Goal: Task Accomplishment & Management: Manage account settings

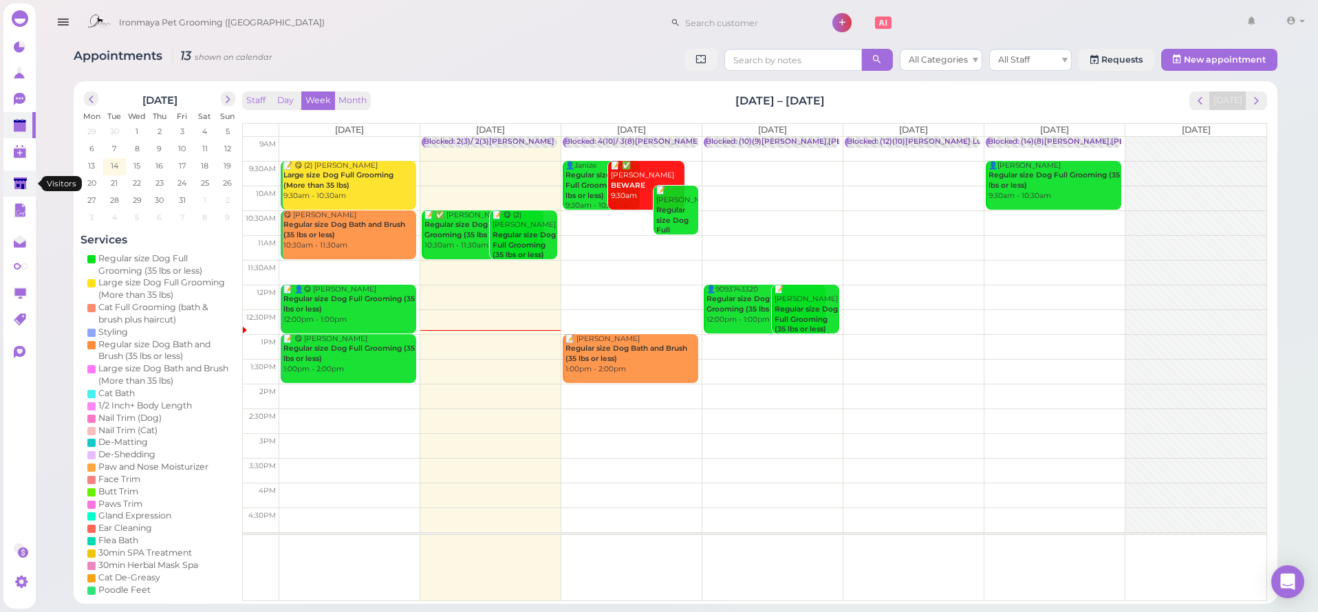
click at [17, 179] on icon at bounding box center [21, 184] width 14 height 14
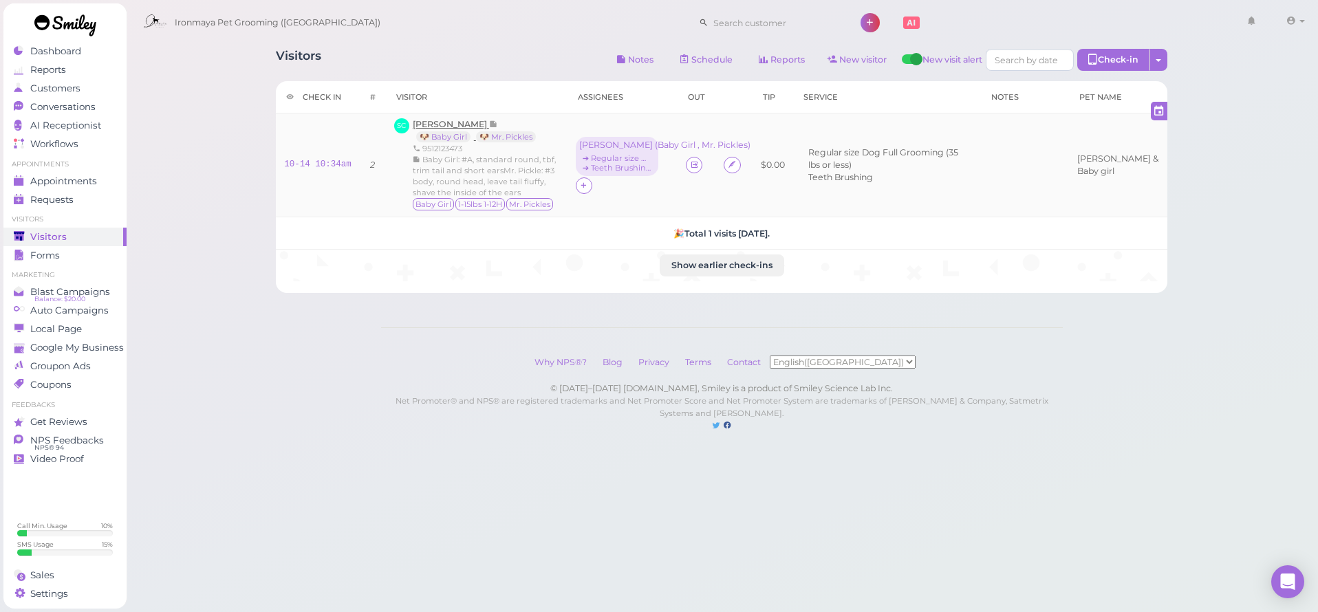
click at [444, 122] on span "[PERSON_NAME]" at bounding box center [451, 124] width 76 height 10
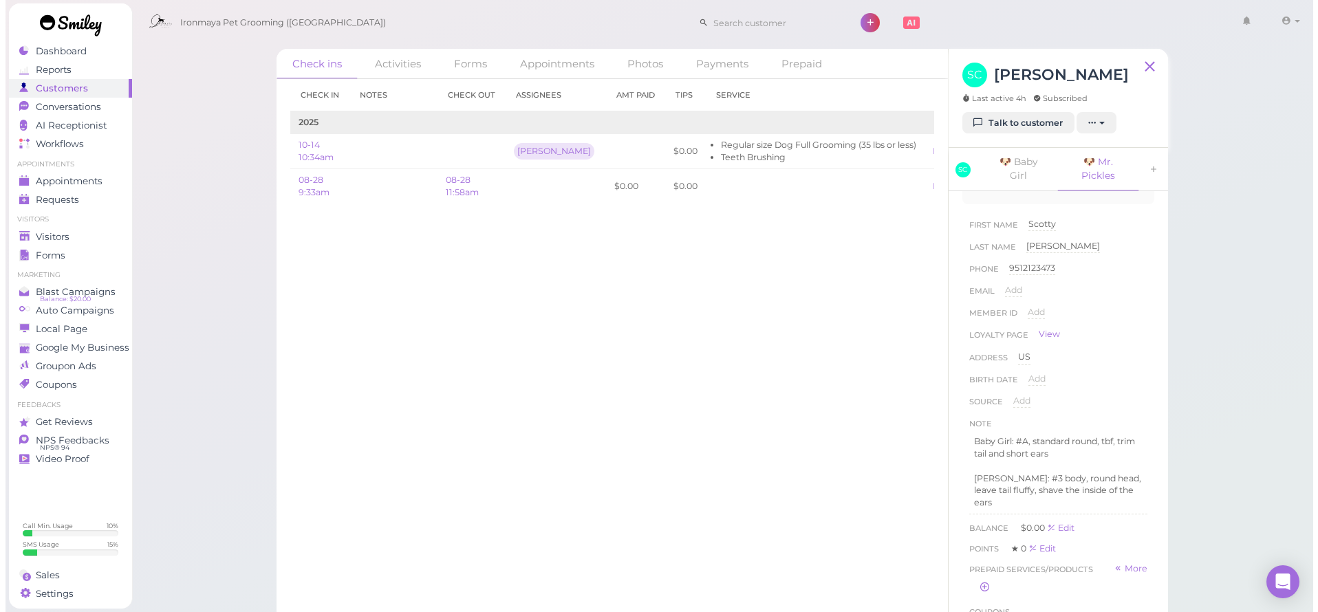
scroll to position [316, 0]
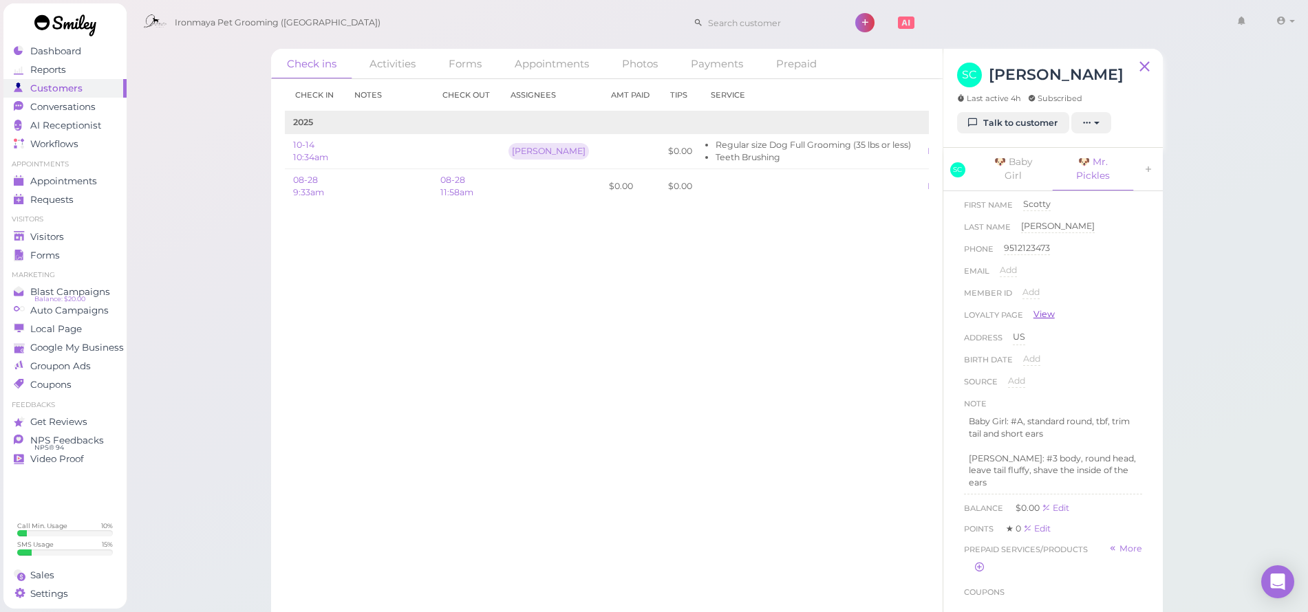
click at [1046, 316] on link "View" at bounding box center [1043, 314] width 21 height 12
click at [620, 3] on div "Ironmaya Pet Grooming (San Dimas) 1 Account" at bounding box center [718, 19] width 1184 height 39
click at [78, 236] on div "Visitors" at bounding box center [63, 237] width 99 height 12
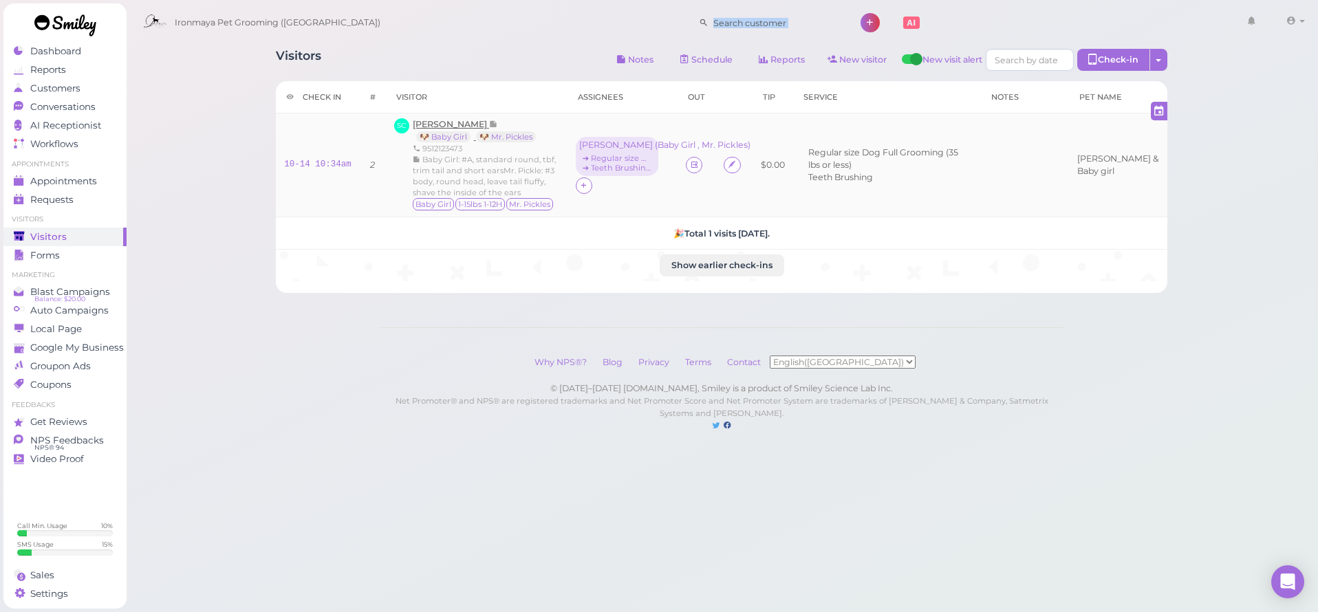
click at [460, 122] on span "[PERSON_NAME]" at bounding box center [451, 124] width 76 height 10
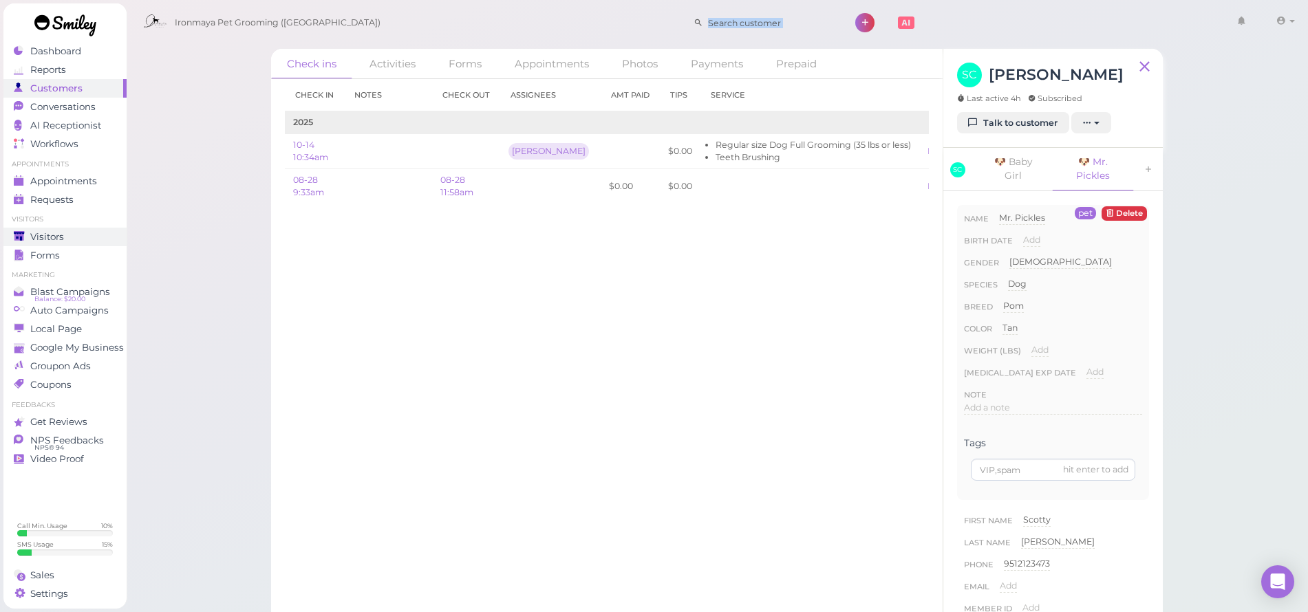
click at [69, 241] on div "Visitors" at bounding box center [63, 237] width 99 height 12
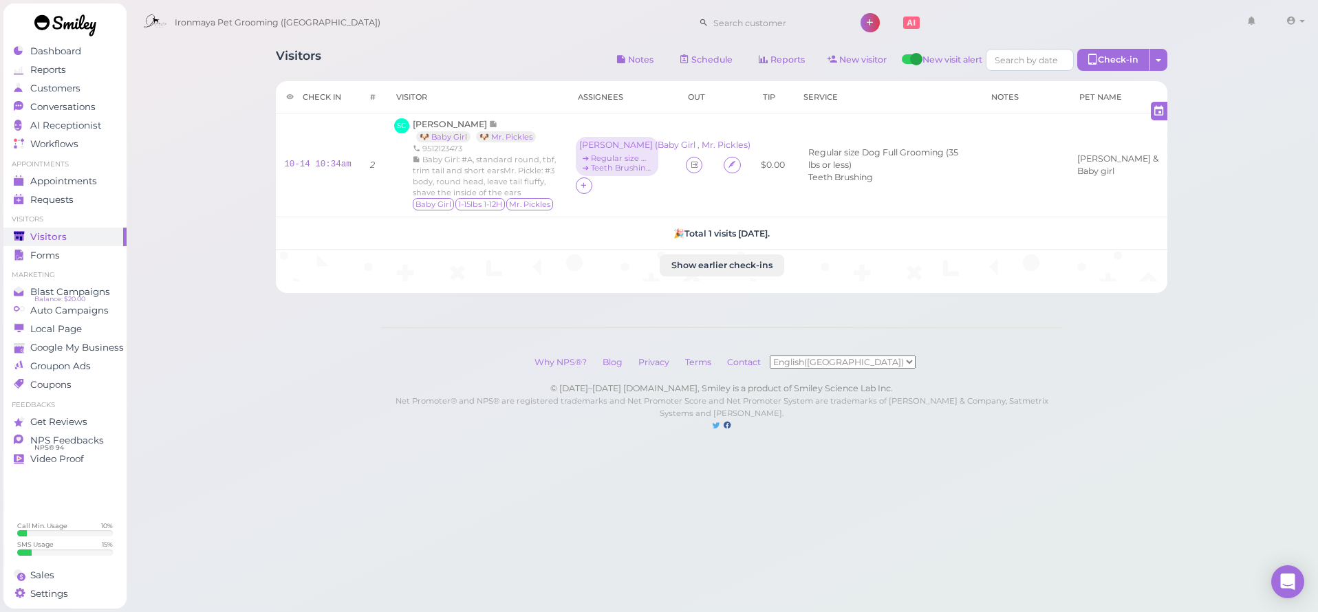
click at [377, 43] on div "Visitors Notes Schedule Reports New visitor New visit alert Check-in Customer c…" at bounding box center [722, 166] width 926 height 255
click at [252, 128] on div "Visitors Notes Schedule Reports New visitor New visit alert Check-in Customer c…" at bounding box center [722, 229] width 1193 height 459
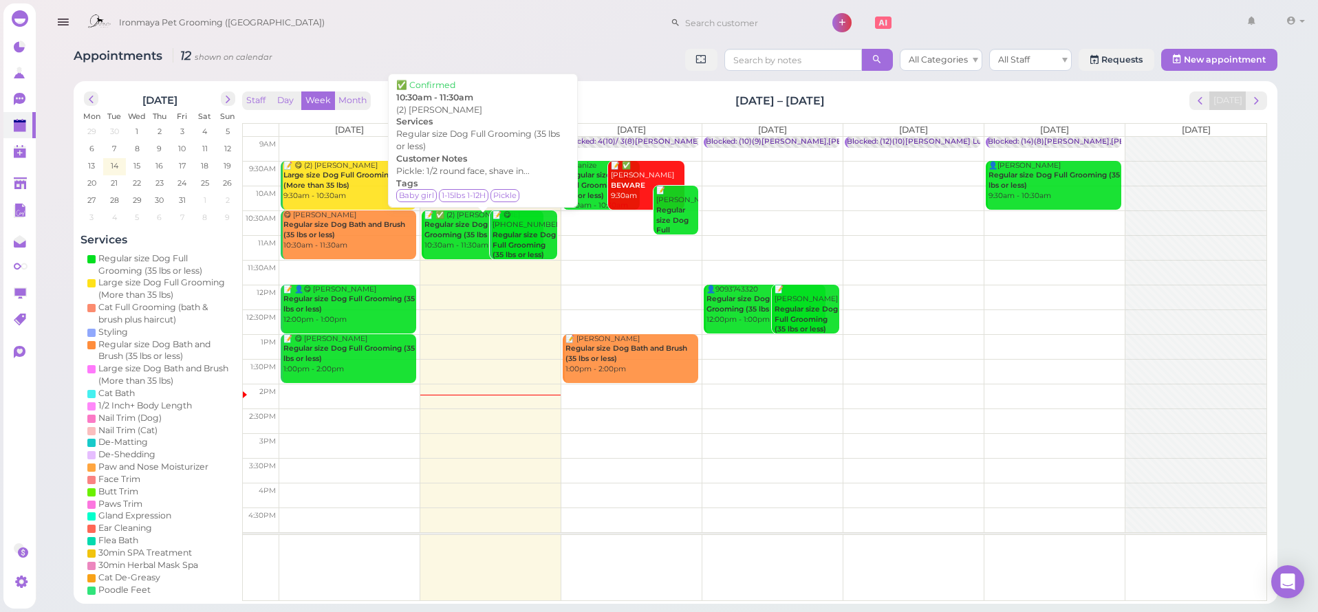
click at [466, 238] on div "📝 ✅ (2) Scotty Carter Regular size Dog Full Grooming (35 lbs or less) 10:30am -…" at bounding box center [484, 231] width 120 height 41
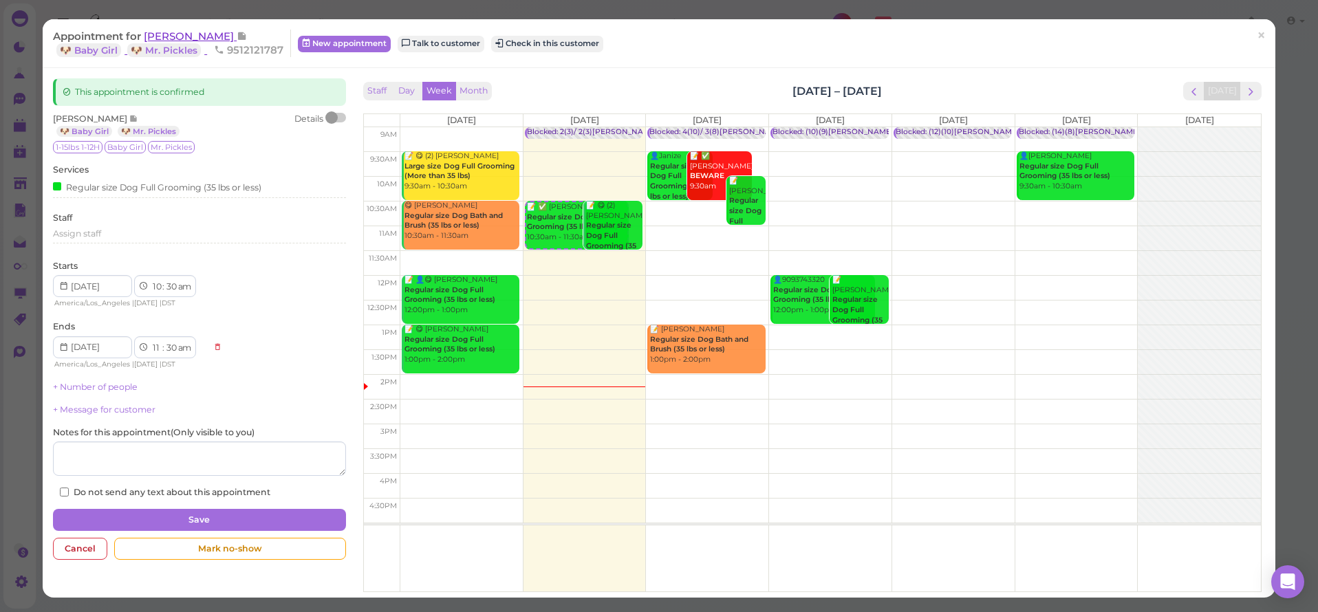
click at [160, 39] on span "Scotty Carter" at bounding box center [190, 36] width 93 height 13
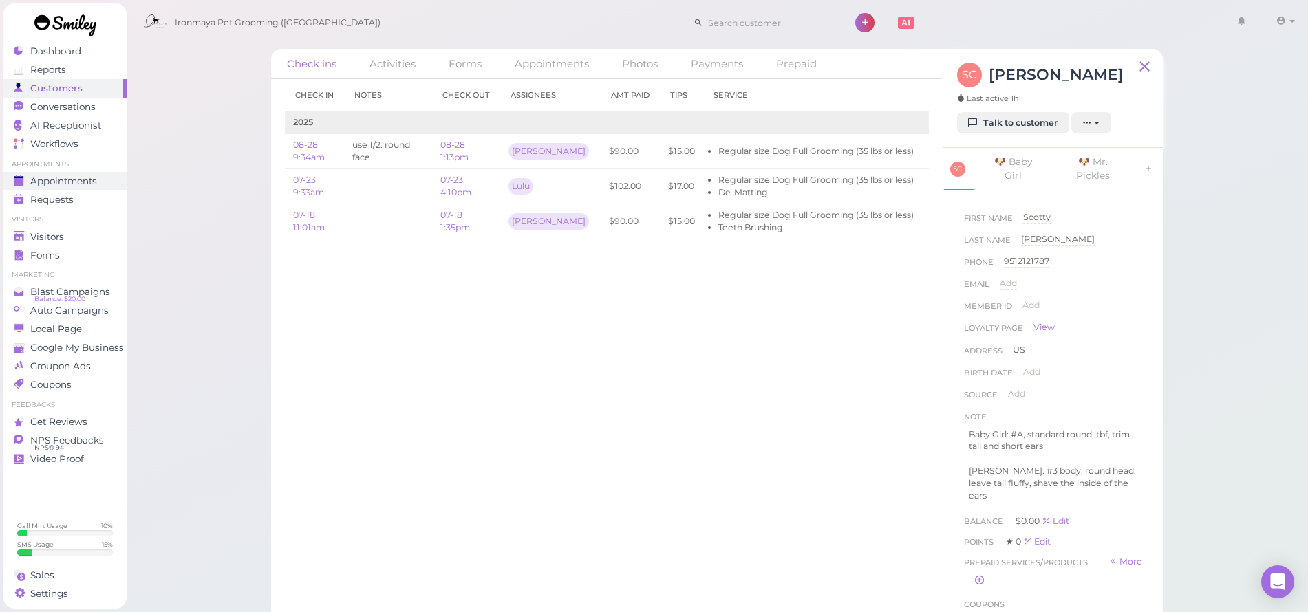
click at [97, 178] on span "Appointments" at bounding box center [63, 181] width 67 height 12
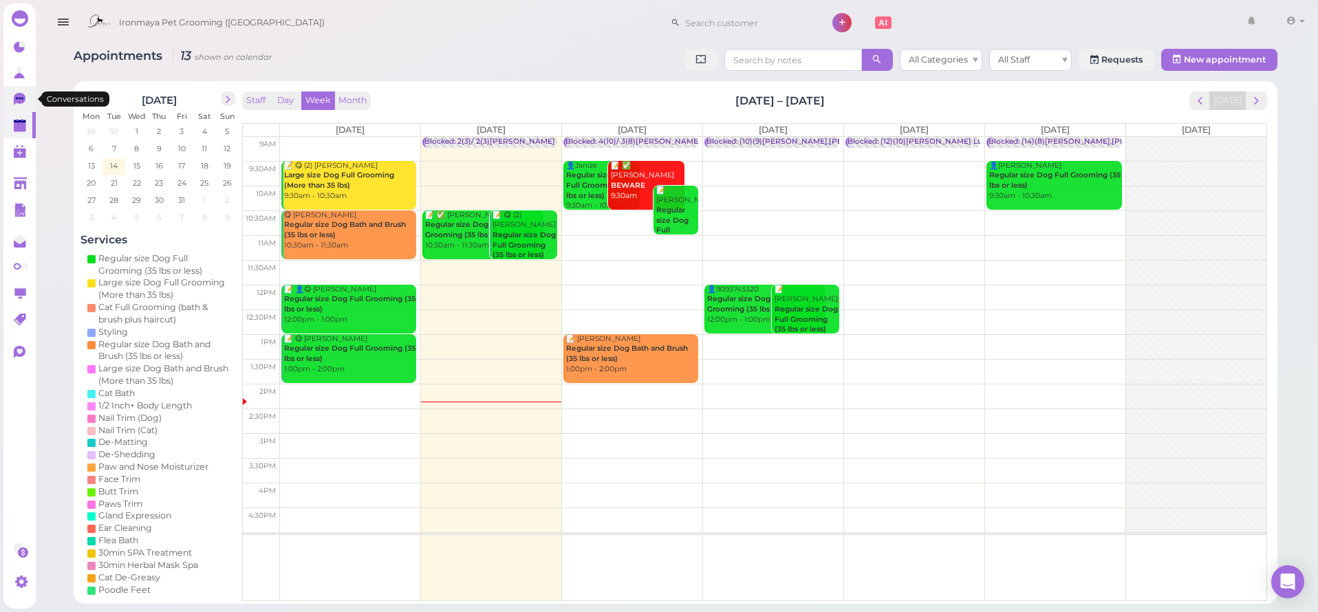
click at [18, 105] on icon at bounding box center [21, 100] width 14 height 14
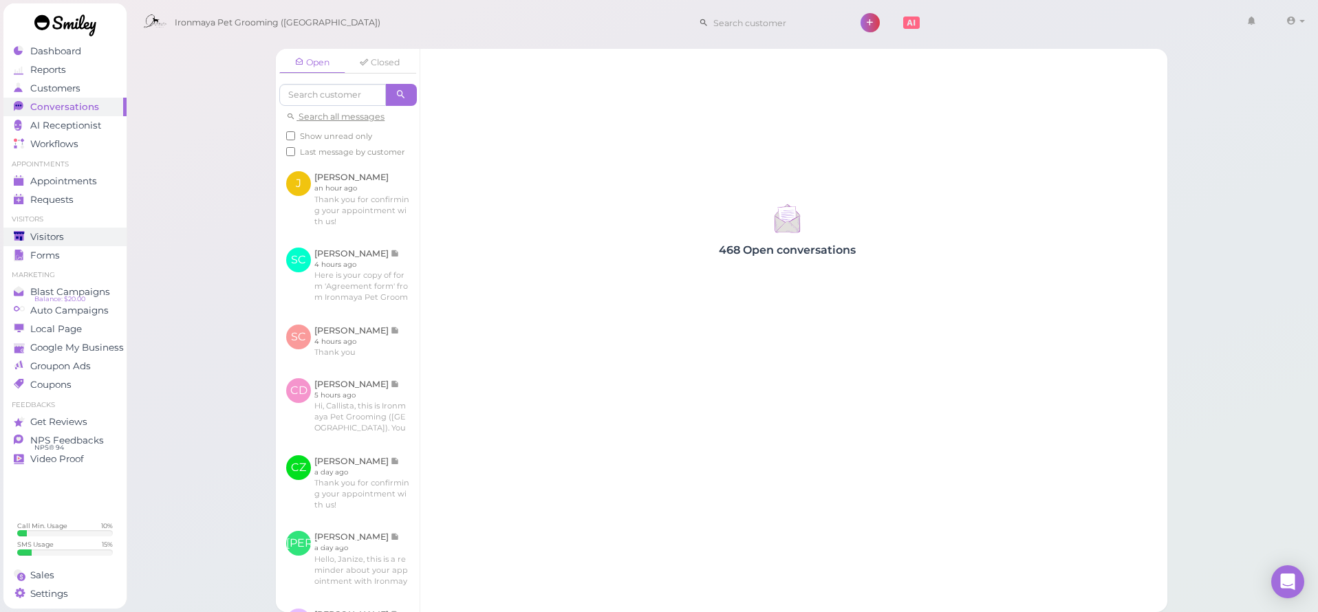
click at [62, 237] on span "Visitors" at bounding box center [47, 237] width 34 height 12
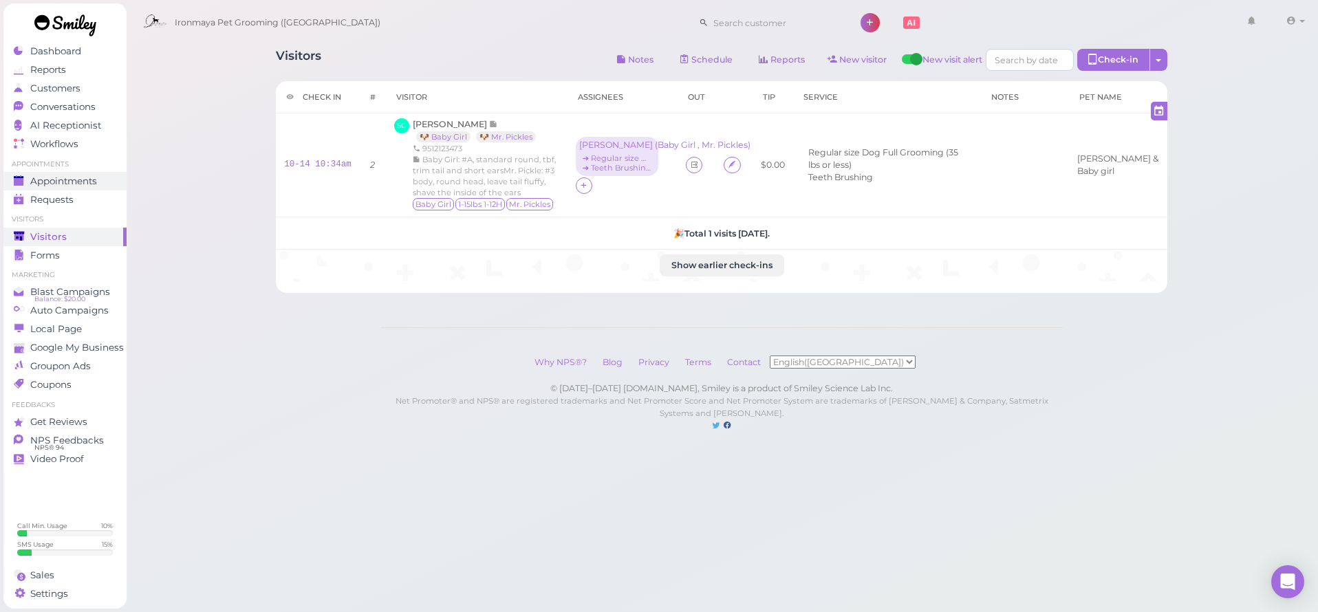
click at [47, 180] on span "Appointments" at bounding box center [63, 181] width 67 height 12
click at [103, 177] on div "Appointments" at bounding box center [63, 181] width 99 height 12
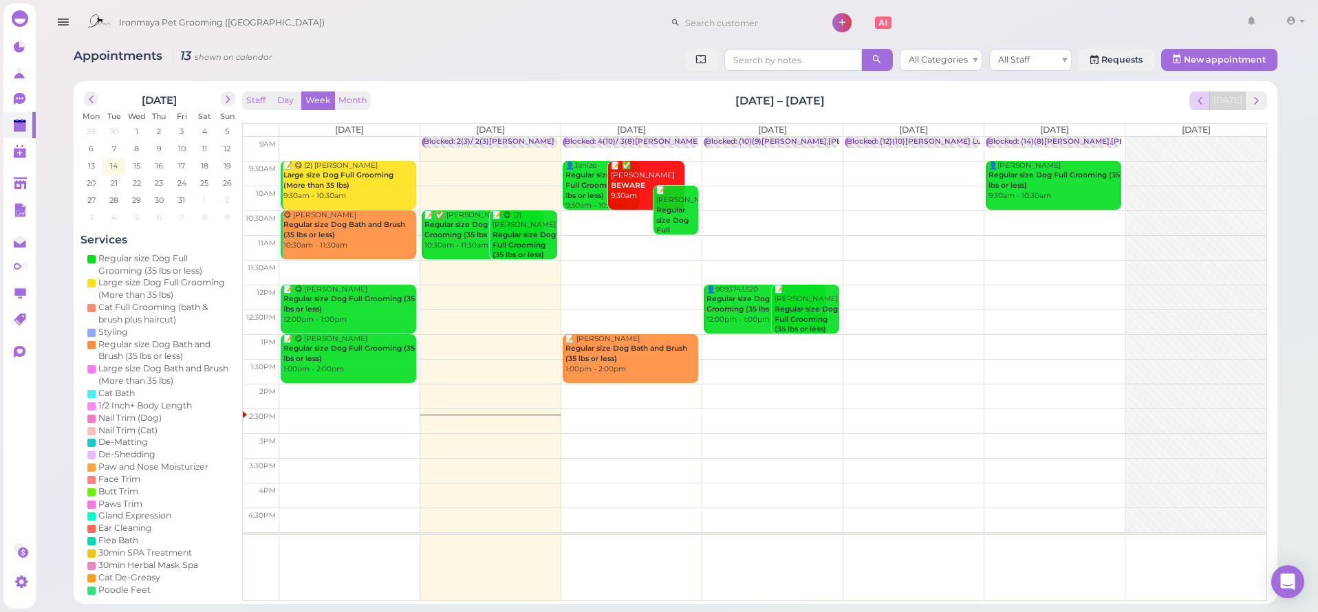
click at [1204, 99] on span "prev" at bounding box center [1200, 100] width 13 height 13
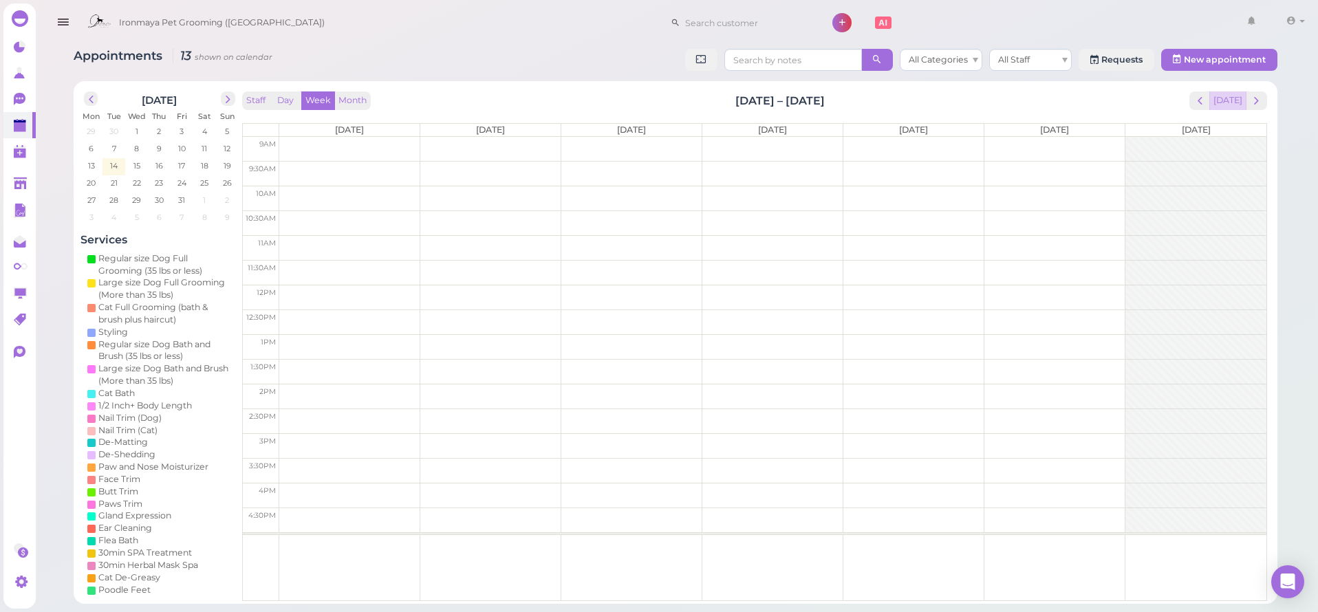
click at [1236, 103] on button "[DATE]" at bounding box center [1227, 100] width 37 height 19
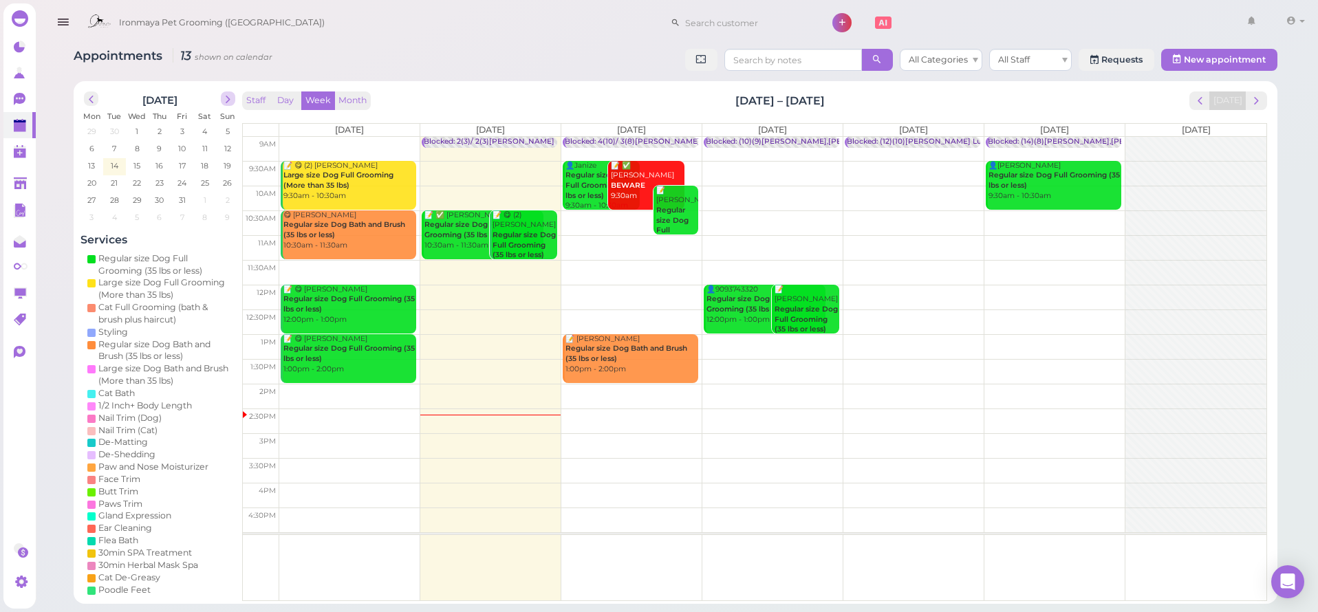
click at [231, 102] on span "next" at bounding box center [228, 99] width 13 height 13
click at [20, 93] on icon at bounding box center [21, 100] width 14 height 14
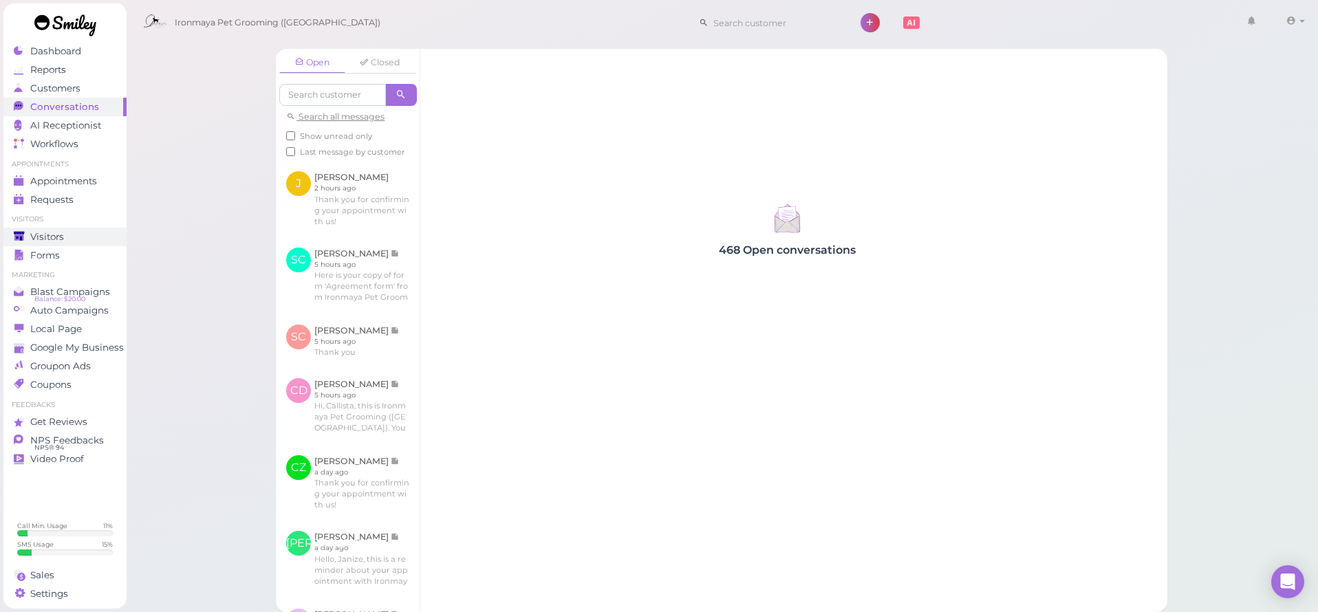
click at [54, 233] on span "Visitors" at bounding box center [47, 237] width 34 height 12
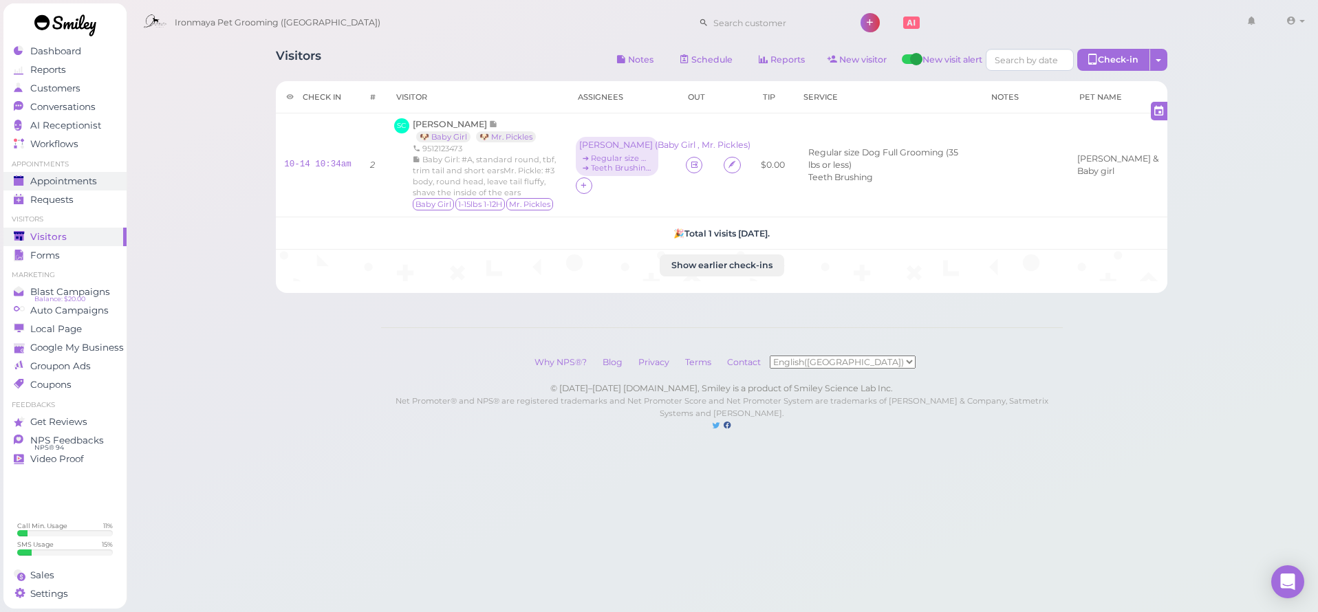
click at [75, 186] on span "Appointments" at bounding box center [63, 181] width 67 height 12
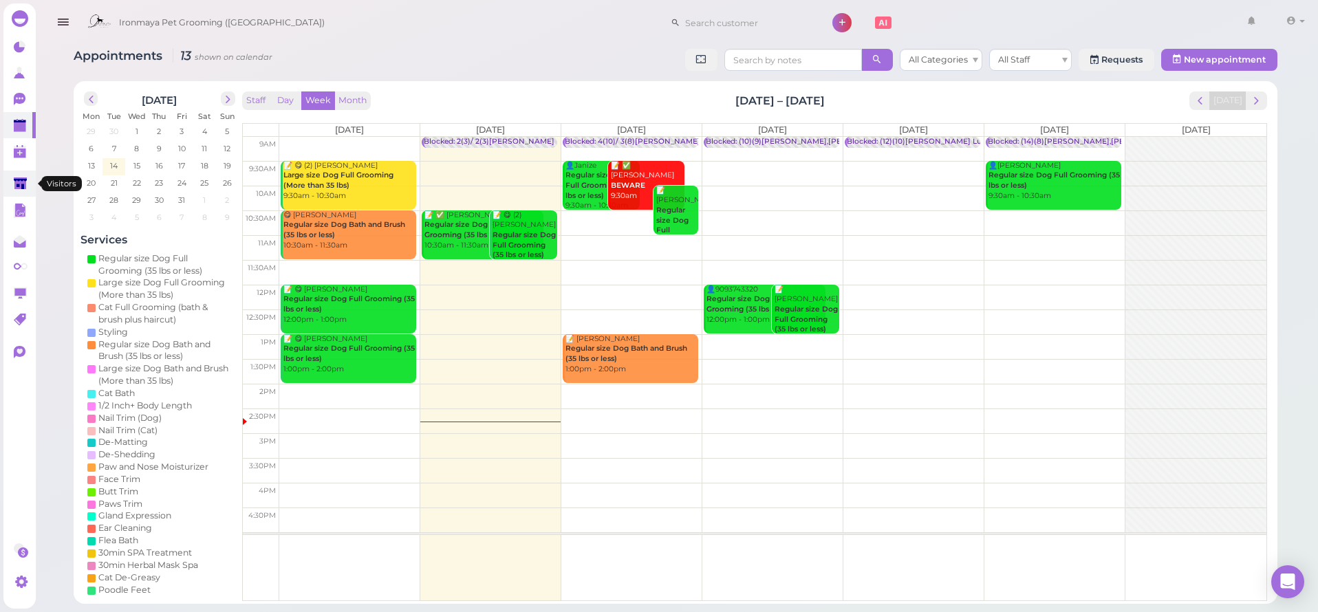
click at [28, 186] on link at bounding box center [19, 184] width 32 height 26
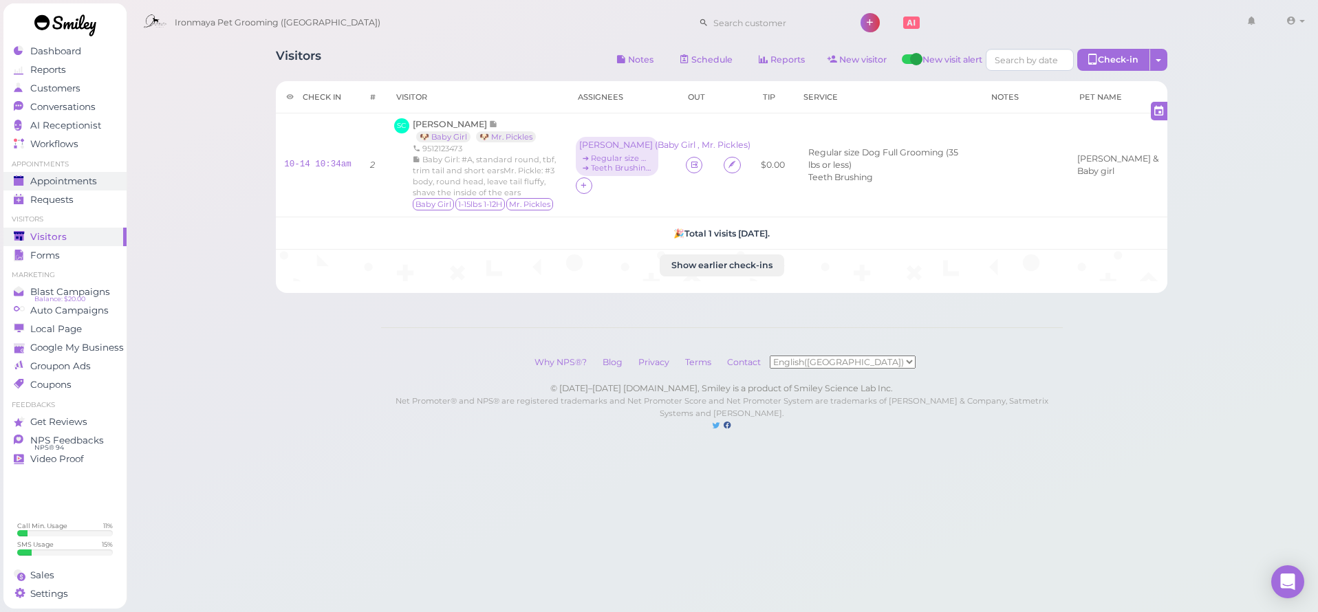
click at [84, 177] on span "Appointments" at bounding box center [63, 181] width 67 height 12
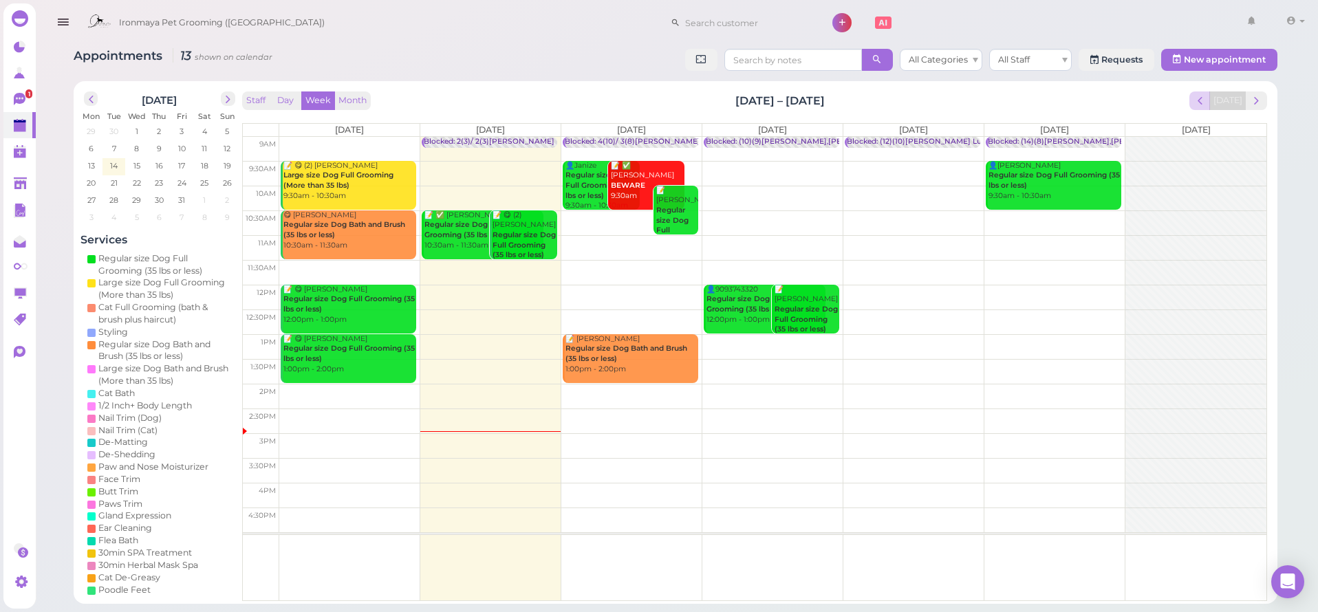
click at [1198, 105] on span "prev" at bounding box center [1200, 100] width 13 height 13
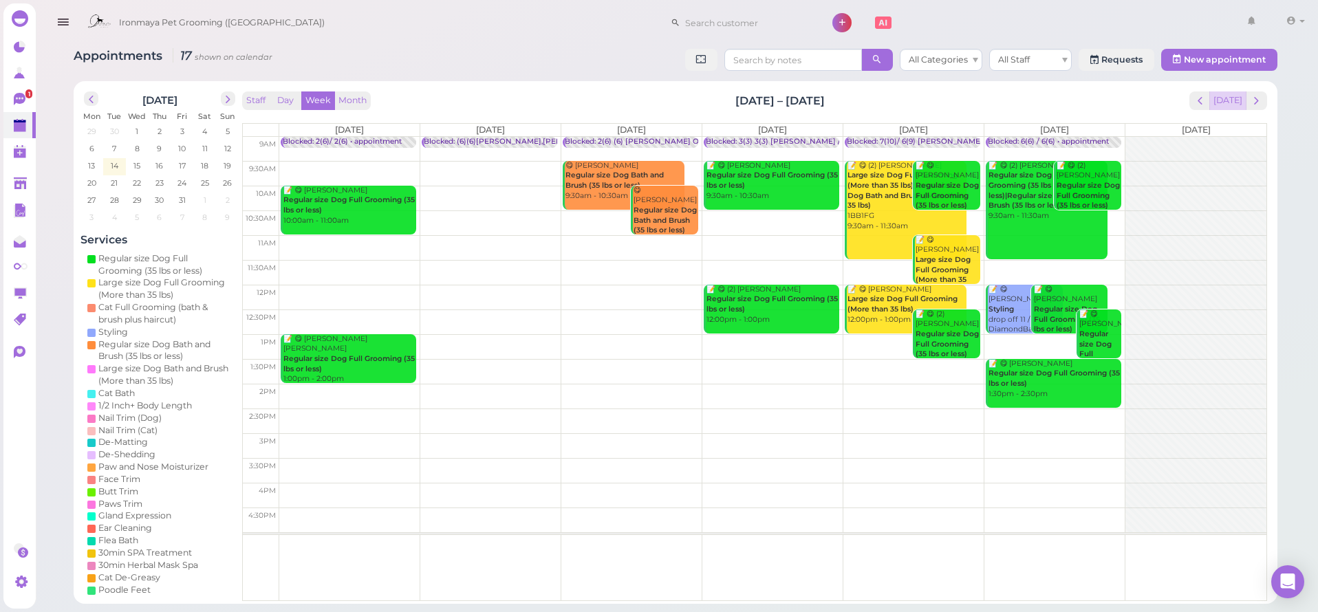
click at [1220, 103] on button "[DATE]" at bounding box center [1227, 100] width 37 height 19
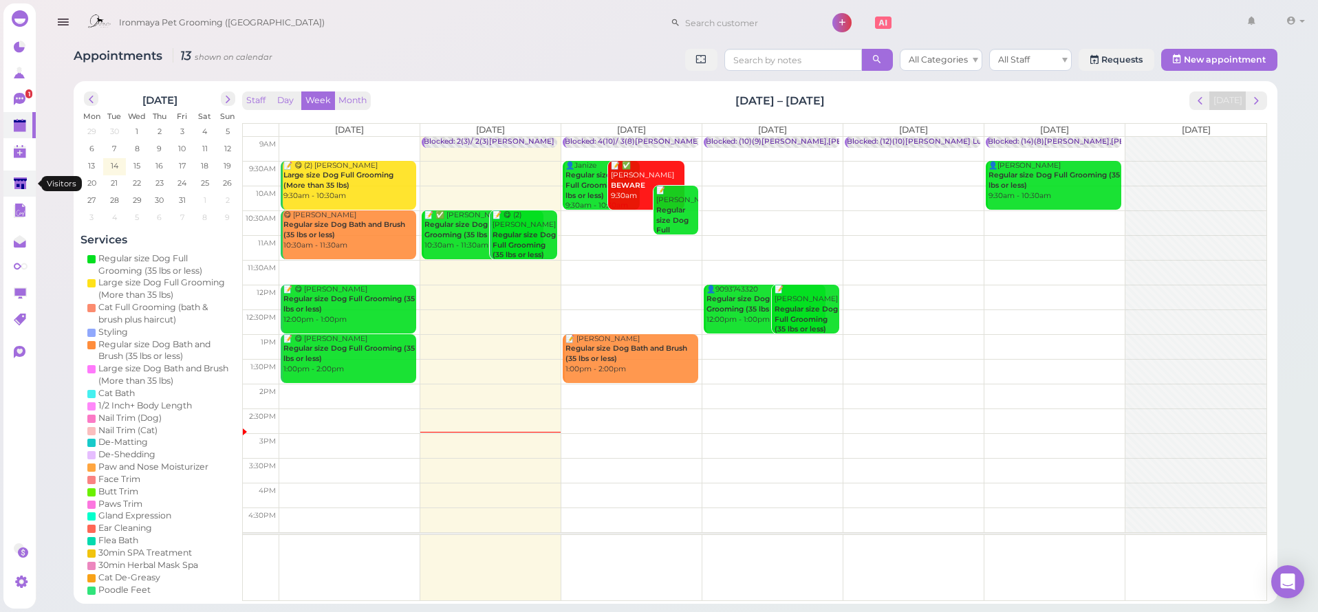
click at [19, 181] on icon at bounding box center [20, 184] width 13 height 10
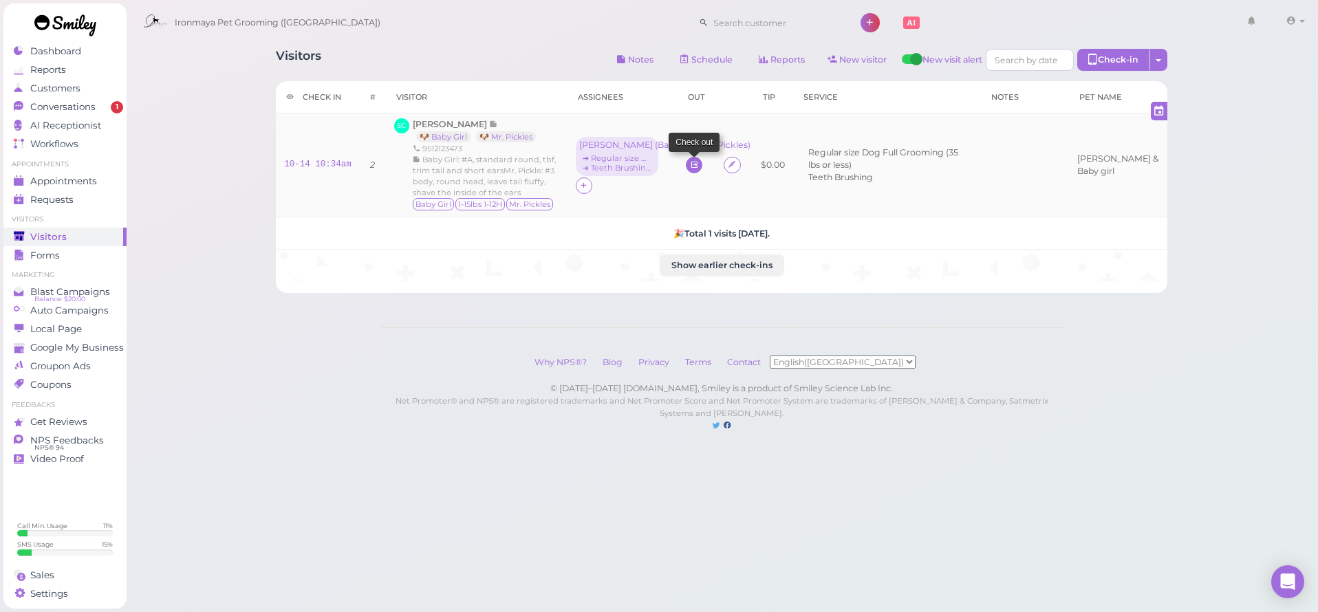
click at [700, 163] on link at bounding box center [694, 165] width 17 height 17
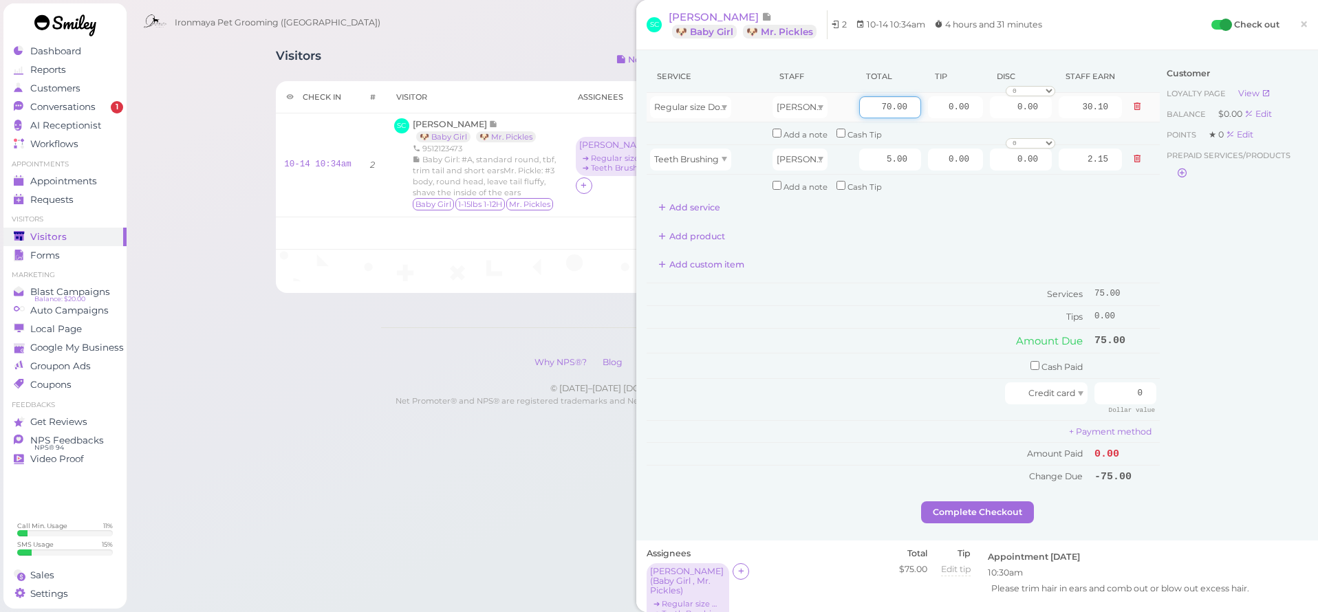
click at [876, 116] on input "70.00" at bounding box center [890, 107] width 62 height 22
click at [870, 111] on input "70.00" at bounding box center [890, 107] width 62 height 22
type input "75"
type input "32.25"
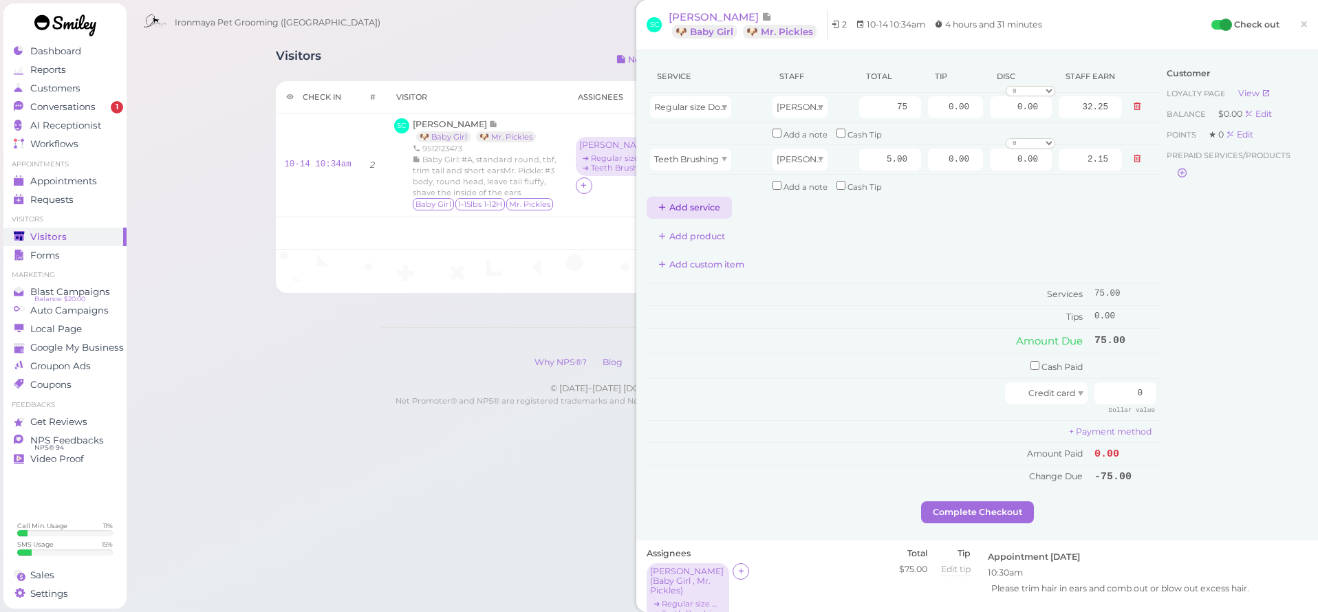
click at [718, 198] on button "Add service" at bounding box center [689, 208] width 85 height 22
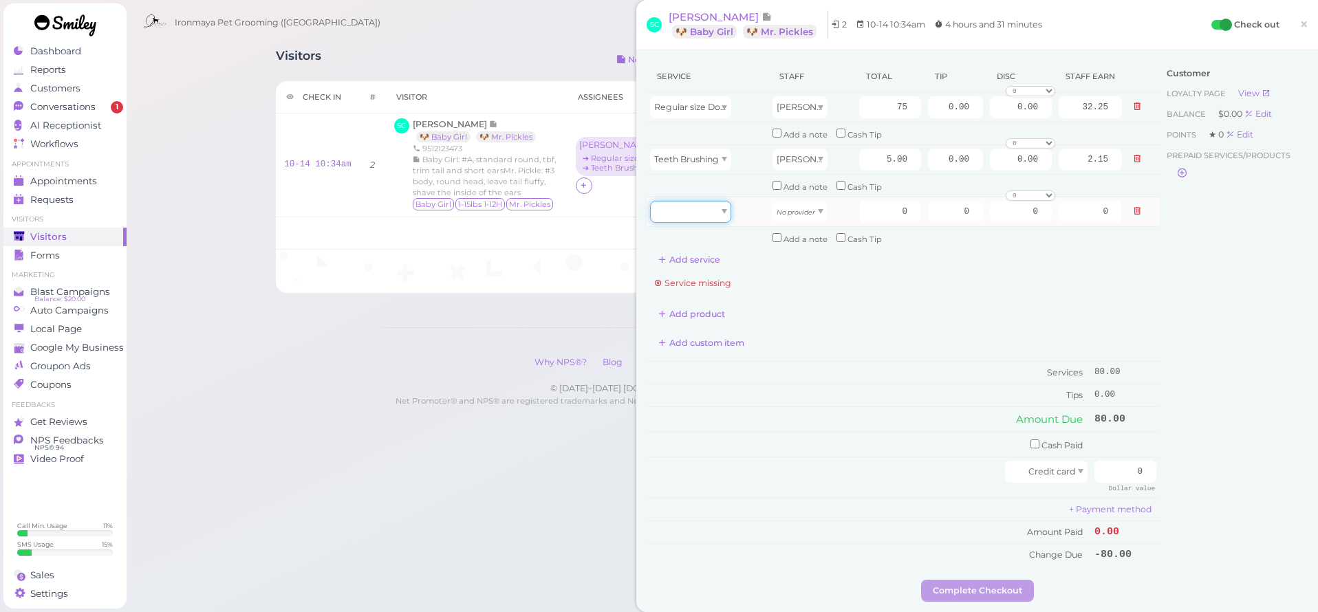
click at [699, 201] on div at bounding box center [690, 212] width 81 height 22
type input "70.00"
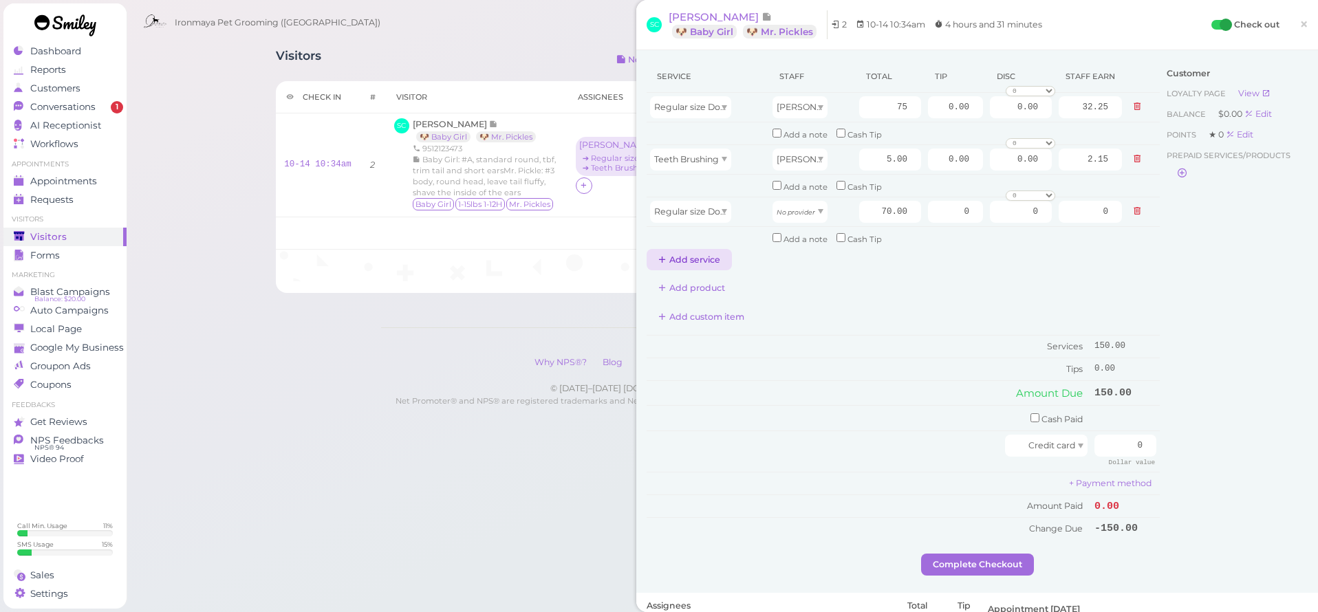
click at [688, 257] on button "Add service" at bounding box center [689, 260] width 85 height 22
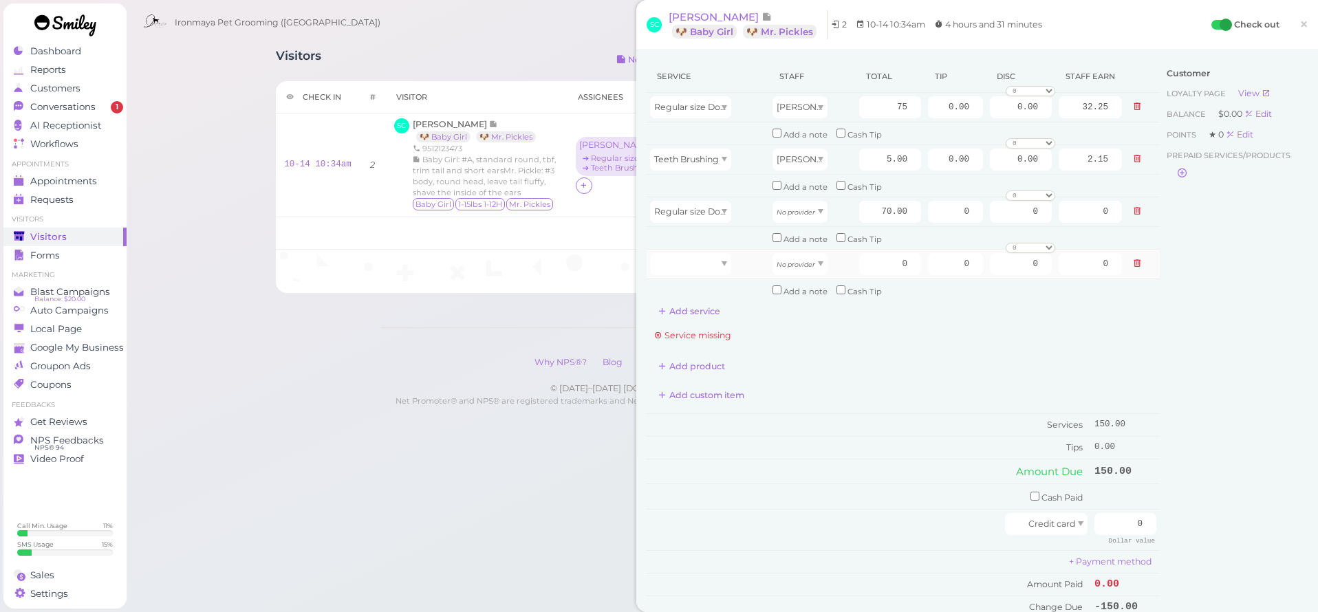
click at [689, 269] on td at bounding box center [708, 264] width 122 height 30
click at [687, 253] on div at bounding box center [690, 264] width 81 height 22
type input "5.00"
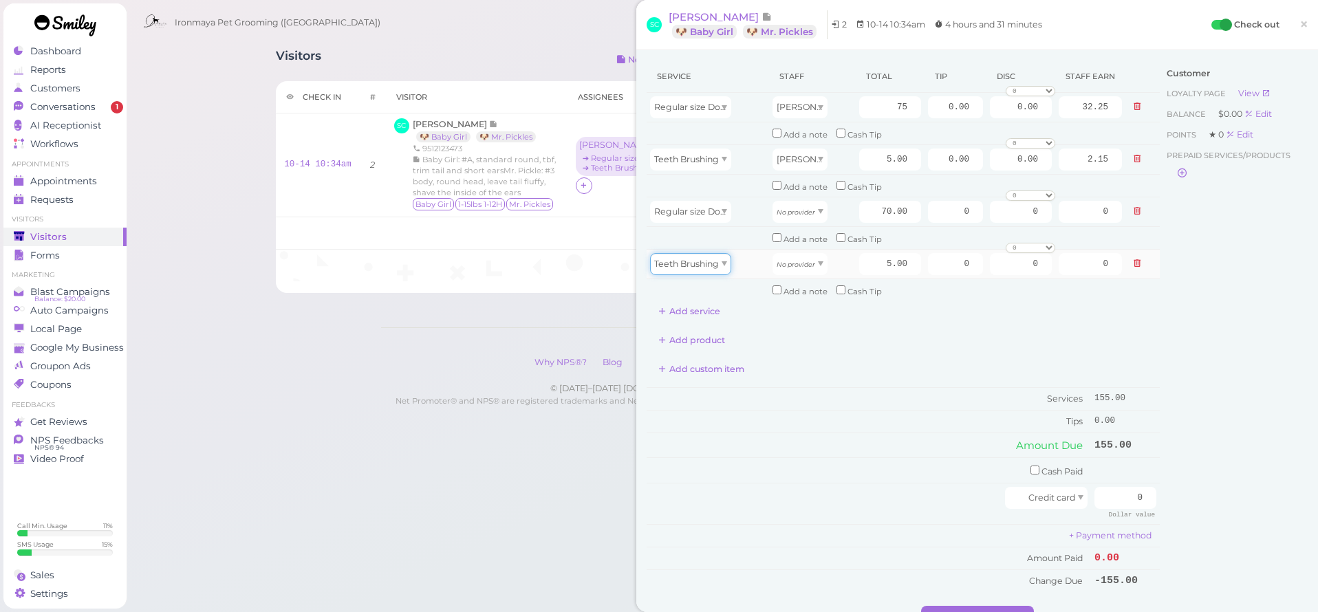
click at [709, 259] on span "Teeth Brushing" at bounding box center [686, 264] width 65 height 10
click at [801, 214] on div "No provider" at bounding box center [800, 212] width 55 height 22
type input "30.10"
click at [809, 260] on div "No provider" at bounding box center [800, 264] width 55 height 22
type input "2.15"
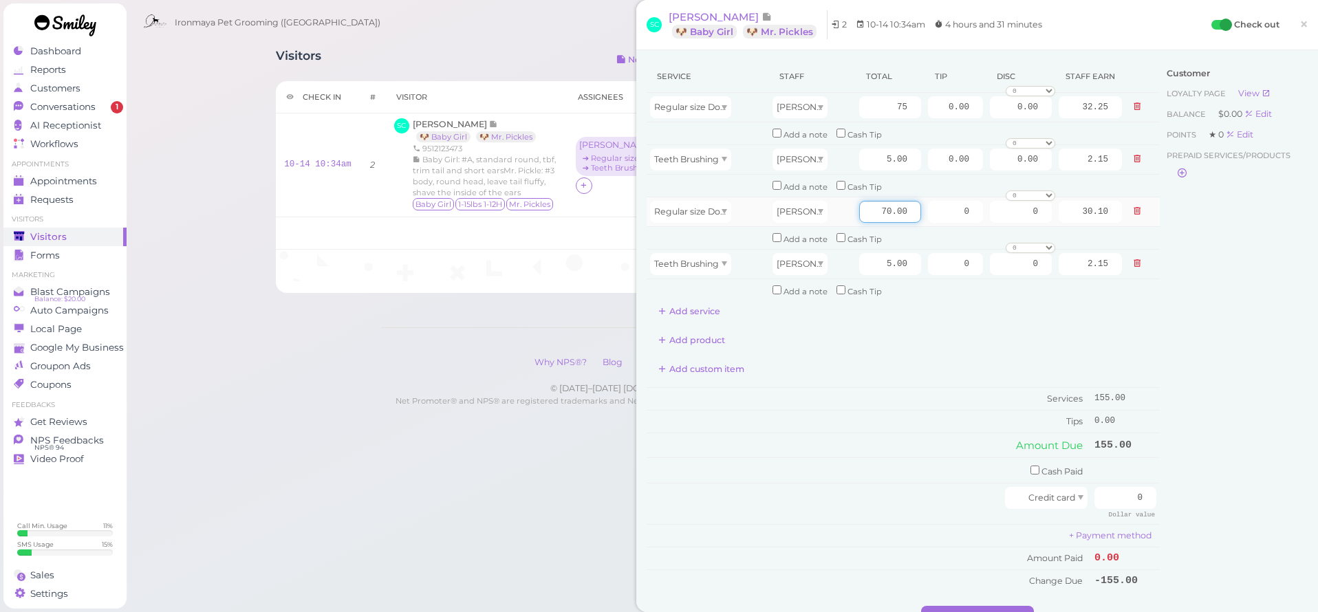
click at [874, 202] on input "70.00" at bounding box center [890, 212] width 62 height 22
type input "75"
type input "32.25"
drag, startPoint x: 1159, startPoint y: 318, endPoint x: 1154, endPoint y: 310, distance: 9.0
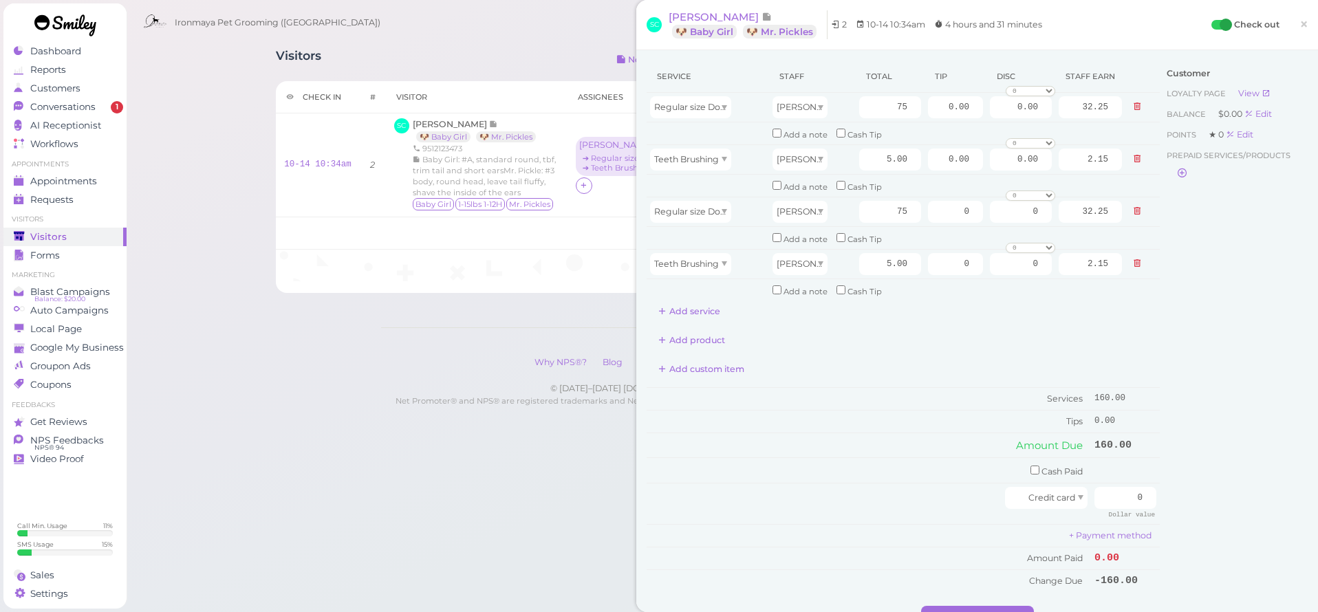
click at [1160, 318] on div "Customer Loyalty page View Balance $0.00 Edit Points ★ 0 Edit Prepaid services/…" at bounding box center [1234, 334] width 148 height 546
click at [837, 135] on input "checkbox" at bounding box center [841, 133] width 9 height 9
checkbox input "true"
click at [909, 134] on input "1" at bounding box center [904, 137] width 41 height 22
click at [909, 134] on input "1" at bounding box center [893, 137] width 41 height 22
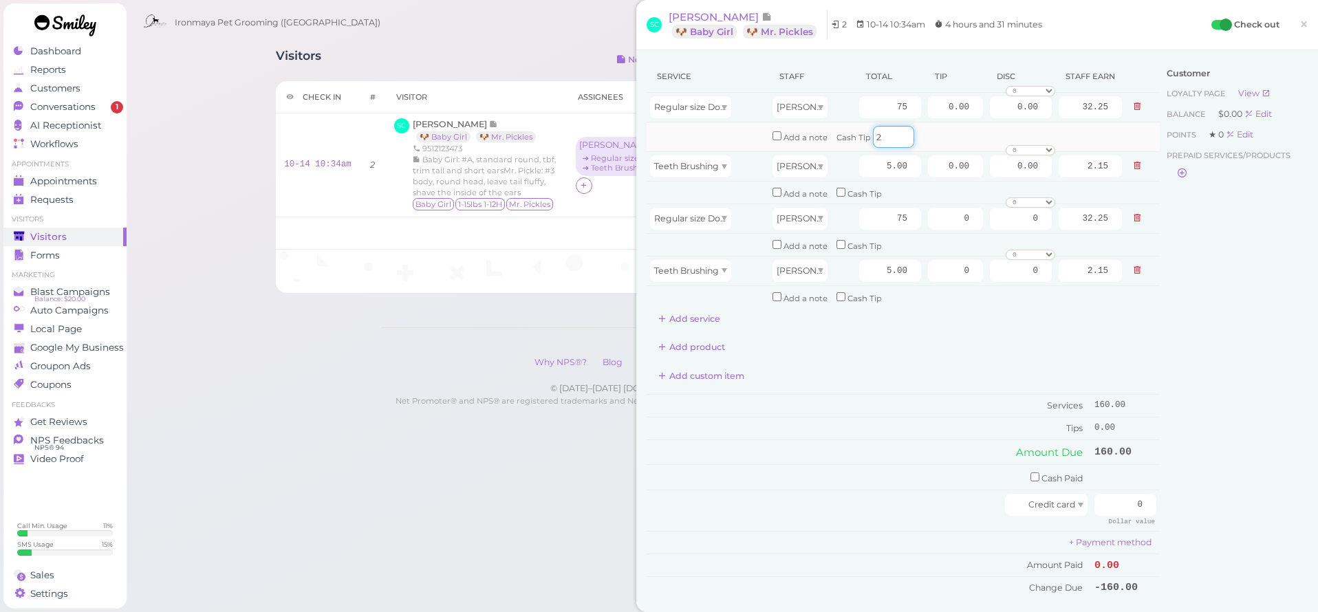
click at [901, 136] on input "2" at bounding box center [893, 137] width 41 height 22
click at [901, 136] on input "3" at bounding box center [893, 137] width 41 height 22
click at [901, 136] on input "4" at bounding box center [893, 137] width 41 height 22
click at [901, 136] on input "5" at bounding box center [893, 137] width 41 height 22
click at [901, 136] on input "6" at bounding box center [893, 137] width 41 height 22
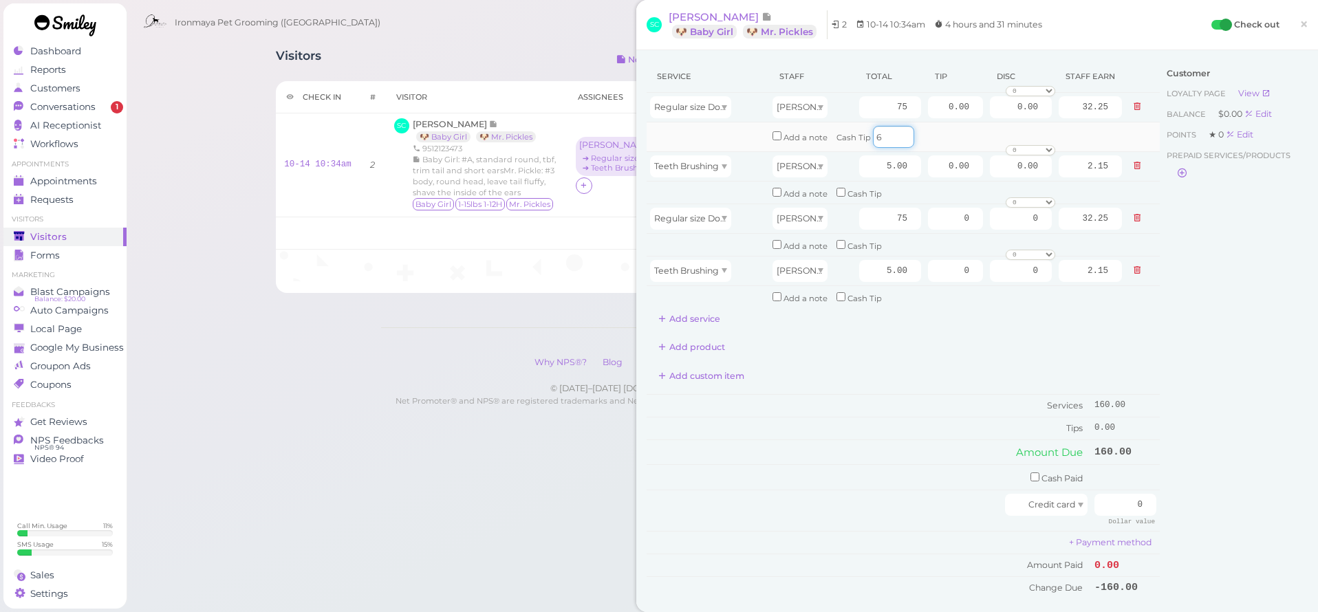
type input "5"
click at [899, 138] on input "5" at bounding box center [893, 137] width 41 height 22
click at [837, 237] on div "Cash Tip" at bounding box center [859, 244] width 45 height 15
click at [837, 241] on input "checkbox" at bounding box center [841, 244] width 9 height 9
checkbox input "true"
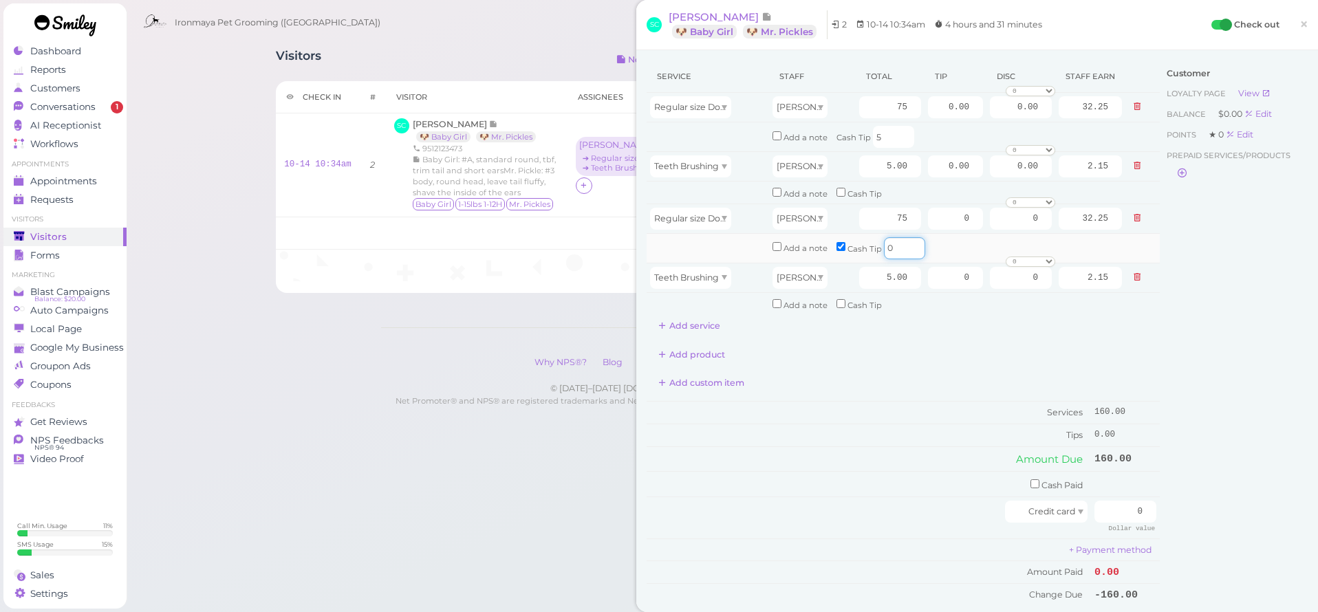
click at [911, 240] on input "0" at bounding box center [904, 248] width 41 height 22
click at [911, 242] on input "1" at bounding box center [904, 248] width 41 height 22
click at [911, 242] on input "1" at bounding box center [893, 248] width 41 height 22
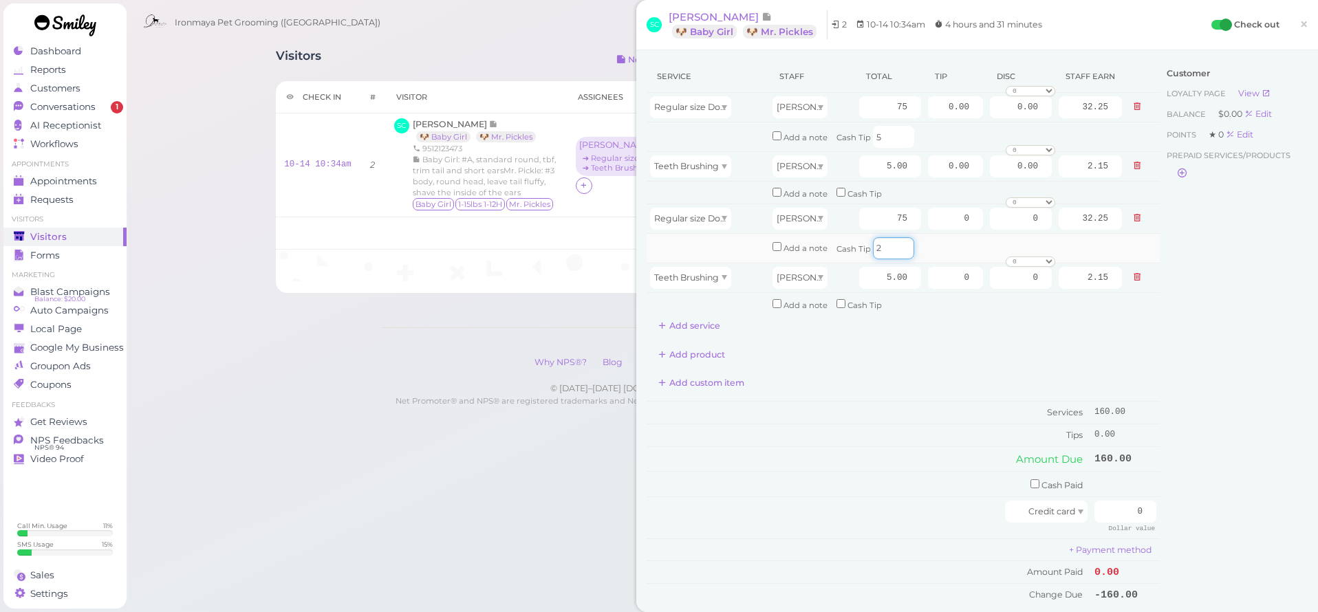
click at [899, 243] on input "2" at bounding box center [893, 248] width 41 height 22
click at [899, 243] on input "3" at bounding box center [893, 248] width 41 height 22
click at [899, 243] on input "4" at bounding box center [893, 248] width 41 height 22
type input "5"
click at [899, 243] on input "5" at bounding box center [893, 248] width 41 height 22
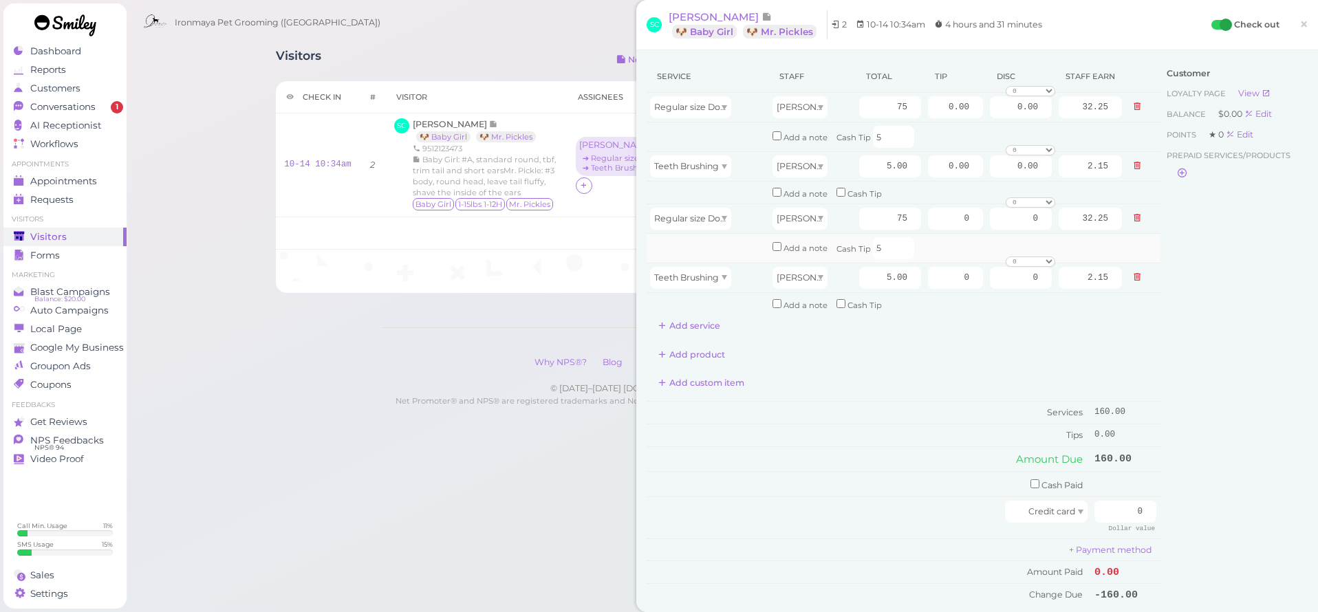
click at [926, 242] on td "Add a note Cash Tip 5" at bounding box center [947, 248] width 356 height 30
click at [931, 108] on input "0.00" at bounding box center [955, 107] width 55 height 22
type input "12"
click at [934, 211] on input "0" at bounding box center [955, 219] width 55 height 22
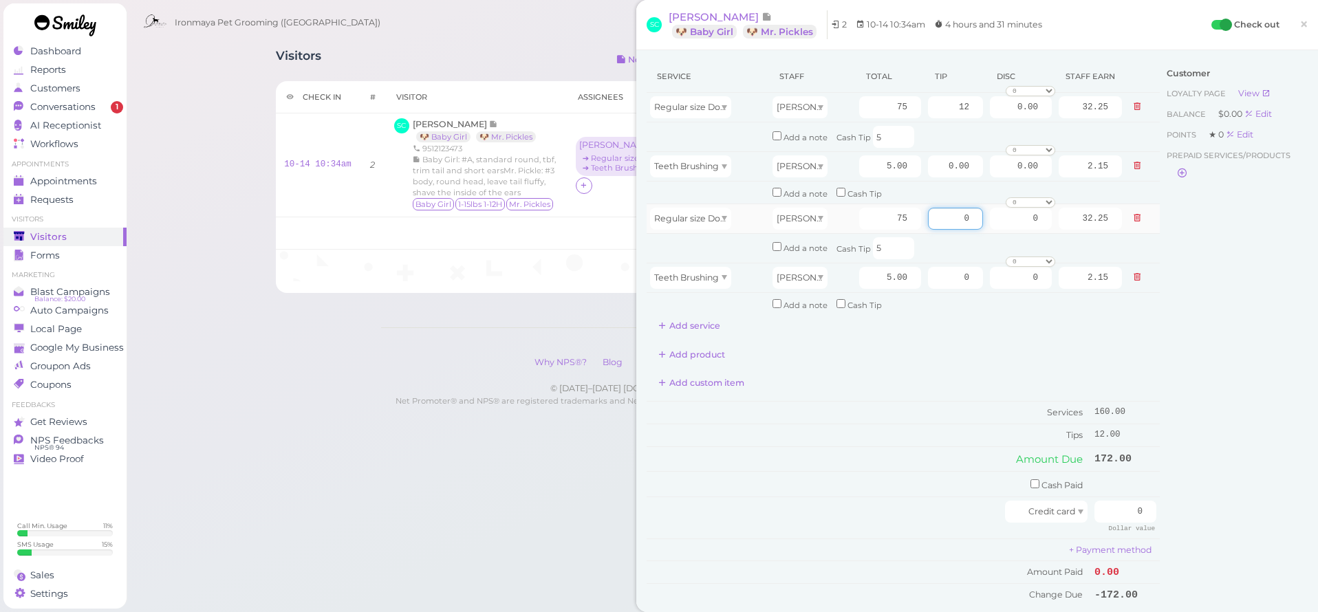
click at [934, 211] on input "0" at bounding box center [955, 219] width 55 height 22
type input "12"
click at [1248, 327] on div "Customer Loyalty page View Balance $0.00 Edit Points ★ 0 Edit Prepaid services/…" at bounding box center [1234, 340] width 148 height 559
click at [1031, 479] on input "checkbox" at bounding box center [1035, 483] width 9 height 9
checkbox input "true"
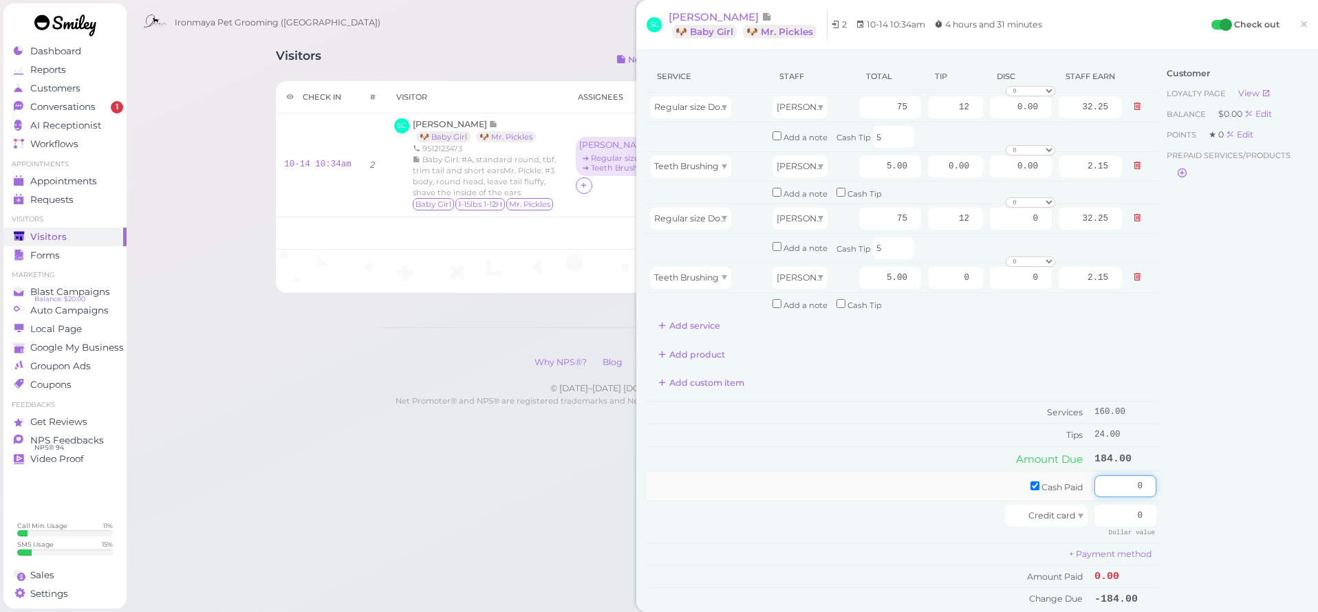
click at [1104, 477] on input "0" at bounding box center [1126, 486] width 62 height 22
type input "10"
click at [1110, 505] on input "0" at bounding box center [1126, 516] width 62 height 22
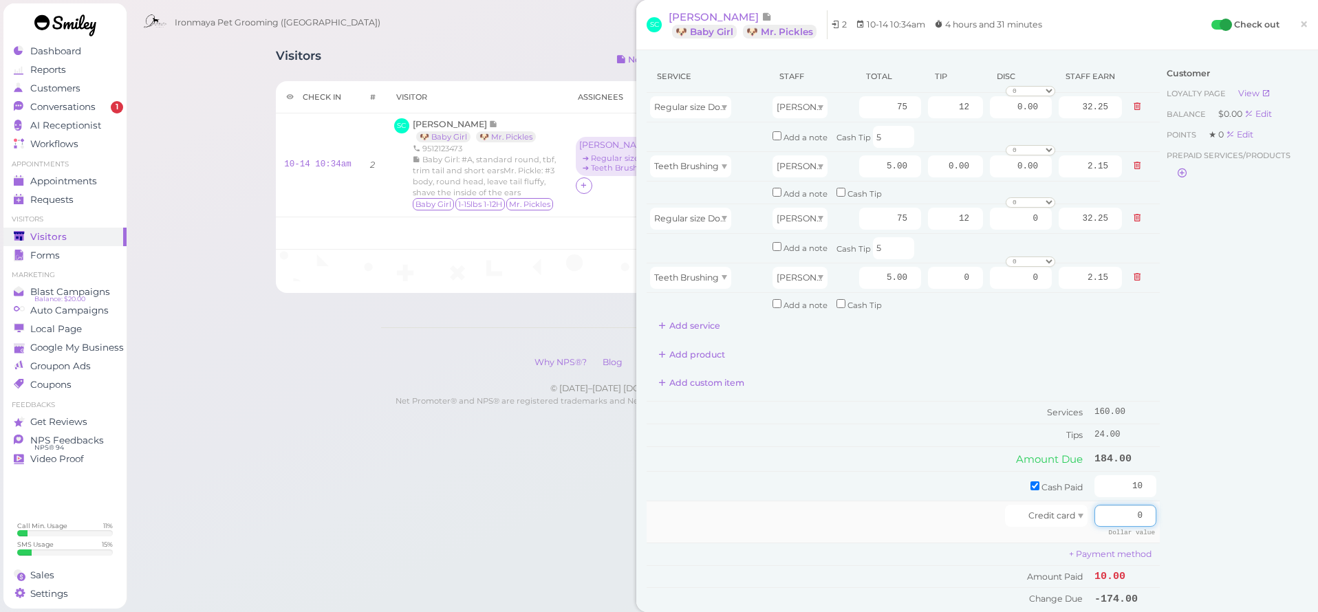
click at [1110, 505] on input "0" at bounding box center [1126, 516] width 62 height 22
click at [1176, 481] on div "Customer Loyalty page View Balance $0.00 Edit Points ★ 0 Edit Prepaid services/…" at bounding box center [1234, 342] width 148 height 563
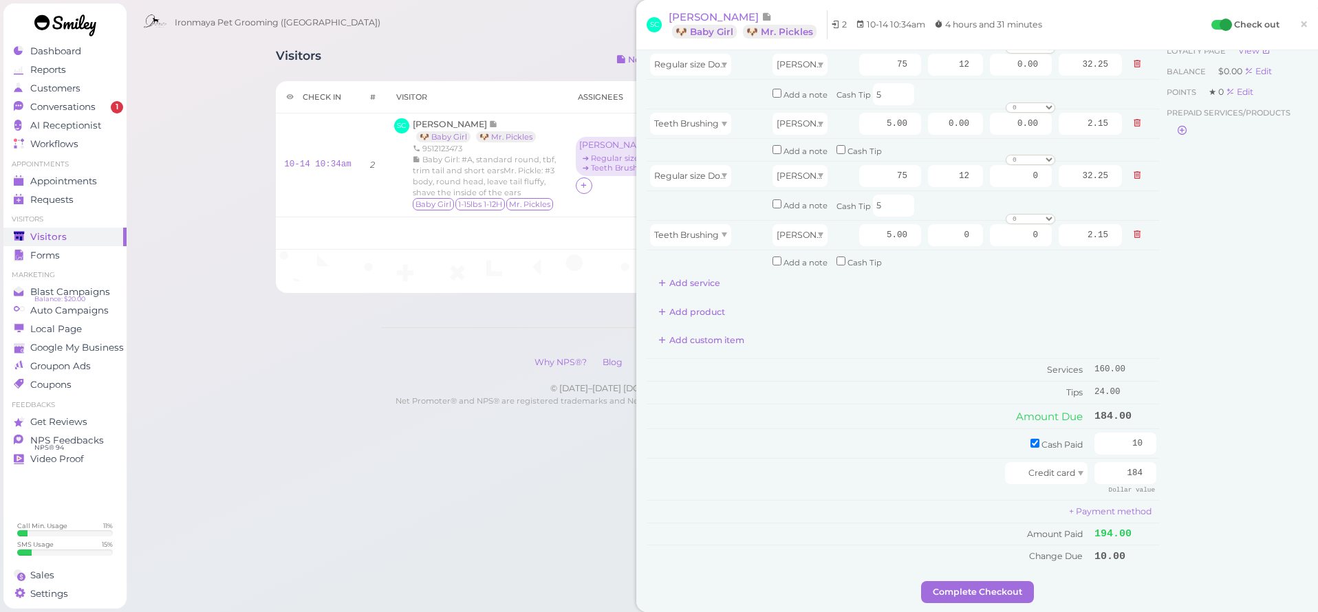
scroll to position [45, 0]
click at [1110, 466] on input "184" at bounding box center [1126, 471] width 62 height 22
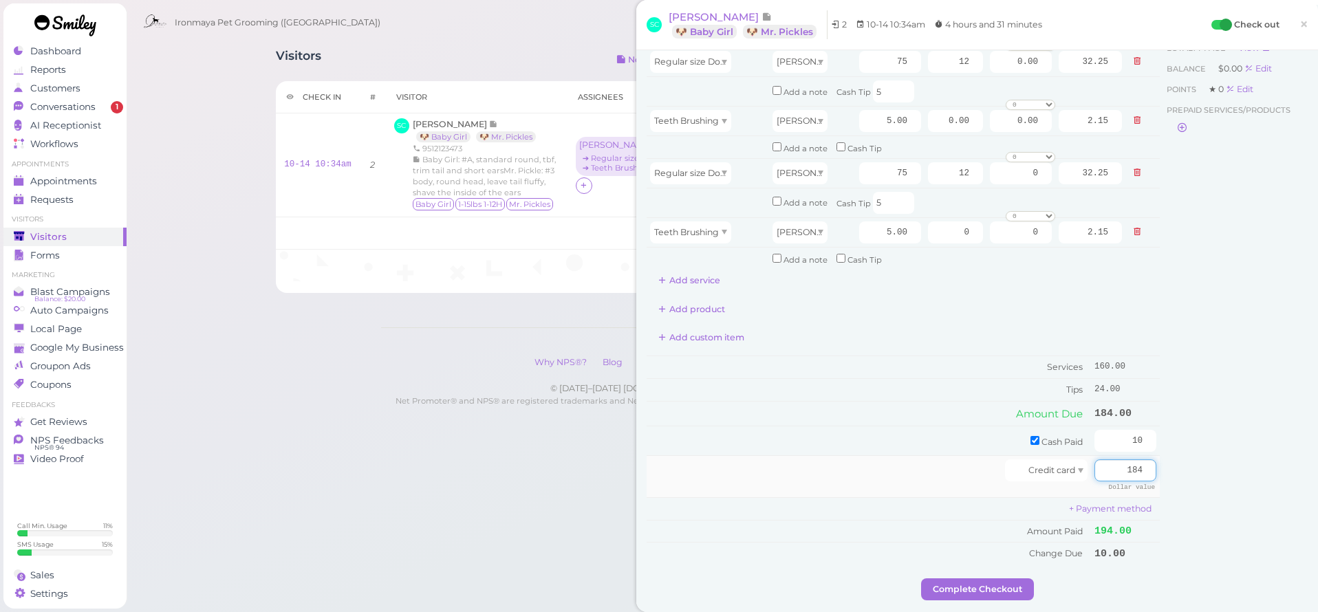
click at [1110, 466] on input "184" at bounding box center [1126, 471] width 62 height 22
type input "174"
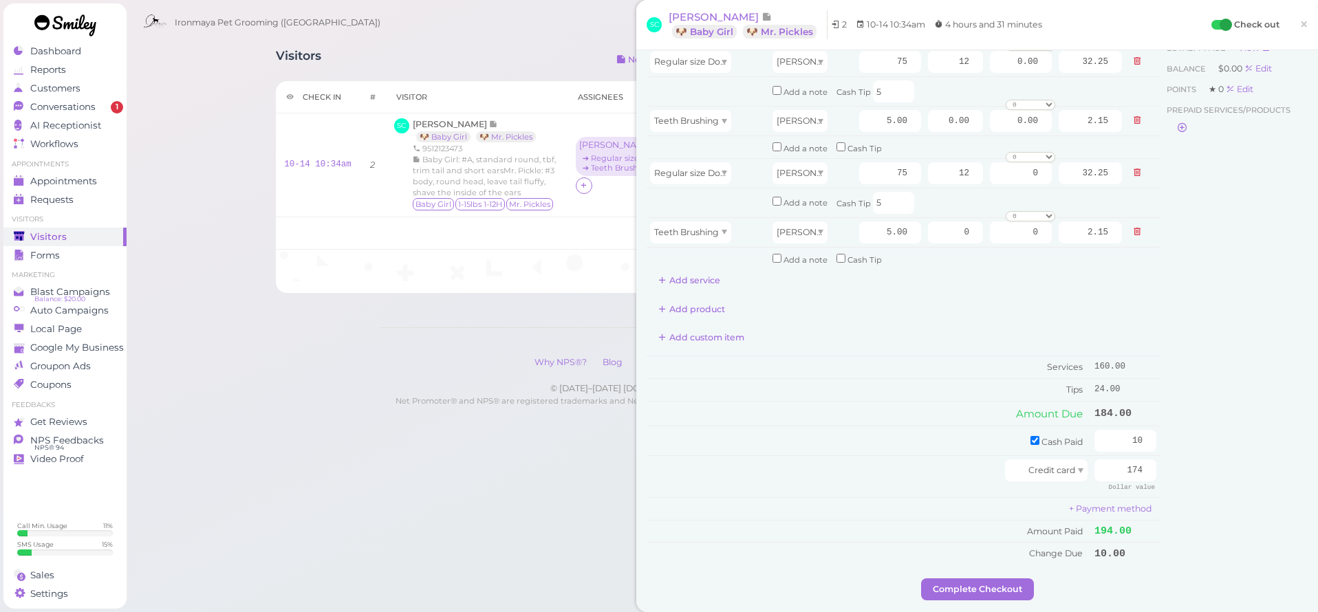
click at [1174, 468] on div "Customer Loyalty page View Balance $0.00 Edit Points ★ 0 Edit Prepaid services/…" at bounding box center [1234, 296] width 148 height 563
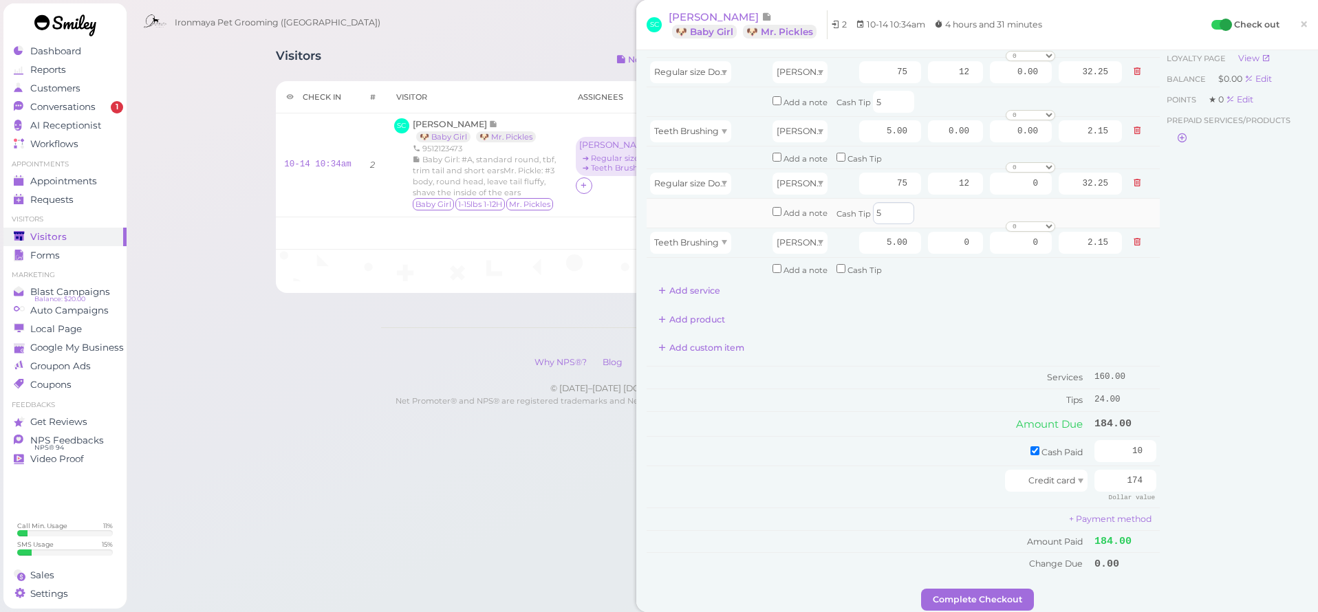
scroll to position [0, 0]
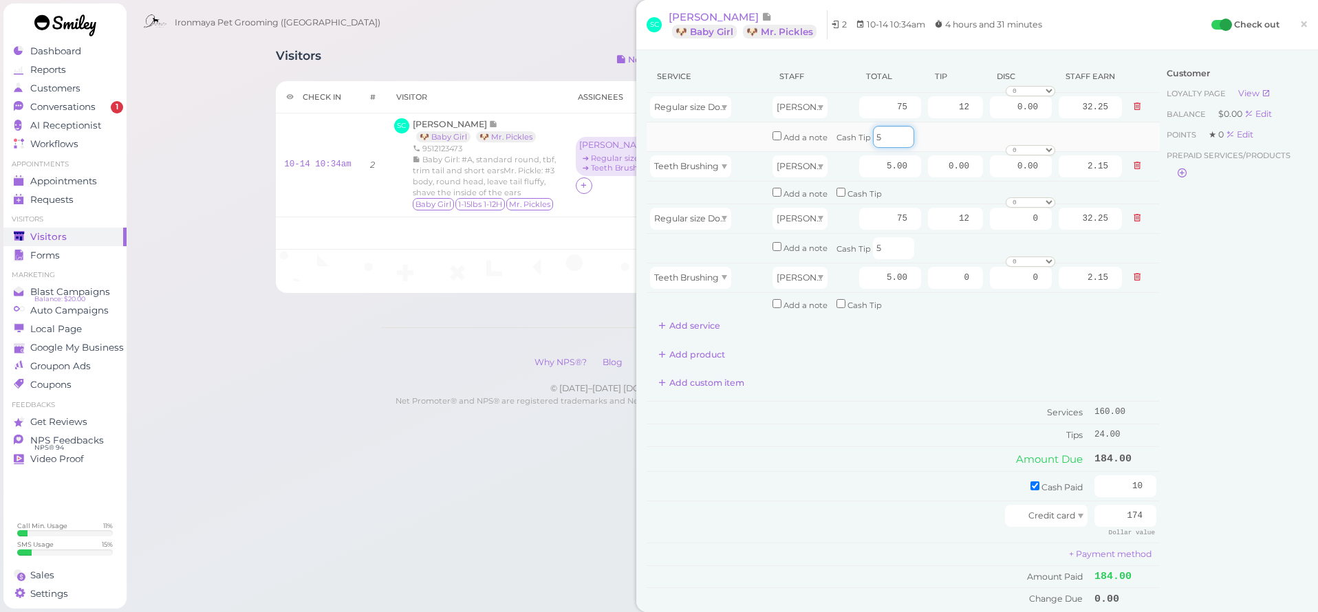
drag, startPoint x: 877, startPoint y: 140, endPoint x: 856, endPoint y: 135, distance: 21.9
click at [856, 135] on div "Cash Tip 5" at bounding box center [876, 137] width 78 height 22
drag, startPoint x: 886, startPoint y: 285, endPoint x: 894, endPoint y: 285, distance: 7.6
click at [894, 285] on input "5.00" at bounding box center [890, 278] width 62 height 22
click at [873, 245] on input "5" at bounding box center [893, 248] width 41 height 22
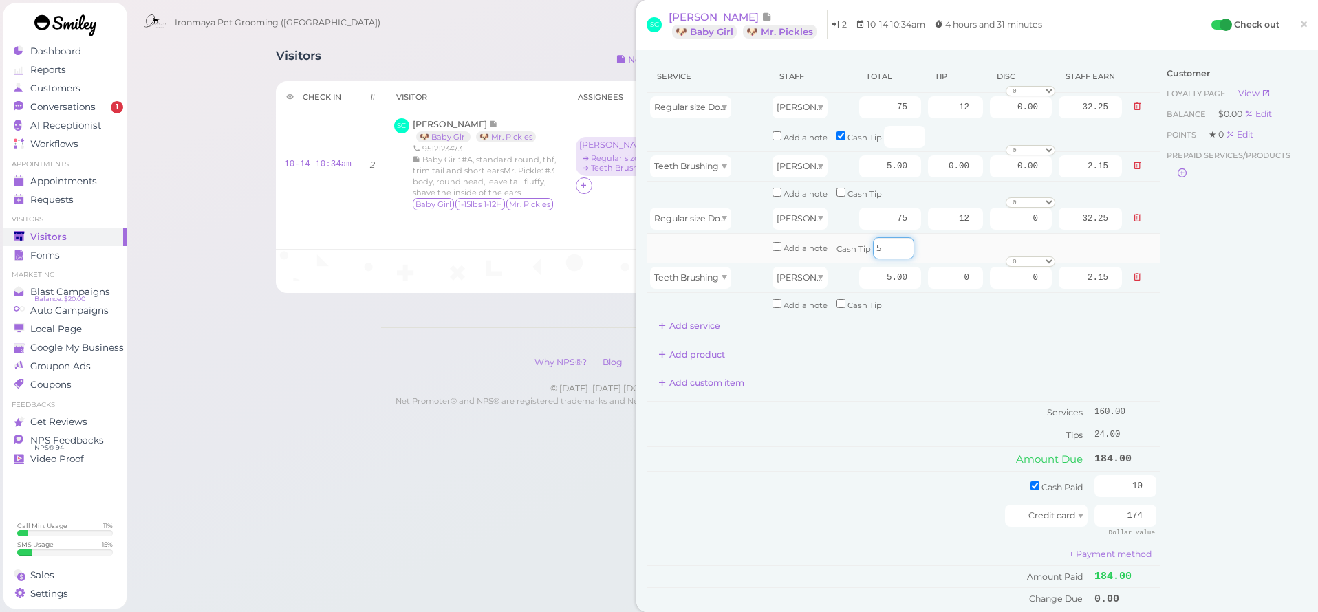
click at [873, 245] on input "5" at bounding box center [893, 248] width 41 height 22
type input "0"
click at [928, 330] on div "Service Staff Total Tip Disc Staff earn Regular size Dog Full Grooming (35 lbs …" at bounding box center [903, 199] width 513 height 277
click at [863, 270] on input "5.00" at bounding box center [890, 278] width 62 height 22
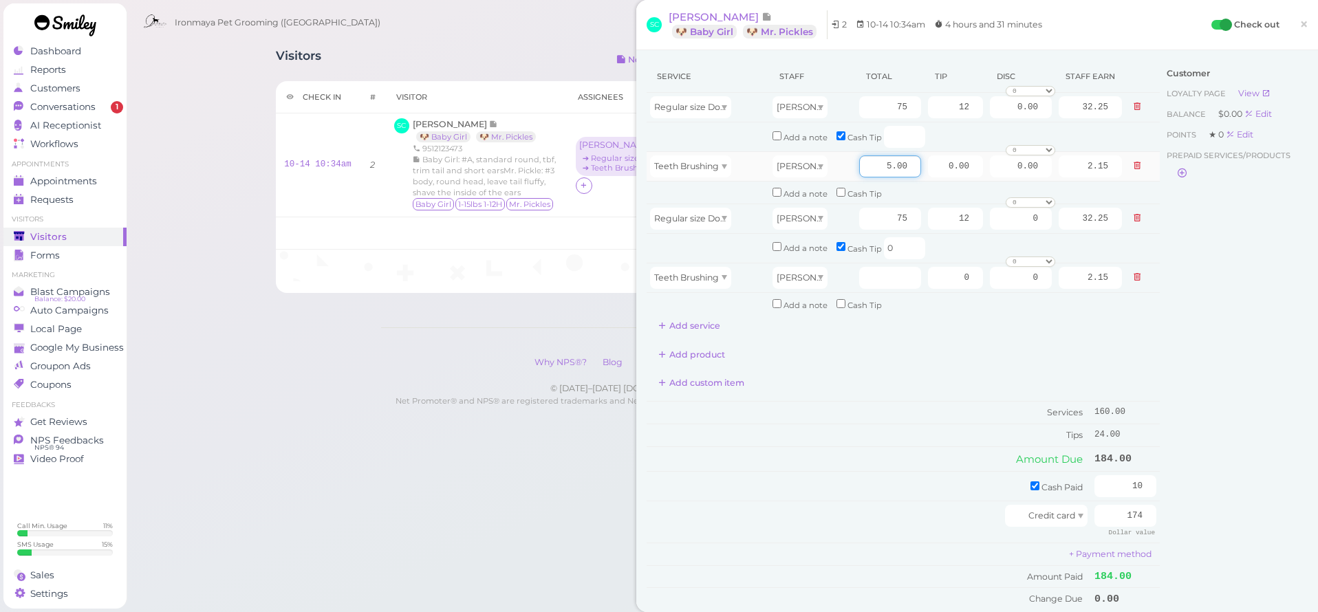
click at [870, 175] on input "5.00" at bounding box center [890, 166] width 62 height 22
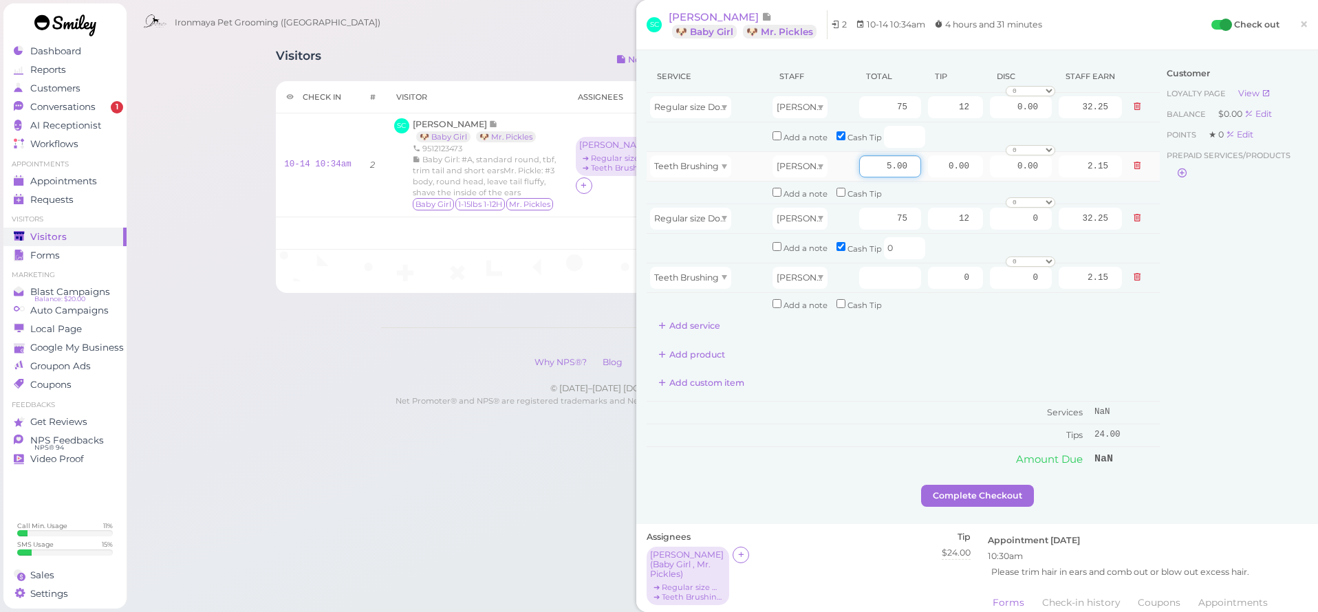
click at [870, 175] on input "5.00" at bounding box center [890, 166] width 62 height 22
click at [1163, 352] on div "Customer Loyalty page View Balance $0.00 Edit Points ★ 0 Edit Prepaid services/…" at bounding box center [1234, 273] width 148 height 424
click at [889, 142] on input "number" at bounding box center [904, 137] width 41 height 22
type input "5"
click at [894, 244] on input "0" at bounding box center [904, 248] width 41 height 22
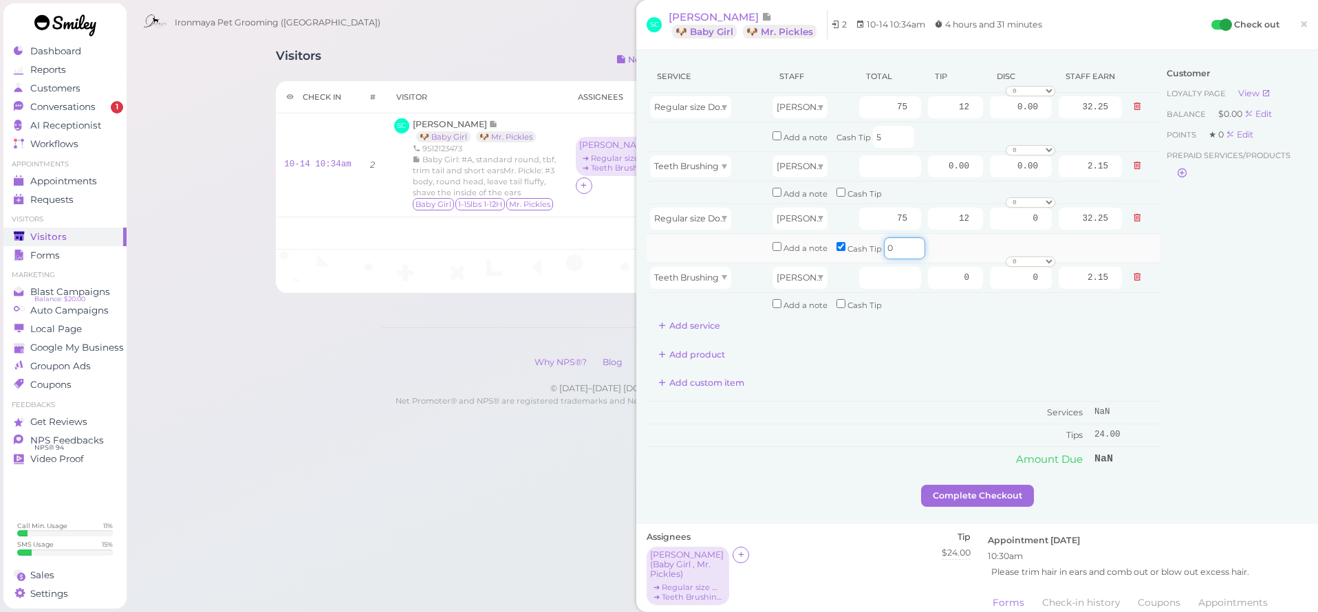
click at [894, 244] on input "0" at bounding box center [904, 248] width 41 height 22
type input "5"
click at [1143, 344] on div "Add product" at bounding box center [903, 355] width 513 height 22
click at [880, 279] on input "number" at bounding box center [890, 278] width 62 height 22
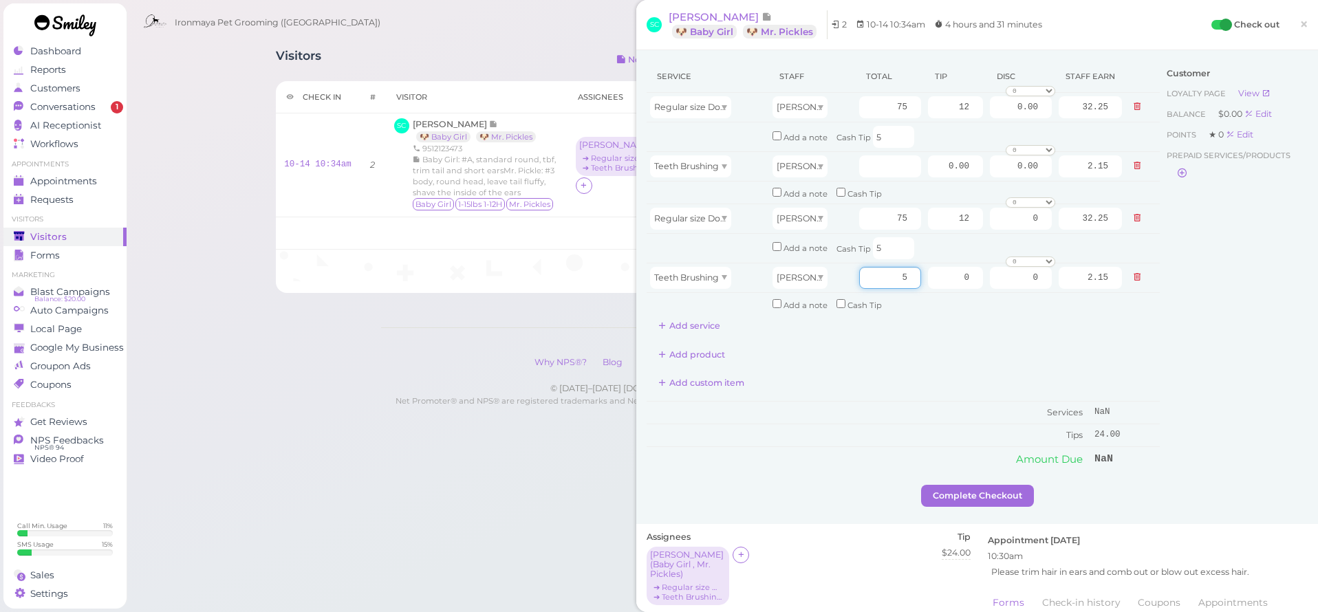
type input "5"
click at [1276, 400] on div "Customer Loyalty page View Balance $0.00 Edit Points ★ 0 Edit Prepaid services/…" at bounding box center [1234, 273] width 148 height 424
click at [1230, 385] on div "Customer Loyalty page View Balance $0.00 Edit Points ★ 0 Edit Prepaid services/…" at bounding box center [1234, 273] width 148 height 424
click at [1300, 25] on span "×" at bounding box center [1304, 23] width 9 height 19
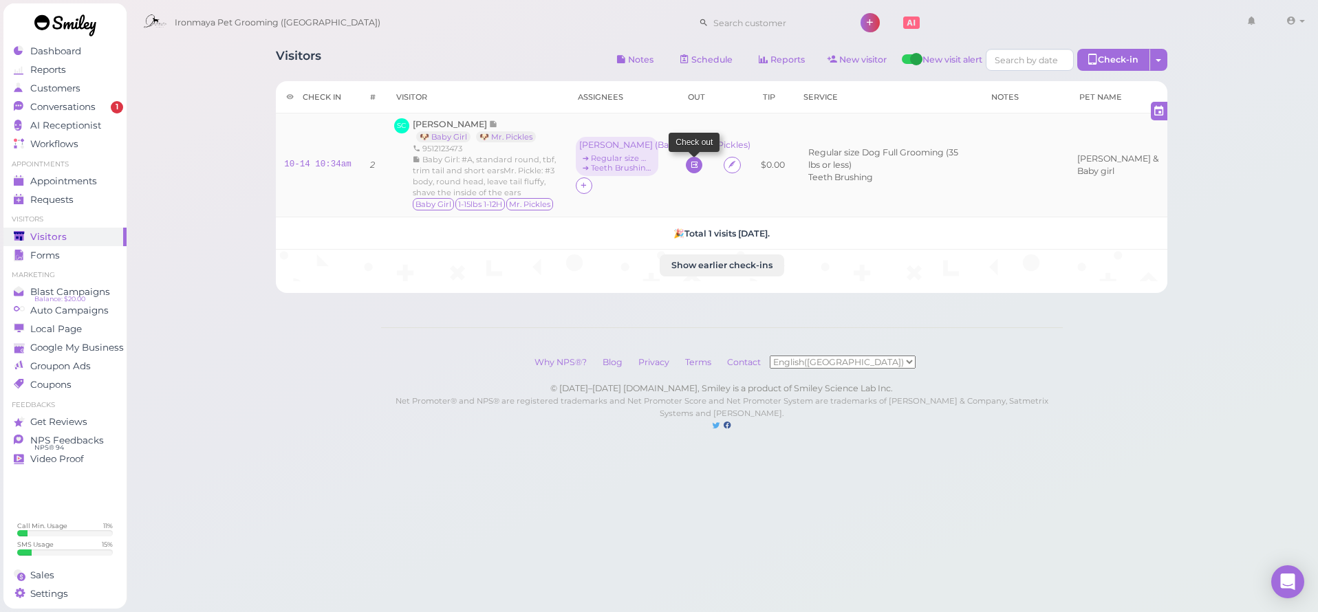
click at [699, 161] on icon at bounding box center [694, 165] width 9 height 10
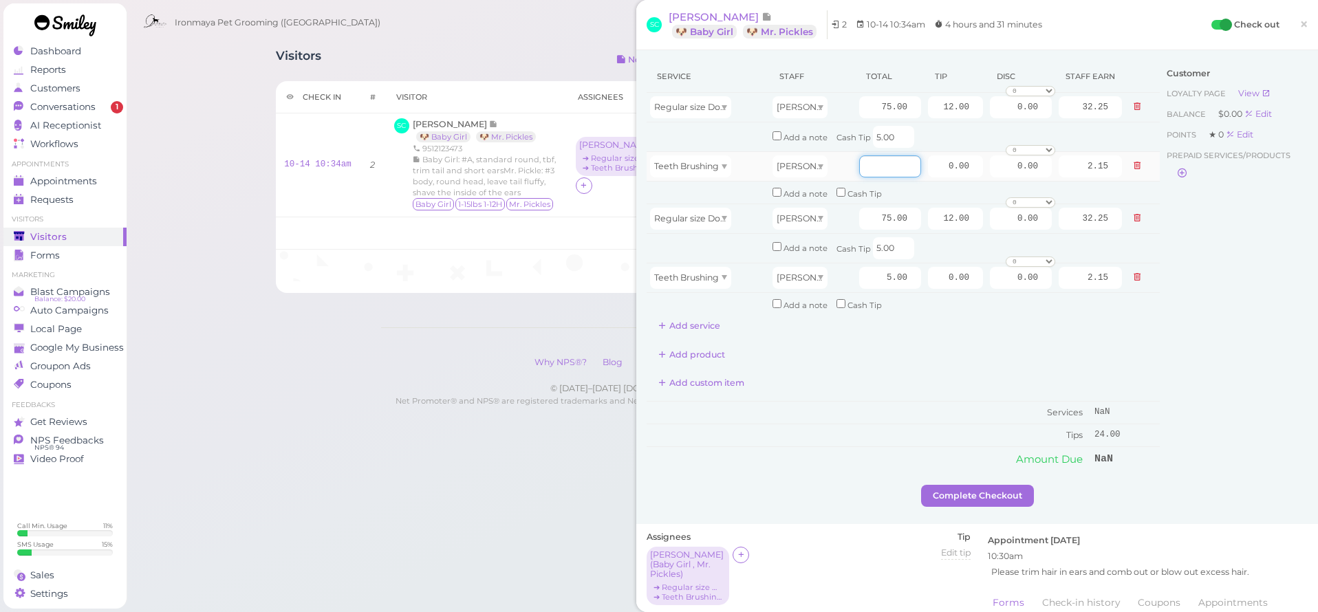
click at [866, 162] on input "number" at bounding box center [890, 166] width 62 height 22
type input "5.00"
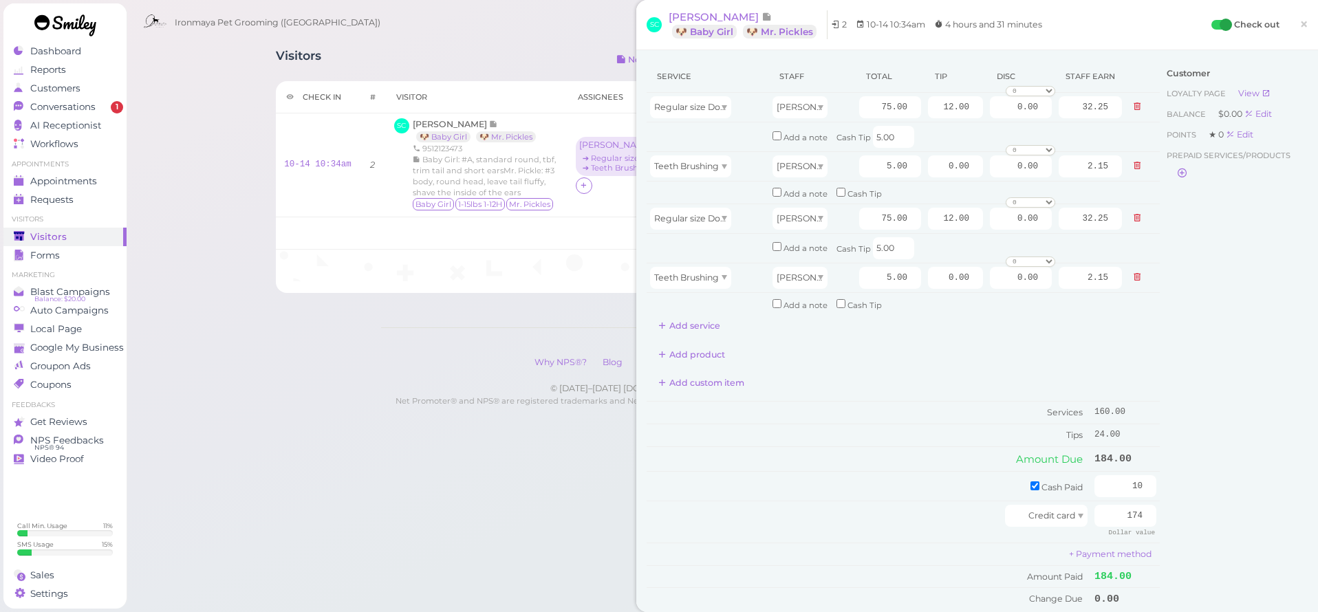
click at [1201, 303] on div "Customer Loyalty page View Balance $0.00 Edit Points ★ 0 Edit Prepaid services/…" at bounding box center [1234, 342] width 148 height 563
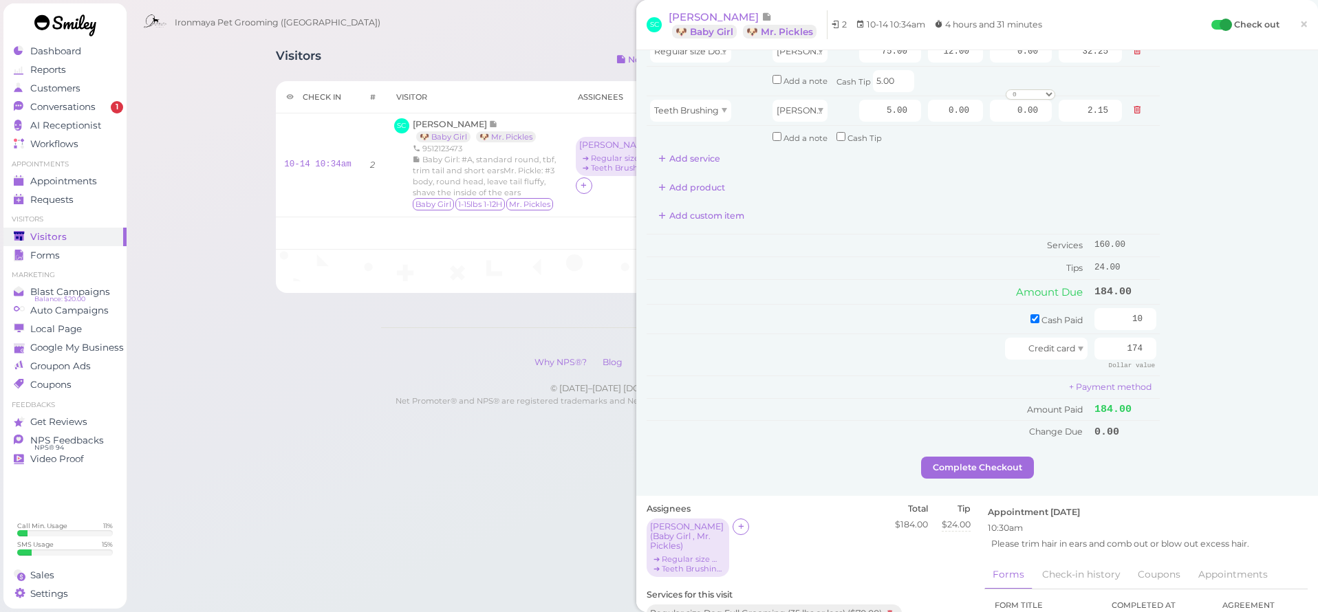
scroll to position [65, 0]
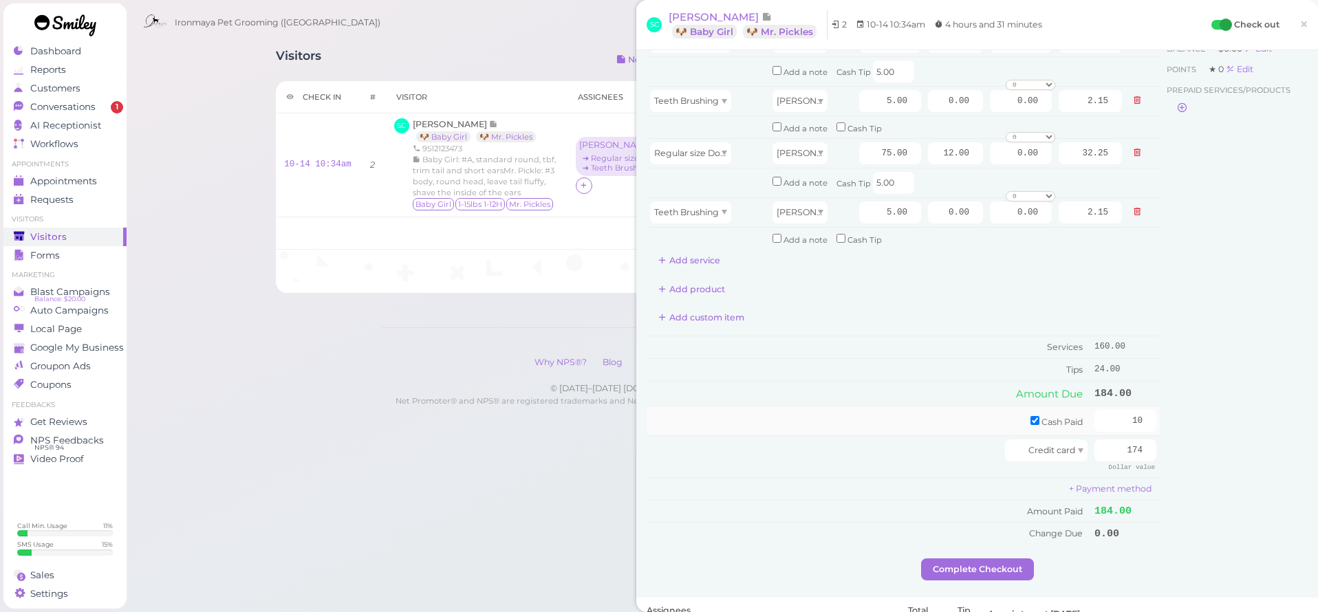
click at [1031, 416] on input "checkbox" at bounding box center [1035, 420] width 9 height 9
checkbox input "false"
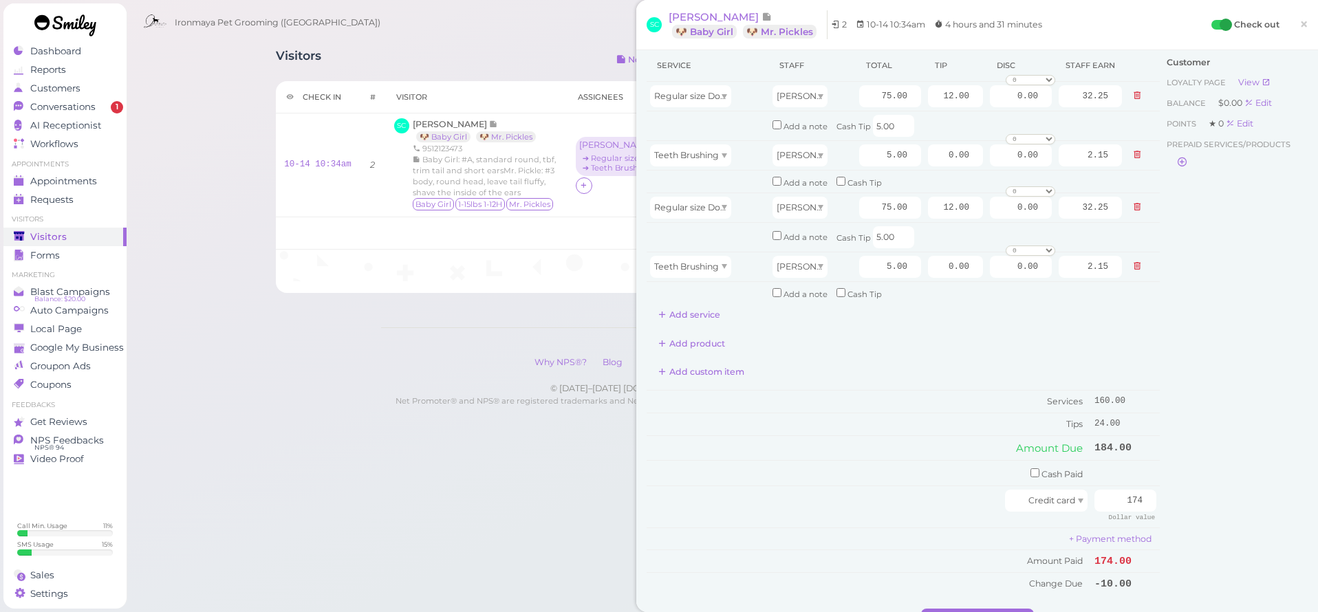
scroll to position [14, 0]
click at [1116, 487] on input "174" at bounding box center [1126, 498] width 62 height 22
type input "184"
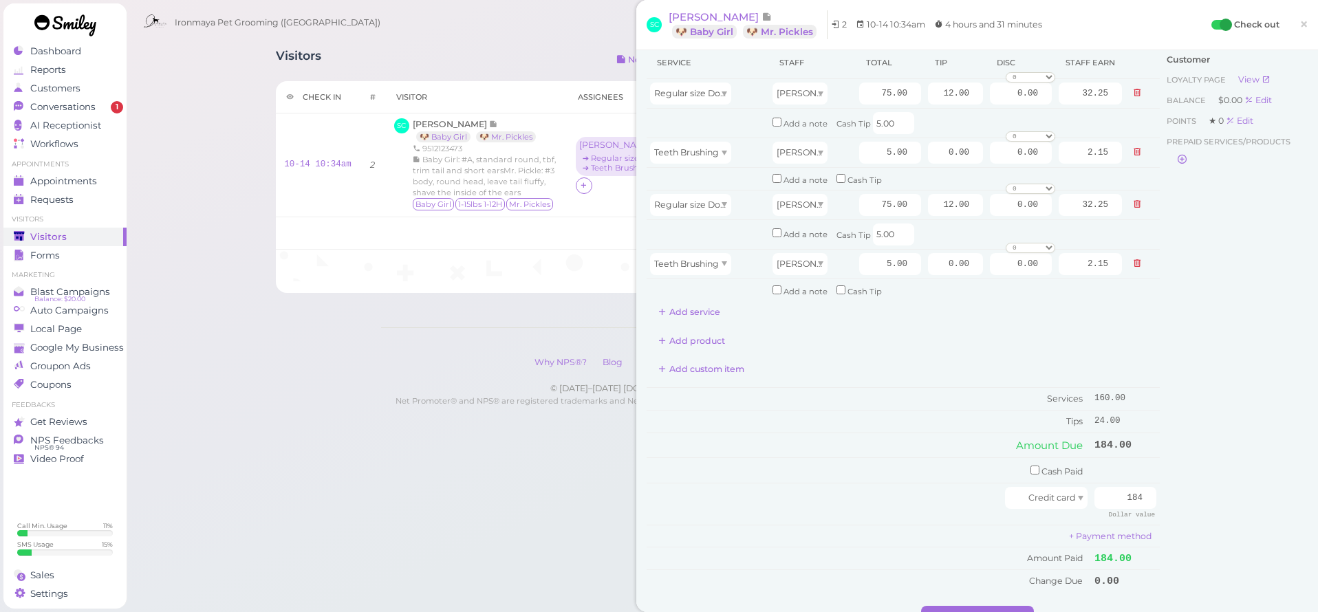
click at [1211, 479] on div "Customer Loyalty page View Balance $0.00 Edit Points ★ 0 Edit Prepaid services/…" at bounding box center [1234, 326] width 148 height 559
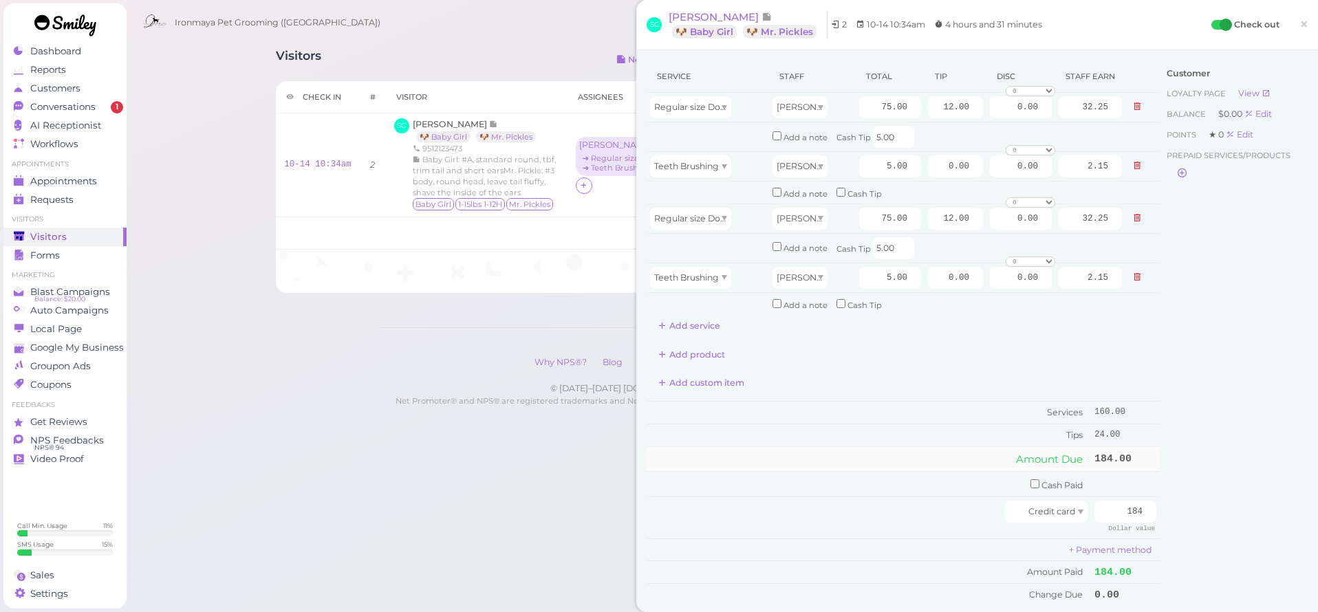
scroll to position [67, 0]
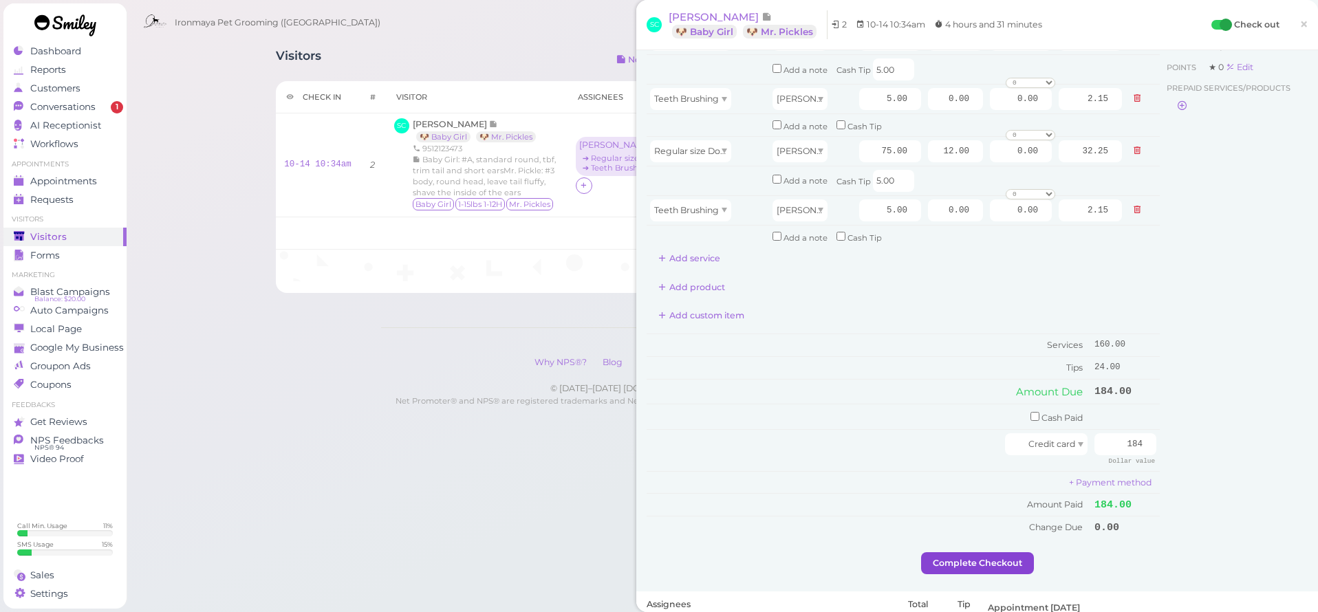
click at [1013, 552] on button "Complete Checkout" at bounding box center [977, 563] width 113 height 22
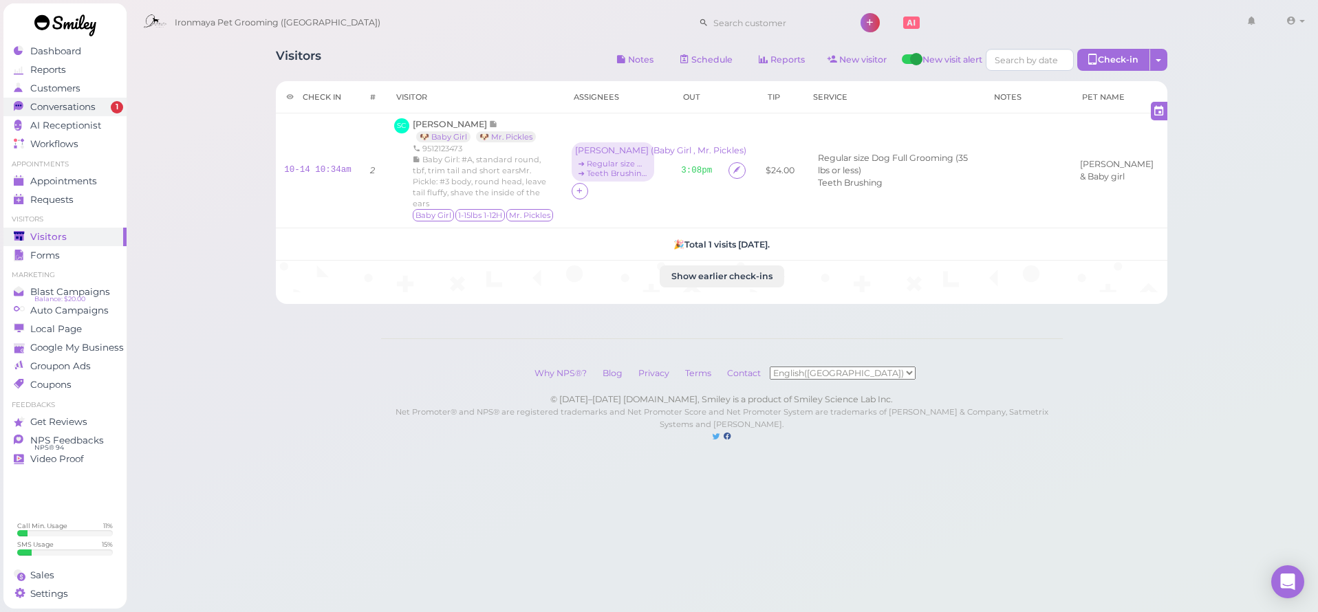
click at [105, 112] on div "Conversations" at bounding box center [63, 107] width 99 height 12
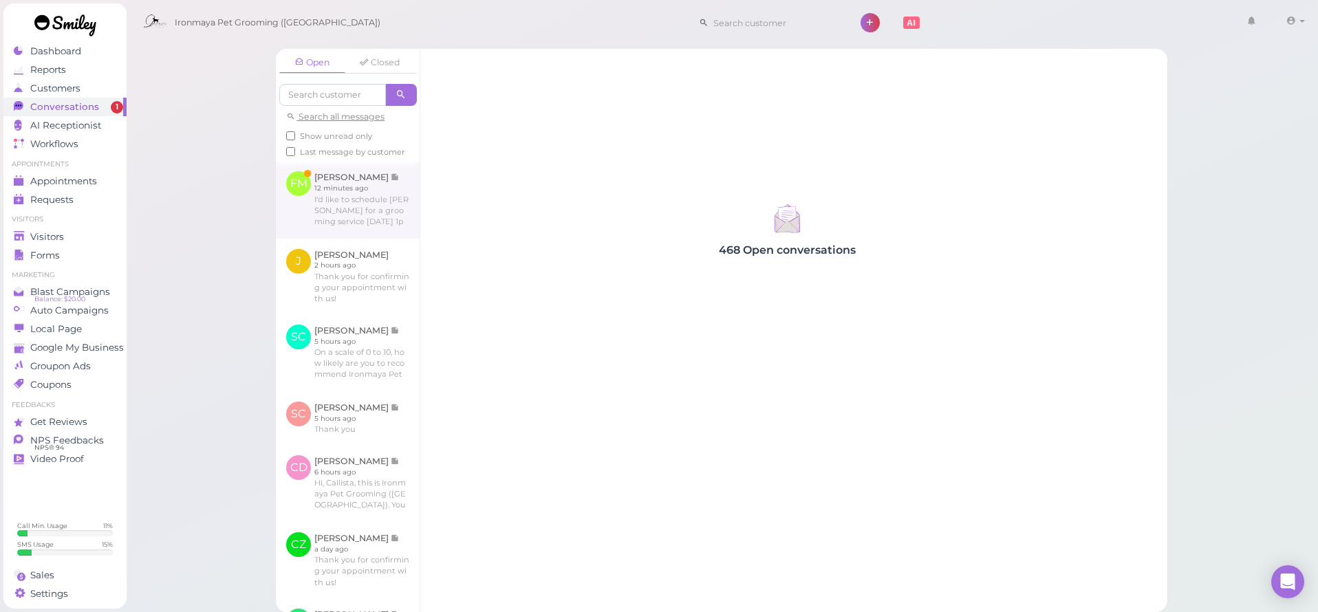
click at [373, 221] on link at bounding box center [348, 199] width 144 height 77
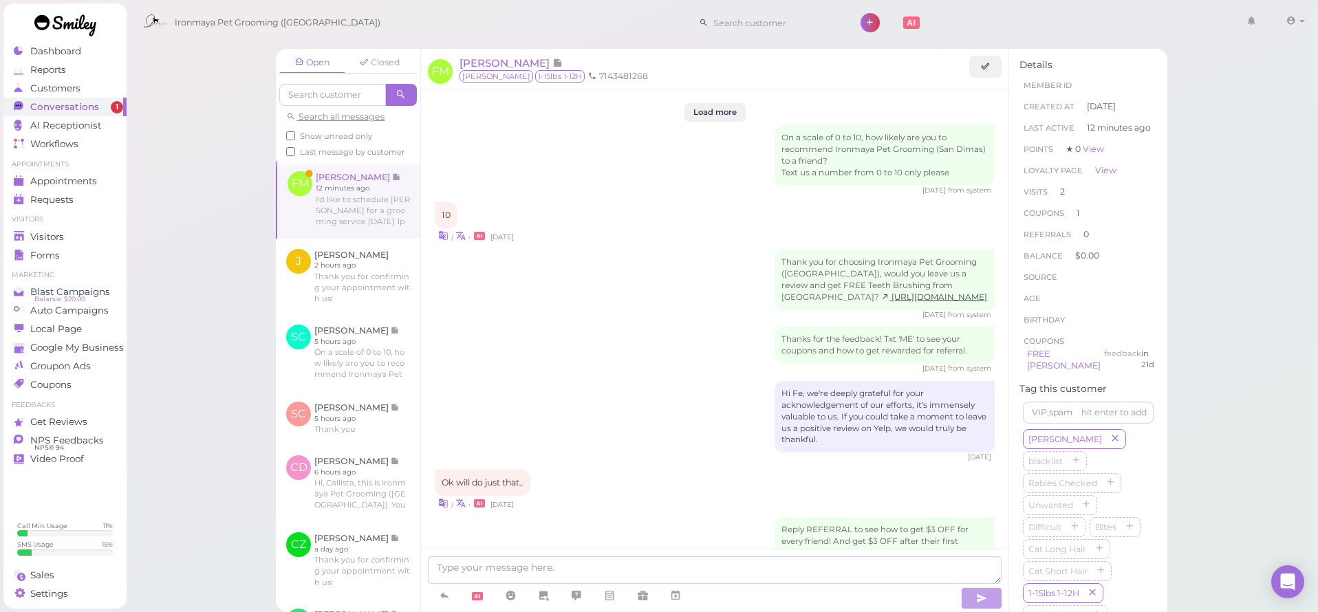
scroll to position [1731, 0]
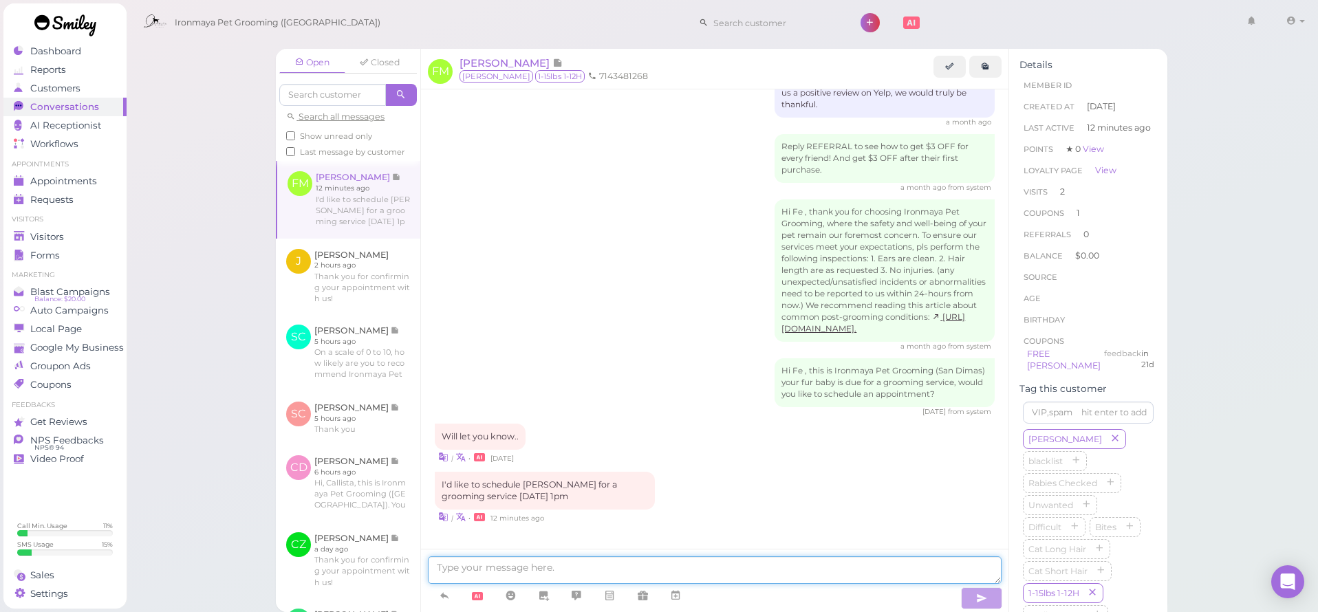
click at [531, 568] on textarea at bounding box center [715, 571] width 574 height 28
click at [687, 600] on link at bounding box center [675, 596] width 33 height 24
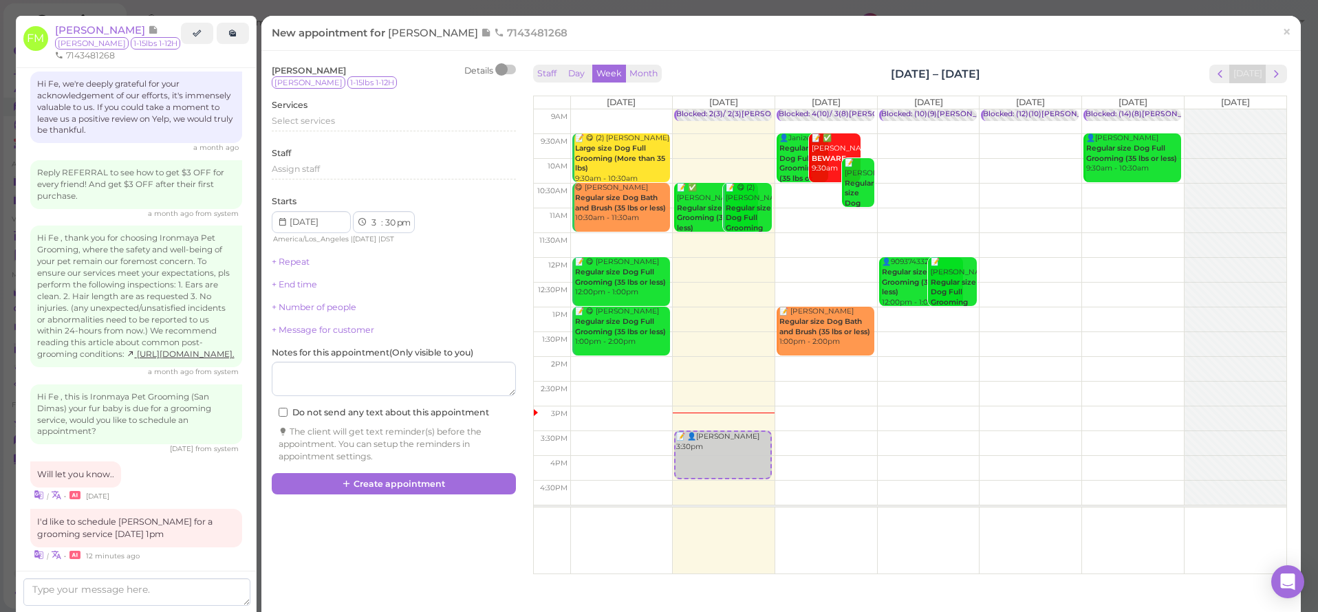
click at [1007, 315] on td at bounding box center [928, 320] width 716 height 25
type input "2025-10-17"
select select "1"
select select "00"
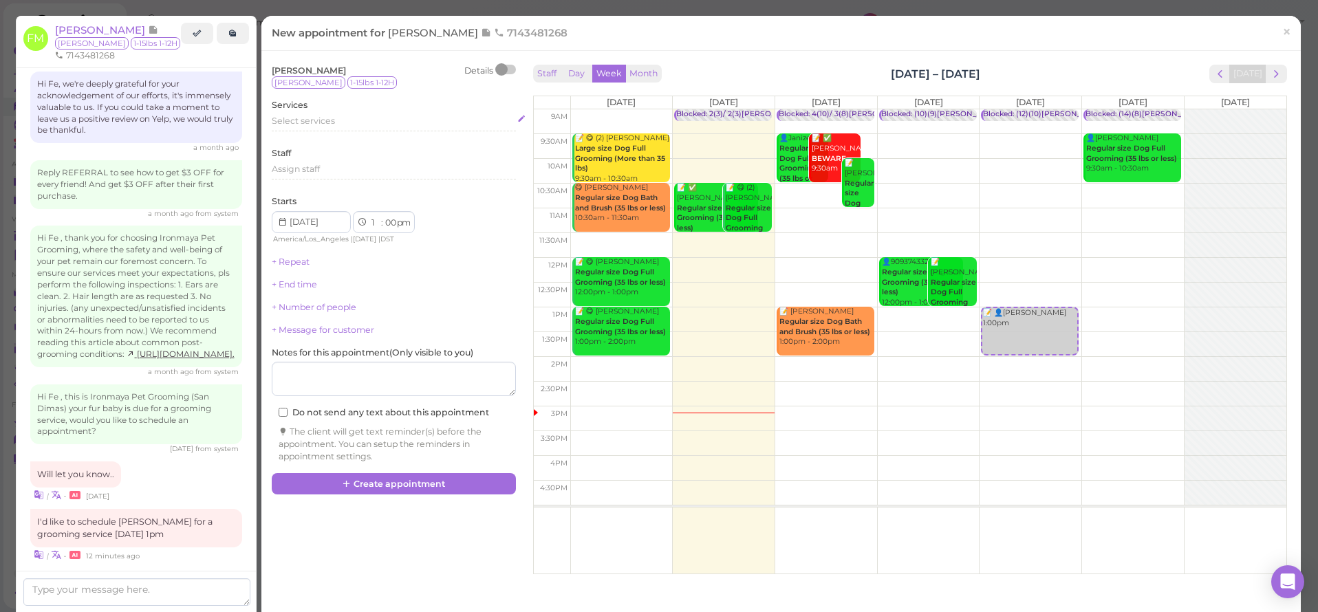
click at [309, 122] on span "Select services" at bounding box center [303, 121] width 63 height 10
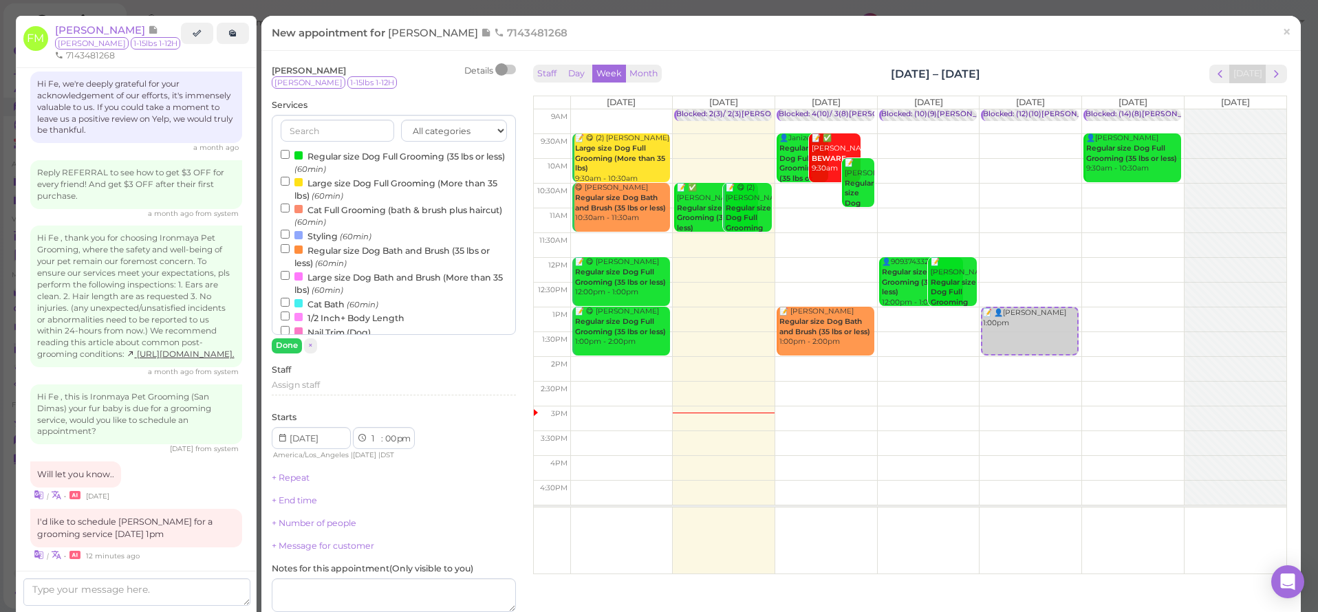
click at [321, 155] on label "Regular size Dog Full Grooming (35 lbs or less) (60min)" at bounding box center [394, 162] width 226 height 27
click at [290, 155] on input "Regular size Dog Full Grooming (35 lbs or less) (60min)" at bounding box center [285, 154] width 9 height 9
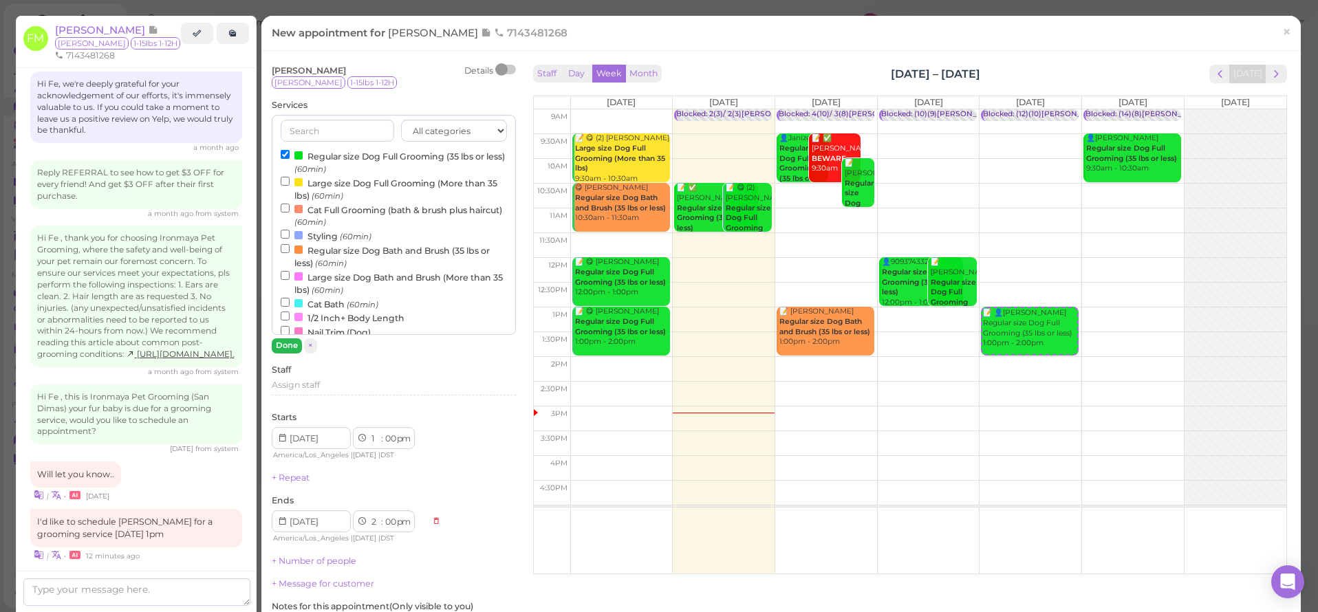
click at [295, 342] on button "Done" at bounding box center [287, 345] width 30 height 14
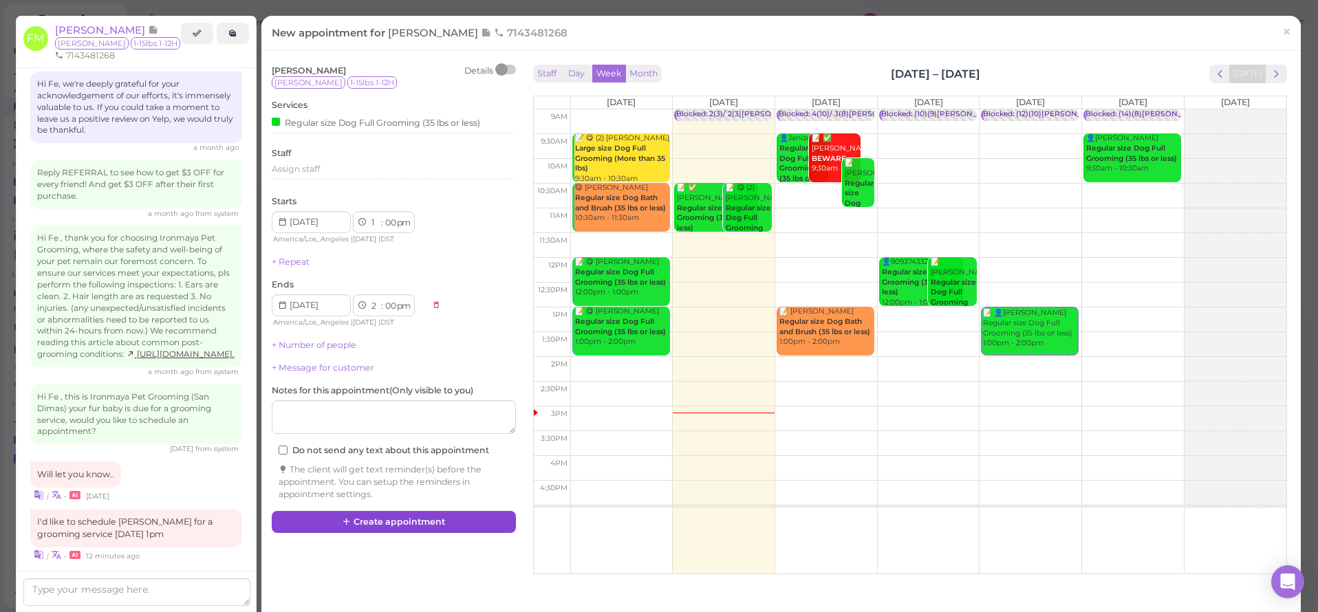
click at [363, 515] on button "Create appointment" at bounding box center [394, 522] width 244 height 22
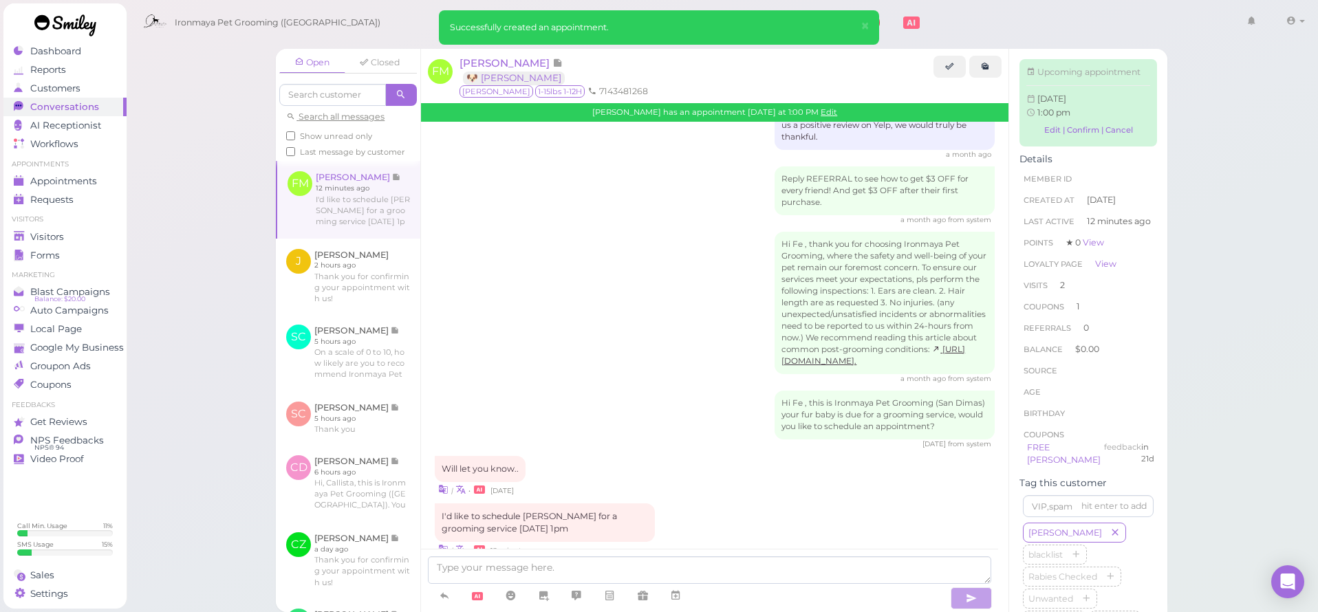
scroll to position [1866, 0]
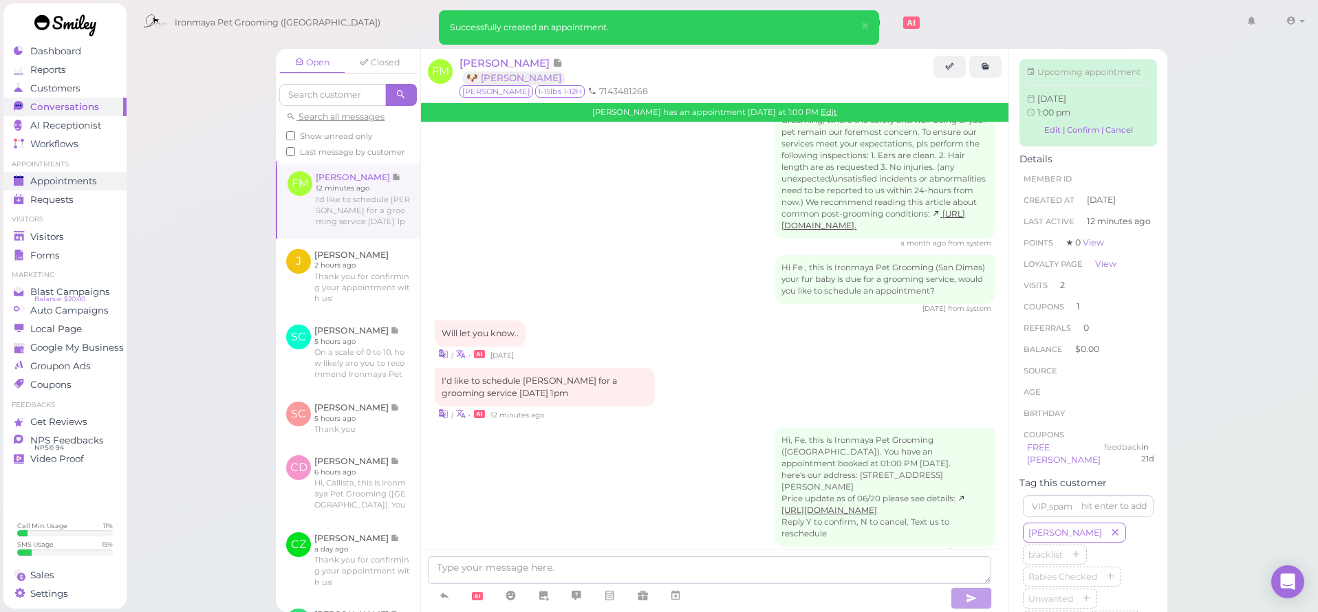
click at [60, 182] on span "Appointments" at bounding box center [63, 181] width 67 height 12
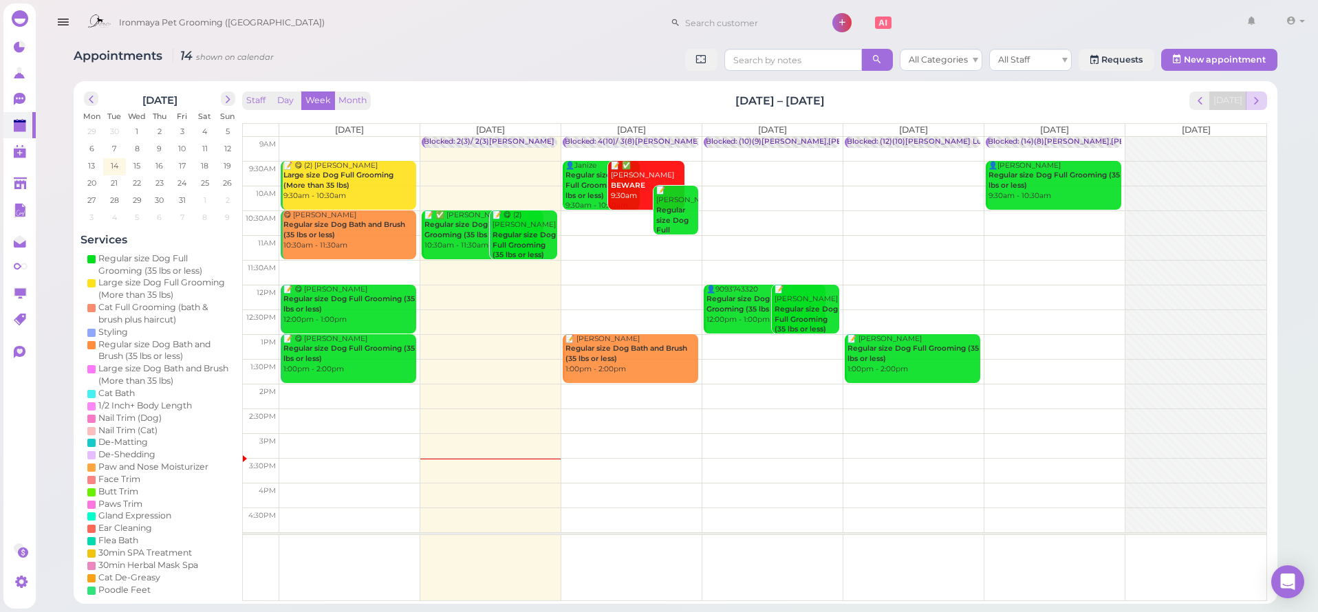
click at [1258, 100] on span "next" at bounding box center [1256, 100] width 13 height 13
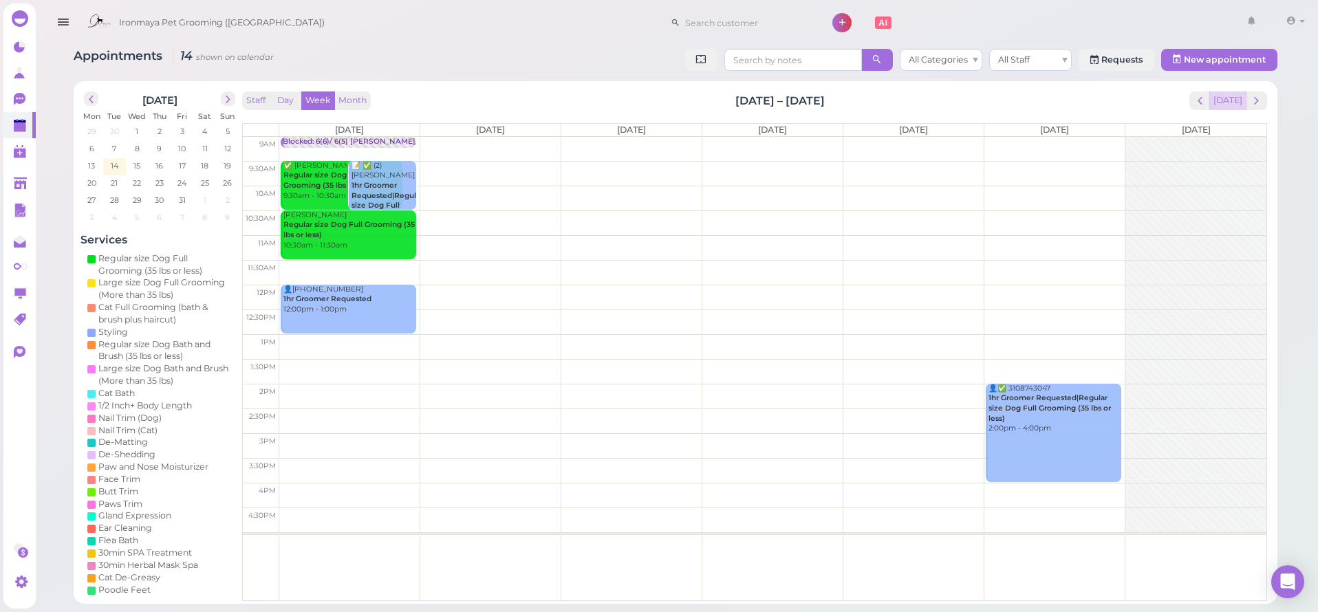
click at [1223, 109] on button "[DATE]" at bounding box center [1227, 100] width 37 height 19
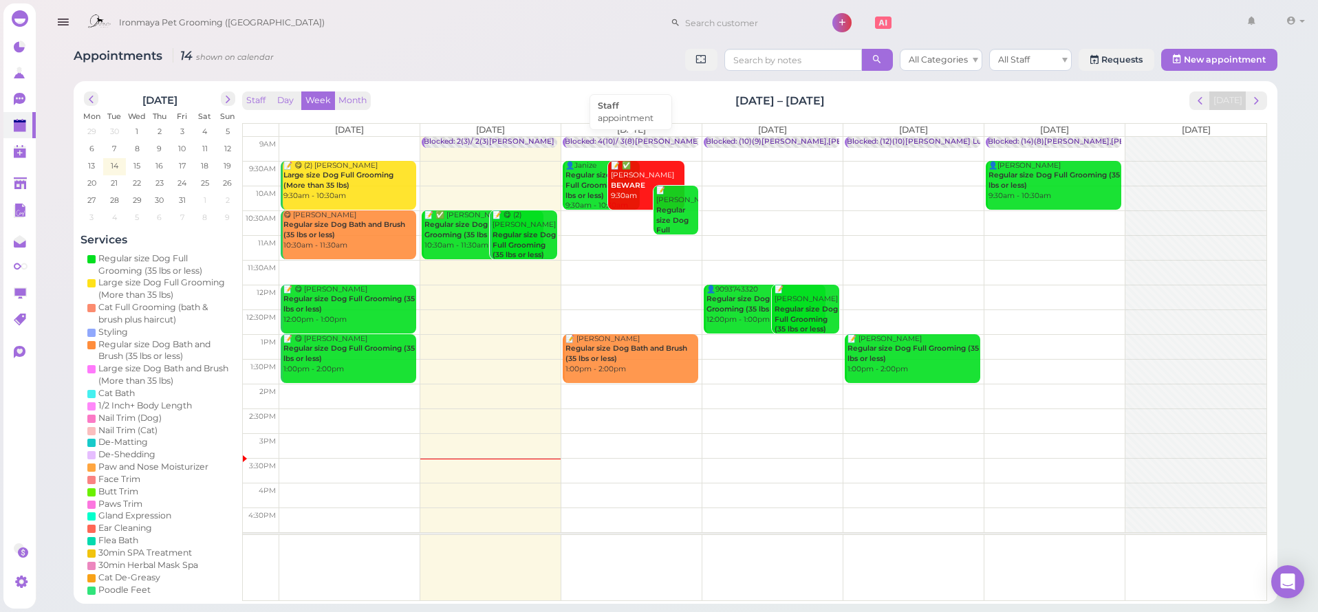
click at [637, 139] on div "Blocked: 4(10)/ 3(8)[PERSON_NAME] • appointment" at bounding box center [659, 142] width 189 height 10
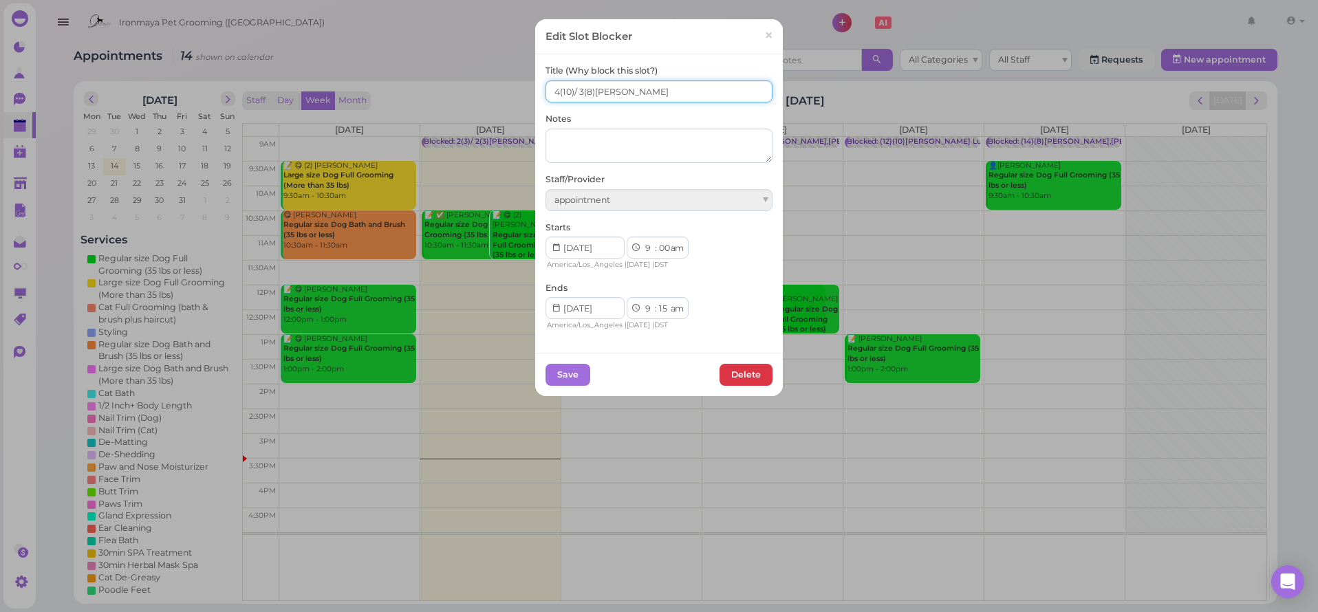
drag, startPoint x: 632, startPoint y: 93, endPoint x: 554, endPoint y: 84, distance: 78.9
click at [554, 84] on input "4(10)/ 3(8)[PERSON_NAME]" at bounding box center [659, 91] width 227 height 22
click at [764, 37] on span "×" at bounding box center [768, 35] width 9 height 19
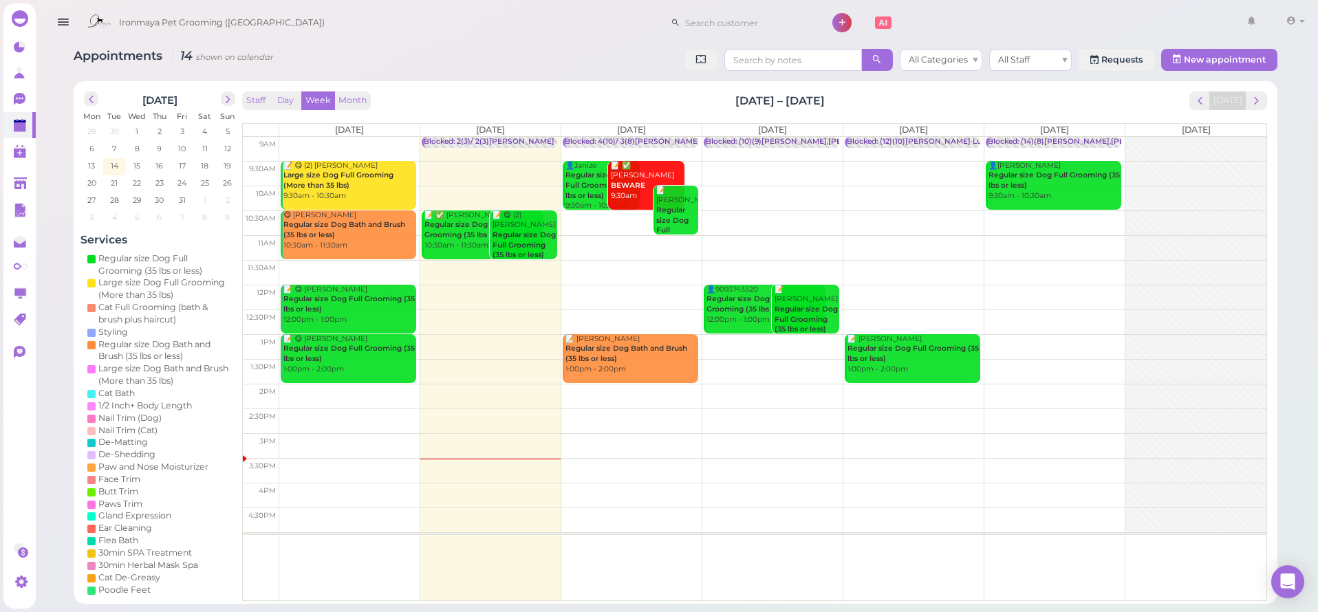
click at [1270, 92] on div "Staff Day Week Month [DATE] – [DATE] [DATE] [DATE] [DATE] [DATE] [DATE] [DATE] …" at bounding box center [755, 342] width 1032 height 509
click at [1194, 103] on button "prev" at bounding box center [1199, 100] width 21 height 19
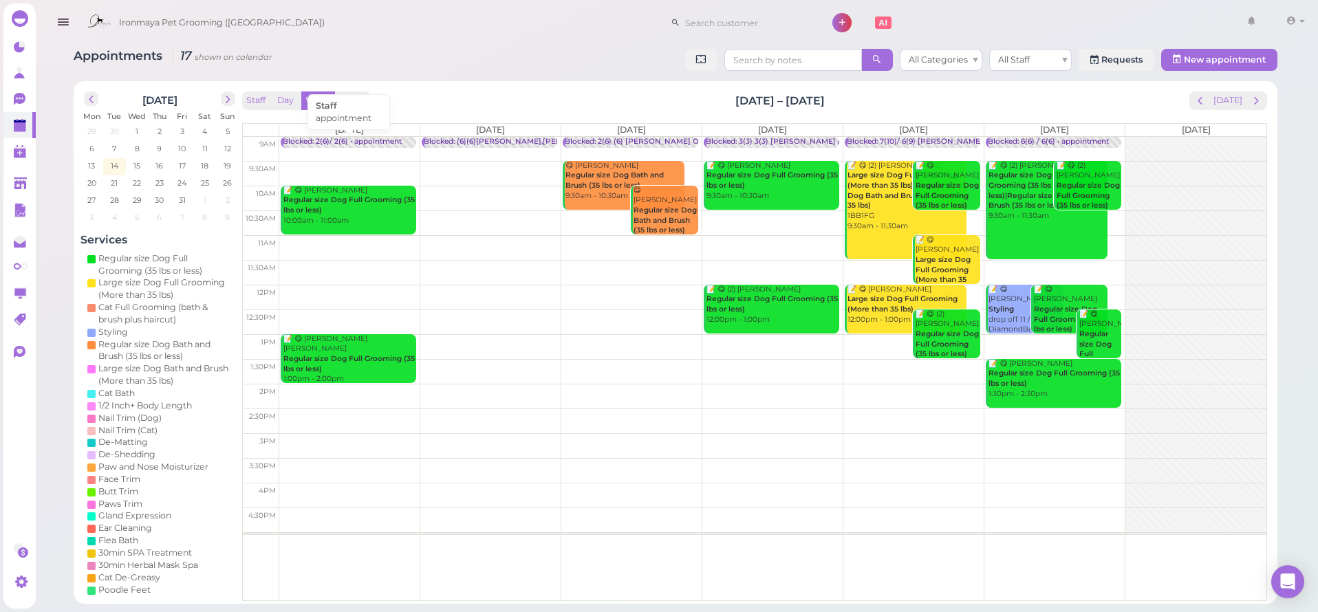
click at [404, 140] on div "Blocked: 2(6)/ 2(6) • appointment" at bounding box center [349, 142] width 133 height 10
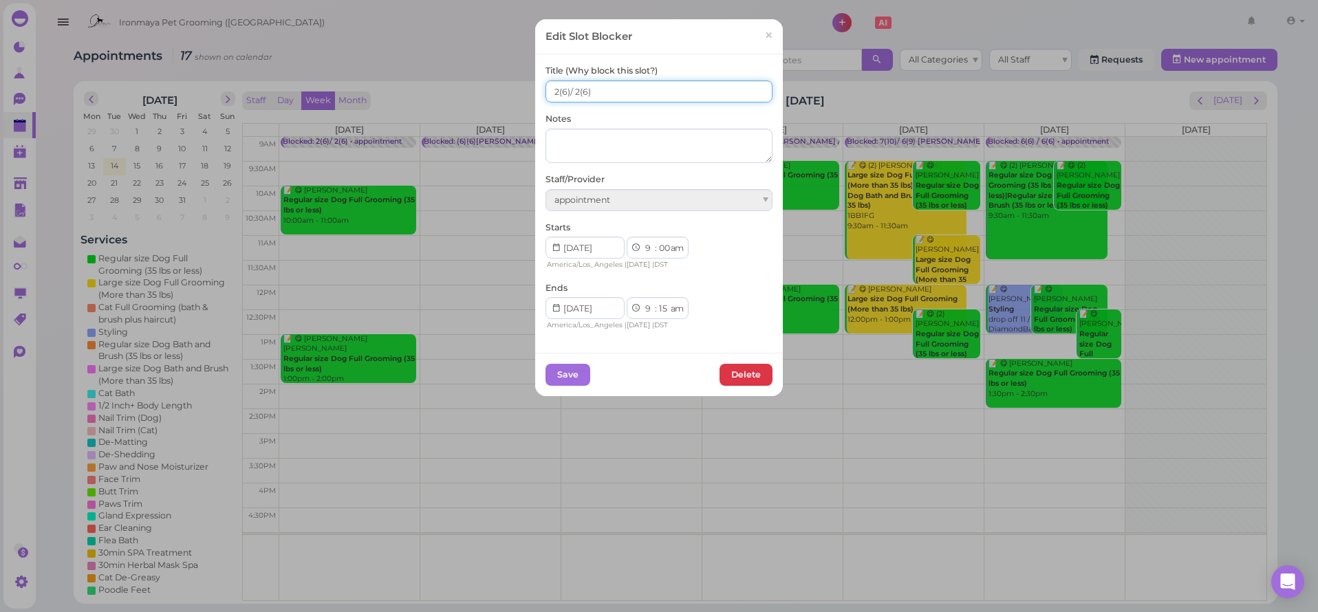
drag, startPoint x: 601, startPoint y: 92, endPoint x: 537, endPoint y: 94, distance: 64.0
click at [537, 94] on div "Title (Why block this slot?) 2(6)/ 2(6) Notes Staff/Provider appointment Starts…" at bounding box center [659, 203] width 248 height 298
click at [758, 37] on link "×" at bounding box center [768, 36] width 25 height 32
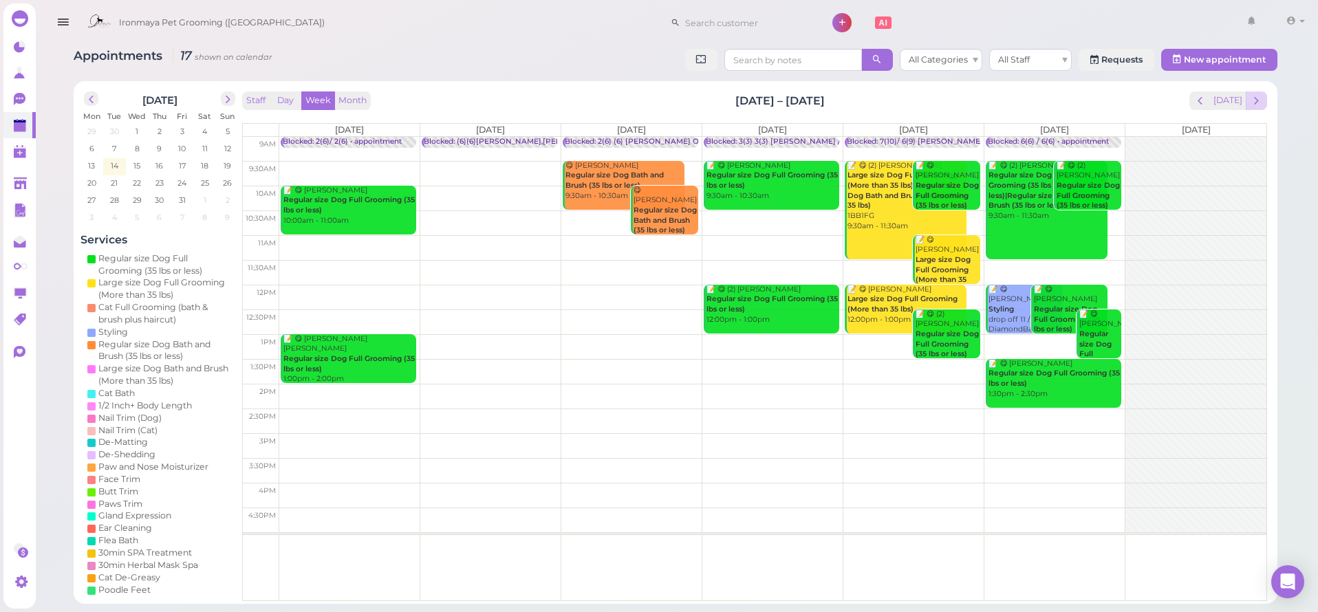
click at [1261, 102] on span "next" at bounding box center [1256, 100] width 13 height 13
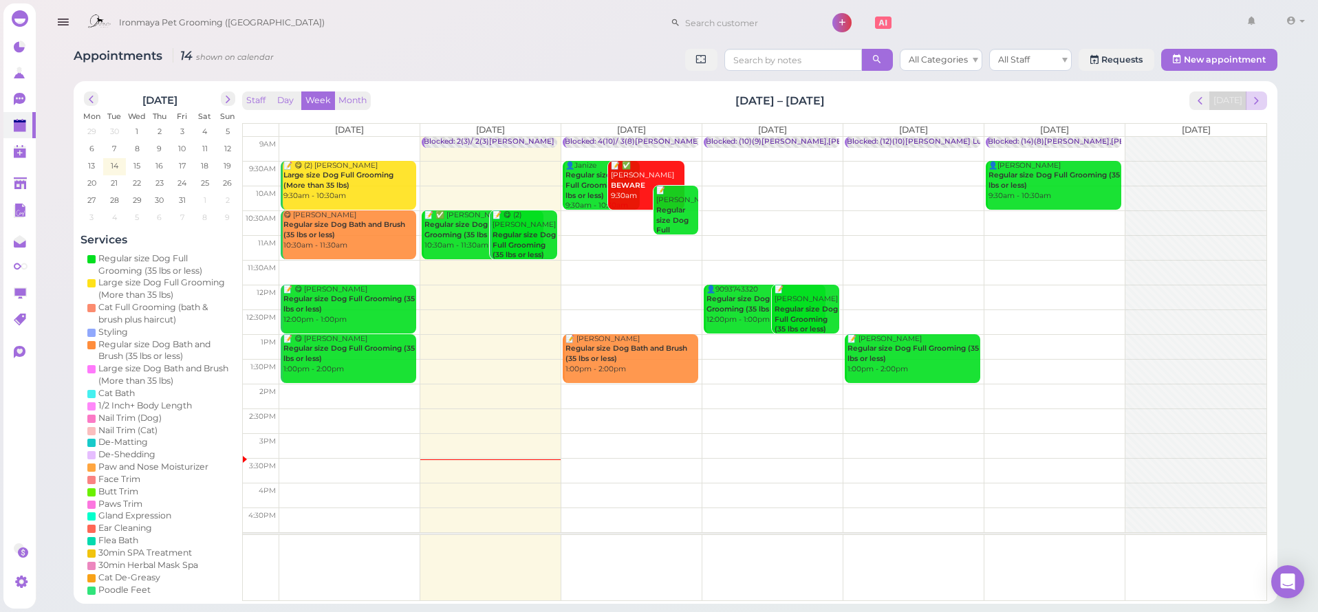
click at [1250, 100] on span "next" at bounding box center [1256, 100] width 13 height 13
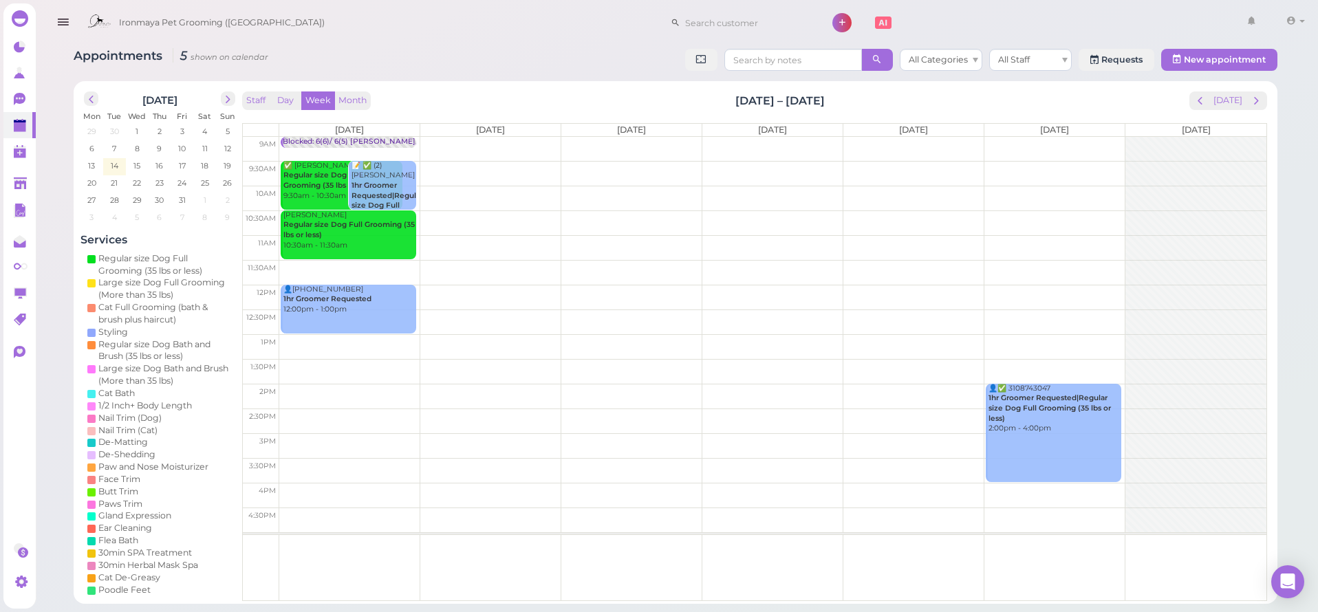
click at [468, 145] on td at bounding box center [772, 149] width 987 height 25
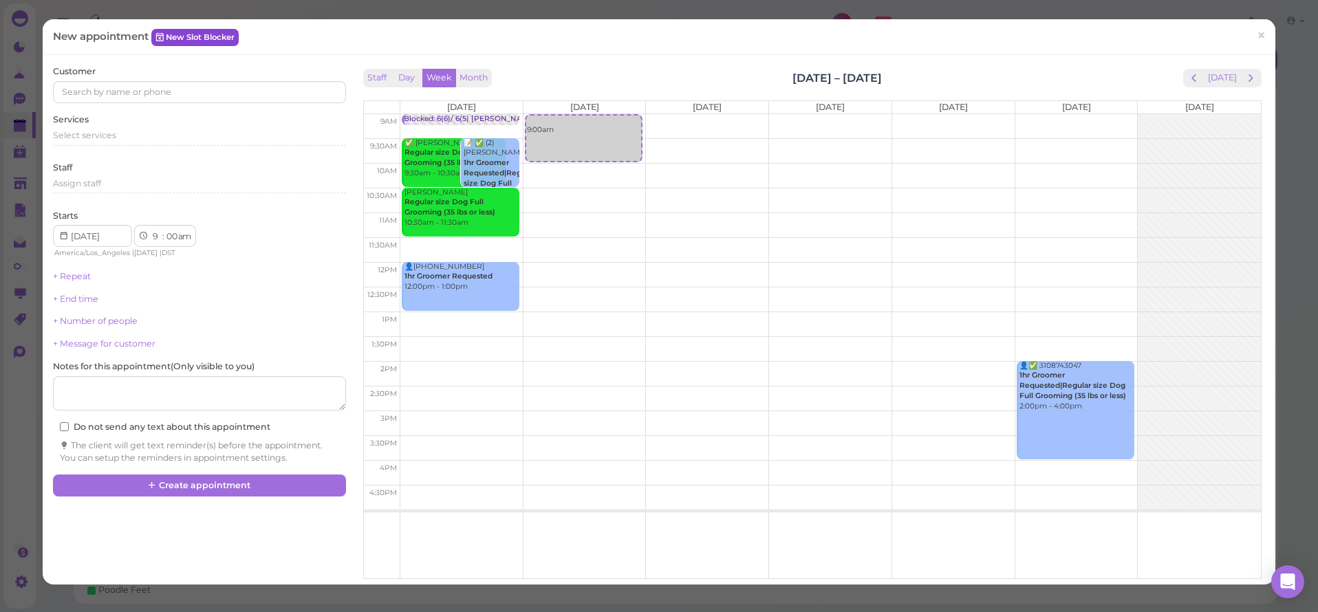
drag, startPoint x: 217, startPoint y: 52, endPoint x: 214, endPoint y: 43, distance: 9.4
click at [217, 52] on div "New appointment New Slot Blocker ×" at bounding box center [659, 37] width 1233 height 36
click at [214, 43] on link "New Slot Blocker" at bounding box center [194, 37] width 87 height 17
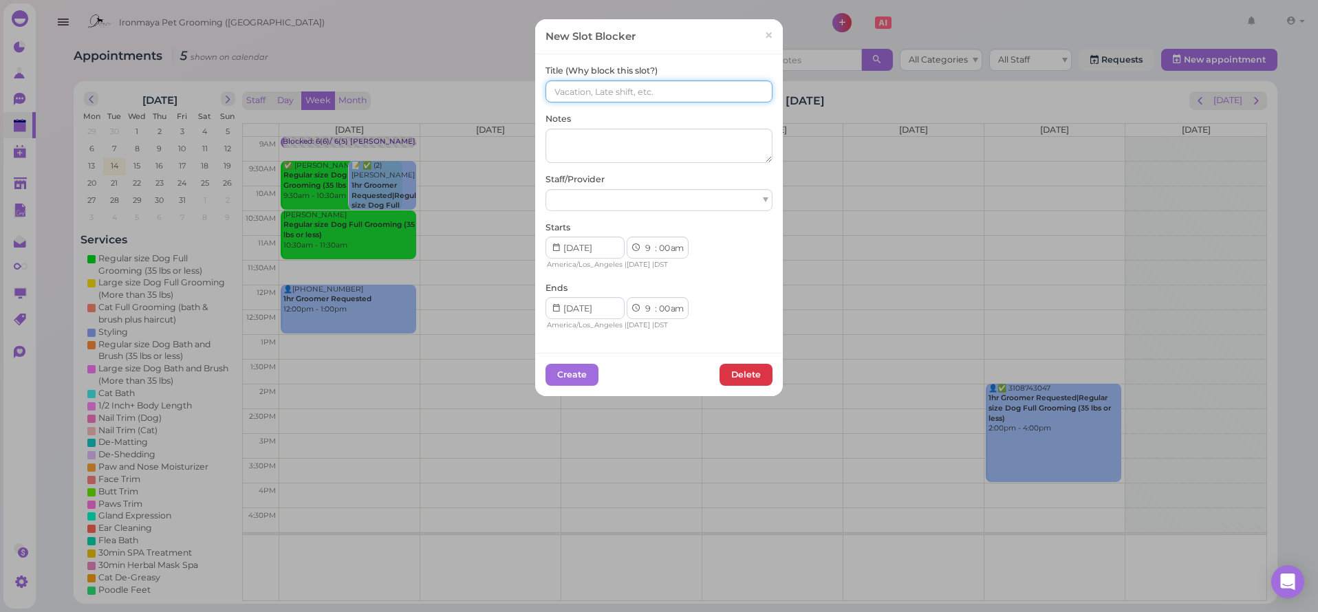
click at [647, 81] on input at bounding box center [659, 91] width 227 height 22
paste input "2(6)/ 2(6)"
click at [554, 91] on input "2(6)/ 2(6)" at bounding box center [659, 91] width 227 height 22
click at [570, 94] on input "(6)/ 2(6)" at bounding box center [659, 91] width 227 height 22
drag, startPoint x: 589, startPoint y: 92, endPoint x: 542, endPoint y: 89, distance: 46.9
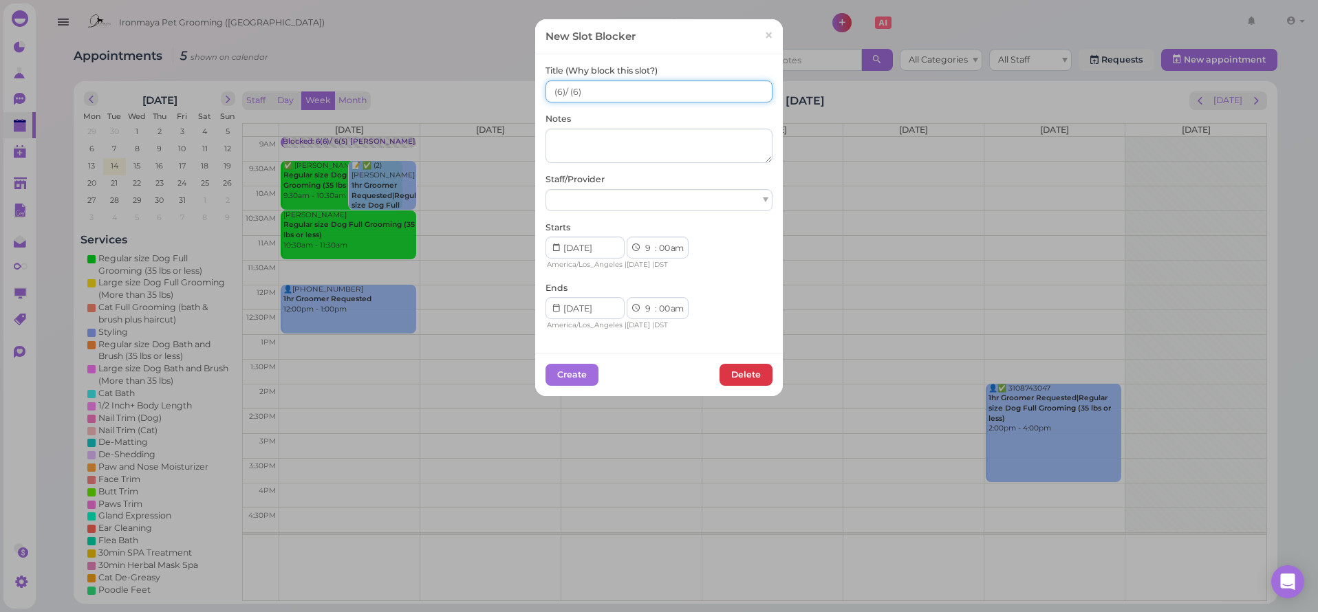
click at [546, 89] on input "(6)/ (6)" at bounding box center [659, 91] width 227 height 22
type input "(6)/ (6)"
click at [638, 193] on div at bounding box center [659, 200] width 227 height 22
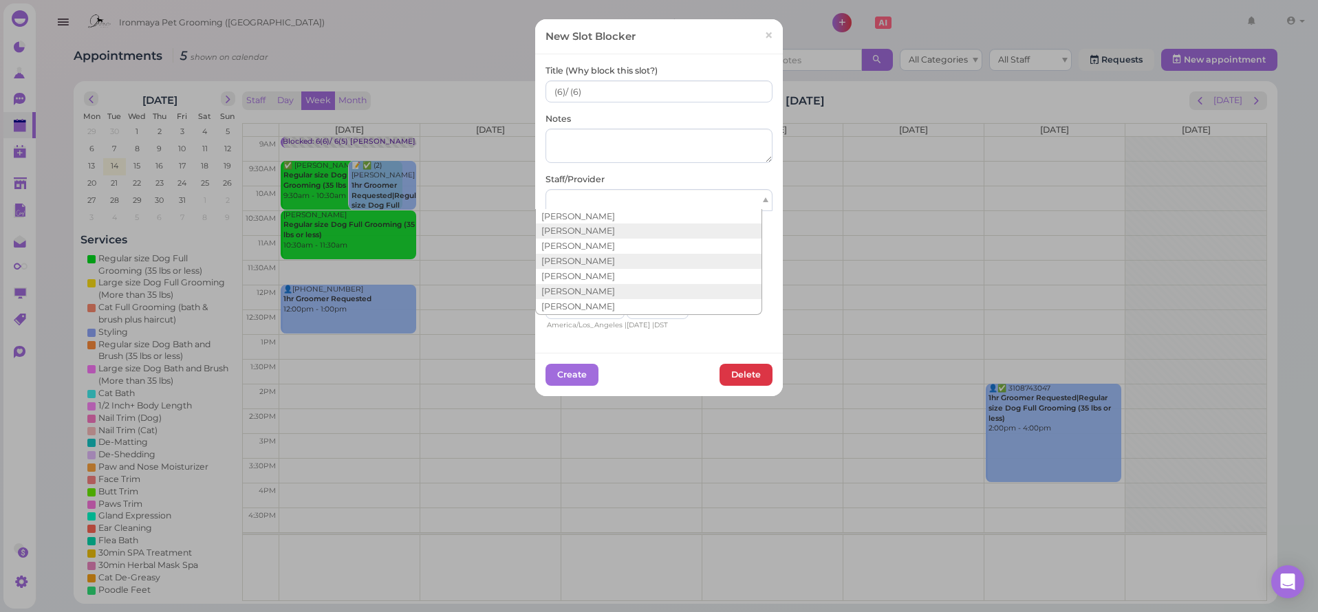
click at [661, 175] on div "Staff/Provider" at bounding box center [659, 192] width 227 height 38
click at [648, 200] on div at bounding box center [659, 200] width 227 height 22
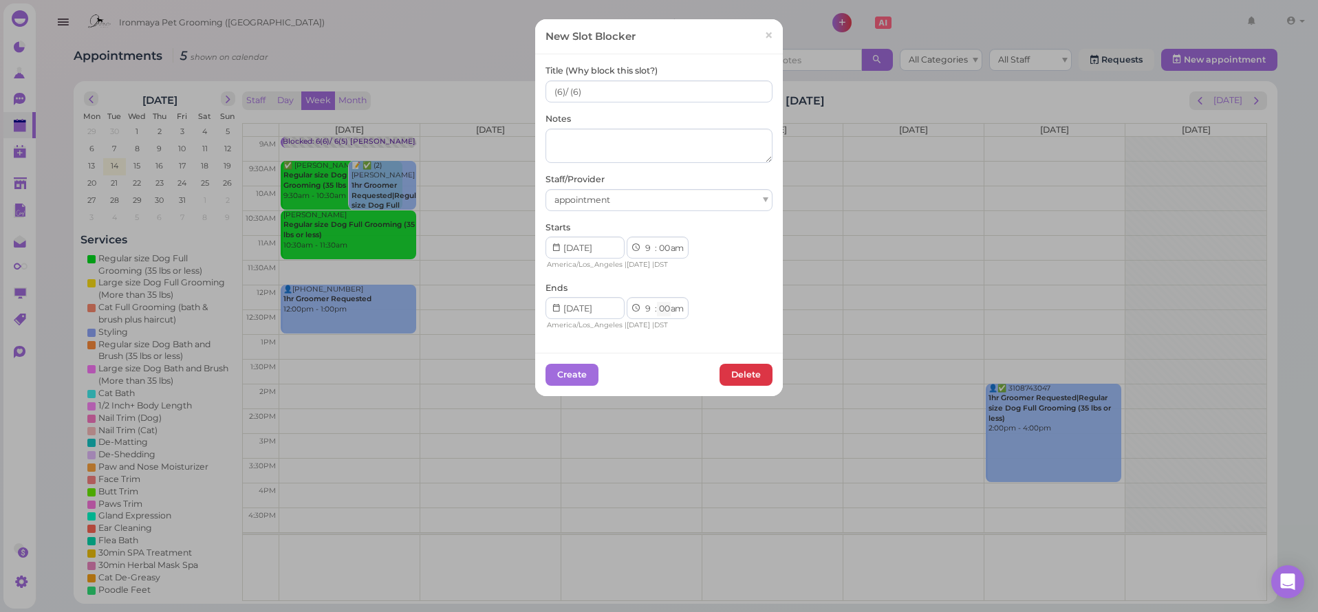
select select "15"
click at [584, 367] on button "Create" at bounding box center [572, 375] width 53 height 22
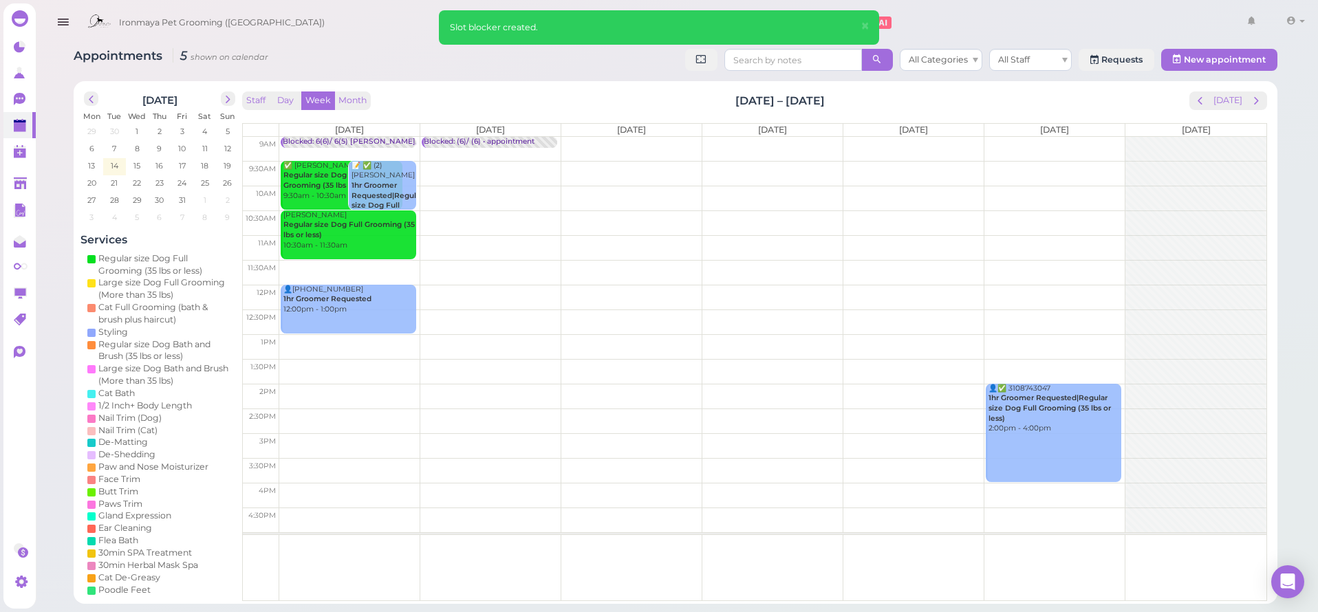
click at [616, 142] on td at bounding box center [772, 149] width 987 height 25
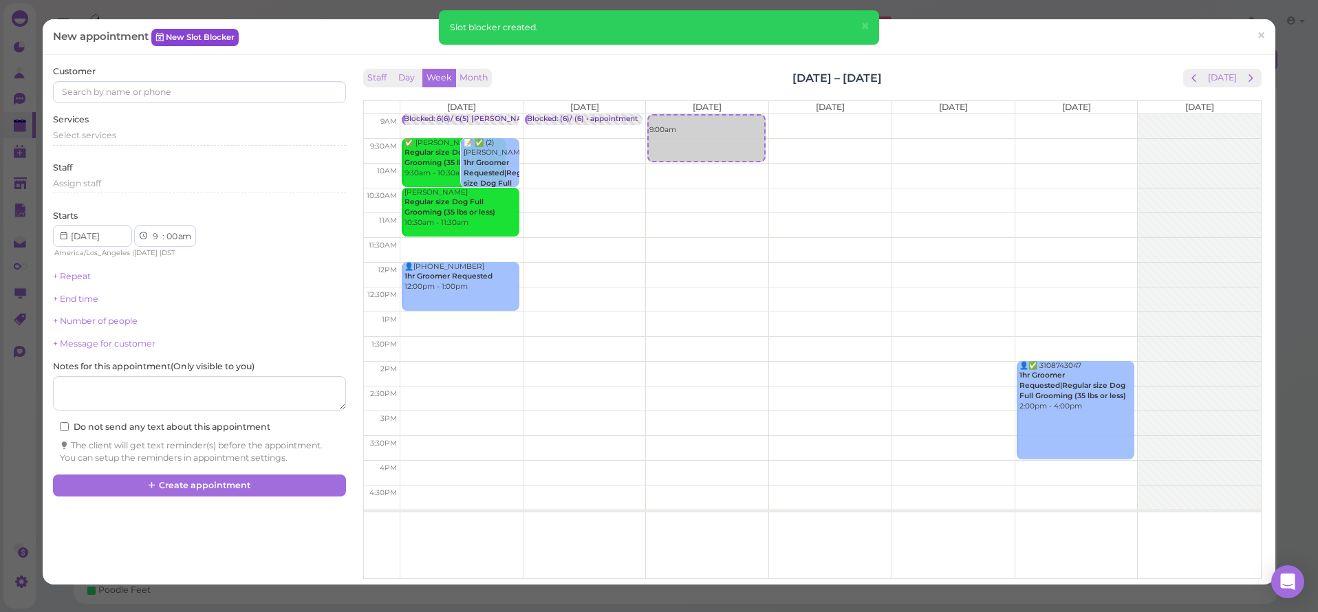
click at [191, 36] on link "New Slot Blocker" at bounding box center [194, 37] width 87 height 17
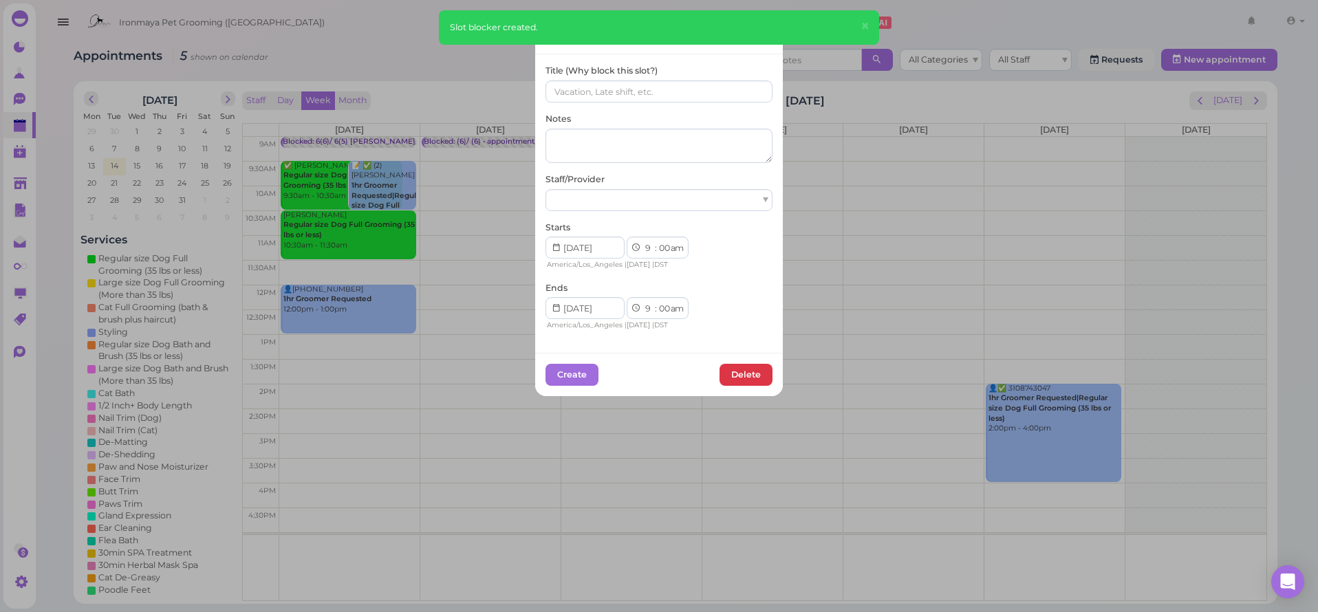
click at [652, 77] on div "Title (Why block this slot?)" at bounding box center [659, 84] width 227 height 38
click at [658, 91] on input at bounding box center [659, 91] width 227 height 22
paste input "(6)/ (6)"
type input "(6)/ (6)"
click at [643, 211] on div "Title (Why block this slot?) (6)/ (6) Notes Staff/Provider Starts 1 2 3 4 5 6 7…" at bounding box center [659, 198] width 227 height 267
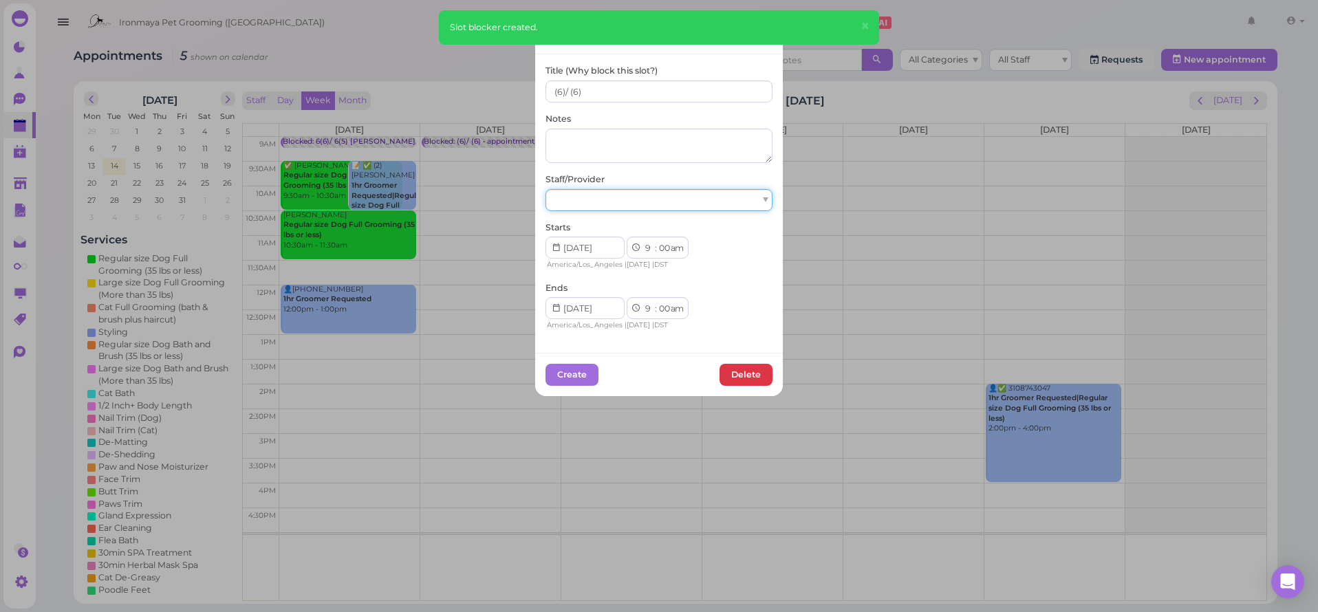
click at [640, 205] on div at bounding box center [659, 200] width 227 height 22
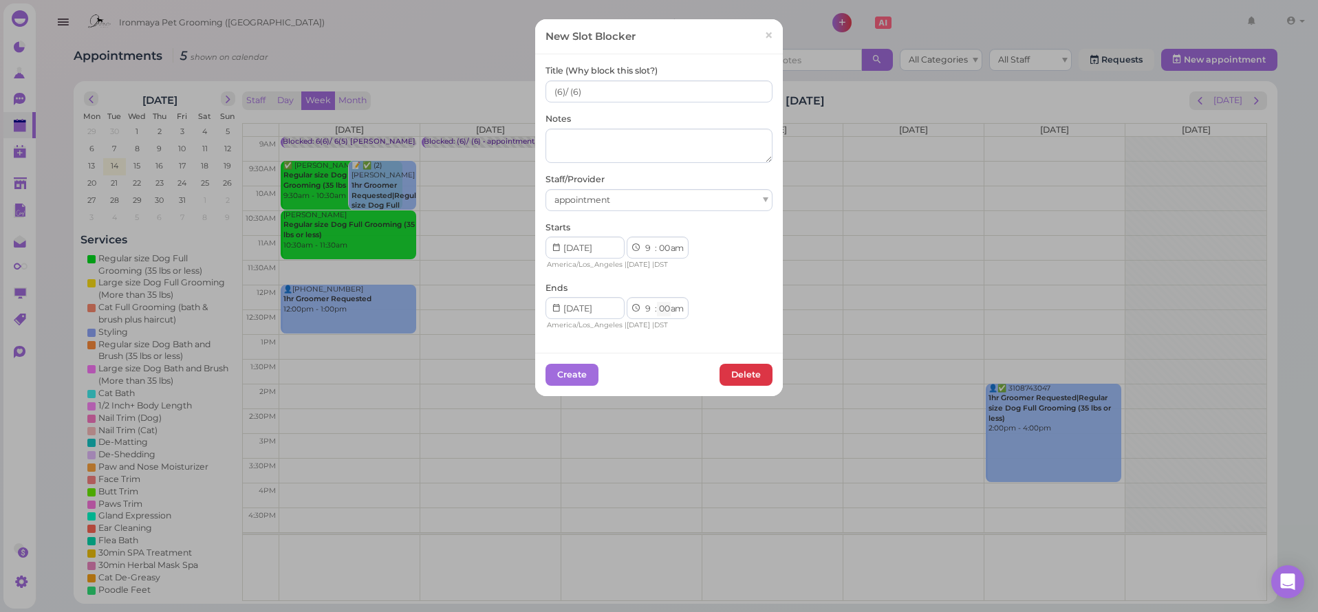
select select "15"
click at [572, 375] on button "Create" at bounding box center [572, 375] width 53 height 22
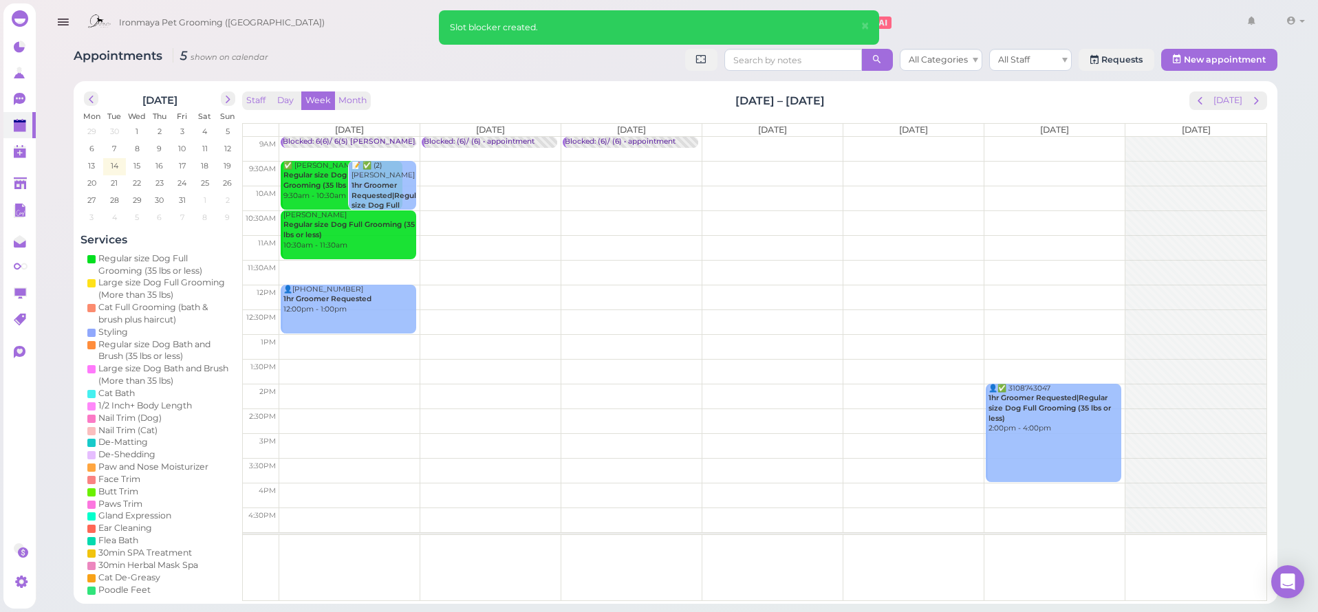
click at [723, 137] on td at bounding box center [772, 149] width 987 height 25
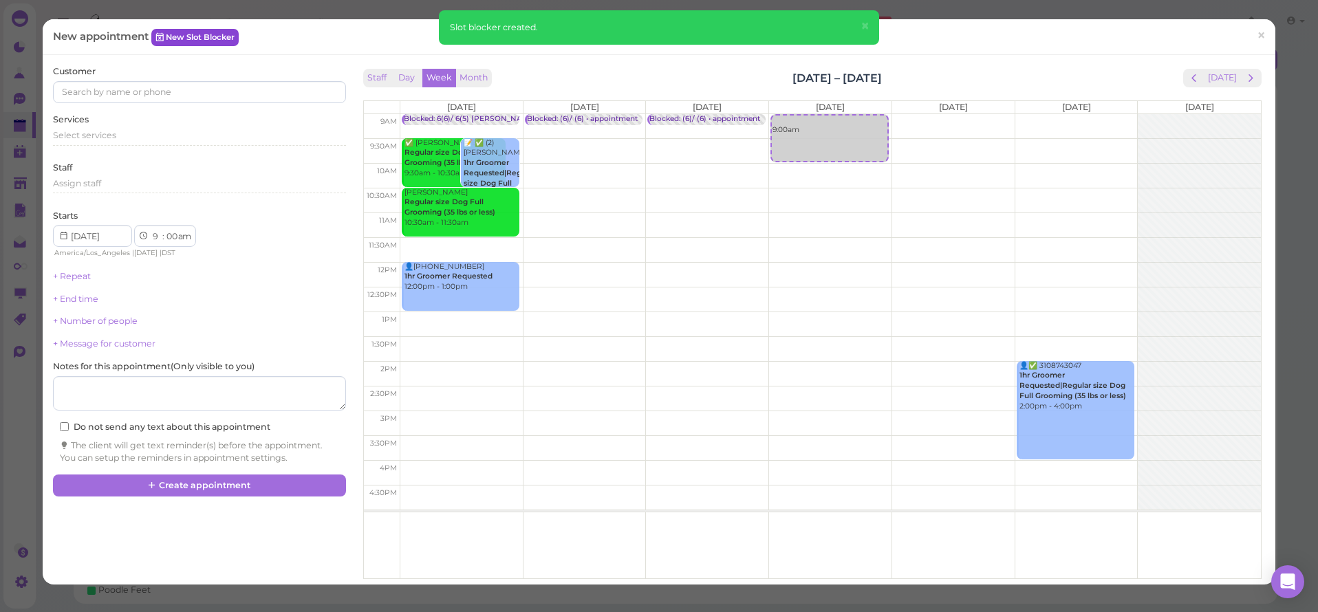
click at [238, 38] on link "New Slot Blocker" at bounding box center [194, 37] width 87 height 17
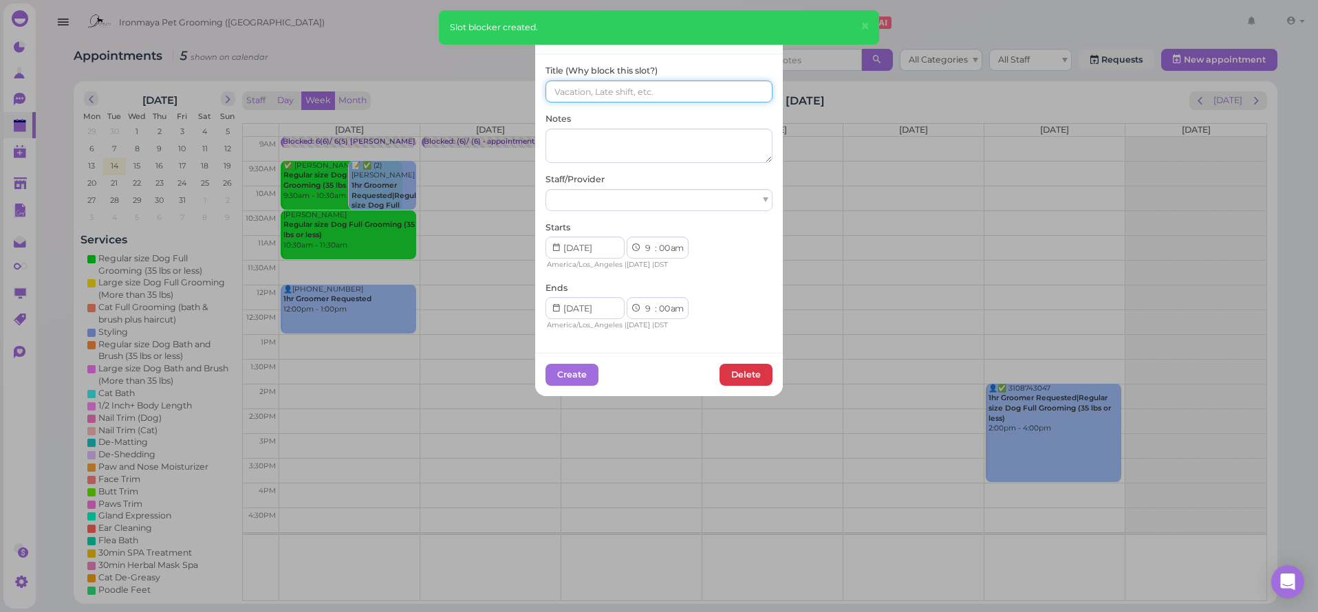
click at [680, 90] on input at bounding box center [659, 91] width 227 height 22
paste input "(6)/ (6)"
type input "(6)/ (6)"
click at [644, 196] on div at bounding box center [659, 200] width 227 height 22
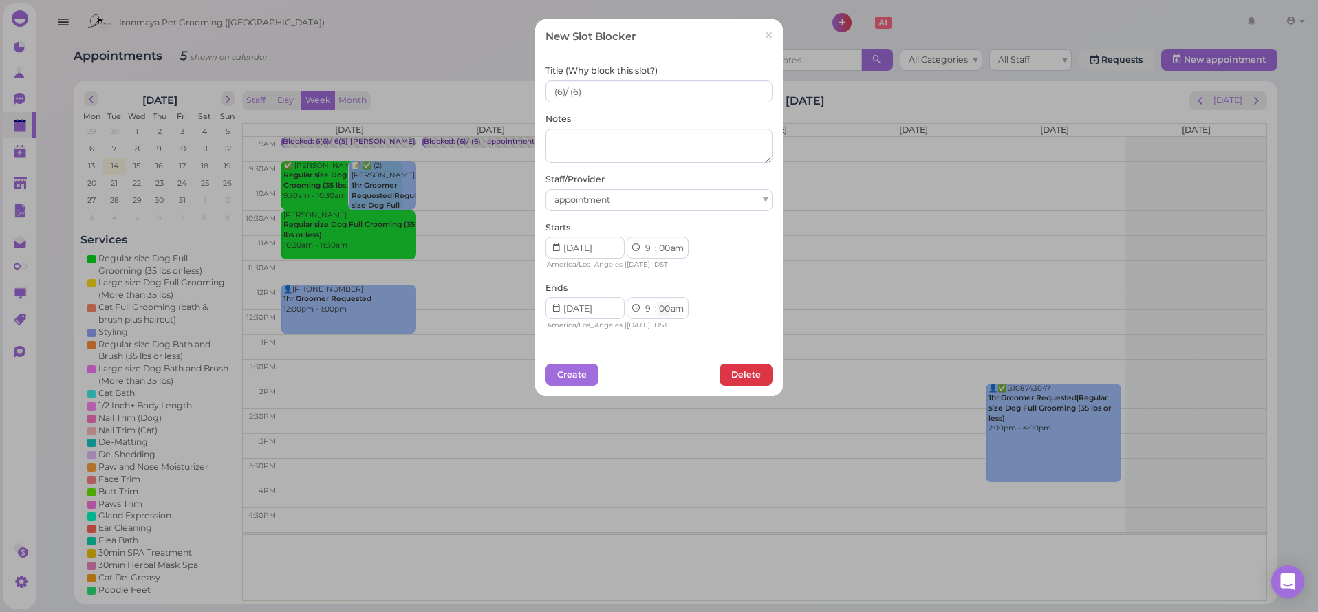
select select "15"
click at [581, 364] on button "Create" at bounding box center [572, 375] width 53 height 22
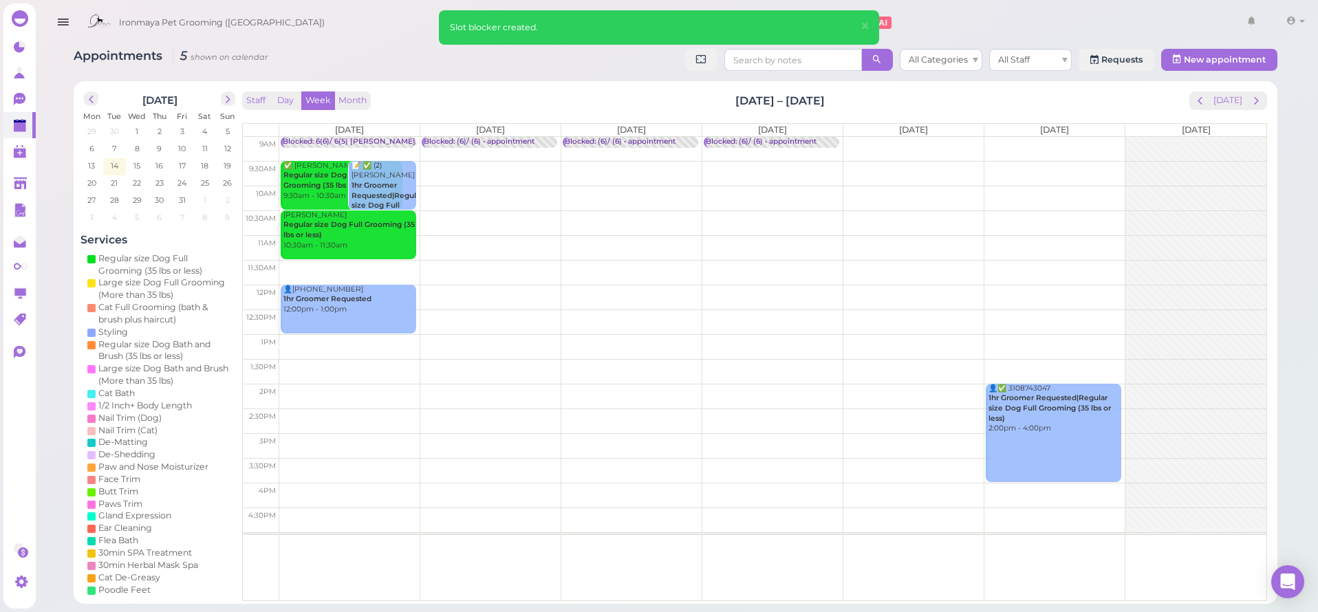
click at [863, 144] on td at bounding box center [772, 149] width 987 height 25
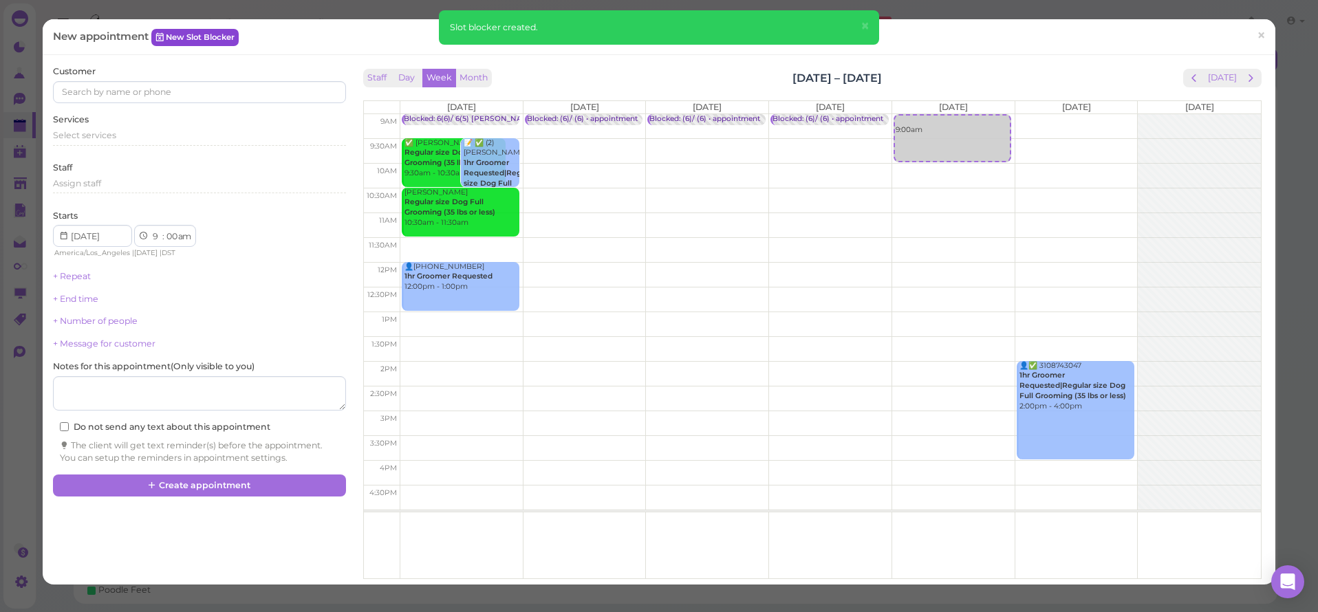
click at [191, 39] on link "New Slot Blocker" at bounding box center [194, 37] width 87 height 17
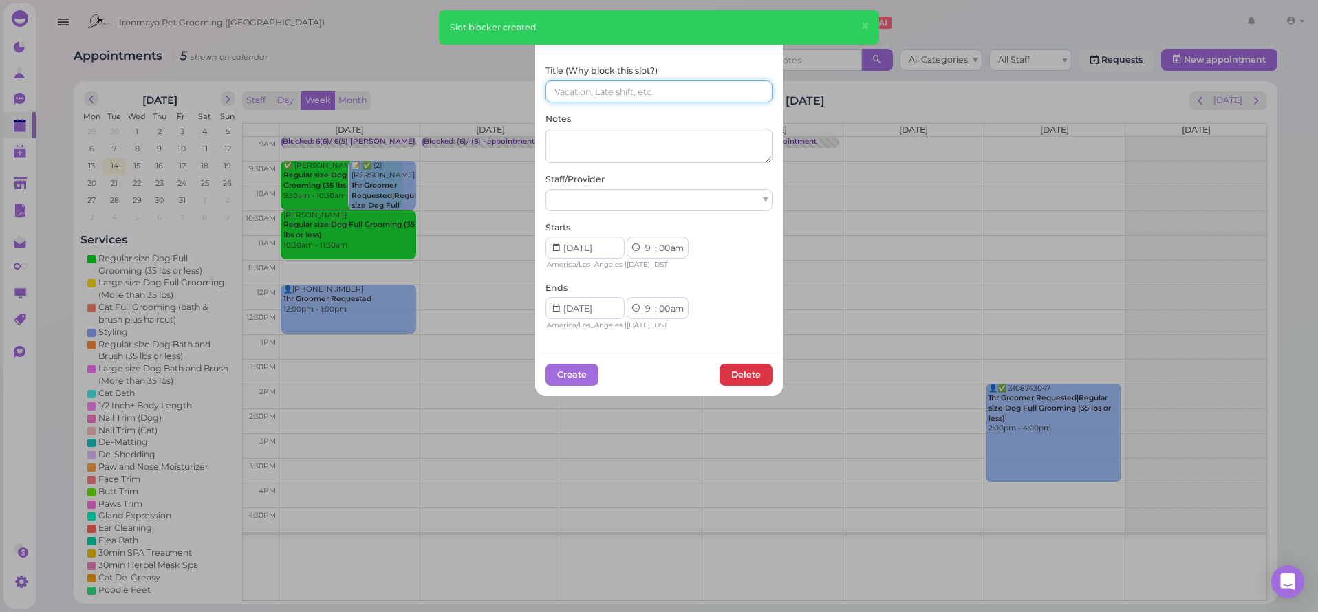
click at [716, 82] on input at bounding box center [659, 91] width 227 height 22
paste input "(6)/ (6)"
type input "(6)/ (6)"
click at [639, 203] on div at bounding box center [659, 200] width 227 height 22
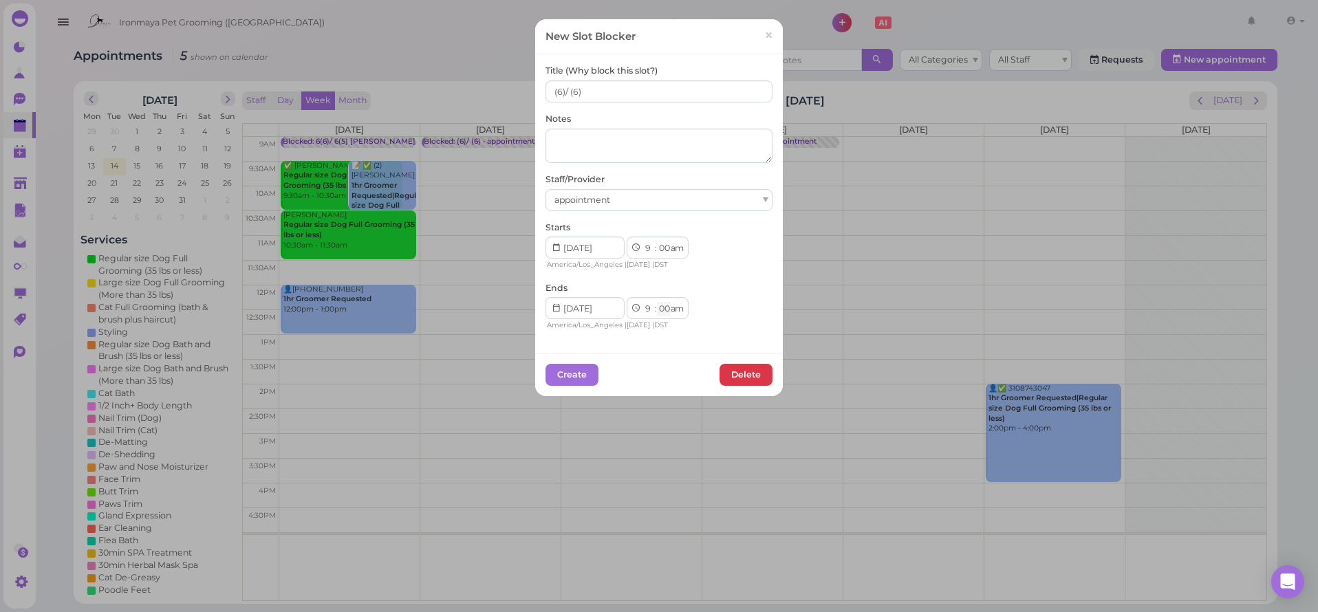
select select "15"
drag, startPoint x: 596, startPoint y: 353, endPoint x: 591, endPoint y: 367, distance: 14.6
click at [592, 365] on div "Create [GEOGRAPHIC_DATA]" at bounding box center [659, 374] width 248 height 43
click at [590, 371] on button "Create" at bounding box center [572, 375] width 53 height 22
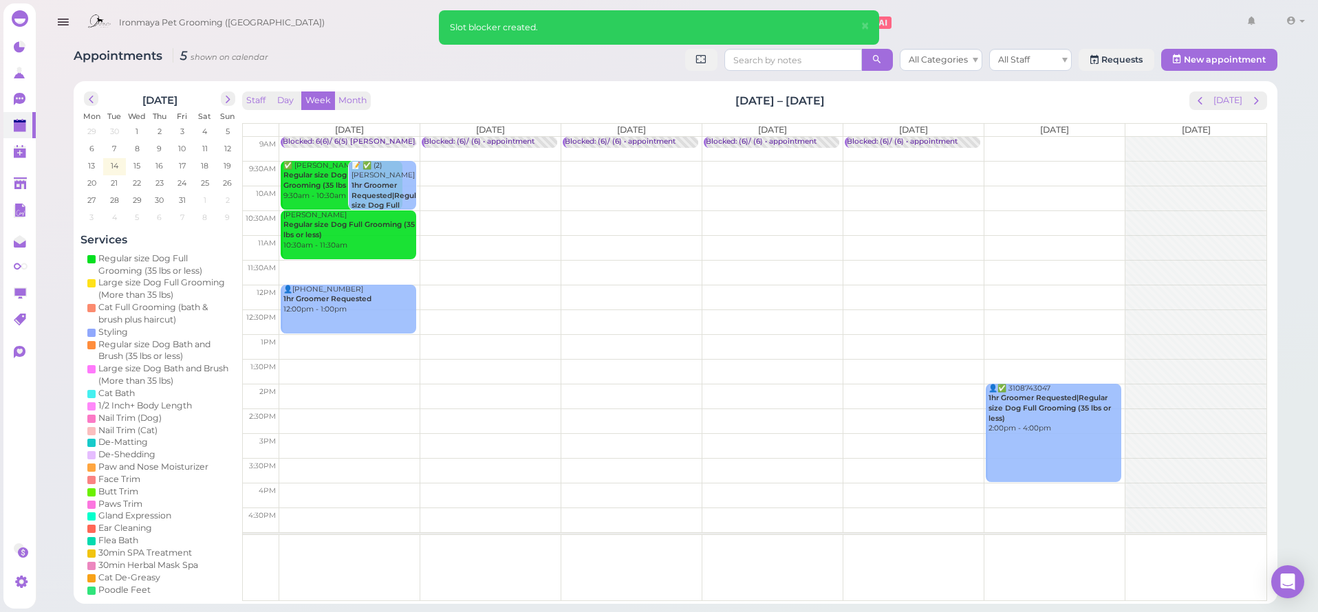
click at [1060, 142] on td at bounding box center [772, 149] width 987 height 25
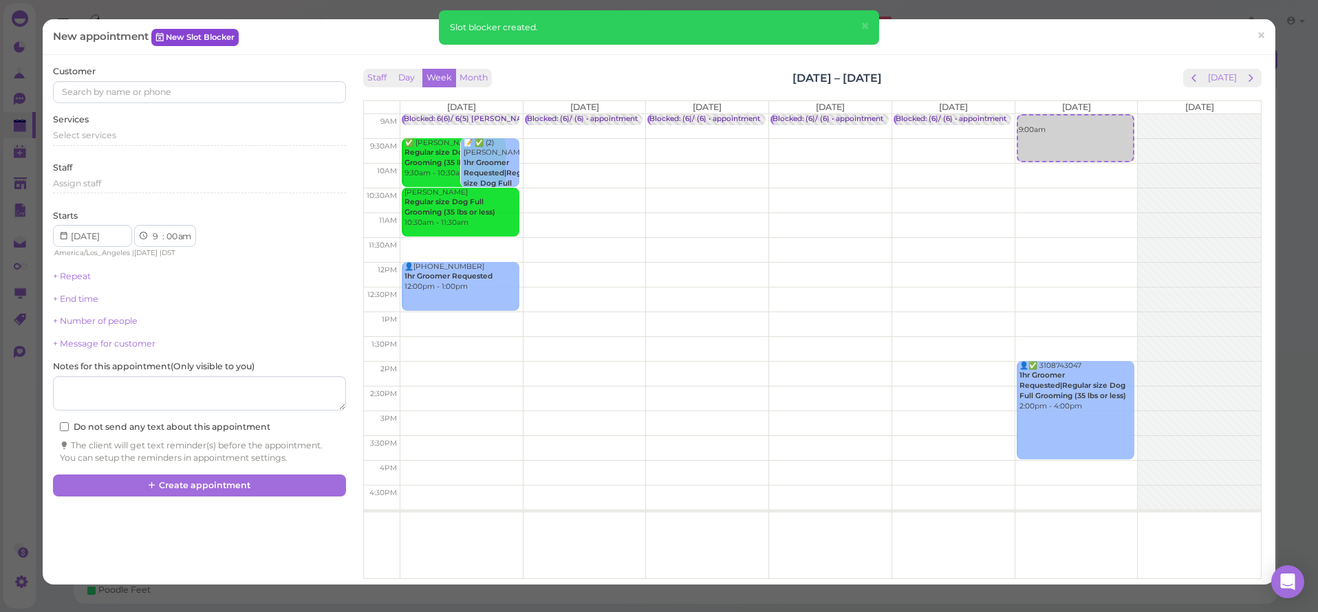
click at [190, 39] on link "New Slot Blocker" at bounding box center [194, 37] width 87 height 17
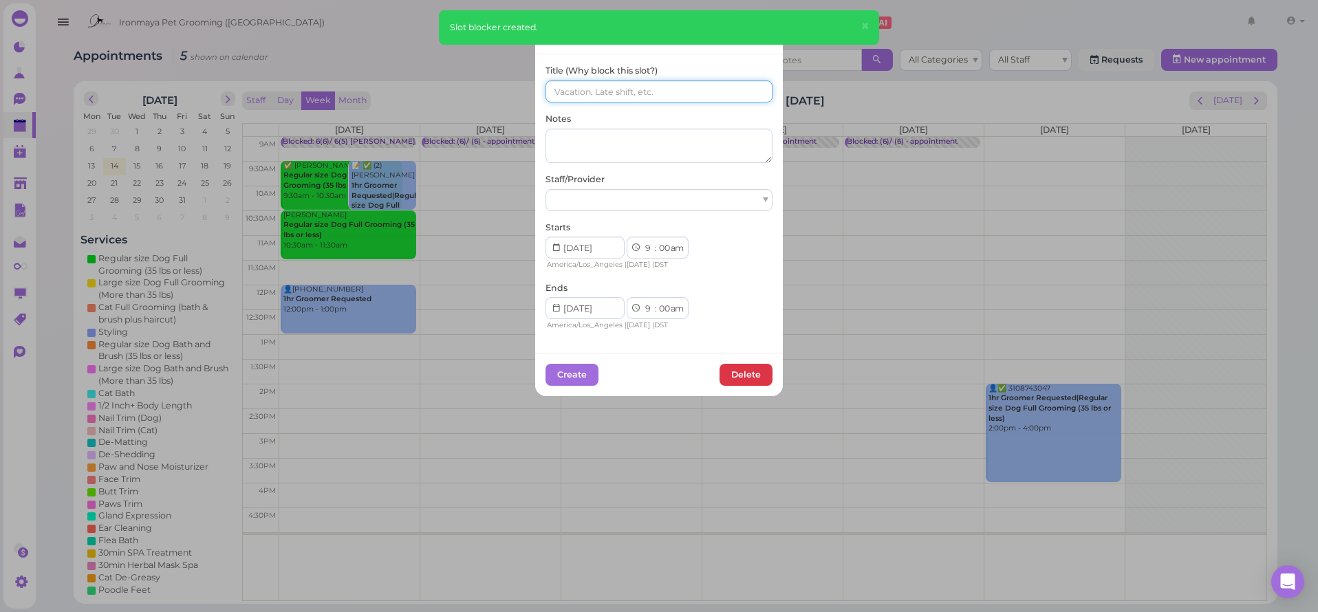
click at [656, 95] on input at bounding box center [659, 91] width 227 height 22
click at [593, 96] on input at bounding box center [659, 91] width 227 height 22
click at [548, 91] on input at bounding box center [659, 91] width 227 height 22
paste input "(6)/ (6)"
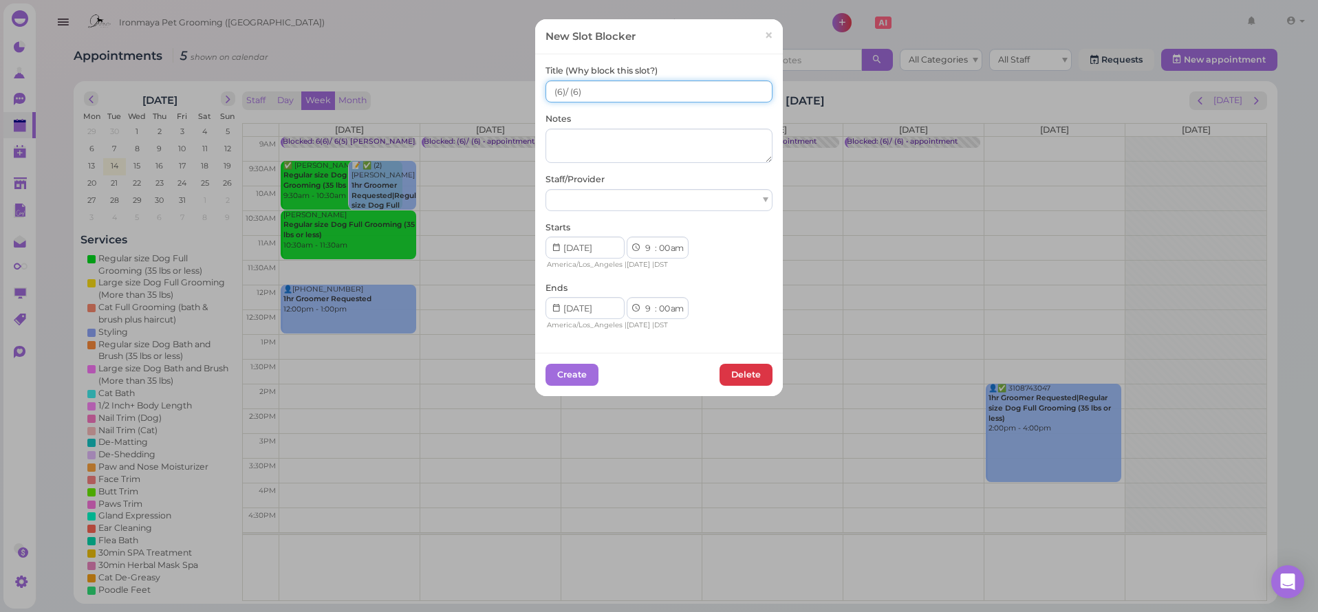
type input "(6)/ (6)"
click at [575, 206] on div at bounding box center [659, 200] width 227 height 22
select select "15"
click at [632, 355] on div "Create [GEOGRAPHIC_DATA]" at bounding box center [659, 374] width 248 height 43
click at [586, 368] on button "Create" at bounding box center [572, 375] width 53 height 22
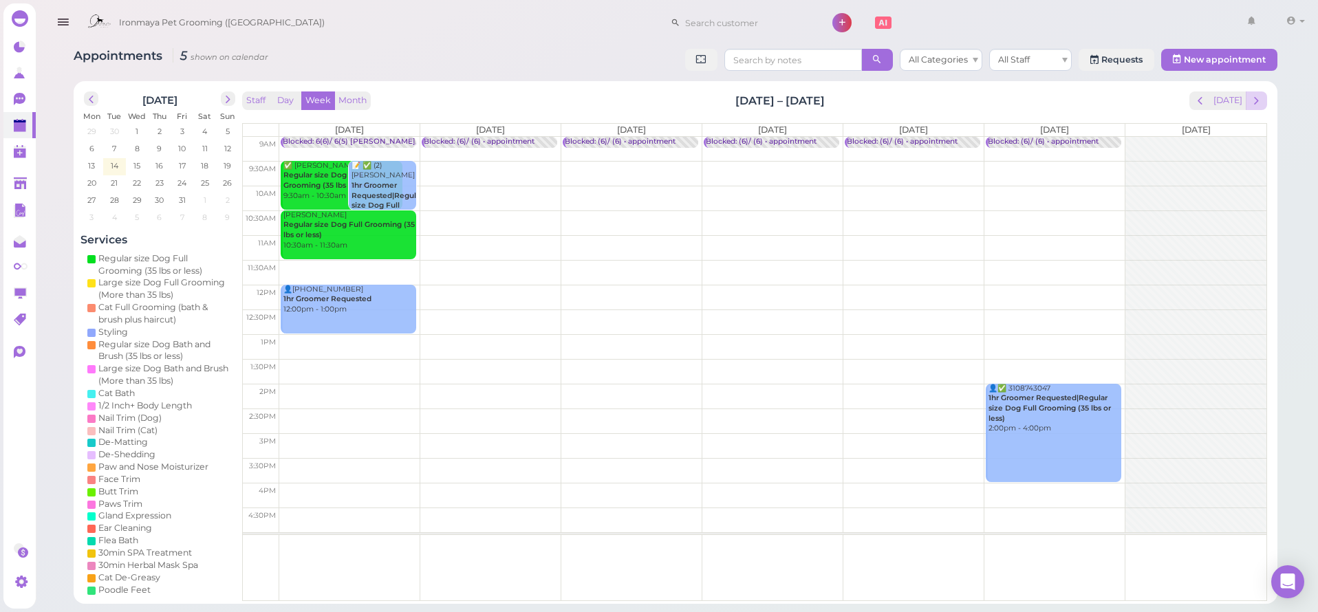
click at [1258, 106] on span "next" at bounding box center [1256, 100] width 13 height 13
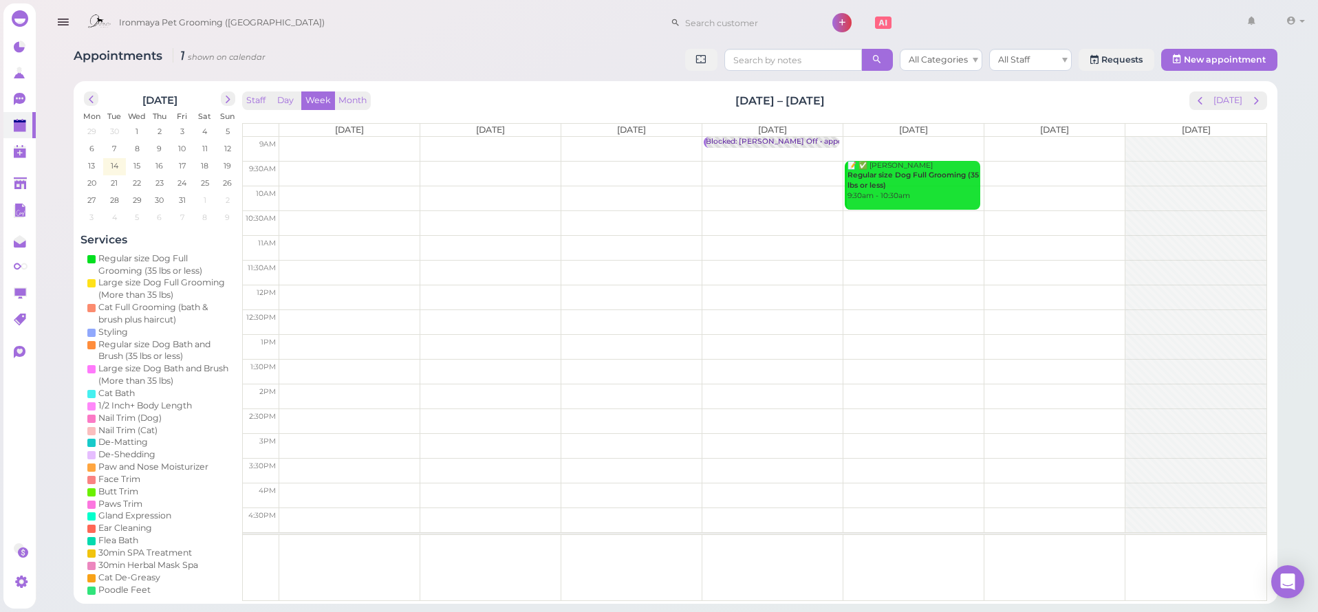
click at [367, 144] on td at bounding box center [772, 149] width 987 height 25
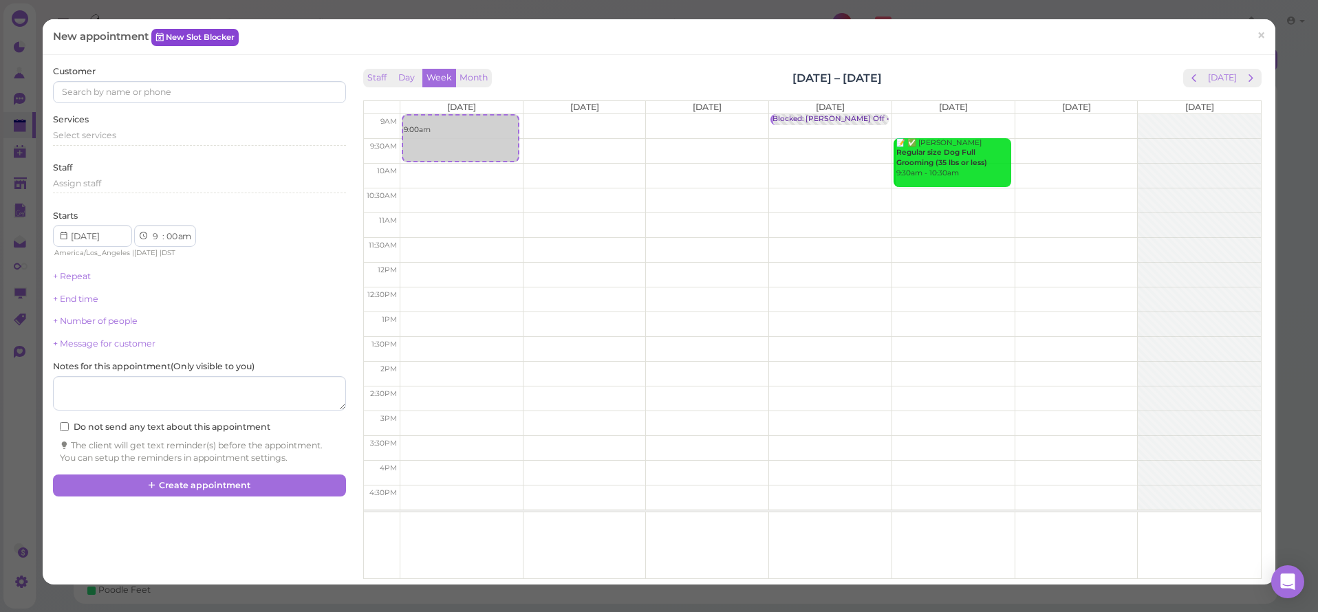
click at [206, 32] on link "New Slot Blocker" at bounding box center [194, 37] width 87 height 17
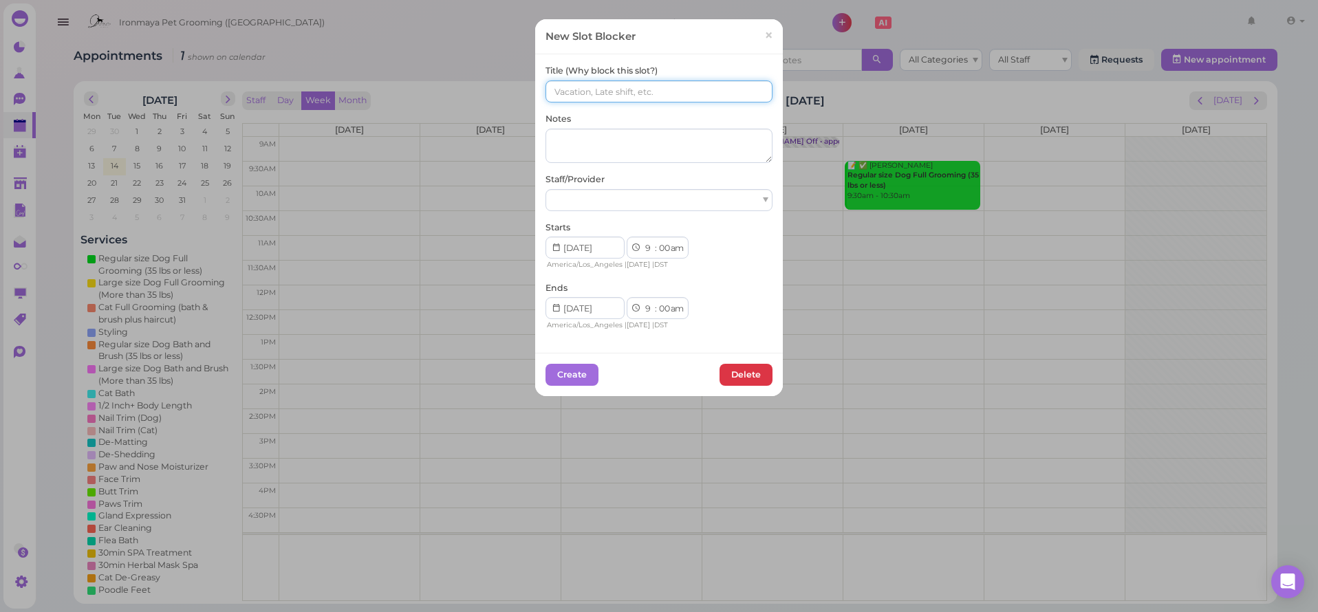
click at [603, 98] on input at bounding box center [659, 91] width 227 height 22
paste input "(6)/ (6)"
type input "(6)/ (6)"
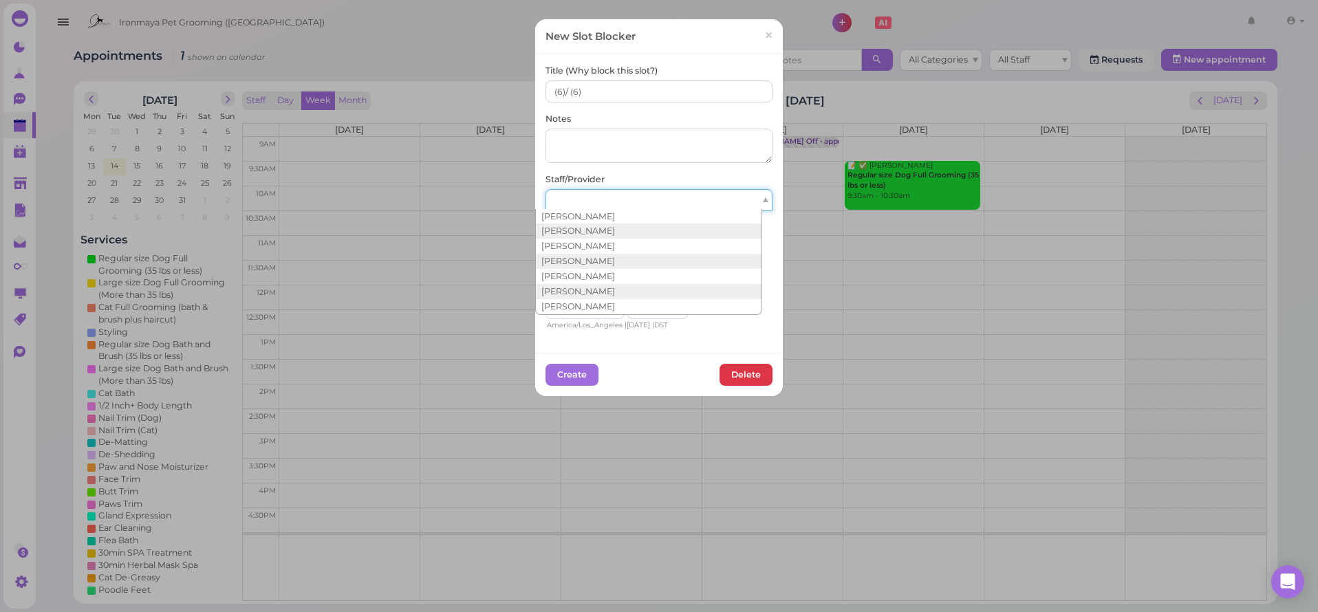
click at [598, 191] on div at bounding box center [659, 200] width 227 height 22
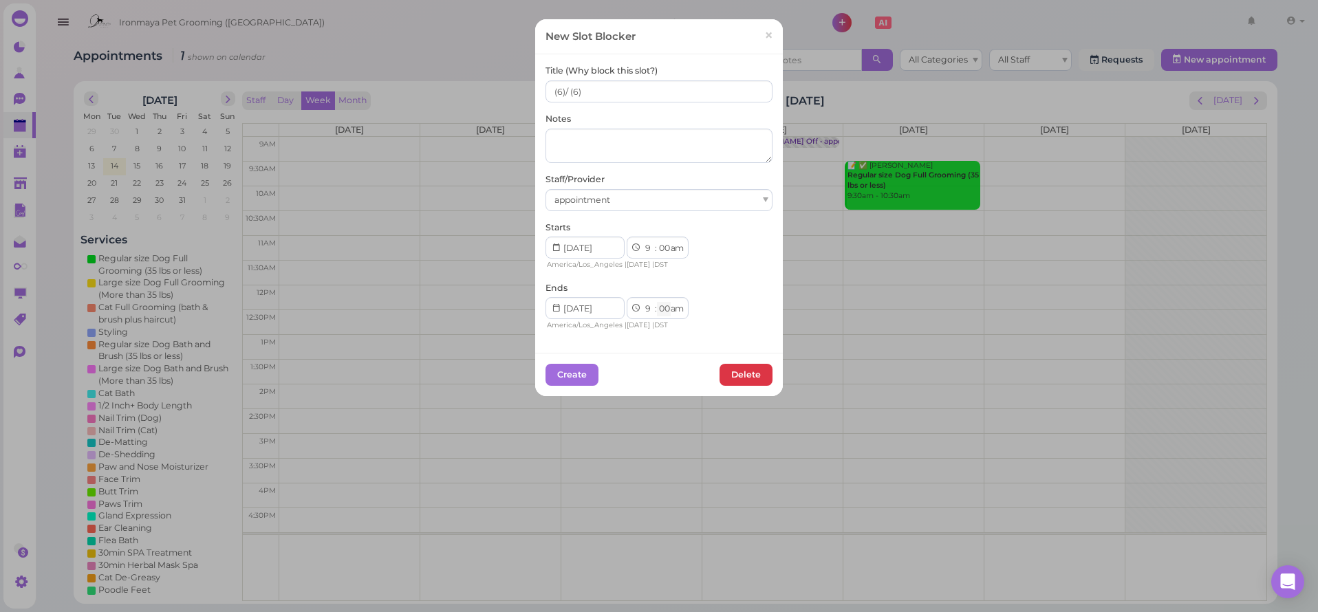
select select "15"
click at [579, 369] on button "Create" at bounding box center [572, 375] width 53 height 22
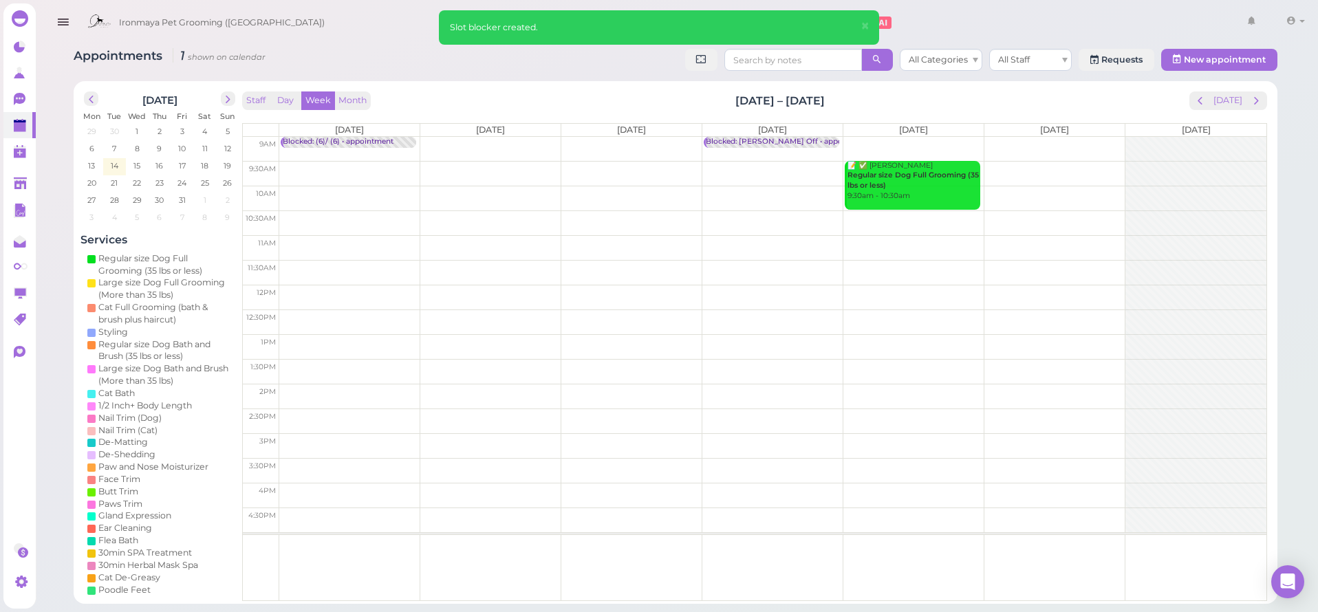
click at [490, 142] on td at bounding box center [772, 149] width 987 height 25
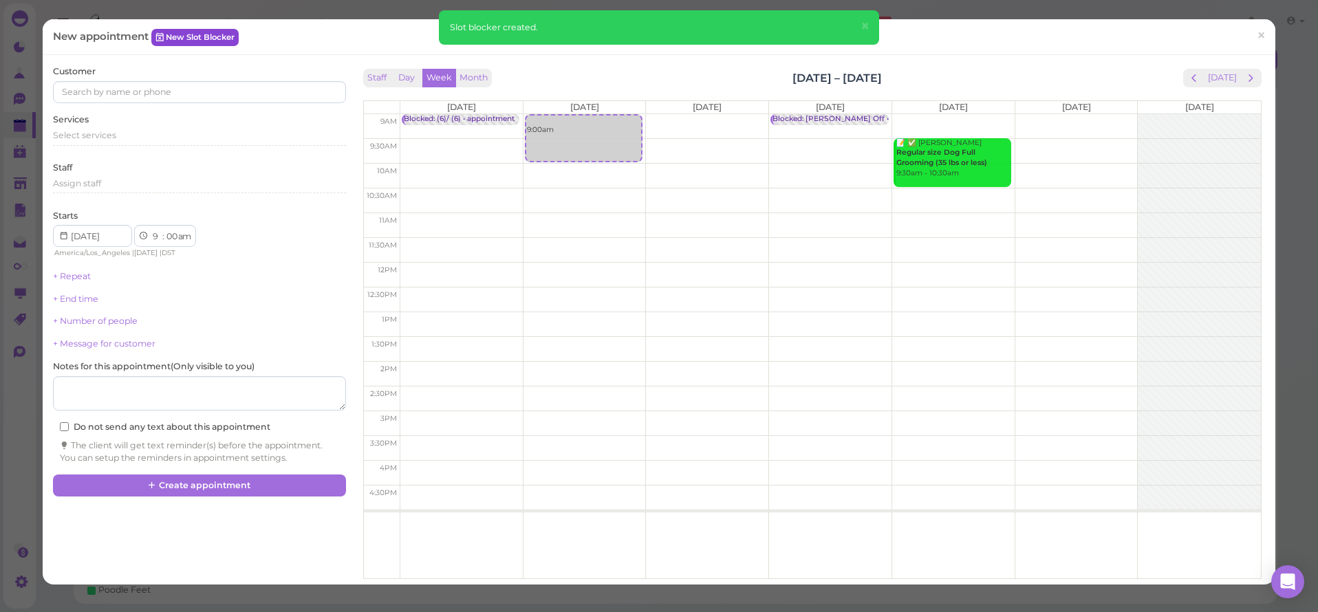
click at [182, 34] on link "New Slot Blocker" at bounding box center [194, 37] width 87 height 17
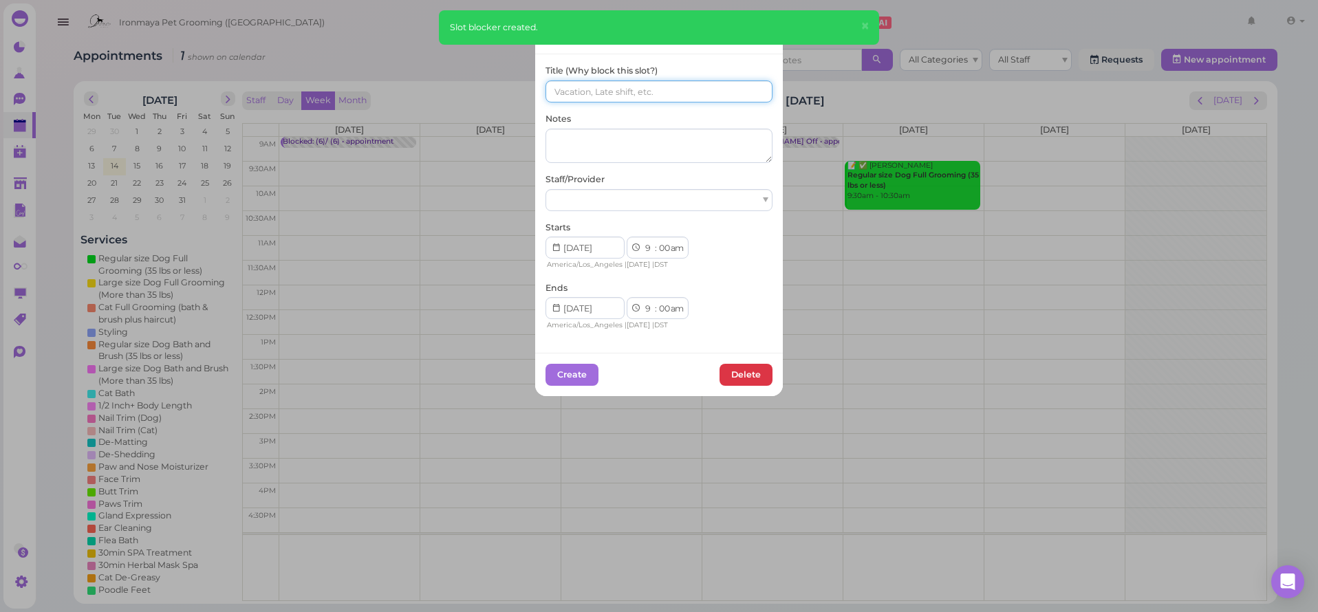
click at [588, 85] on input at bounding box center [659, 91] width 227 height 22
paste input "(6)/ (6)"
type input "(6)/ (6)"
click at [601, 182] on div "Staff/Provider" at bounding box center [659, 192] width 227 height 38
click at [596, 191] on div at bounding box center [659, 200] width 227 height 22
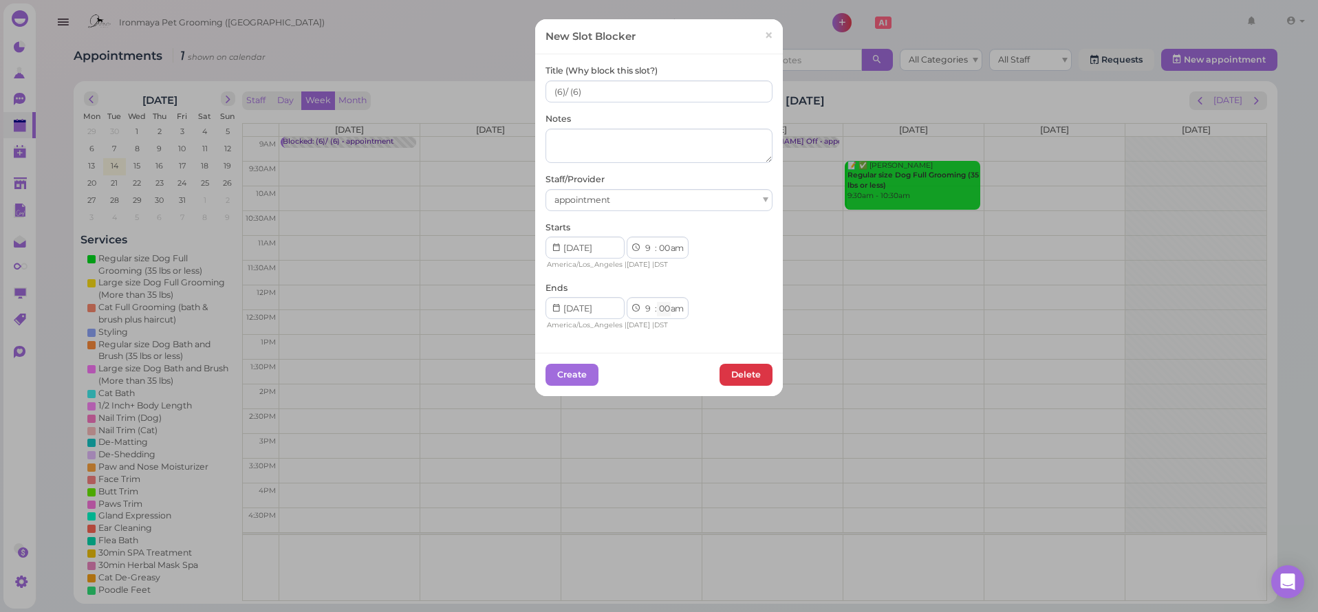
select select "15"
click at [546, 378] on button "Create" at bounding box center [572, 375] width 53 height 22
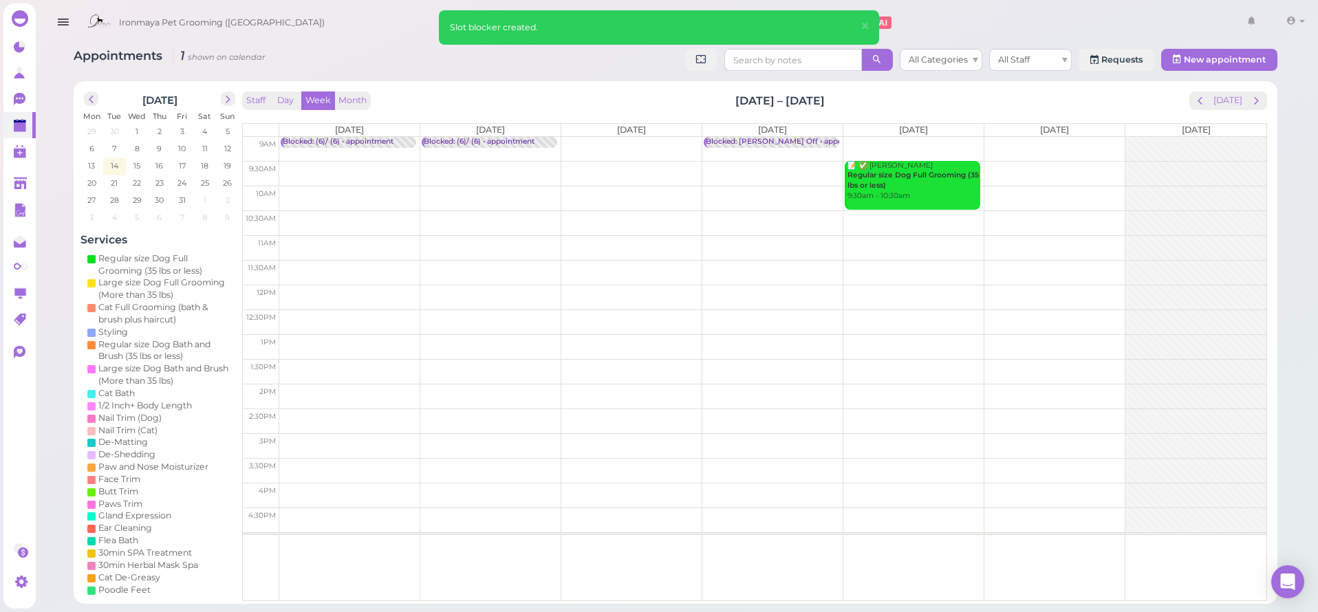
click at [644, 145] on td at bounding box center [772, 149] width 987 height 25
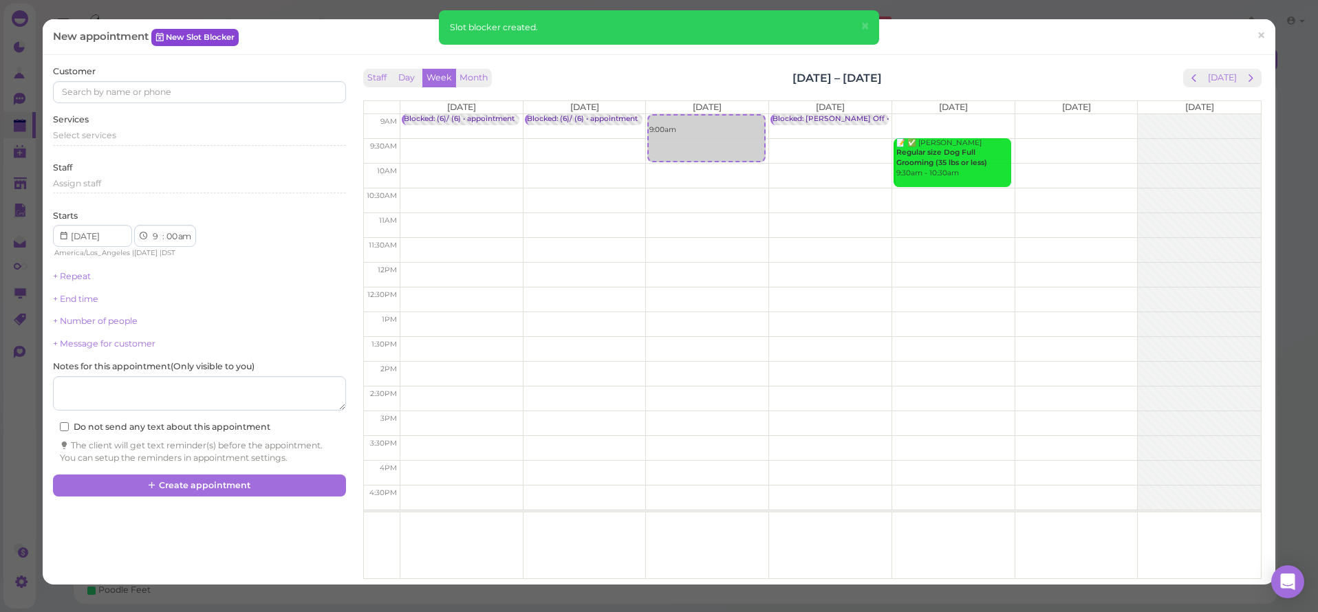
click at [210, 41] on link "New Slot Blocker" at bounding box center [194, 37] width 87 height 17
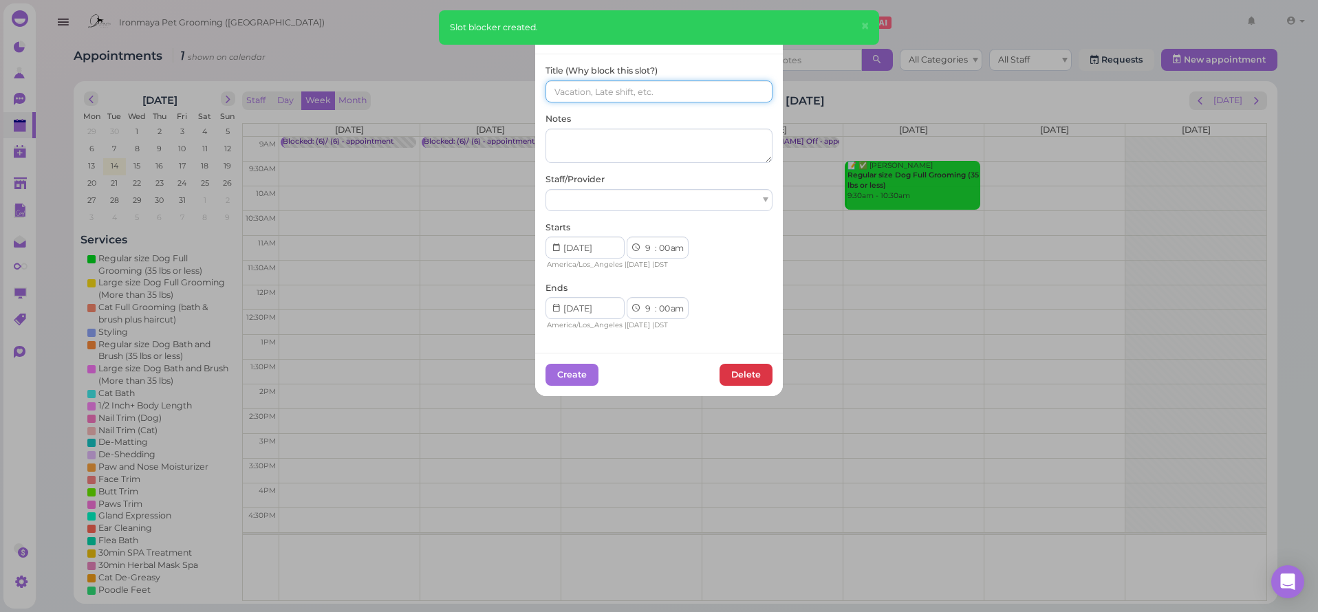
click at [589, 87] on input at bounding box center [659, 91] width 227 height 22
paste input "(6)/ (6)"
type input "(6)/ (6)"
click at [604, 195] on div at bounding box center [659, 200] width 227 height 22
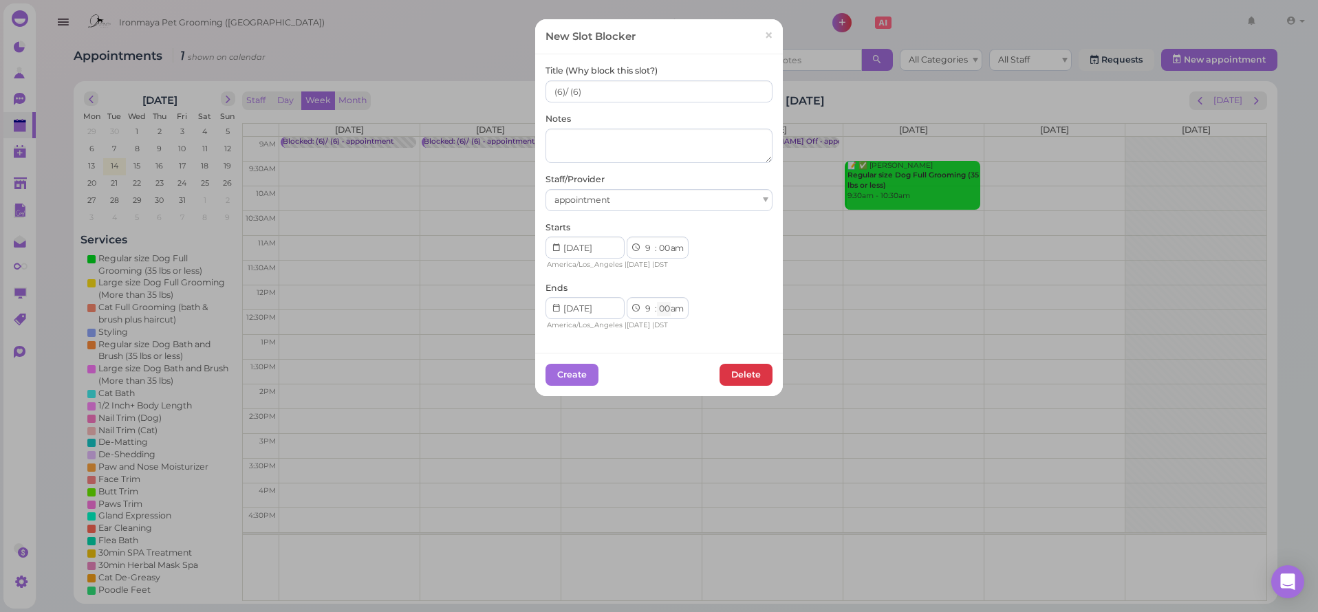
select select "15"
click at [568, 368] on button "Create" at bounding box center [572, 375] width 53 height 22
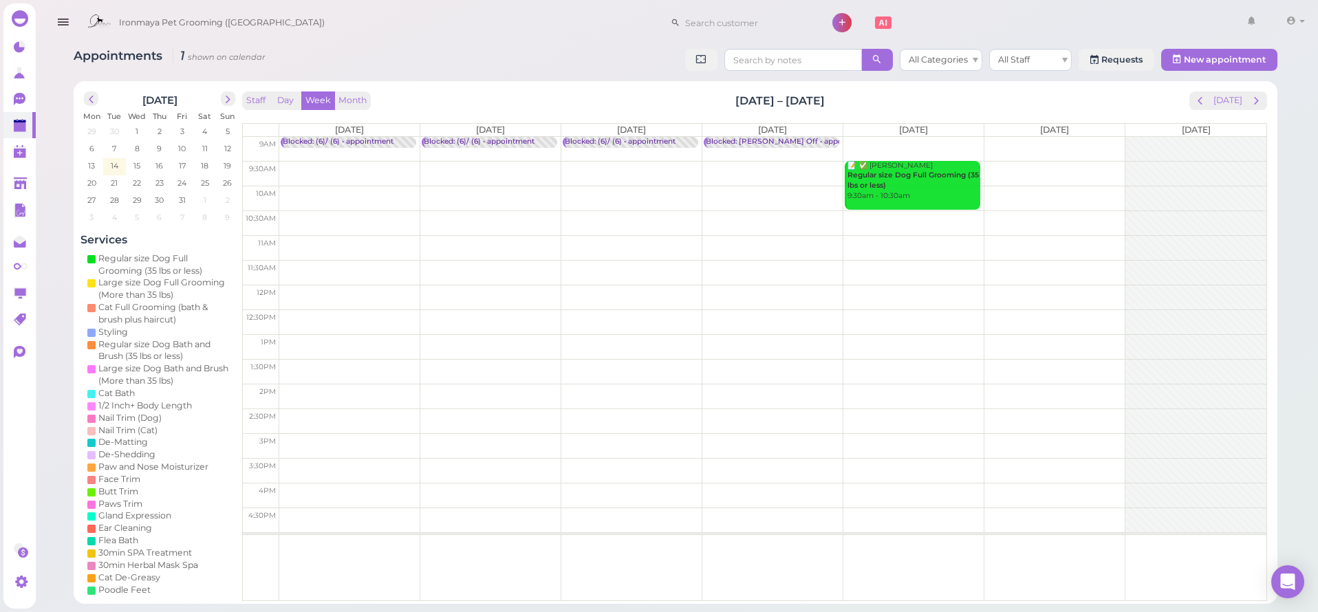
click at [876, 140] on td at bounding box center [772, 149] width 987 height 25
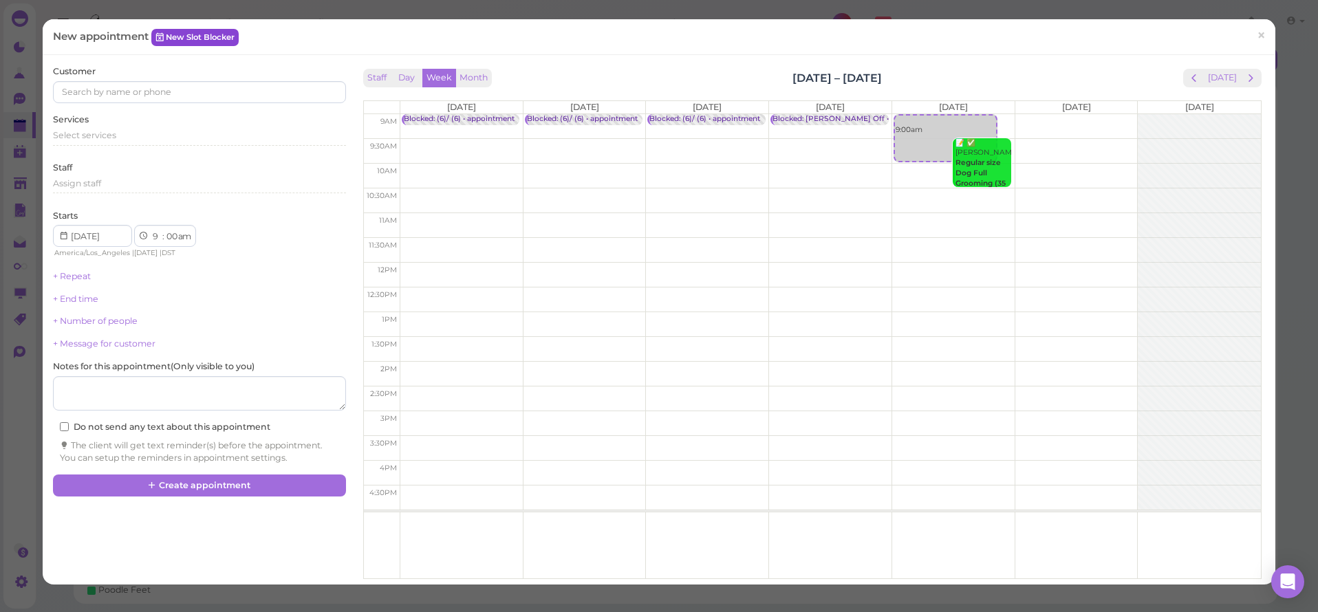
click at [207, 45] on link "New Slot Blocker" at bounding box center [194, 37] width 87 height 17
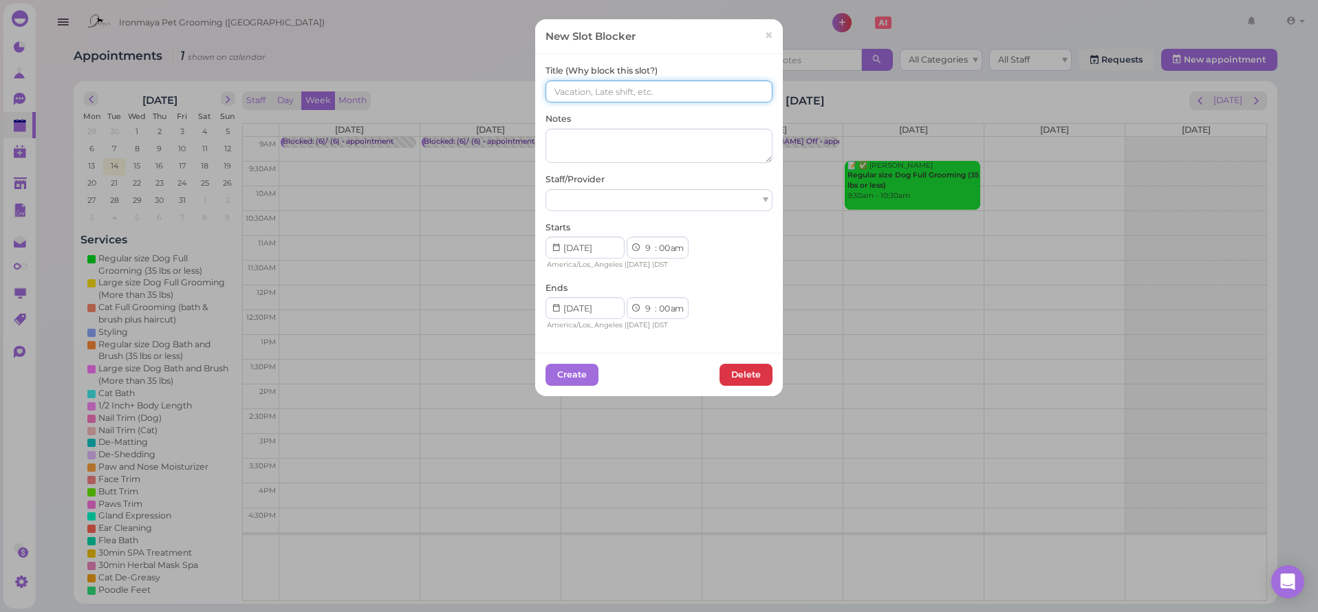
click at [571, 94] on input at bounding box center [659, 91] width 227 height 22
paste input "(6)/ (6)"
type input "(6)/ (6)"
click at [575, 212] on div "Title (Why block this slot?) (6)/ (6) Notes Staff/Provider Starts 1 2 3 4 5 6 7…" at bounding box center [659, 198] width 227 height 267
click at [571, 207] on div at bounding box center [659, 200] width 227 height 22
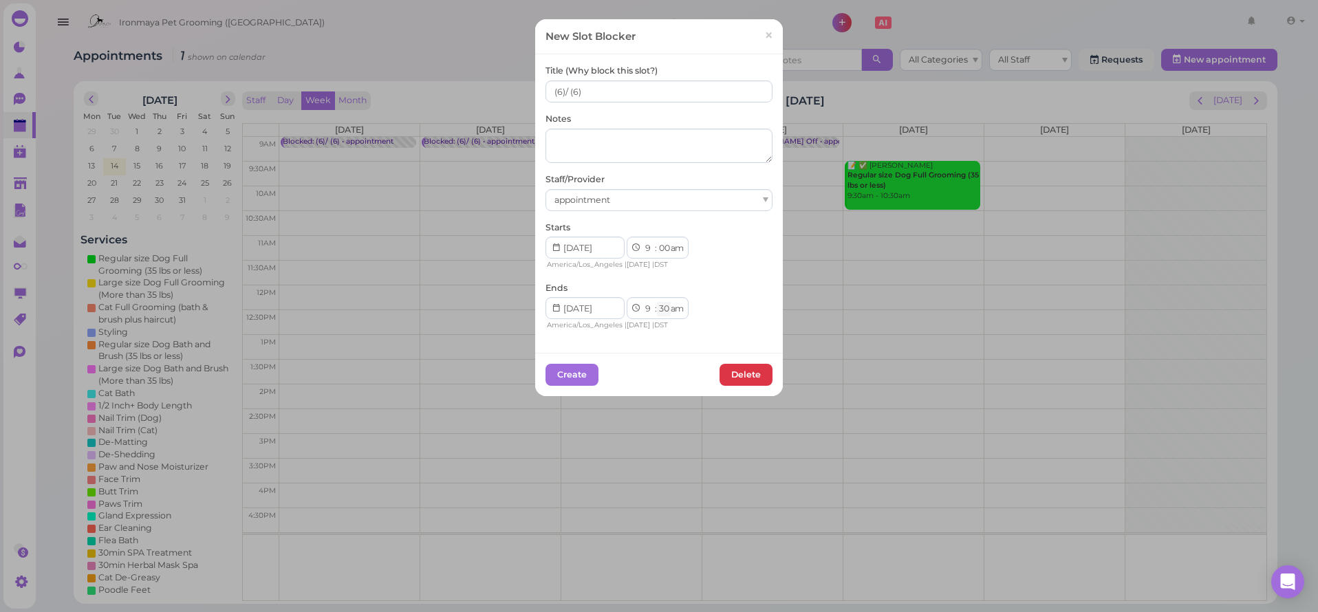
select select "15"
click at [579, 364] on button "Create" at bounding box center [572, 375] width 53 height 22
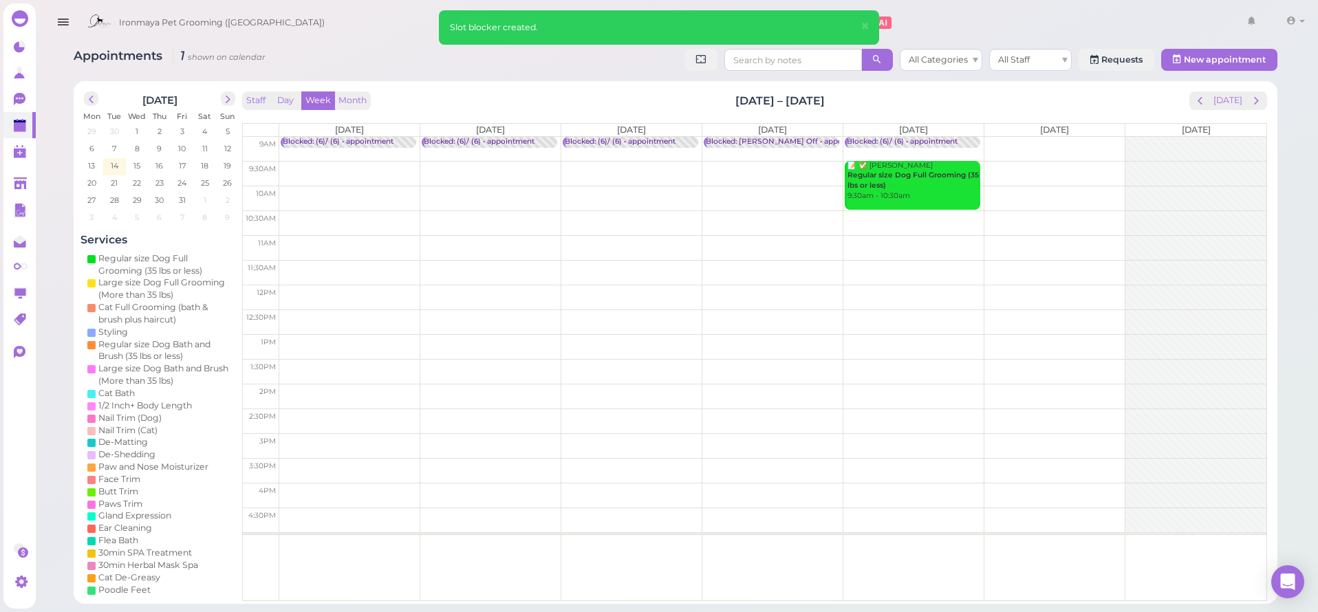
click at [1033, 142] on td at bounding box center [772, 149] width 987 height 25
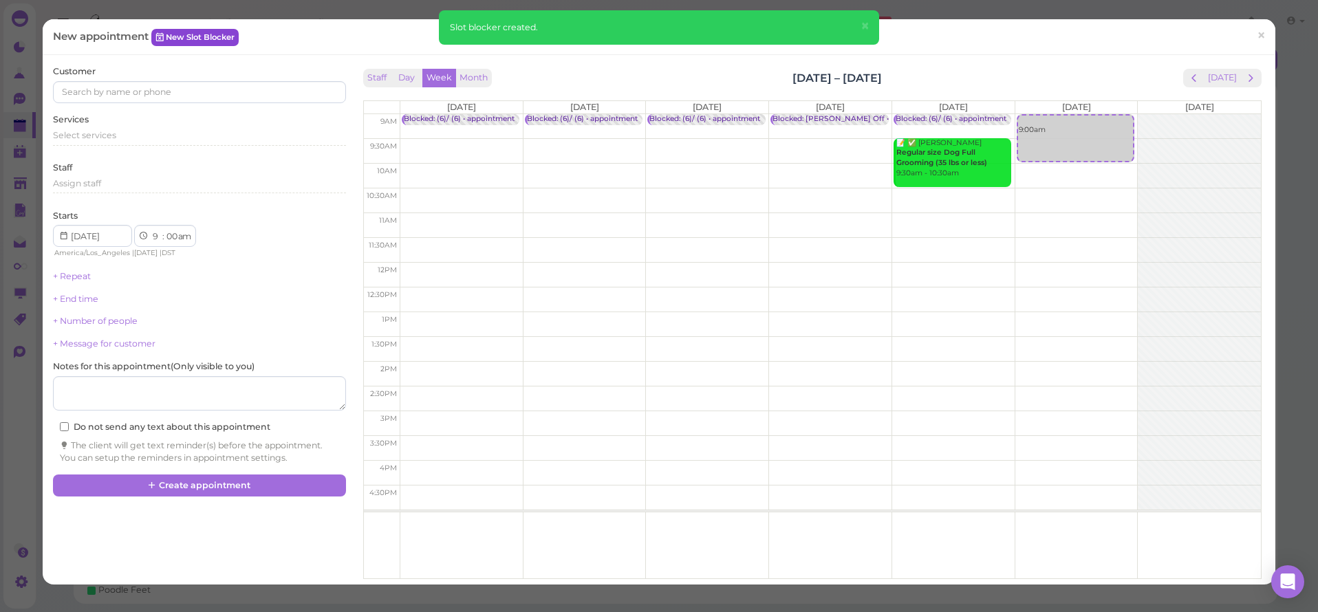
click at [174, 43] on link "New Slot Blocker" at bounding box center [194, 37] width 87 height 17
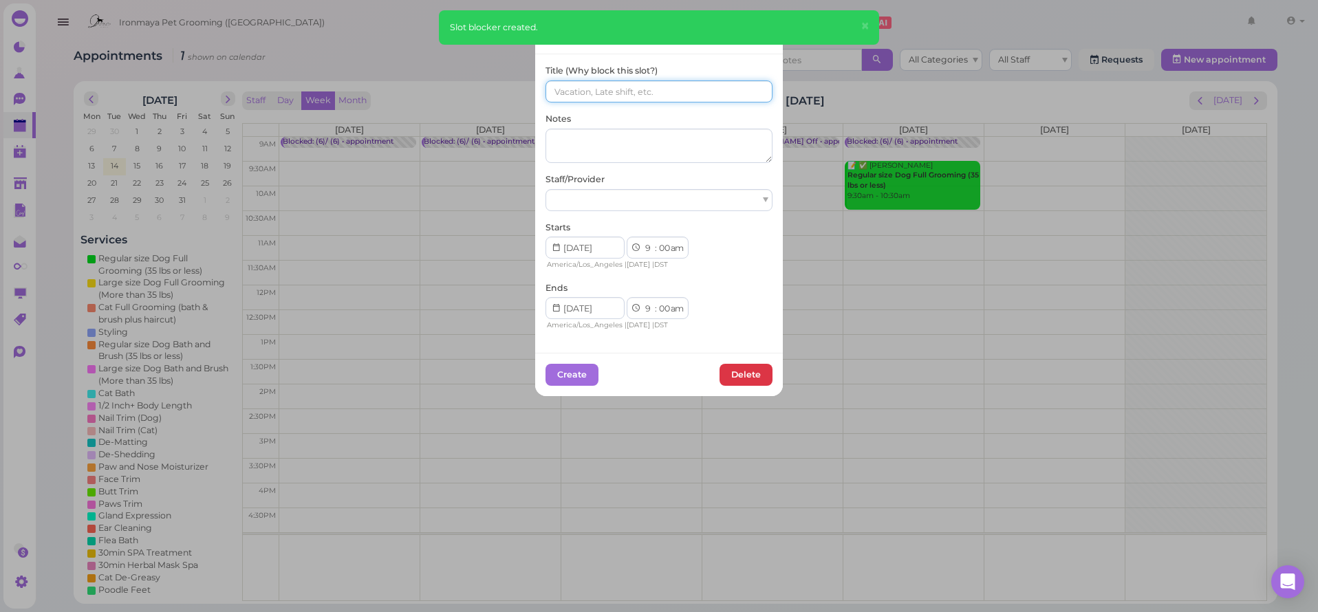
click at [546, 83] on input at bounding box center [659, 91] width 227 height 22
paste input "(6)/ (6)"
type input "(6)/ (6)"
drag, startPoint x: 572, startPoint y: 192, endPoint x: 569, endPoint y: 207, distance: 15.4
click at [572, 192] on div at bounding box center [659, 200] width 227 height 22
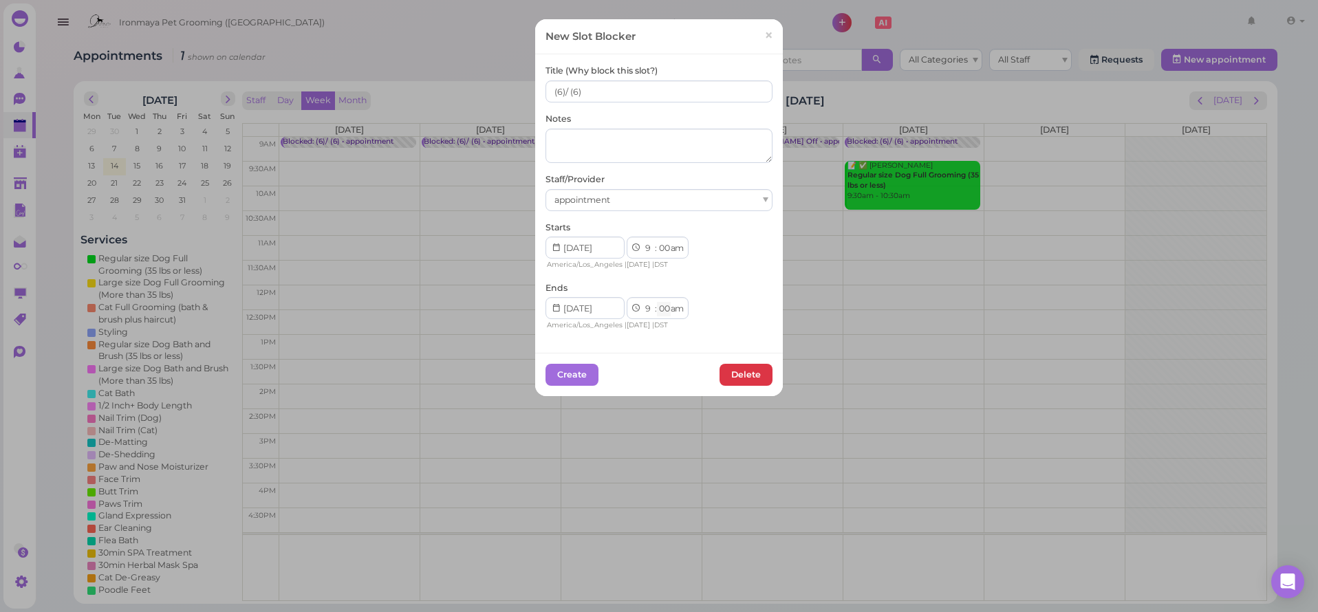
select select "15"
click at [570, 368] on button "Create" at bounding box center [572, 375] width 53 height 22
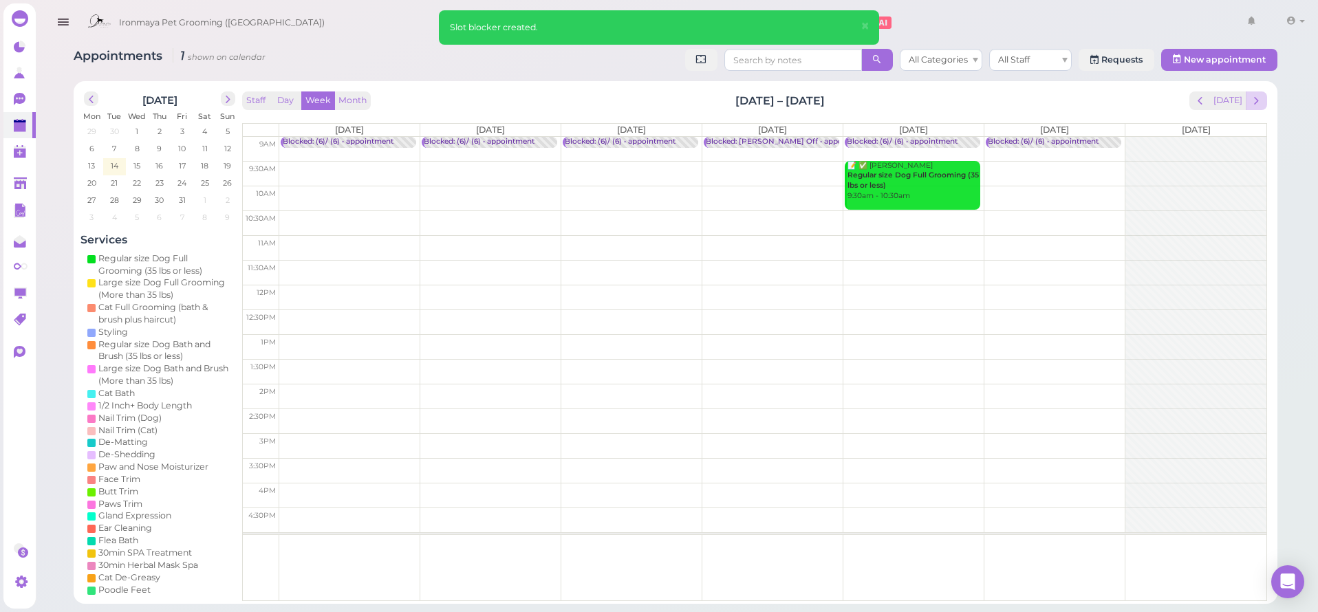
click at [1262, 95] on span "next" at bounding box center [1256, 100] width 13 height 13
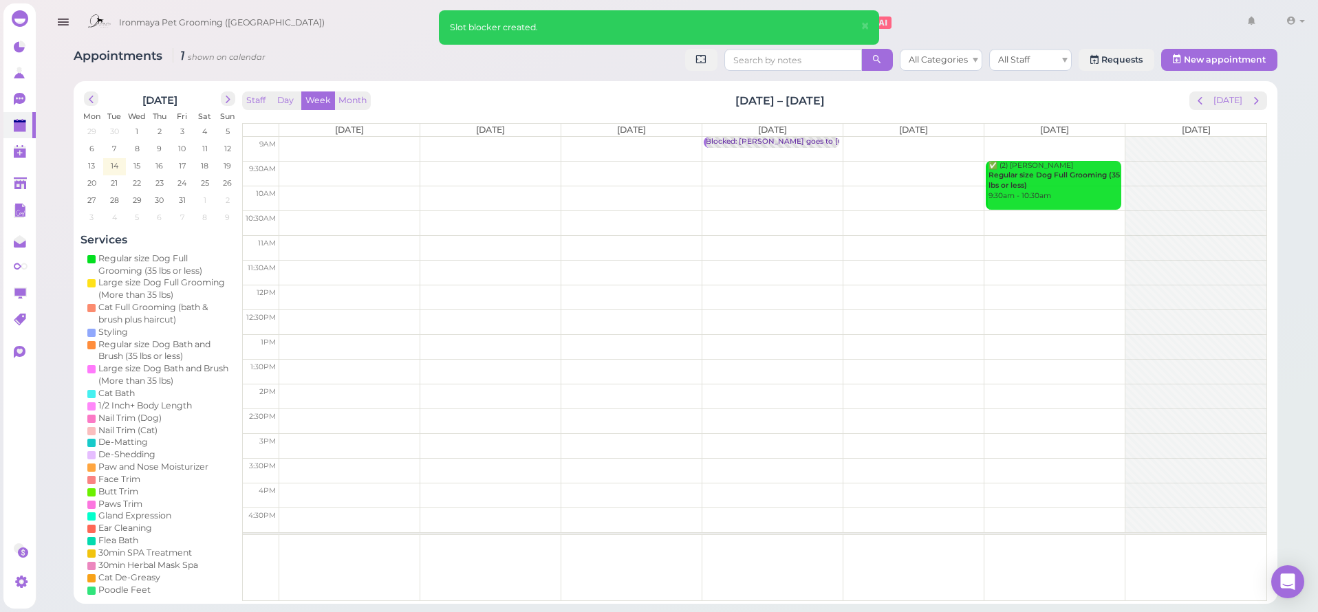
click at [327, 140] on td at bounding box center [772, 149] width 987 height 25
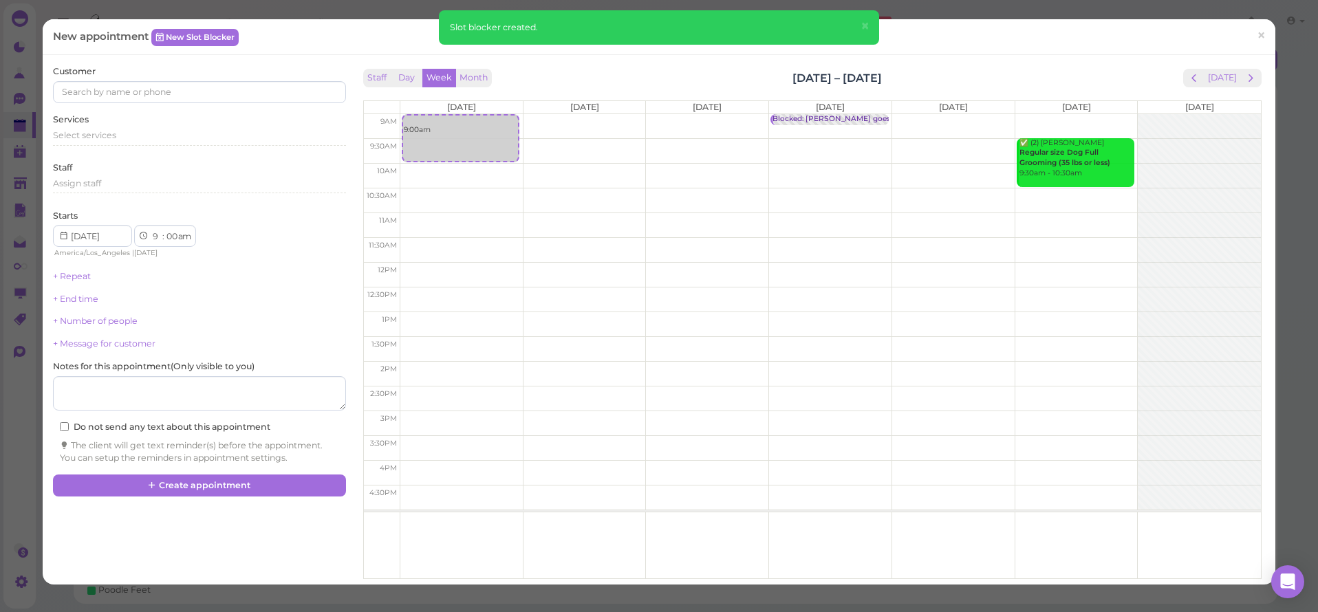
click at [227, 48] on div "New appointment New Slot Blocker ×" at bounding box center [659, 37] width 1233 height 36
click at [226, 38] on link "New Slot Blocker" at bounding box center [194, 37] width 87 height 17
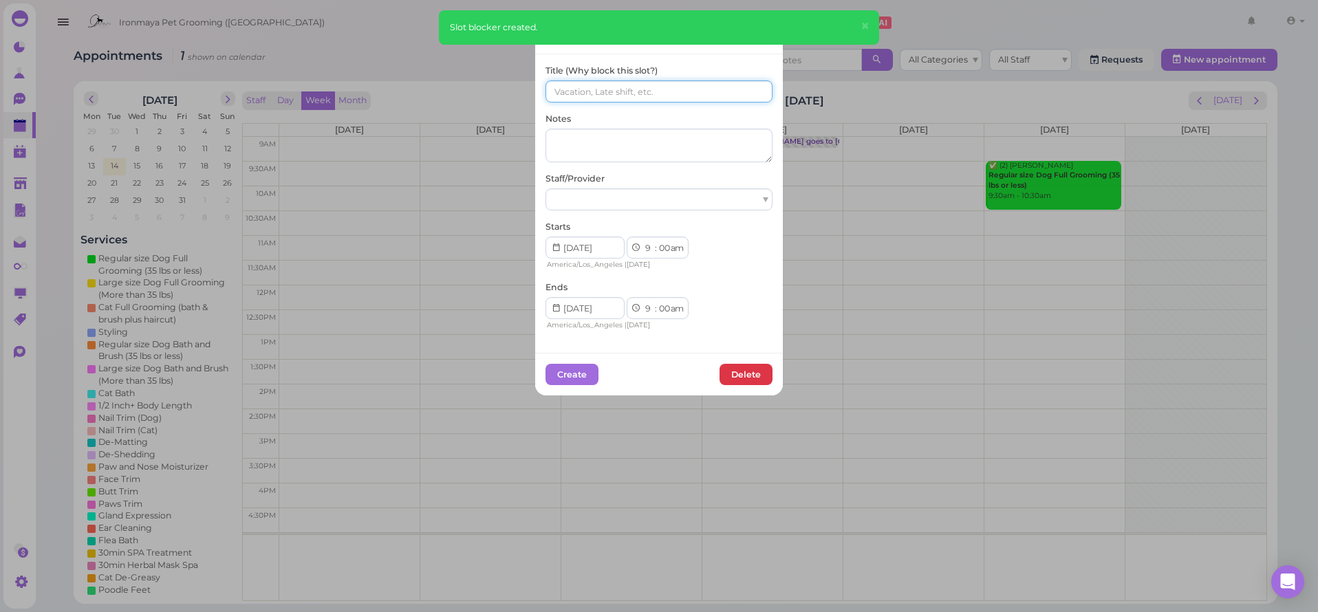
click at [598, 89] on input at bounding box center [659, 91] width 227 height 22
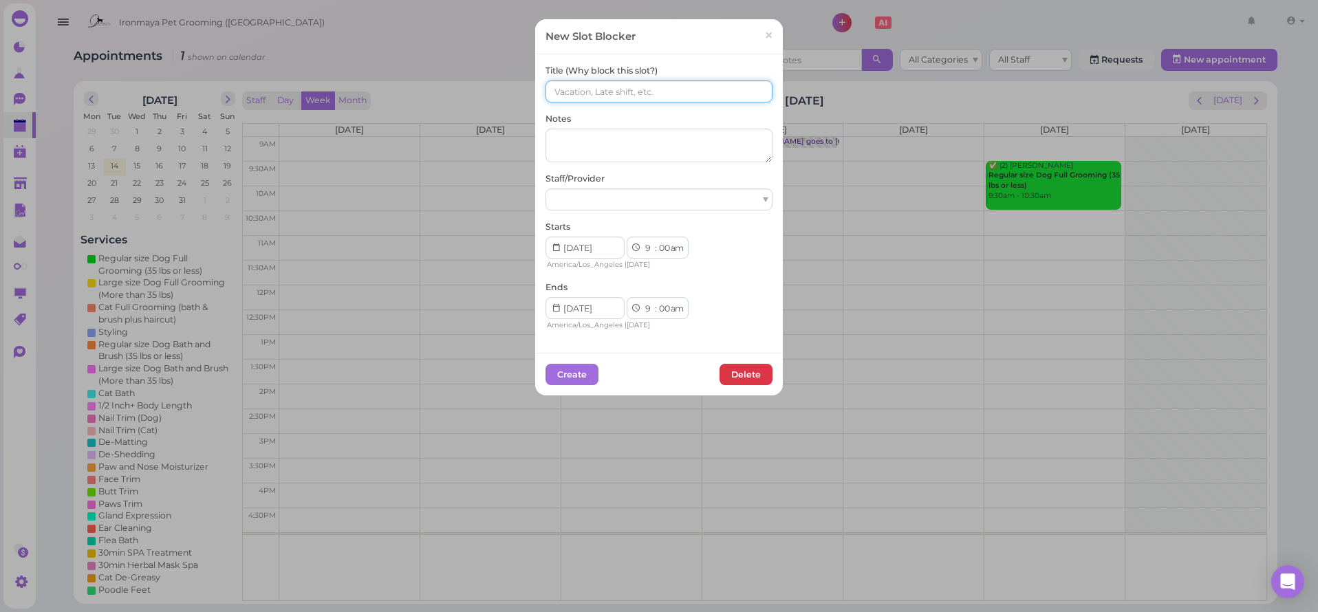
paste input "(6)/ (6)"
type input "(6)/ (6)"
click at [581, 185] on div "Staff/Provider" at bounding box center [659, 192] width 227 height 38
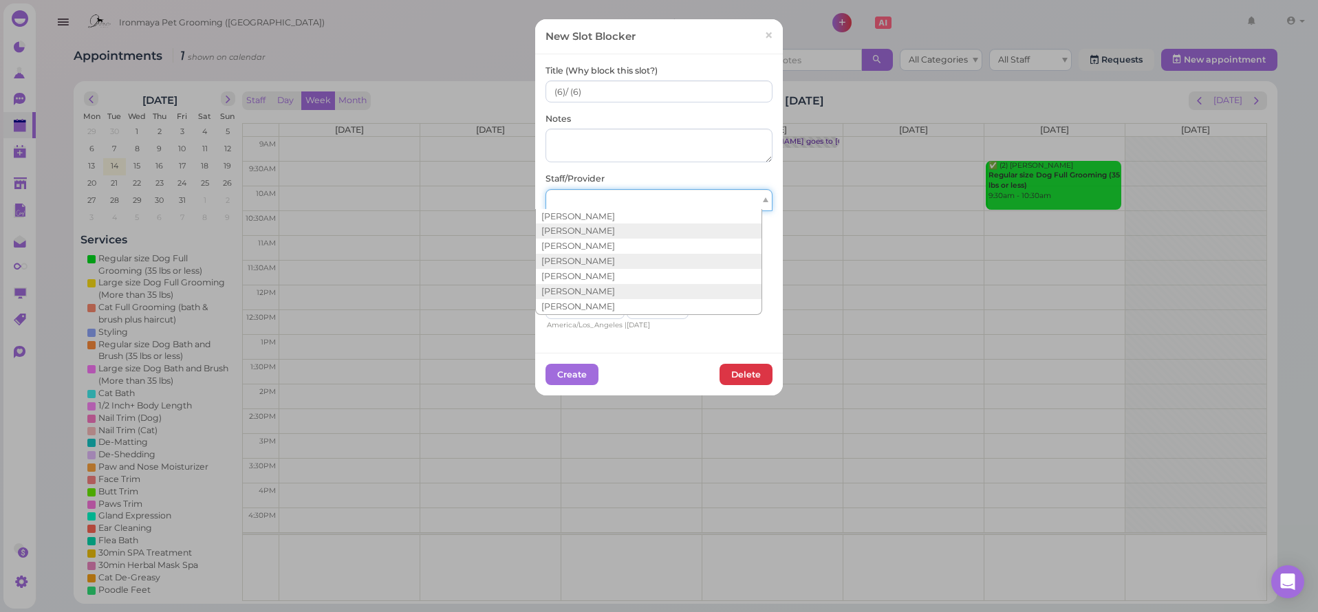
click at [581, 192] on div at bounding box center [659, 200] width 227 height 22
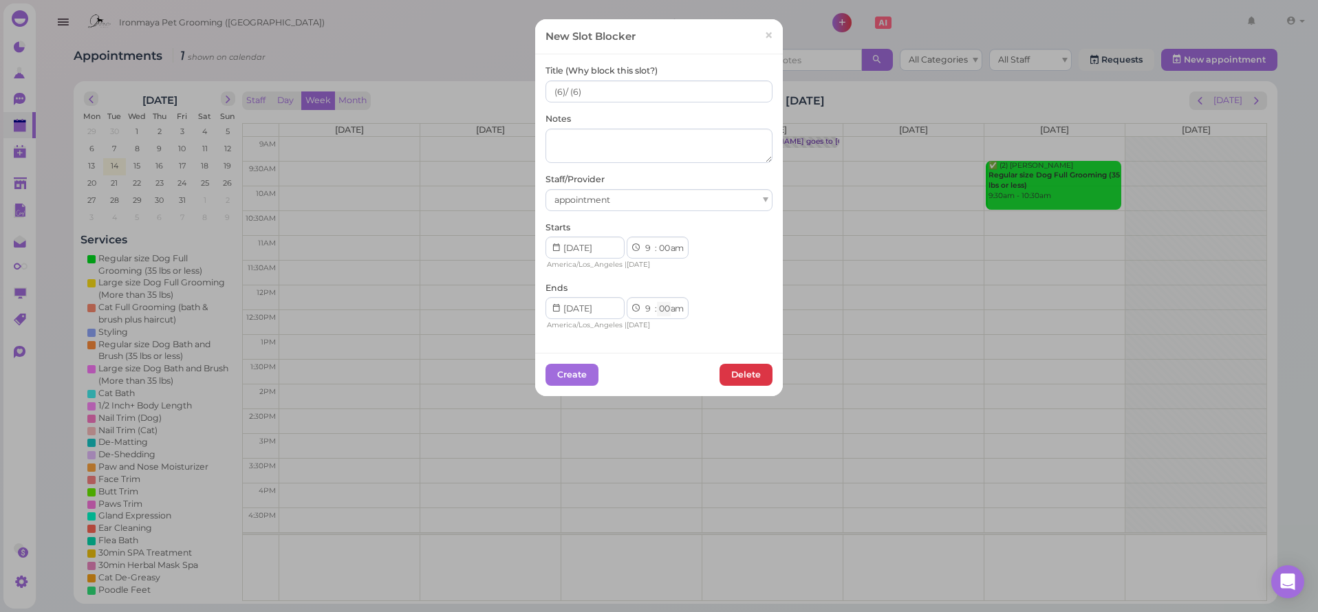
select select "15"
click at [572, 371] on button "Create" at bounding box center [572, 375] width 53 height 22
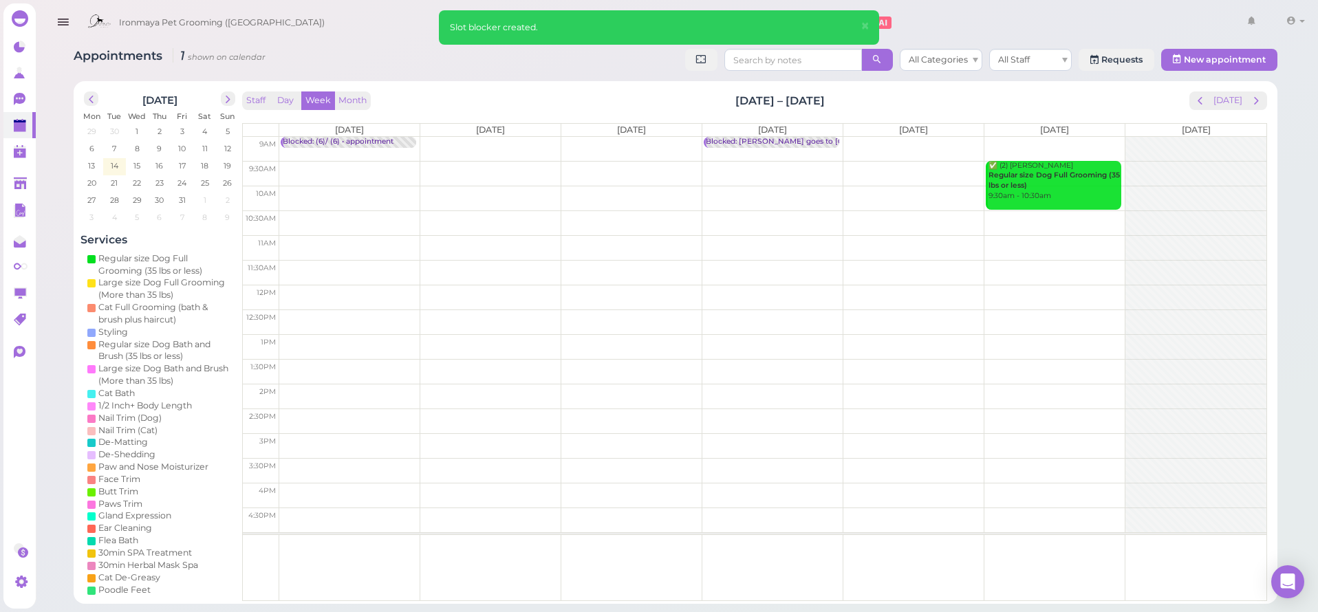
click at [502, 142] on td at bounding box center [772, 149] width 987 height 25
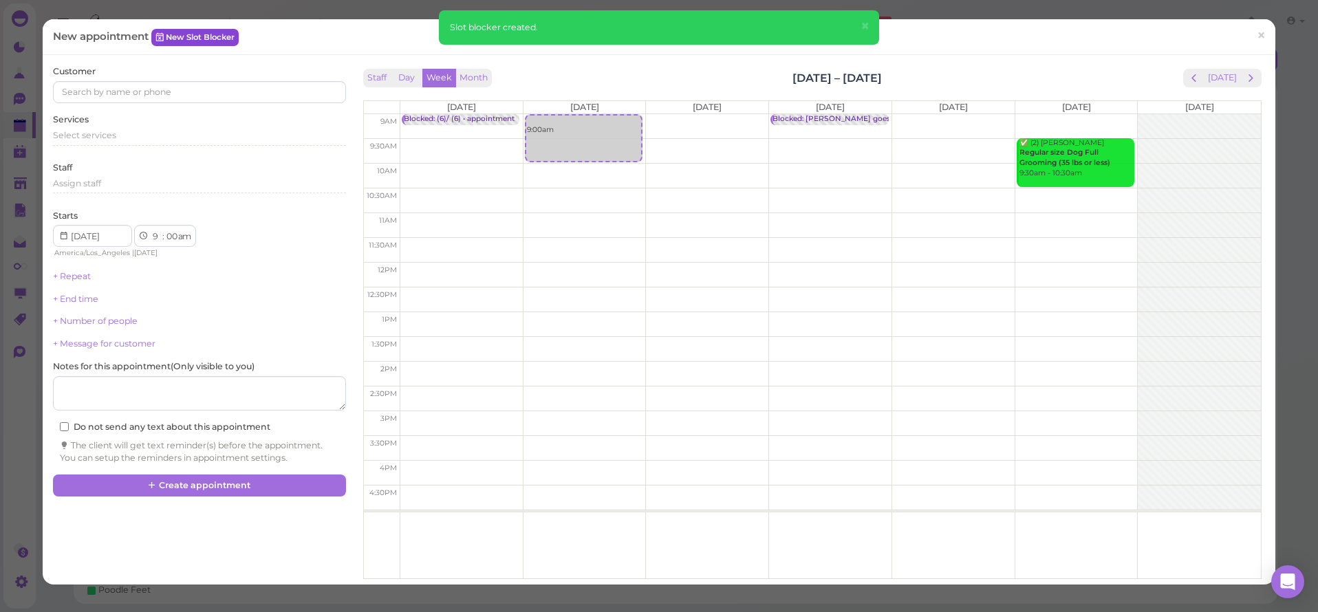
click at [224, 34] on link "New Slot Blocker" at bounding box center [194, 37] width 87 height 17
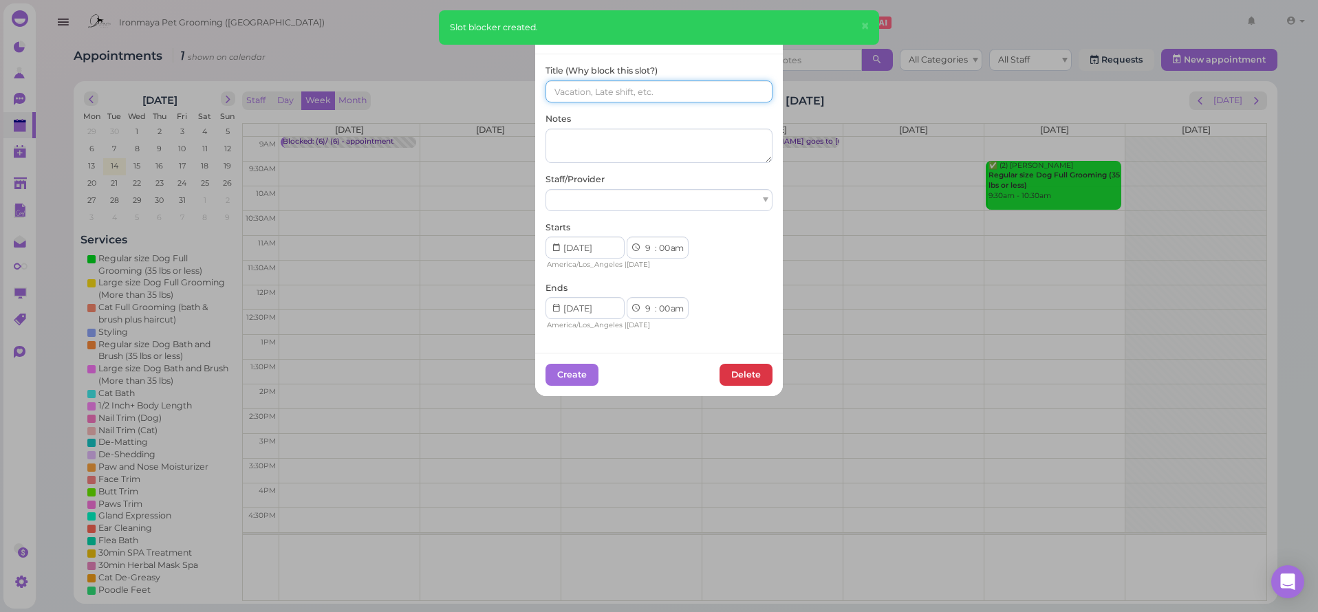
click at [585, 94] on input at bounding box center [659, 91] width 227 height 22
paste input "(6)/ (6)"
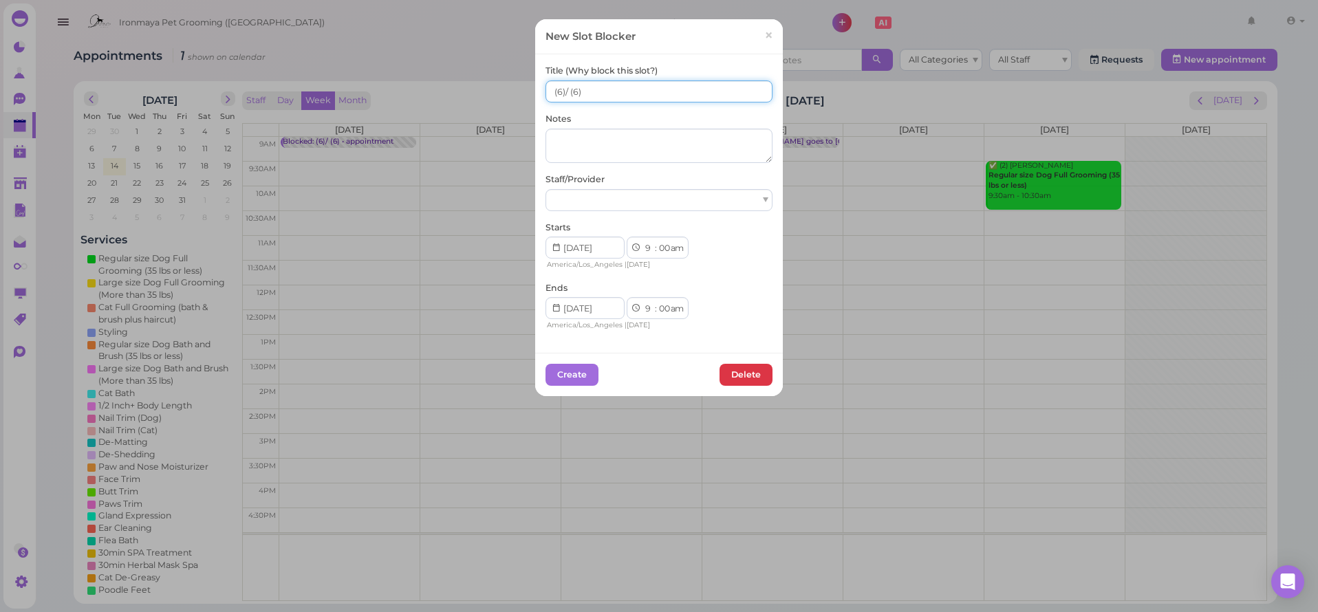
type input "(6)/ (6)"
click at [587, 202] on div at bounding box center [659, 200] width 227 height 22
select select "15"
click at [584, 376] on button "Create" at bounding box center [572, 375] width 53 height 22
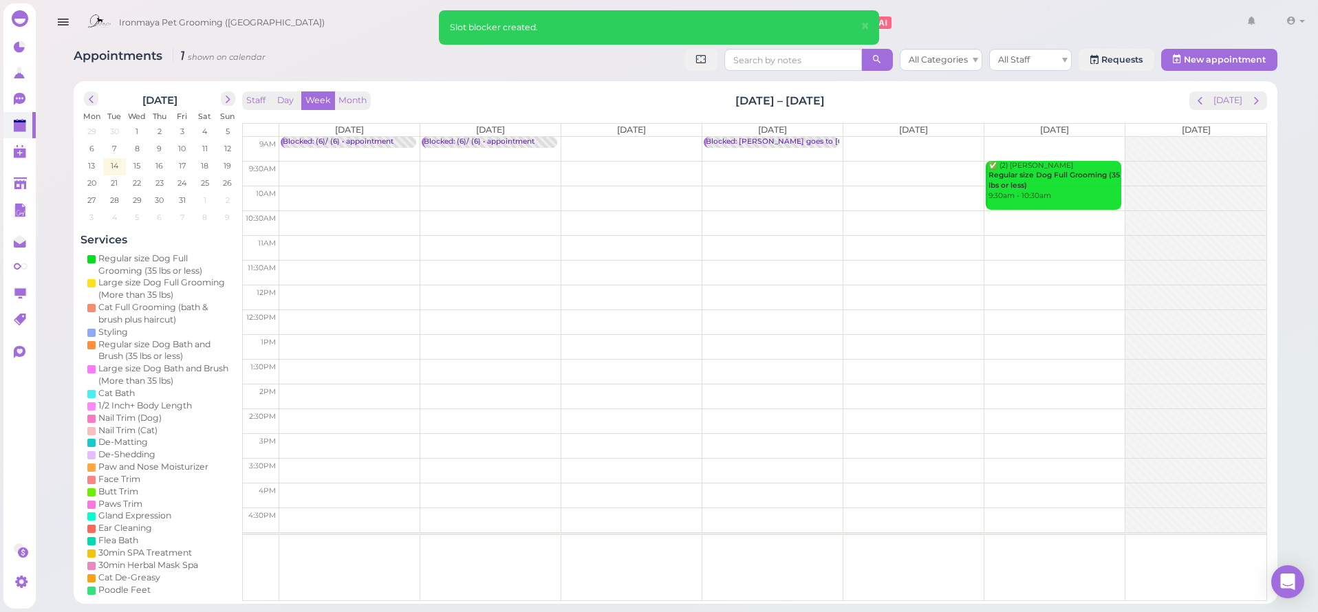
click at [645, 148] on td at bounding box center [772, 149] width 987 height 25
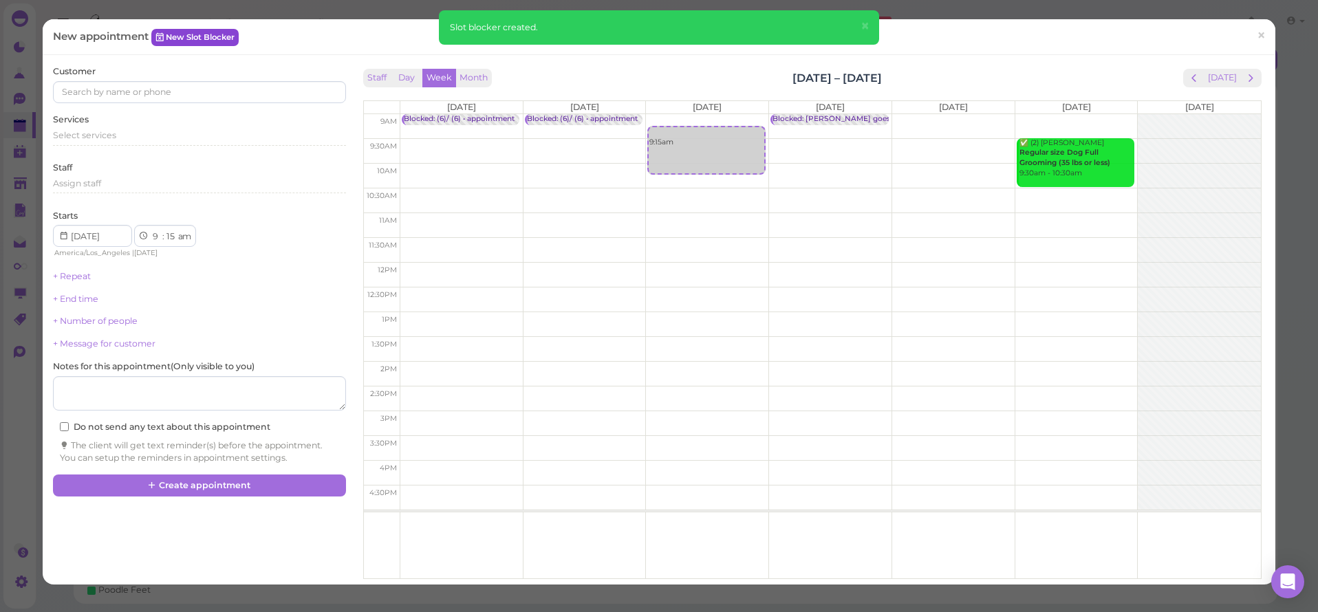
click at [169, 41] on link "New Slot Blocker" at bounding box center [194, 37] width 87 height 17
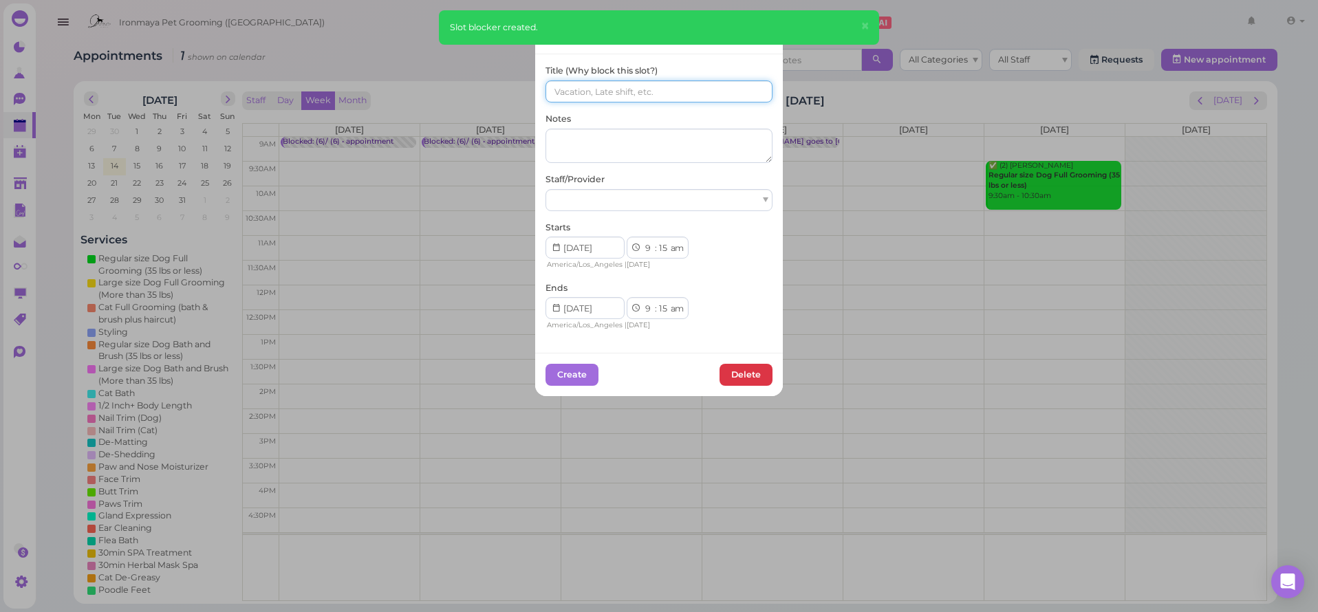
click at [576, 86] on input at bounding box center [659, 91] width 227 height 22
type input "v"
paste input "(6)/ (6)"
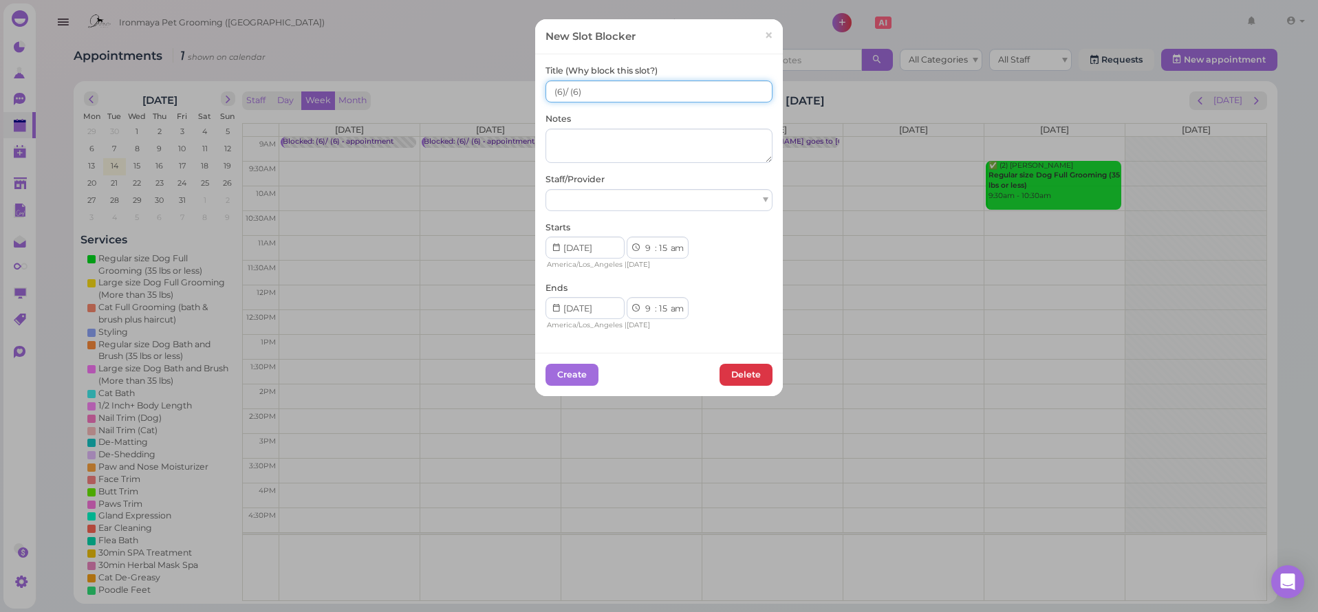
type input "(6)/ (6)"
click at [631, 197] on div at bounding box center [659, 200] width 227 height 22
click at [585, 367] on button "Create" at bounding box center [572, 375] width 53 height 22
click at [597, 311] on input at bounding box center [585, 308] width 79 height 22
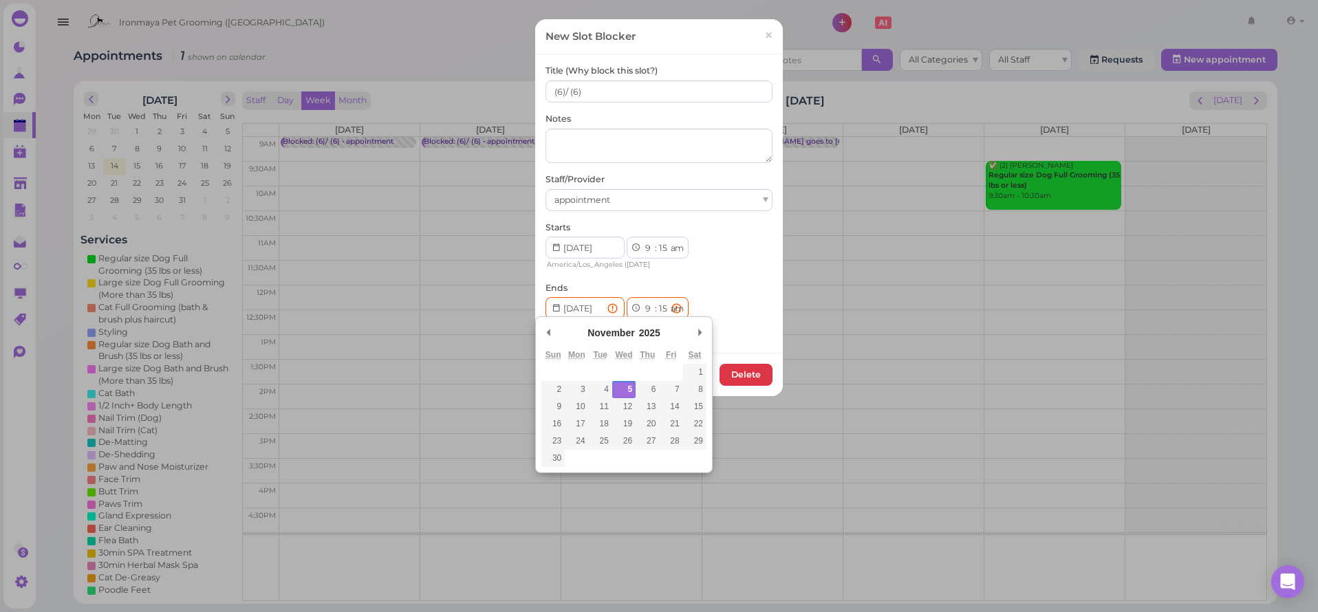
click at [634, 276] on div "Title (Why block this slot?) (6)/ (6) Notes Staff/Provider appointment Starts 1…" at bounding box center [659, 198] width 227 height 267
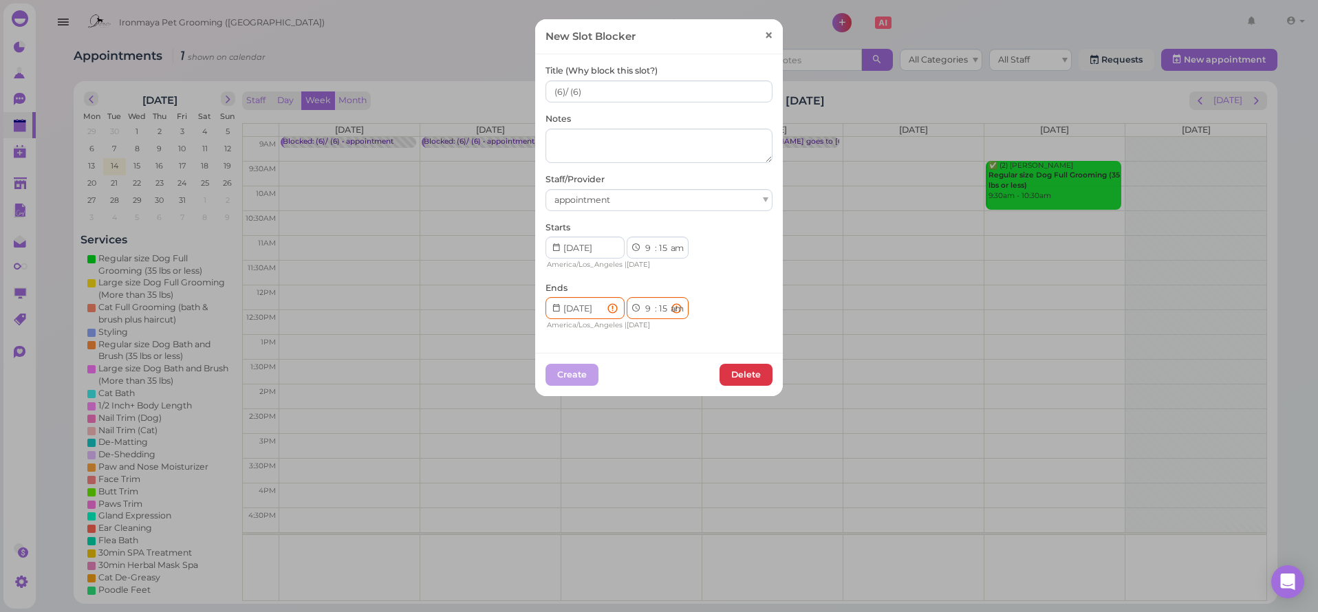
click at [764, 37] on span "×" at bounding box center [768, 35] width 9 height 19
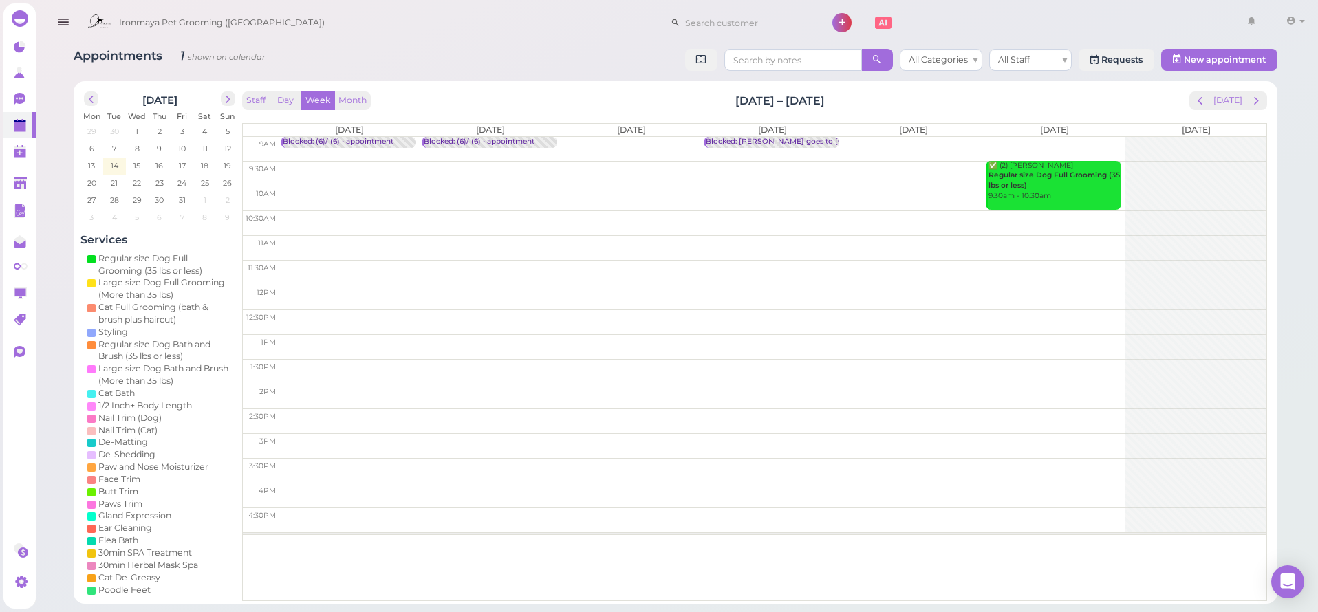
click at [570, 144] on td at bounding box center [772, 149] width 987 height 25
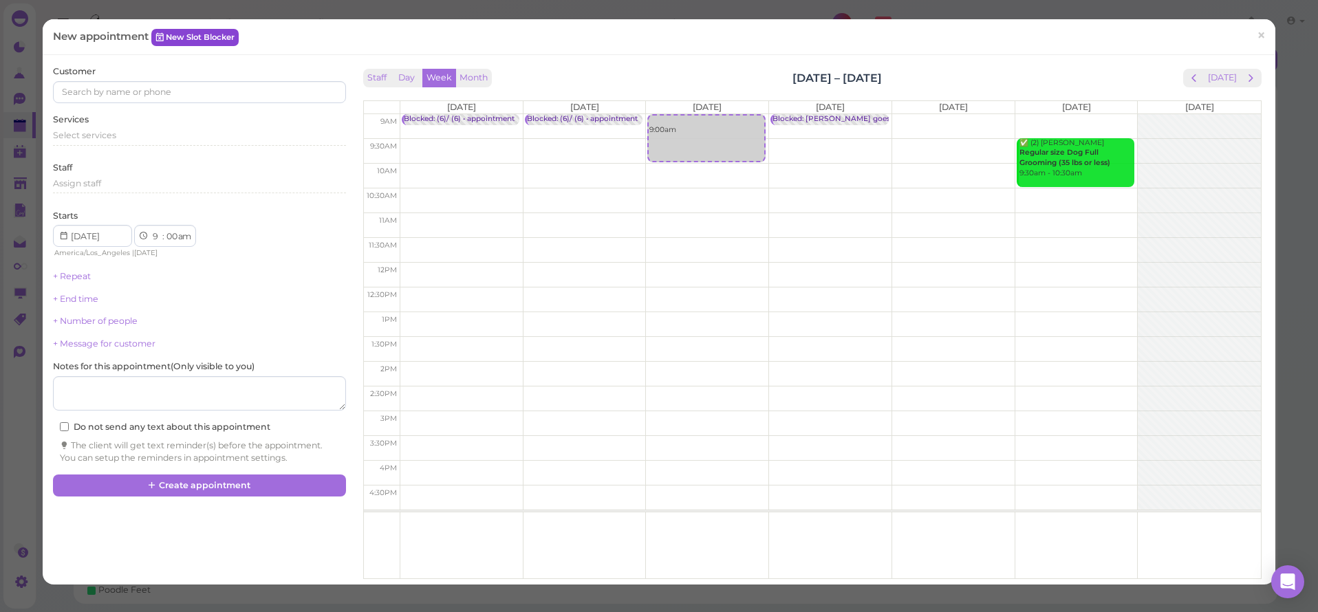
click at [203, 36] on link "New Slot Blocker" at bounding box center [194, 37] width 87 height 17
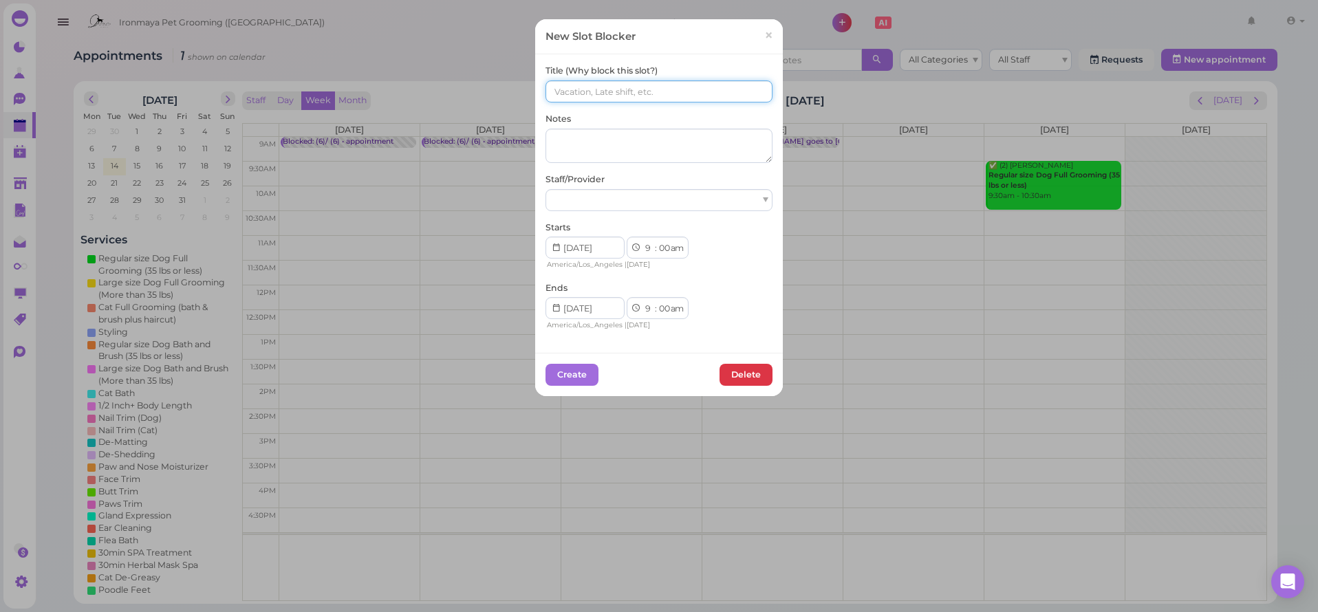
click at [560, 94] on input at bounding box center [659, 91] width 227 height 22
paste input "(6)/ (6)"
type input "(6)/ (6)"
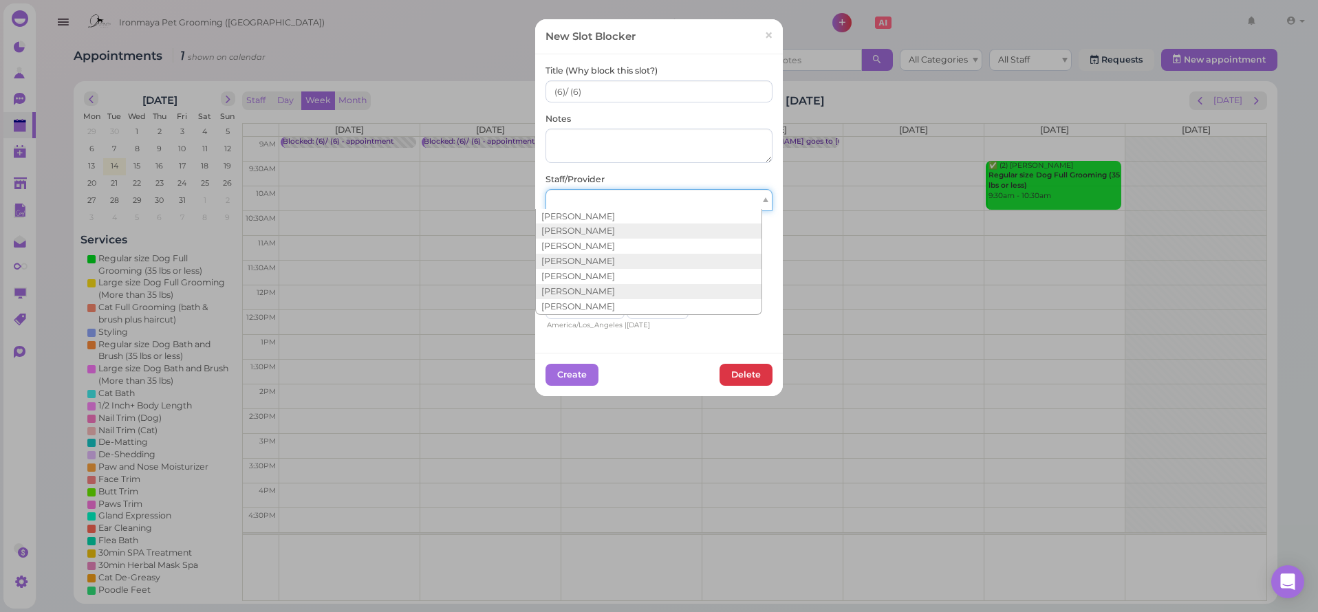
click at [577, 193] on div at bounding box center [659, 200] width 227 height 22
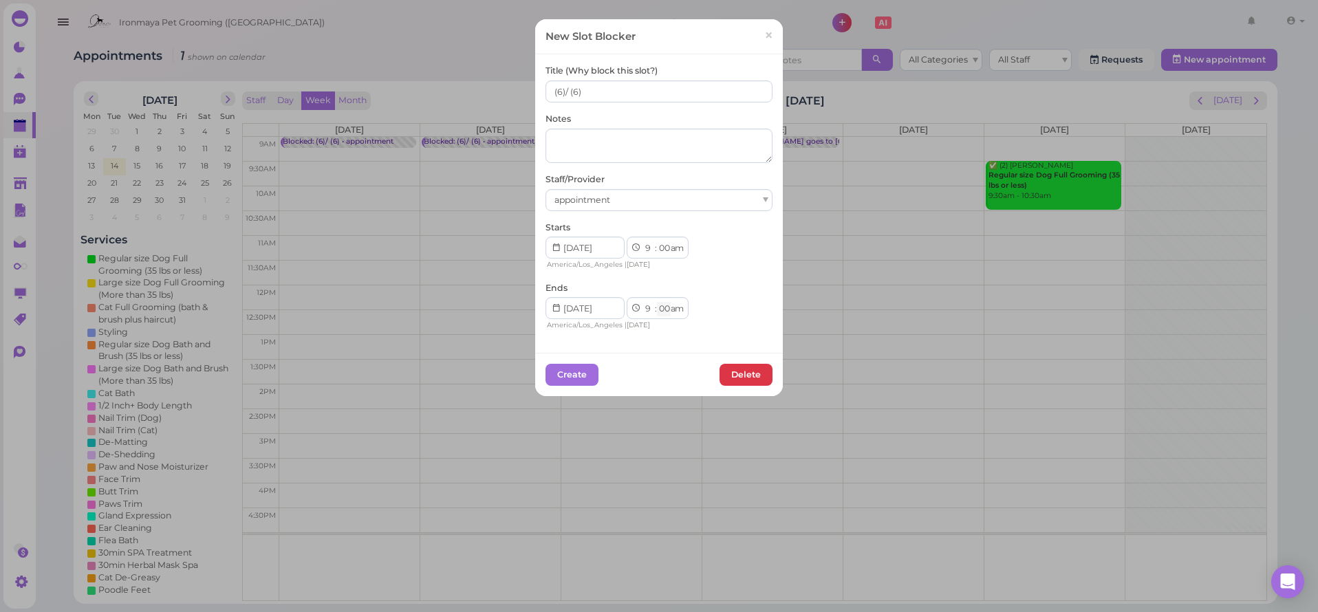
select select "15"
click at [577, 369] on button "Create" at bounding box center [572, 375] width 53 height 22
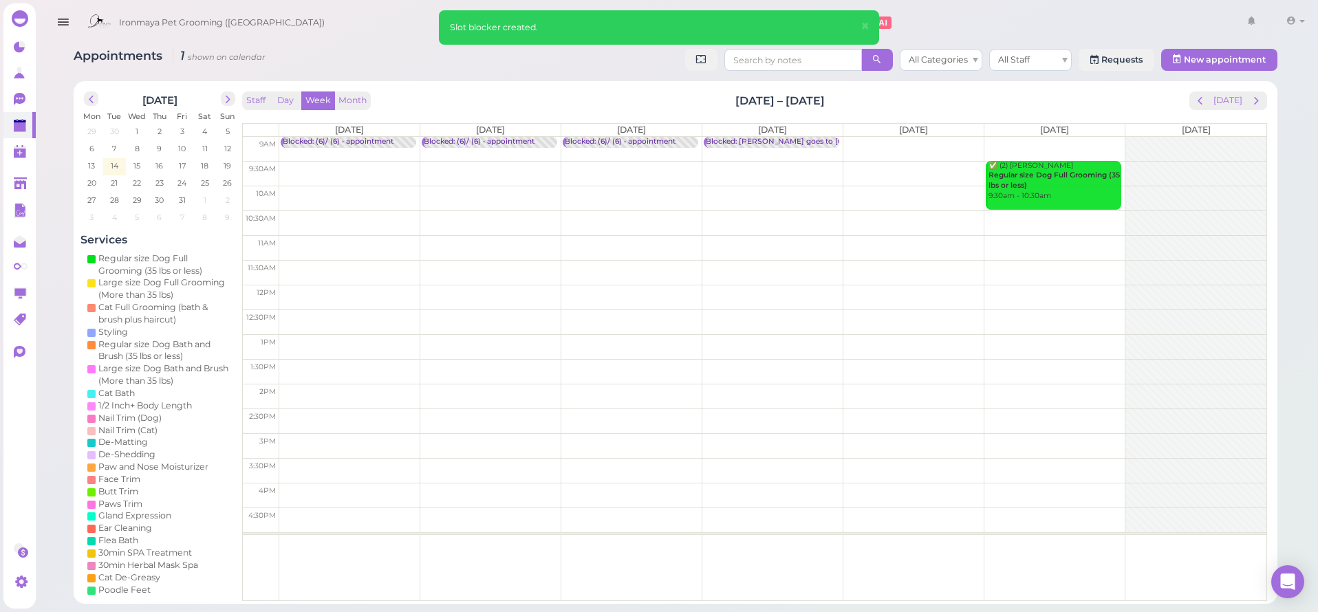
click at [812, 139] on div "Blocked: Marco goes to China • appointment" at bounding box center [839, 142] width 266 height 10
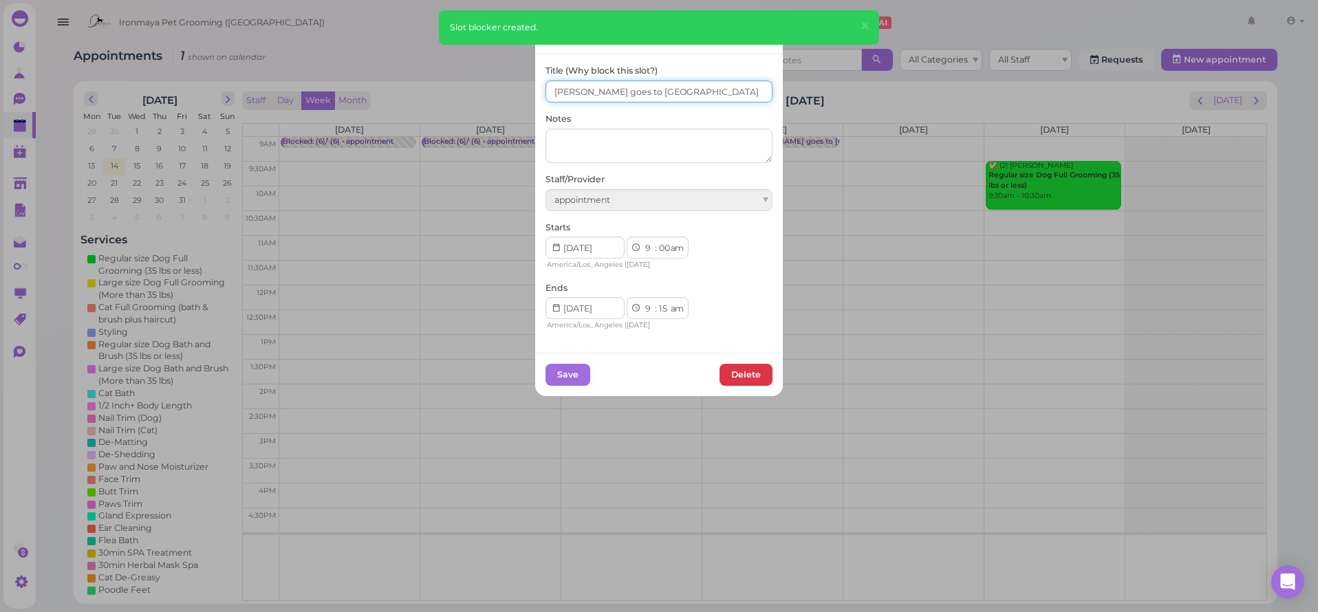
click at [546, 92] on input "Marco goes to China" at bounding box center [659, 91] width 227 height 22
paste input "(6)/ (6)"
type input "(6)/ (6) Marco goes to China"
click at [576, 369] on button "Save" at bounding box center [568, 375] width 45 height 22
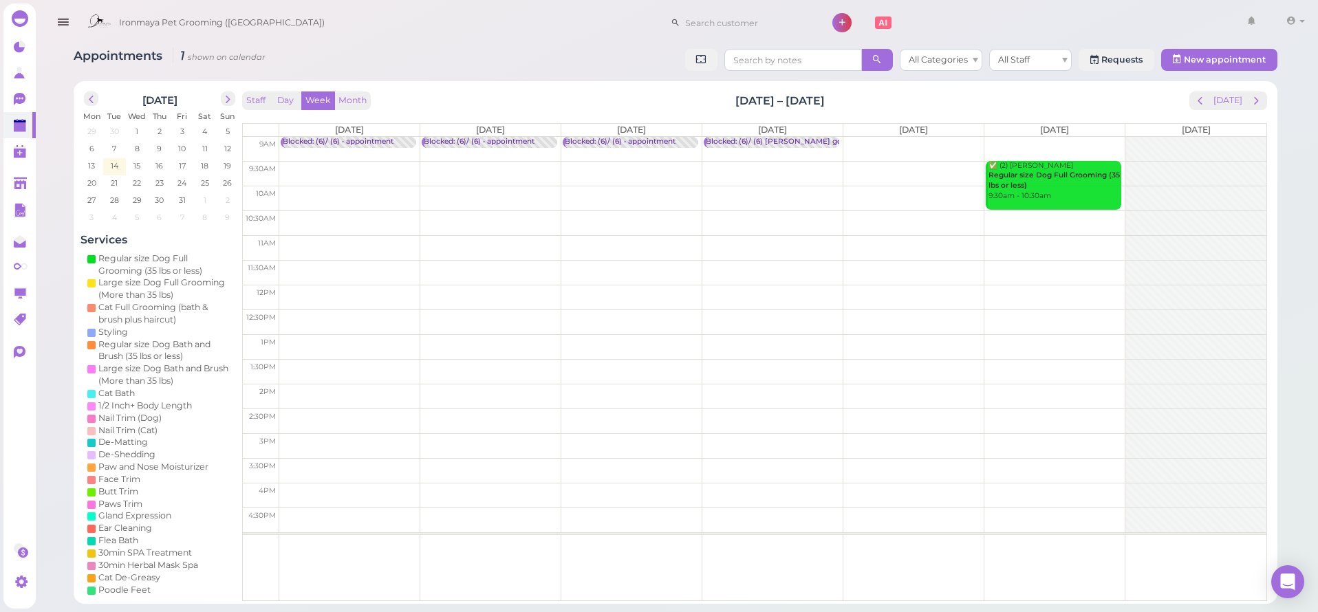
click at [895, 141] on td at bounding box center [772, 149] width 987 height 25
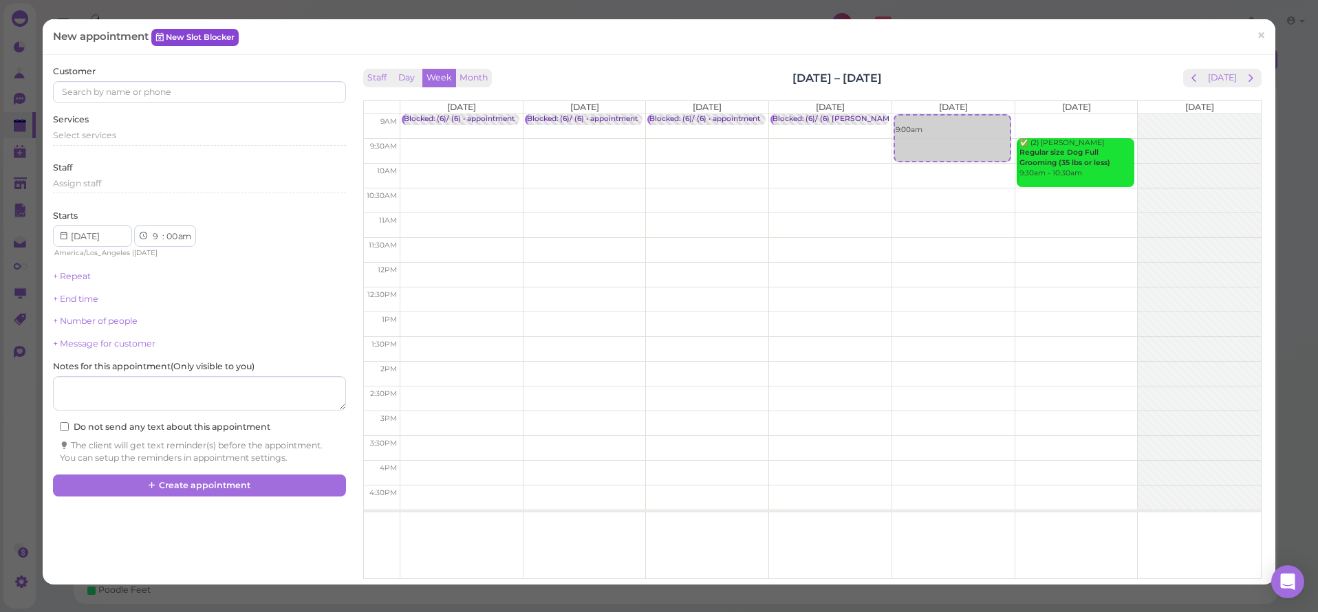
click at [236, 32] on link "New Slot Blocker" at bounding box center [194, 37] width 87 height 17
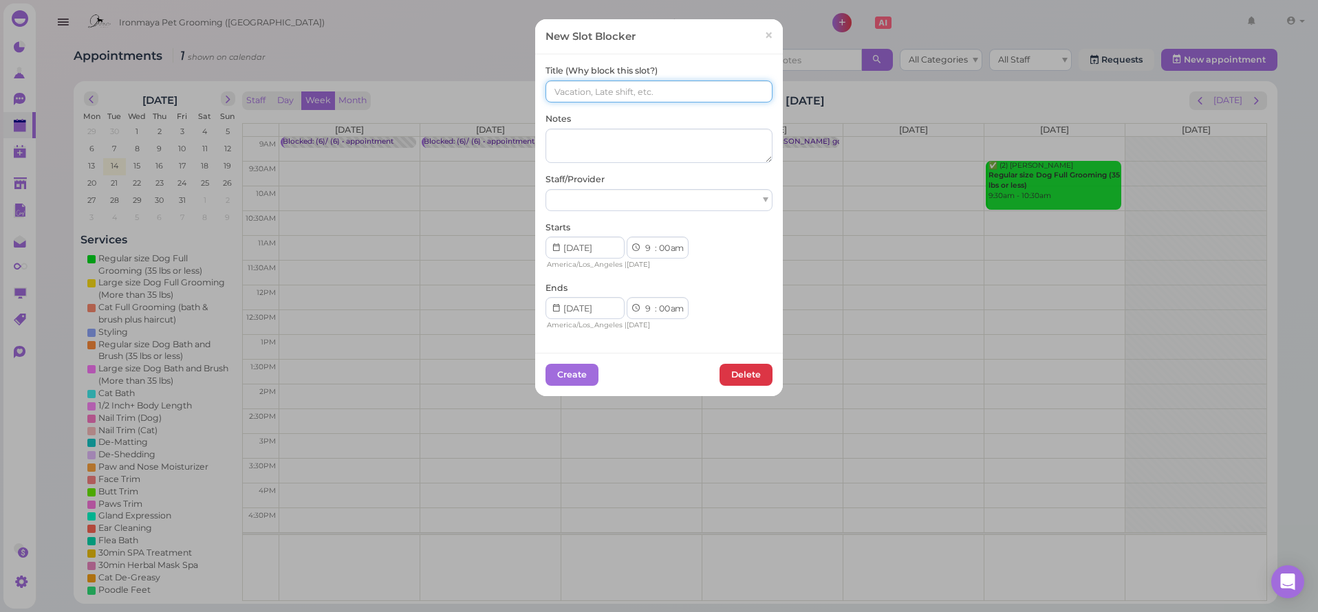
click at [614, 97] on input at bounding box center [659, 91] width 227 height 22
paste input "(6)/ (6)"
type input "(6)/ (6)"
click at [597, 197] on div at bounding box center [659, 200] width 227 height 22
select select "15"
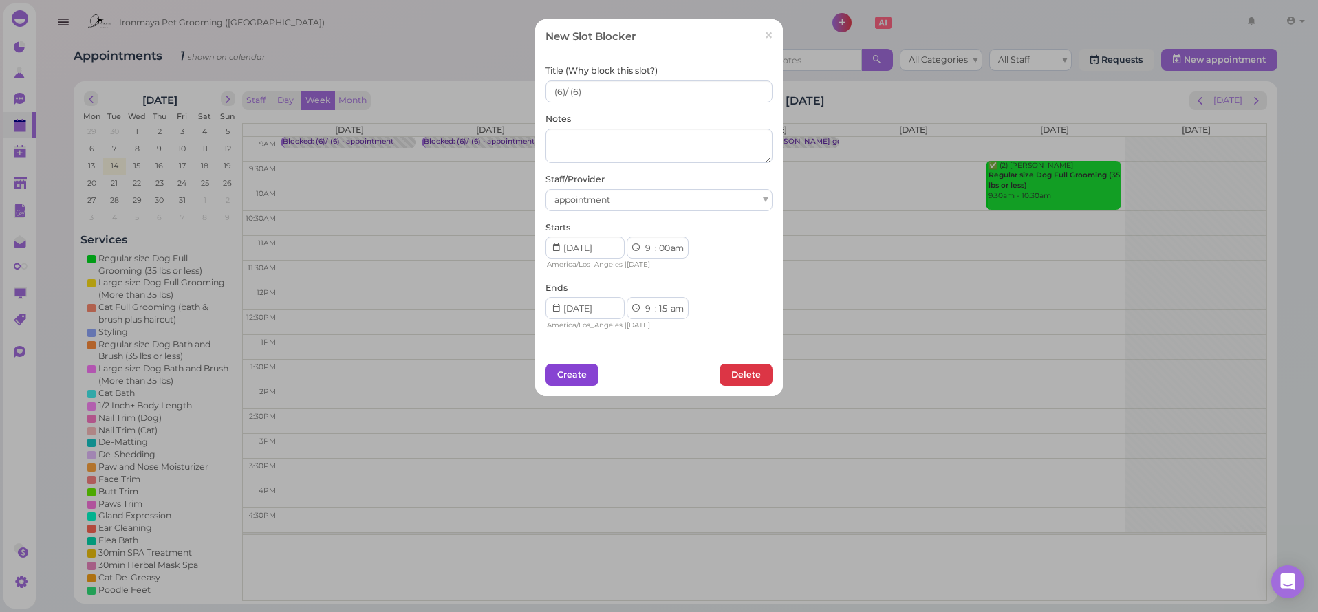
click at [559, 372] on button "Create" at bounding box center [572, 375] width 53 height 22
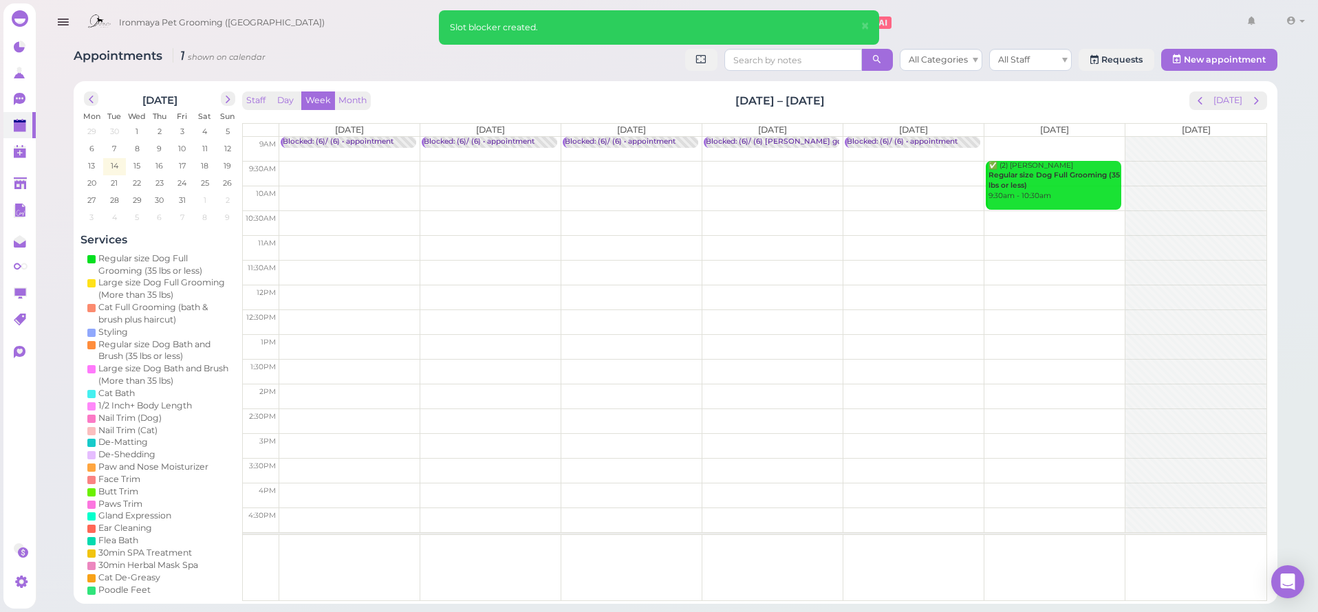
click at [1066, 143] on td at bounding box center [772, 149] width 987 height 25
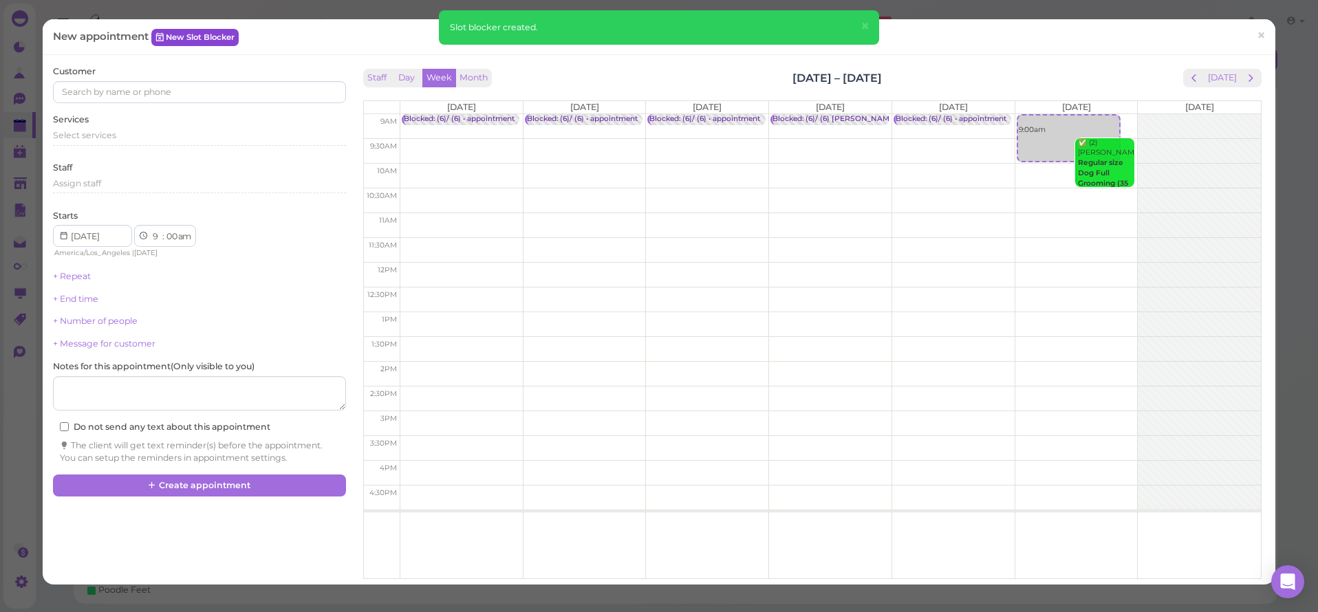
click at [230, 38] on link "New Slot Blocker" at bounding box center [194, 37] width 87 height 17
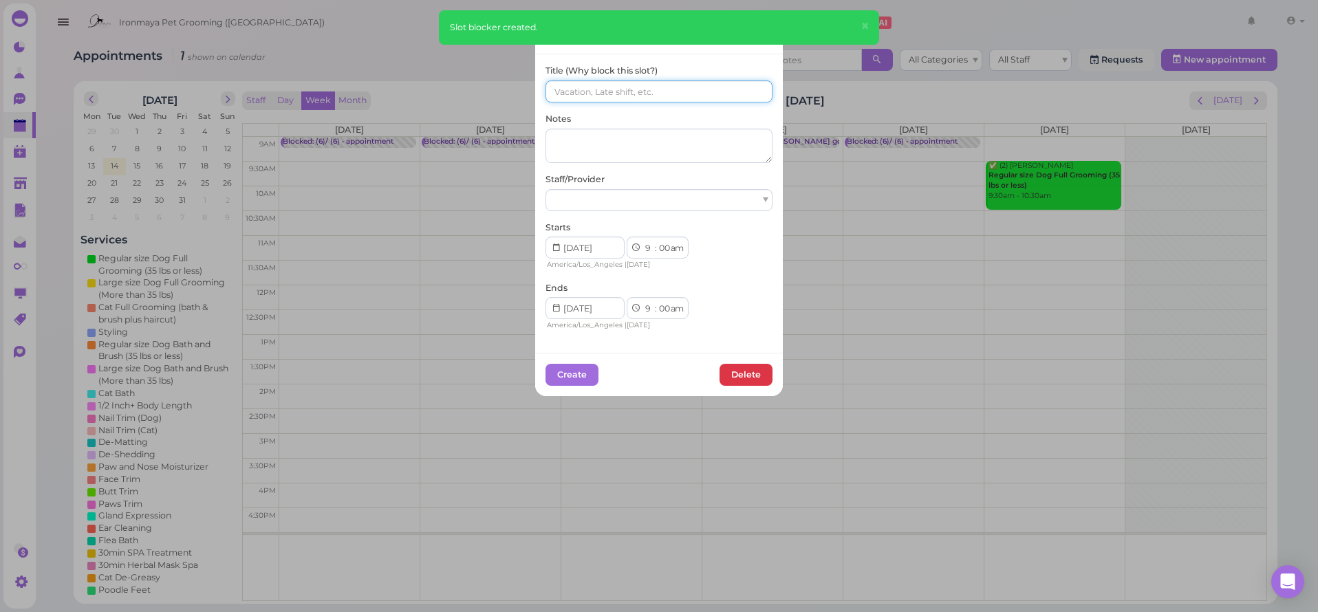
click at [554, 89] on input at bounding box center [659, 91] width 227 height 22
paste input "(6)/ (6)"
type input "(6)/ (6)"
click at [563, 199] on div at bounding box center [659, 200] width 227 height 22
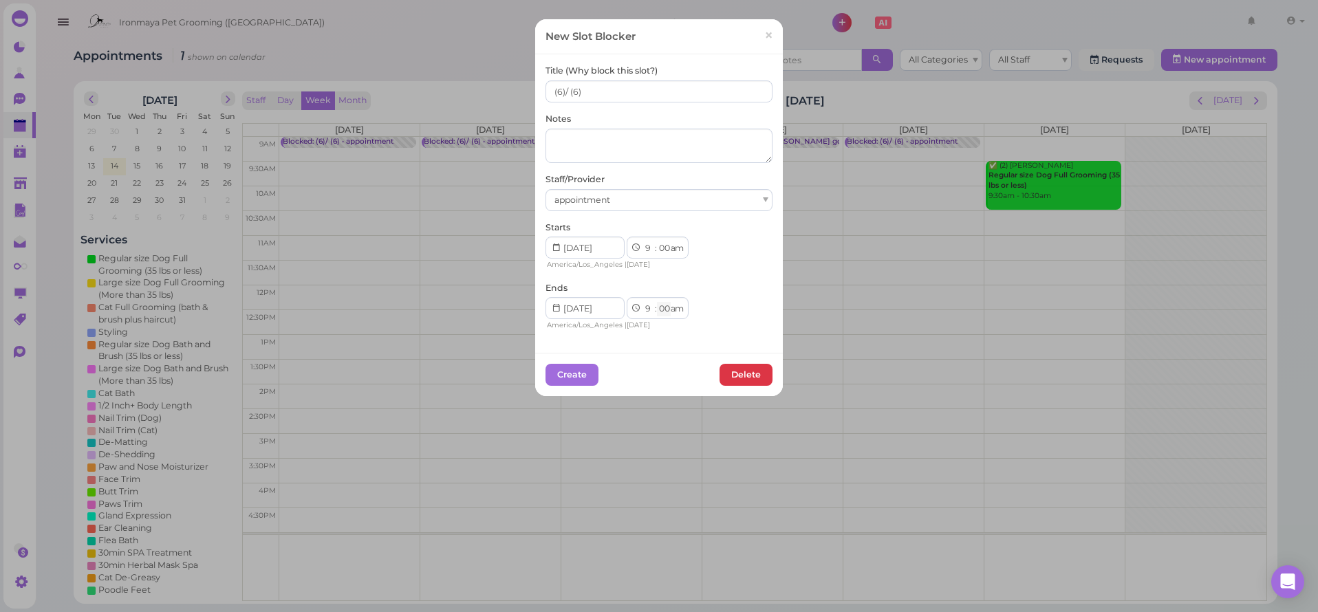
select select "15"
click at [579, 371] on button "Create" at bounding box center [572, 375] width 53 height 22
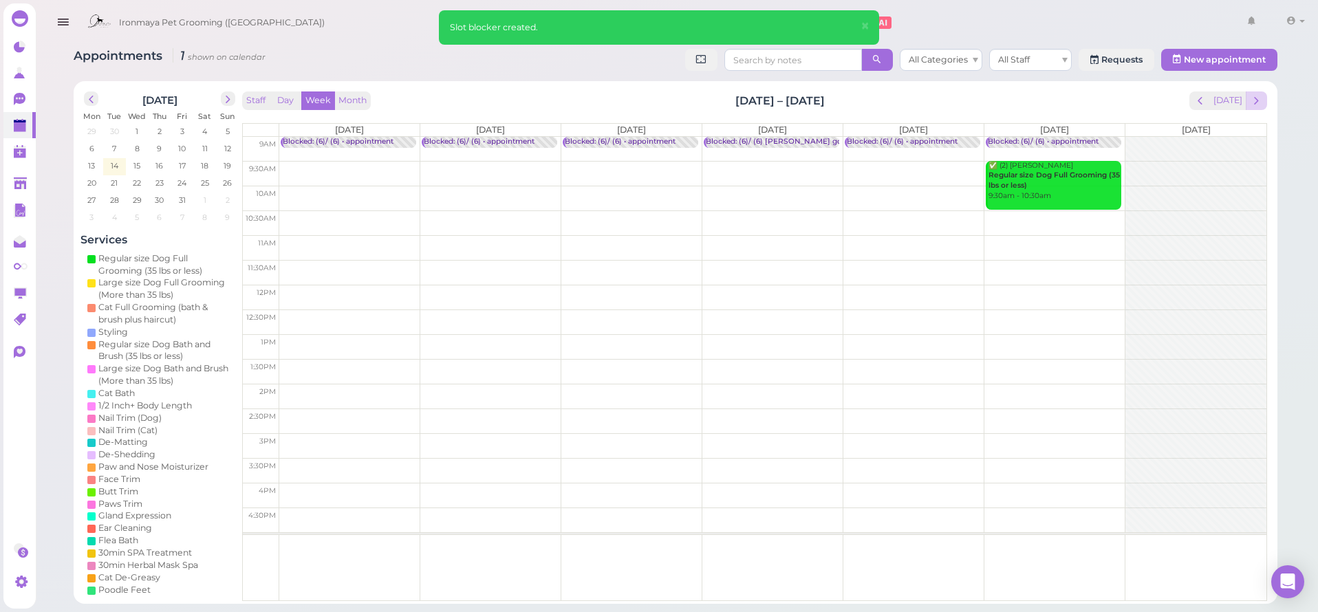
click at [1251, 100] on span "next" at bounding box center [1256, 100] width 13 height 13
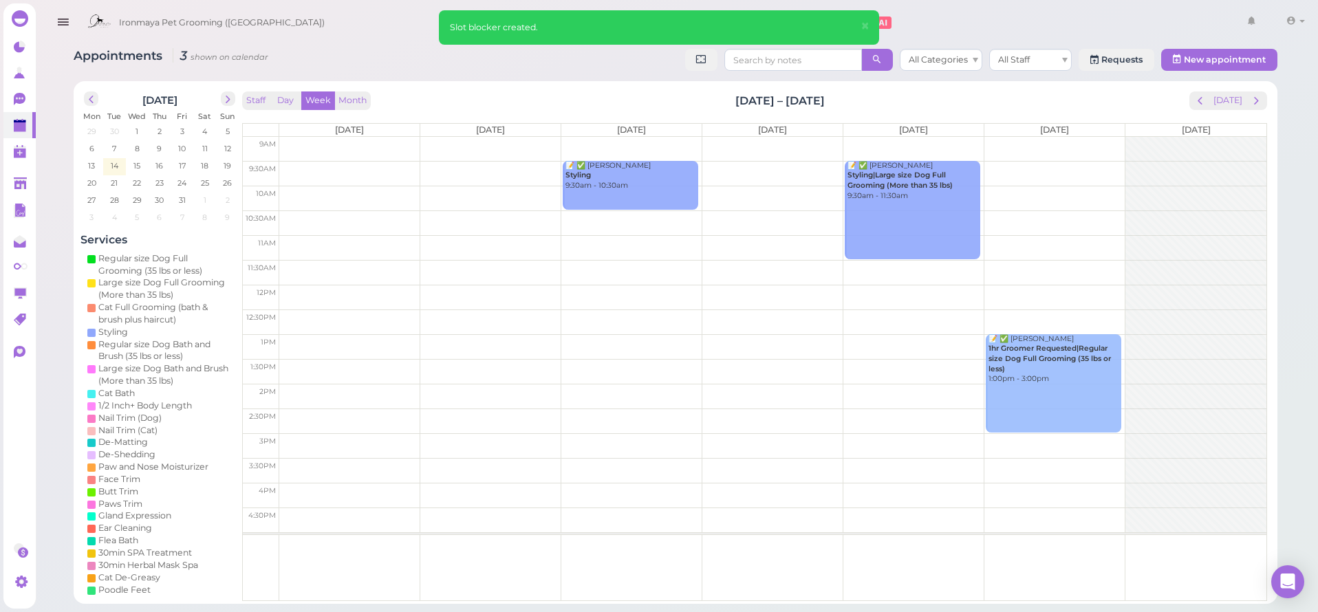
click at [351, 140] on td at bounding box center [772, 149] width 987 height 25
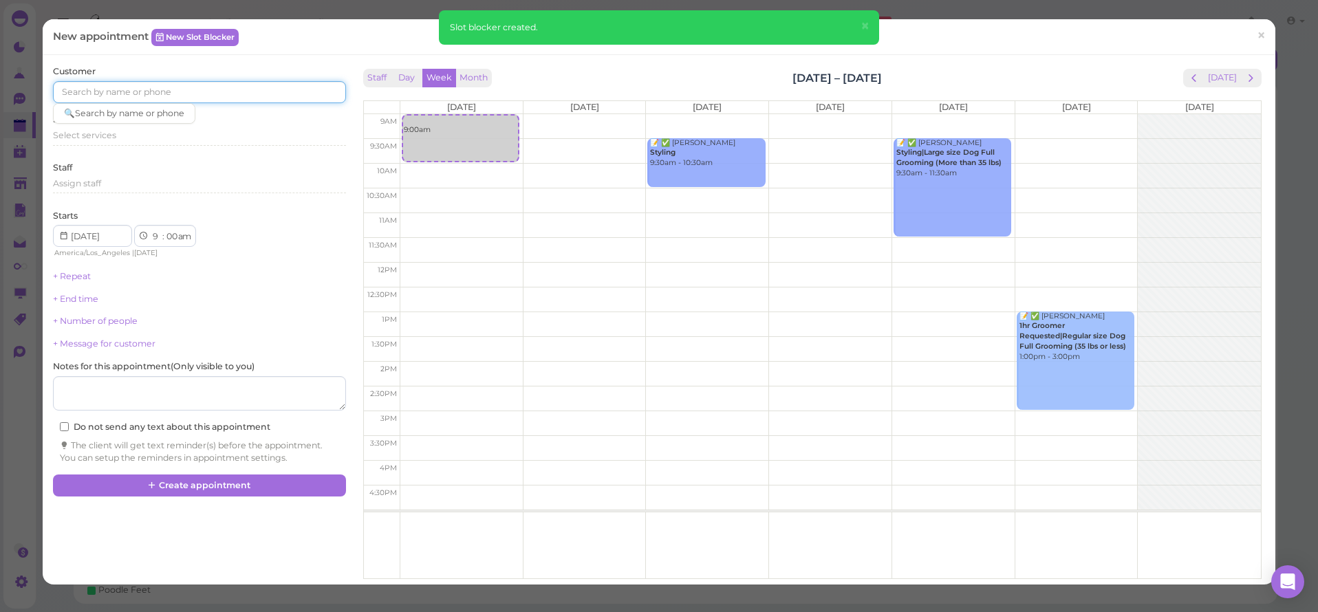
click at [296, 92] on input at bounding box center [199, 92] width 292 height 22
click at [233, 43] on link "New Slot Blocker" at bounding box center [194, 37] width 87 height 17
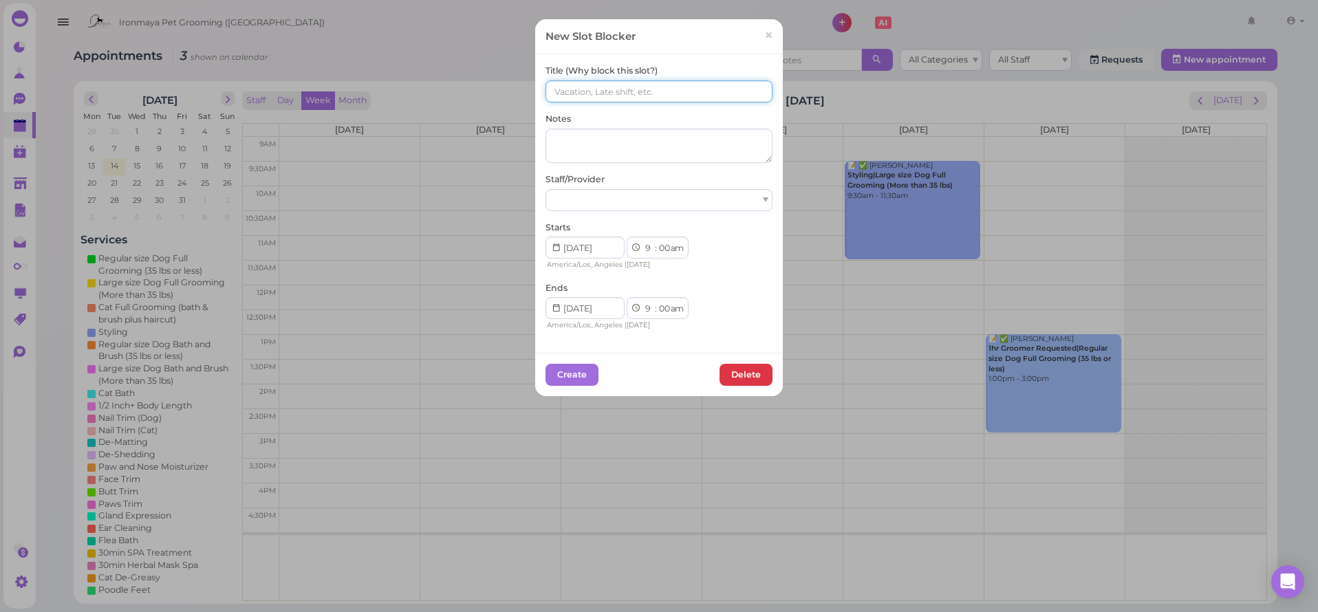
click at [603, 91] on input at bounding box center [659, 91] width 227 height 22
paste input "(6)/ (6)"
type input "(6)/ (6)"
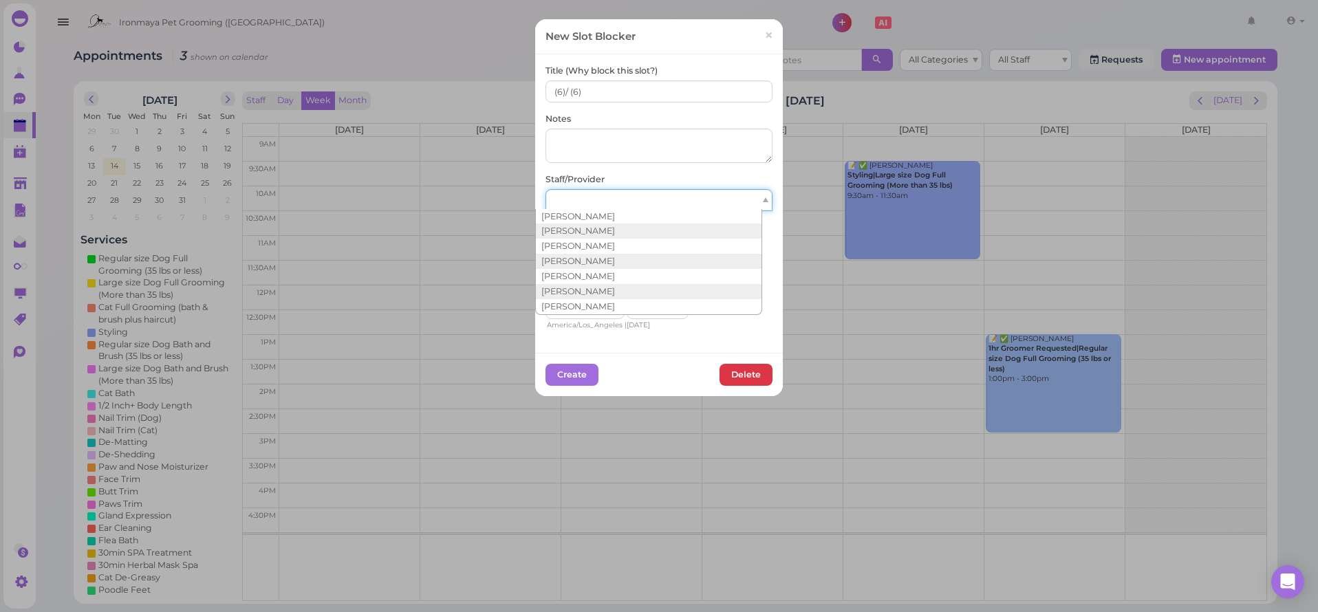
click at [562, 202] on div at bounding box center [659, 200] width 227 height 22
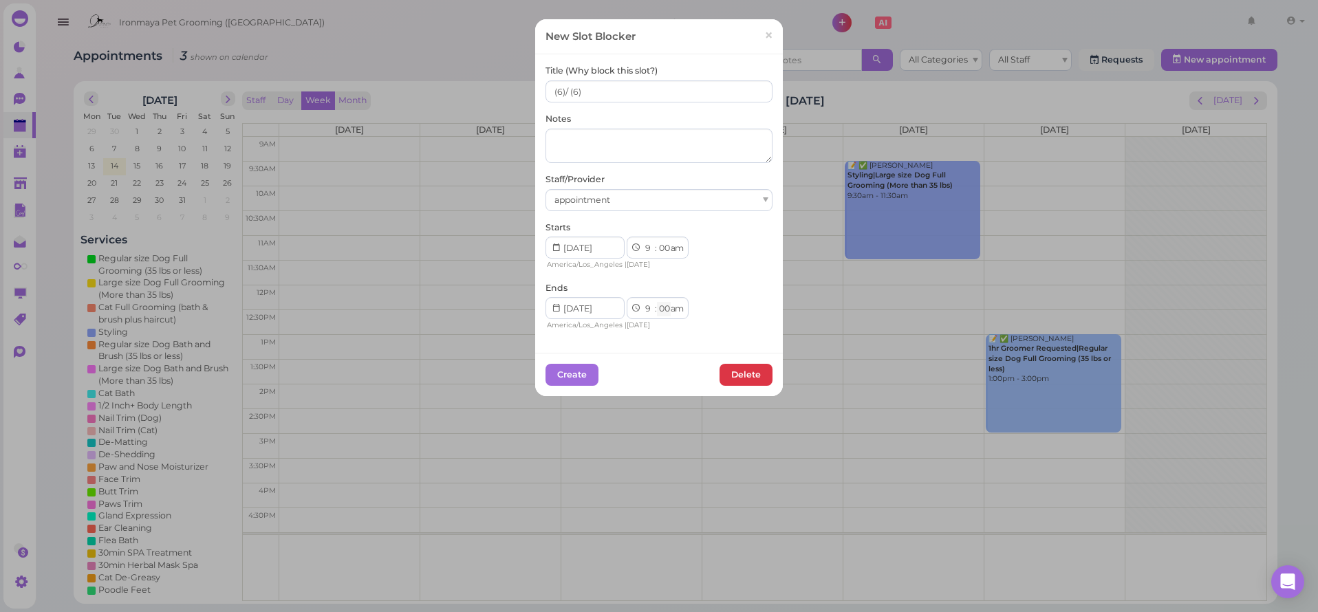
select select "15"
click at [579, 371] on button "Create" at bounding box center [572, 375] width 53 height 22
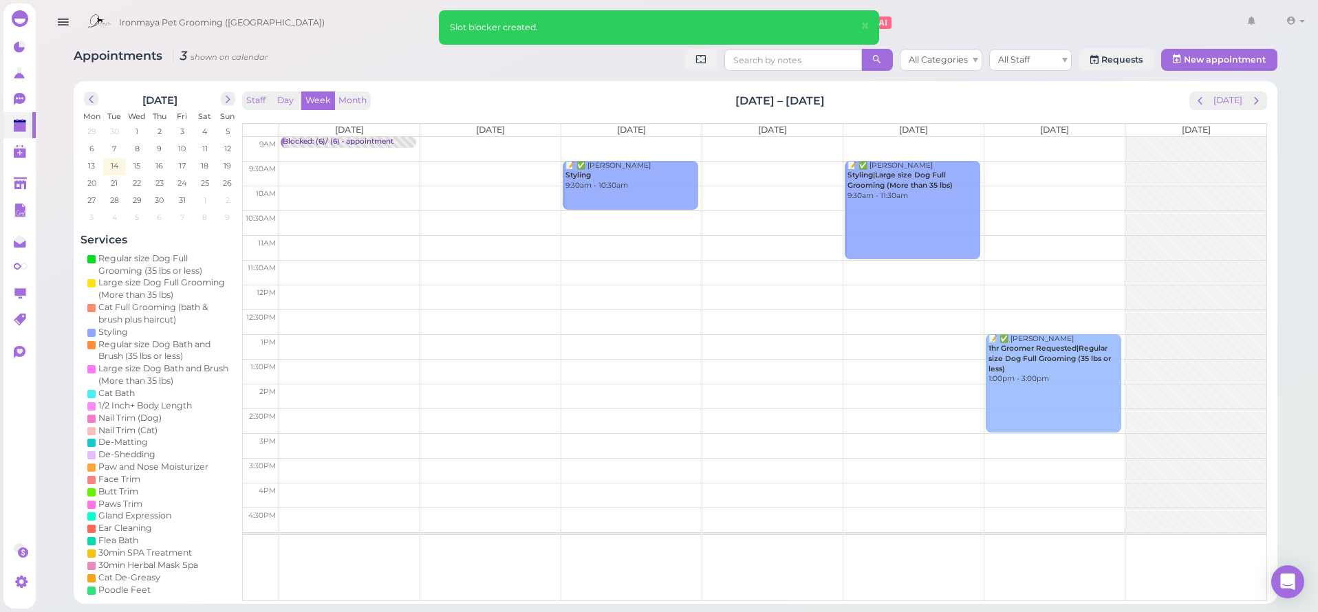
click at [499, 142] on td at bounding box center [772, 149] width 987 height 25
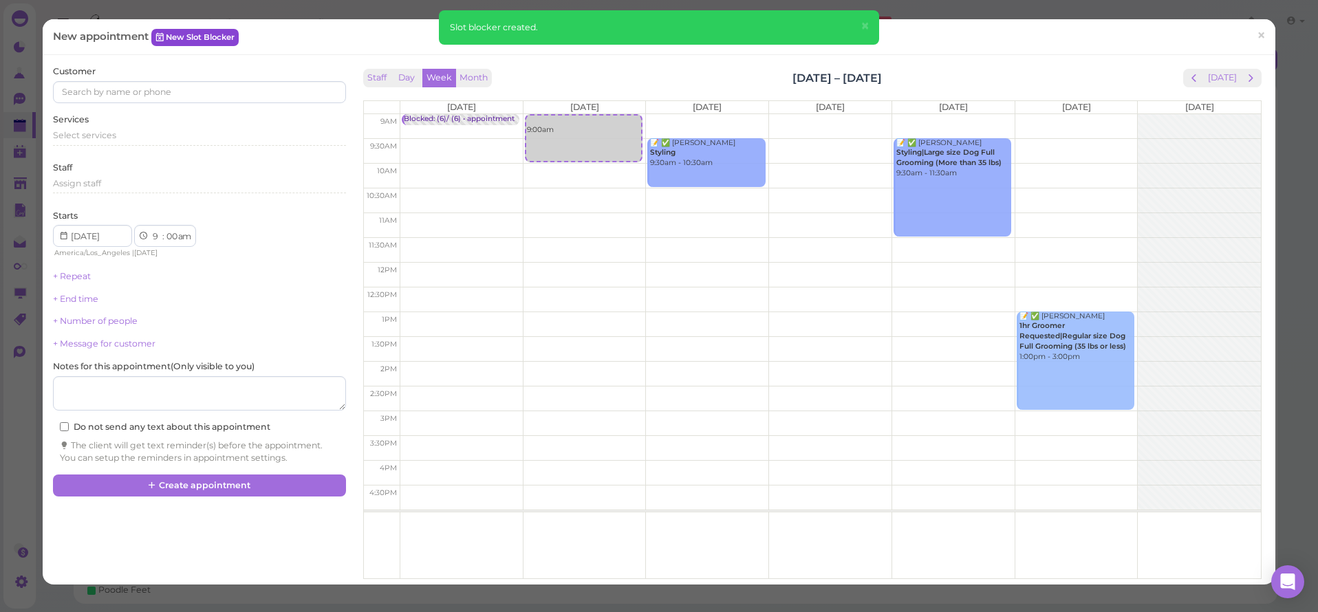
click at [215, 39] on link "New Slot Blocker" at bounding box center [194, 37] width 87 height 17
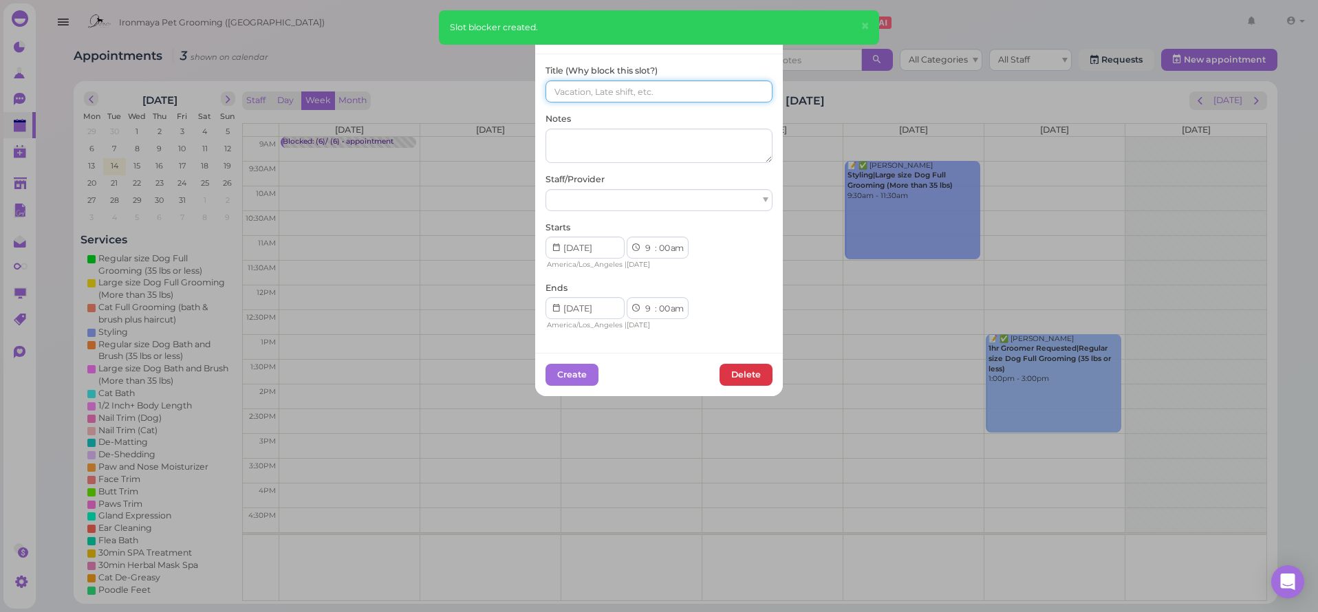
click at [663, 90] on input at bounding box center [659, 91] width 227 height 22
paste input "(6)/ (6)"
type input "(6)/ (6)"
click at [616, 192] on div at bounding box center [659, 200] width 227 height 22
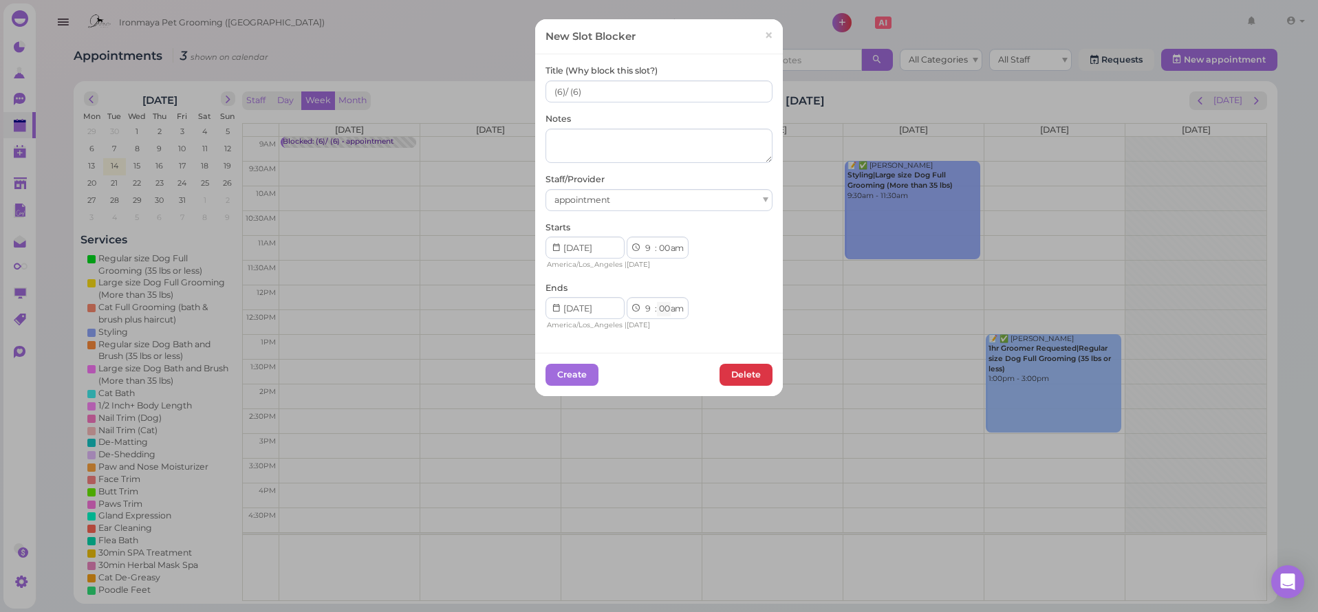
select select "15"
click at [576, 371] on button "Create" at bounding box center [572, 375] width 53 height 22
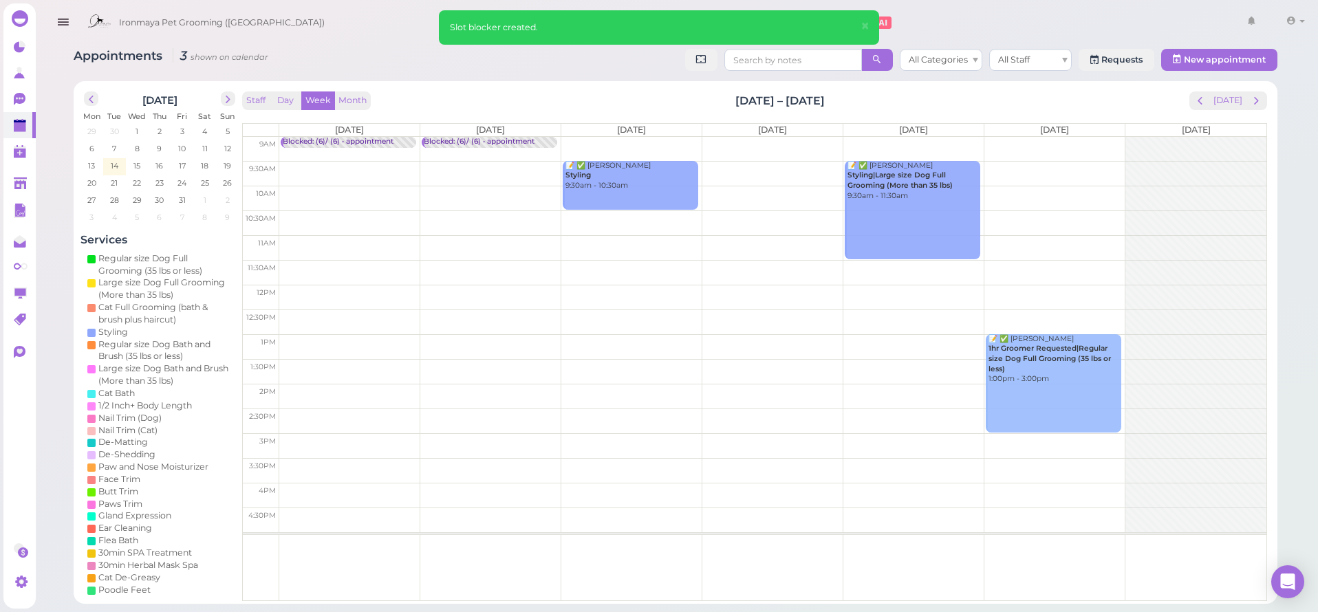
click at [626, 145] on td at bounding box center [772, 149] width 987 height 25
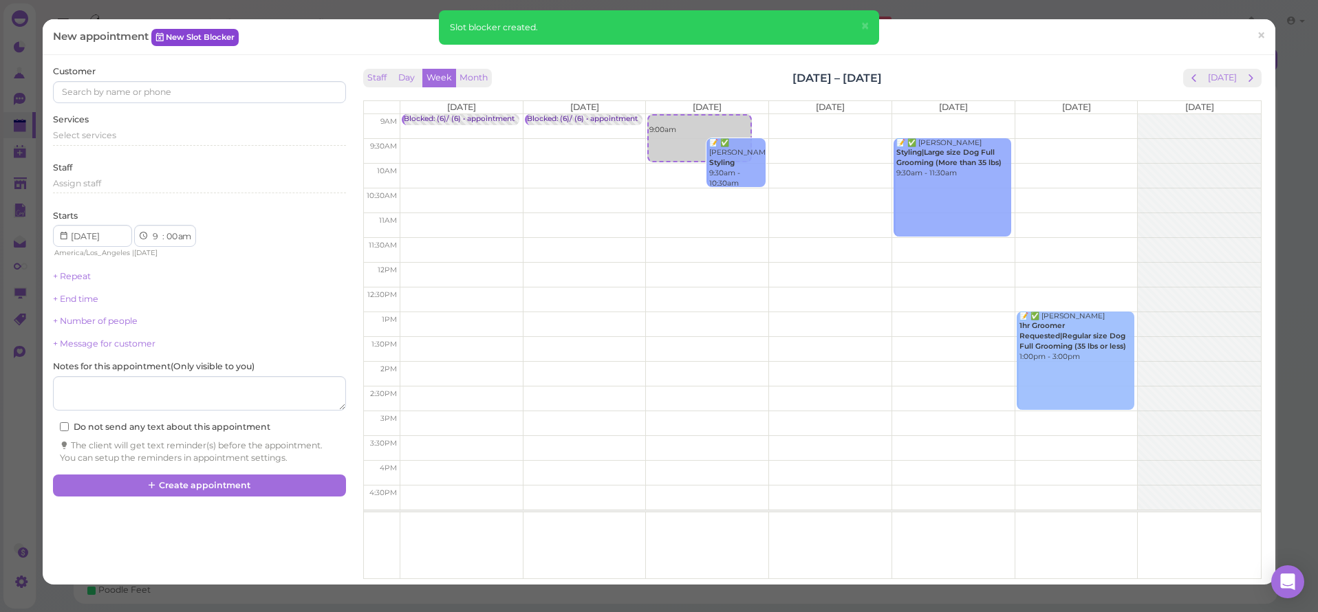
click at [192, 39] on link "New Slot Blocker" at bounding box center [194, 37] width 87 height 17
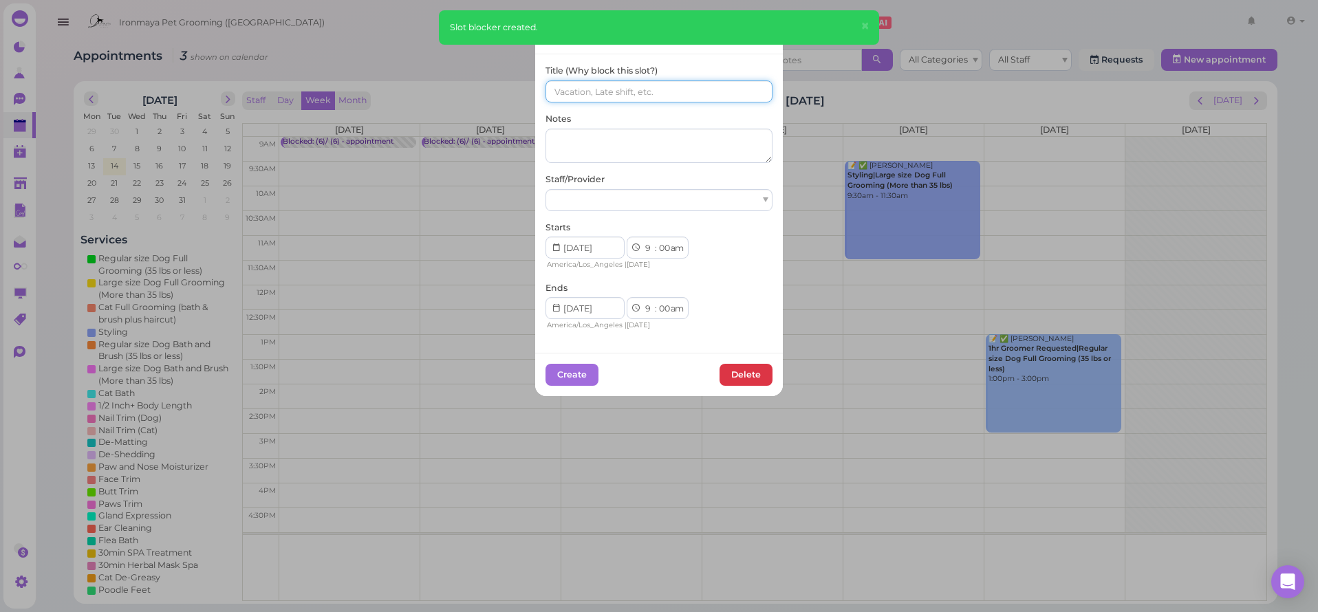
click at [668, 84] on input at bounding box center [659, 91] width 227 height 22
paste input "(6)/ (6)"
type input "(6)/ (6)"
click at [634, 212] on div "Title (Why block this slot?) (6)/ (6) Notes Staff/Provider Starts 1 2 3 4 5 6 7…" at bounding box center [659, 198] width 227 height 267
click at [633, 202] on div at bounding box center [659, 200] width 227 height 22
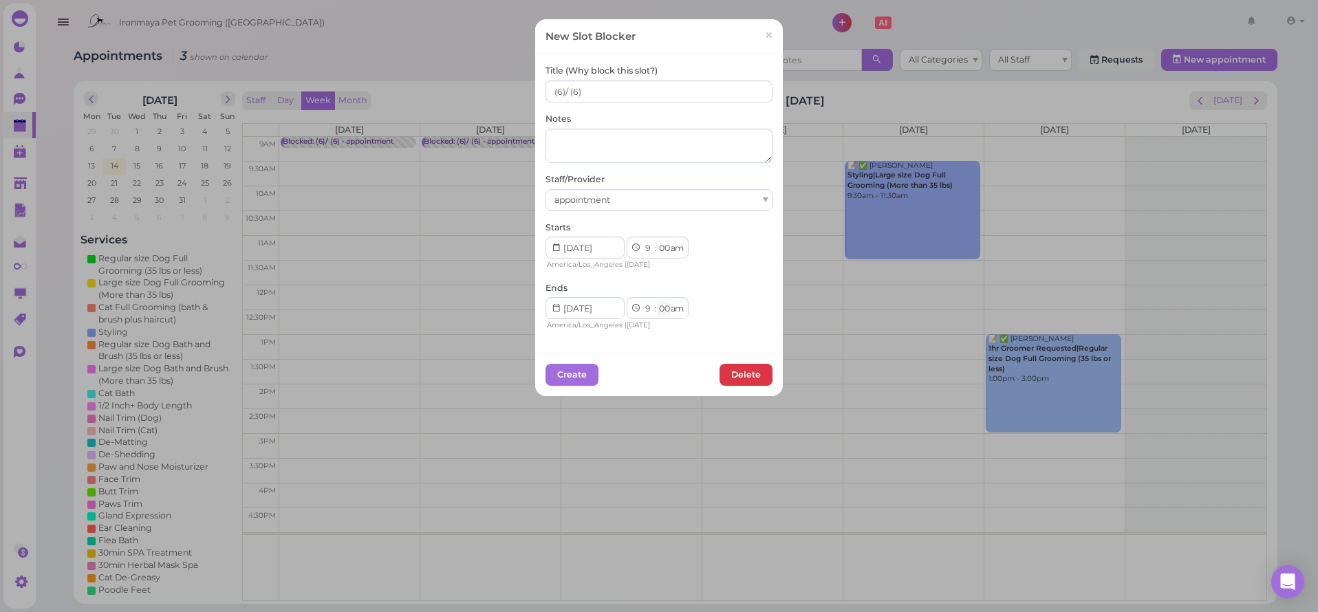
select select "15"
click at [587, 365] on button "Create" at bounding box center [572, 375] width 53 height 22
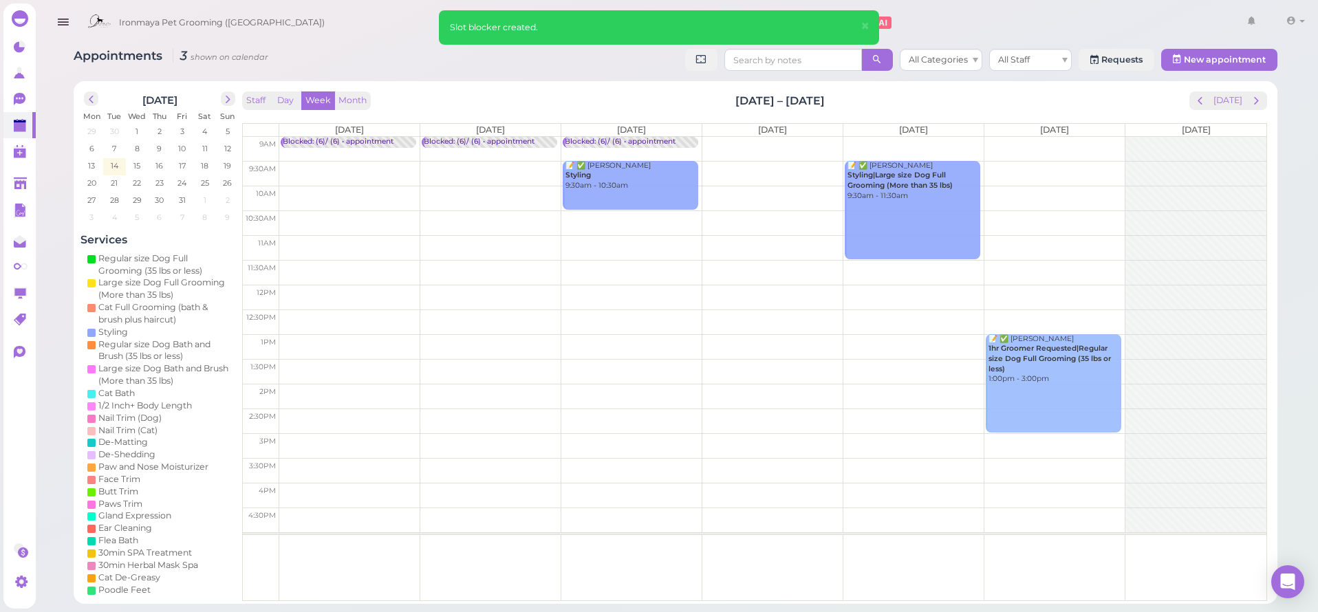
click at [775, 141] on td at bounding box center [772, 149] width 987 height 25
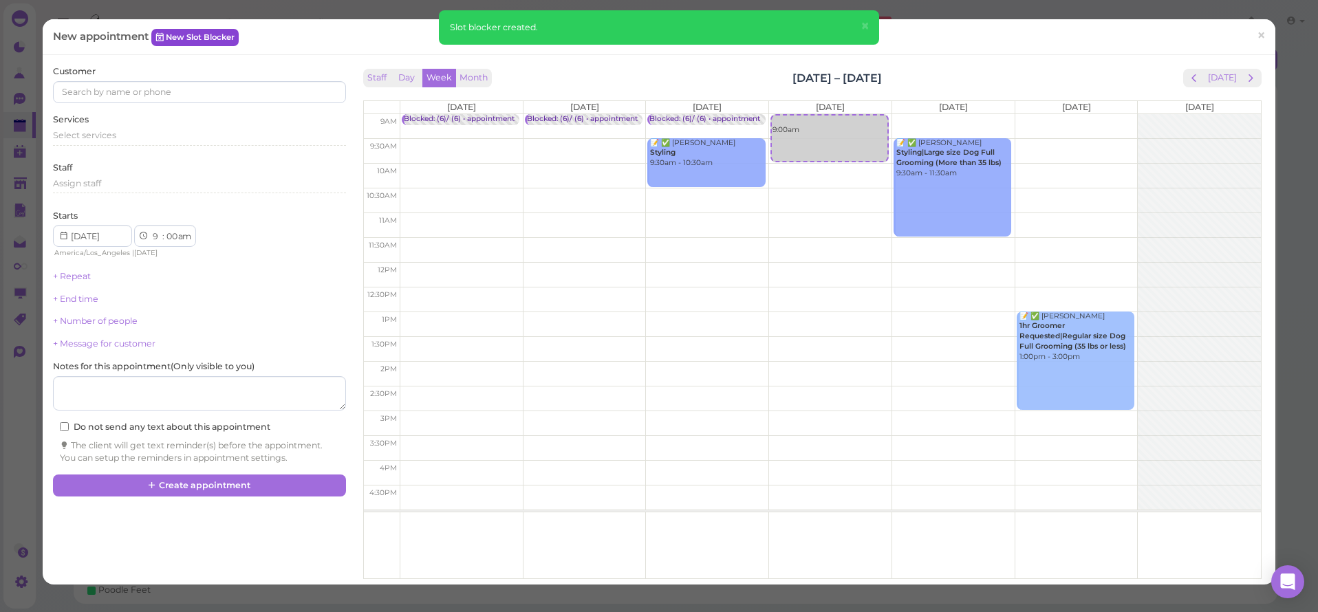
click at [231, 34] on link "New Slot Blocker" at bounding box center [194, 37] width 87 height 17
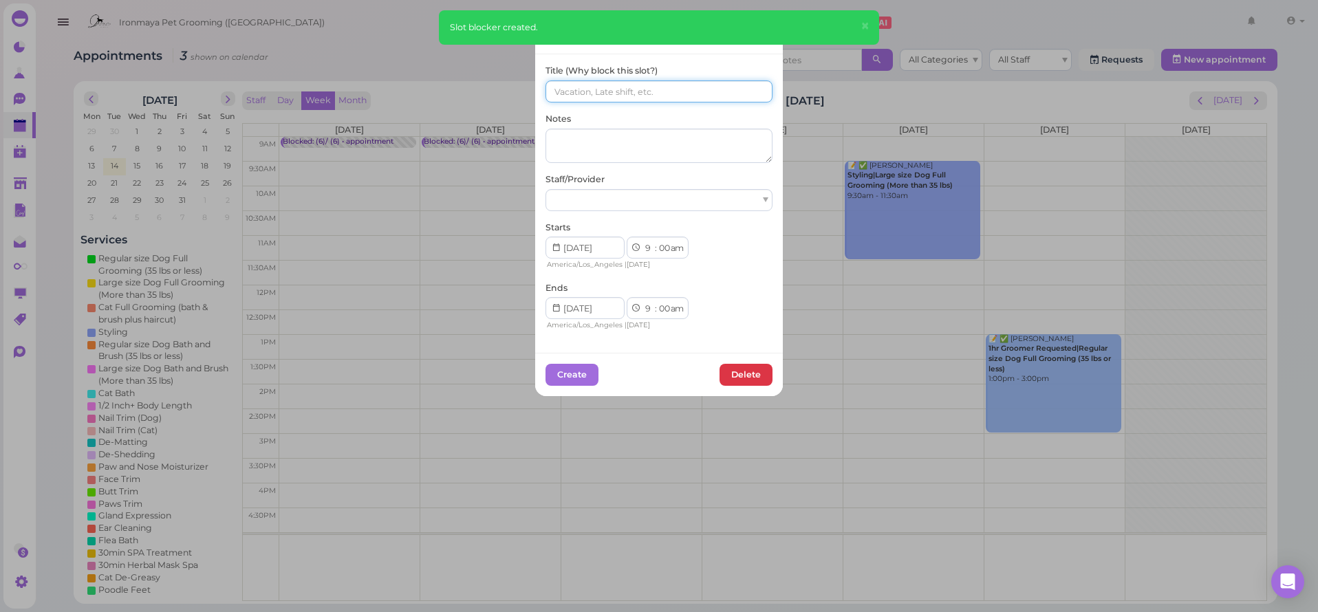
click at [597, 91] on input at bounding box center [659, 91] width 227 height 22
paste input "(6)/ (6)"
type input "(6)/ (6)"
click at [574, 202] on div at bounding box center [659, 200] width 227 height 22
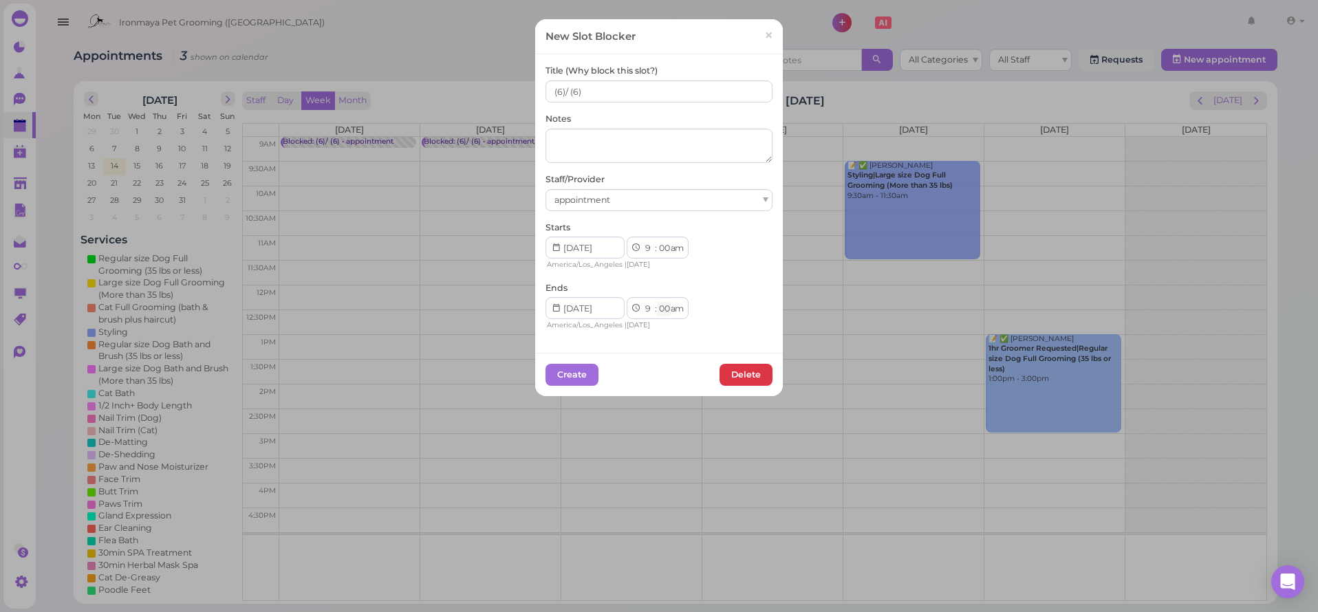
select select "15"
click at [564, 370] on button "Create" at bounding box center [572, 375] width 53 height 22
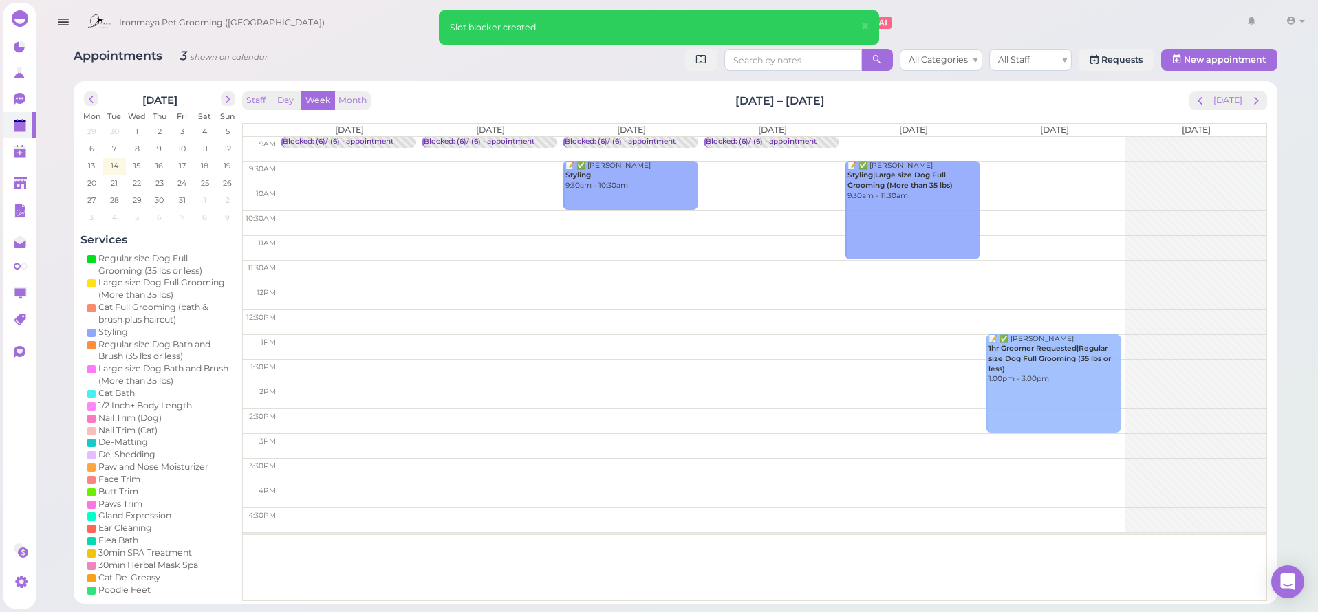
click at [883, 138] on td at bounding box center [772, 149] width 987 height 25
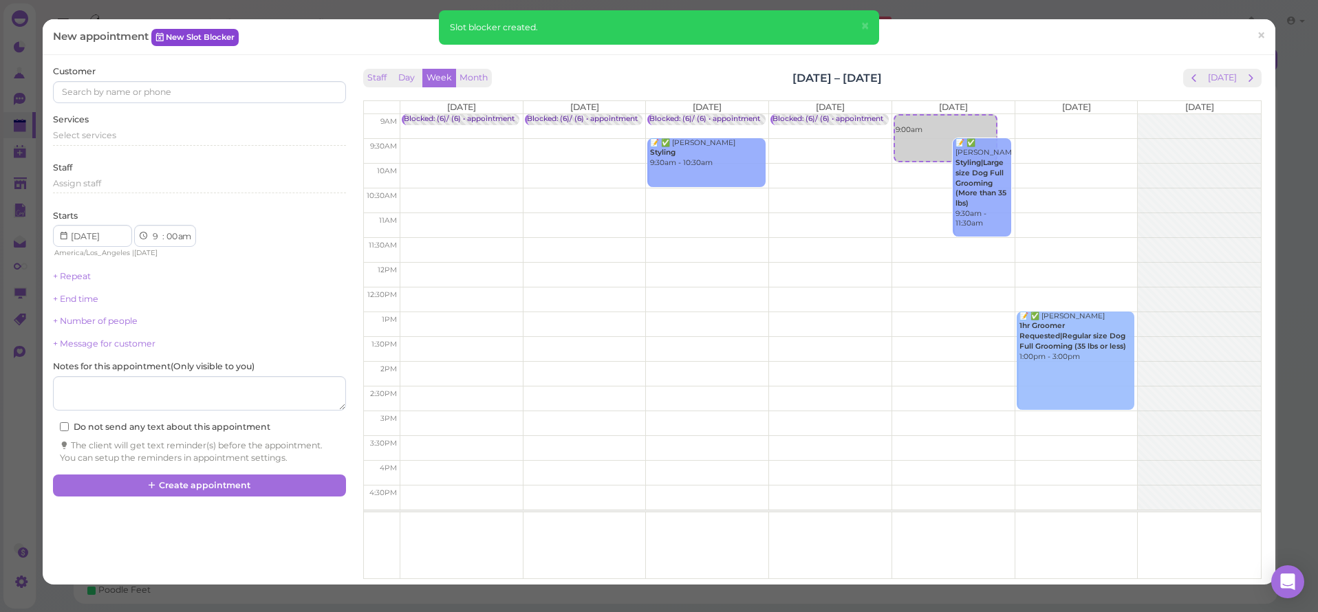
click at [233, 39] on link "New Slot Blocker" at bounding box center [194, 37] width 87 height 17
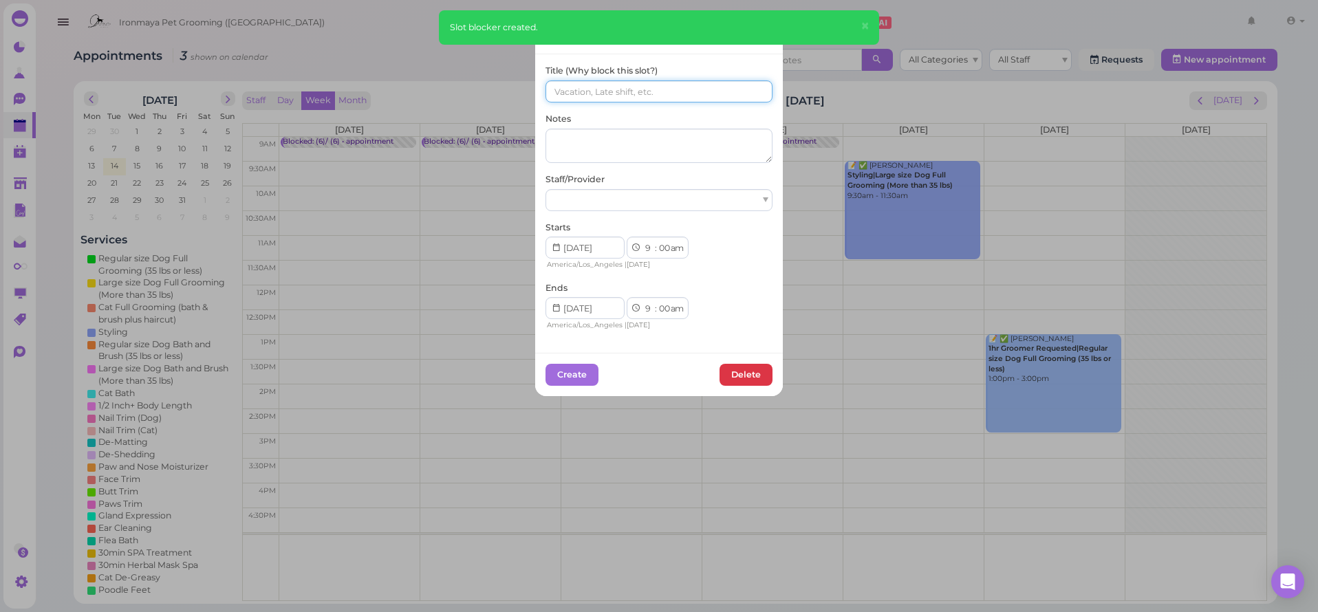
click at [590, 96] on input at bounding box center [659, 91] width 227 height 22
paste input "(6)/ (6)"
type input "(6)/ (6)"
click at [575, 202] on div at bounding box center [659, 200] width 227 height 22
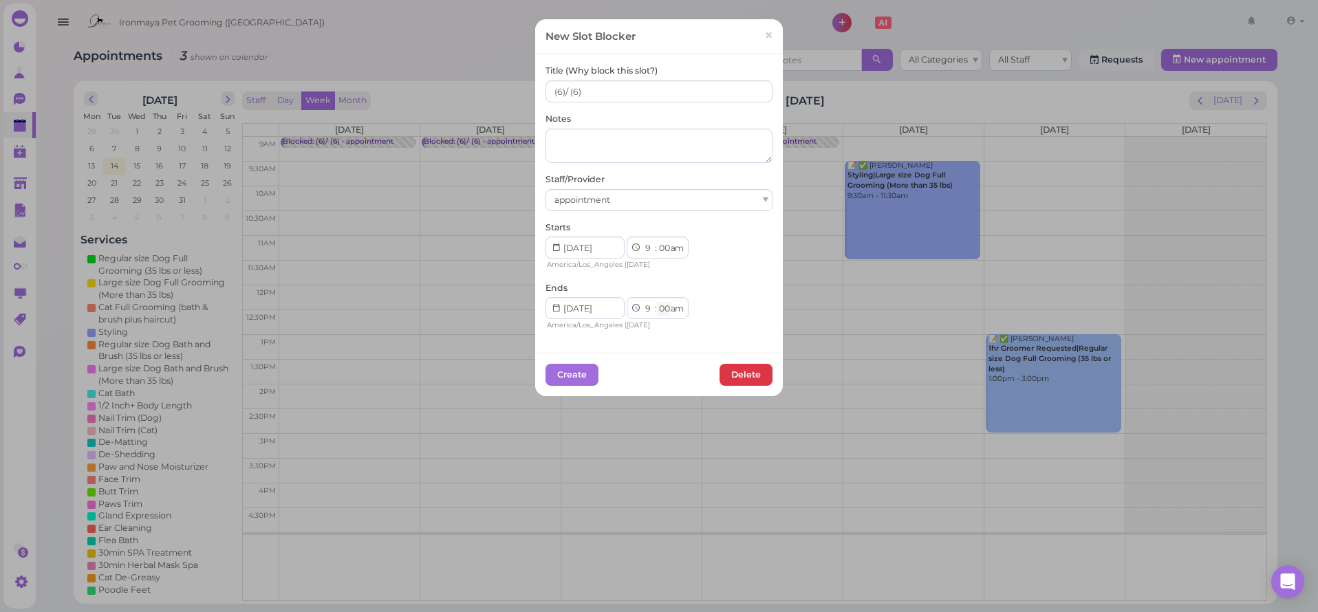
select select "15"
click at [587, 374] on button "Create" at bounding box center [572, 375] width 53 height 22
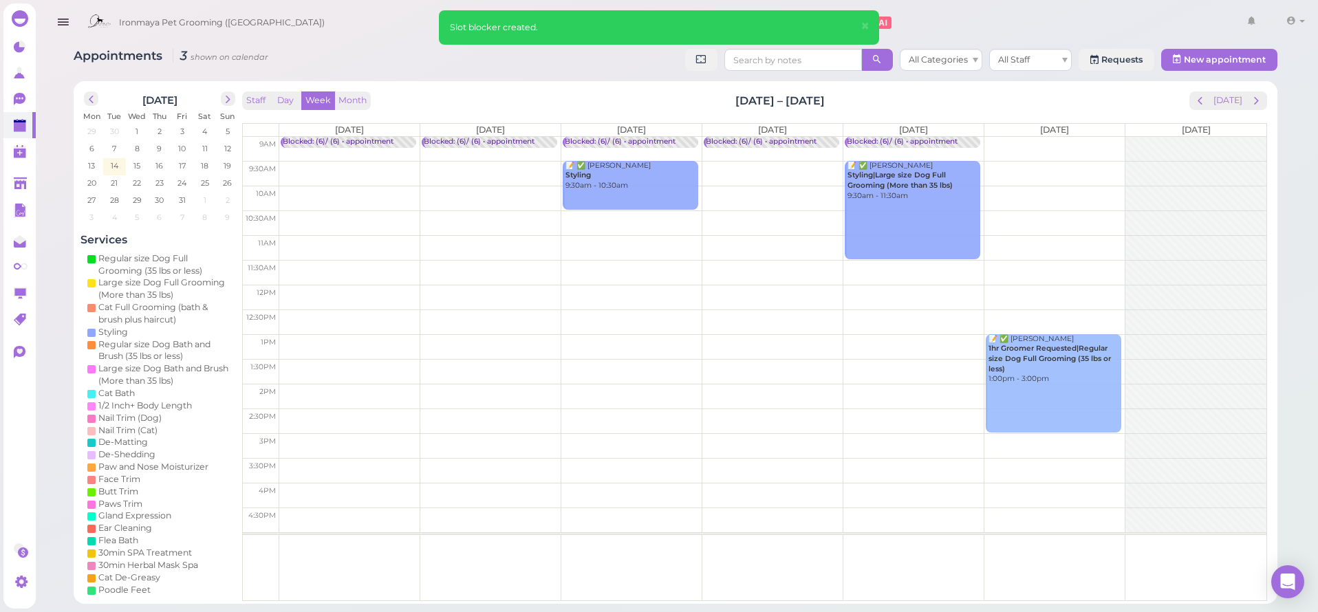
click at [1020, 140] on td at bounding box center [772, 149] width 987 height 25
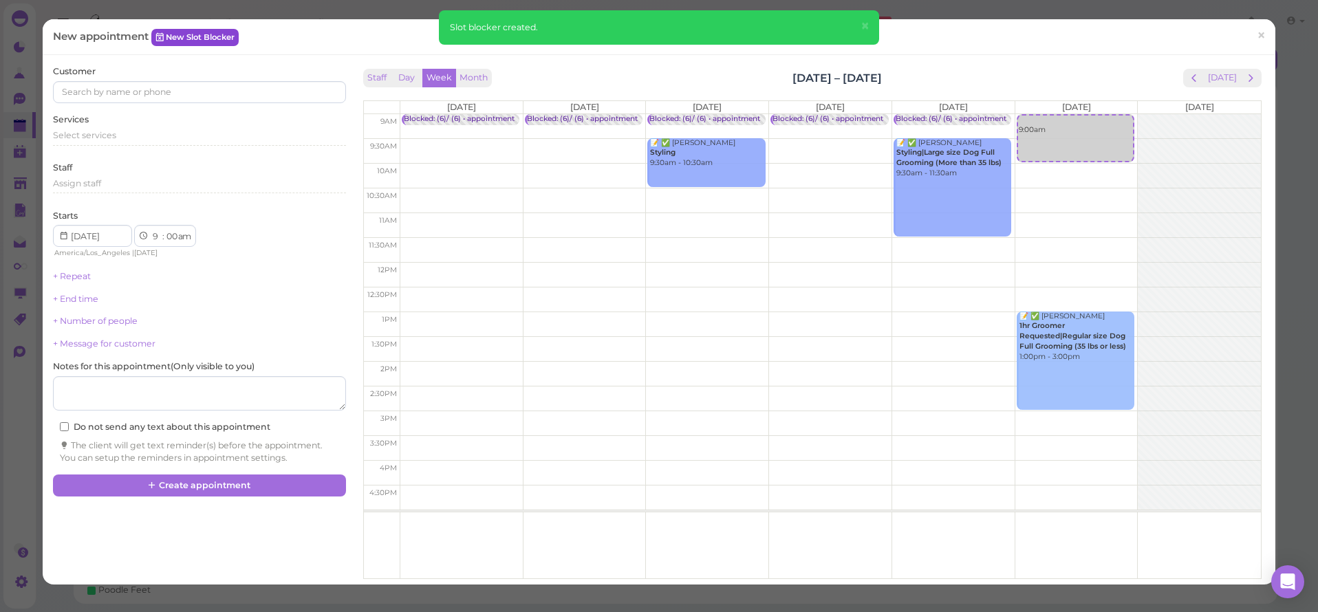
click at [193, 36] on link "New Slot Blocker" at bounding box center [194, 37] width 87 height 17
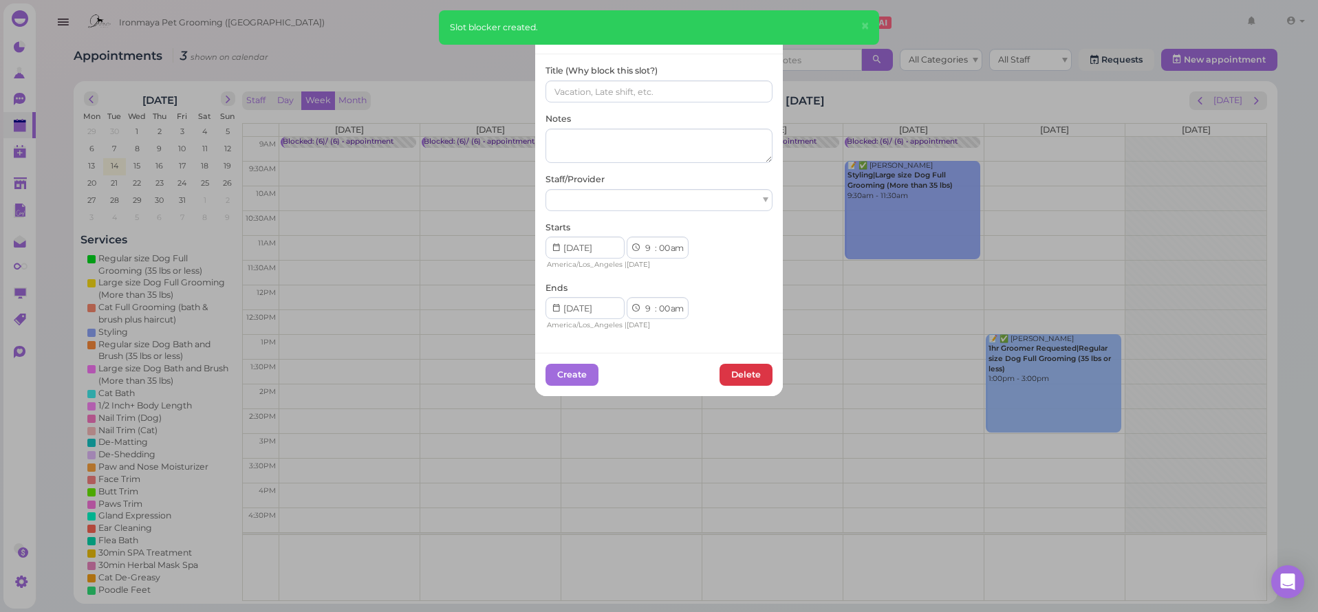
click at [594, 79] on div "Title (Why block this slot?)" at bounding box center [659, 84] width 227 height 38
click at [585, 87] on input at bounding box center [659, 91] width 227 height 22
paste input "(6)/ (6)"
type input "(6)/ (6)"
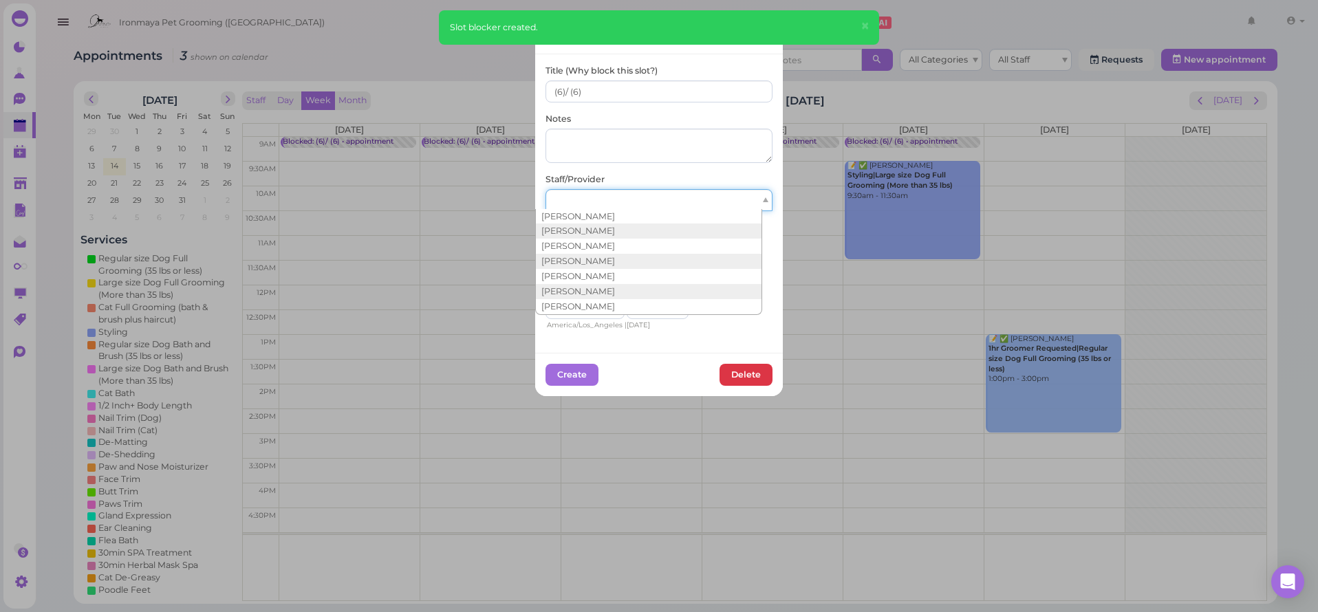
click at [568, 191] on div at bounding box center [659, 200] width 227 height 22
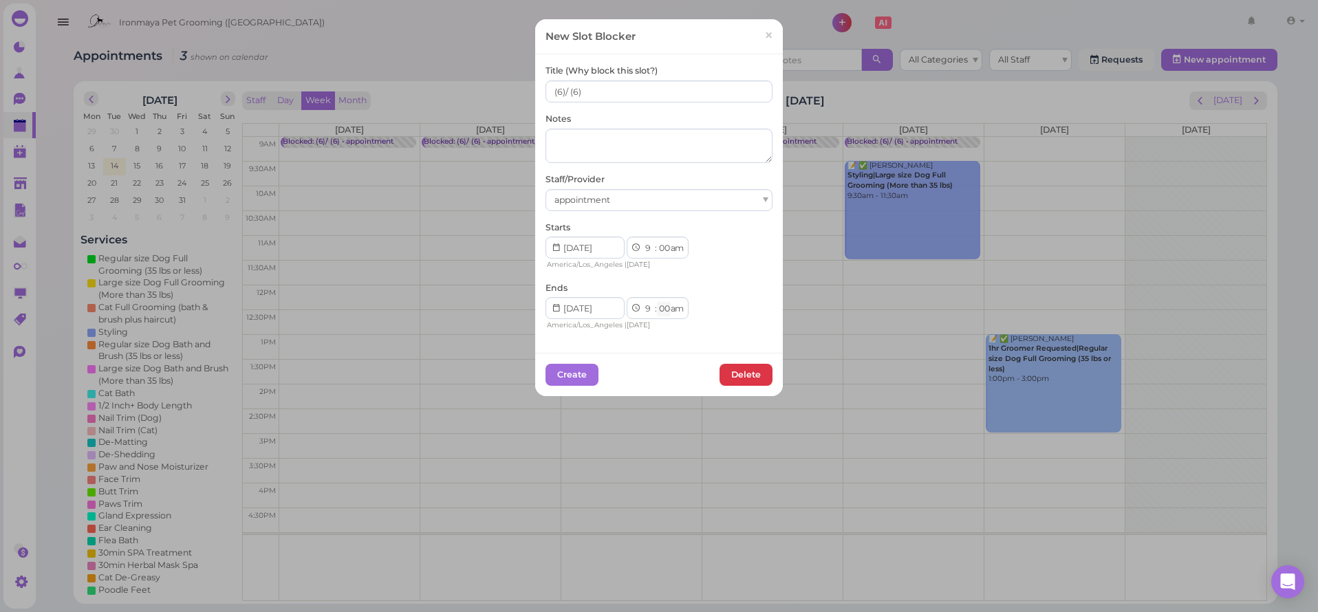
select select "15"
click at [569, 367] on button "Create" at bounding box center [572, 375] width 53 height 22
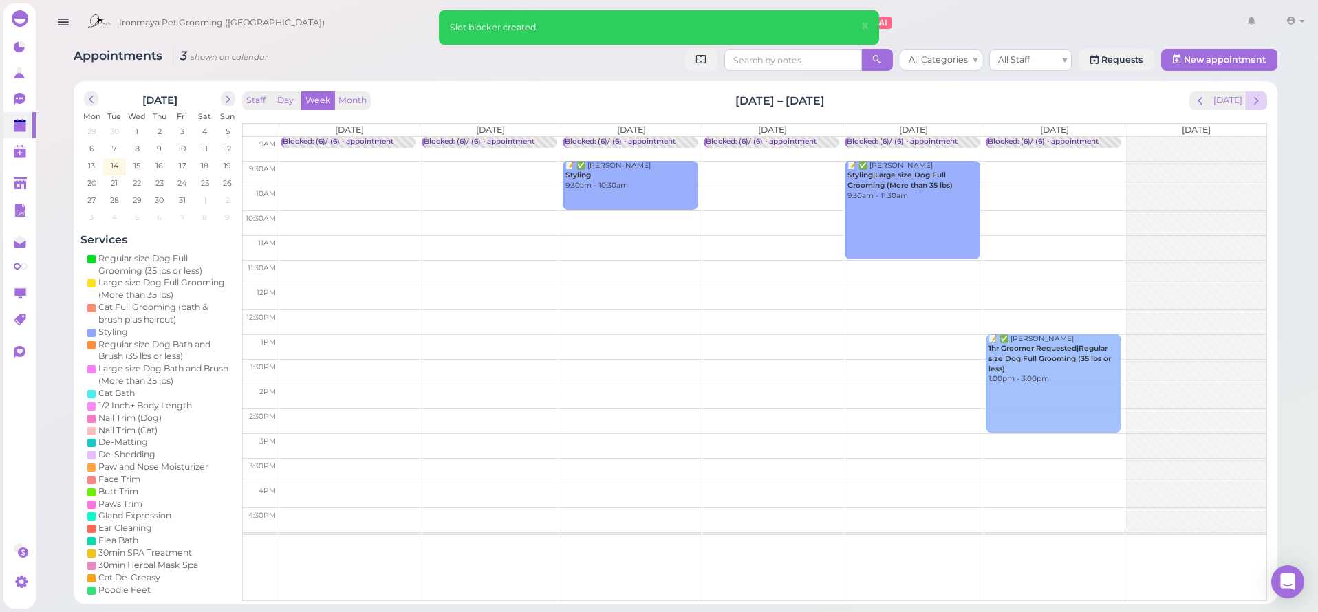
click at [1255, 105] on span "next" at bounding box center [1256, 100] width 13 height 13
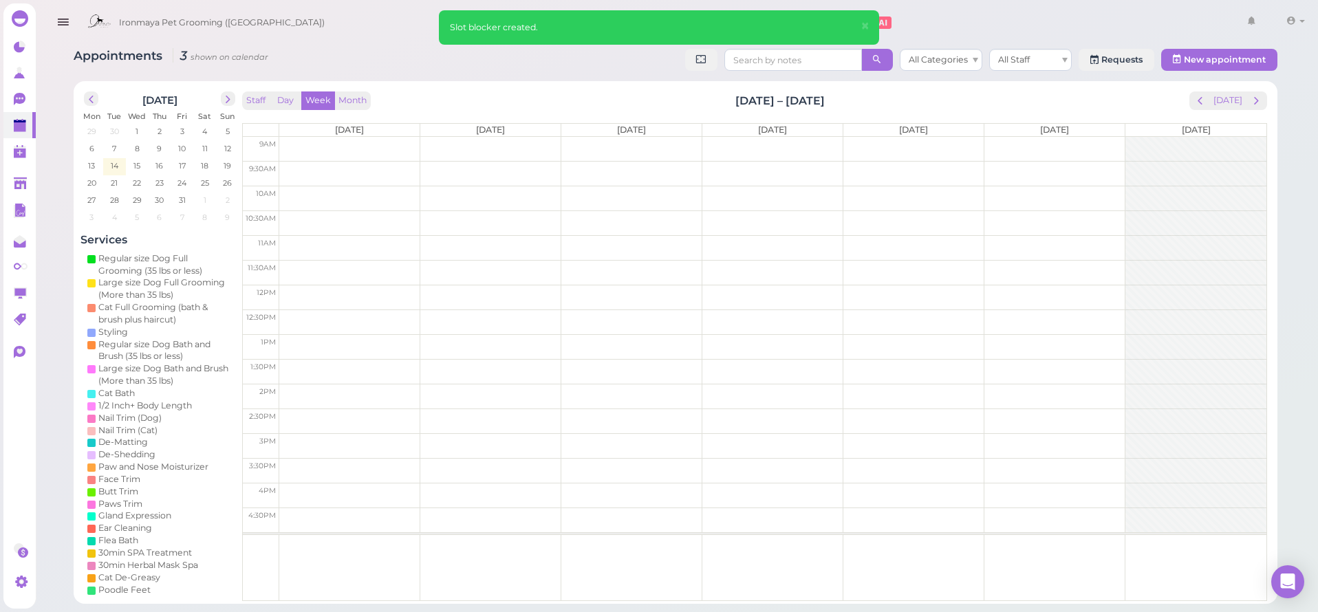
click at [331, 137] on td at bounding box center [772, 149] width 987 height 25
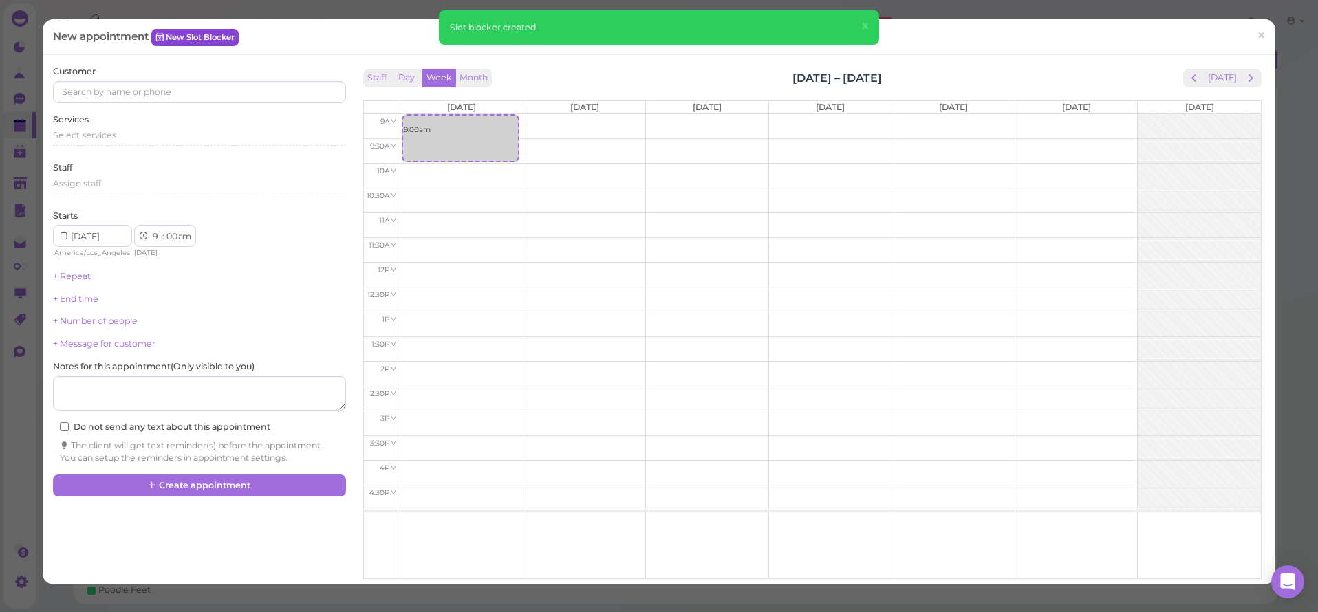
click at [229, 39] on link "New Slot Blocker" at bounding box center [194, 37] width 87 height 17
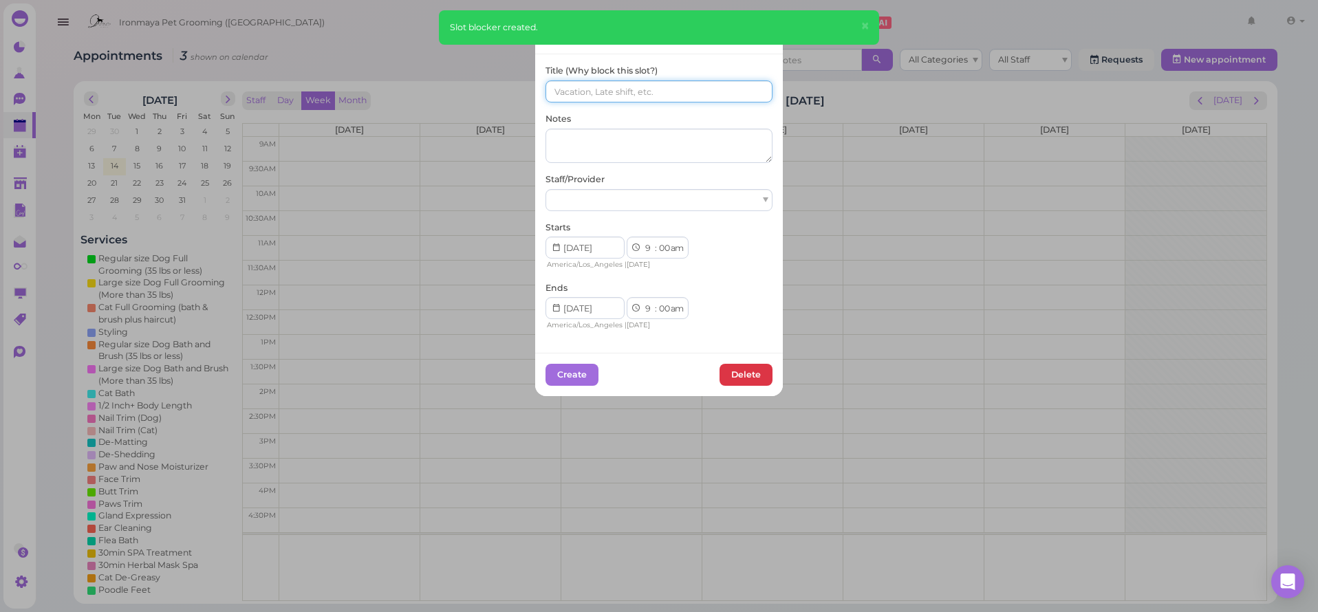
click at [557, 92] on input at bounding box center [659, 91] width 227 height 22
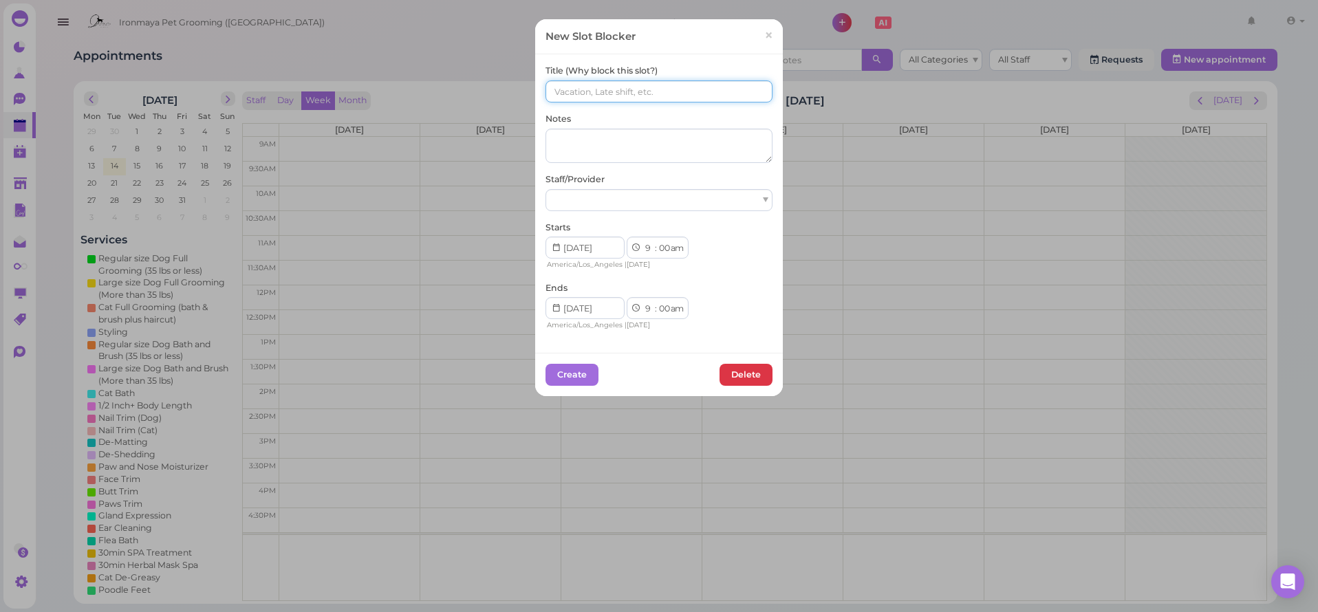
paste input "(6)/ (6)"
type input "(6)/ (6)"
click at [591, 148] on textarea at bounding box center [659, 146] width 227 height 34
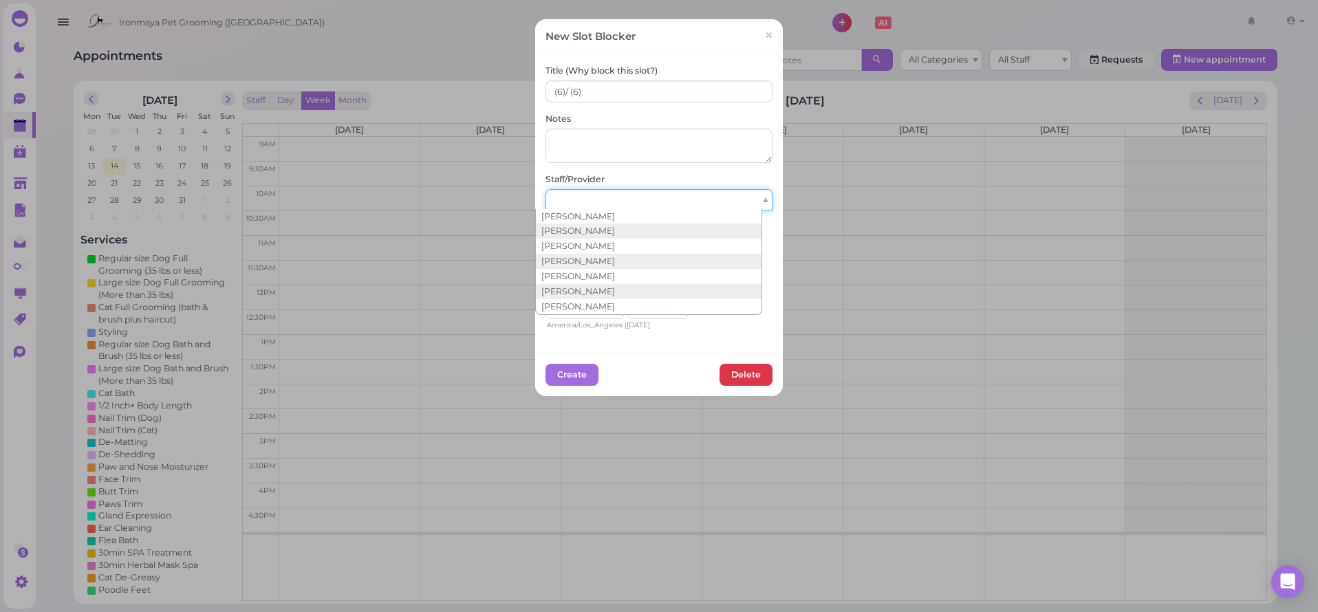
click at [588, 192] on div at bounding box center [659, 200] width 227 height 22
click at [593, 200] on span "Mila Meng" at bounding box center [591, 200] width 74 height 10
click at [592, 319] on div "America/Los_Angeles | Monday" at bounding box center [622, 325] width 153 height 12
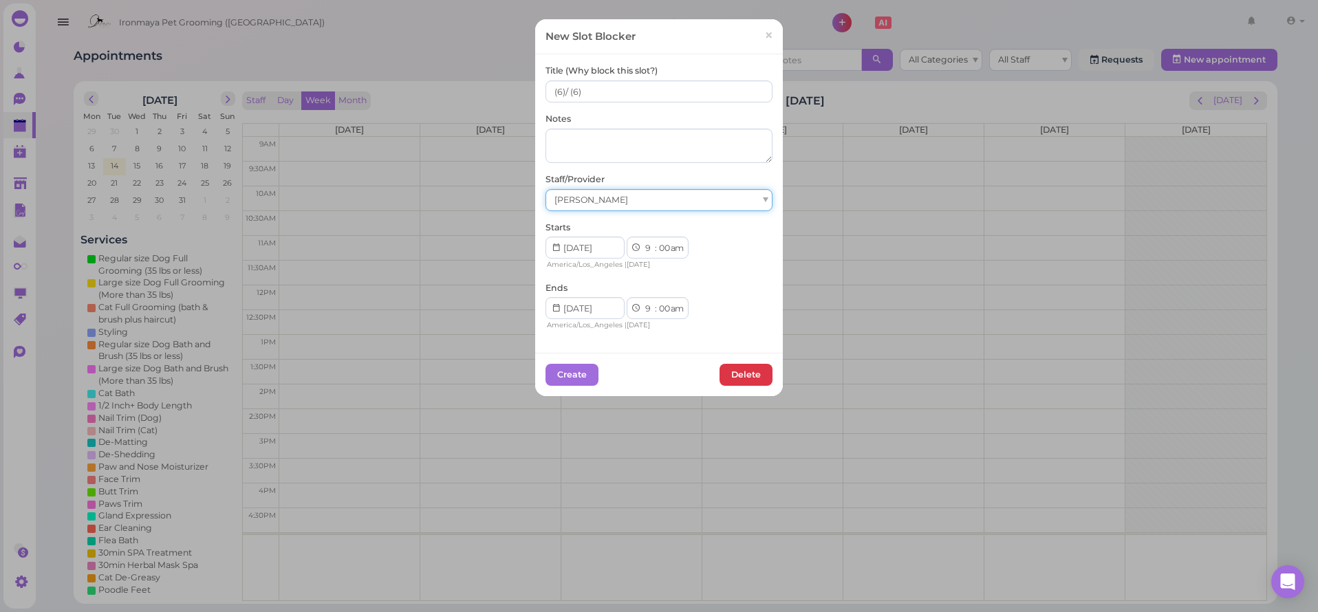
click at [609, 191] on div "Mila Meng" at bounding box center [659, 200] width 227 height 22
select select "15"
click at [584, 371] on button "Create" at bounding box center [572, 375] width 53 height 22
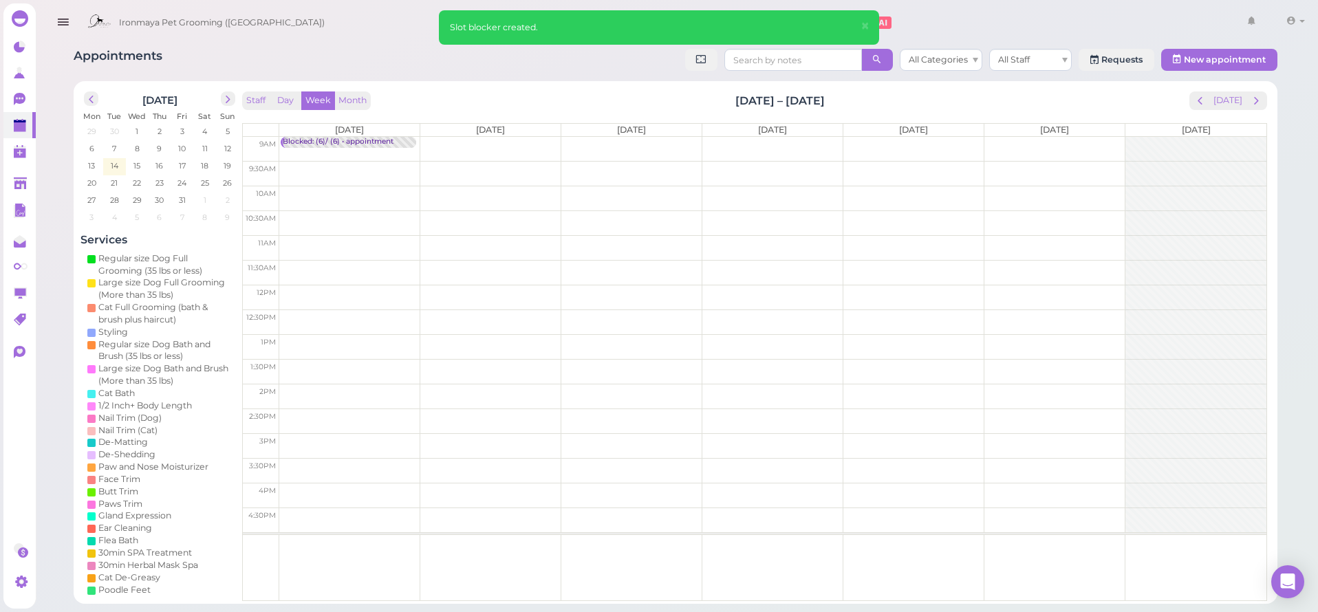
click at [535, 142] on td at bounding box center [772, 149] width 987 height 25
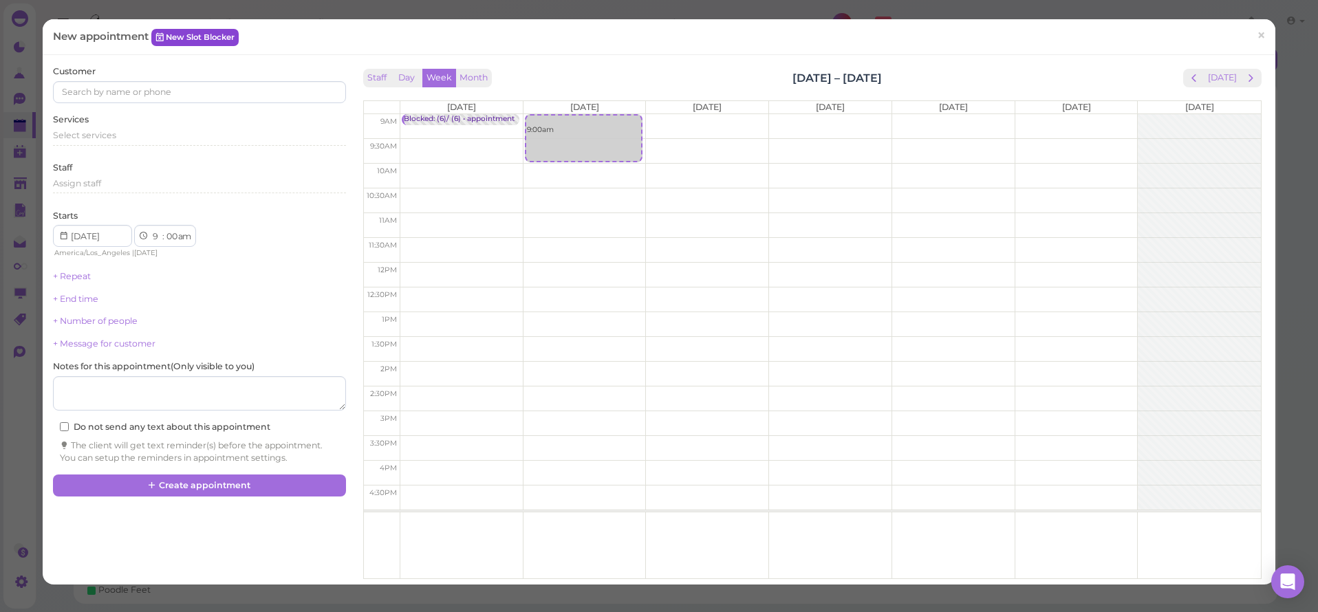
click at [179, 34] on link "New Slot Blocker" at bounding box center [194, 37] width 87 height 17
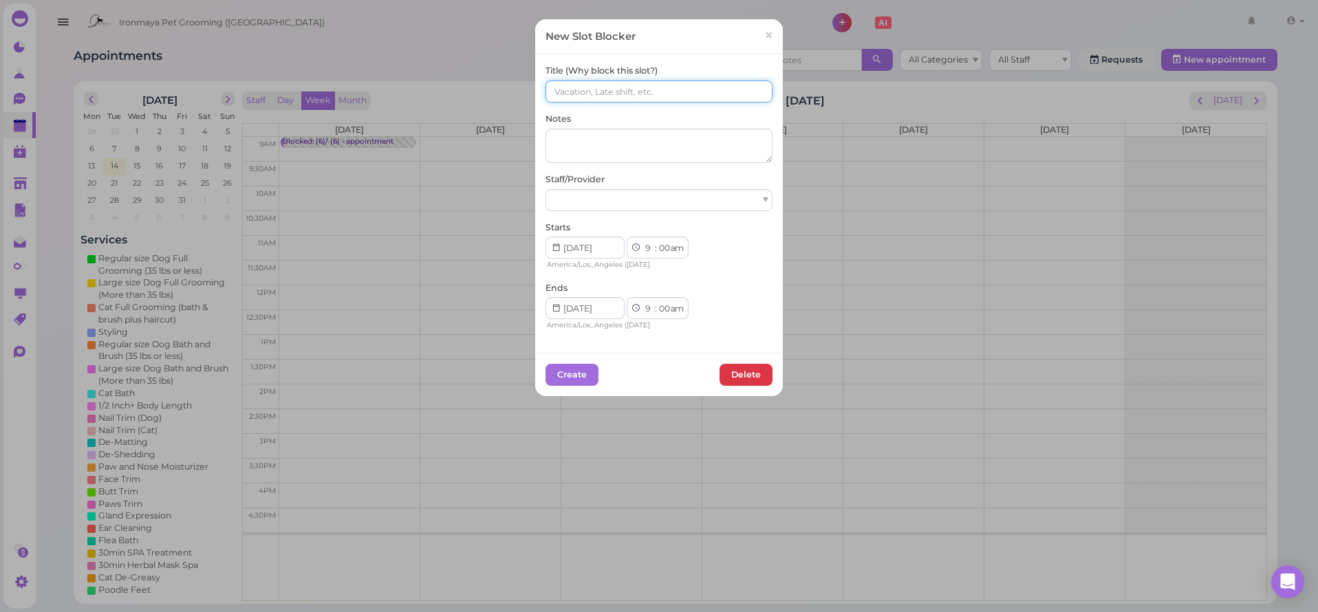
click at [645, 91] on input at bounding box center [659, 91] width 227 height 22
paste input "(6)/ (6)"
type input "(6)/ (6)"
click at [608, 166] on div "Title (Why block this slot?) (6)/ (6) Notes Staff/Provider Starts 1 2 3 4 5 6 7…" at bounding box center [659, 198] width 227 height 267
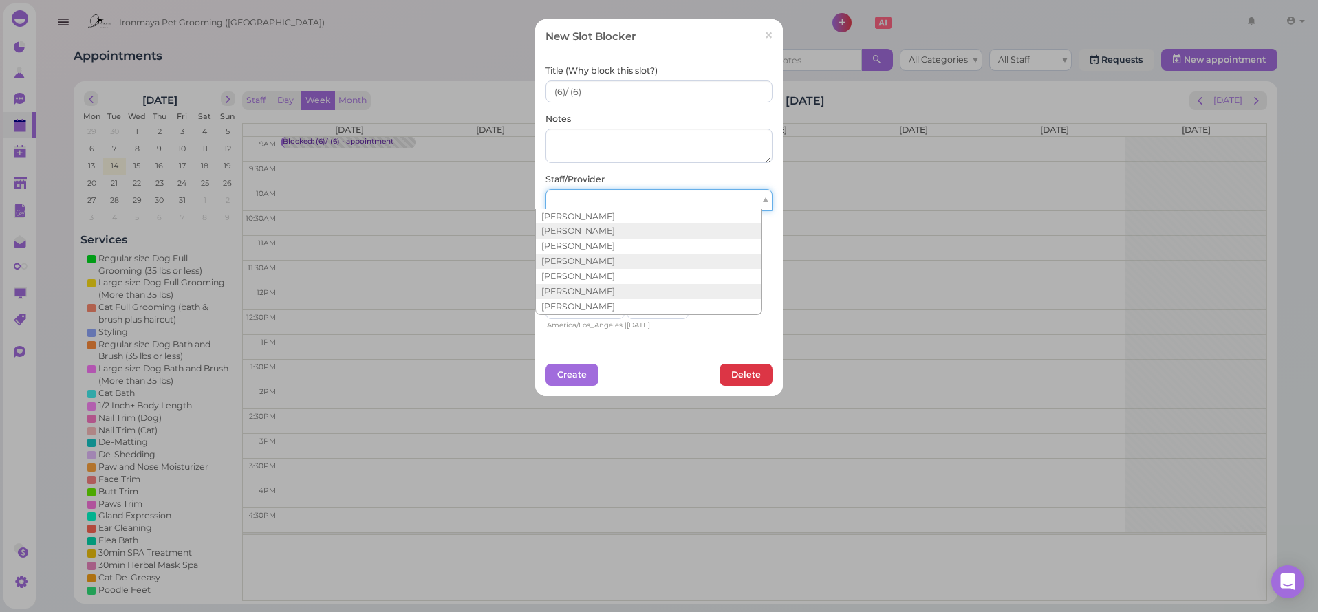
drag, startPoint x: 592, startPoint y: 192, endPoint x: 590, endPoint y: 199, distance: 7.4
click at [590, 199] on div at bounding box center [659, 200] width 227 height 22
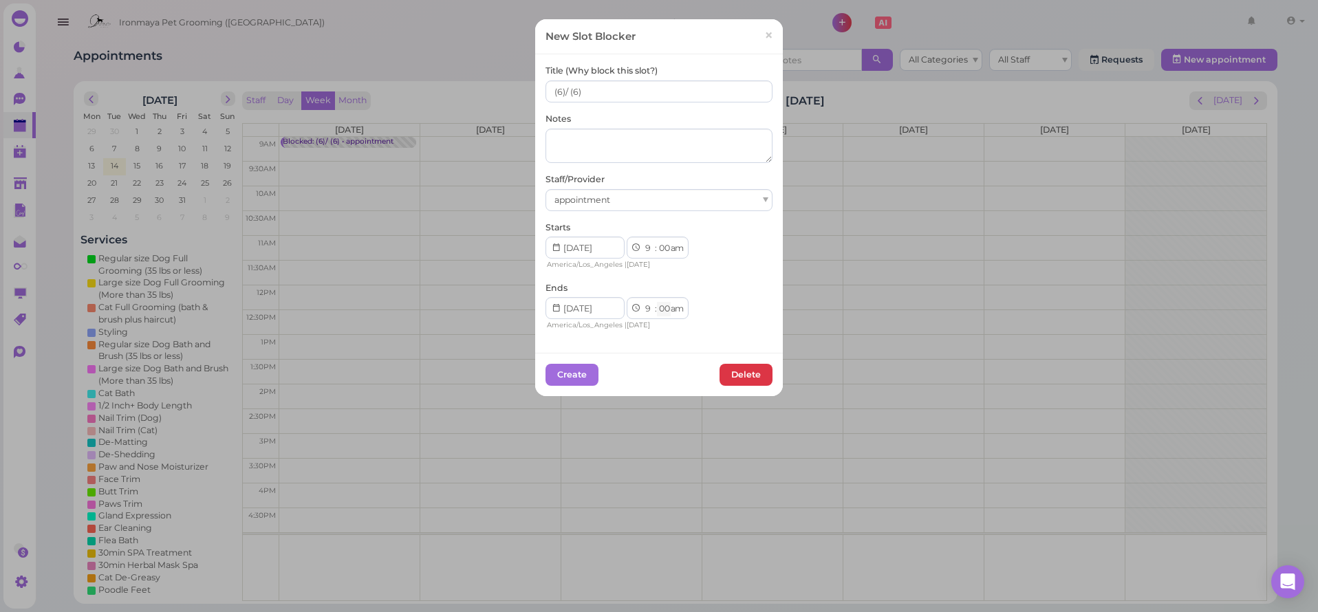
select select "15"
click at [582, 369] on button "Create" at bounding box center [572, 375] width 53 height 22
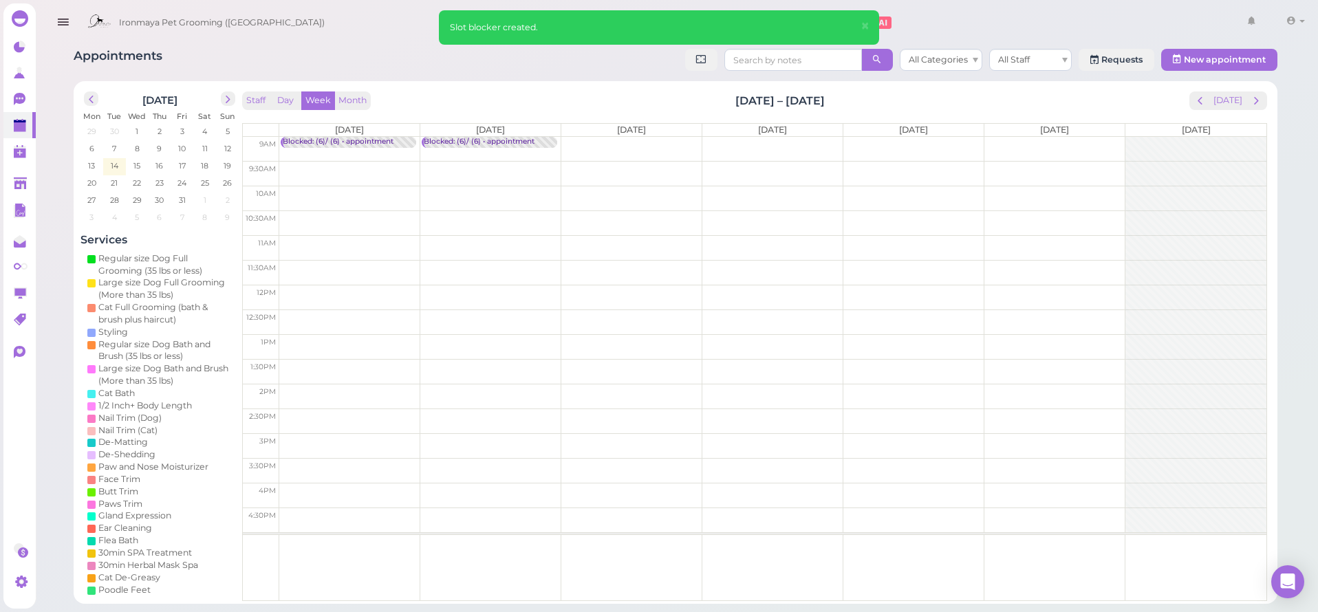
click at [631, 142] on td at bounding box center [772, 149] width 987 height 25
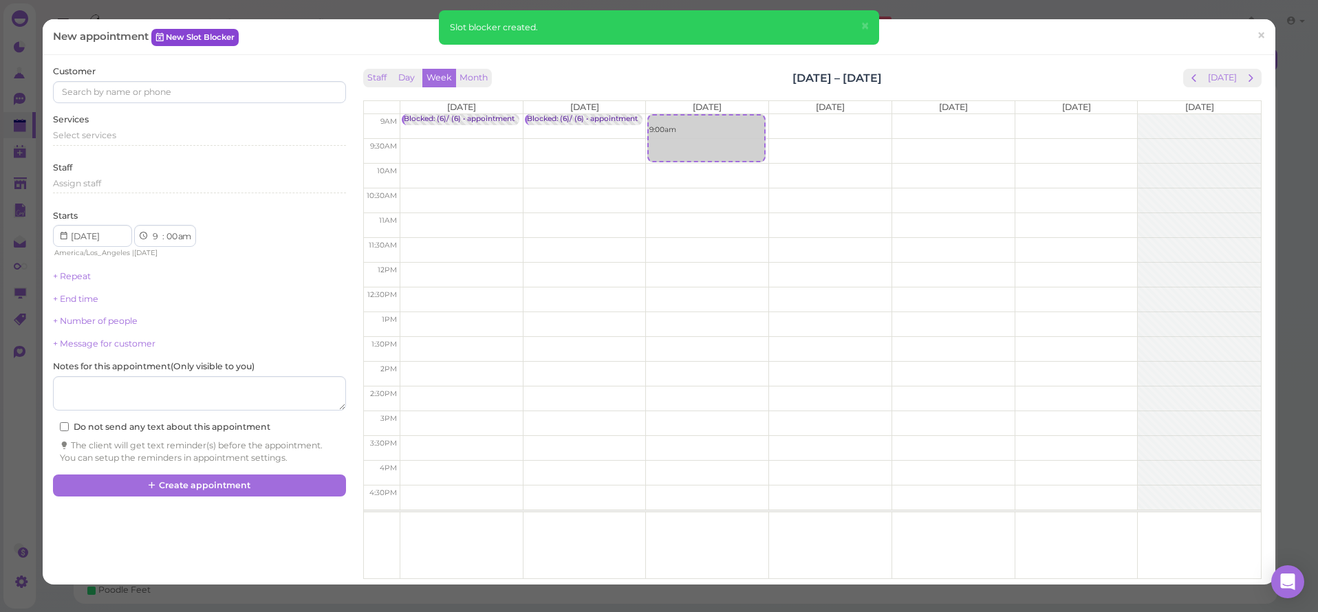
click at [206, 30] on link "New Slot Blocker" at bounding box center [194, 37] width 87 height 17
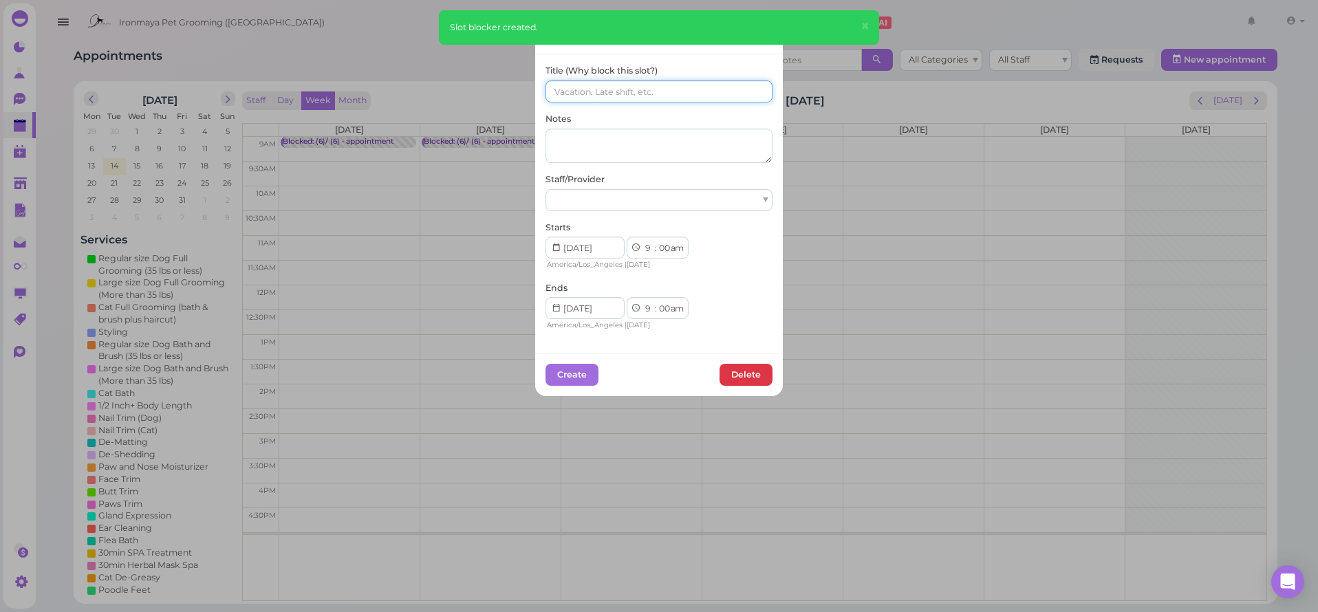
click at [649, 97] on input at bounding box center [659, 91] width 227 height 22
paste input "(6)/ (6)"
type input "(6)/ (6)"
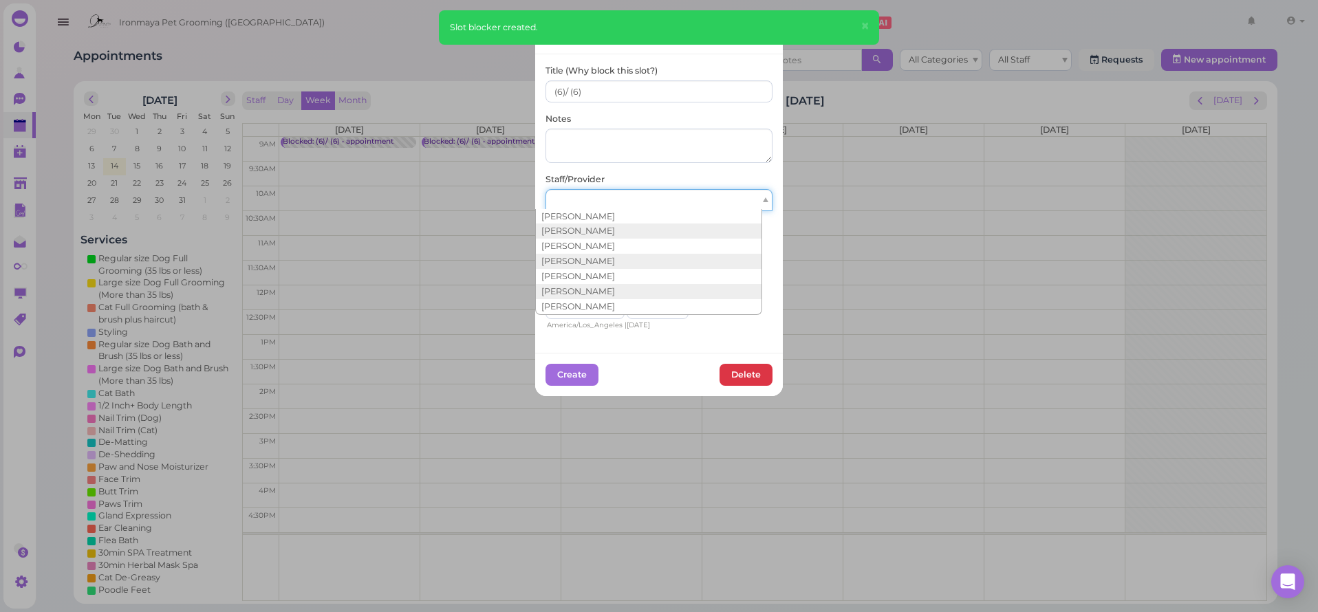
click at [614, 196] on div at bounding box center [659, 200] width 227 height 22
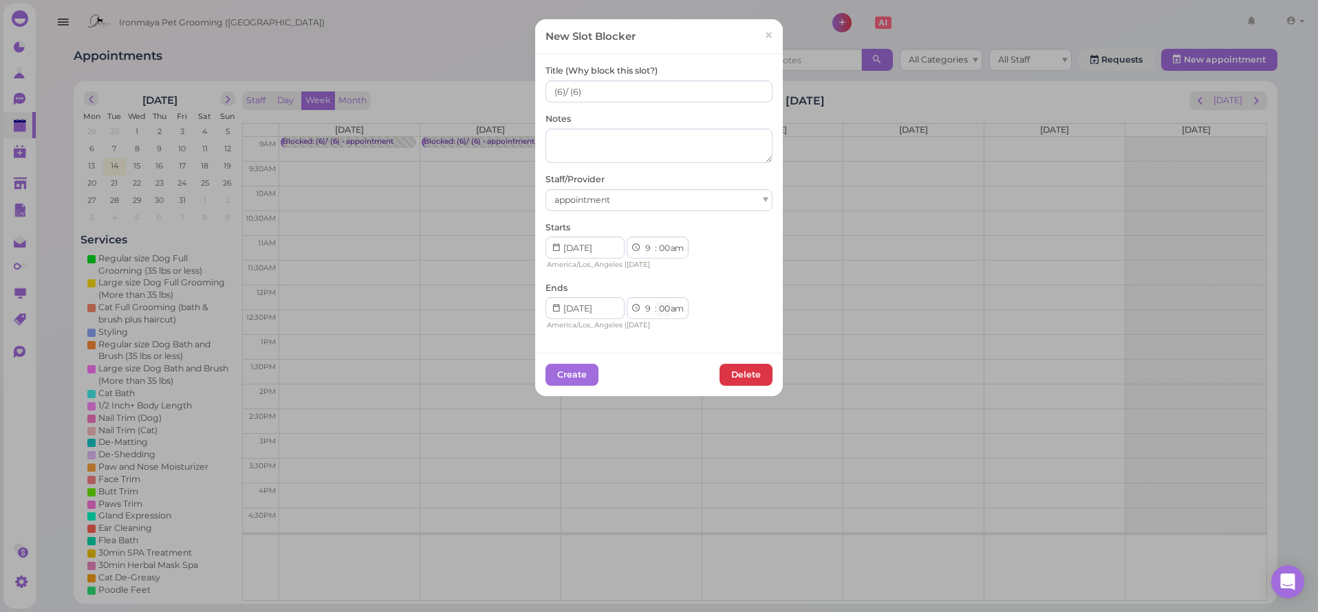
select select "15"
click at [579, 381] on button "Create" at bounding box center [572, 375] width 53 height 22
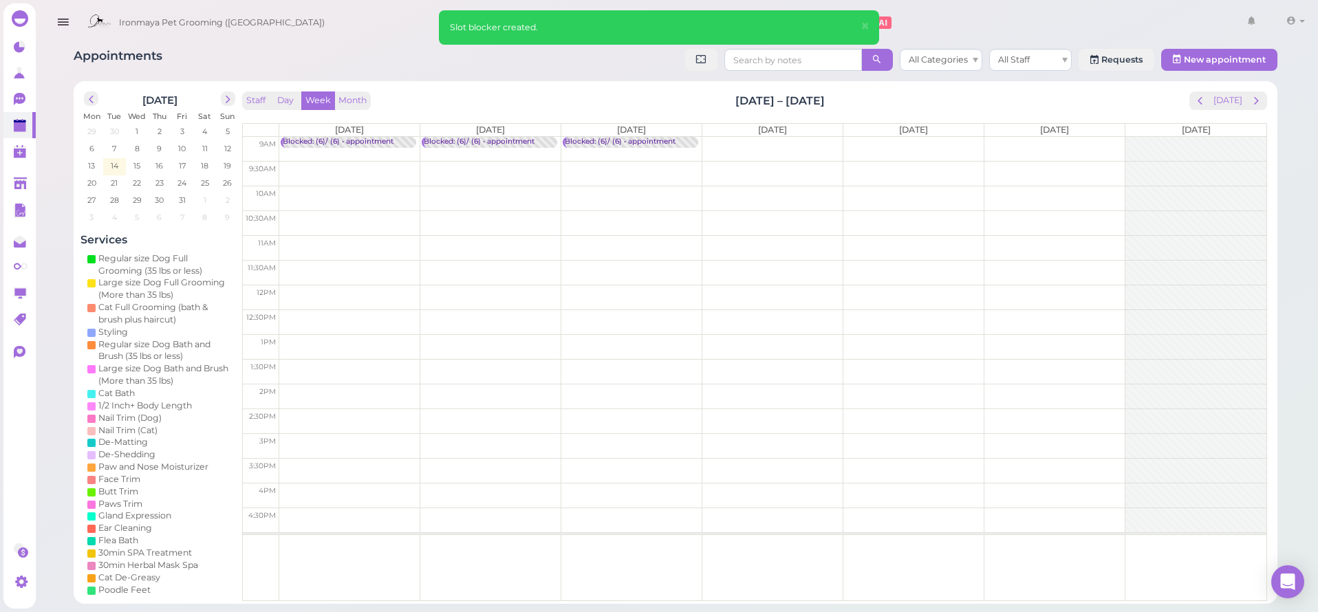
click at [801, 142] on td at bounding box center [772, 149] width 987 height 25
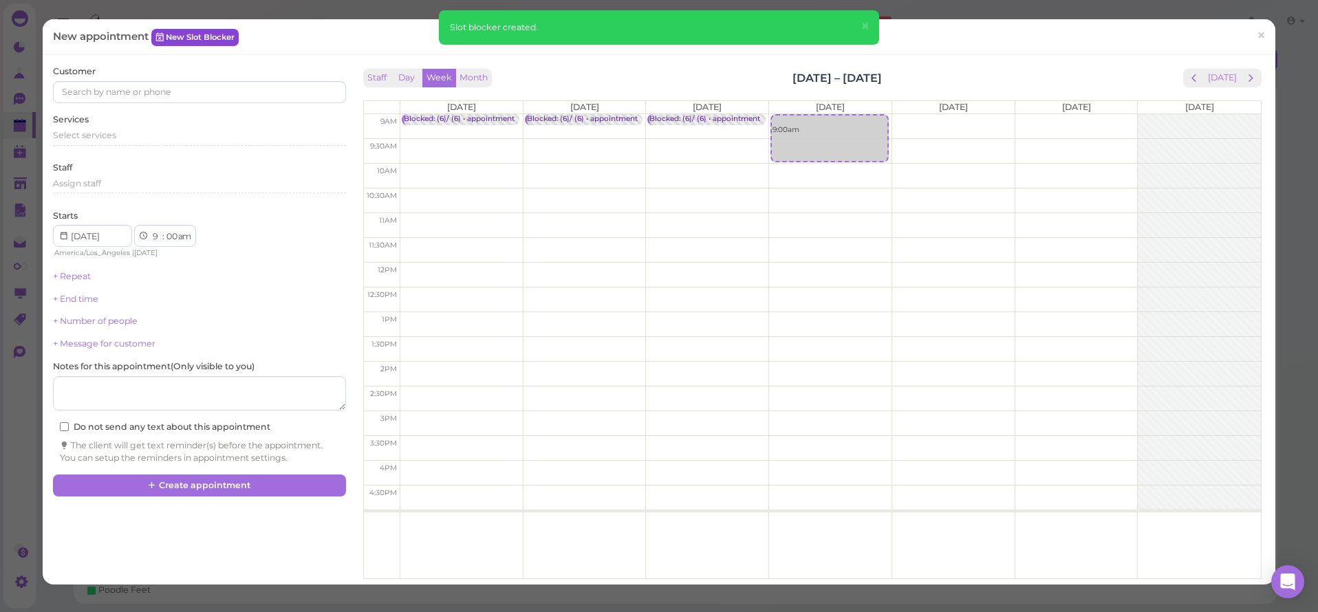
click at [239, 43] on link "New Slot Blocker" at bounding box center [194, 37] width 87 height 17
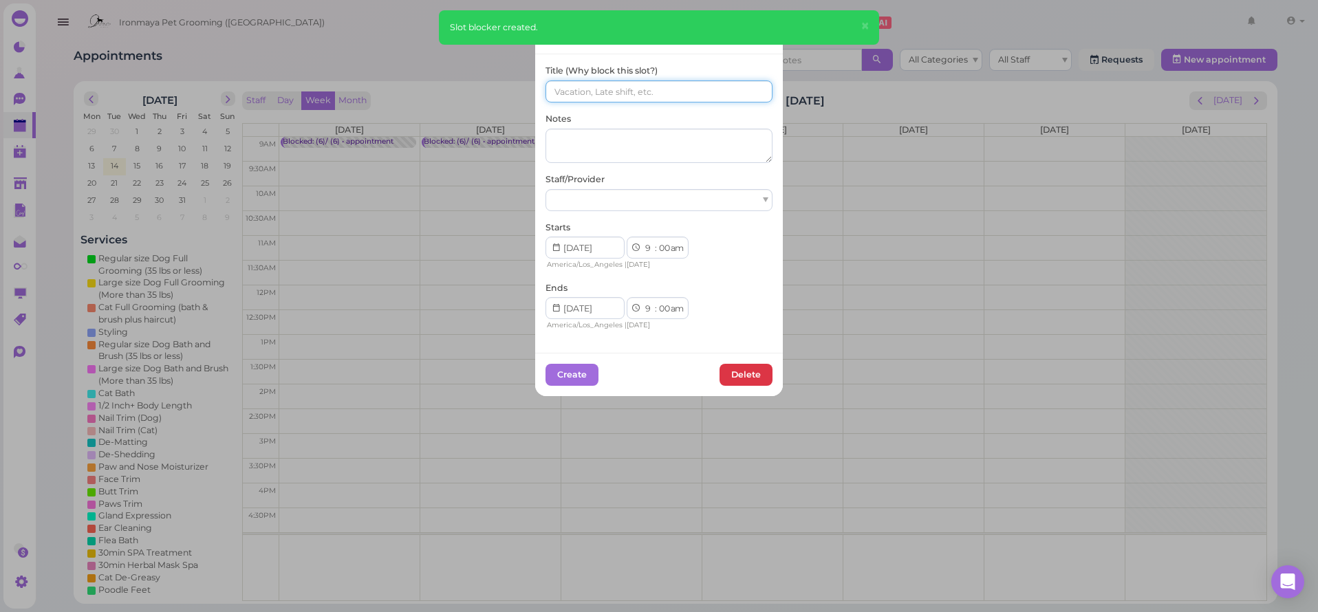
click at [643, 89] on input at bounding box center [659, 91] width 227 height 22
paste input "(6)/ (6)"
type input "(6)/ (6)"
click at [601, 192] on div at bounding box center [659, 200] width 227 height 22
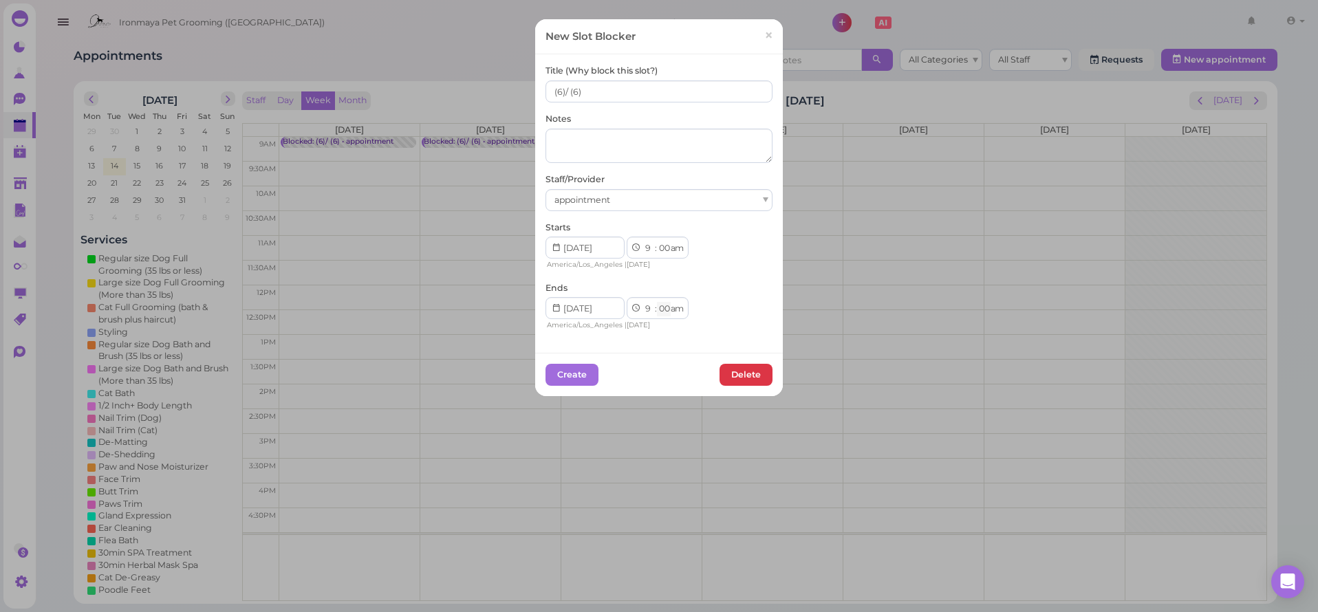
select select "15"
click at [580, 371] on button "Create" at bounding box center [572, 375] width 53 height 22
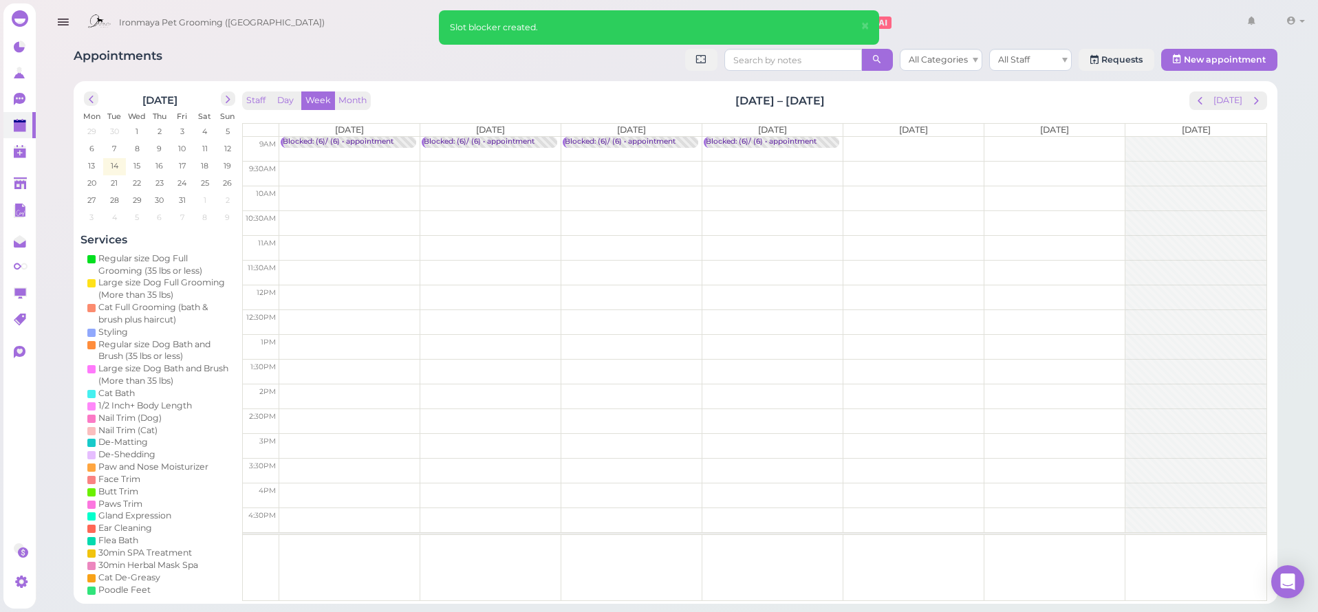
click at [907, 140] on td at bounding box center [772, 149] width 987 height 25
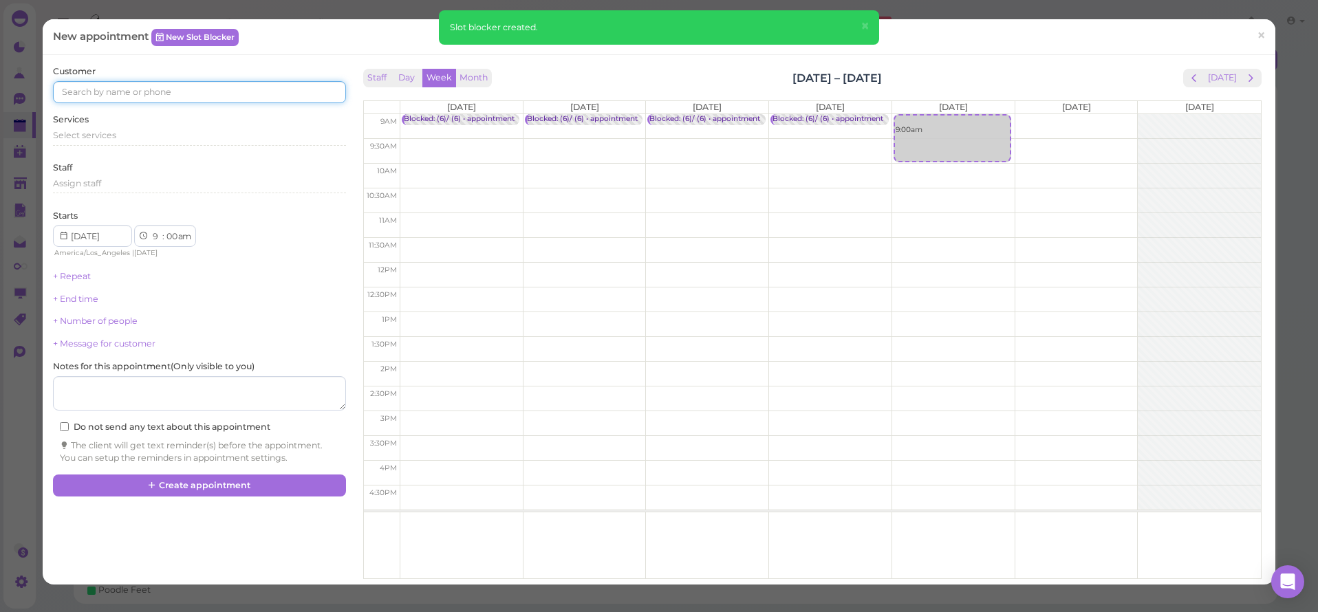
click at [107, 92] on input at bounding box center [199, 92] width 292 height 22
click at [186, 39] on link "New Slot Blocker" at bounding box center [194, 37] width 87 height 17
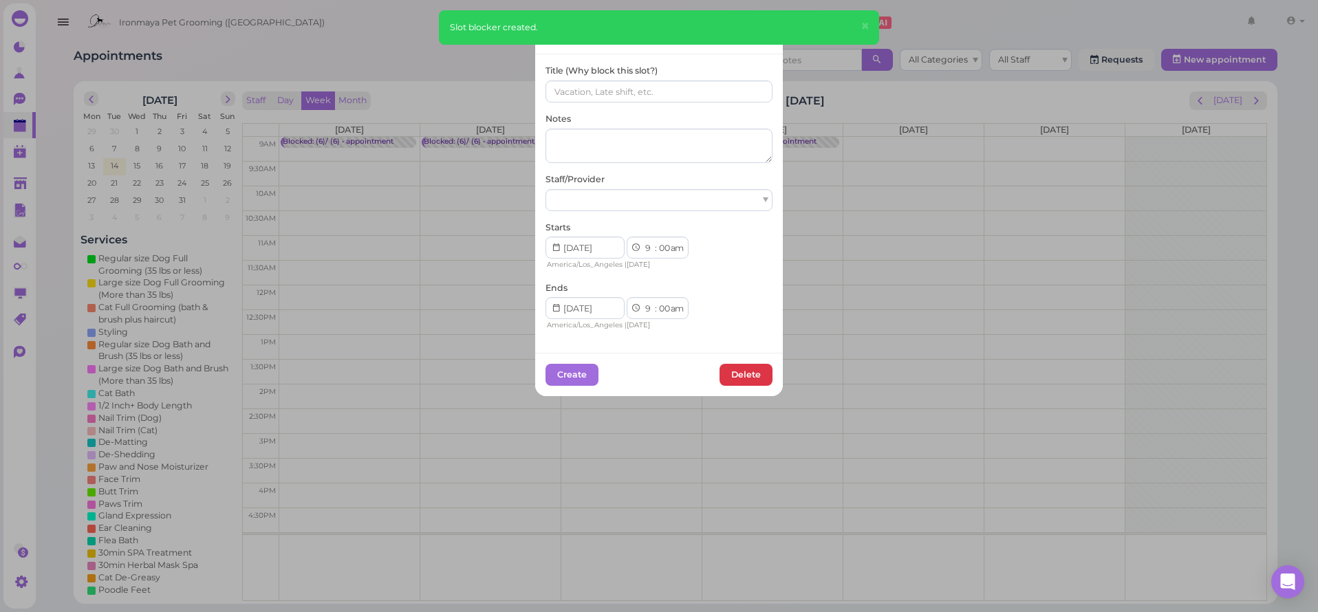
click at [602, 105] on div "Title (Why block this slot?) Notes Staff/Provider Starts 1 2 3 4 5 6 7 8 9 10 1…" at bounding box center [659, 198] width 227 height 267
click at [600, 89] on input at bounding box center [659, 91] width 227 height 22
paste input "(6)/ (6)"
type input "(6)/ (6)"
click at [577, 198] on div at bounding box center [659, 200] width 227 height 22
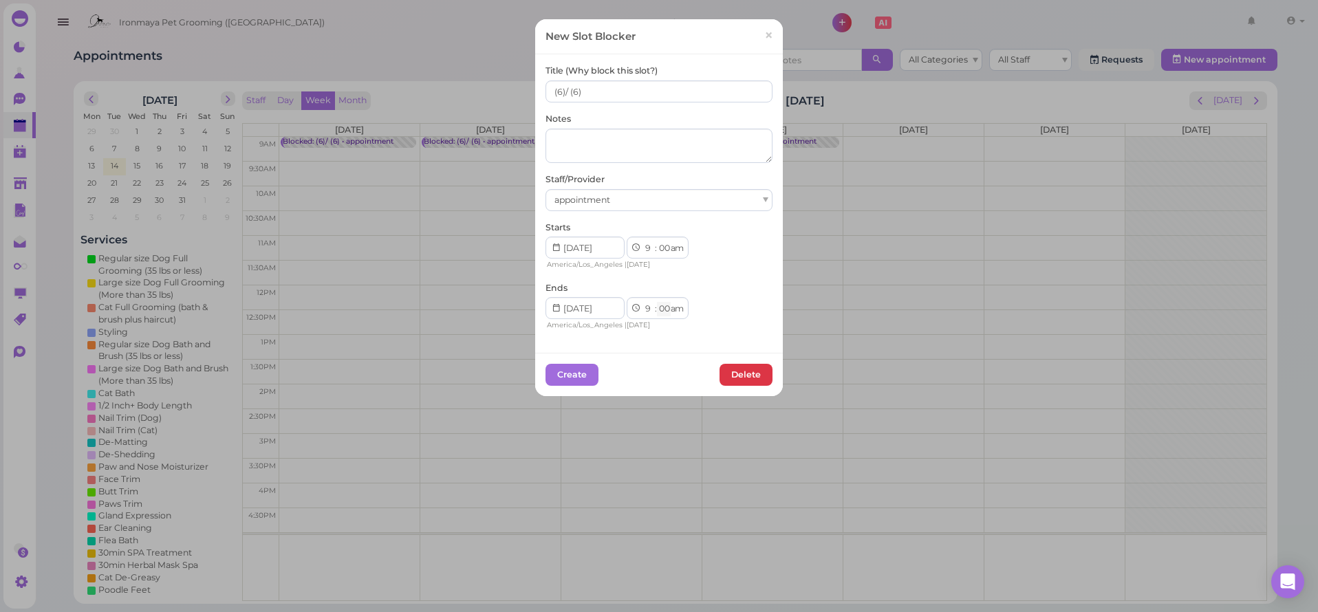
select select "15"
click at [563, 374] on button "Create" at bounding box center [572, 375] width 53 height 22
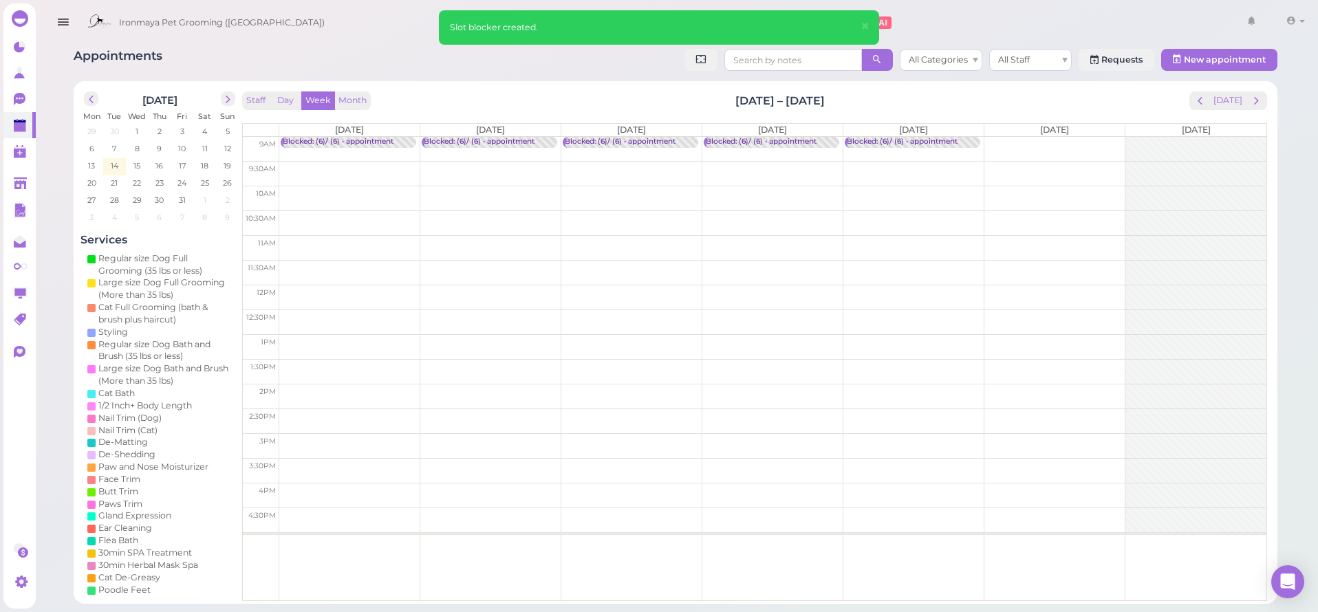
click at [1005, 141] on td at bounding box center [772, 149] width 987 height 25
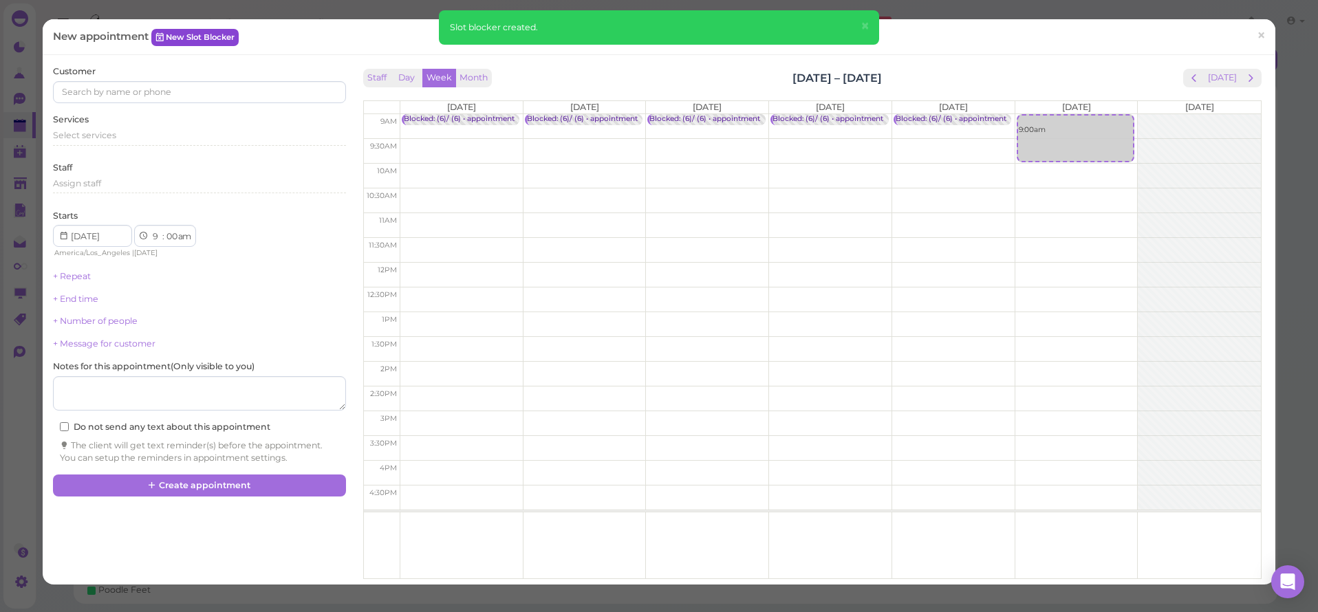
click at [200, 39] on link "New Slot Blocker" at bounding box center [194, 37] width 87 height 17
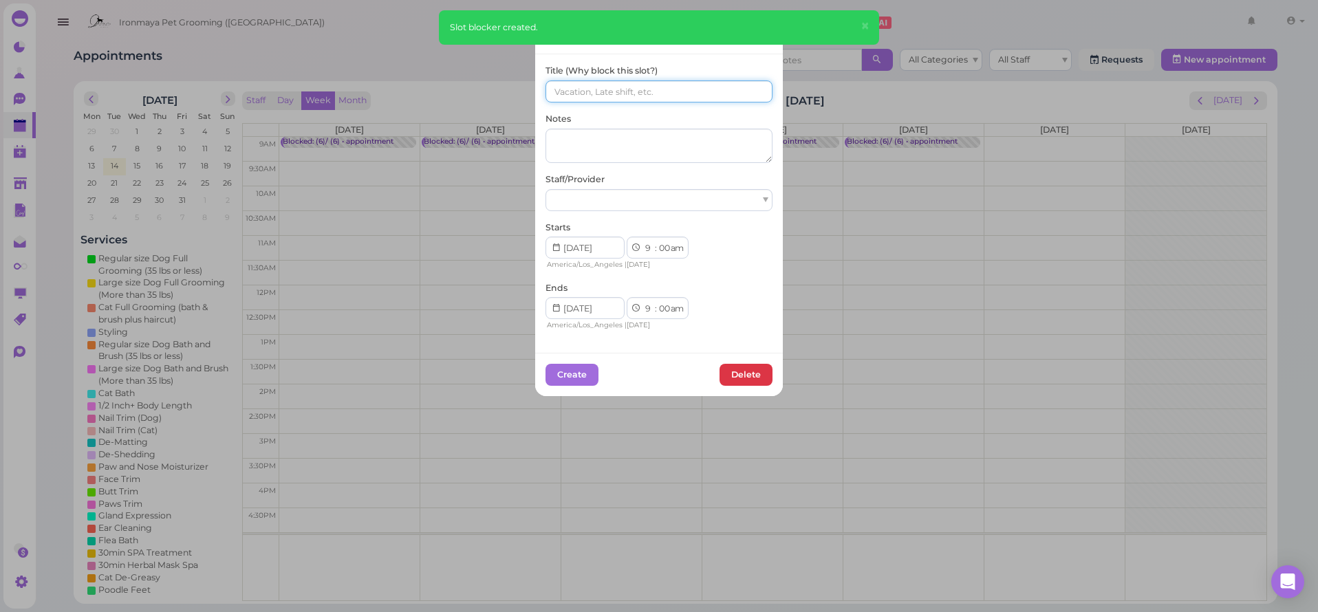
click at [546, 94] on input at bounding box center [659, 91] width 227 height 22
paste input "(6)/ (6)"
type input "(6)/ (6)"
click at [579, 192] on div at bounding box center [659, 200] width 227 height 22
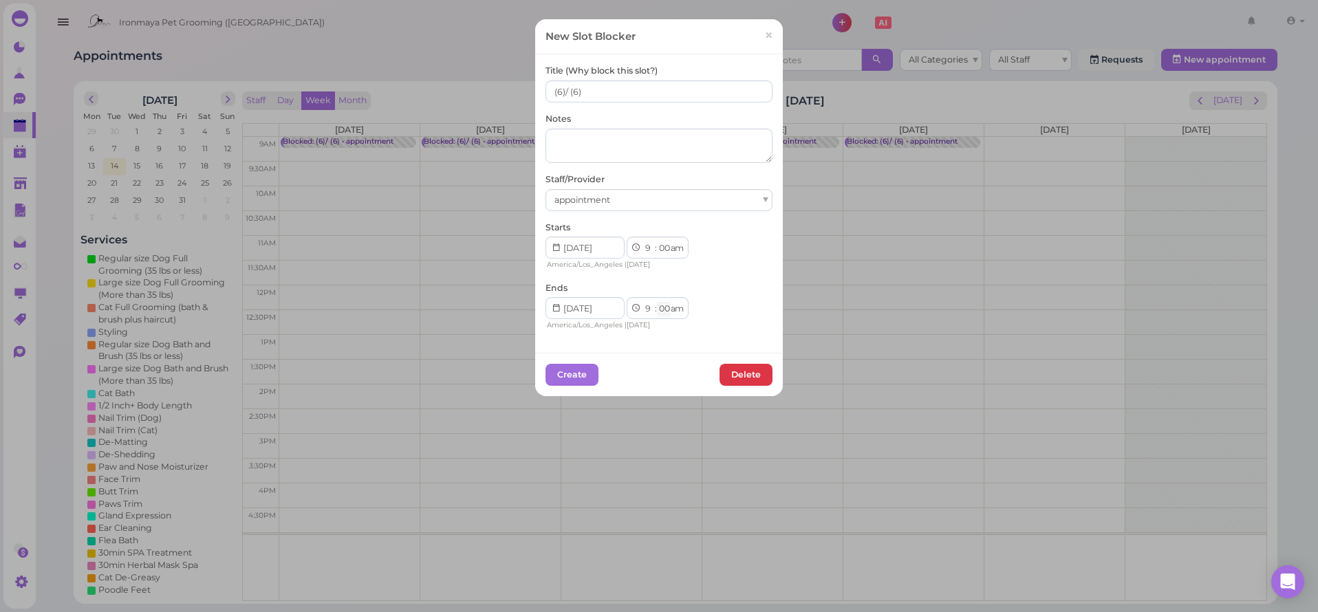
select select "15"
click at [572, 373] on button "Create" at bounding box center [572, 375] width 53 height 22
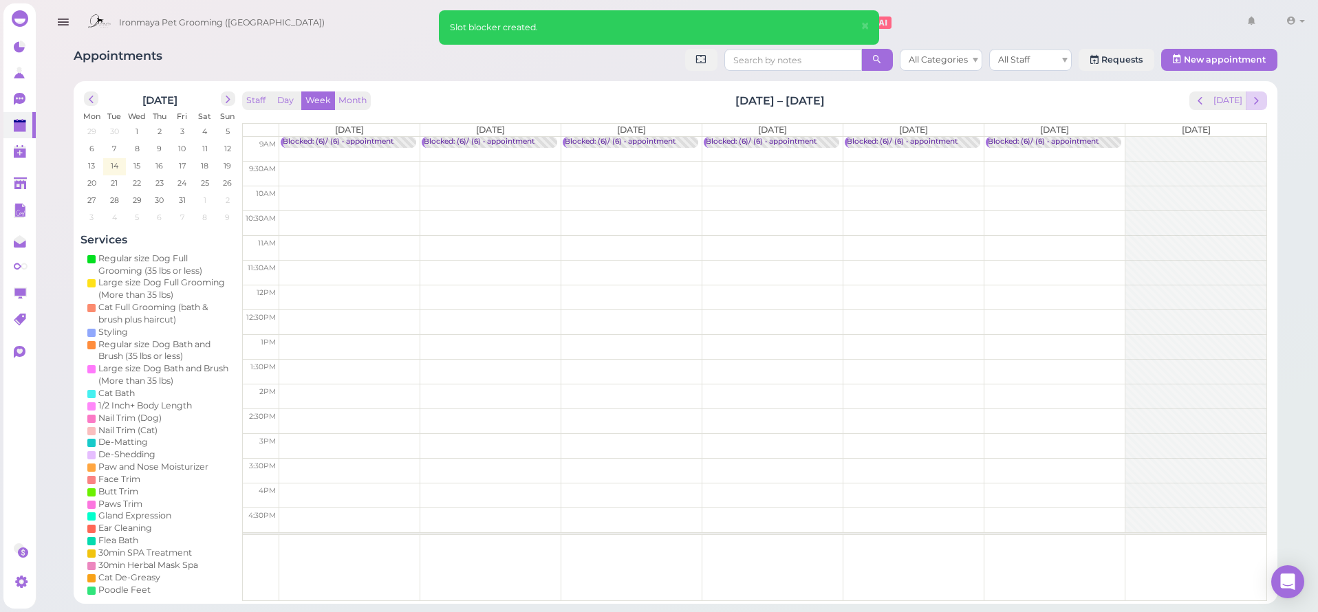
click at [1264, 100] on button "next" at bounding box center [1256, 100] width 21 height 19
click at [391, 143] on td at bounding box center [772, 149] width 987 height 25
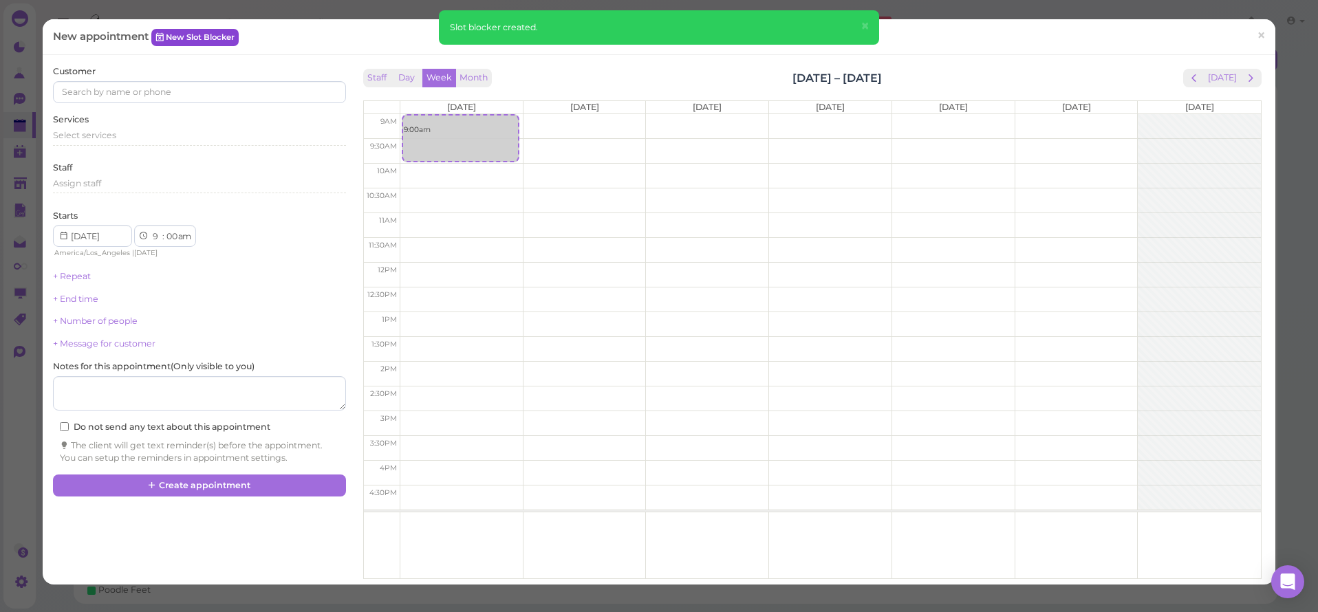
click at [239, 40] on link "New Slot Blocker" at bounding box center [194, 37] width 87 height 17
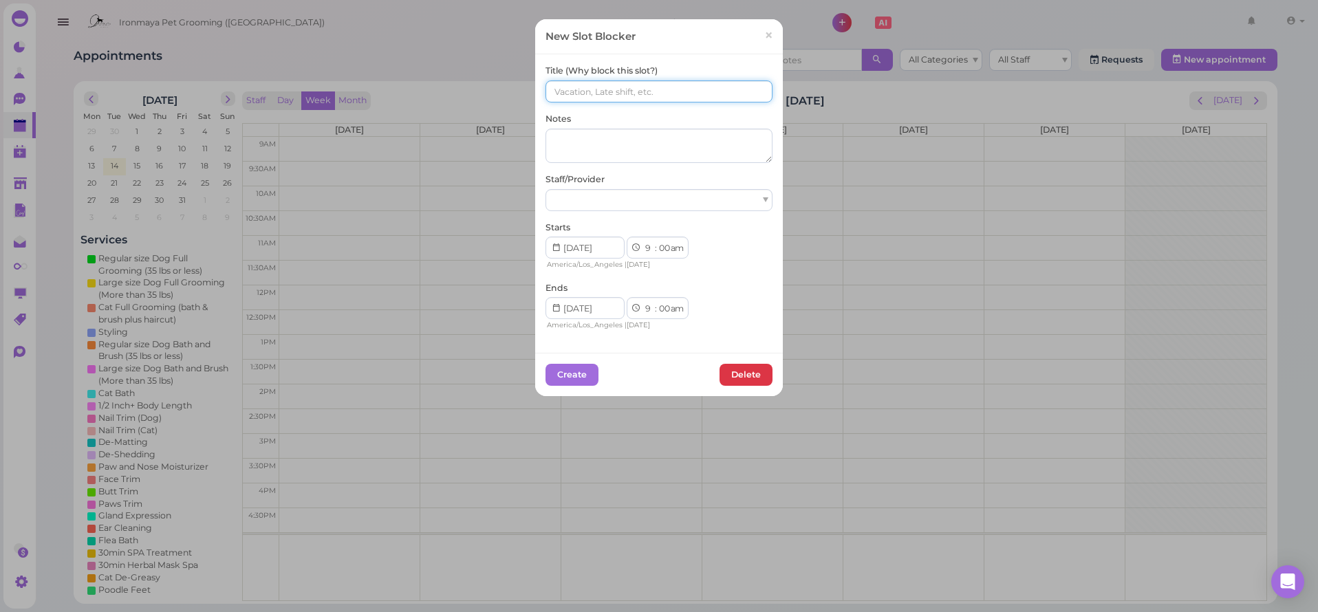
click at [610, 100] on input at bounding box center [659, 91] width 227 height 22
paste input "(6)/ (6)"
type input "(6)/ (6)"
click at [579, 196] on div at bounding box center [659, 200] width 227 height 22
select select "15"
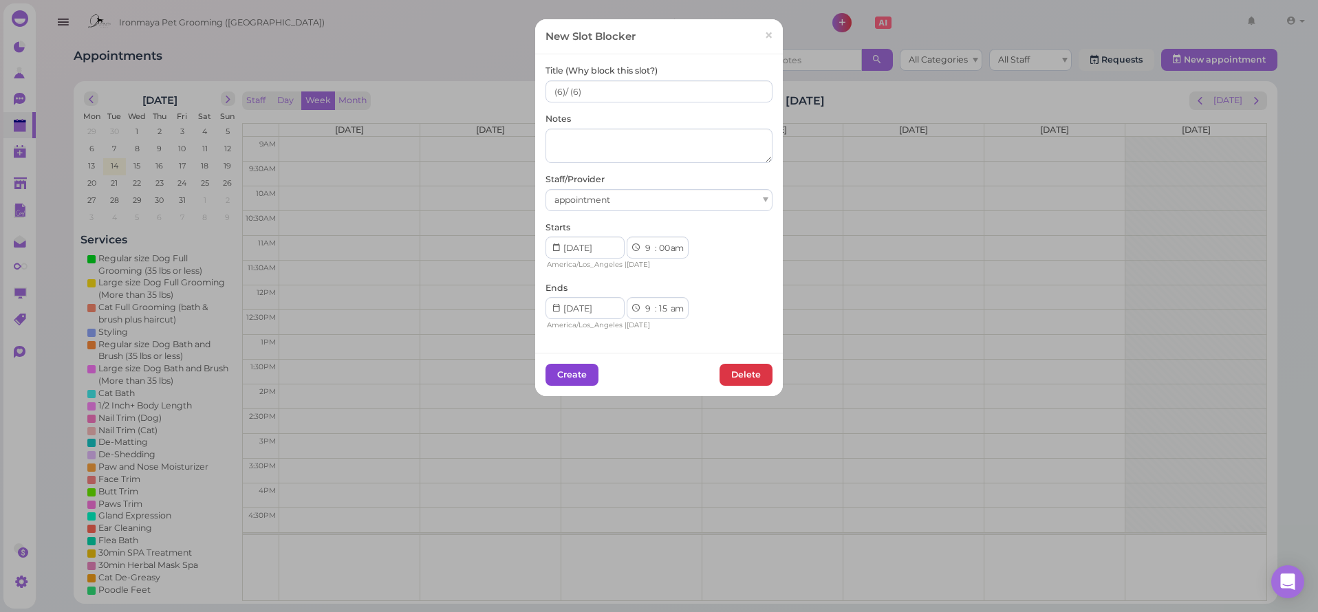
click at [572, 371] on button "Create" at bounding box center [572, 375] width 53 height 22
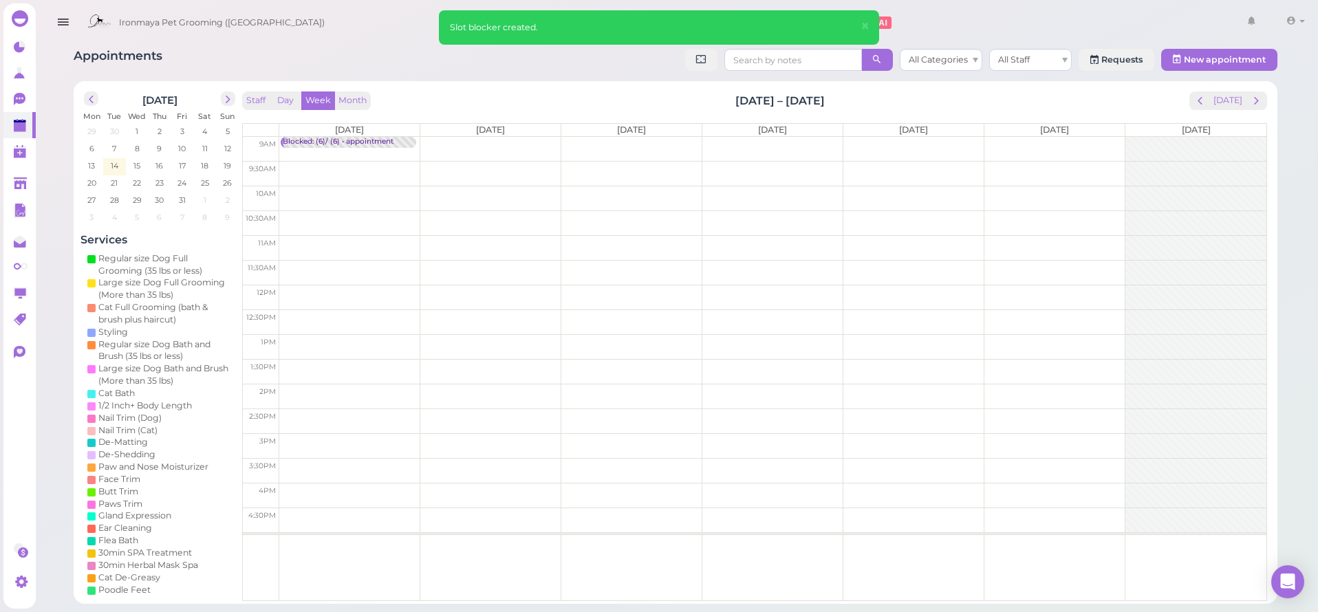
click at [478, 143] on td at bounding box center [772, 149] width 987 height 25
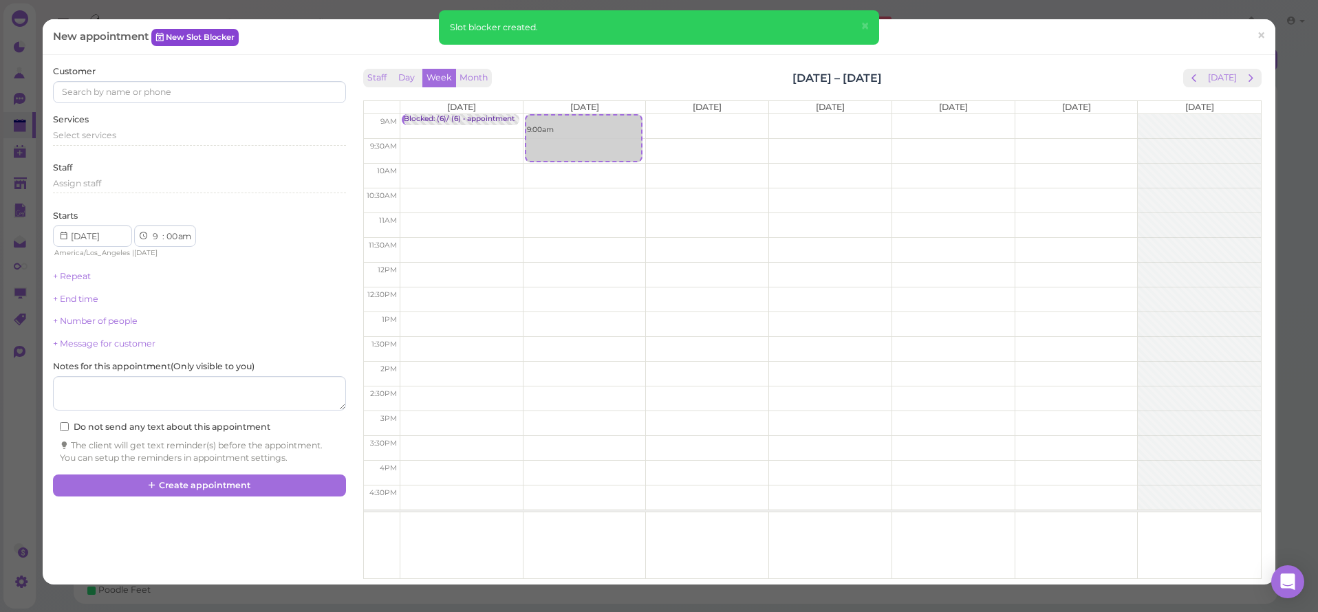
click at [215, 40] on link "New Slot Blocker" at bounding box center [194, 37] width 87 height 17
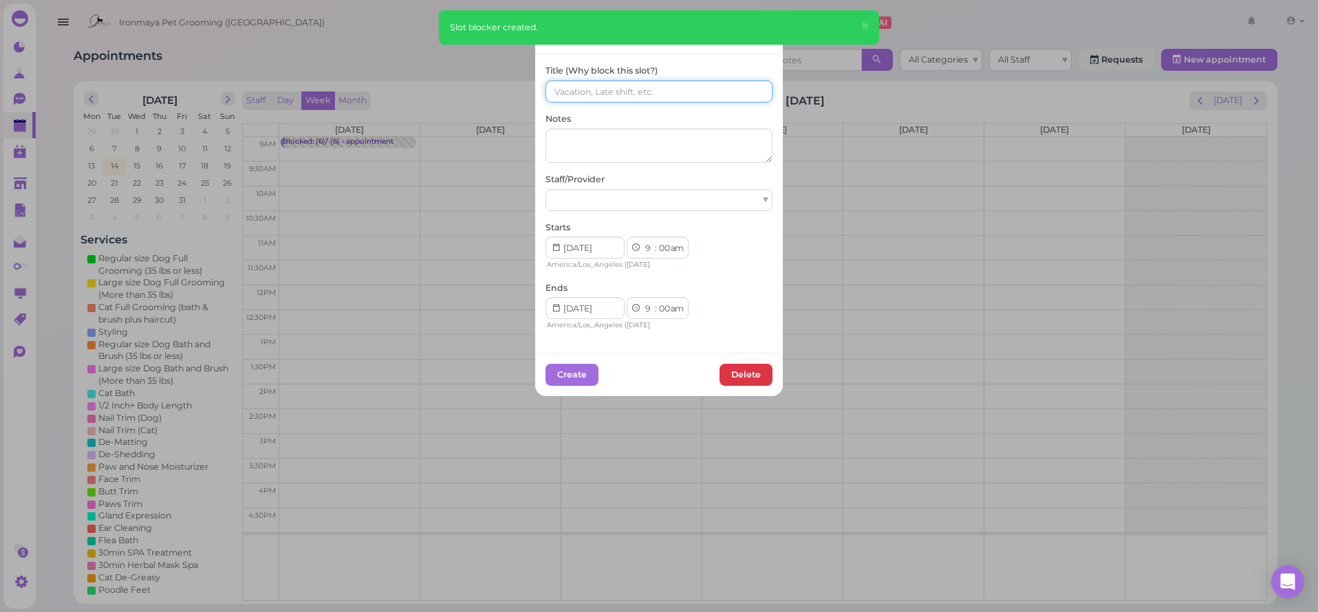
click at [639, 83] on input at bounding box center [659, 91] width 227 height 22
paste input "(6)/ (6)"
type input "(6)/ (6)"
click at [614, 193] on div at bounding box center [659, 200] width 227 height 22
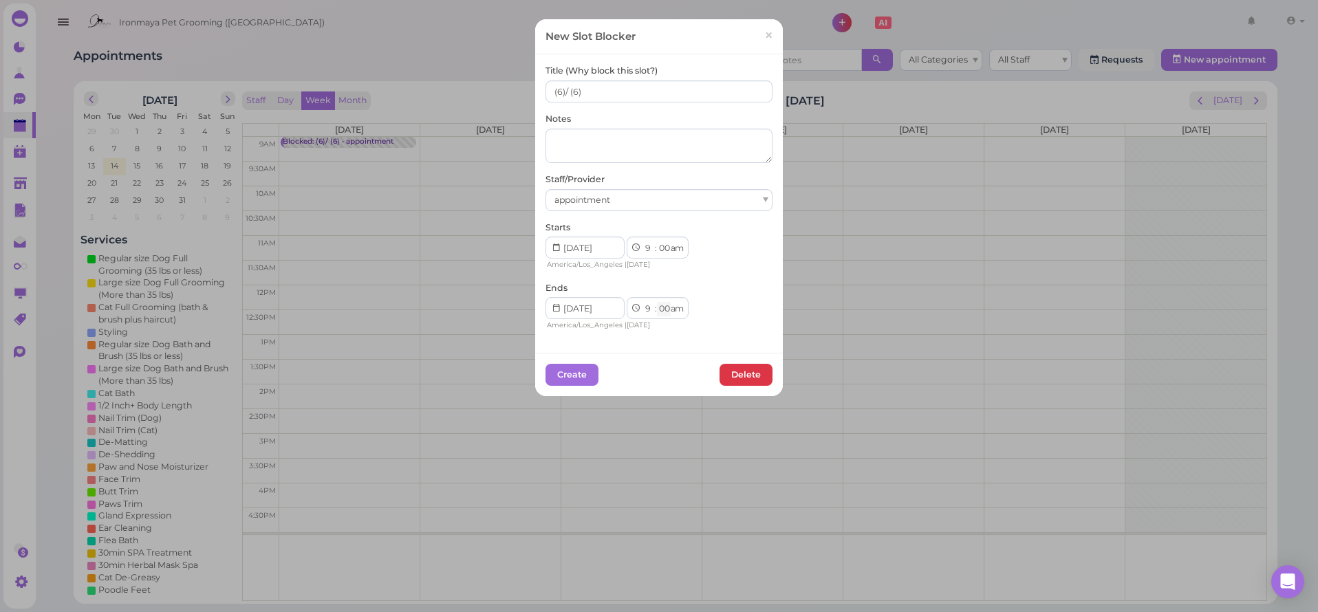
select select "15"
click at [586, 365] on button "Create" at bounding box center [572, 375] width 53 height 22
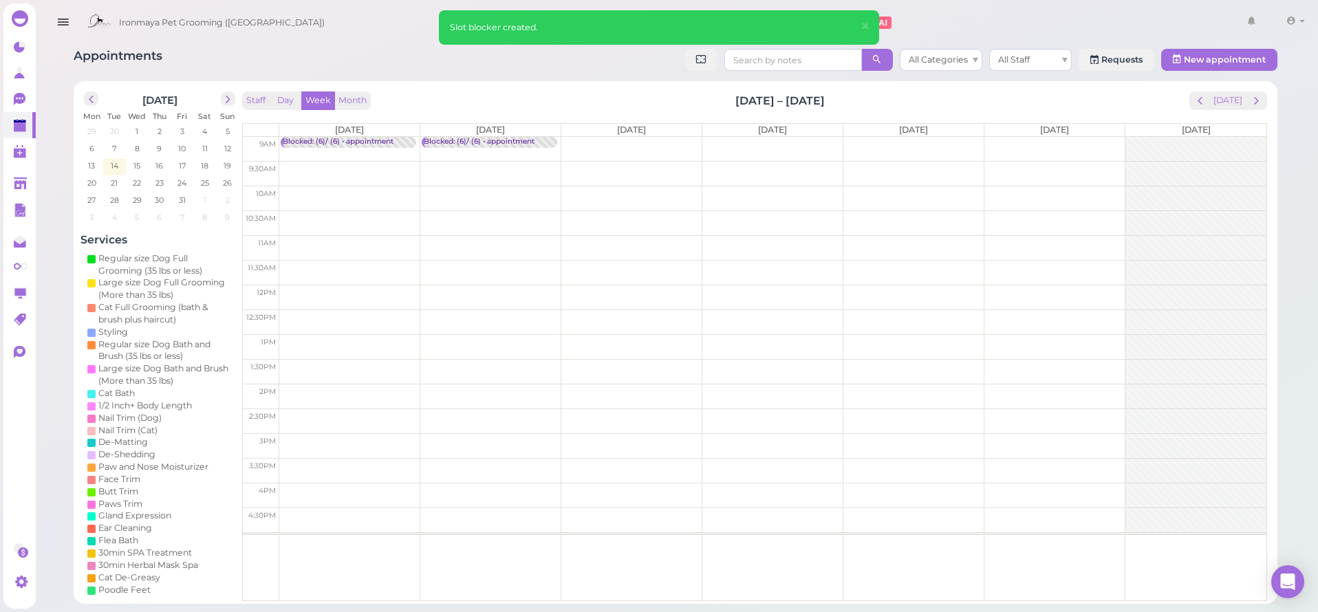
click at [671, 143] on td at bounding box center [772, 149] width 987 height 25
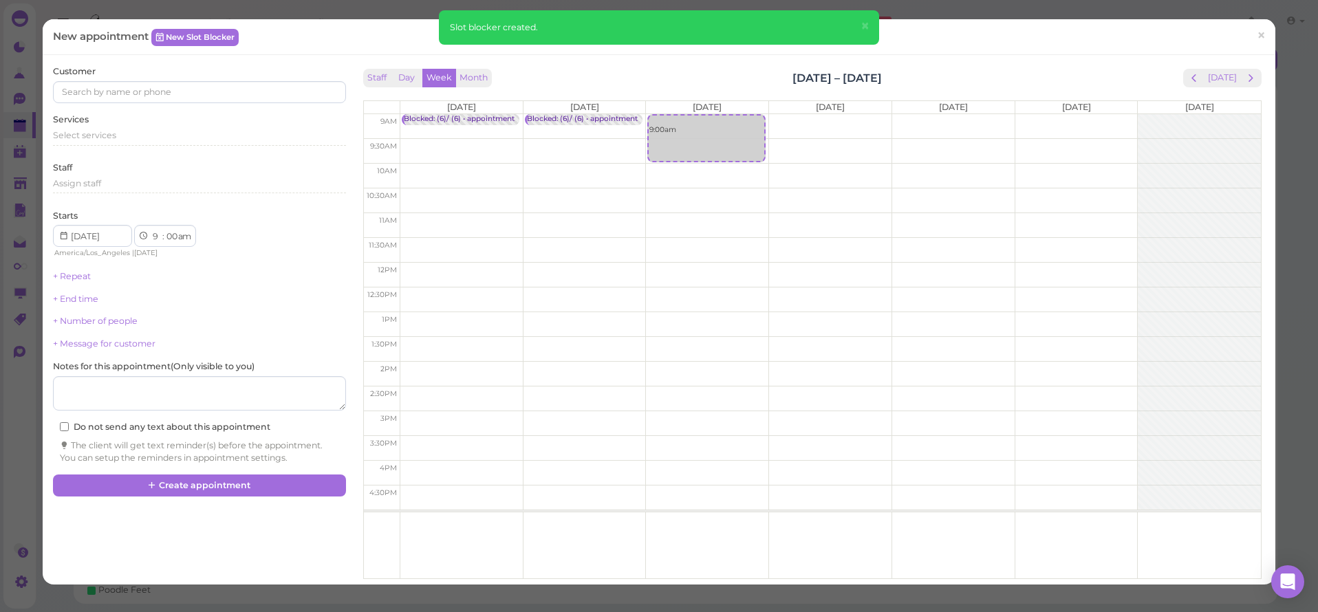
click at [171, 46] on div "New appointment New Slot Blocker ×" at bounding box center [659, 37] width 1233 height 36
click at [175, 42] on link "New Slot Blocker" at bounding box center [194, 37] width 87 height 17
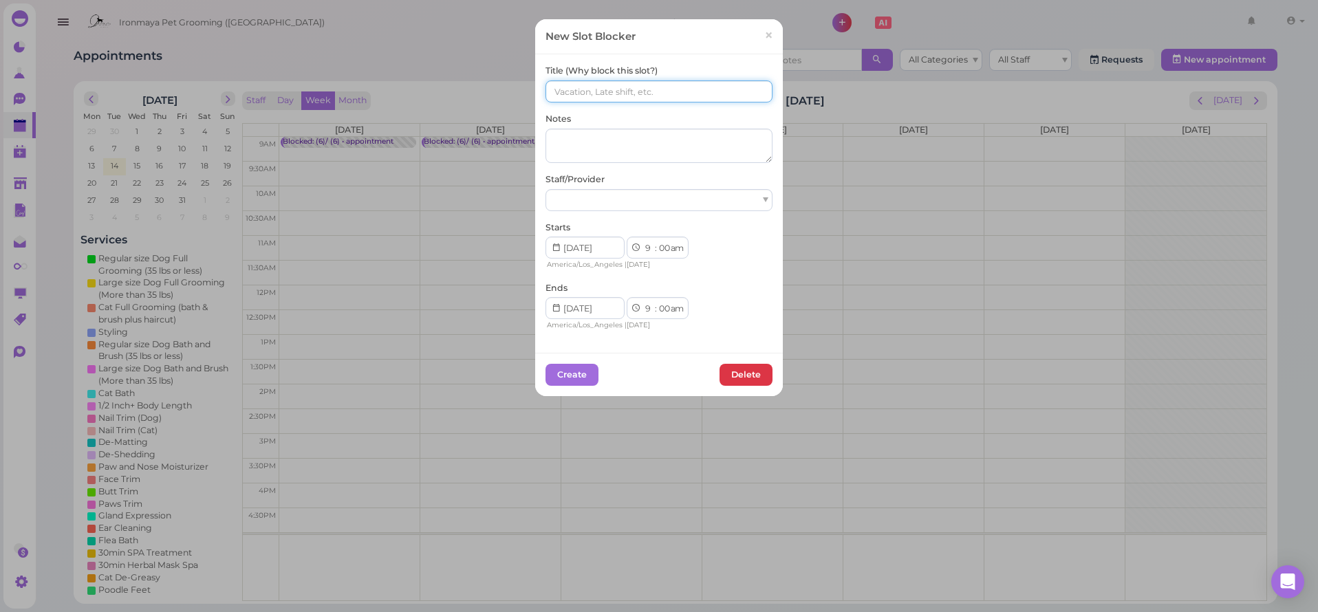
click at [651, 98] on input at bounding box center [659, 91] width 227 height 22
paste input "(6)/ (6)"
type input "(6)/ (6)"
click at [561, 378] on button "Create" at bounding box center [572, 375] width 53 height 22
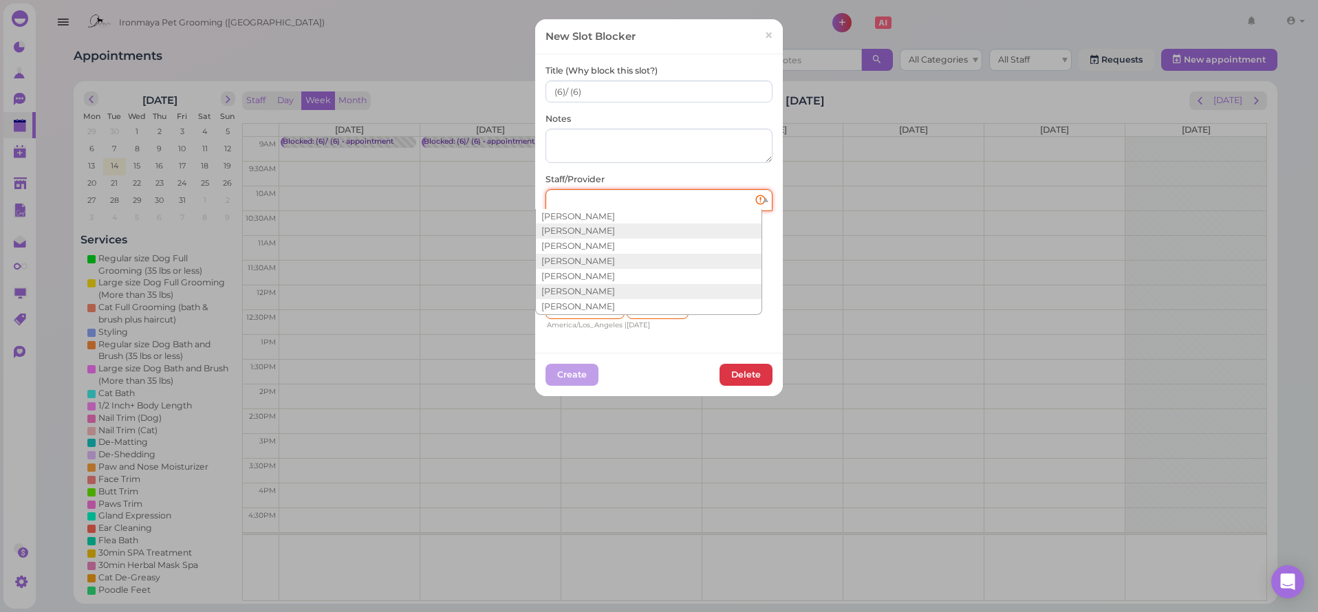
click at [672, 200] on div at bounding box center [659, 200] width 227 height 22
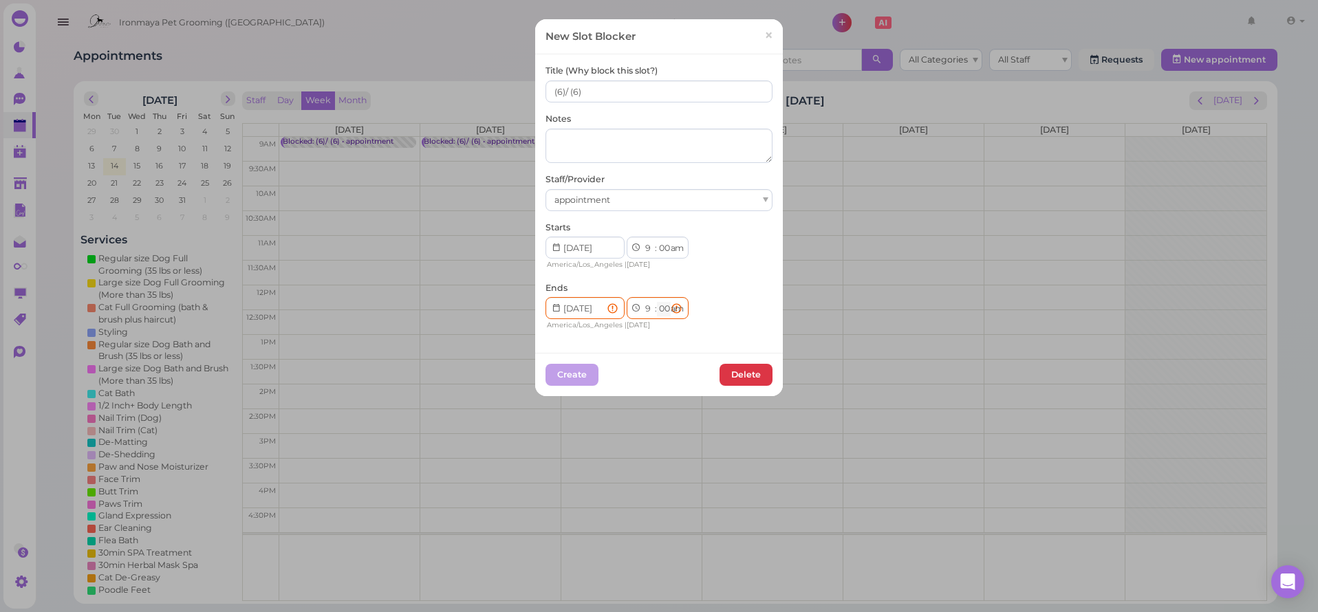
select select "15"
click at [576, 364] on button "Create" at bounding box center [572, 375] width 53 height 22
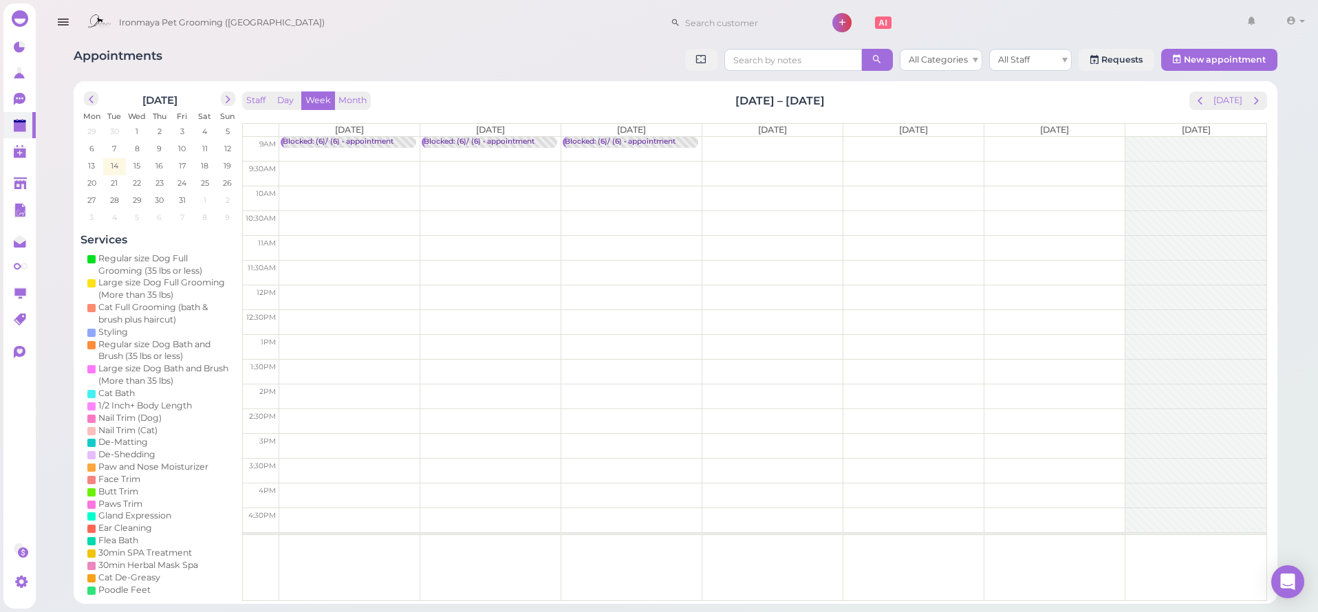
click at [746, 143] on td at bounding box center [772, 149] width 987 height 25
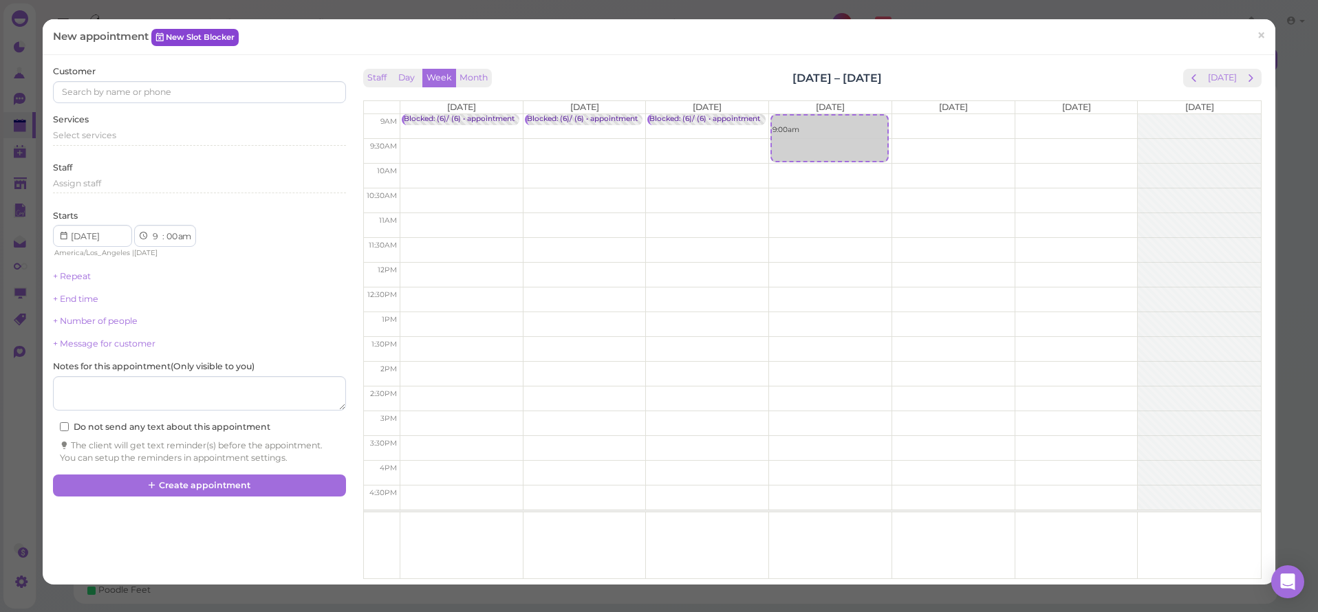
click at [200, 41] on link "New Slot Blocker" at bounding box center [194, 37] width 87 height 17
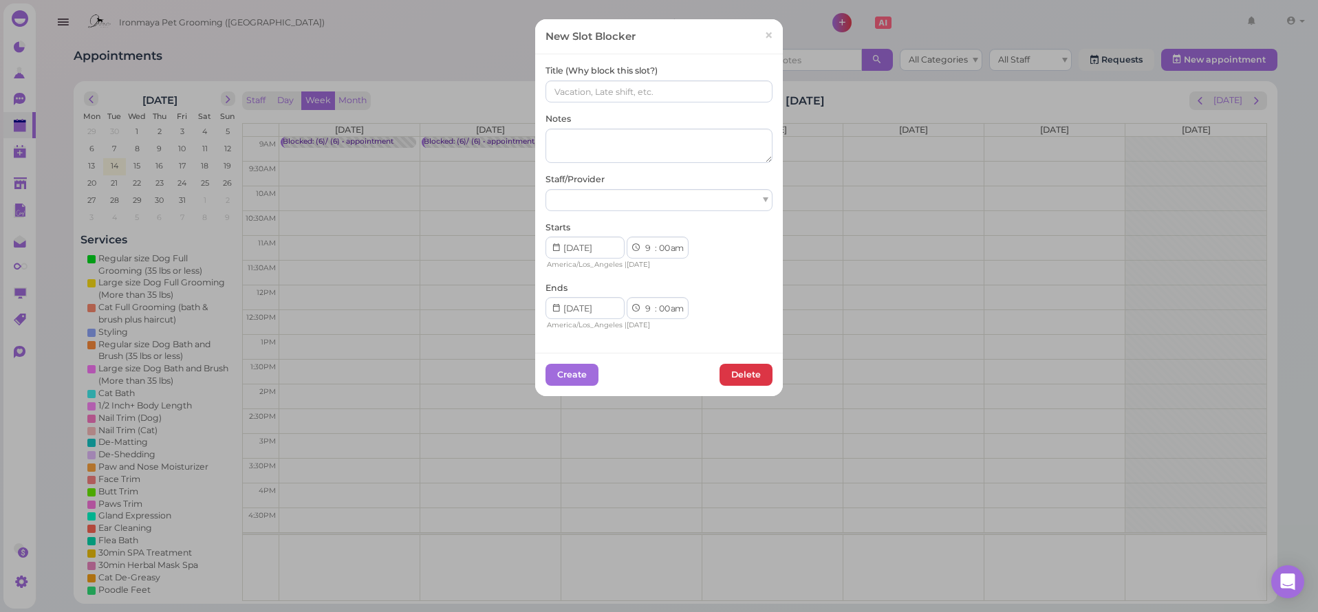
click at [634, 78] on div "Title (Why block this slot?)" at bounding box center [659, 84] width 227 height 38
click at [627, 85] on input at bounding box center [659, 91] width 227 height 22
type input "THANKSGIVING CLOSED"
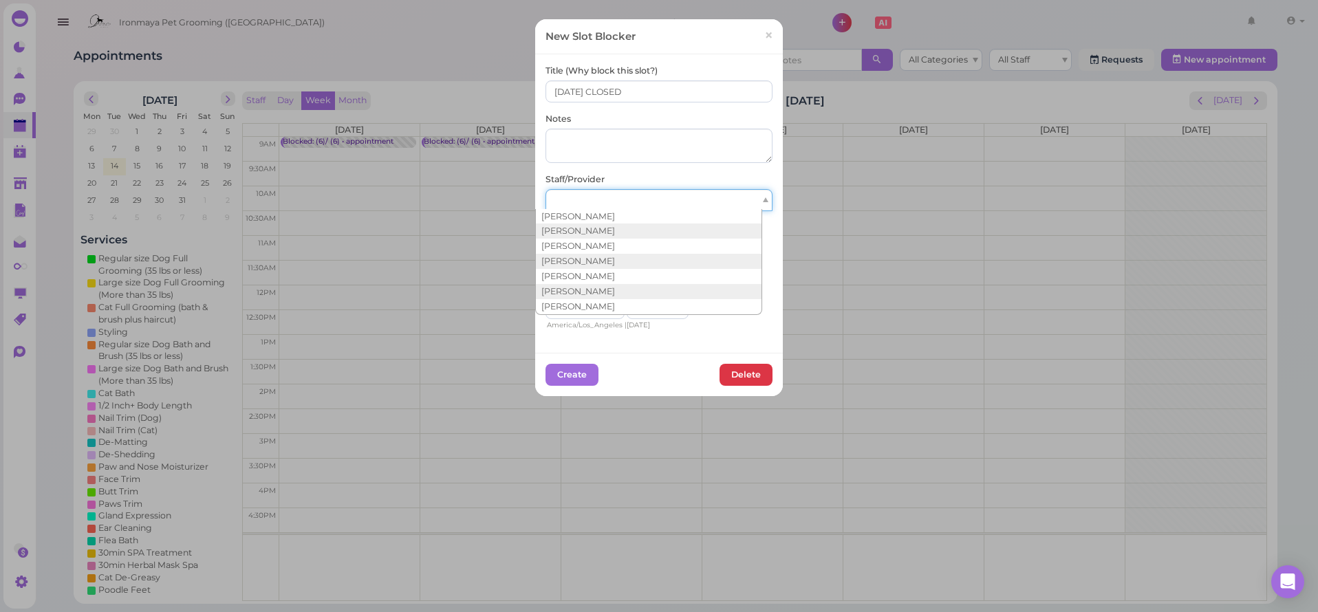
click at [645, 196] on div at bounding box center [659, 200] width 227 height 22
click at [651, 173] on div "Staff/Provider" at bounding box center [659, 192] width 227 height 38
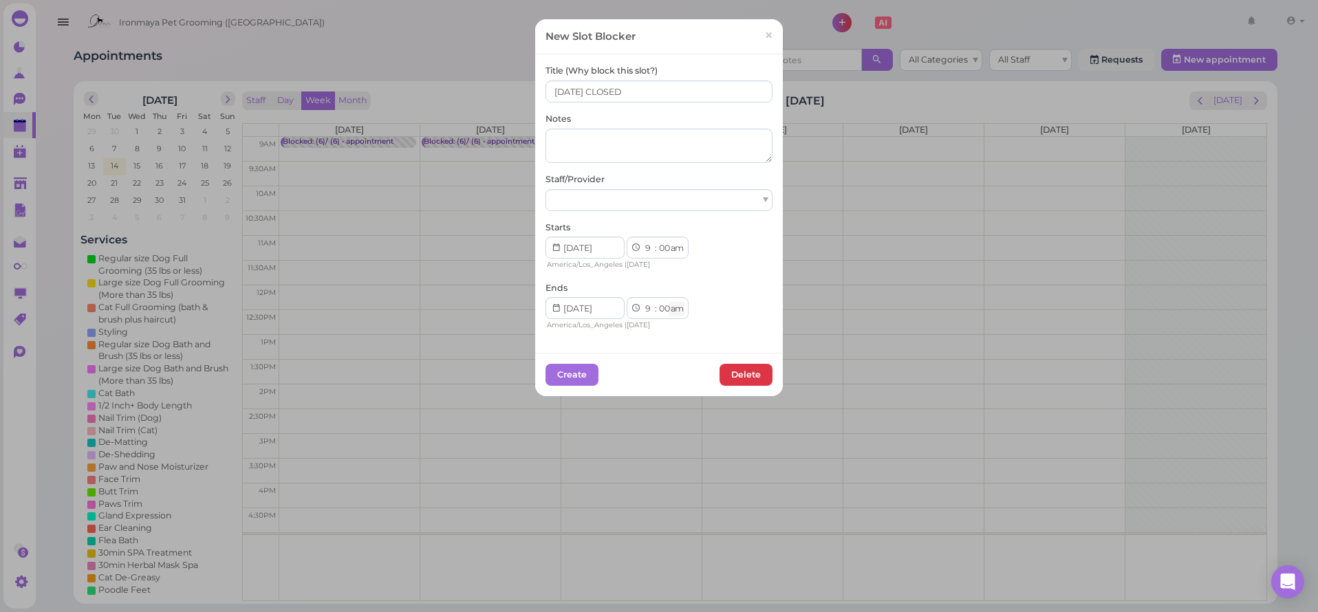
select select "pm"
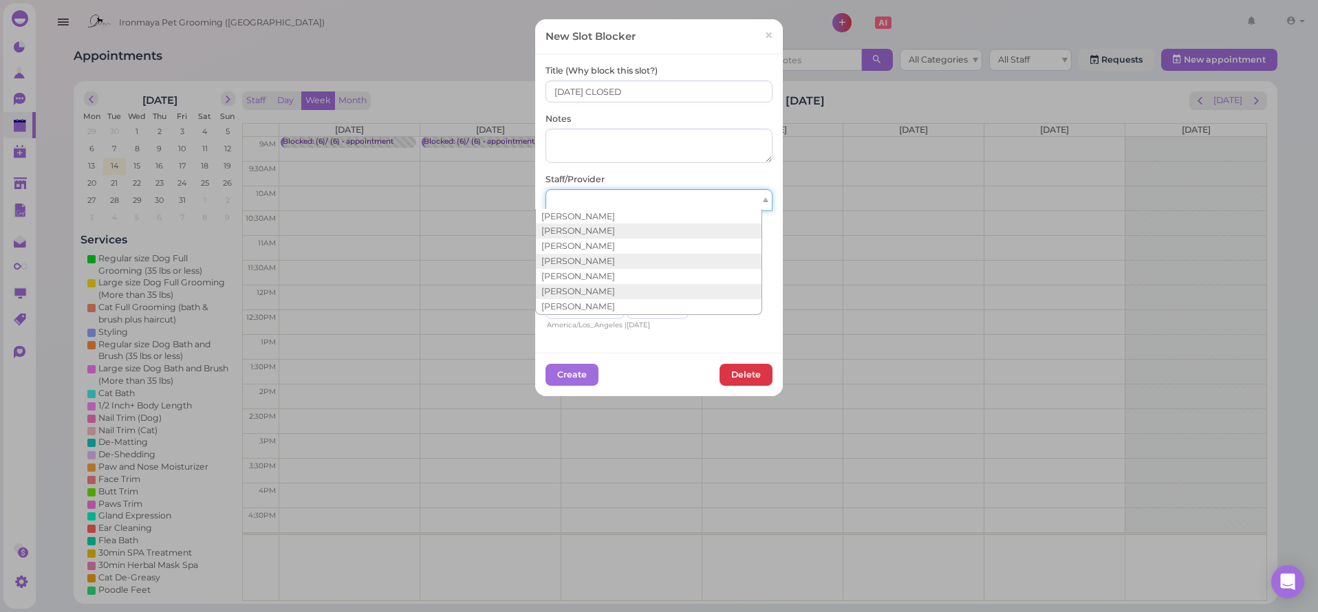
click at [583, 197] on div at bounding box center [659, 200] width 227 height 22
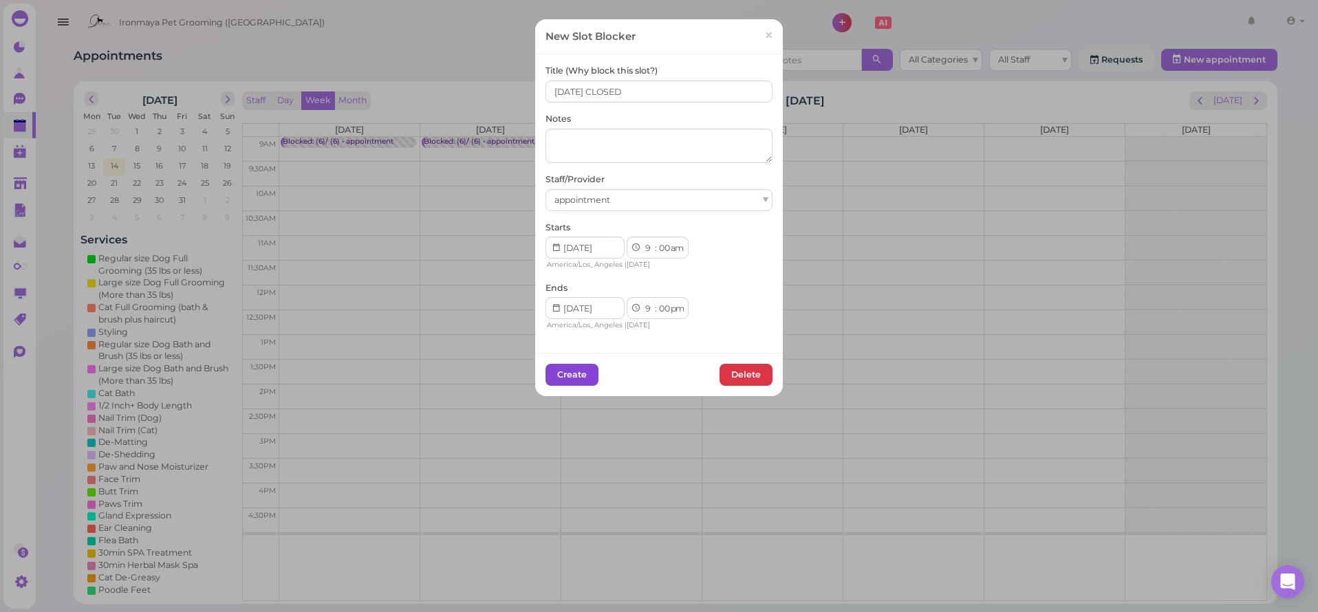
click at [583, 373] on button "Create" at bounding box center [572, 375] width 53 height 22
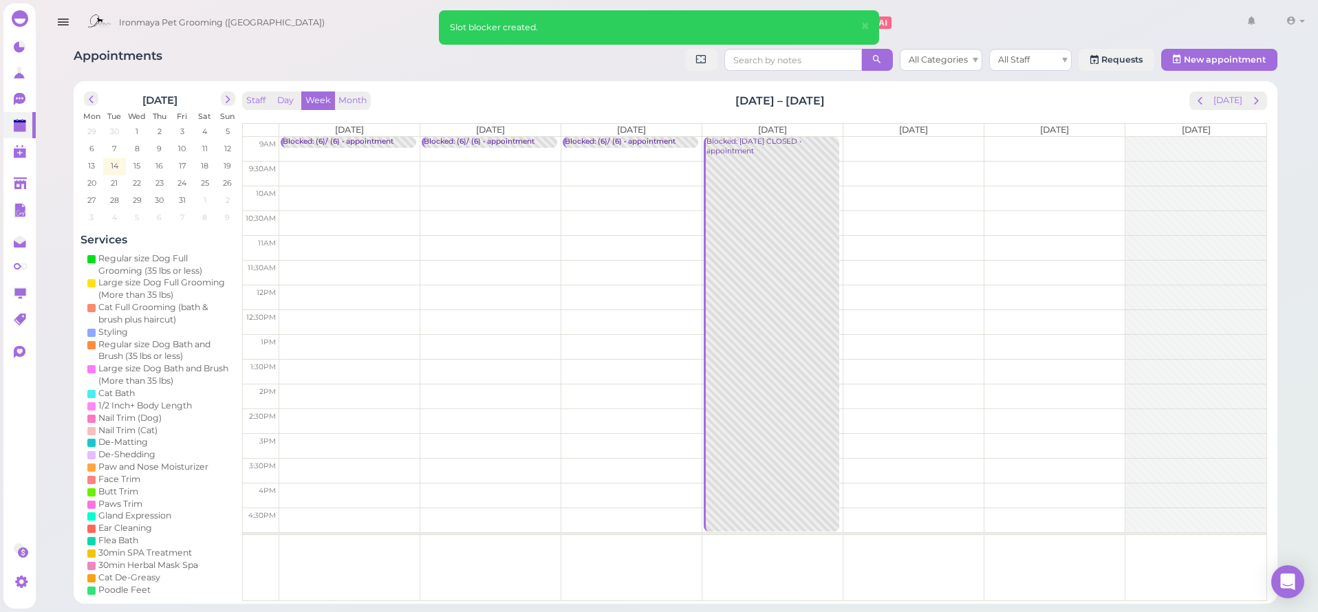
click at [872, 140] on td at bounding box center [772, 149] width 987 height 25
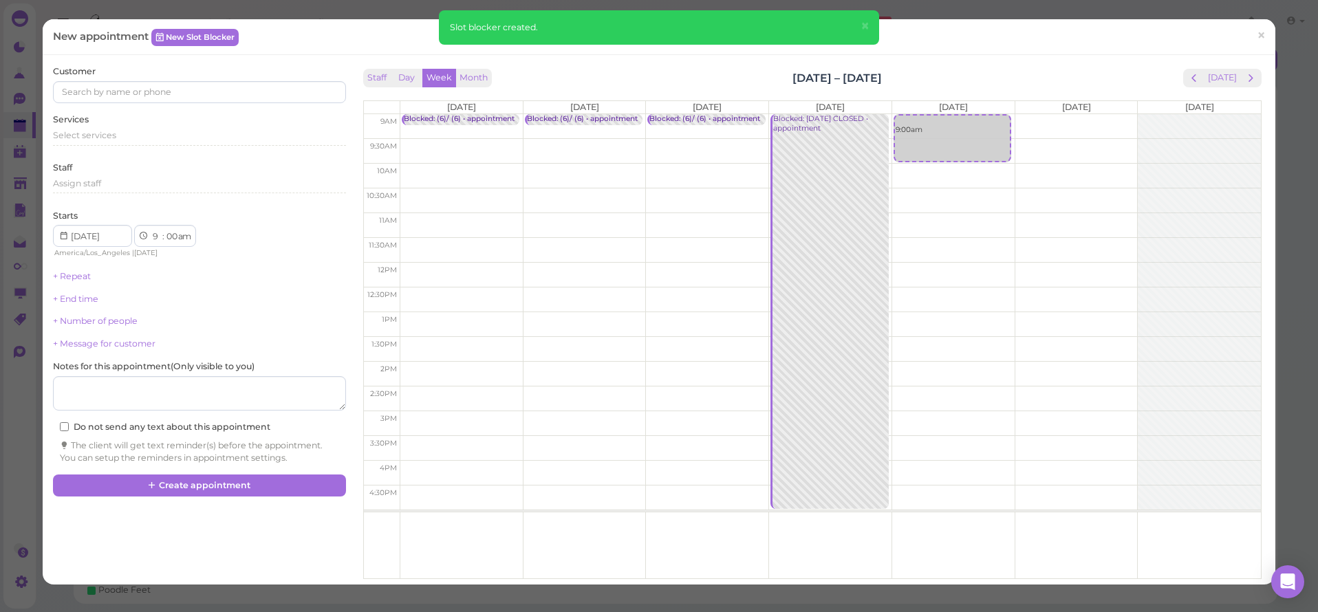
click at [213, 46] on div "New appointment New Slot Blocker ×" at bounding box center [659, 37] width 1233 height 36
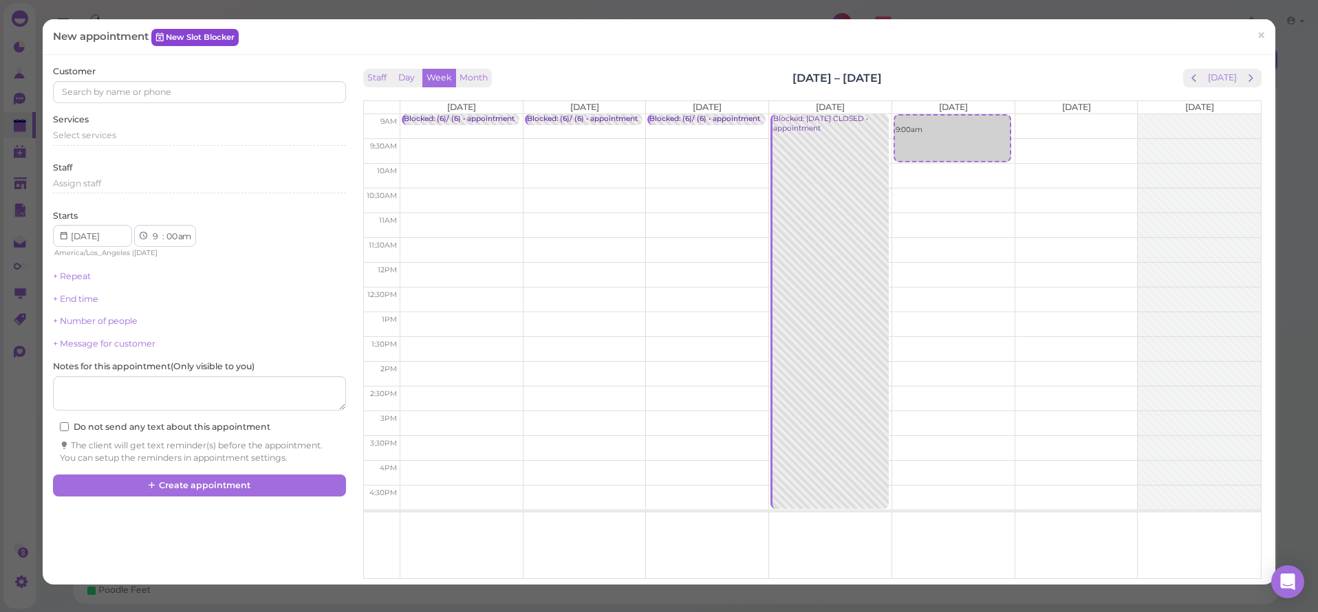
click at [227, 41] on link "New Slot Blocker" at bounding box center [194, 37] width 87 height 17
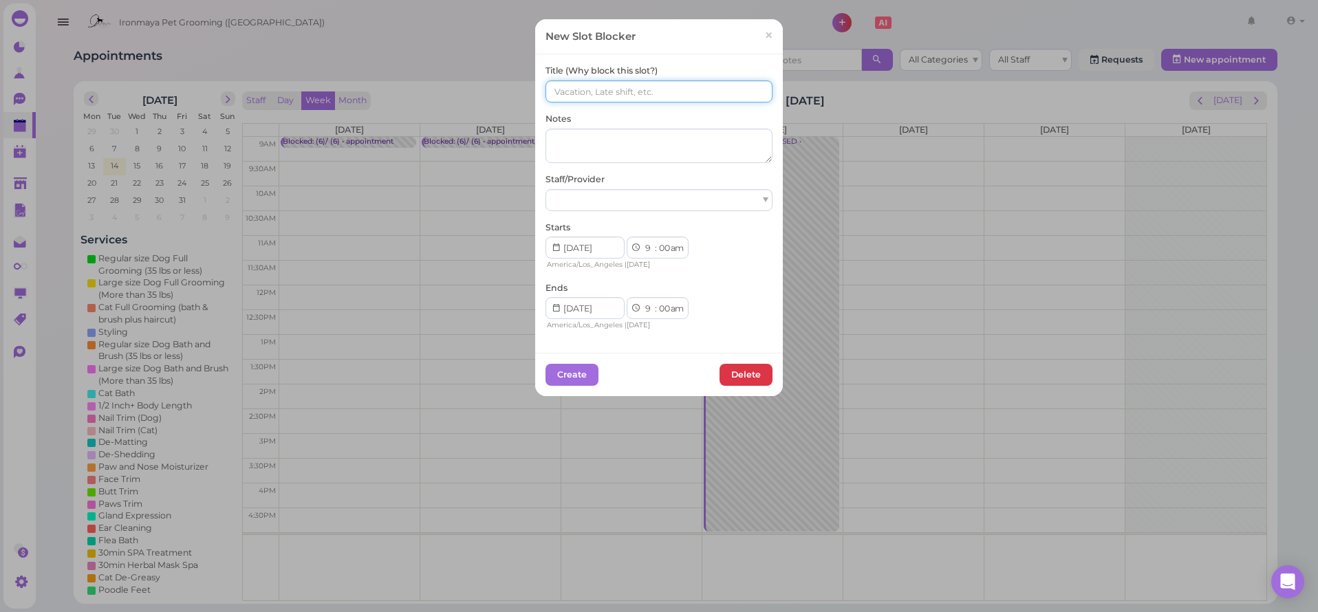
click at [576, 80] on input at bounding box center [659, 91] width 227 height 22
paste input "(6)/ (6)"
type input "(6)/ (6)"
click at [579, 199] on div "Emma" at bounding box center [659, 200] width 227 height 22
select select "15"
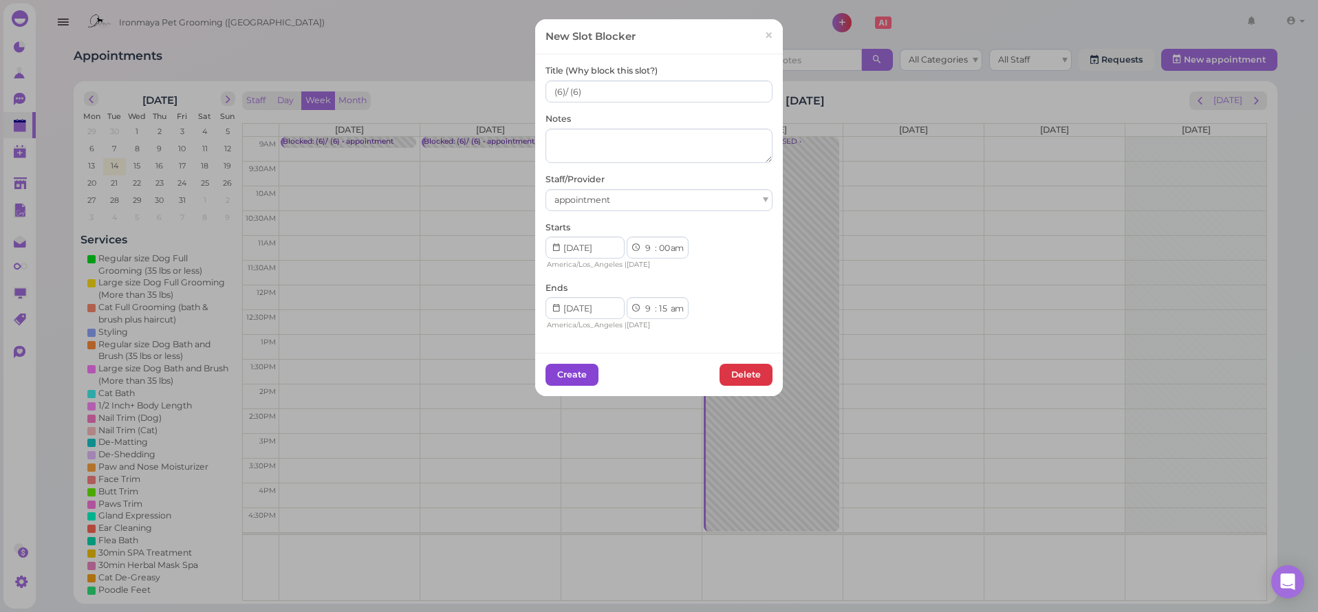
click at [578, 376] on button "Create" at bounding box center [572, 375] width 53 height 22
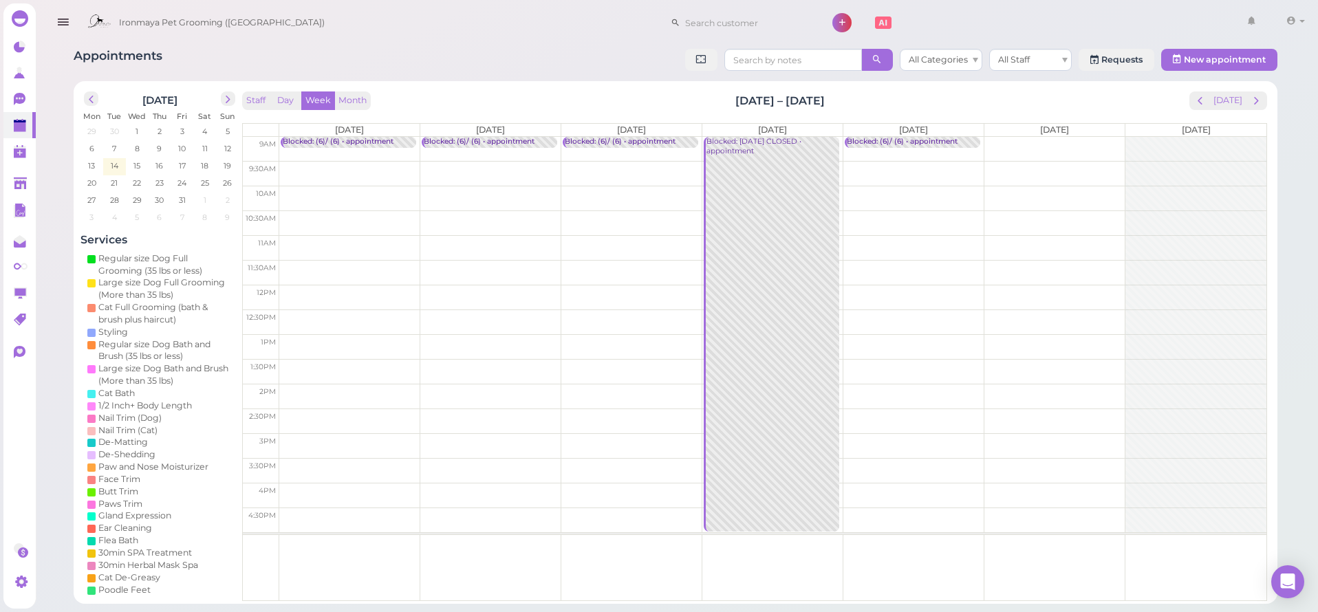
click at [1038, 144] on td at bounding box center [772, 149] width 987 height 25
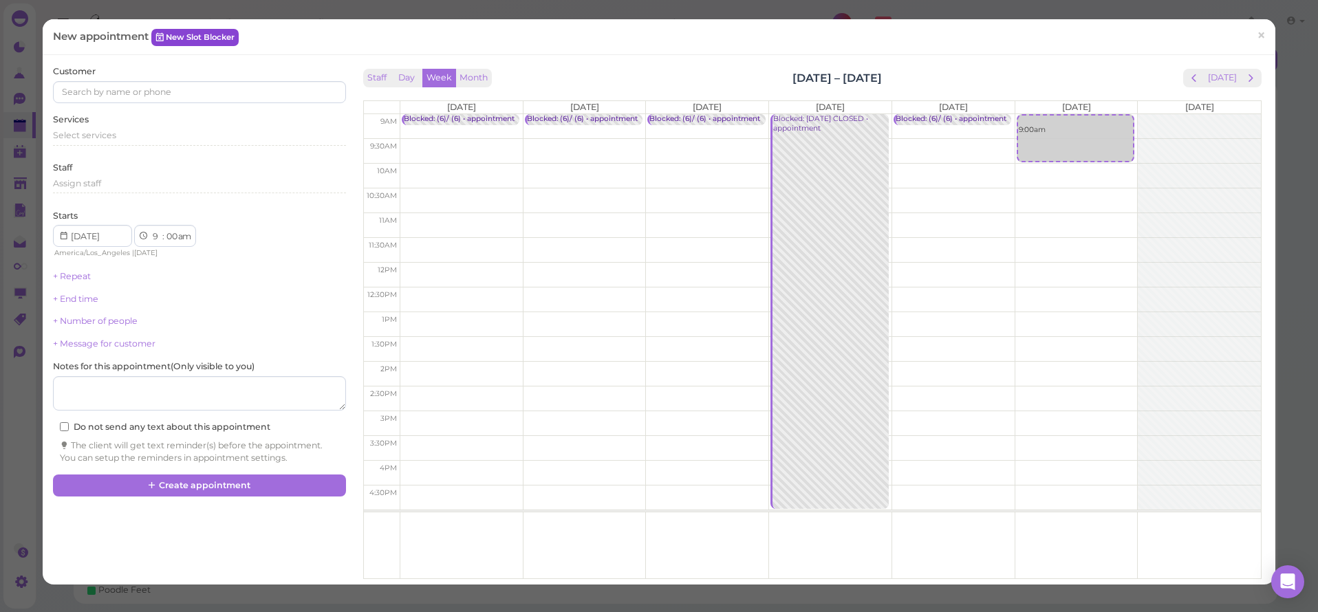
click at [201, 35] on link "New Slot Blocker" at bounding box center [194, 37] width 87 height 17
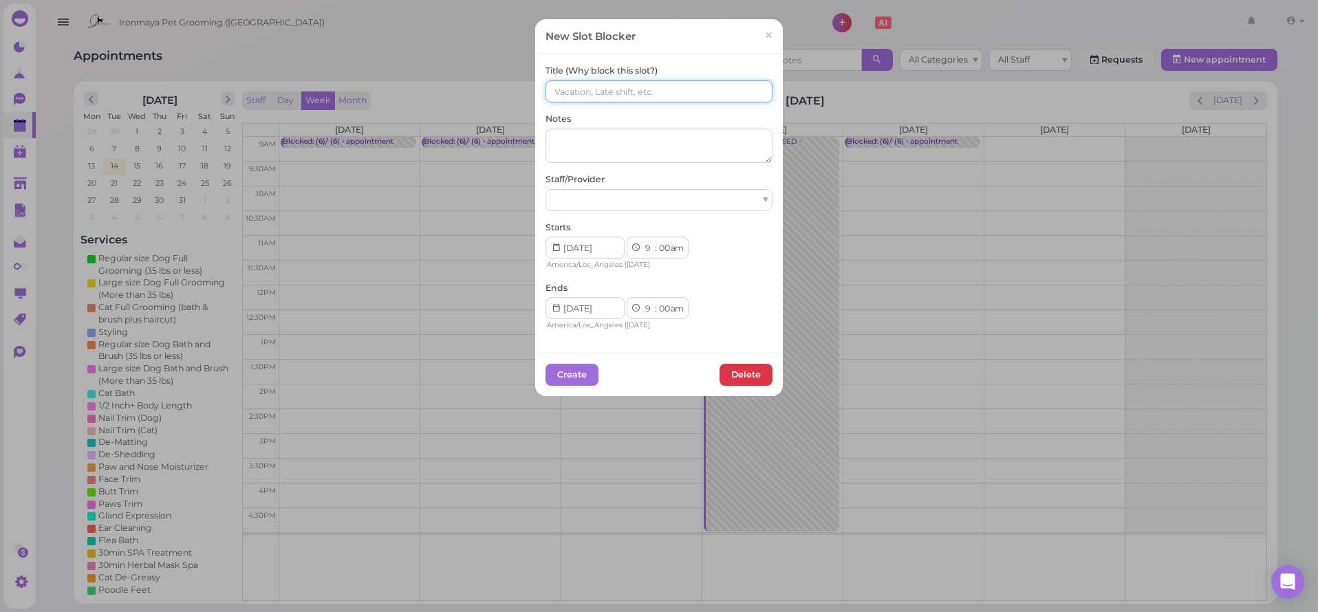
click at [546, 91] on input at bounding box center [659, 91] width 227 height 22
paste input "(6)/ (6)"
type input "(6)/ (6)"
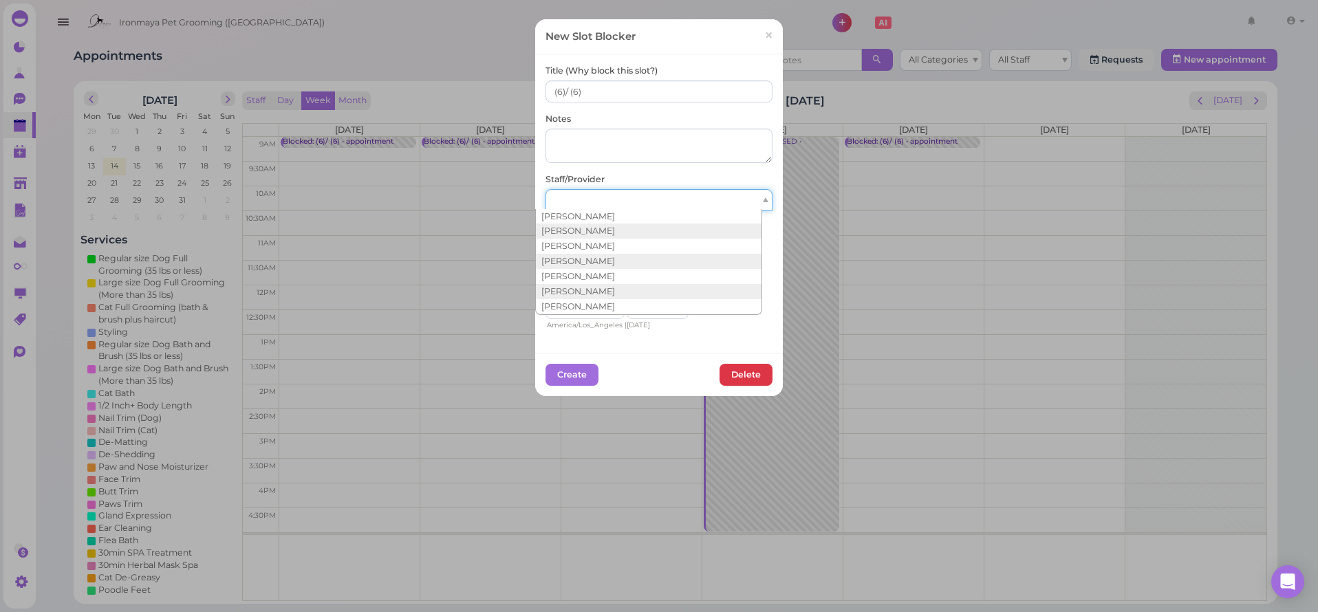
click at [572, 189] on div at bounding box center [659, 200] width 227 height 22
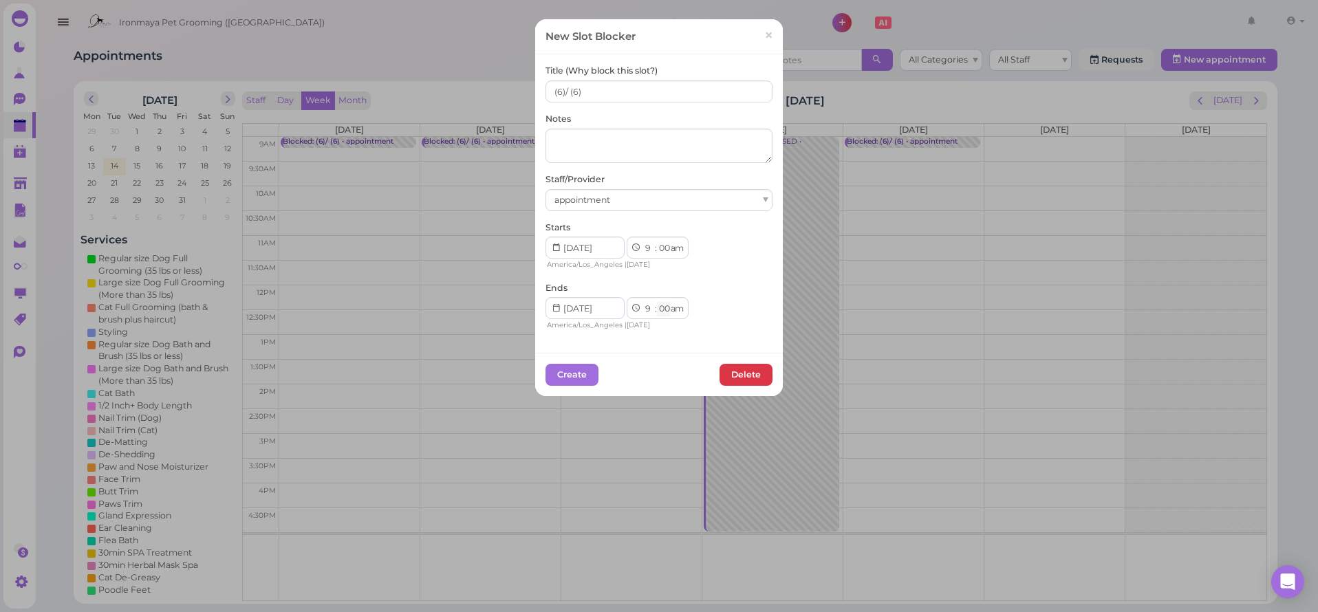
select select "15"
click at [565, 379] on button "Create" at bounding box center [572, 375] width 53 height 22
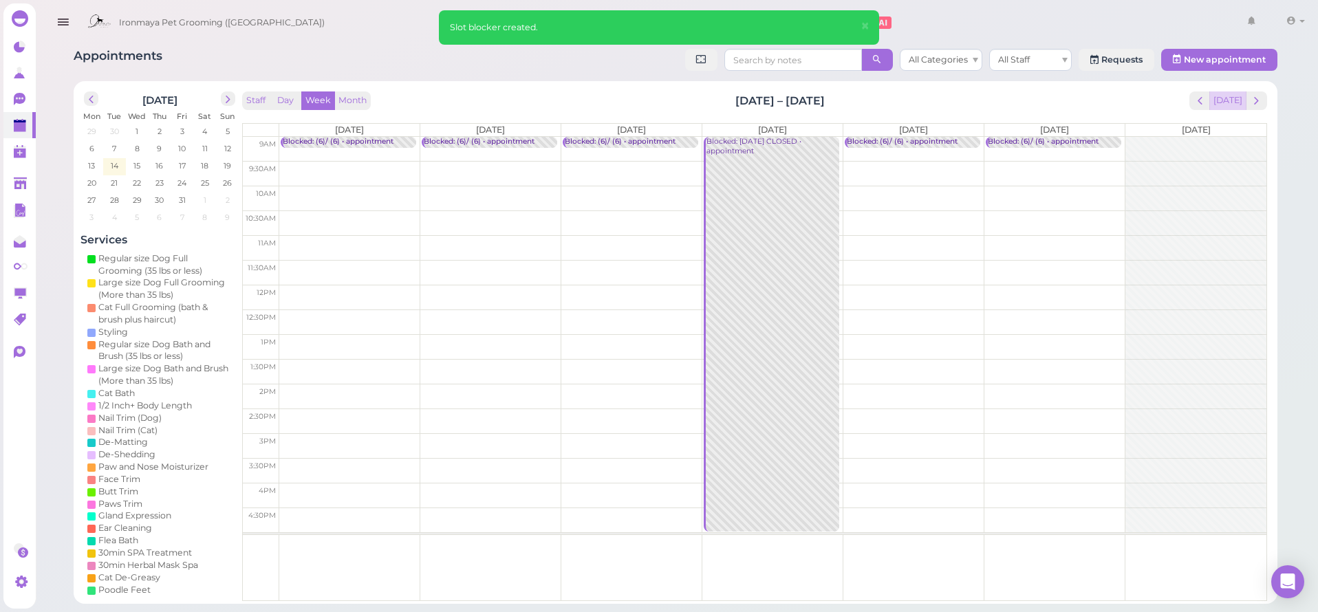
click at [1244, 103] on button "[DATE]" at bounding box center [1227, 100] width 37 height 19
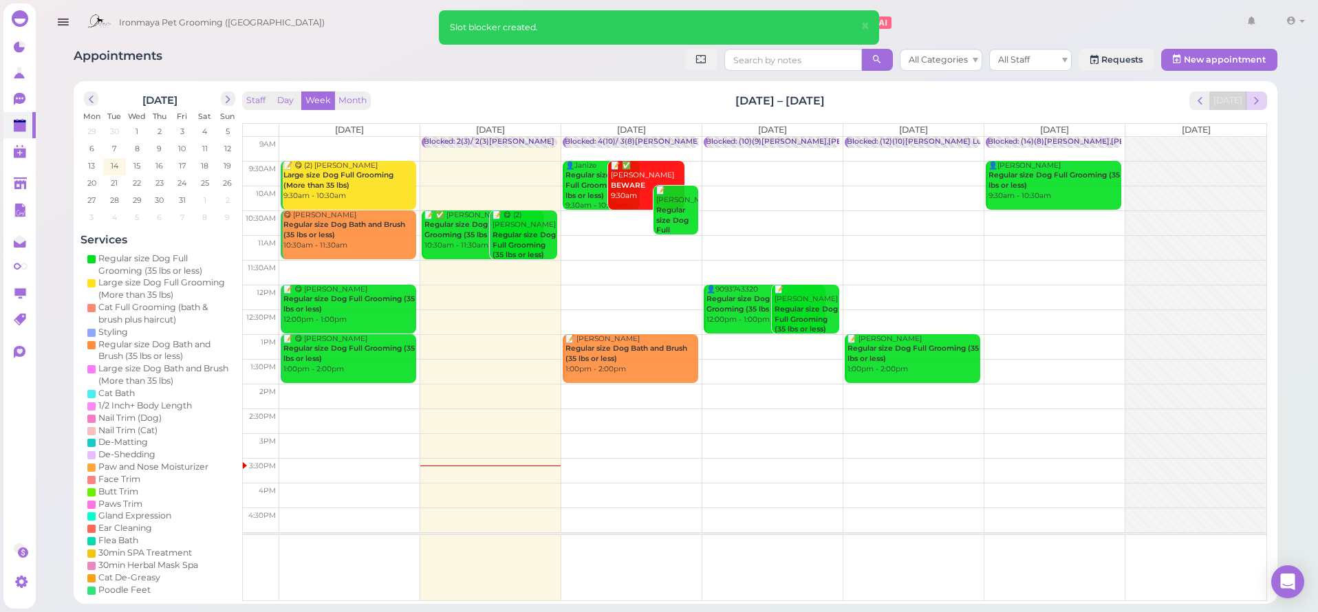
click at [1262, 100] on span "next" at bounding box center [1256, 100] width 13 height 13
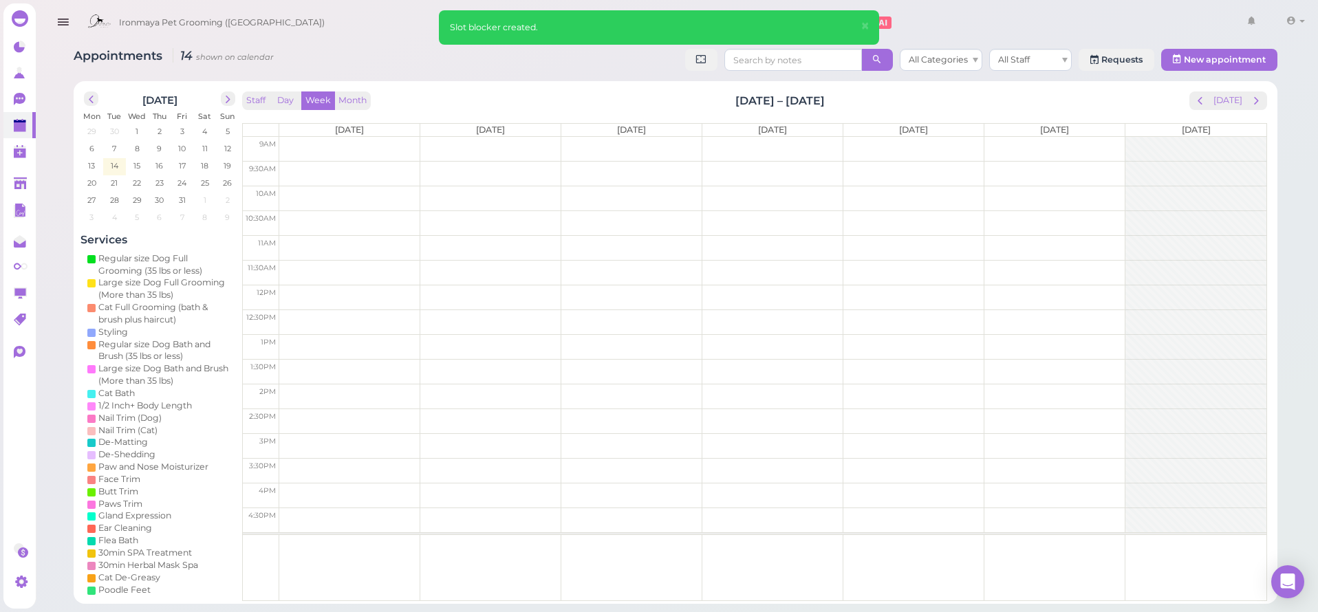
click at [1262, 100] on span "next" at bounding box center [1256, 100] width 13 height 13
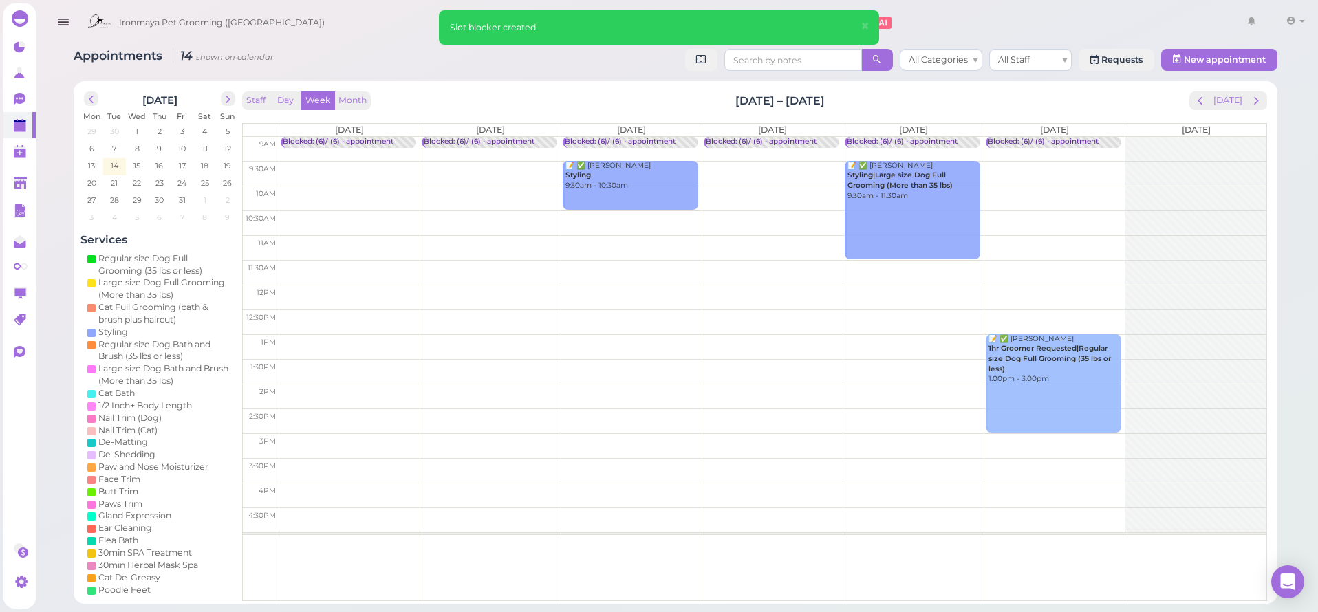
click at [1262, 100] on span "next" at bounding box center [1256, 100] width 13 height 13
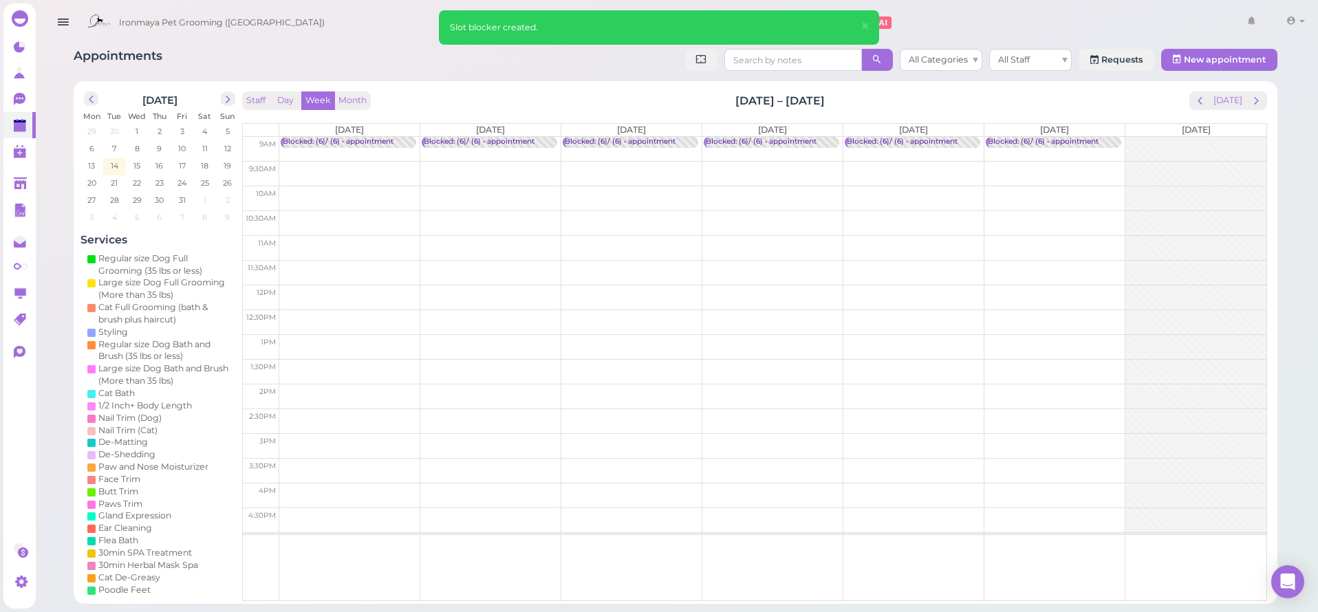
click at [1262, 100] on span "next" at bounding box center [1256, 100] width 13 height 13
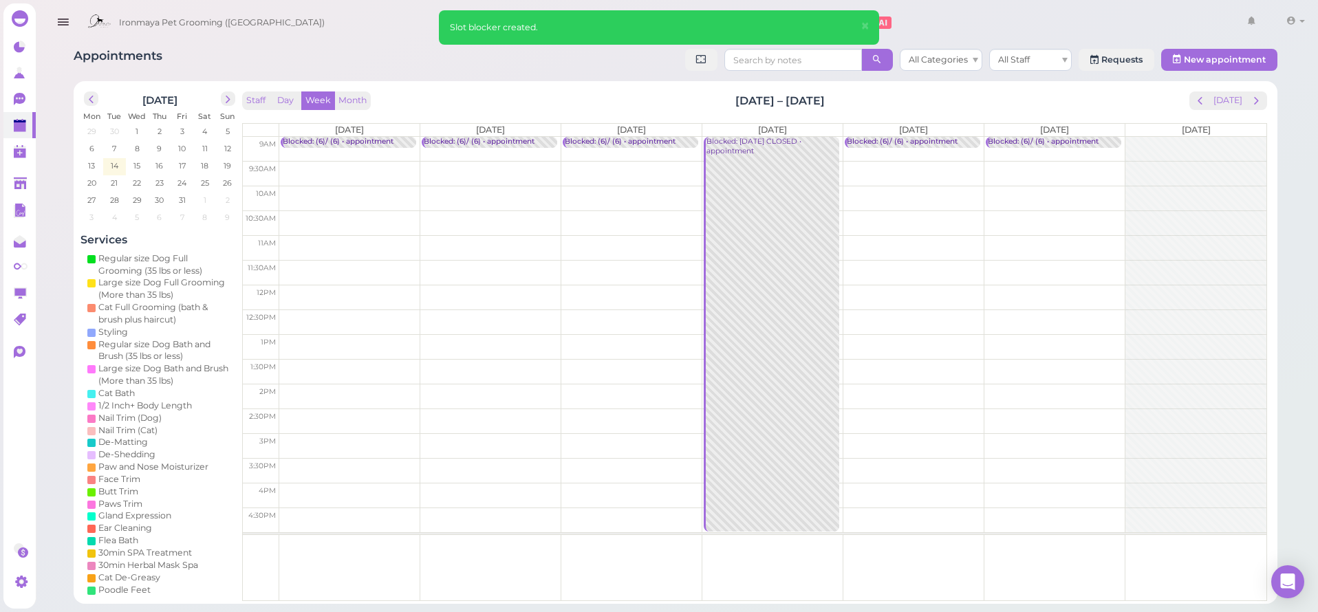
click at [1262, 100] on span "next" at bounding box center [1256, 100] width 13 height 13
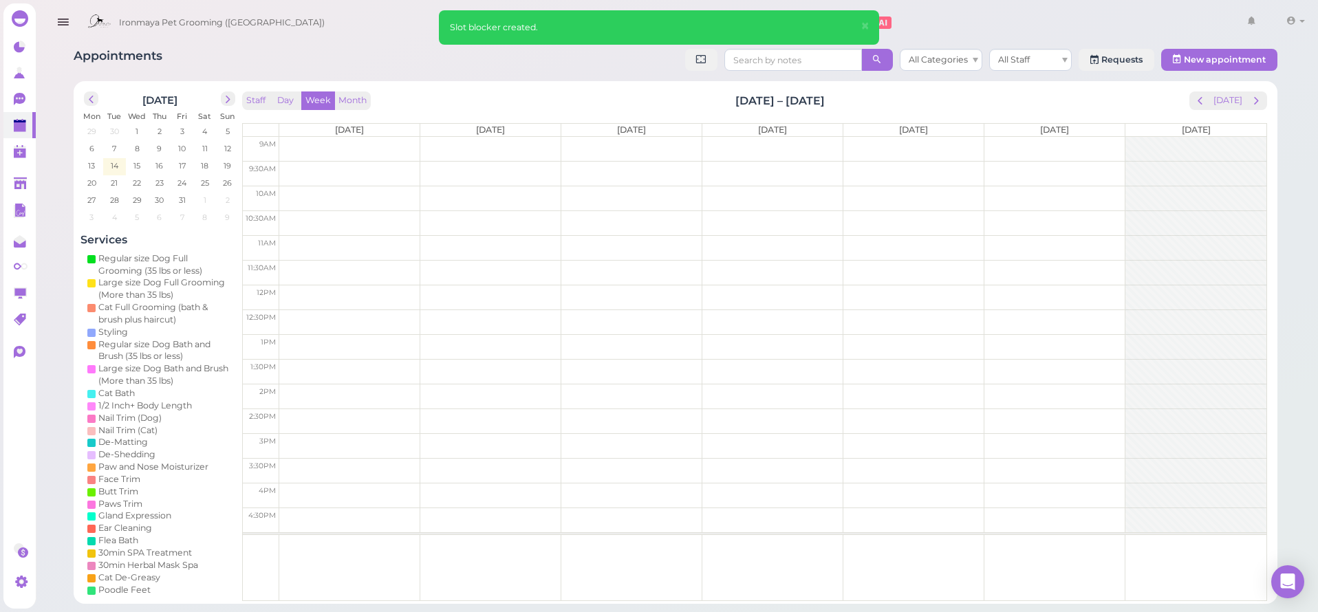
click at [291, 144] on td at bounding box center [772, 149] width 987 height 25
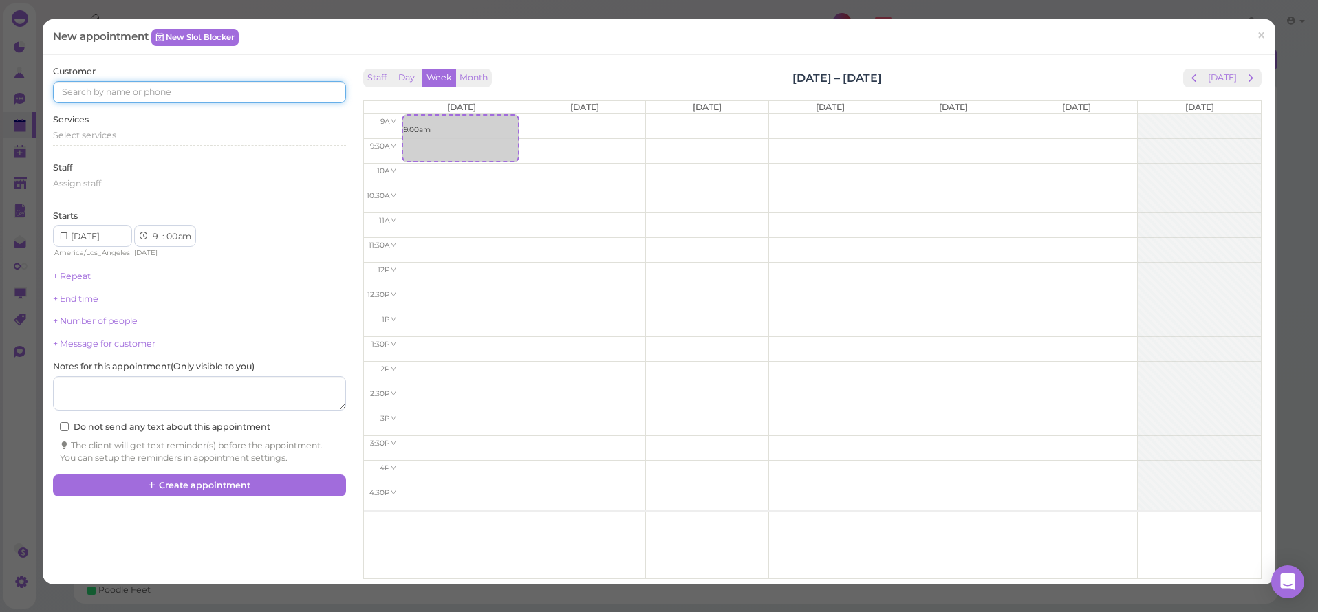
click at [184, 95] on input at bounding box center [199, 92] width 292 height 22
click at [213, 43] on link "New Slot Blocker" at bounding box center [194, 37] width 87 height 17
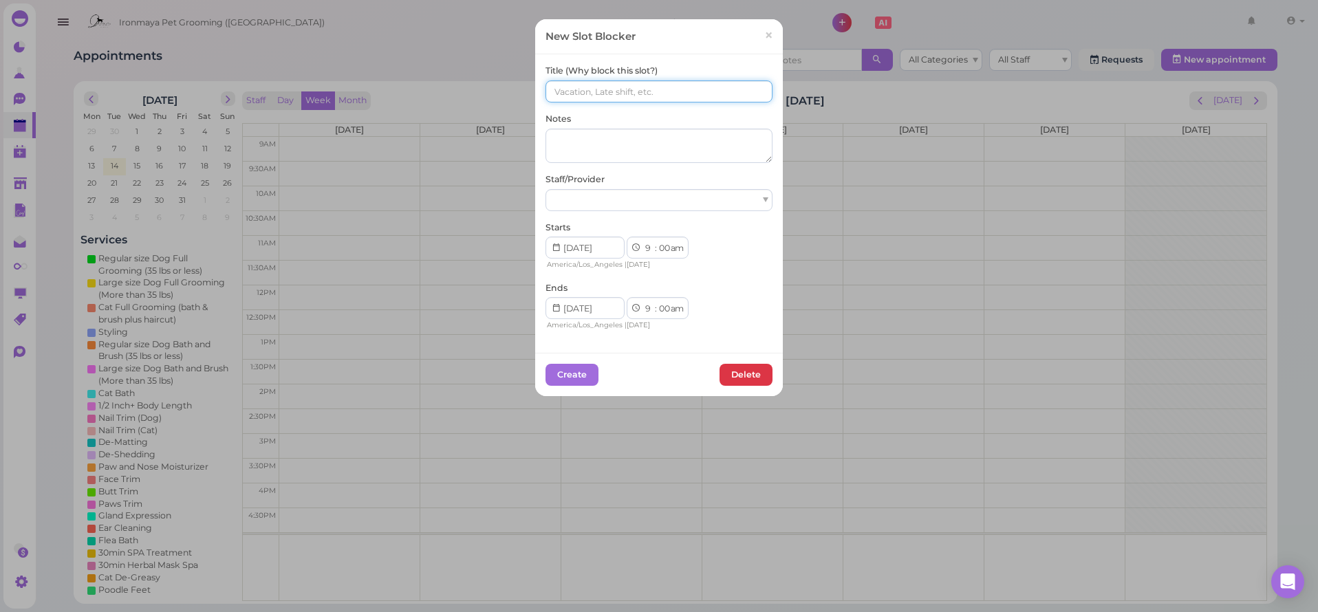
click at [553, 92] on input at bounding box center [659, 91] width 227 height 22
paste input "(6)/ (6)"
type input "(6)/ (6)"
click at [615, 200] on div at bounding box center [659, 200] width 227 height 22
select select "15"
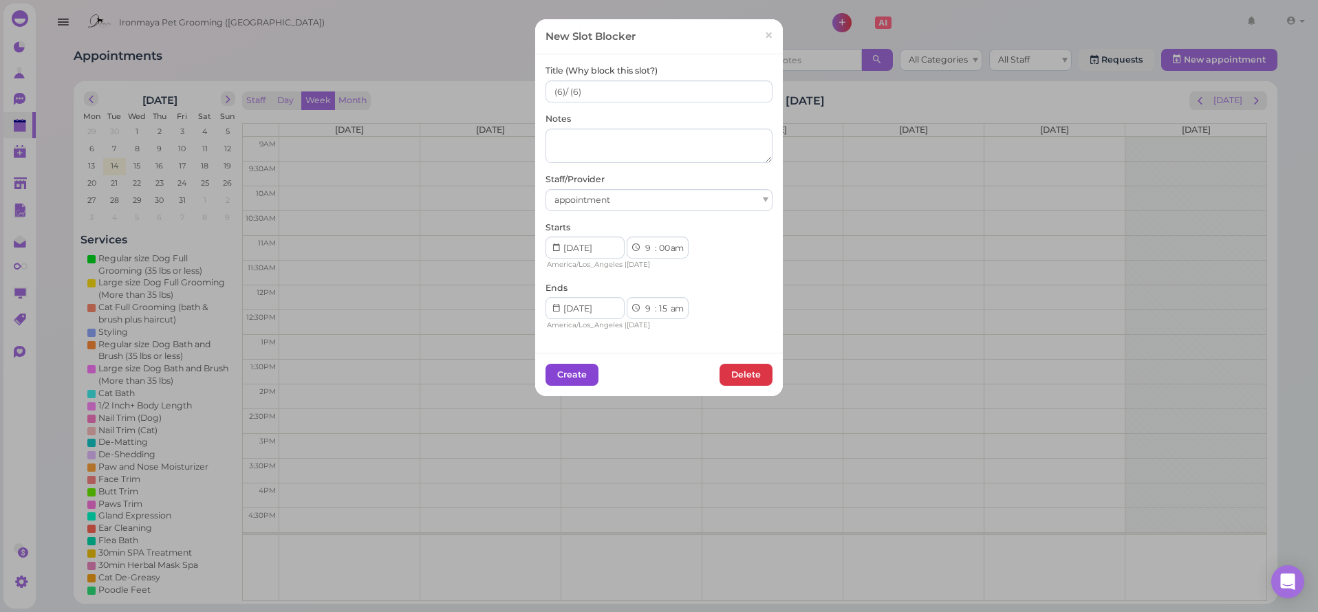
click at [554, 376] on button "Create" at bounding box center [572, 375] width 53 height 22
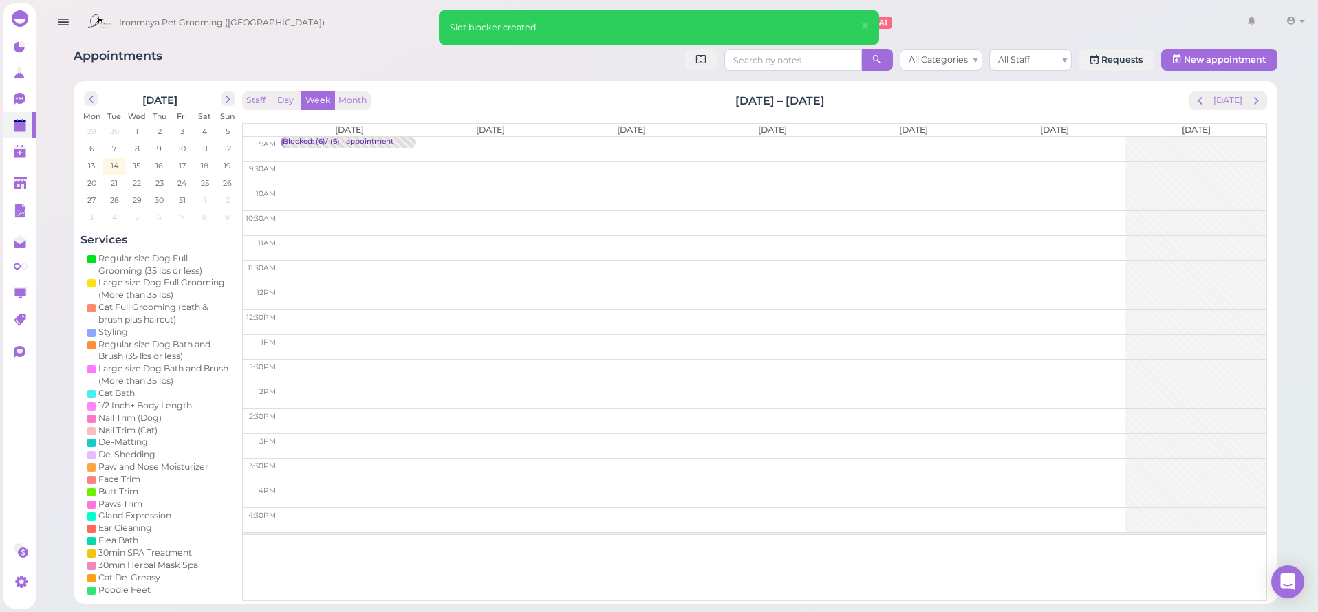
click at [506, 140] on td at bounding box center [772, 149] width 987 height 25
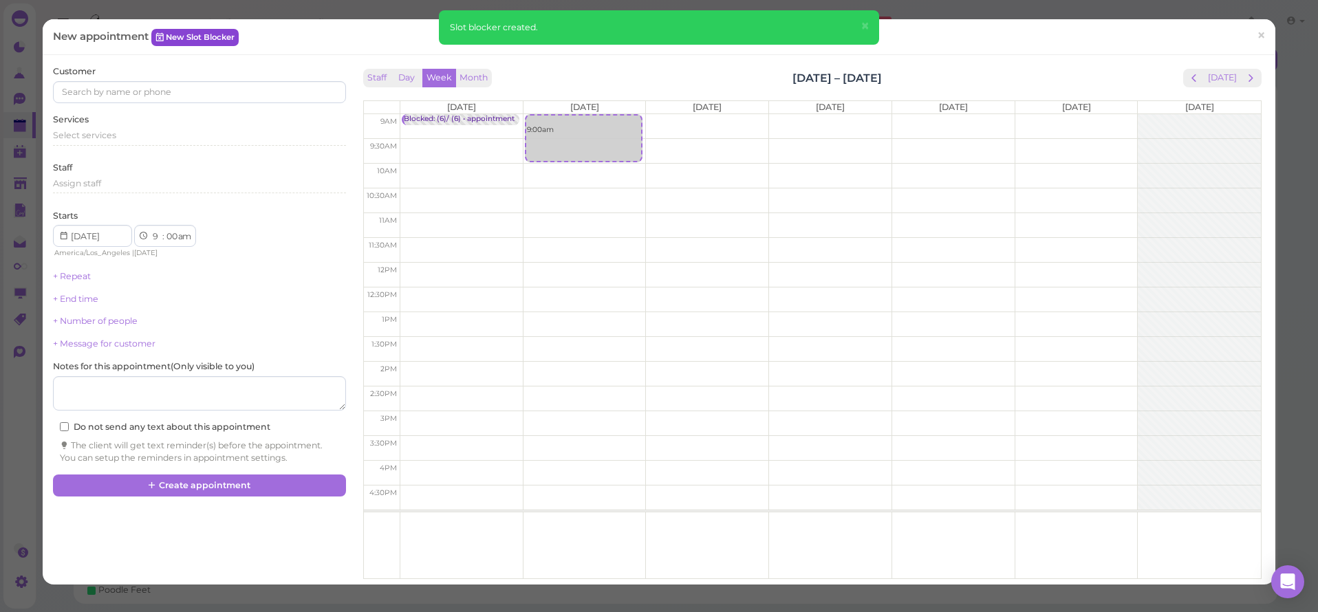
click at [225, 32] on link "New Slot Blocker" at bounding box center [194, 37] width 87 height 17
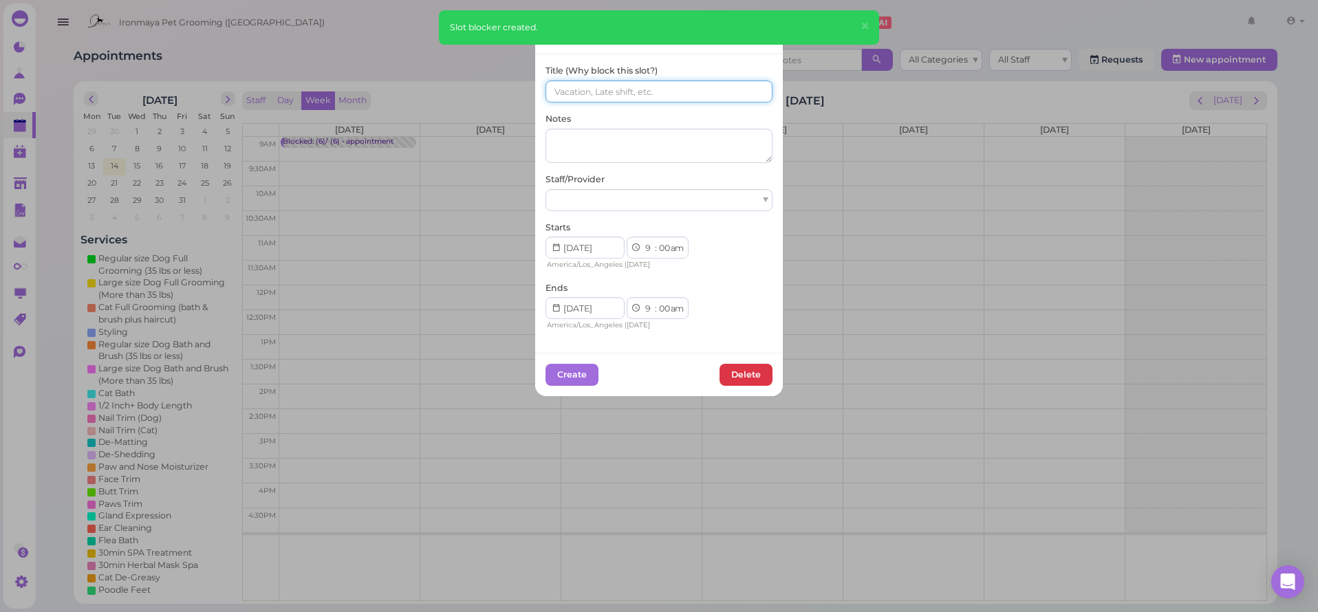
click at [565, 98] on input at bounding box center [659, 91] width 227 height 22
paste input "(6)/ (6)"
type input "(6)/ (6)"
click at [579, 200] on div at bounding box center [659, 200] width 227 height 22
select select "15"
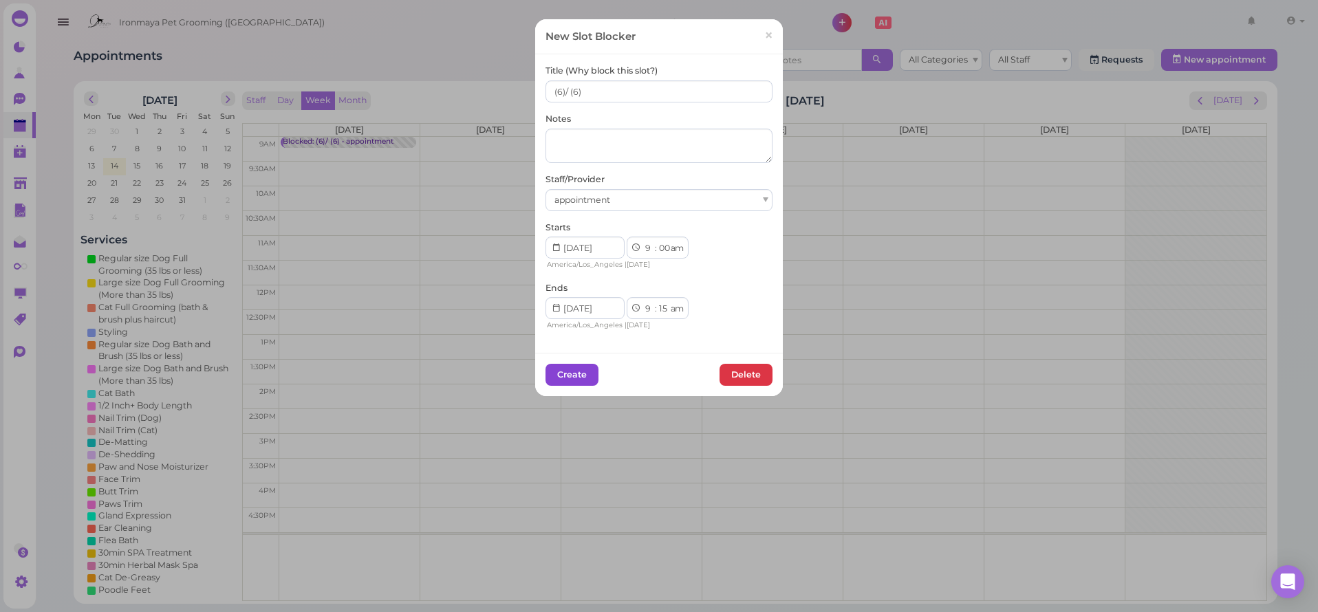
click at [583, 367] on button "Create" at bounding box center [572, 375] width 53 height 22
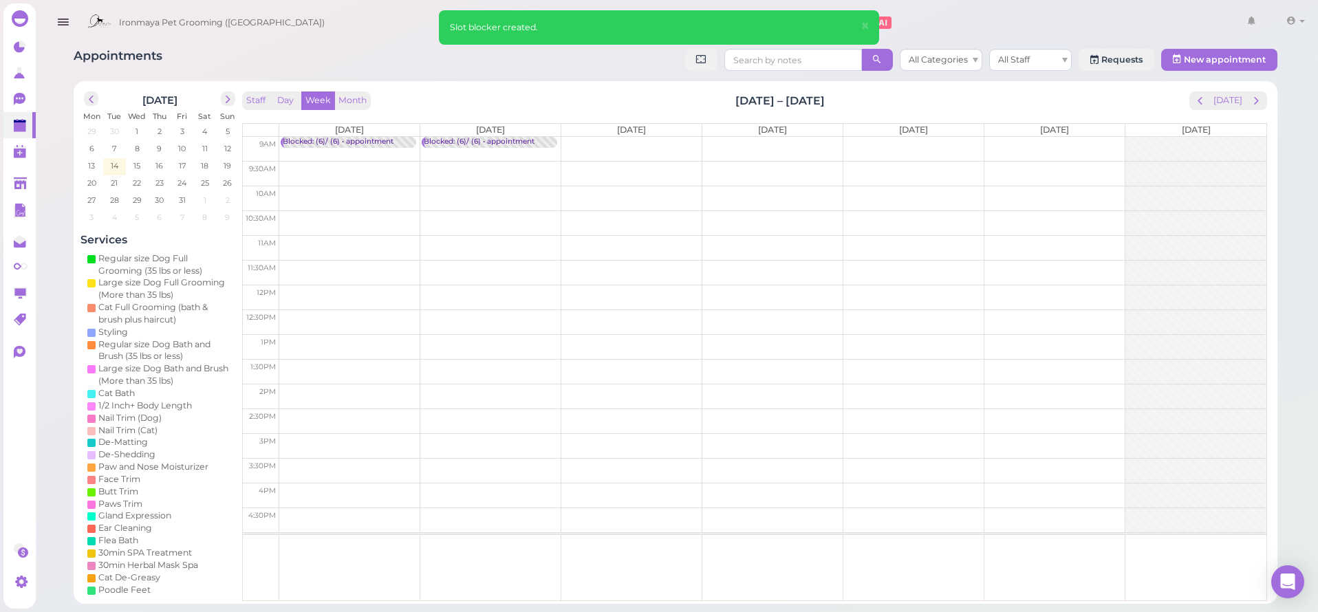
click at [612, 142] on td at bounding box center [772, 149] width 987 height 25
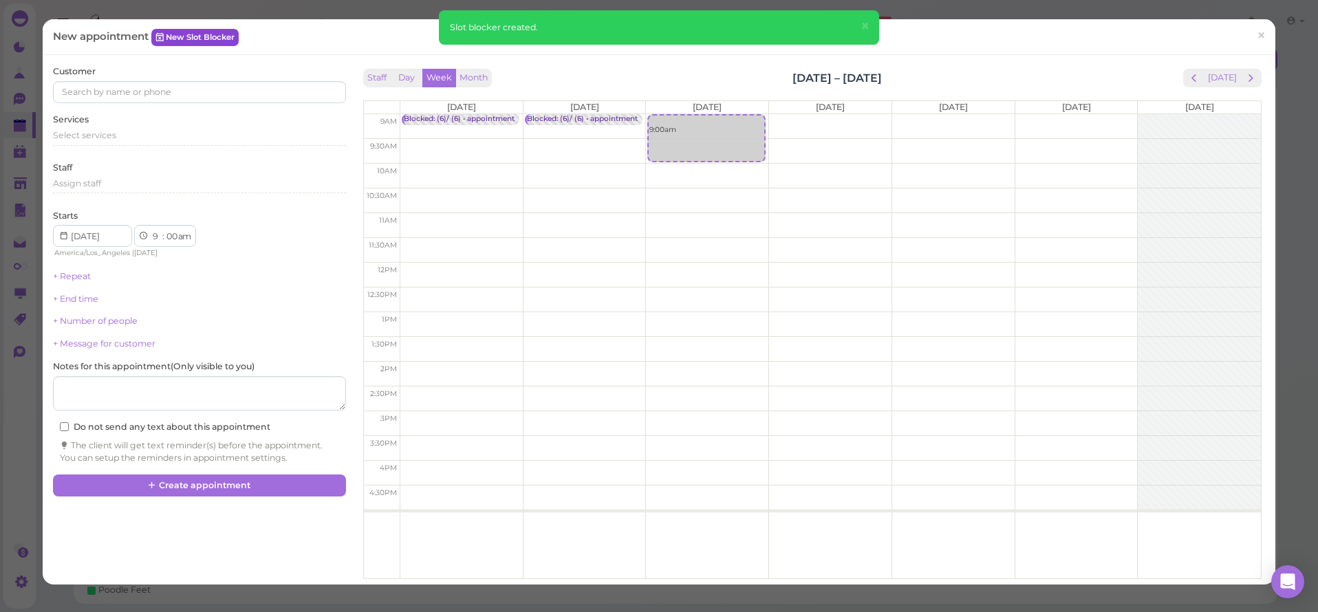
click at [215, 39] on link "New Slot Blocker" at bounding box center [194, 37] width 87 height 17
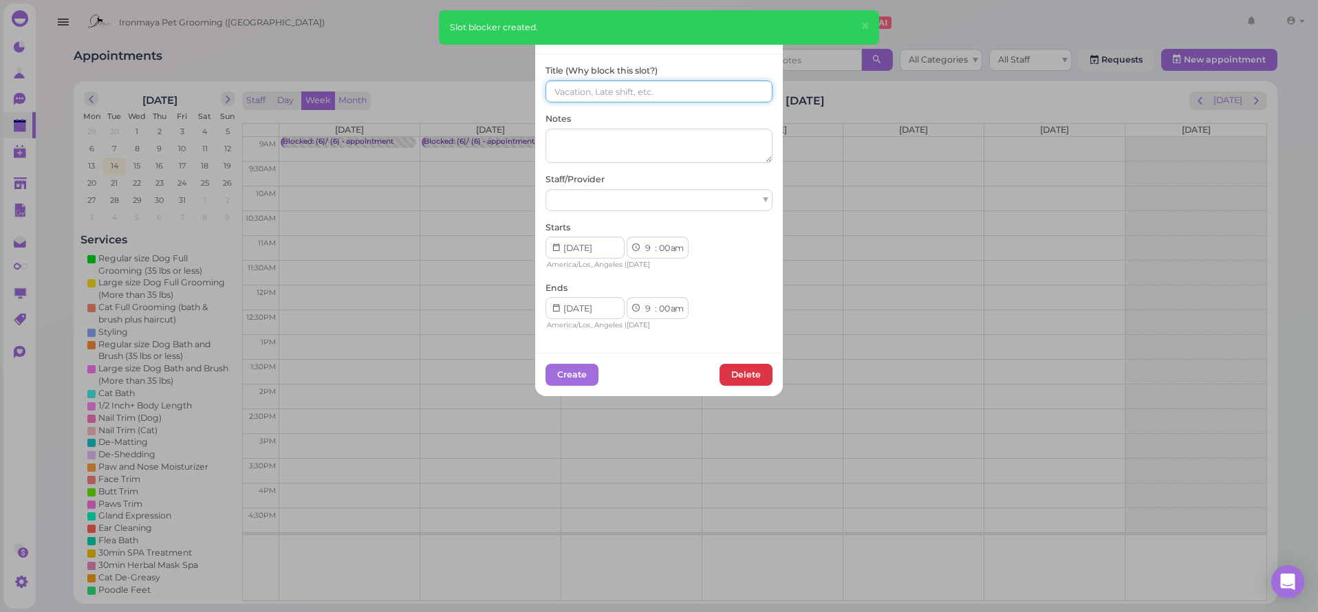
click at [610, 85] on input at bounding box center [659, 91] width 227 height 22
paste input "(6)/ (6)"
type input "(6)/ (6)"
click at [599, 189] on div at bounding box center [659, 200] width 227 height 22
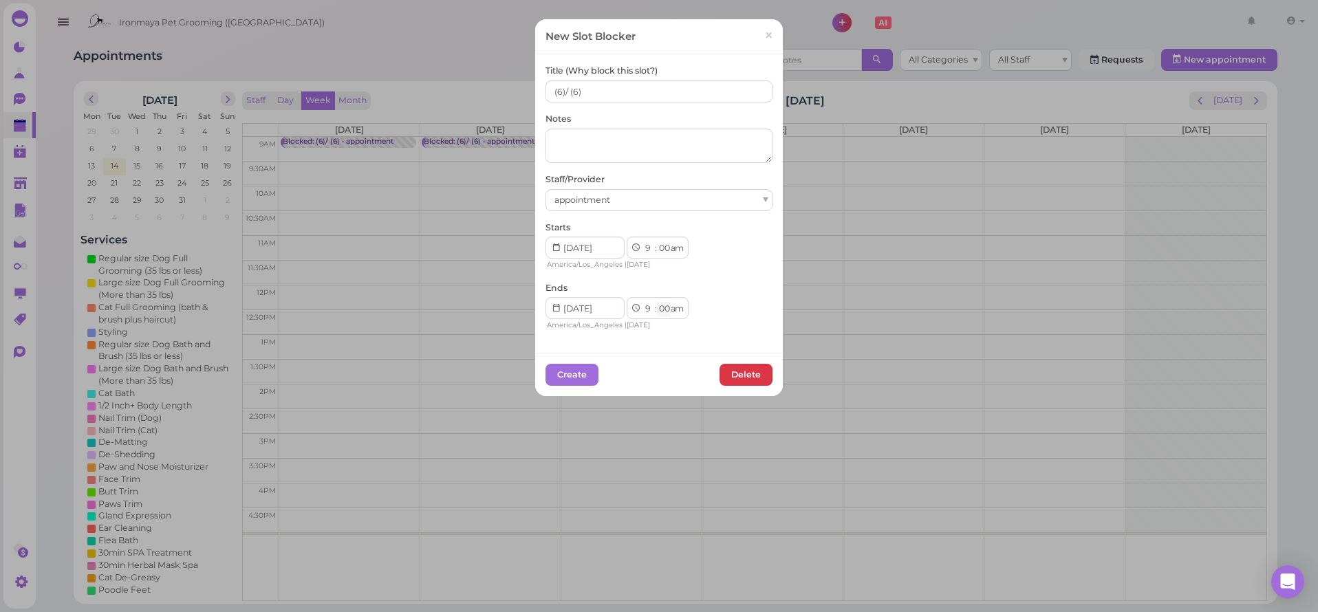
select select "15"
click at [579, 373] on button "Create" at bounding box center [572, 375] width 53 height 22
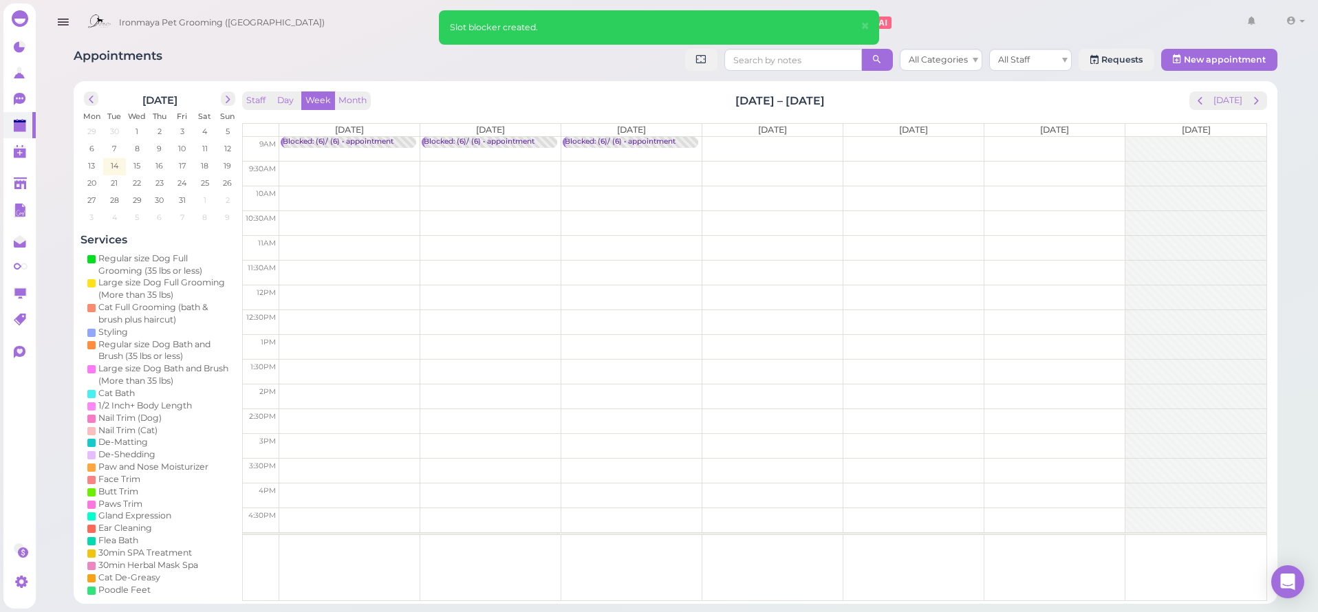
click at [746, 146] on td at bounding box center [772, 149] width 987 height 25
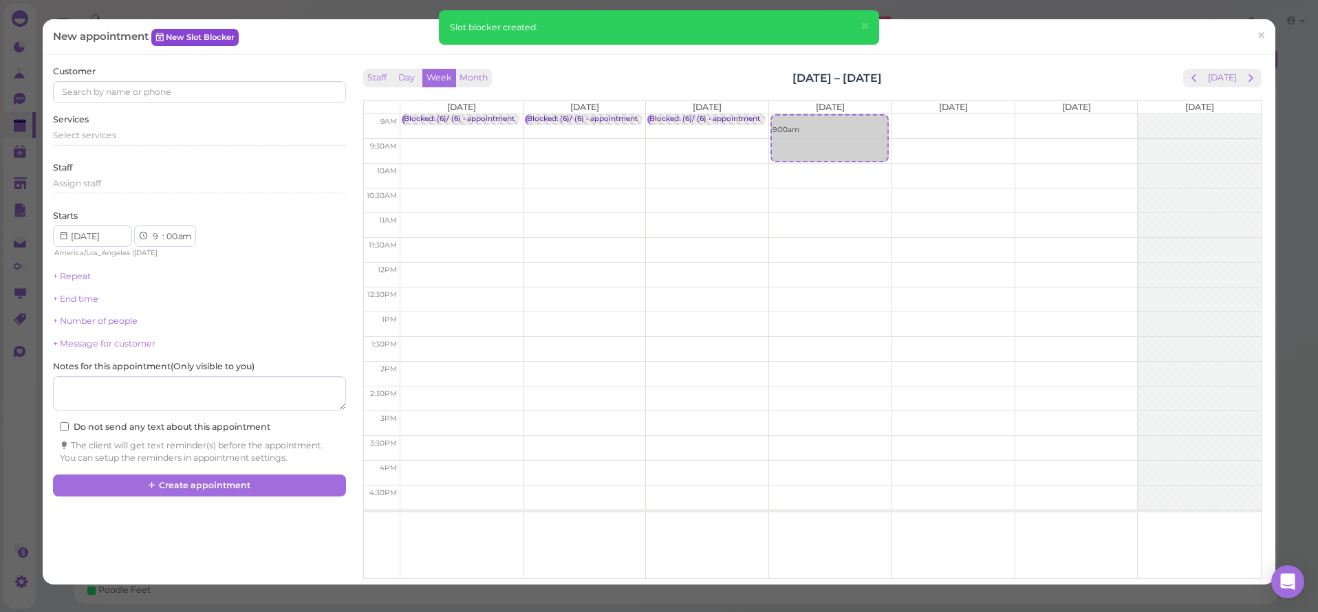
click at [224, 38] on link "New Slot Blocker" at bounding box center [194, 37] width 87 height 17
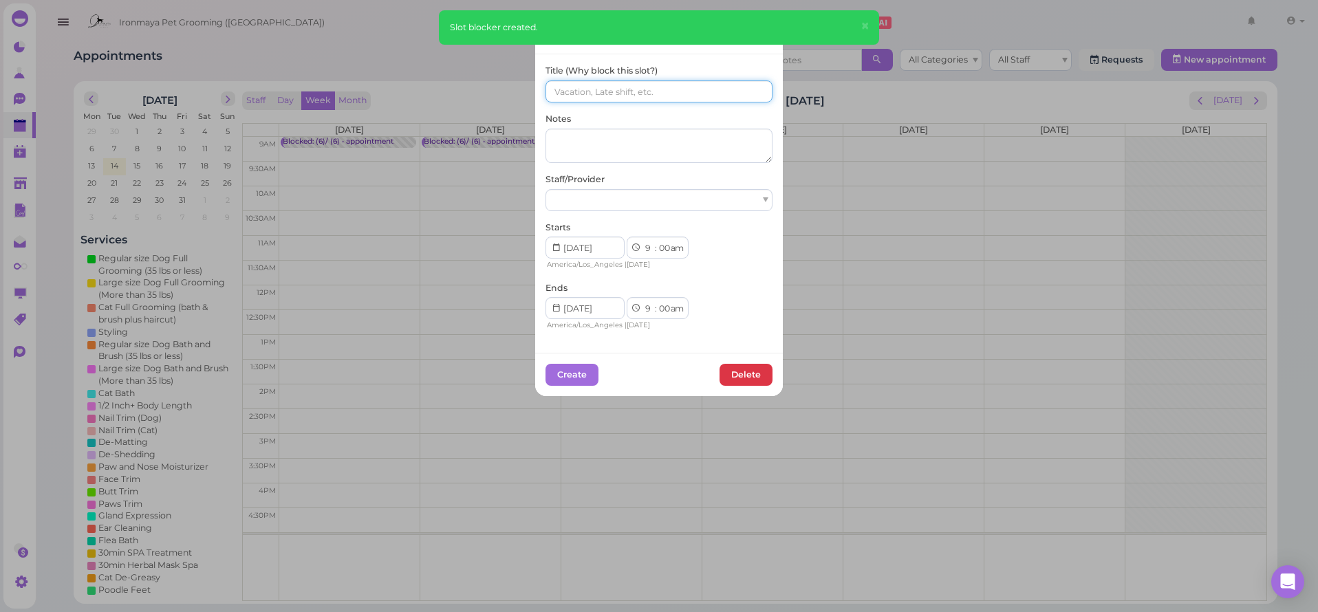
click at [563, 92] on input at bounding box center [659, 91] width 227 height 22
paste input "(6)/ (6)"
type input "(6)/ (6)"
drag, startPoint x: 572, startPoint y: 208, endPoint x: 572, endPoint y: 198, distance: 10.3
click at [572, 207] on div at bounding box center [659, 200] width 227 height 22
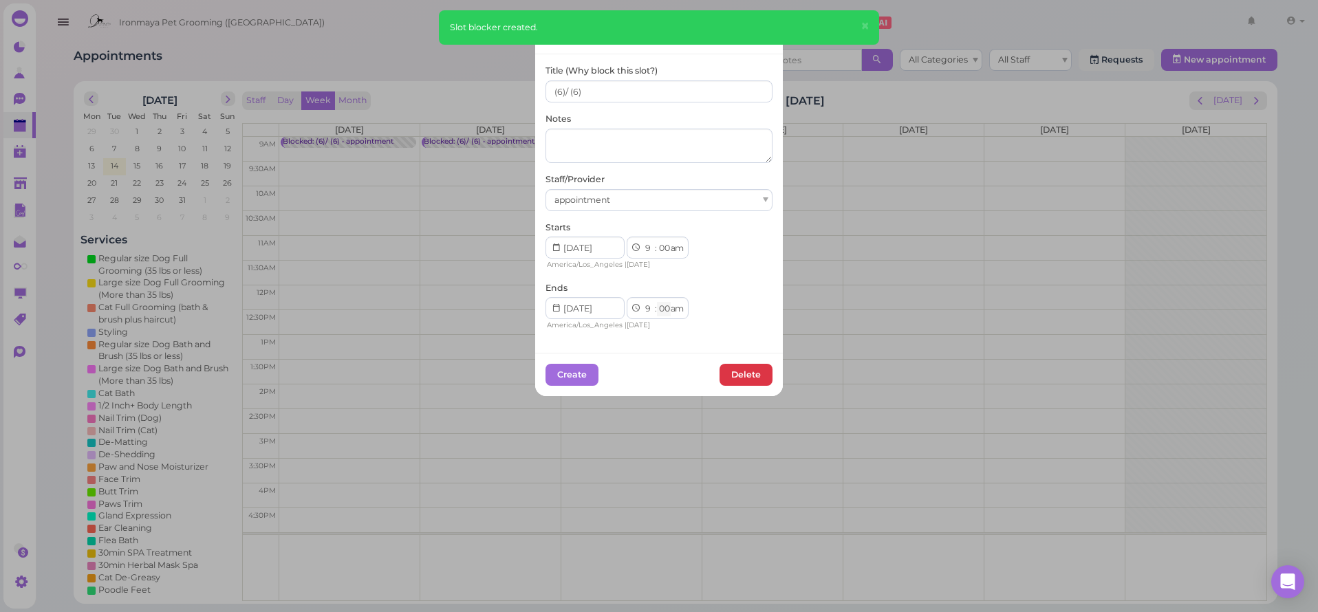
select select "15"
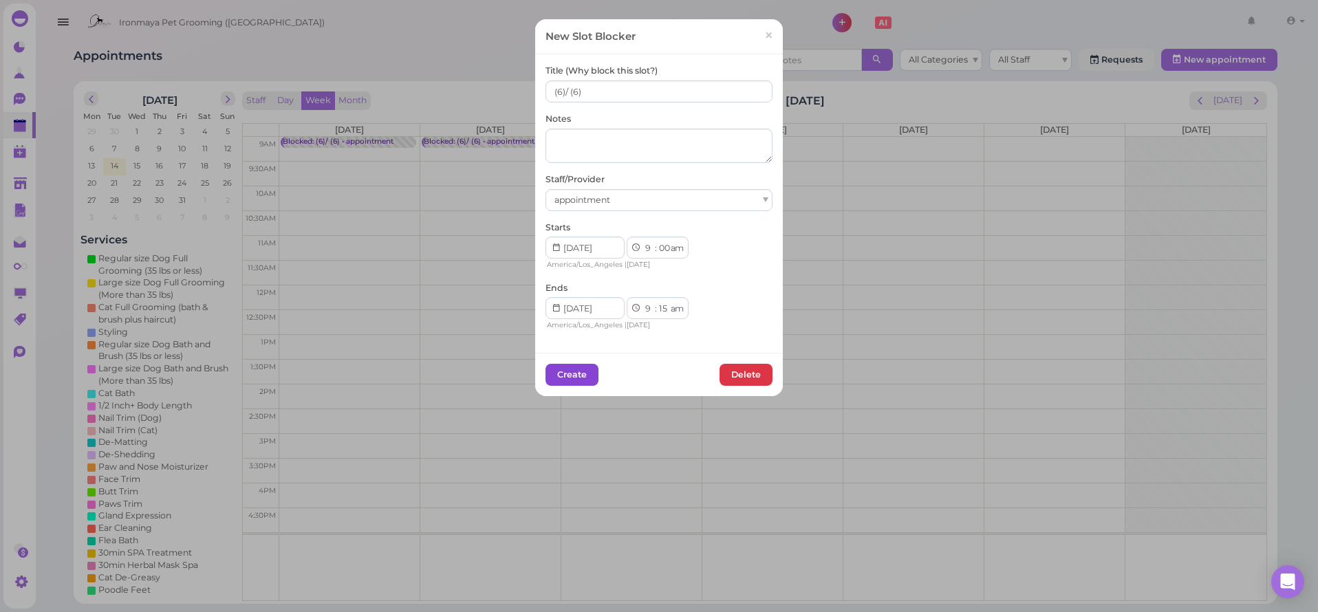
click at [574, 375] on button "Create" at bounding box center [572, 375] width 53 height 22
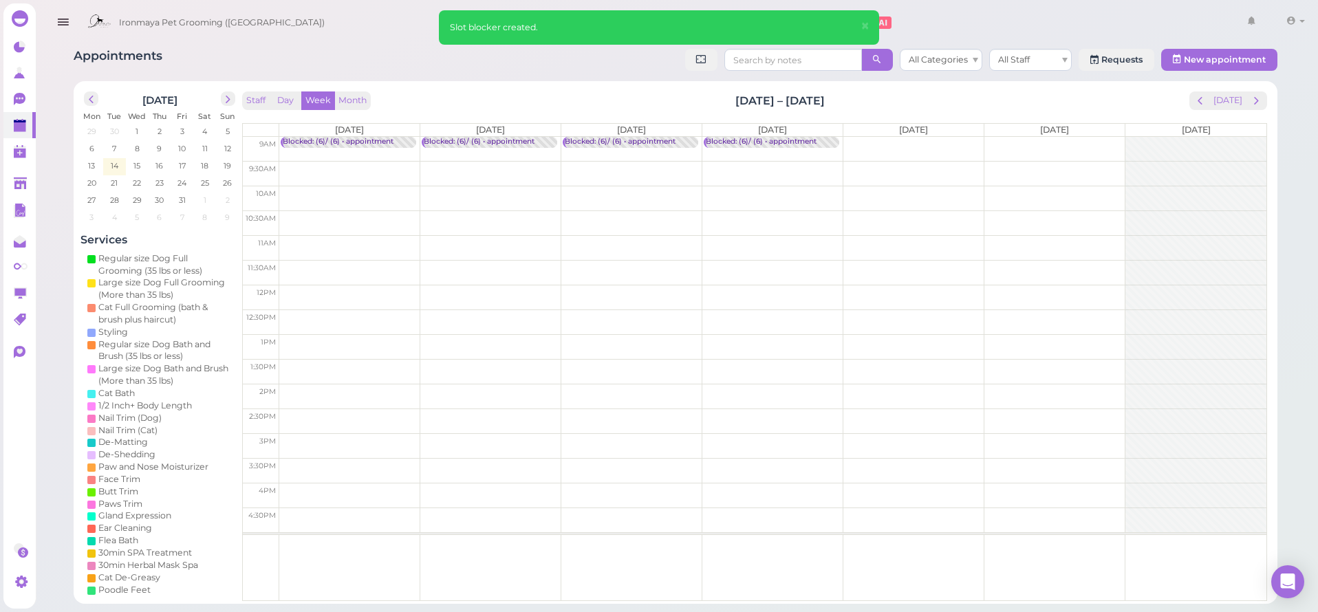
click at [861, 145] on td at bounding box center [772, 149] width 987 height 25
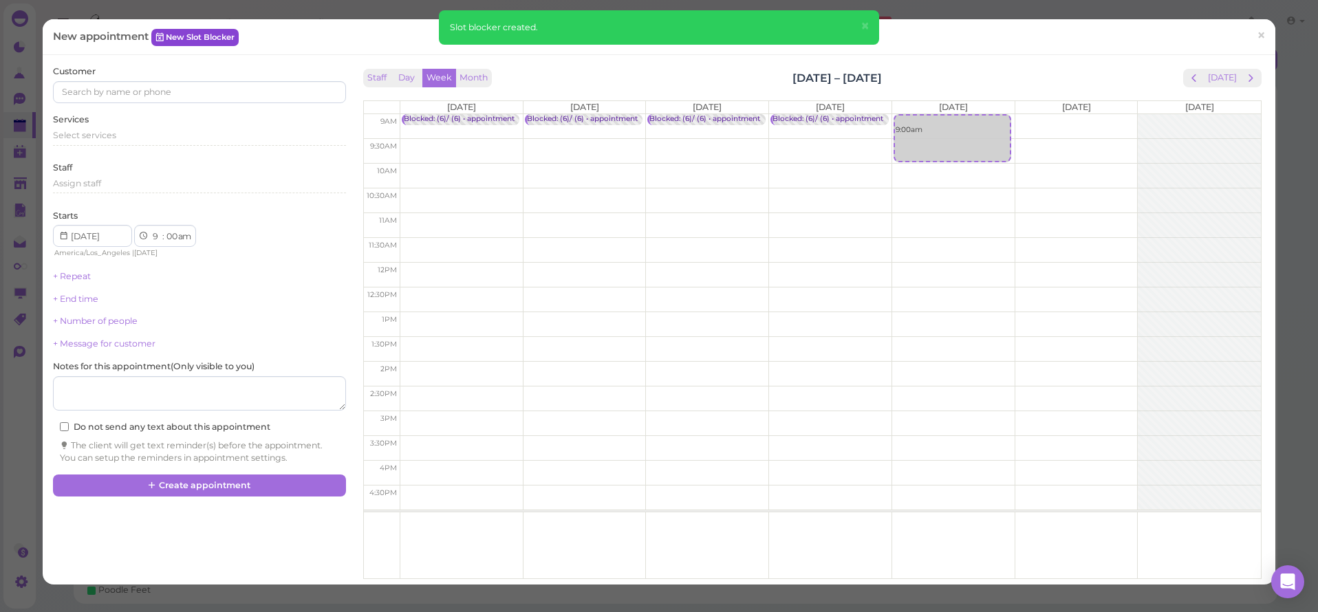
click at [227, 36] on link "New Slot Blocker" at bounding box center [194, 37] width 87 height 17
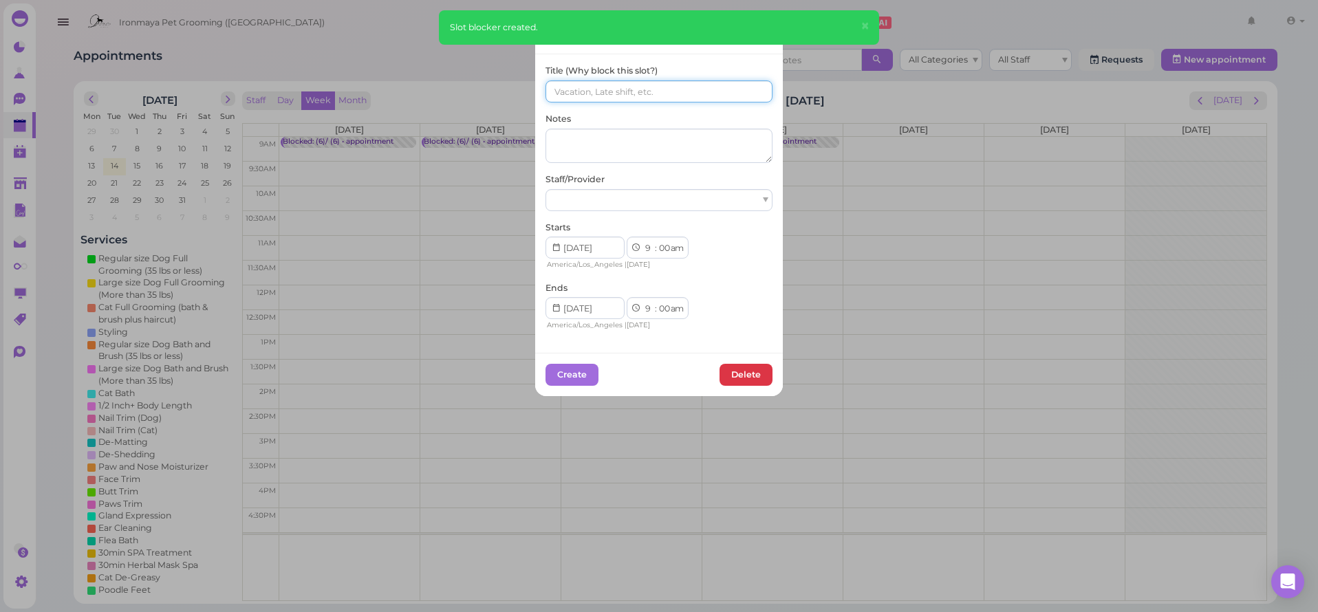
click at [671, 84] on input at bounding box center [659, 91] width 227 height 22
paste input "(6)/ (6)"
type input "(6)/ (6)"
click at [603, 203] on div at bounding box center [659, 200] width 227 height 22
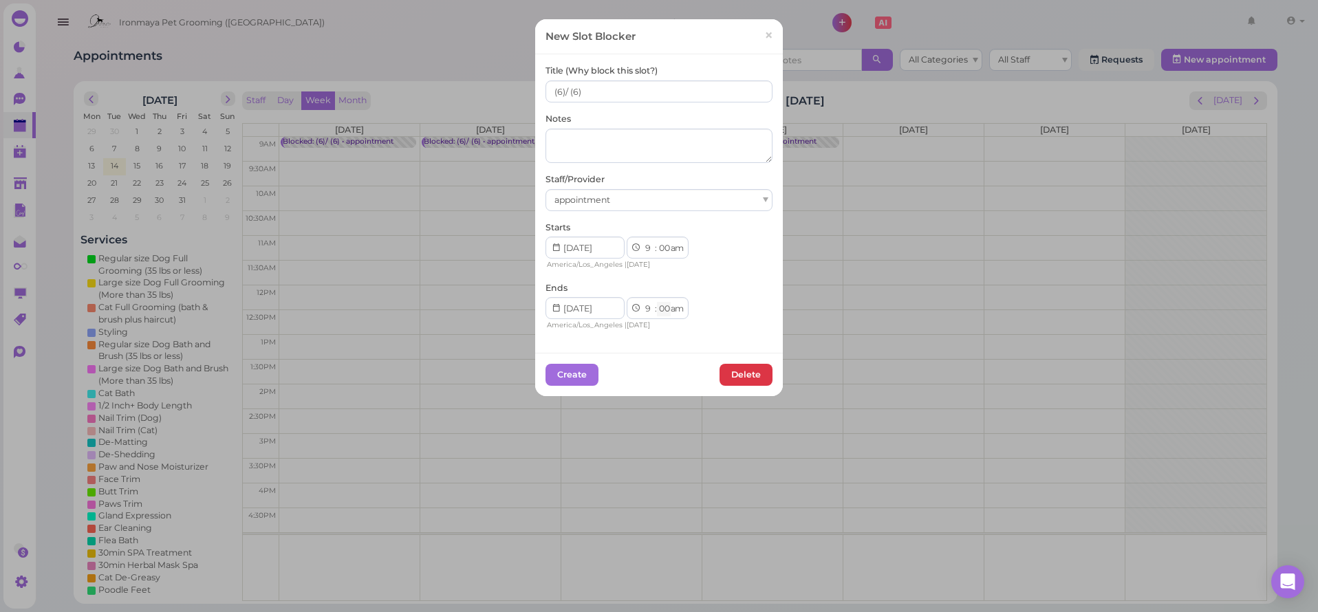
select select "15"
click at [590, 364] on div "Create Delete" at bounding box center [659, 375] width 227 height 22
click at [584, 365] on button "Create" at bounding box center [572, 375] width 53 height 22
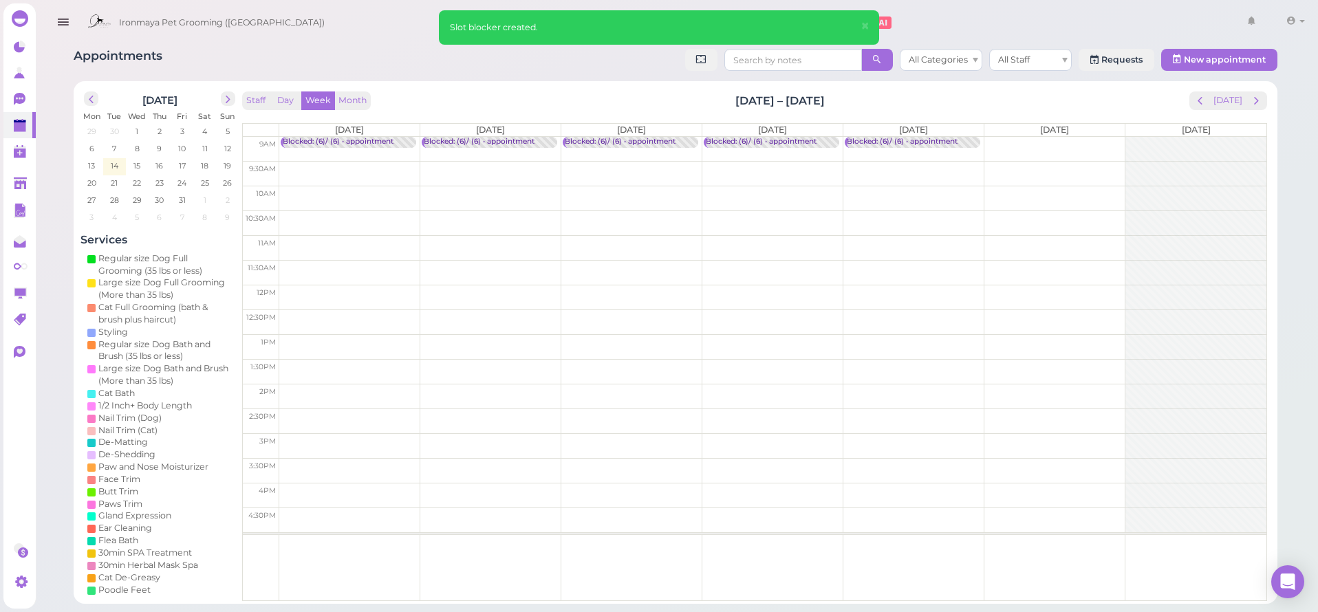
click at [1025, 141] on td at bounding box center [772, 149] width 987 height 25
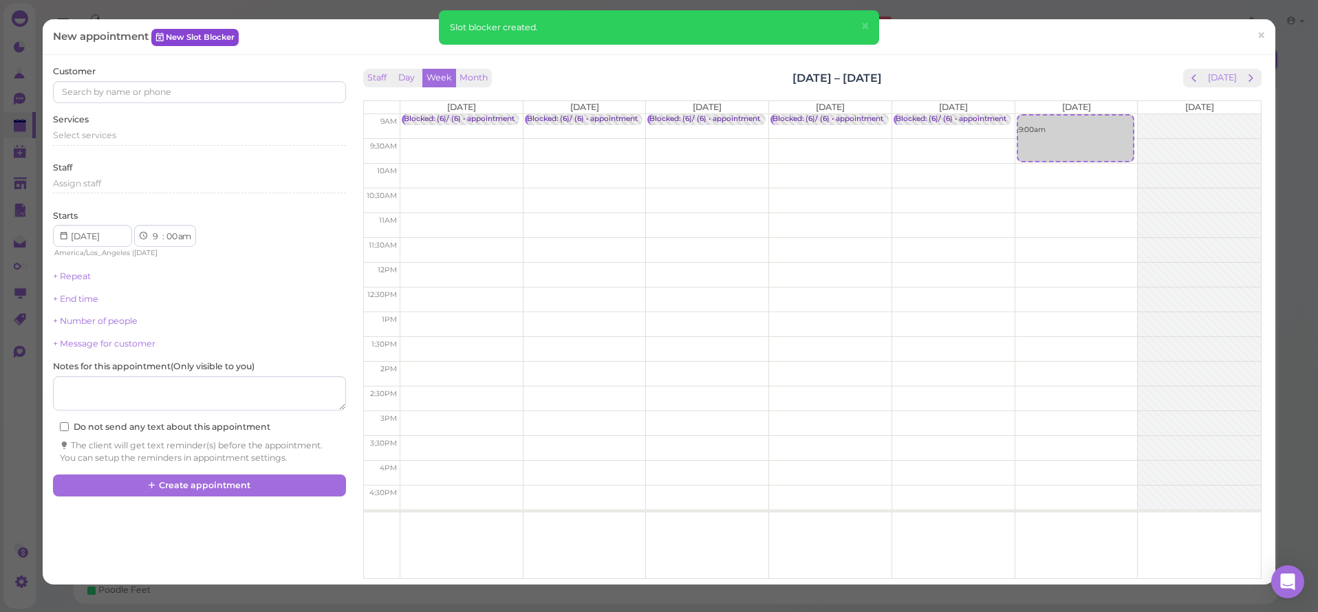
click at [177, 42] on link "New Slot Blocker" at bounding box center [194, 37] width 87 height 17
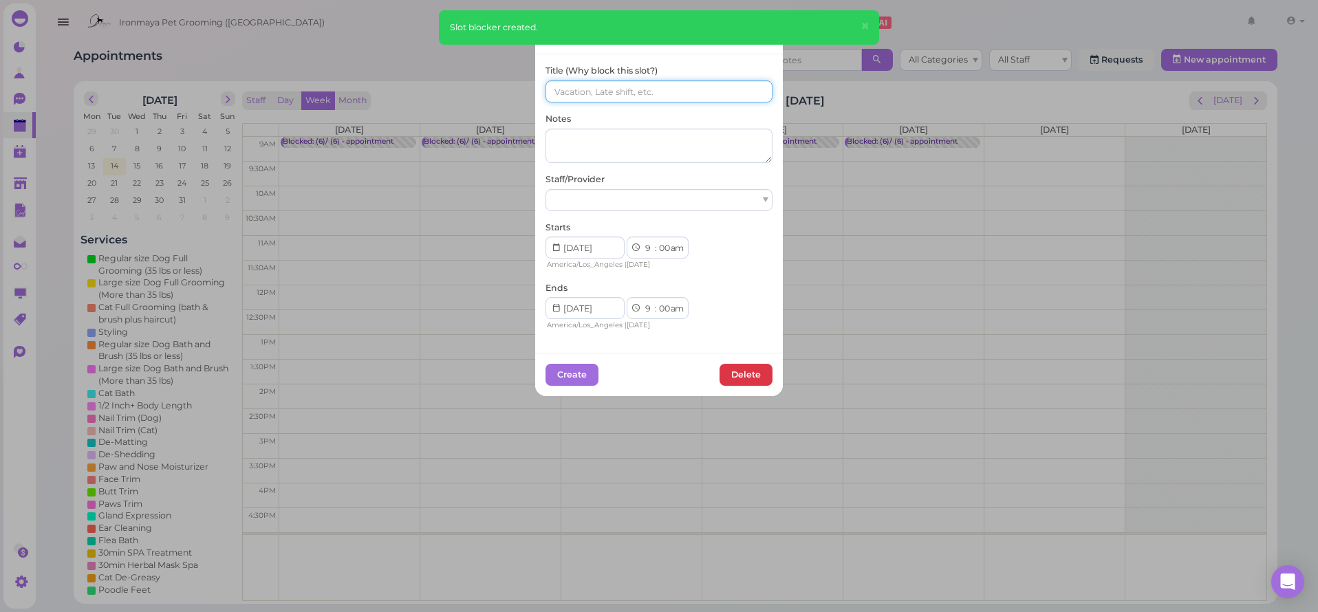
click at [614, 89] on input at bounding box center [659, 91] width 227 height 22
paste input "(6)/ (6)"
type input "(6)/ (6)"
click at [600, 195] on div at bounding box center [659, 200] width 227 height 22
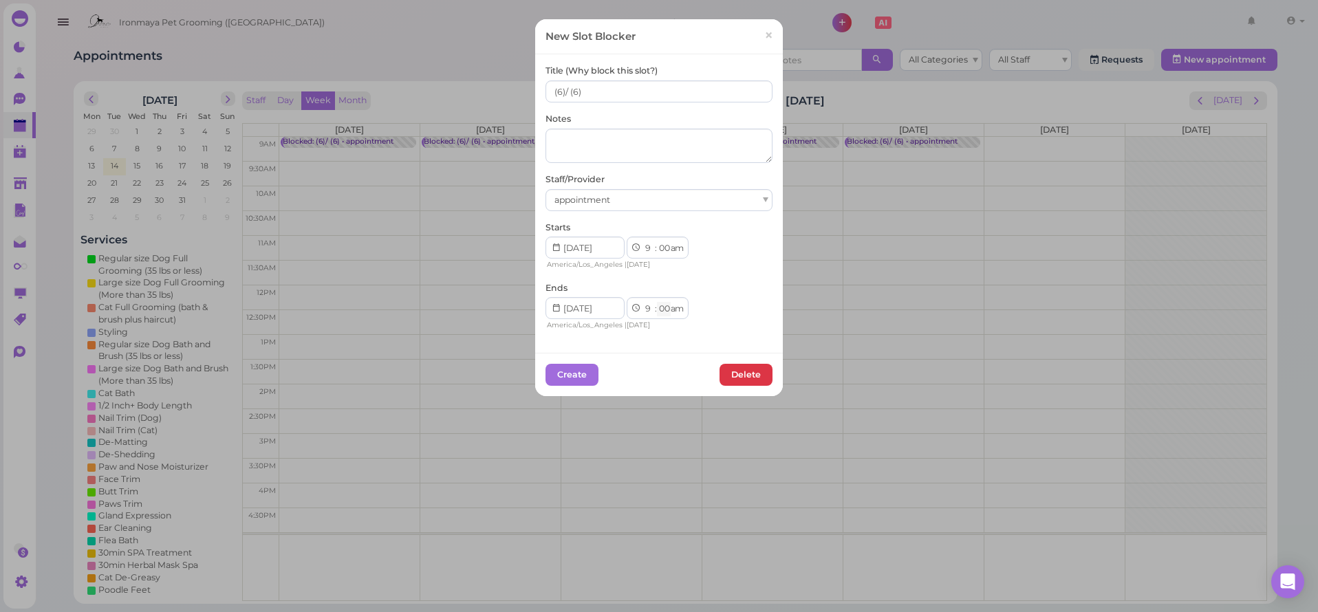
select select "15"
click at [593, 367] on div "Create Delete" at bounding box center [659, 375] width 227 height 22
click at [583, 369] on button "Create" at bounding box center [572, 375] width 53 height 22
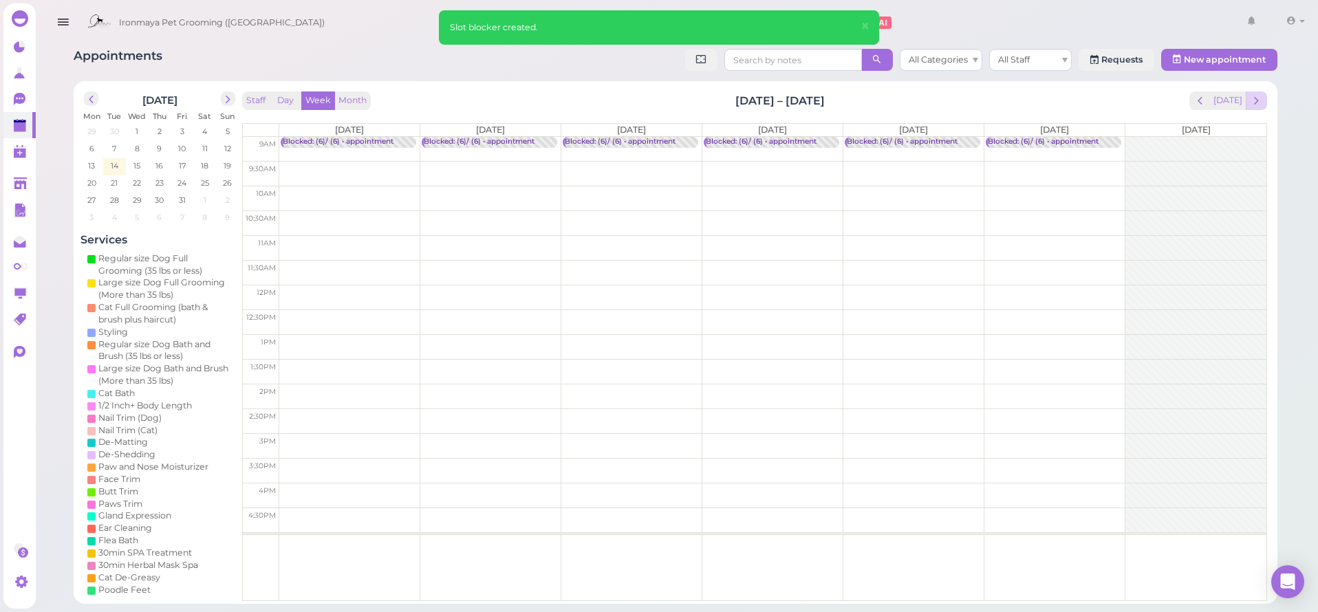
click at [1257, 98] on span "next" at bounding box center [1256, 100] width 13 height 13
click at [299, 145] on td at bounding box center [772, 149] width 987 height 25
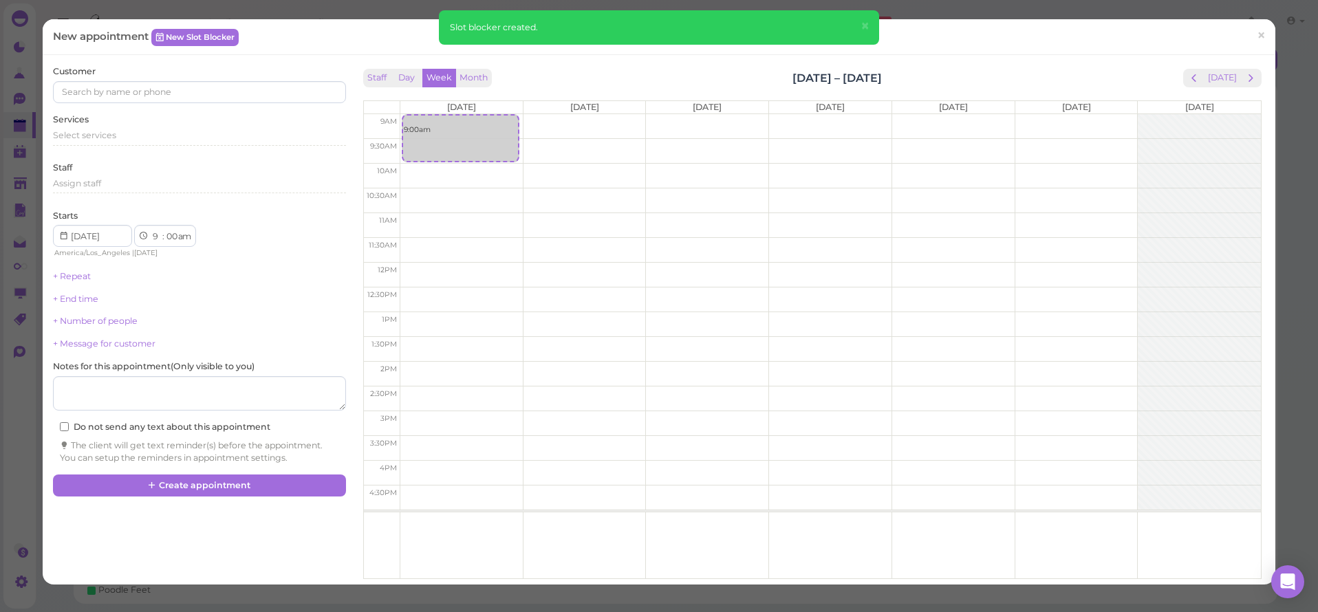
click at [228, 28] on div "New appointment New Slot Blocker ×" at bounding box center [659, 37] width 1233 height 36
click at [233, 44] on link "New Slot Blocker" at bounding box center [194, 37] width 87 height 17
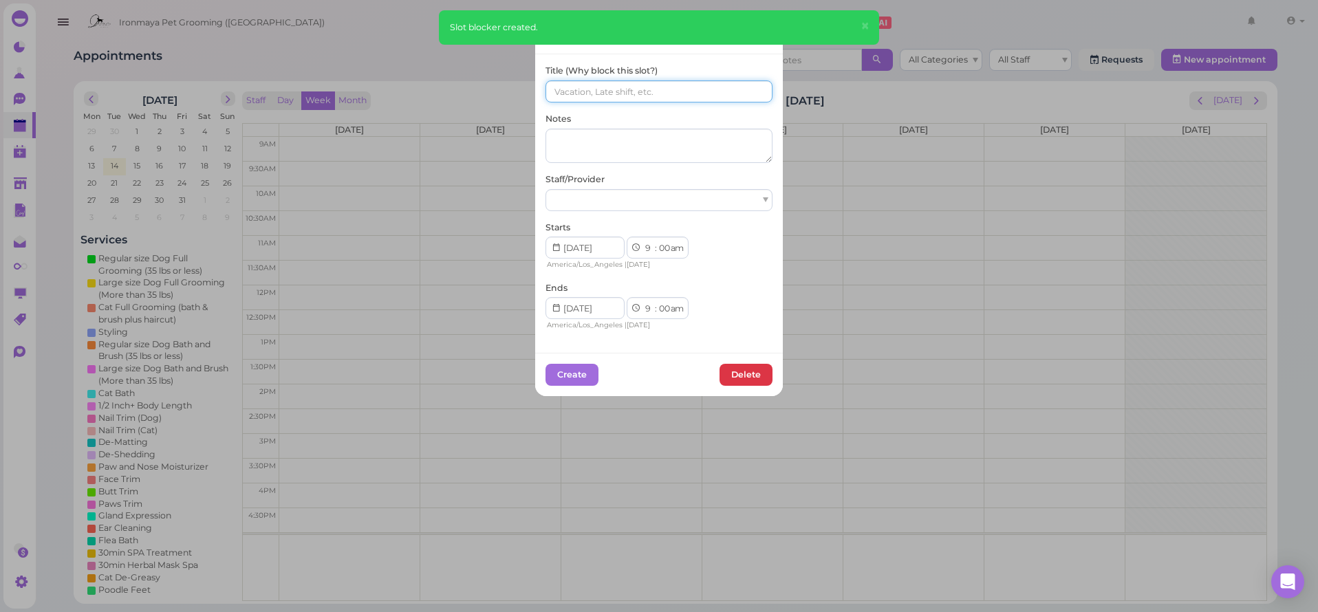
click at [632, 88] on input at bounding box center [659, 91] width 227 height 22
paste input "(6)/ (6)"
type input "(6)/ (6)"
click at [611, 207] on div at bounding box center [659, 200] width 227 height 22
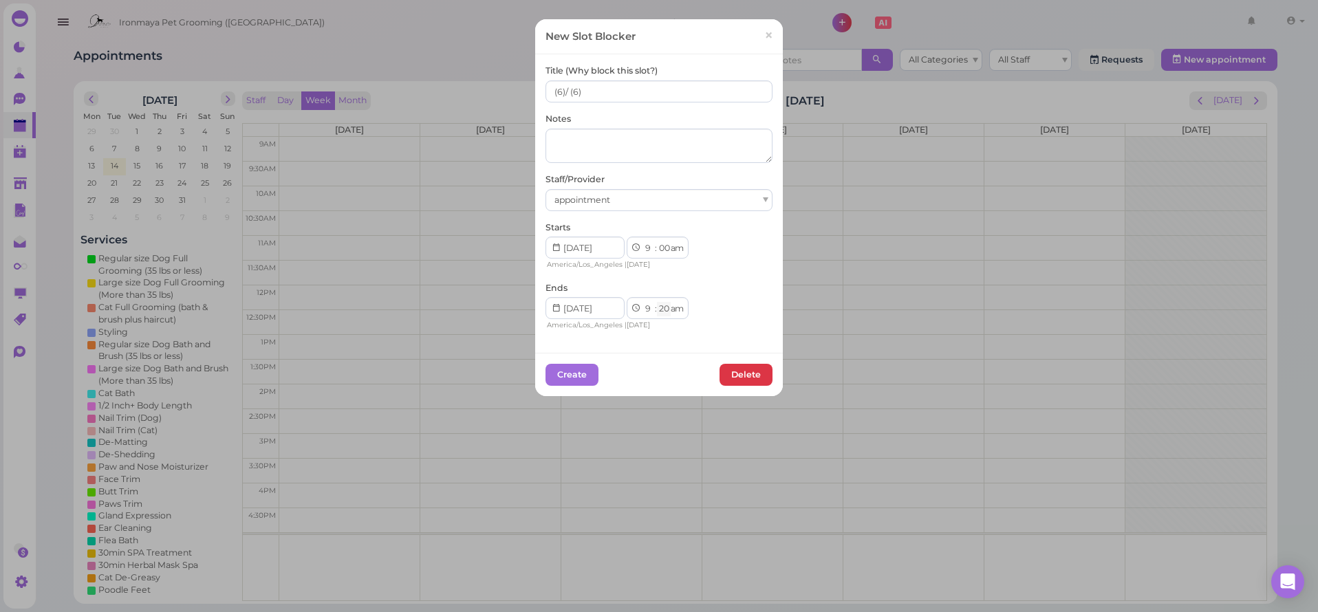
select select "15"
click at [639, 334] on div "Title (Why block this slot?) (6)/ (6) Notes Staff/Provider appointment Starts 1…" at bounding box center [659, 203] width 248 height 298
click at [585, 371] on button "Create" at bounding box center [572, 375] width 53 height 22
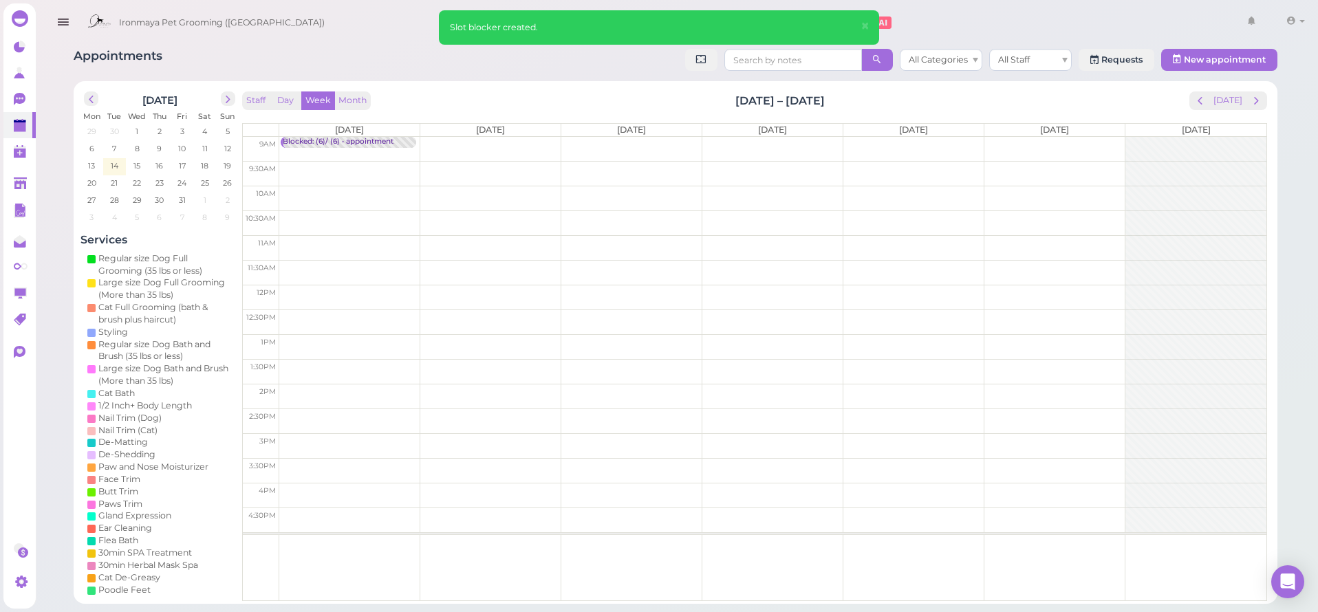
click at [530, 141] on td at bounding box center [772, 149] width 987 height 25
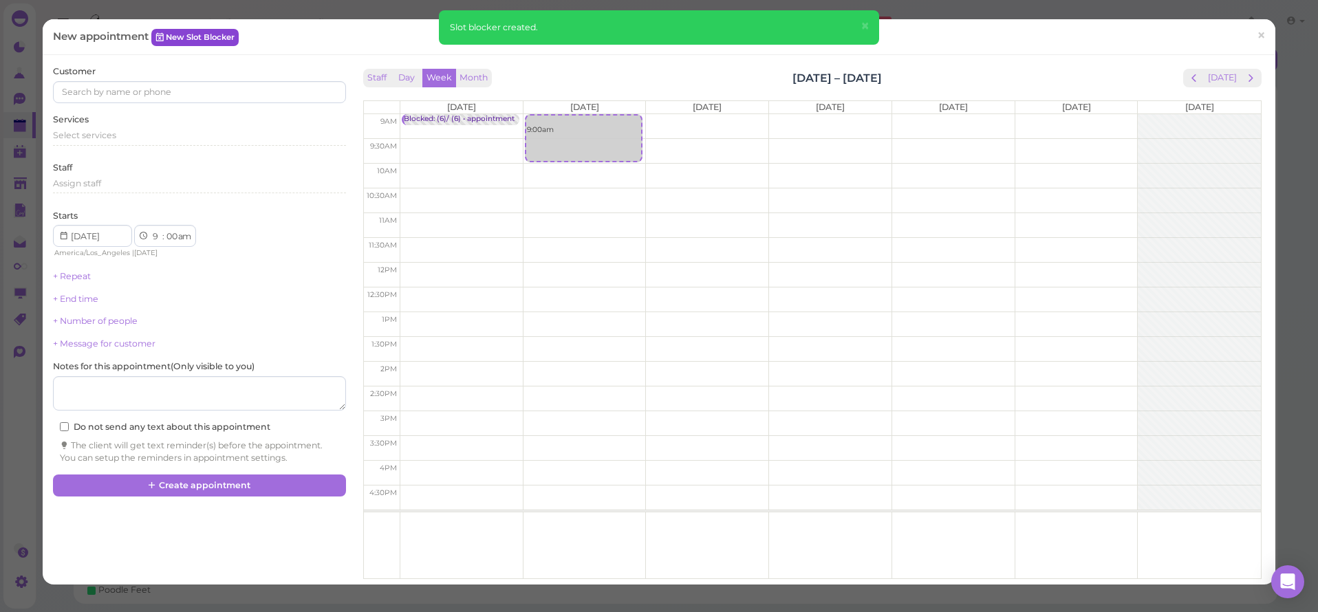
click at [199, 36] on link "New Slot Blocker" at bounding box center [194, 37] width 87 height 17
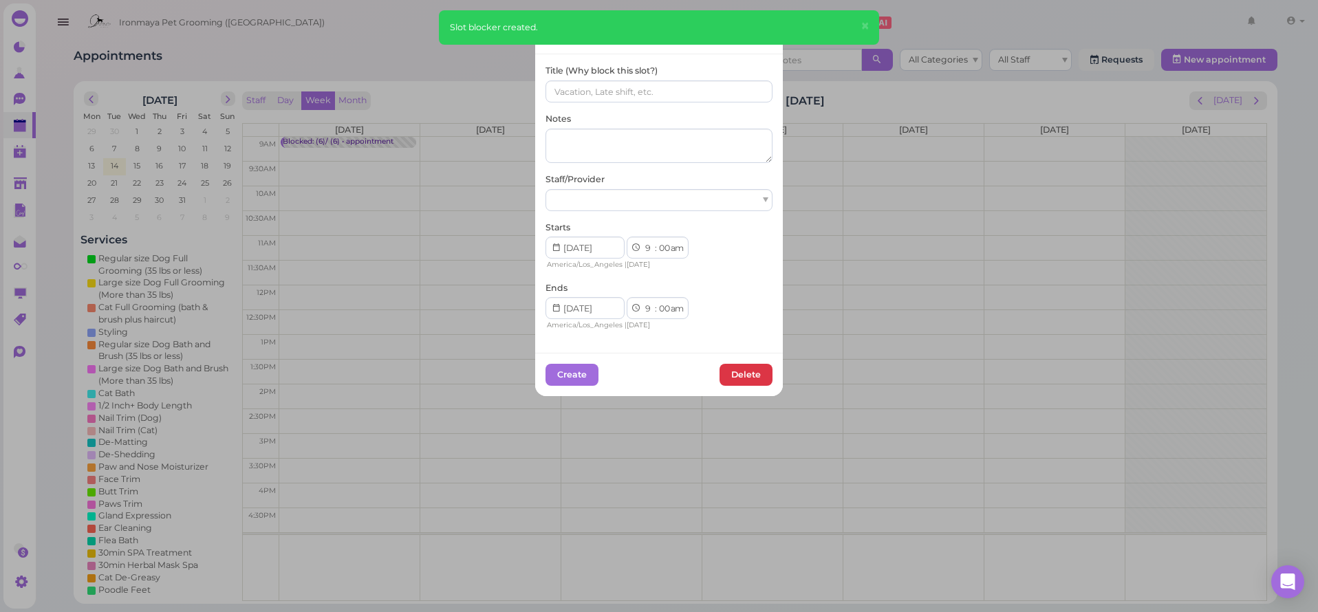
click at [575, 97] on div "Title (Why block this slot?)" at bounding box center [659, 84] width 227 height 38
click at [572, 94] on input at bounding box center [659, 91] width 227 height 22
paste input "(6)/ (6)"
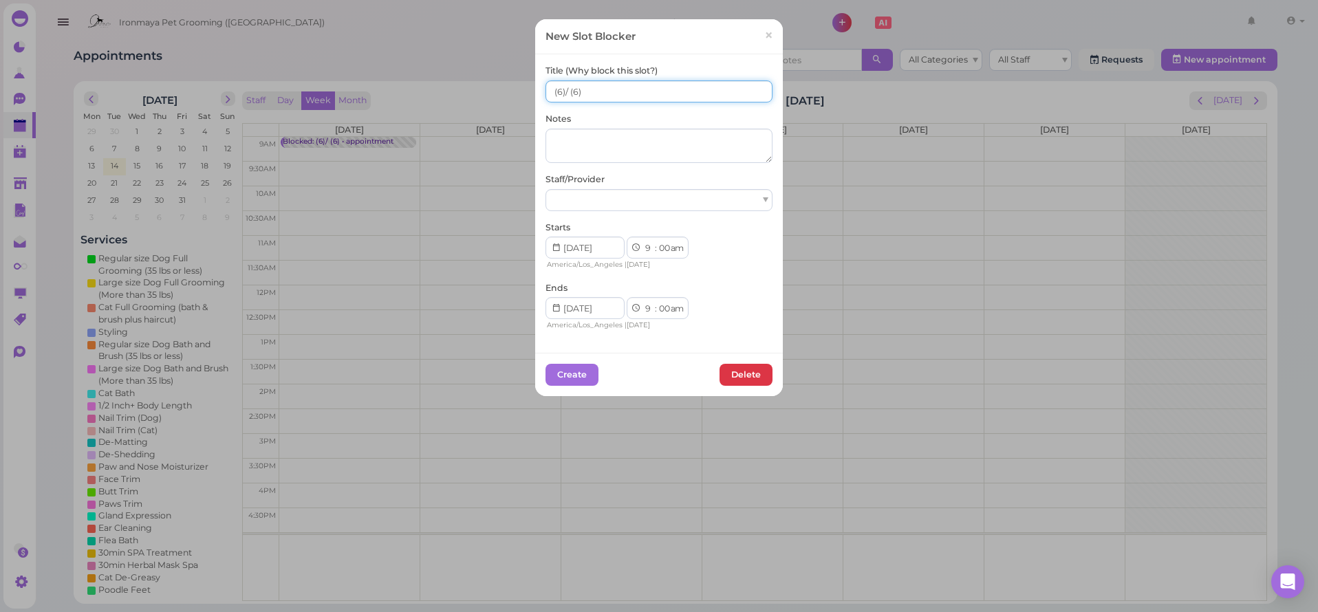
type input "(6)/ (6)"
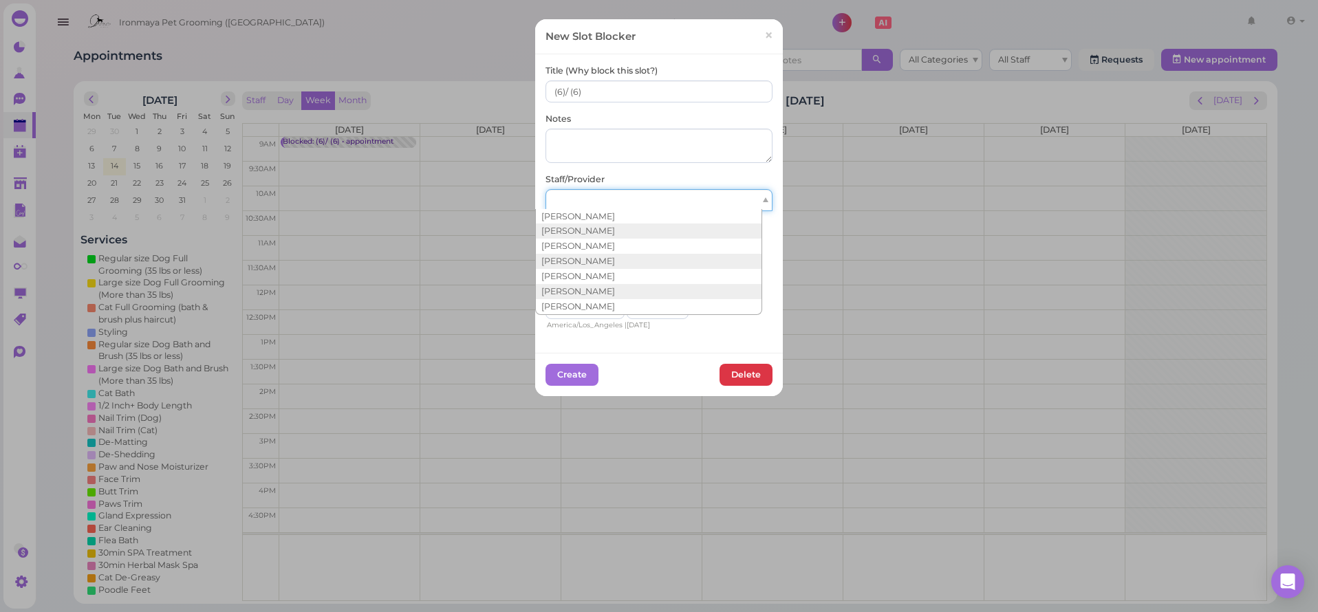
click at [576, 207] on div at bounding box center [659, 200] width 227 height 22
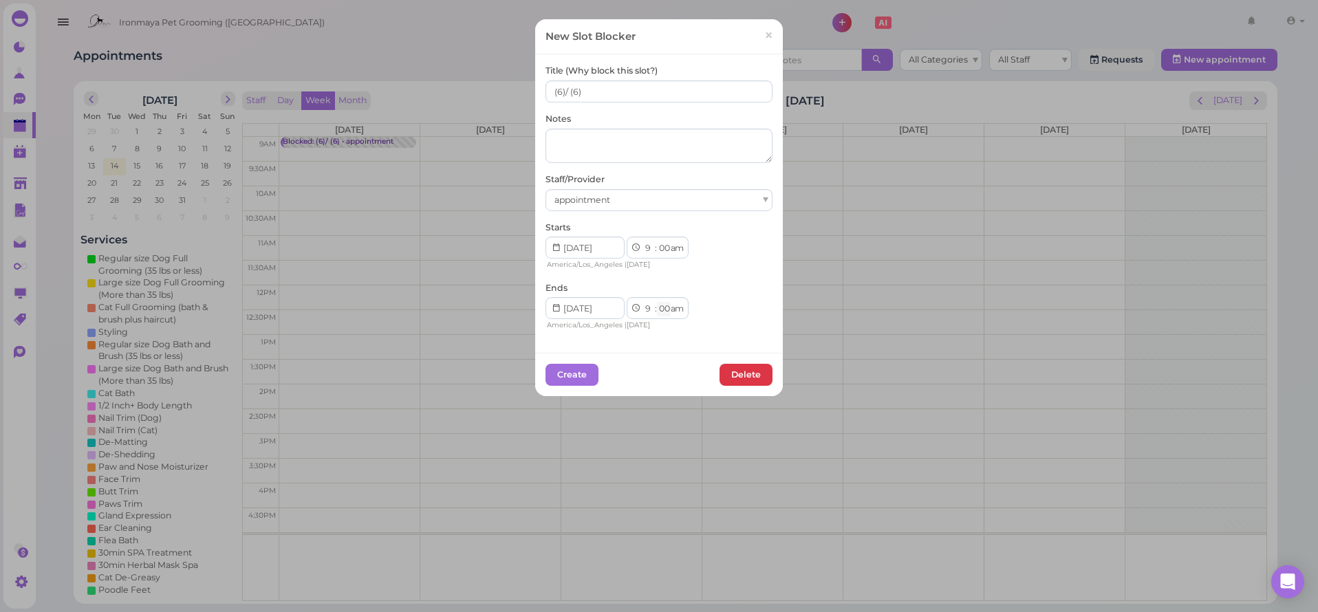
select select "15"
click at [583, 374] on button "Create" at bounding box center [572, 375] width 53 height 22
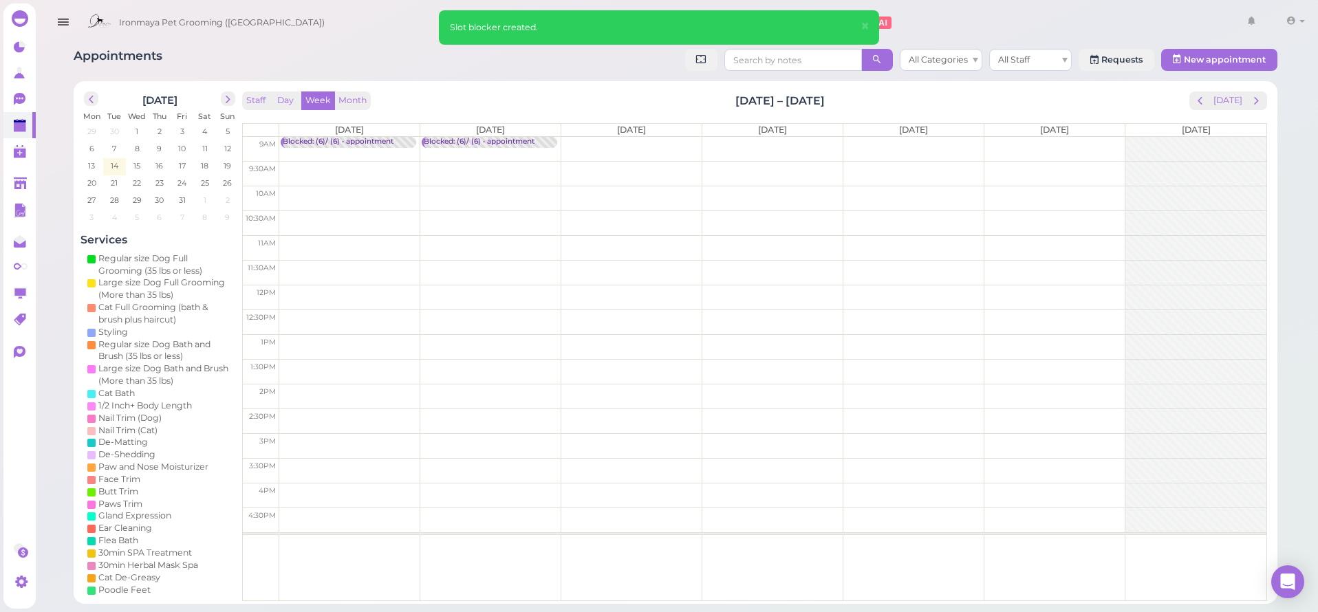
click at [608, 145] on td at bounding box center [772, 149] width 987 height 25
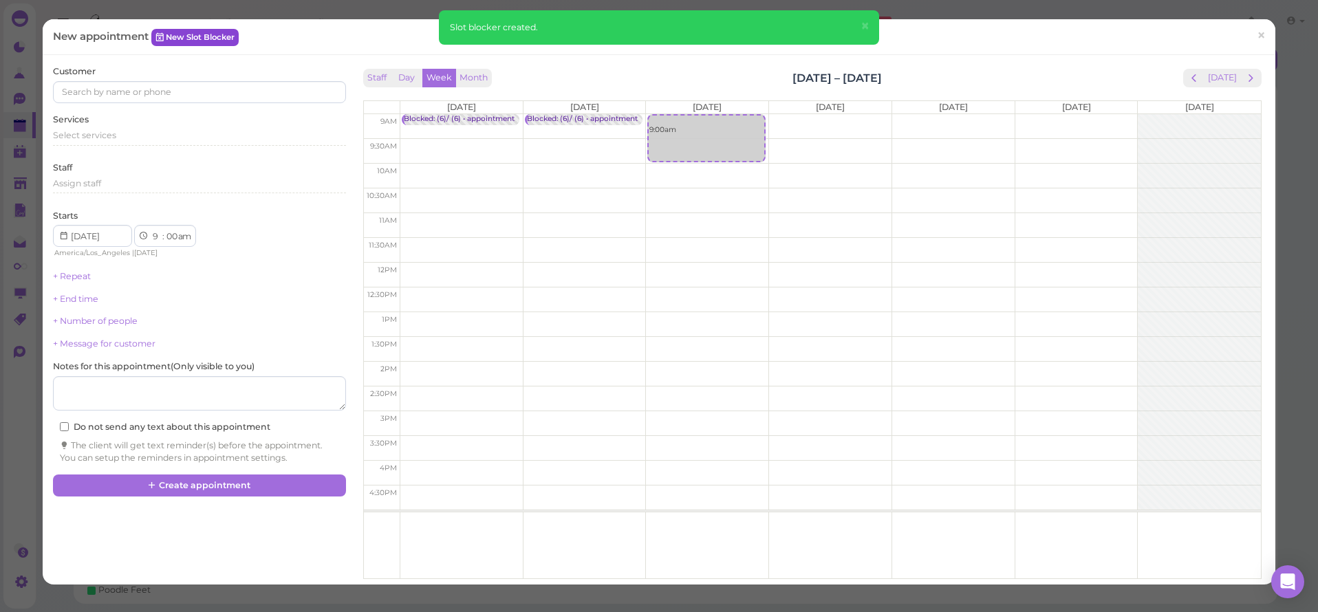
click at [201, 34] on link "New Slot Blocker" at bounding box center [194, 37] width 87 height 17
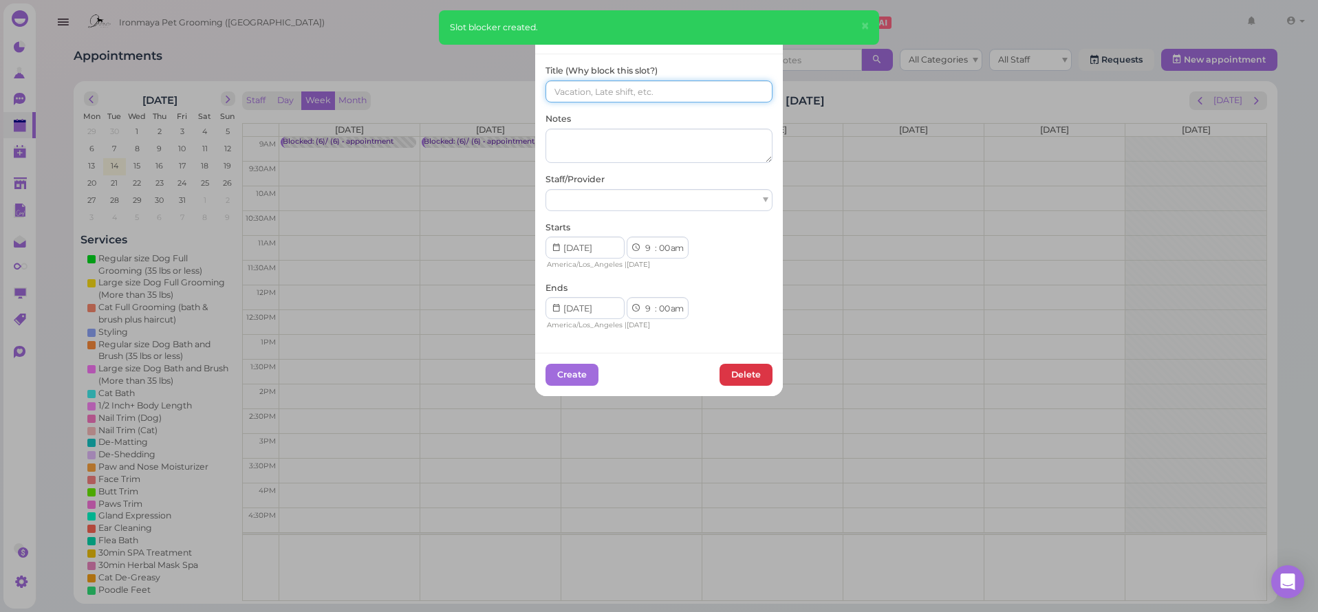
click at [563, 82] on input at bounding box center [659, 91] width 227 height 22
paste input "(6)/ (6)"
type input "(6)/ (6)"
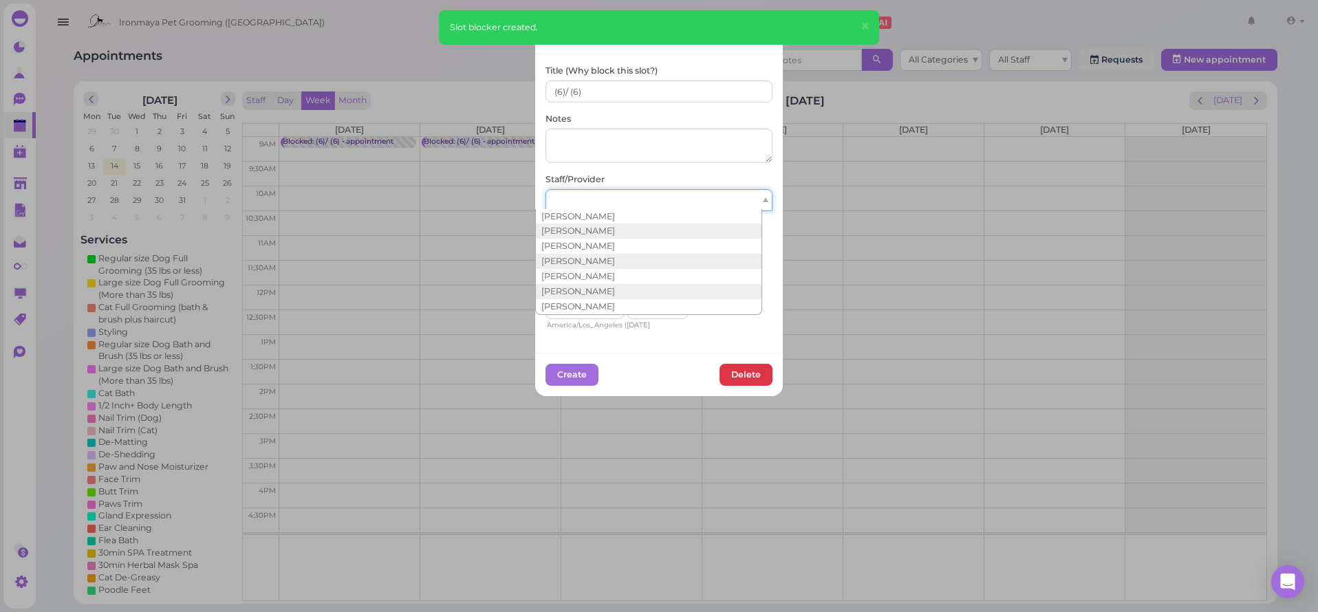
click at [590, 208] on div at bounding box center [659, 200] width 227 height 22
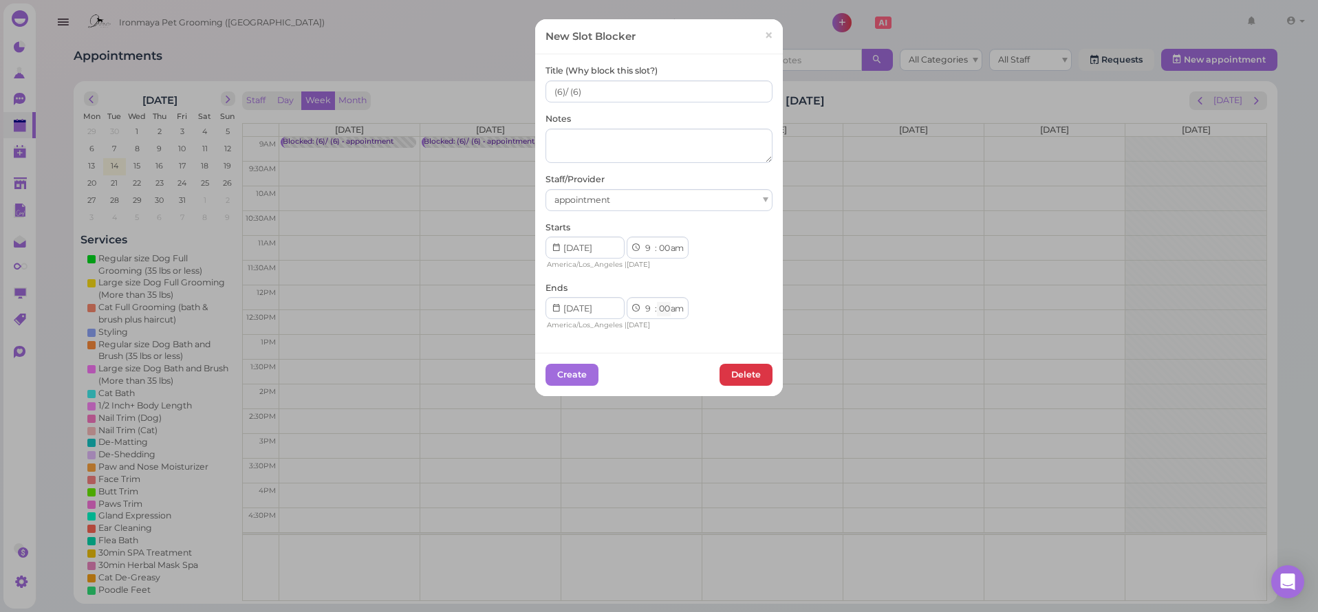
select select "15"
click at [583, 374] on button "Create" at bounding box center [572, 375] width 53 height 22
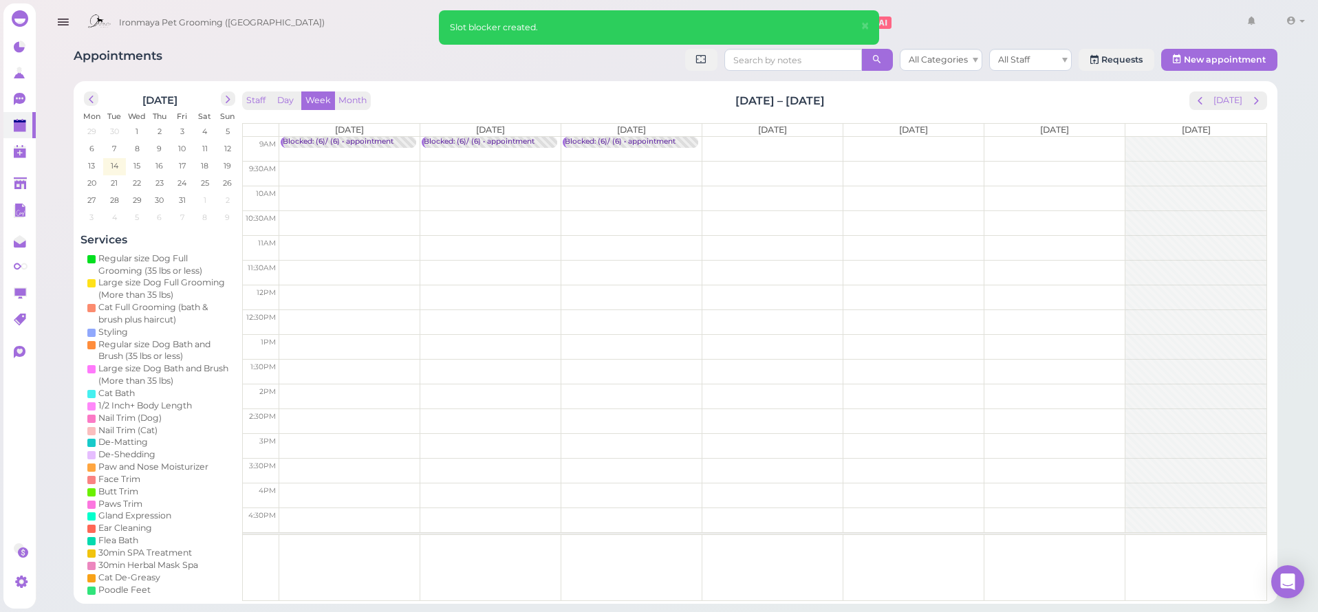
click at [737, 146] on td at bounding box center [772, 149] width 987 height 25
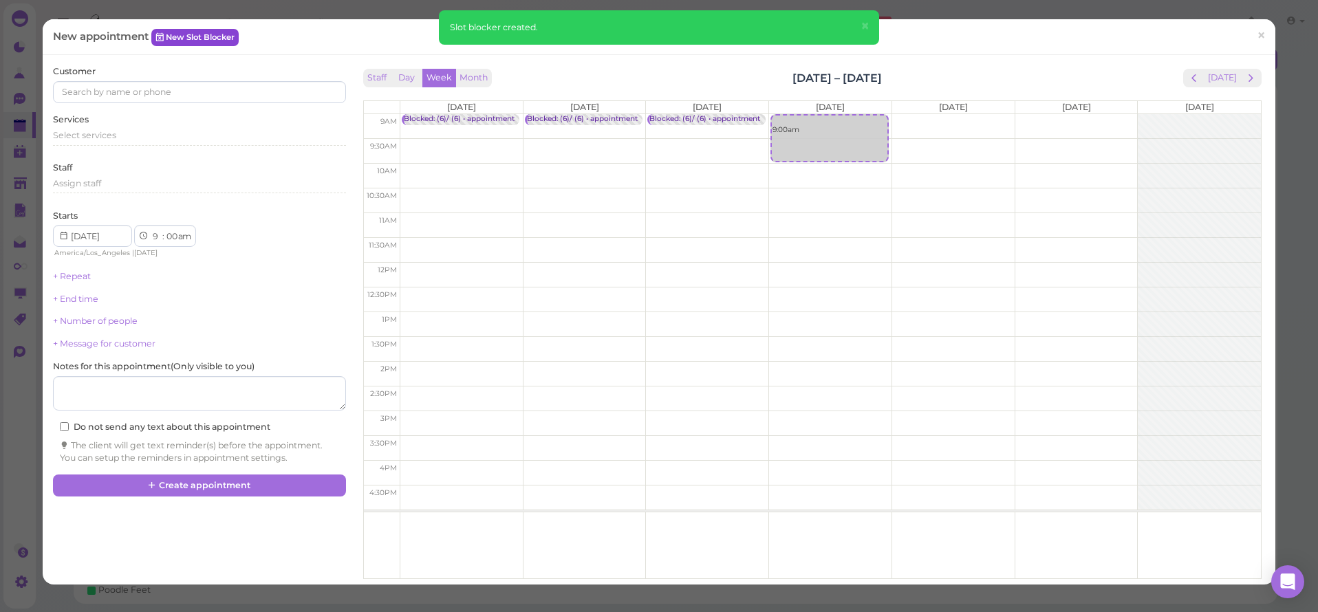
click at [155, 33] on link "New Slot Blocker" at bounding box center [194, 37] width 87 height 17
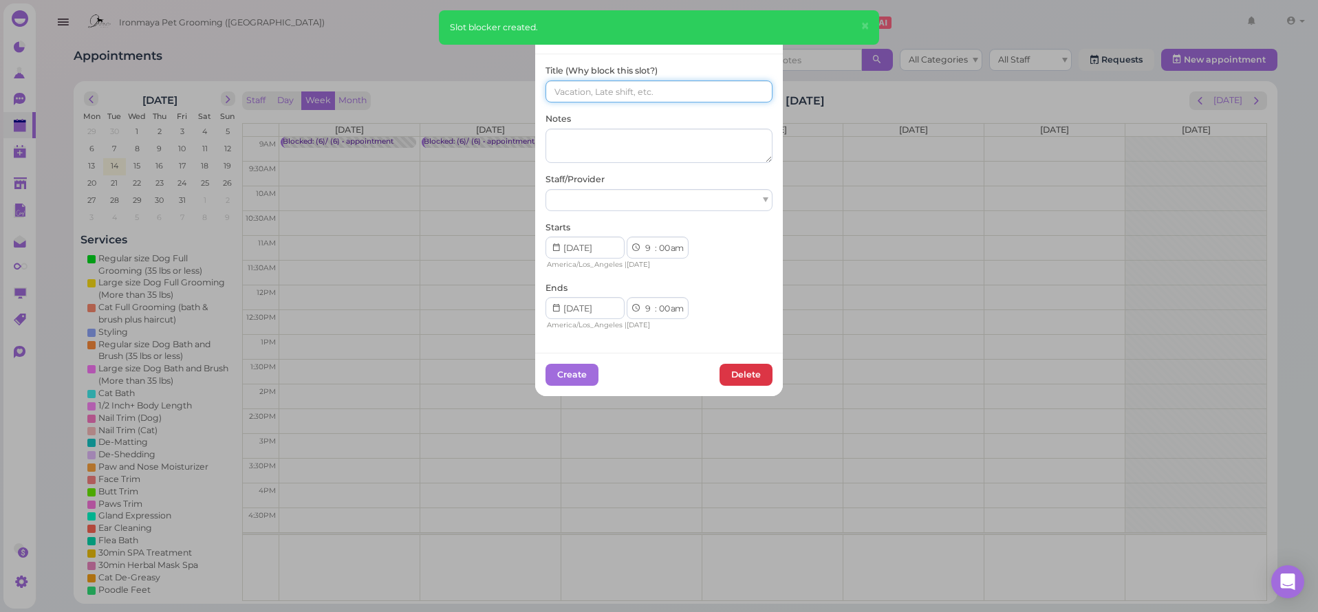
click at [681, 85] on input at bounding box center [659, 91] width 227 height 22
paste input "(6)/ (6)"
type input "(6)/ (6)"
click at [648, 189] on div at bounding box center [659, 200] width 227 height 22
click at [650, 302] on div "1 2 3 4 5 6 7 8 9 10 11 12 : 00 05 10 15 20 25 30 35 40 45 50 55 am pm" at bounding box center [658, 308] width 62 height 22
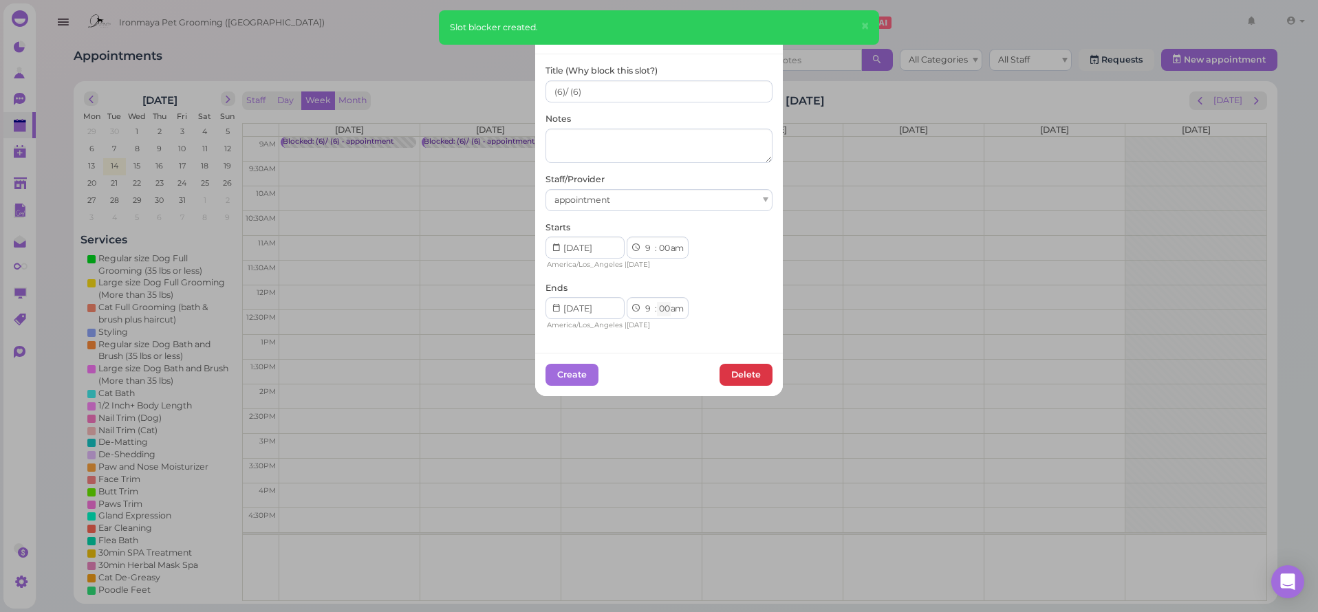
select select "15"
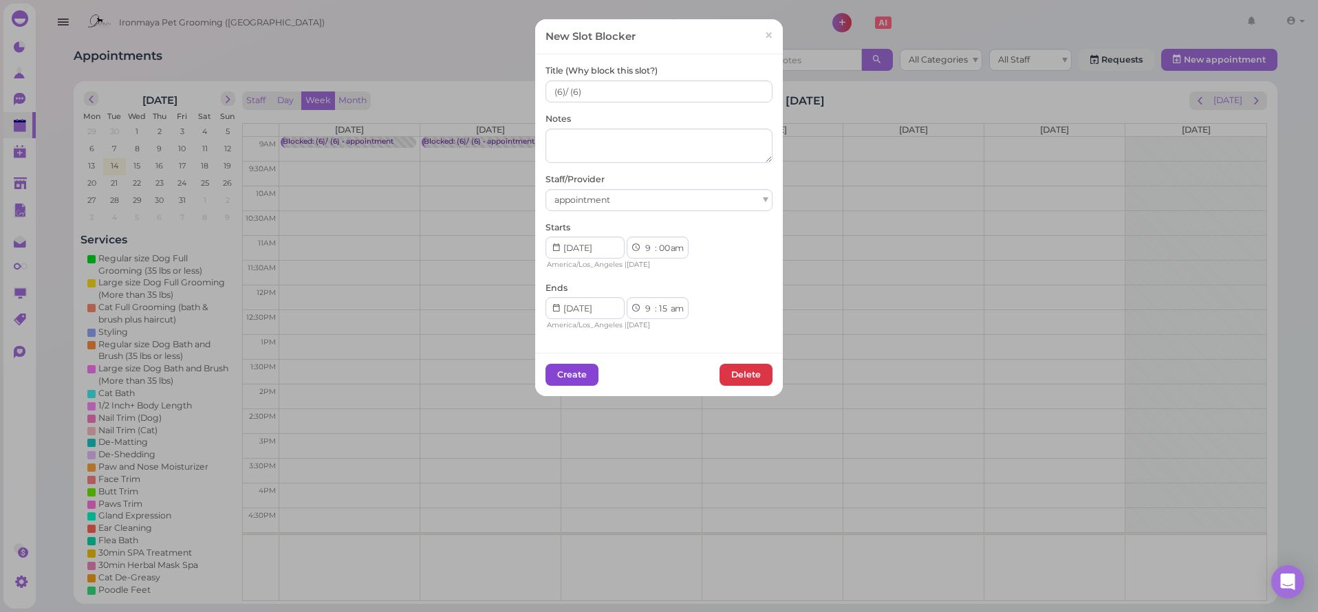
click at [587, 376] on button "Create" at bounding box center [572, 375] width 53 height 22
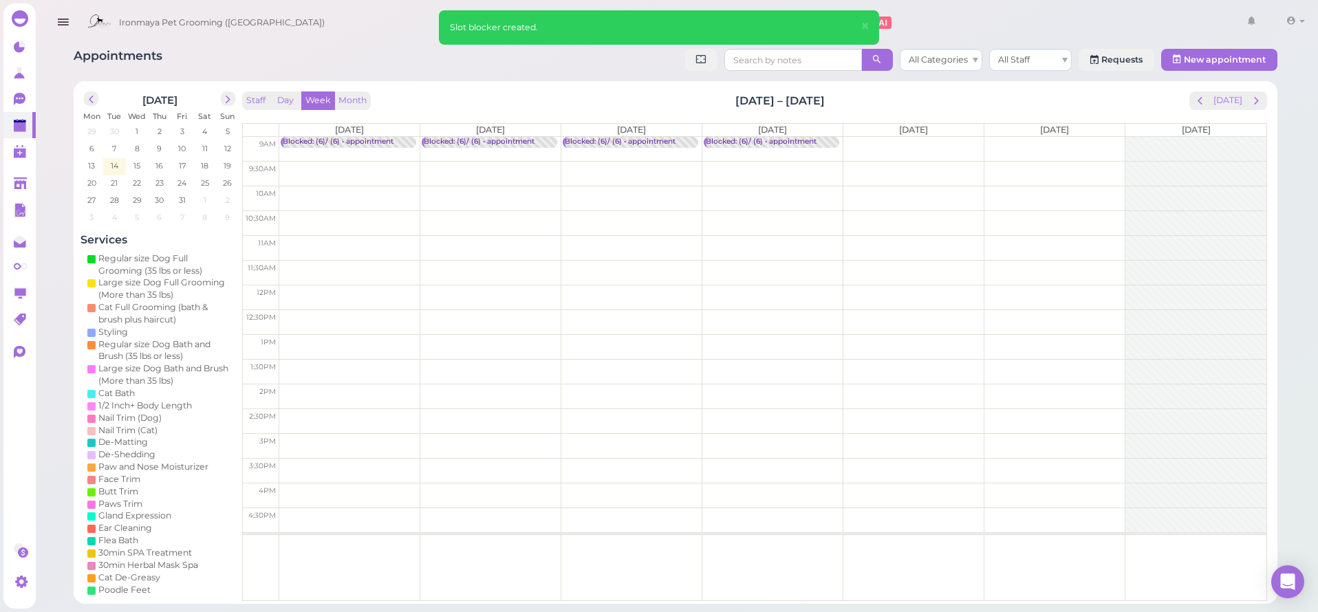
click at [867, 146] on td at bounding box center [772, 149] width 987 height 25
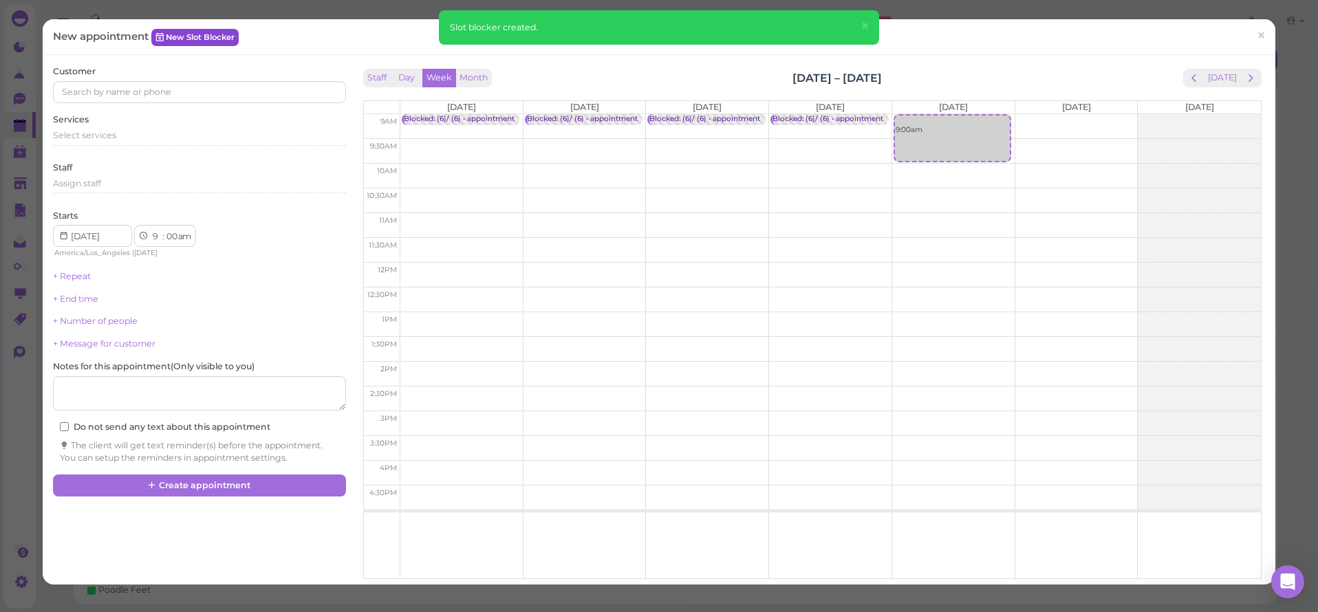
click at [233, 38] on link "New Slot Blocker" at bounding box center [194, 37] width 87 height 17
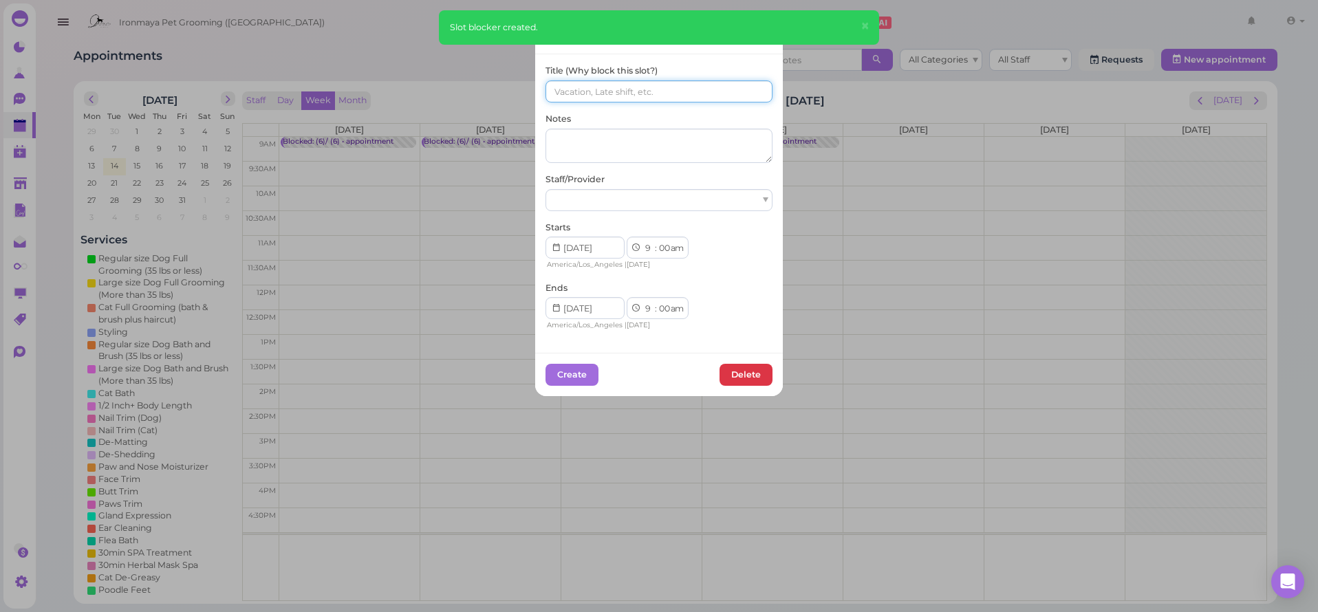
click at [561, 95] on input at bounding box center [659, 91] width 227 height 22
paste input "(6)/ (6)"
type input "(6)/ (6)"
click at [576, 184] on div "Staff/Provider" at bounding box center [659, 192] width 227 height 38
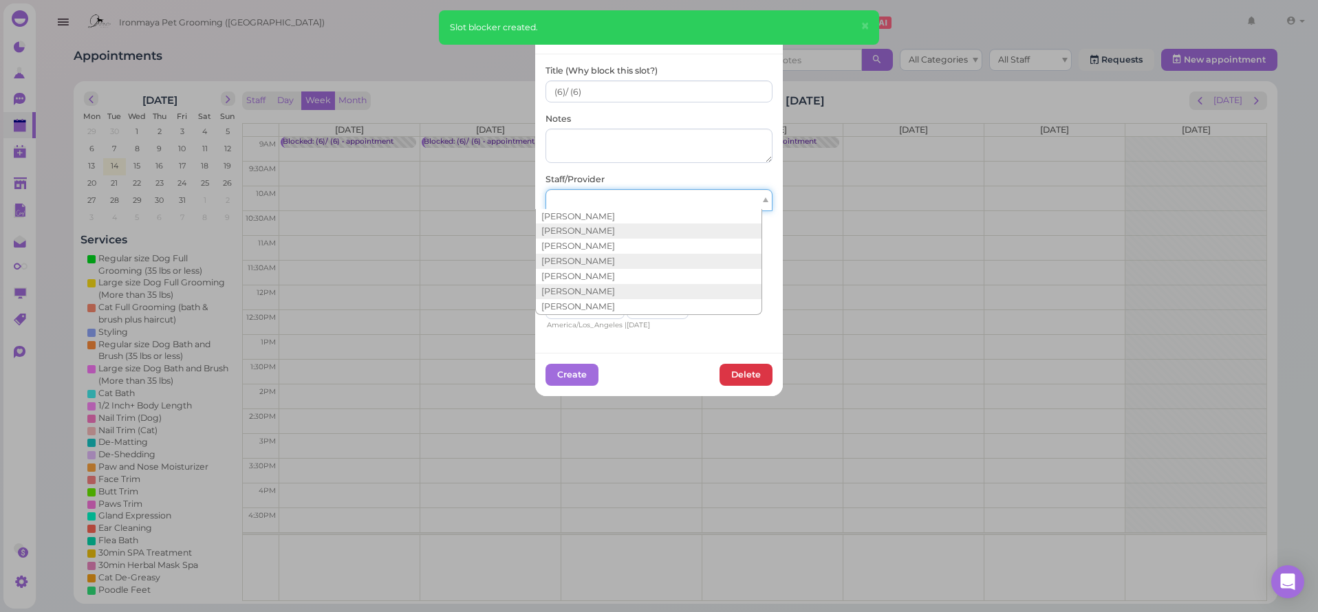
click at [577, 208] on div at bounding box center [659, 200] width 227 height 22
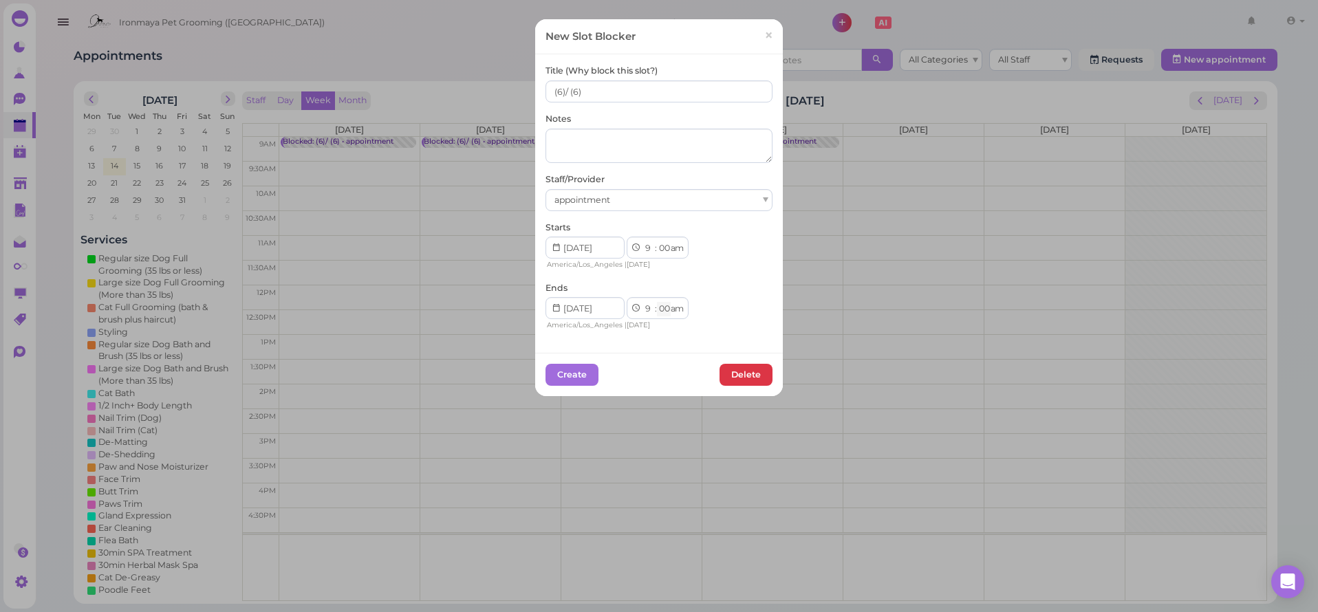
select select "15"
click at [575, 374] on button "Create" at bounding box center [572, 375] width 53 height 22
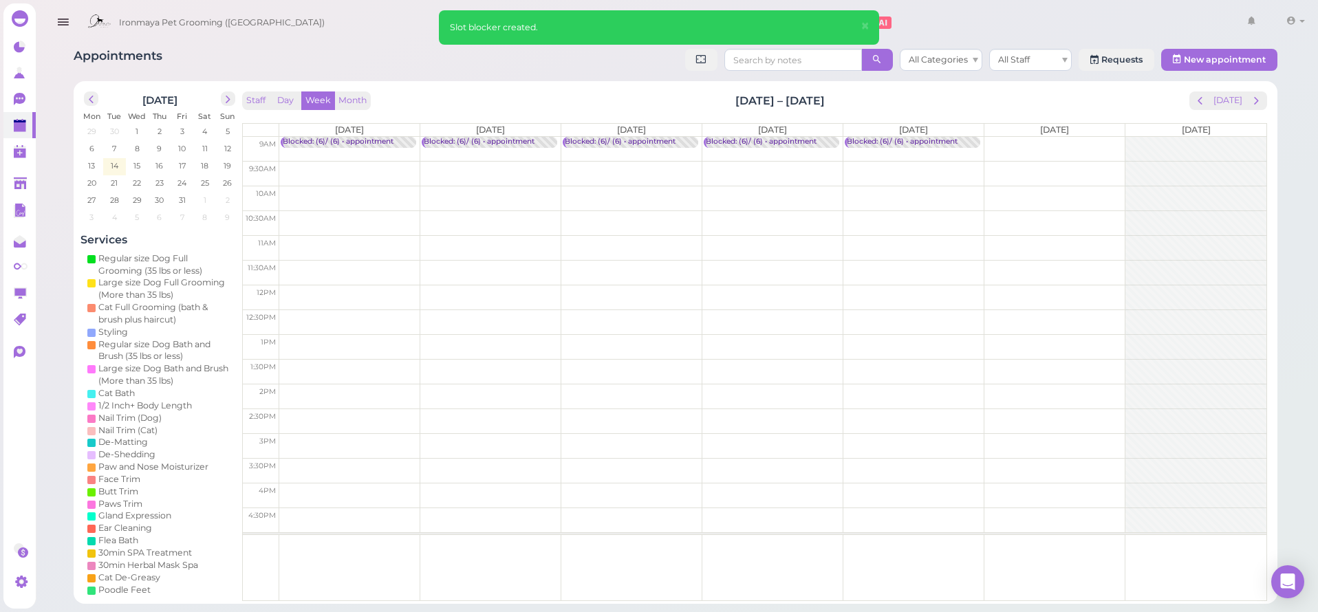
click at [1079, 142] on td at bounding box center [772, 149] width 987 height 25
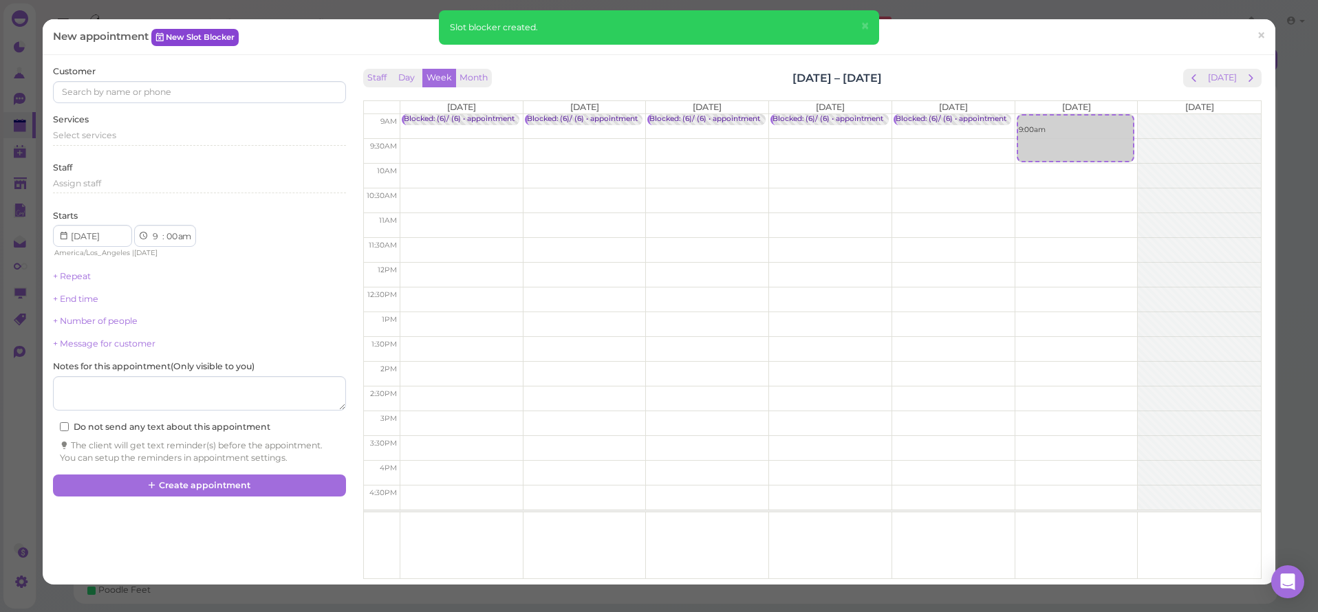
click at [198, 41] on link "New Slot Blocker" at bounding box center [194, 37] width 87 height 17
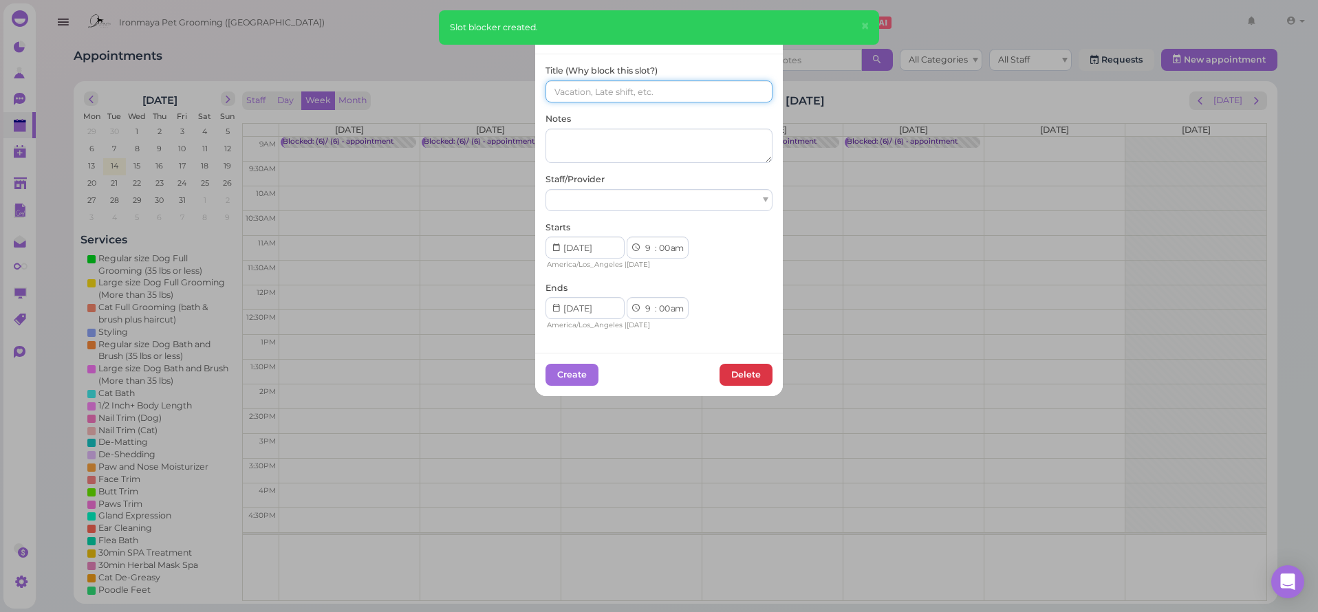
click at [556, 91] on input at bounding box center [659, 91] width 227 height 22
paste input "(6)/ (6)"
type input "(6)/ (6)"
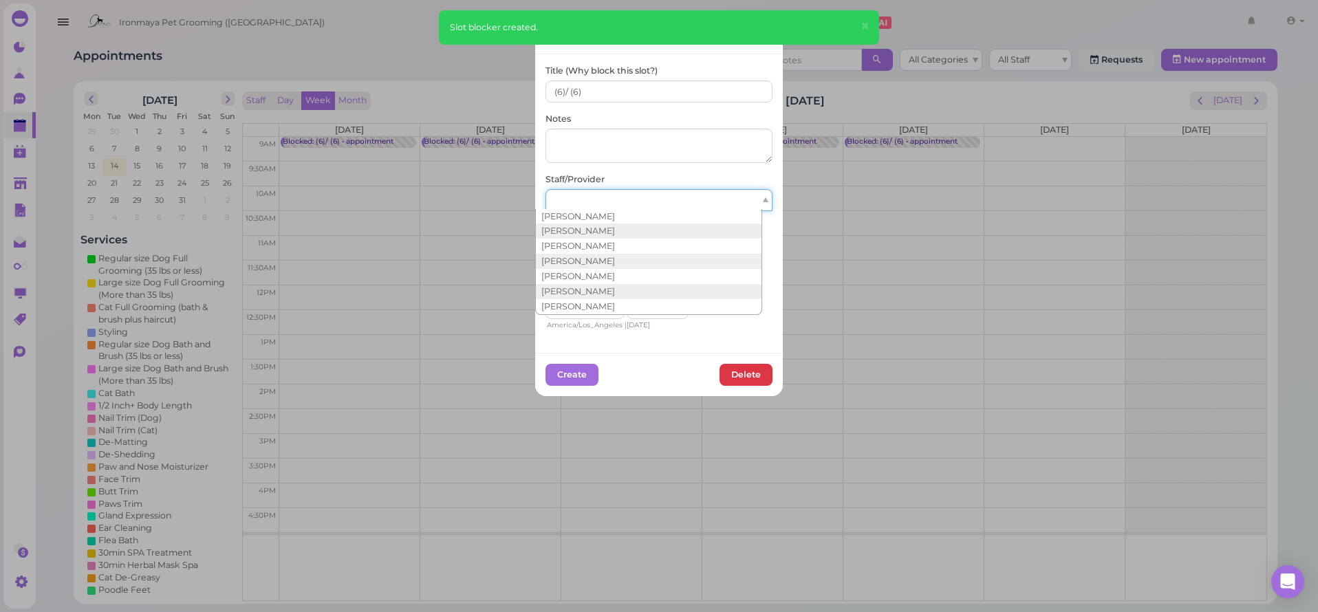
click at [587, 202] on div at bounding box center [659, 200] width 227 height 22
click at [591, 314] on div "Emma Ida Fu Isaac Lulu Han Michelle Mila Meng Rebecca Tiffany Deng Tina Zoey Zou" at bounding box center [648, 262] width 227 height 106
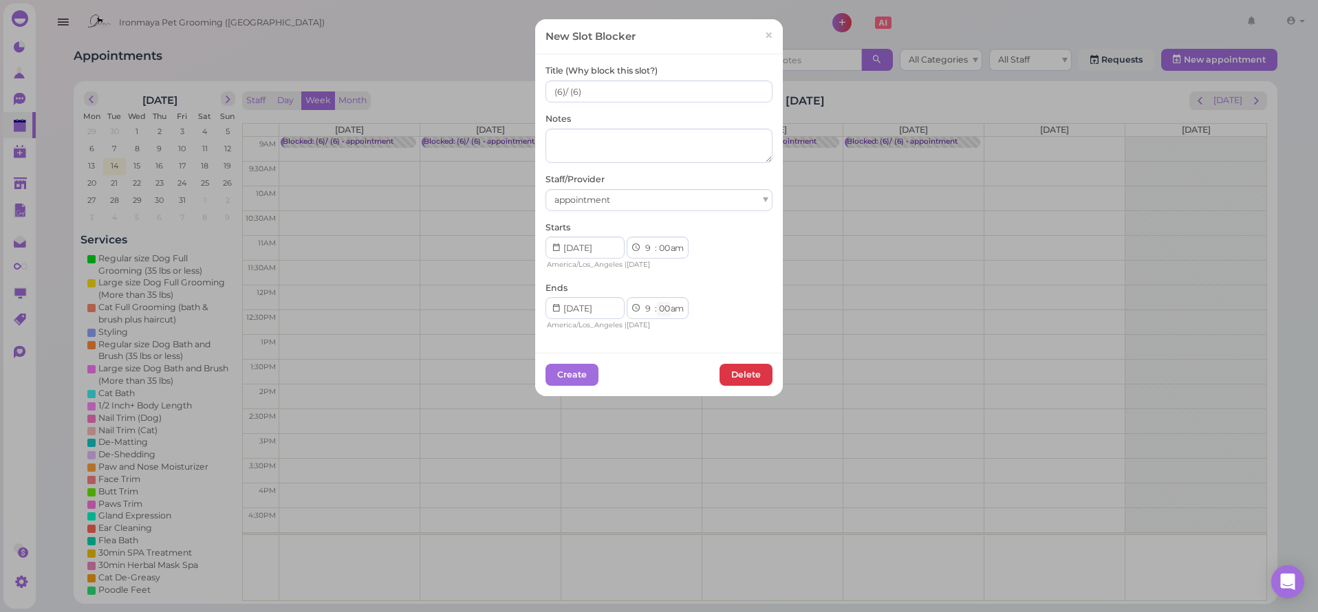
select select "15"
click at [574, 367] on button "Create" at bounding box center [572, 375] width 53 height 22
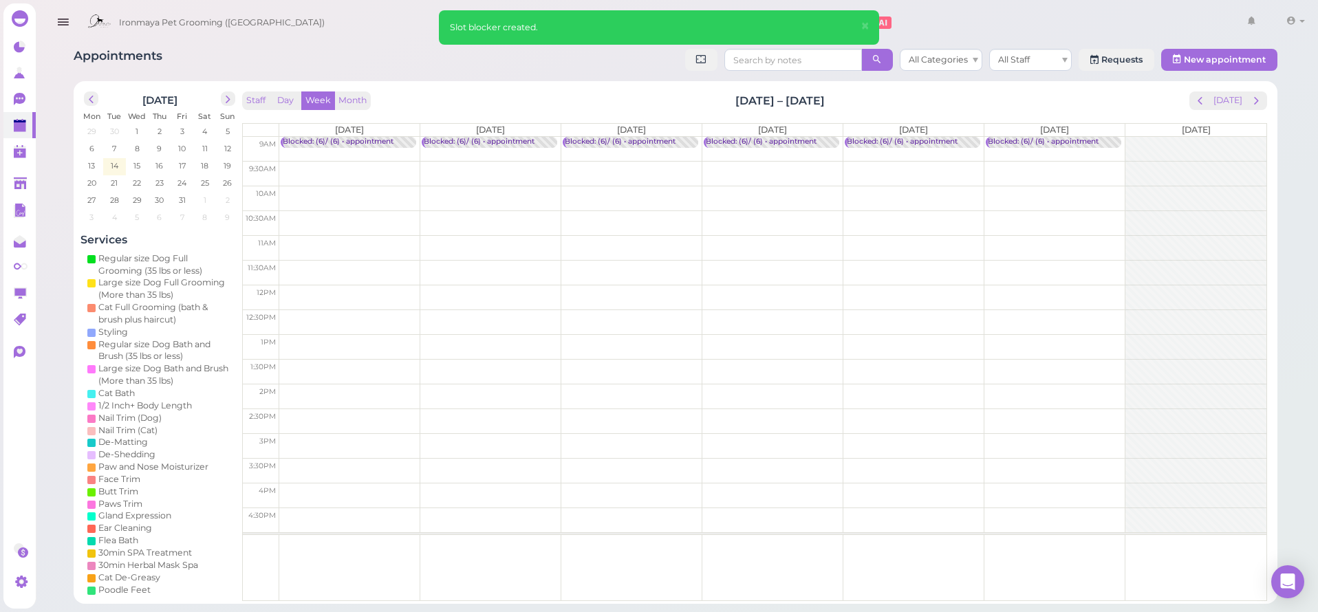
click at [1266, 91] on div "[DATE]" at bounding box center [1228, 100] width 78 height 19
click at [1256, 103] on span "next" at bounding box center [1256, 100] width 13 height 13
click at [360, 142] on td at bounding box center [772, 149] width 987 height 25
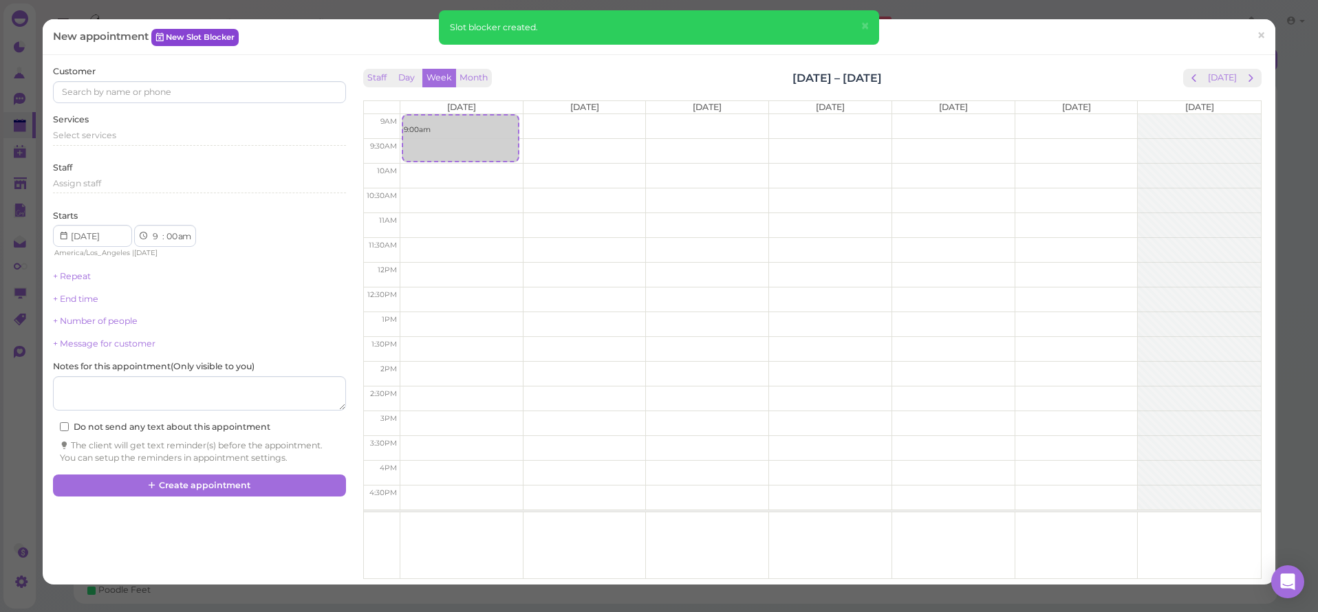
click at [227, 41] on link "New Slot Blocker" at bounding box center [194, 37] width 87 height 17
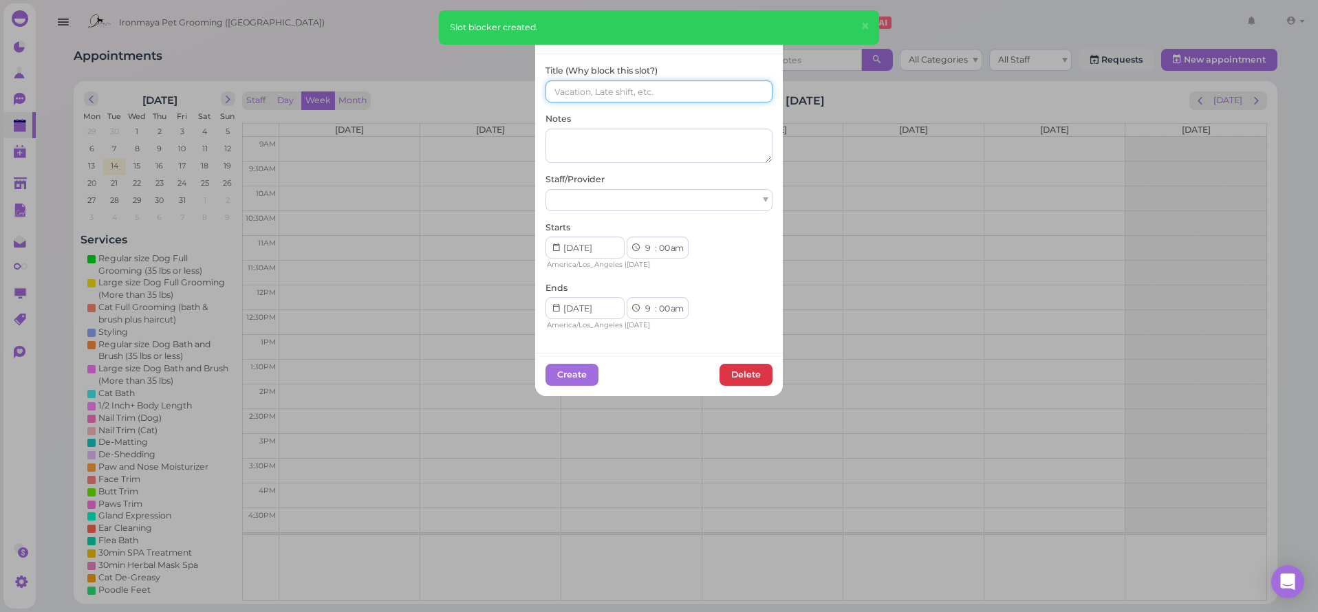
click at [562, 83] on input at bounding box center [659, 91] width 227 height 22
paste input "(6)/ (6)"
type input "(6)/ (6)"
click at [571, 192] on div at bounding box center [659, 200] width 227 height 22
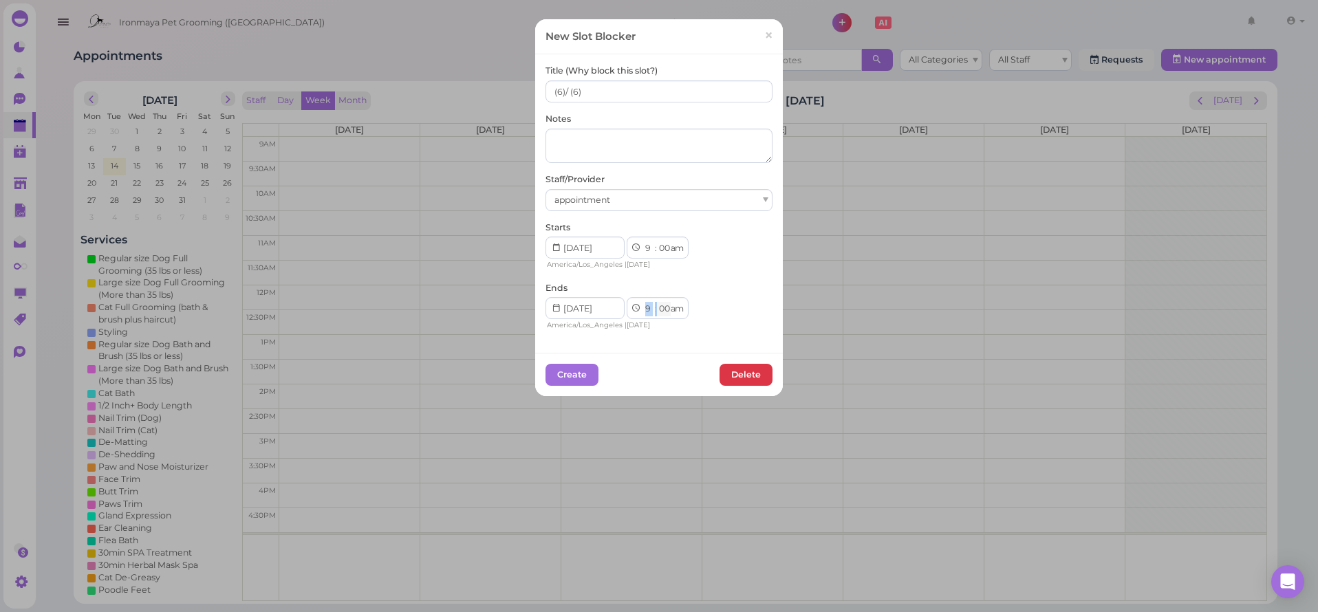
drag, startPoint x: 651, startPoint y: 298, endPoint x: 656, endPoint y: 305, distance: 9.0
click at [656, 304] on div "1 2 3 4 5 6 7 8 9 10 11 12 : 00 05 10 15 20 25 30 35 40 45 50 55 am pm" at bounding box center [658, 308] width 62 height 22
select select "15"
click at [582, 373] on button "Create" at bounding box center [572, 375] width 53 height 22
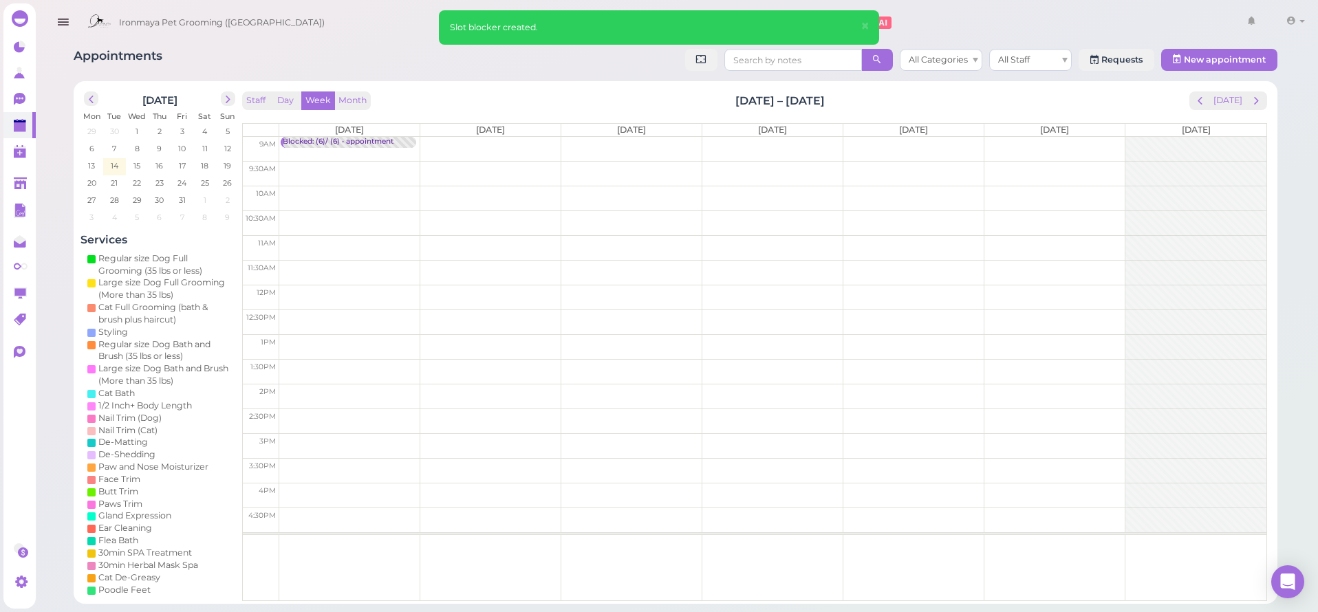
click at [533, 142] on td at bounding box center [772, 149] width 987 height 25
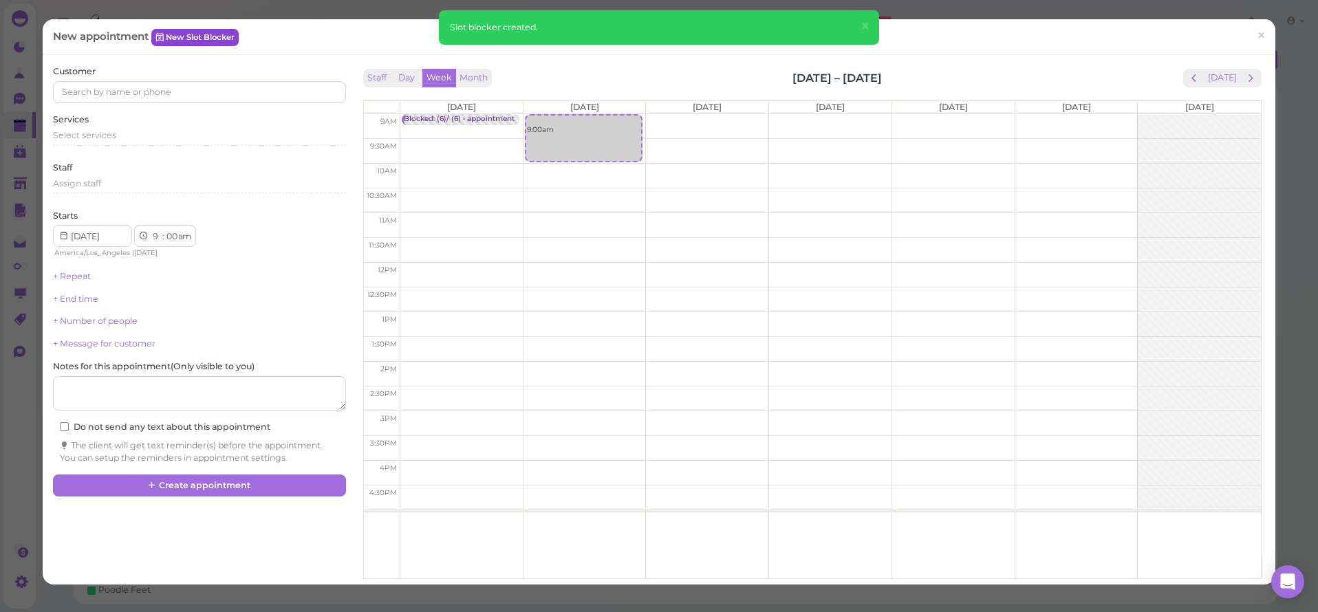
click at [228, 39] on link "New Slot Blocker" at bounding box center [194, 37] width 87 height 17
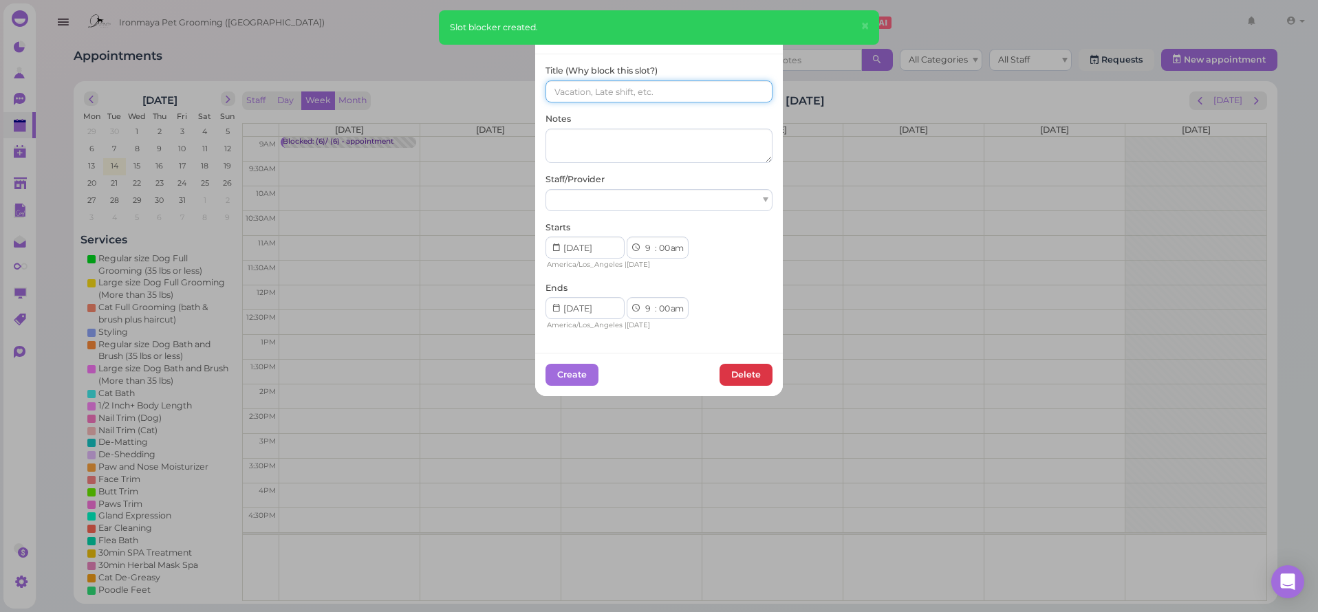
click at [647, 87] on input at bounding box center [659, 91] width 227 height 22
paste input "(6)/ (6)"
type input "(6)/ (6)"
click at [629, 191] on div at bounding box center [659, 200] width 227 height 22
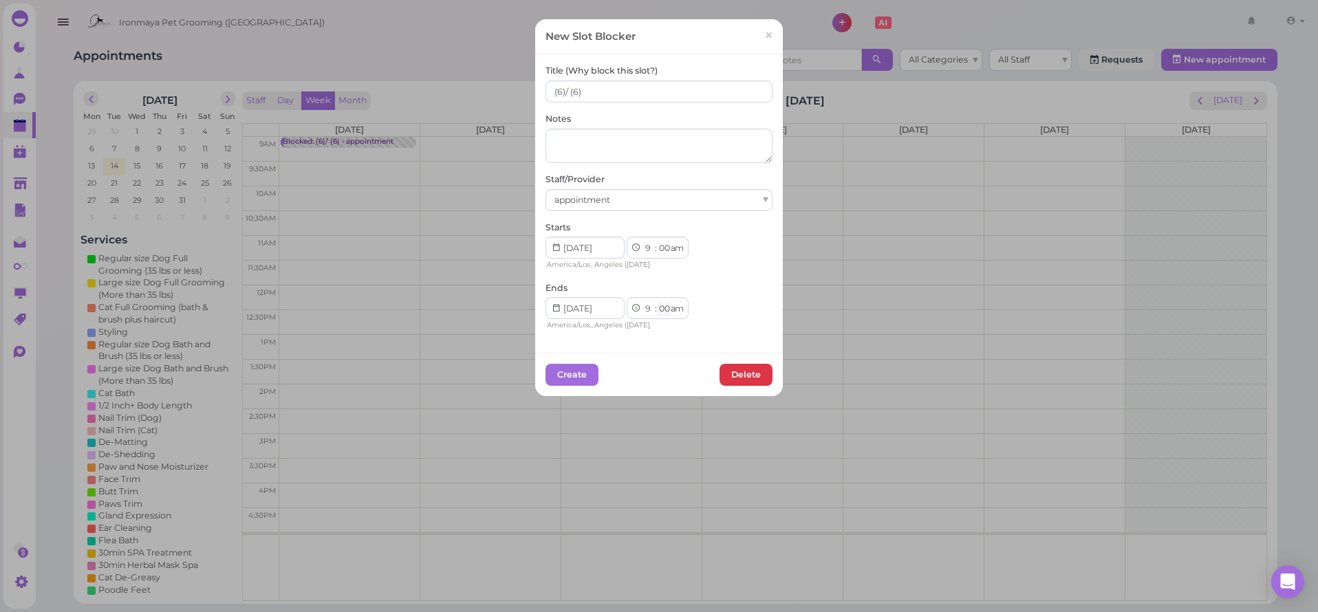
select select "15"
click at [576, 370] on button "Create" at bounding box center [572, 375] width 53 height 22
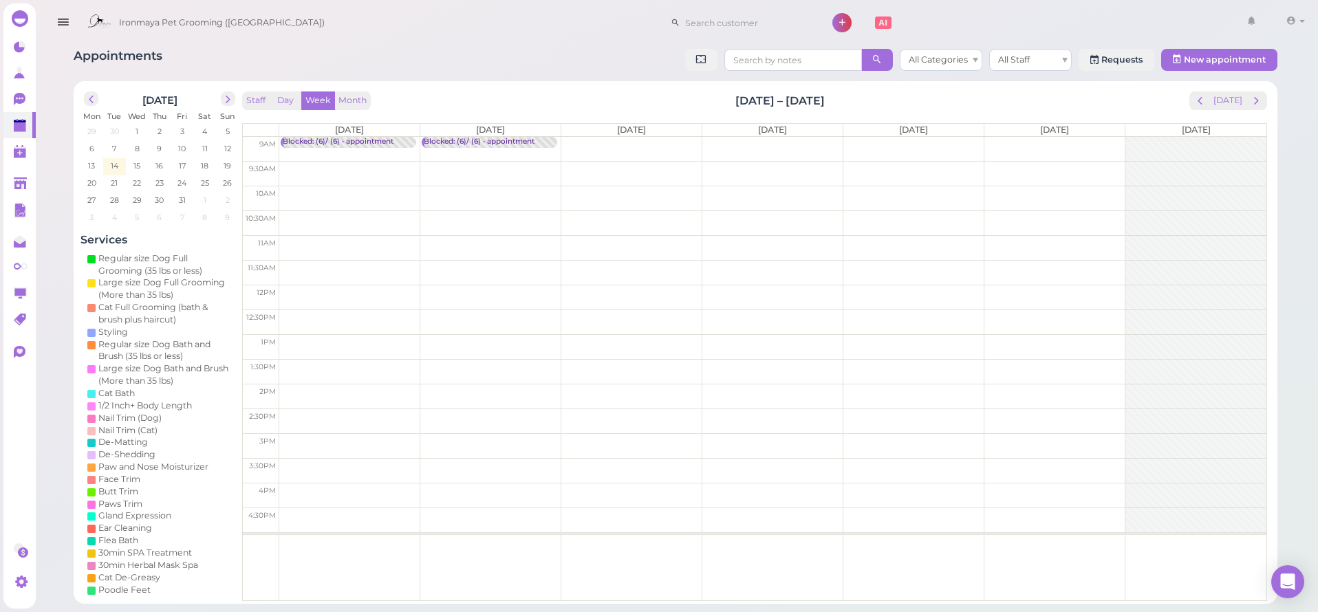
click at [579, 140] on td at bounding box center [772, 149] width 987 height 25
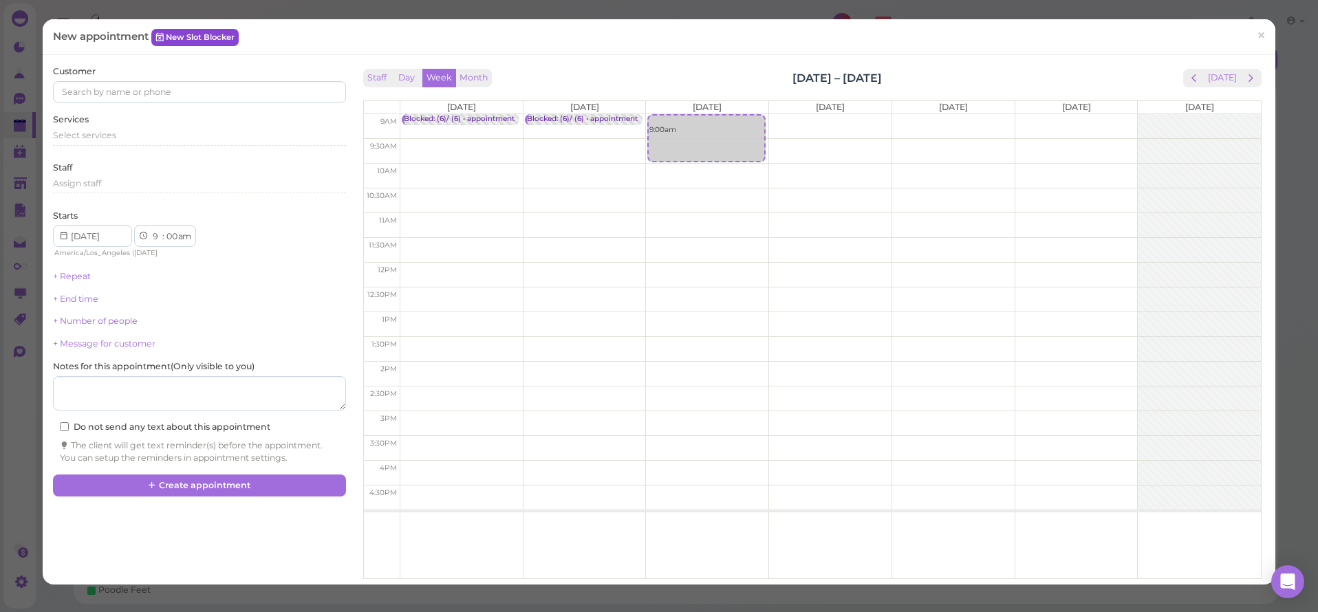
click at [196, 32] on link "New Slot Blocker" at bounding box center [194, 37] width 87 height 17
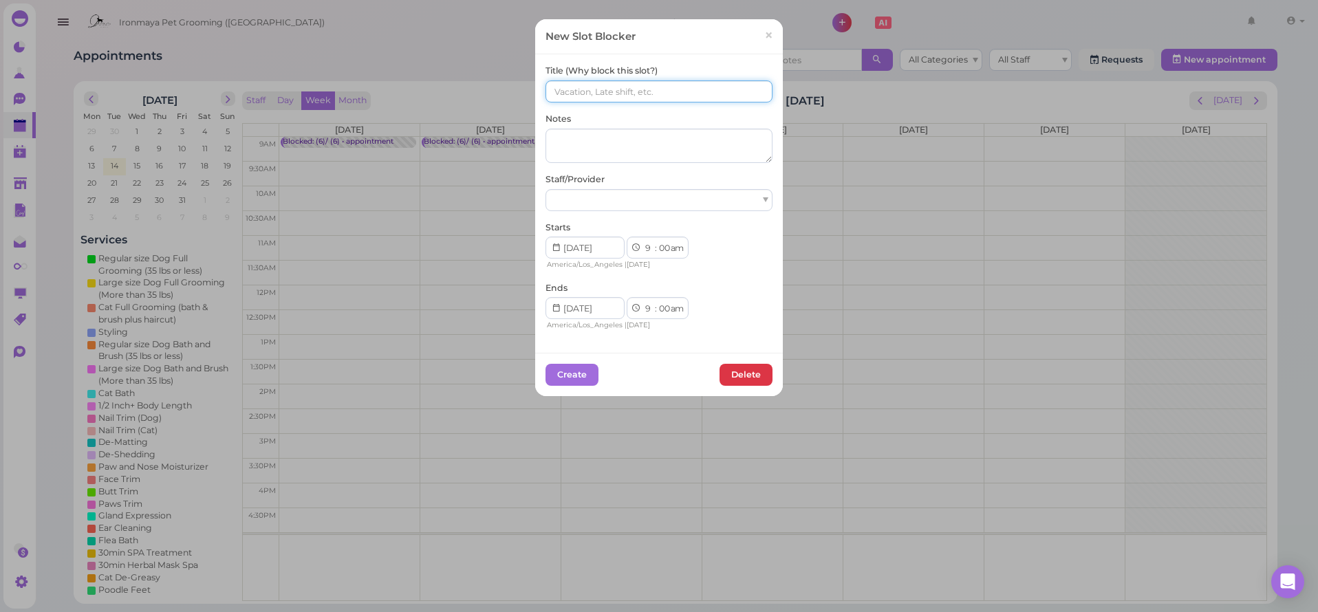
click at [643, 87] on input at bounding box center [659, 91] width 227 height 22
paste input "(6)/ (6)"
type input "(6)/ (6)"
click at [611, 195] on div at bounding box center [659, 200] width 227 height 22
select select "15"
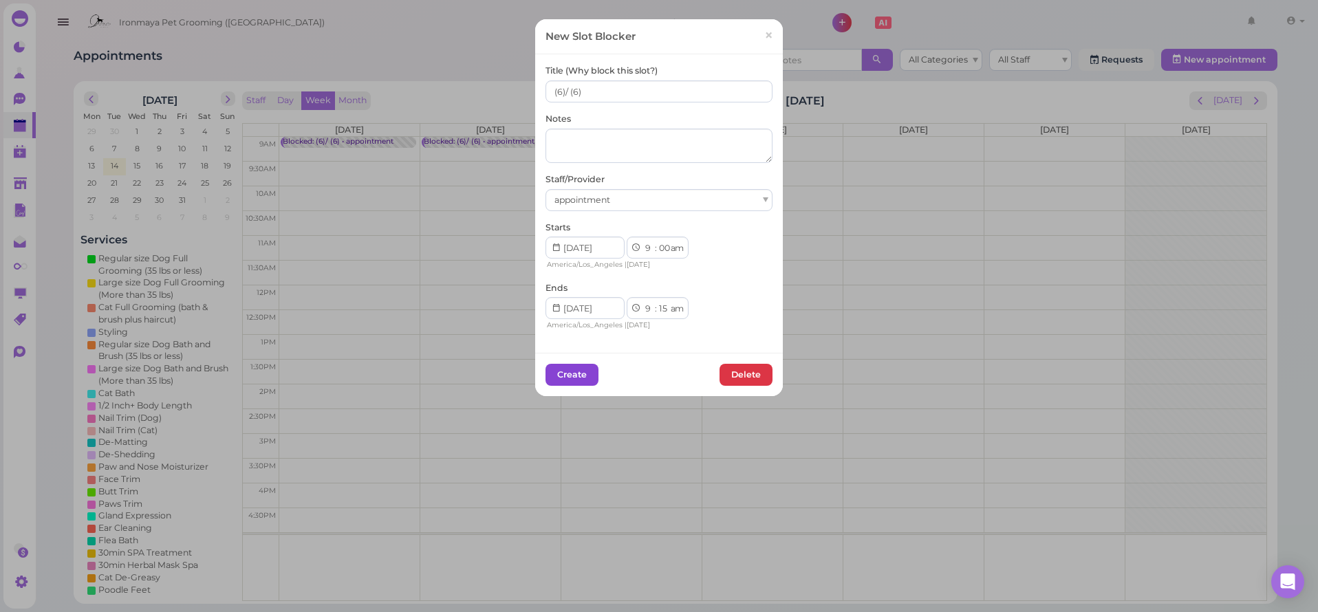
click at [586, 378] on button "Create" at bounding box center [572, 375] width 53 height 22
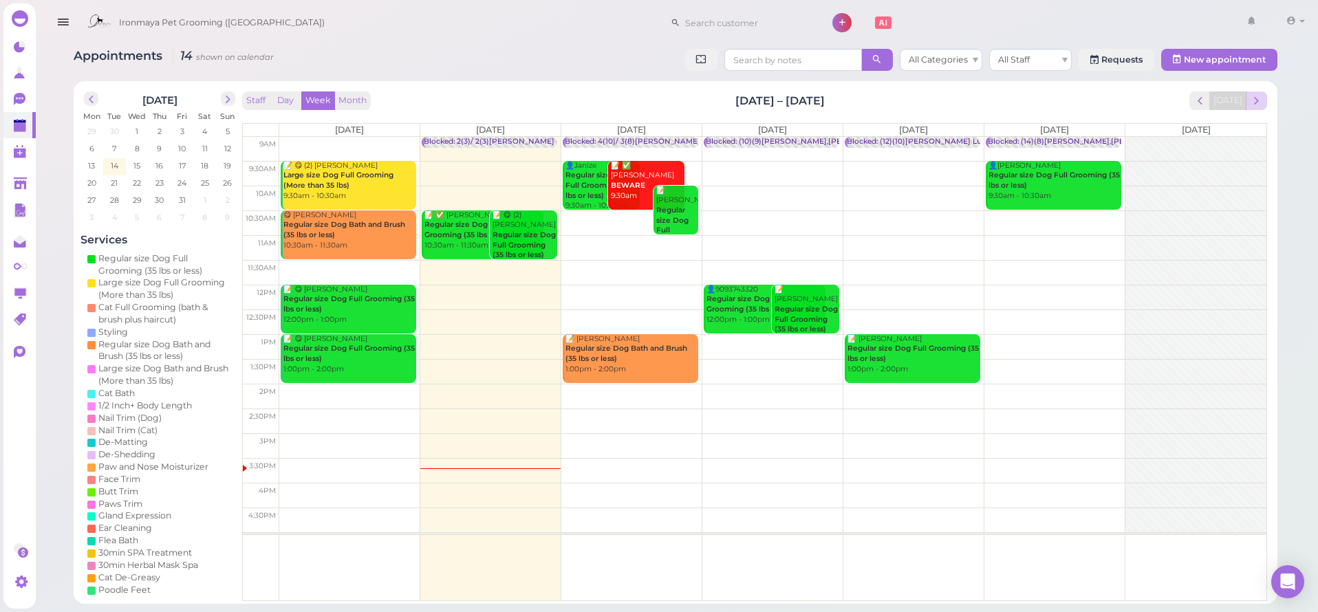
click at [1255, 99] on span "next" at bounding box center [1256, 100] width 13 height 13
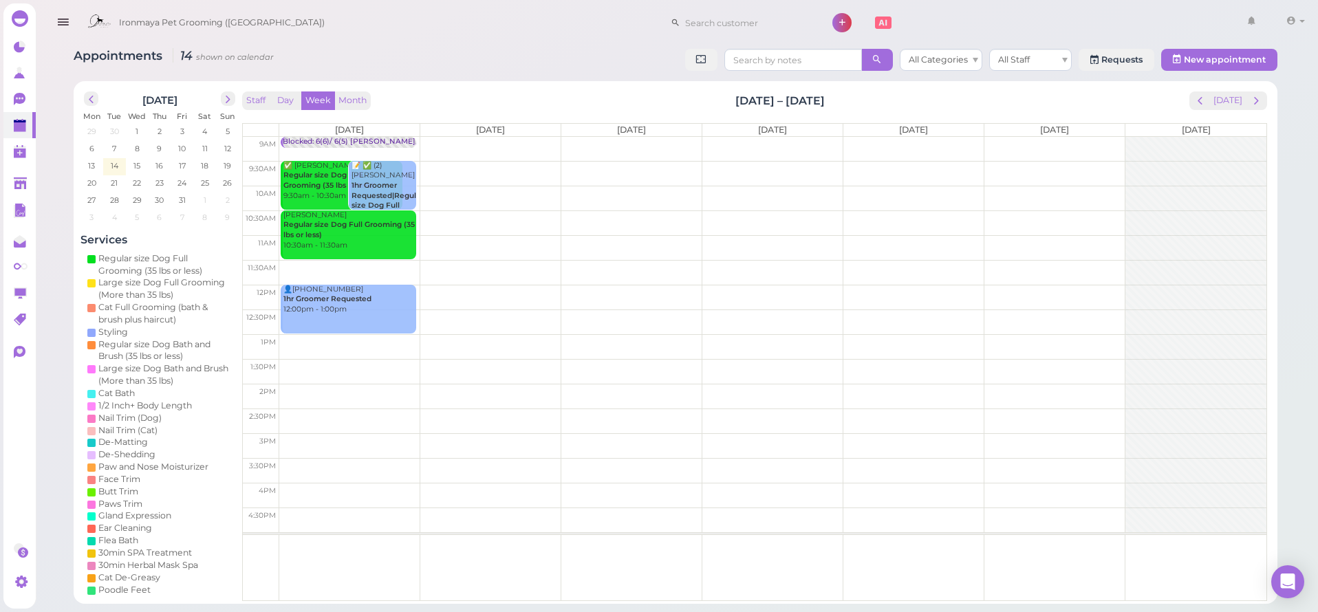
click at [1255, 99] on span "next" at bounding box center [1256, 100] width 13 height 13
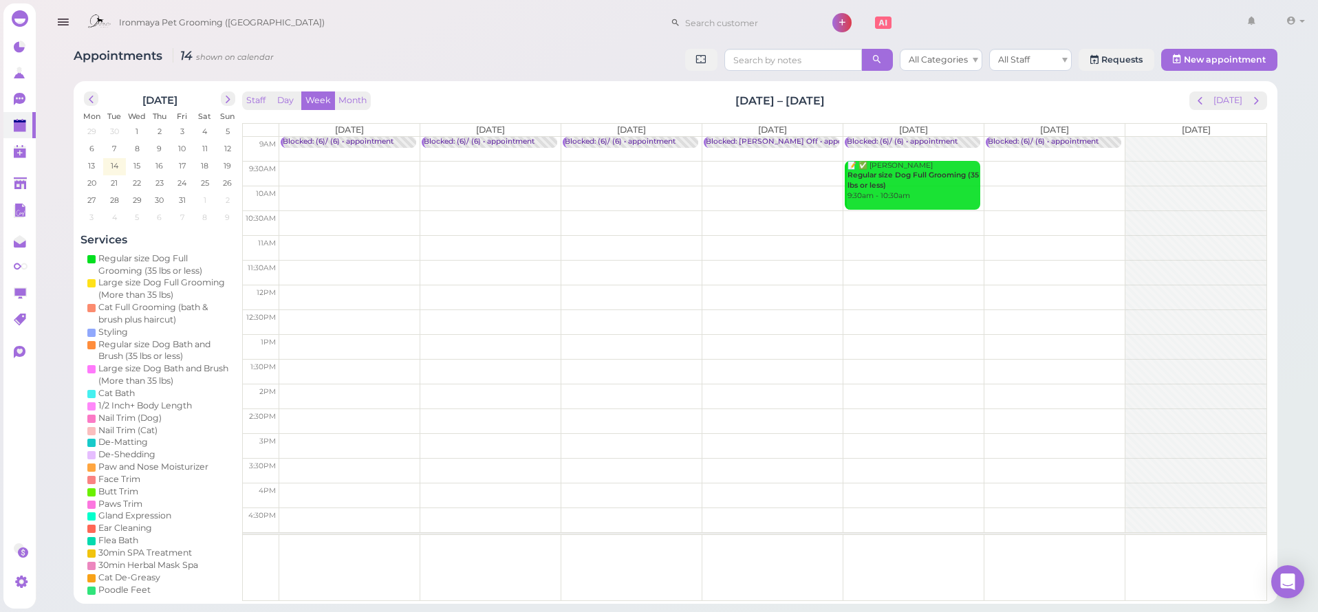
click at [1255, 99] on span "next" at bounding box center [1256, 100] width 13 height 13
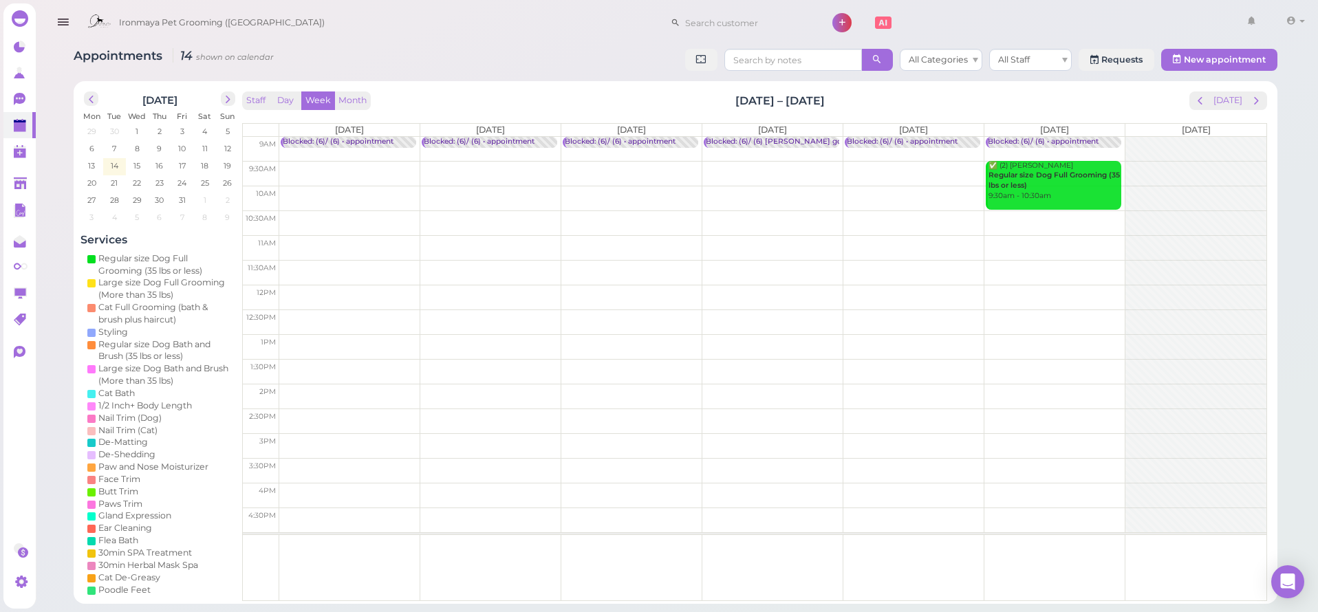
click at [1255, 99] on span "next" at bounding box center [1256, 100] width 13 height 13
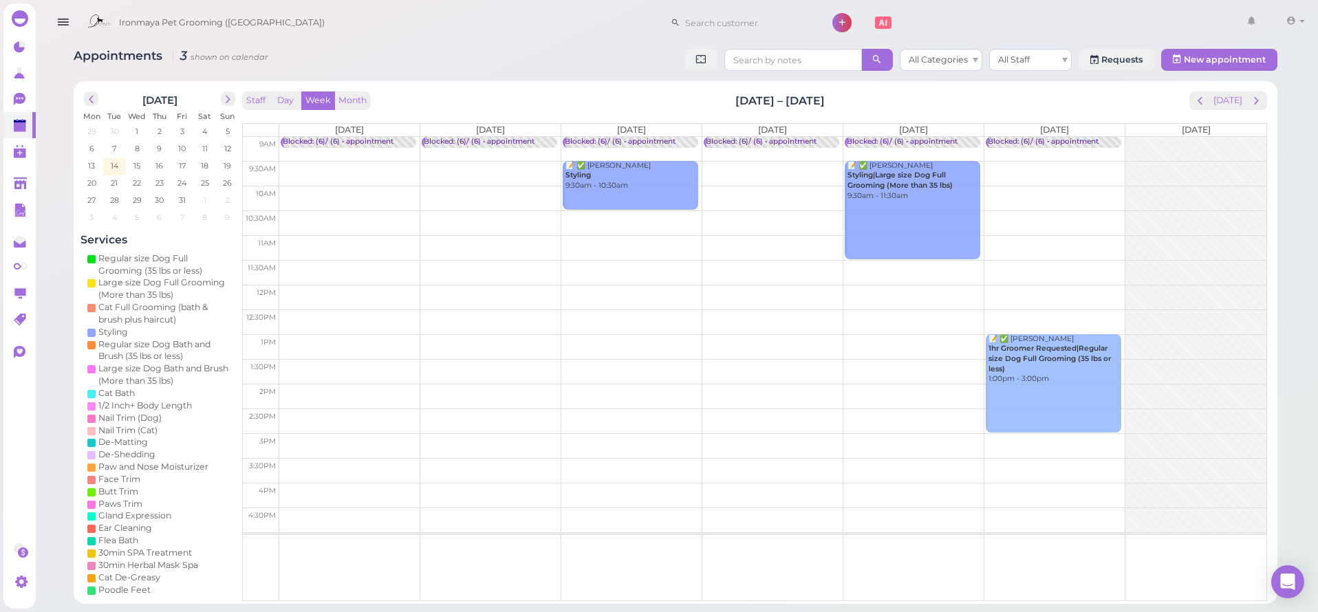
click at [1255, 99] on span "next" at bounding box center [1256, 100] width 13 height 13
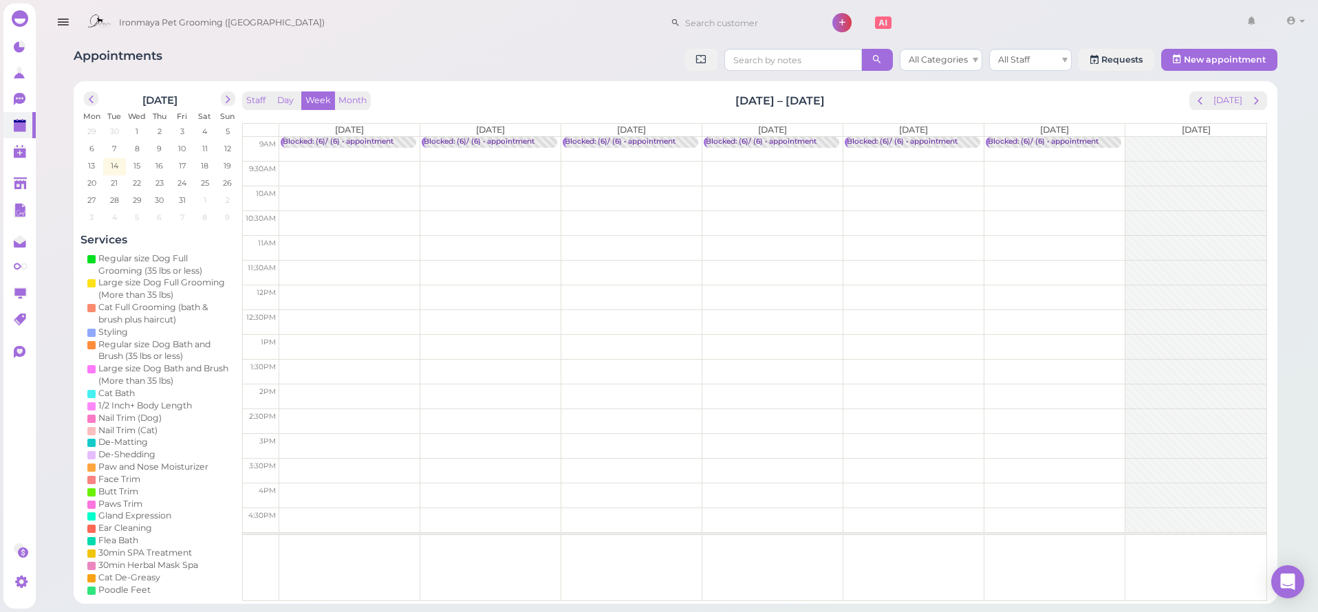
click at [1255, 99] on span "next" at bounding box center [1256, 100] width 13 height 13
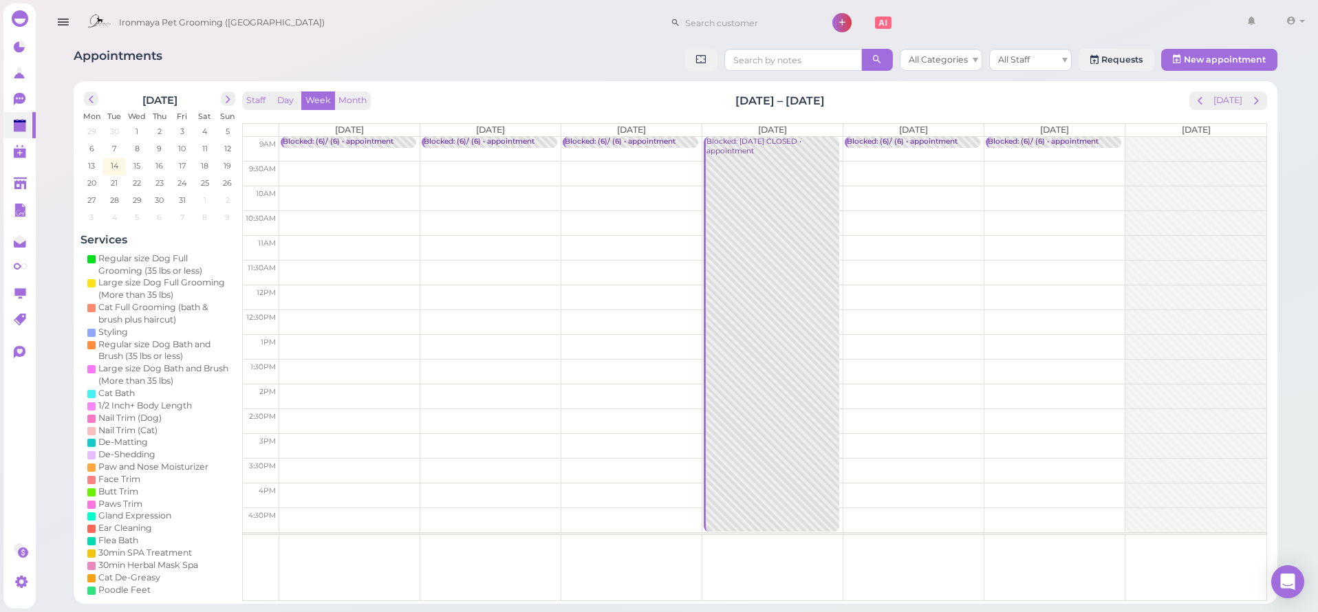
click at [1255, 99] on span "next" at bounding box center [1256, 100] width 13 height 13
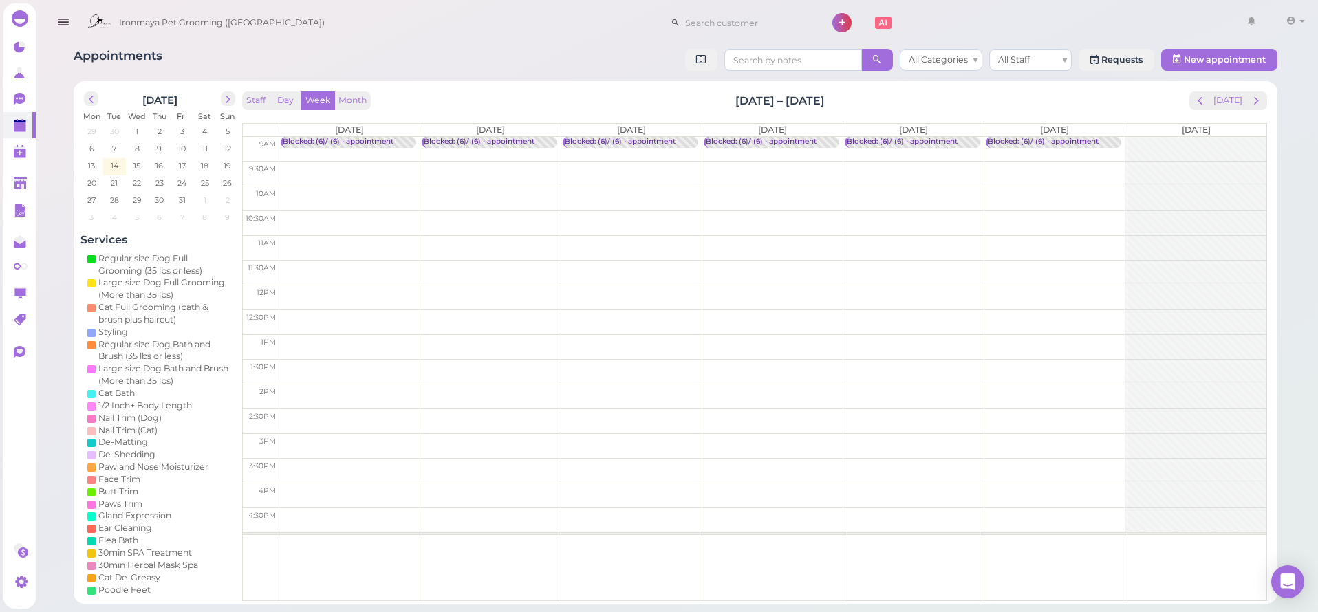
click at [1255, 99] on span "next" at bounding box center [1256, 100] width 13 height 13
click at [797, 140] on td at bounding box center [772, 149] width 987 height 25
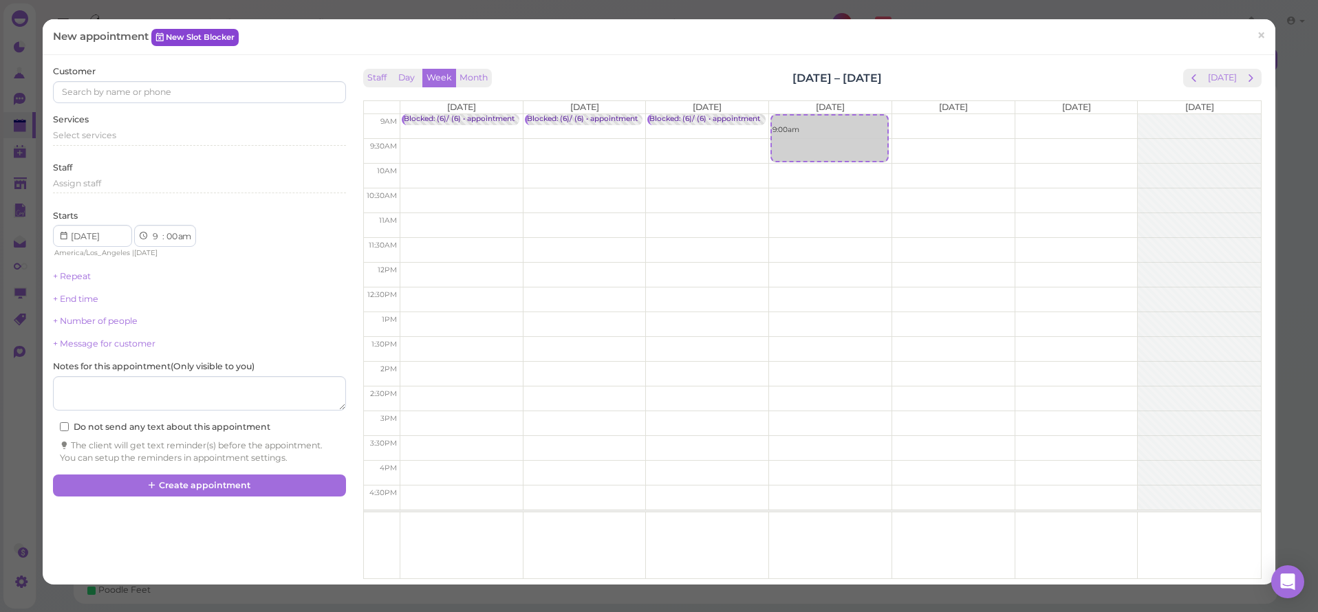
click at [216, 32] on link "New Slot Blocker" at bounding box center [194, 37] width 87 height 17
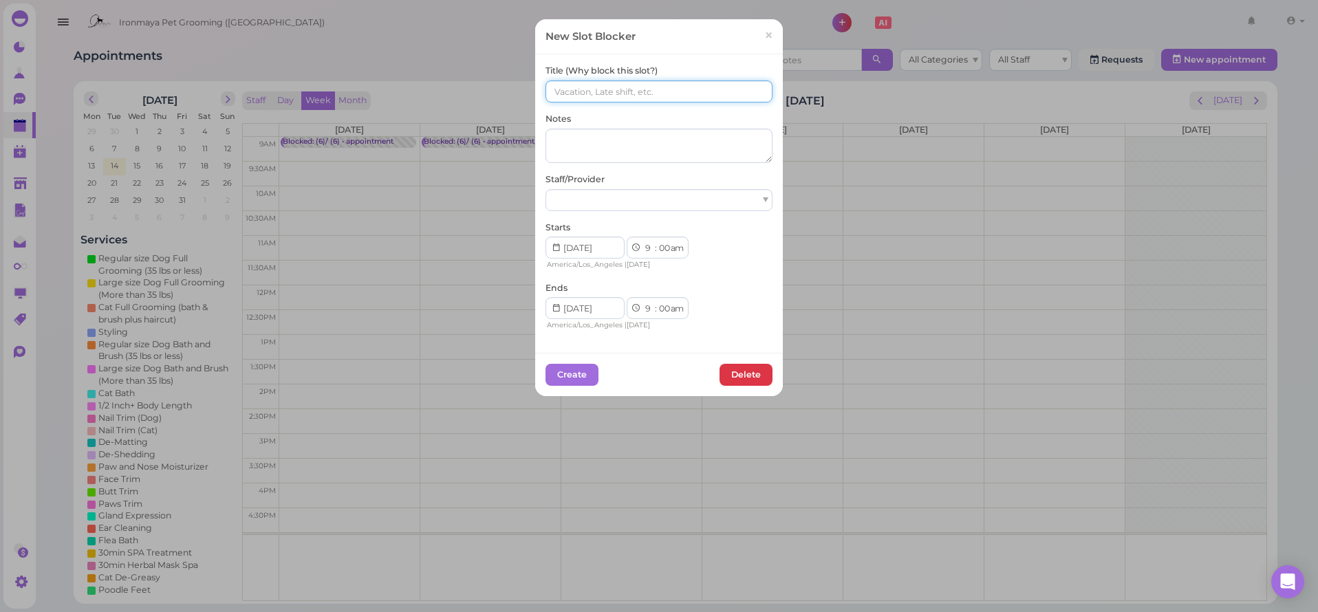
click at [588, 86] on input at bounding box center [659, 91] width 227 height 22
type input "V"
paste input "(6)/ (6)"
type input "(6)/ (6)"
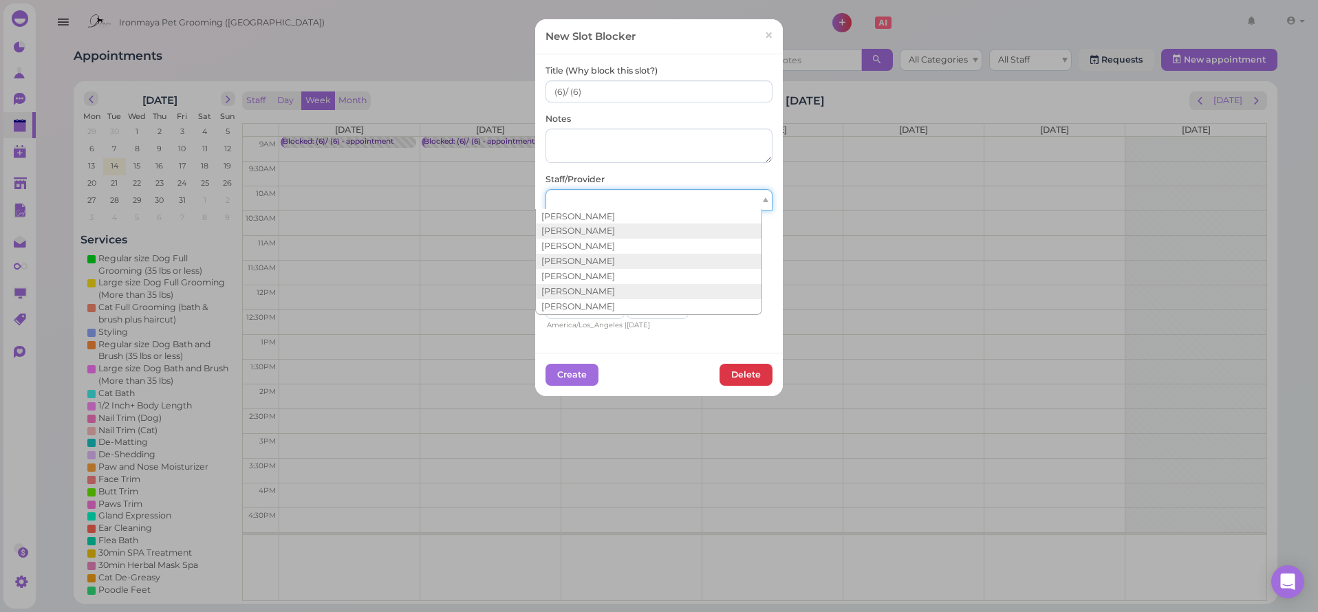
click at [582, 189] on div at bounding box center [659, 200] width 227 height 22
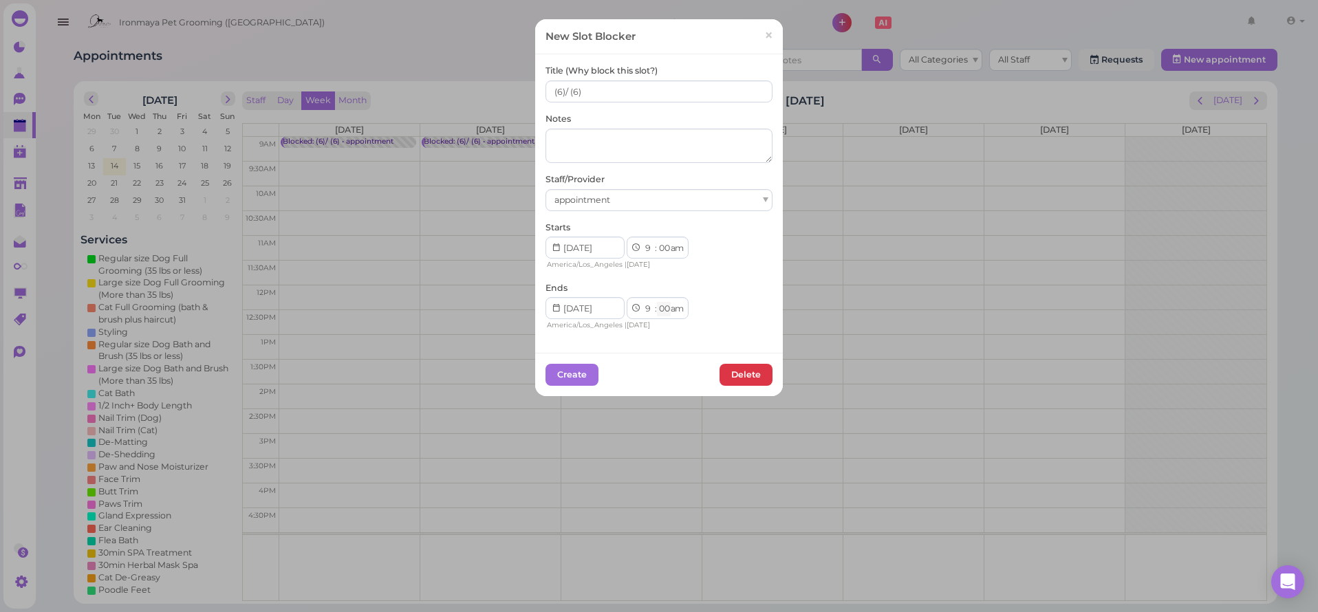
select select "15"
click at [566, 365] on button "Create" at bounding box center [572, 375] width 53 height 22
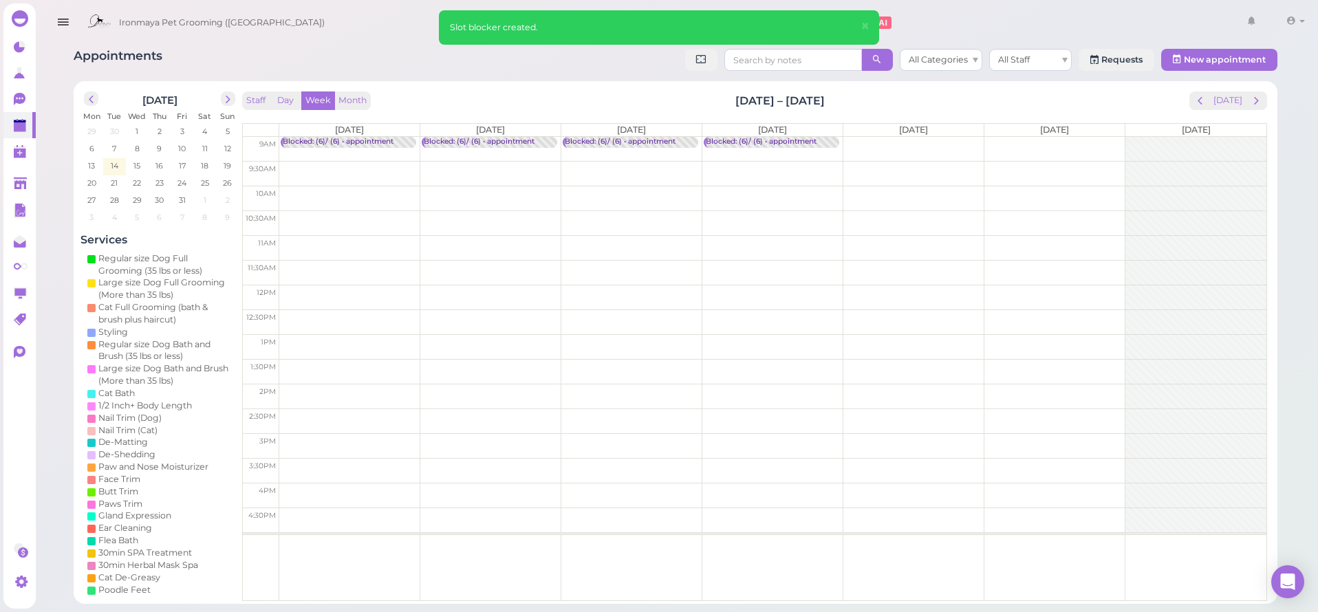
click at [874, 141] on td at bounding box center [772, 149] width 987 height 25
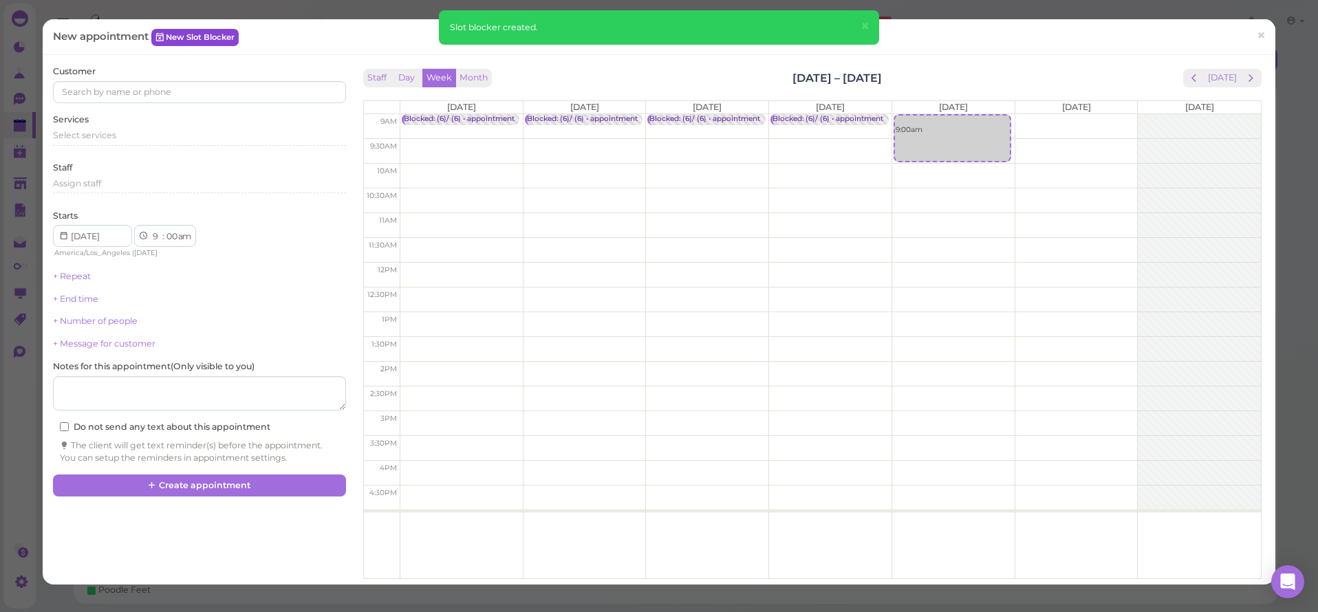
click at [171, 39] on link "New Slot Blocker" at bounding box center [194, 37] width 87 height 17
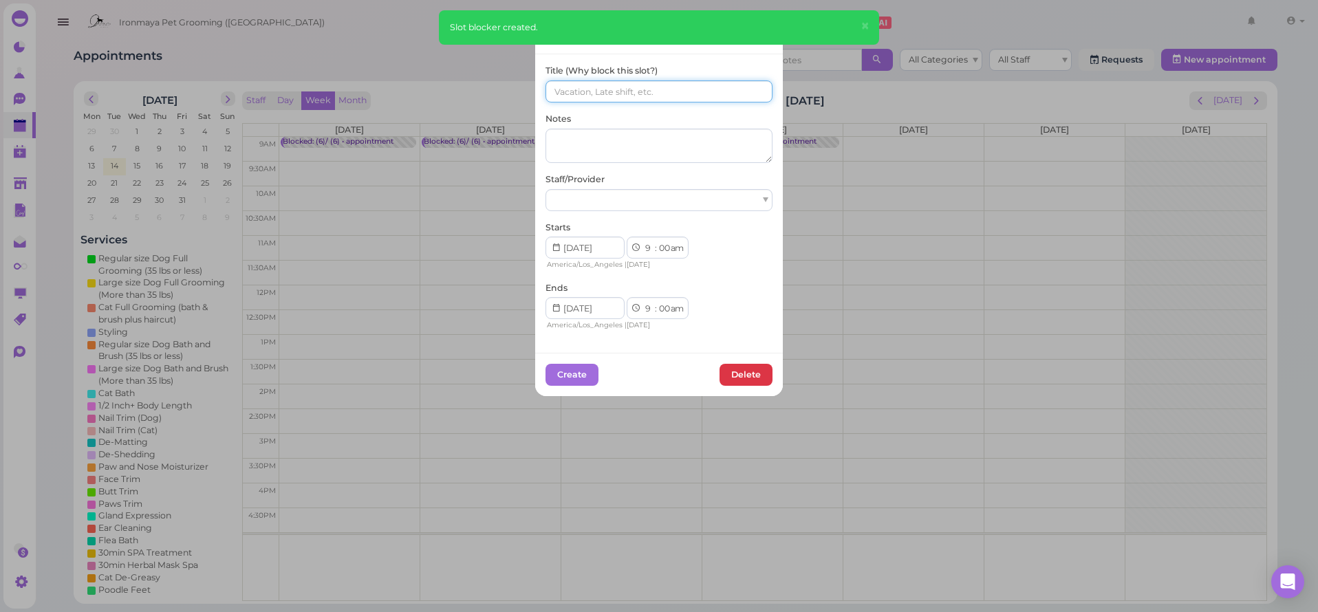
click at [571, 95] on input at bounding box center [659, 91] width 227 height 22
paste input "(6)/ (6)"
type input "(6)/ (6)"
drag, startPoint x: 570, startPoint y: 213, endPoint x: 568, endPoint y: 206, distance: 7.0
click at [570, 213] on div "Title (Why block this slot?) (6)/ (6) Notes Staff/Provider Starts 1 2 3 4 5 6 7…" at bounding box center [659, 198] width 227 height 267
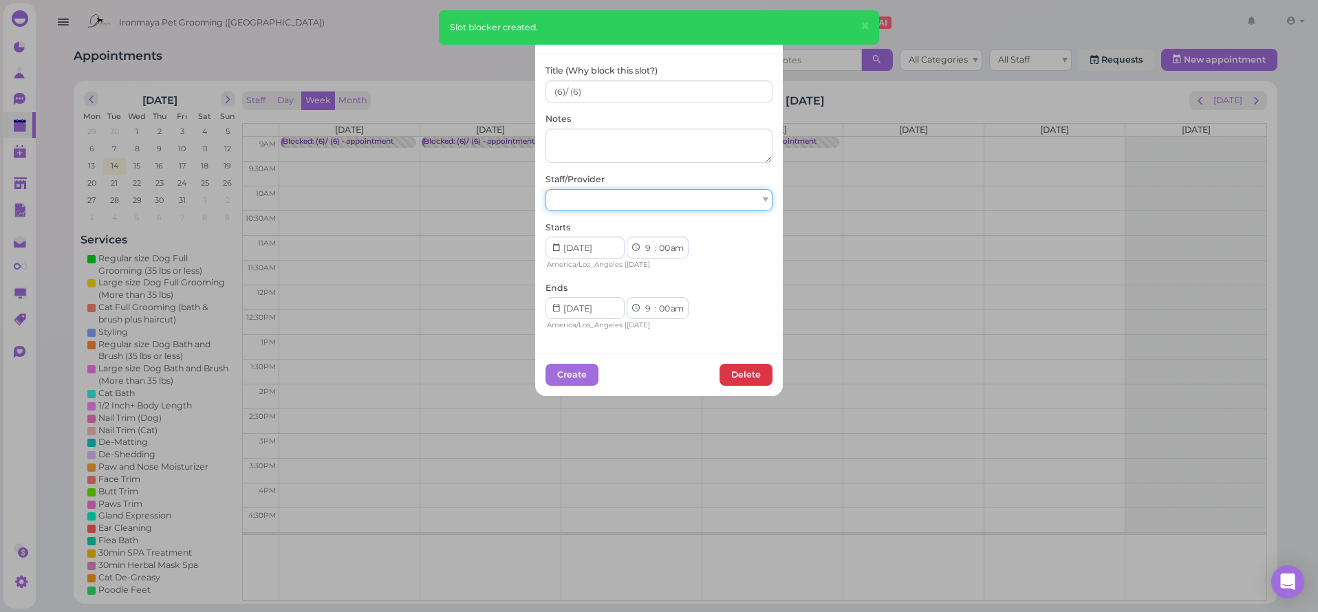
click at [568, 206] on div at bounding box center [659, 200] width 227 height 22
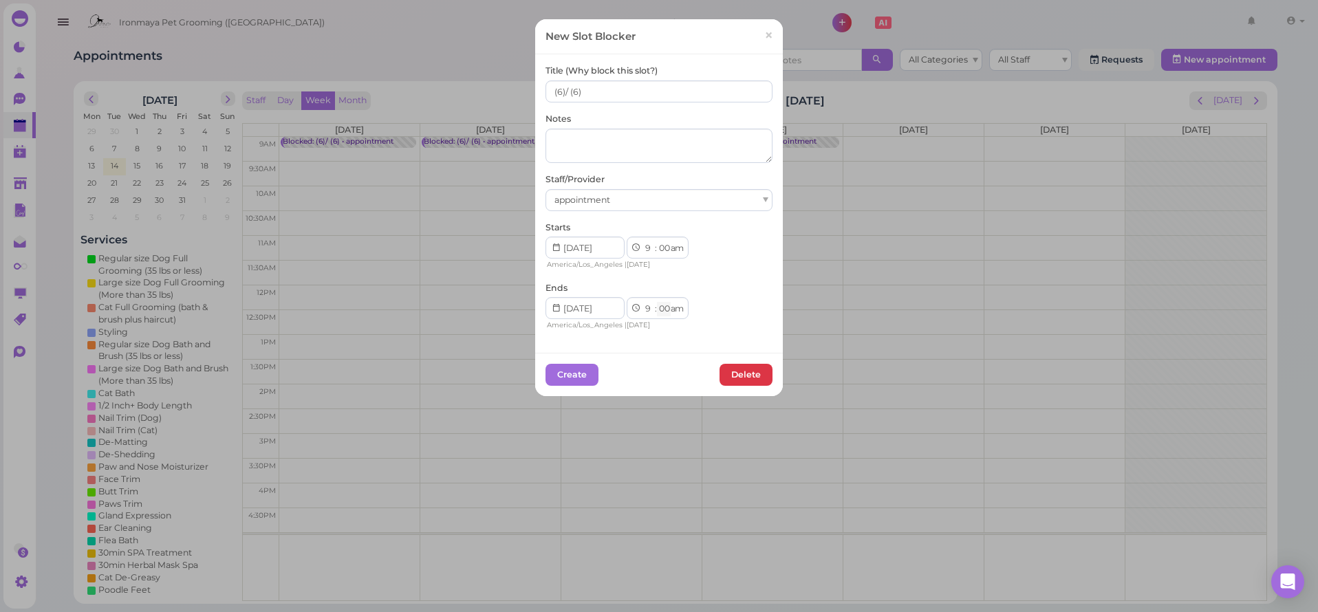
select select "15"
click at [565, 364] on button "Create" at bounding box center [572, 375] width 53 height 22
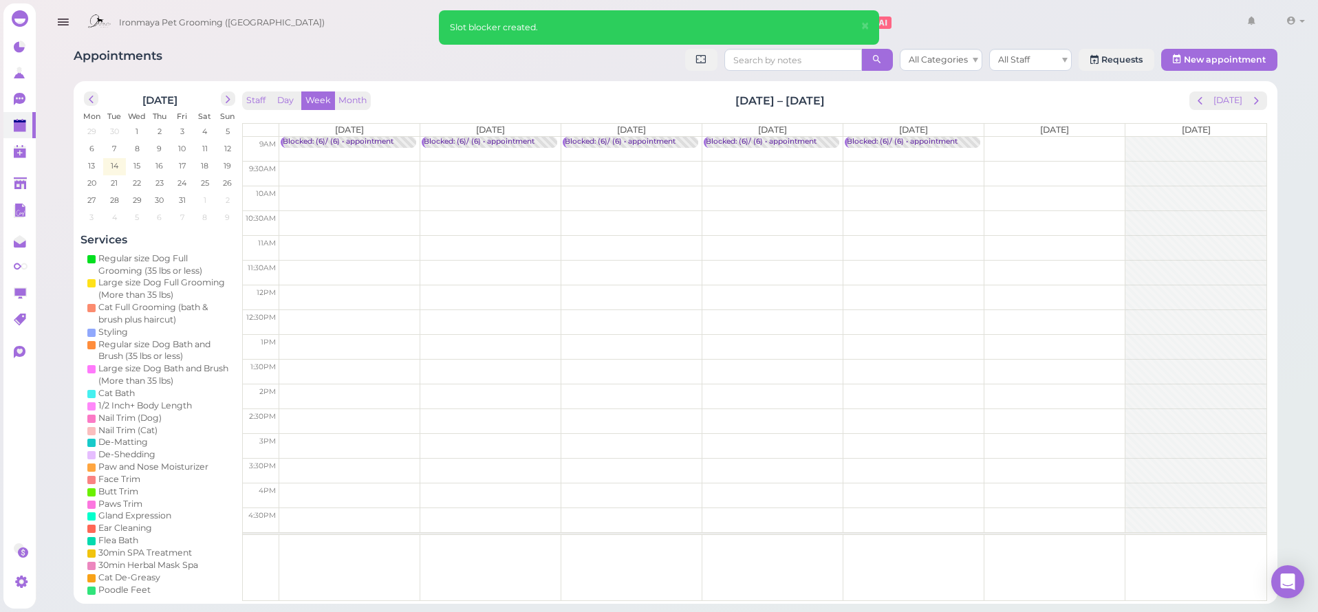
click at [1079, 143] on td at bounding box center [772, 149] width 987 height 25
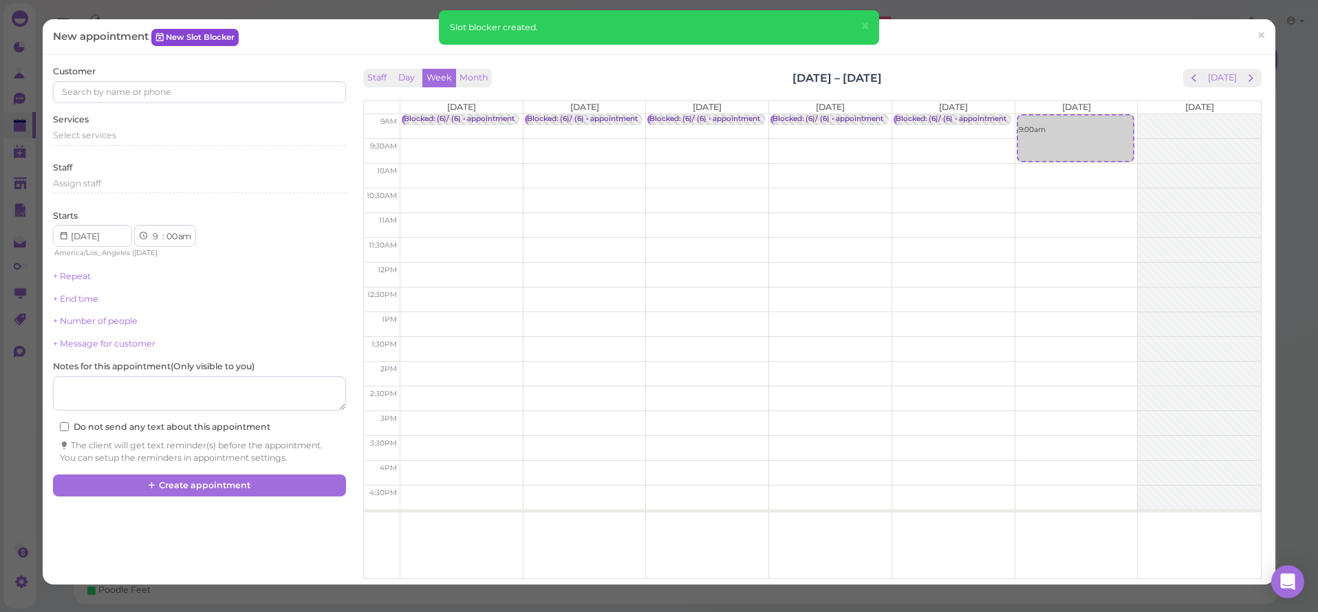
click at [184, 37] on link "New Slot Blocker" at bounding box center [194, 37] width 87 height 17
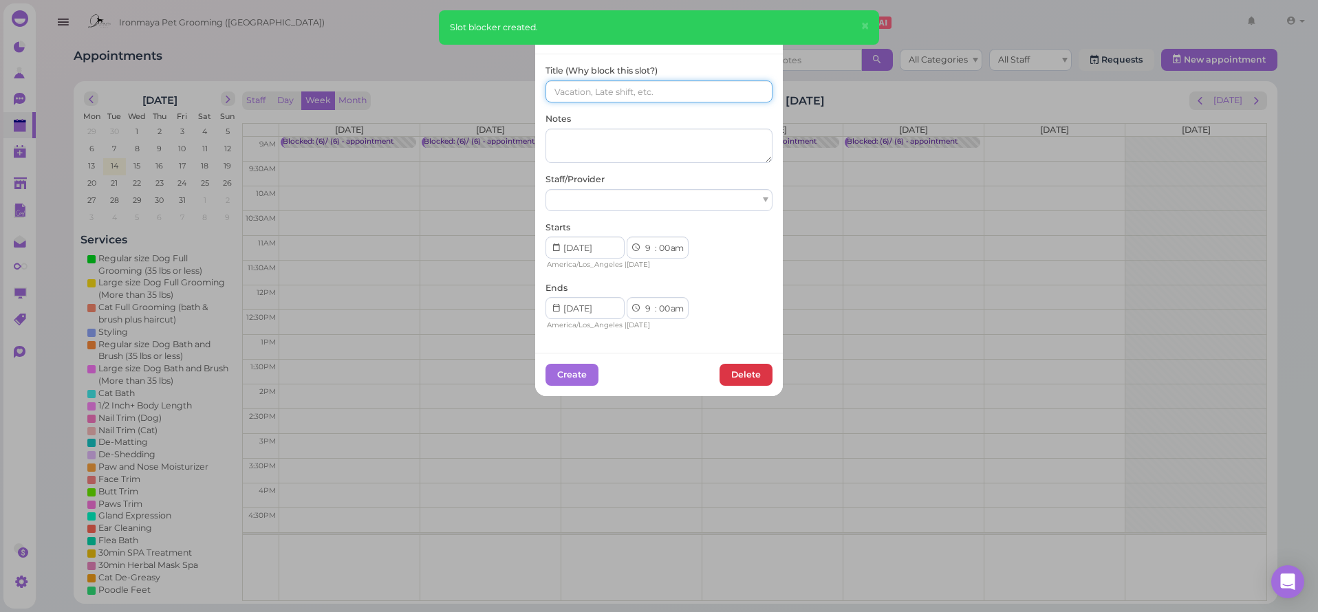
click at [612, 89] on input at bounding box center [659, 91] width 227 height 22
paste input "(6)/ (6)"
type input "(6)/ (6)"
click at [587, 202] on div at bounding box center [659, 200] width 227 height 22
select select "15"
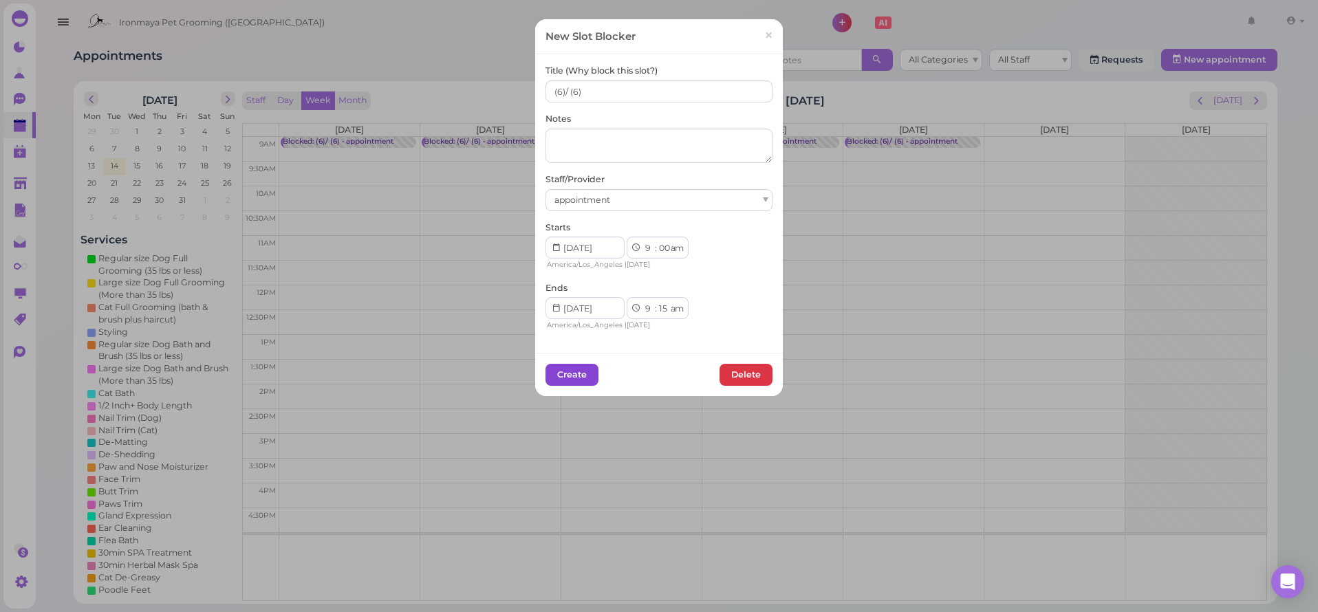
click at [569, 374] on button "Create" at bounding box center [572, 375] width 53 height 22
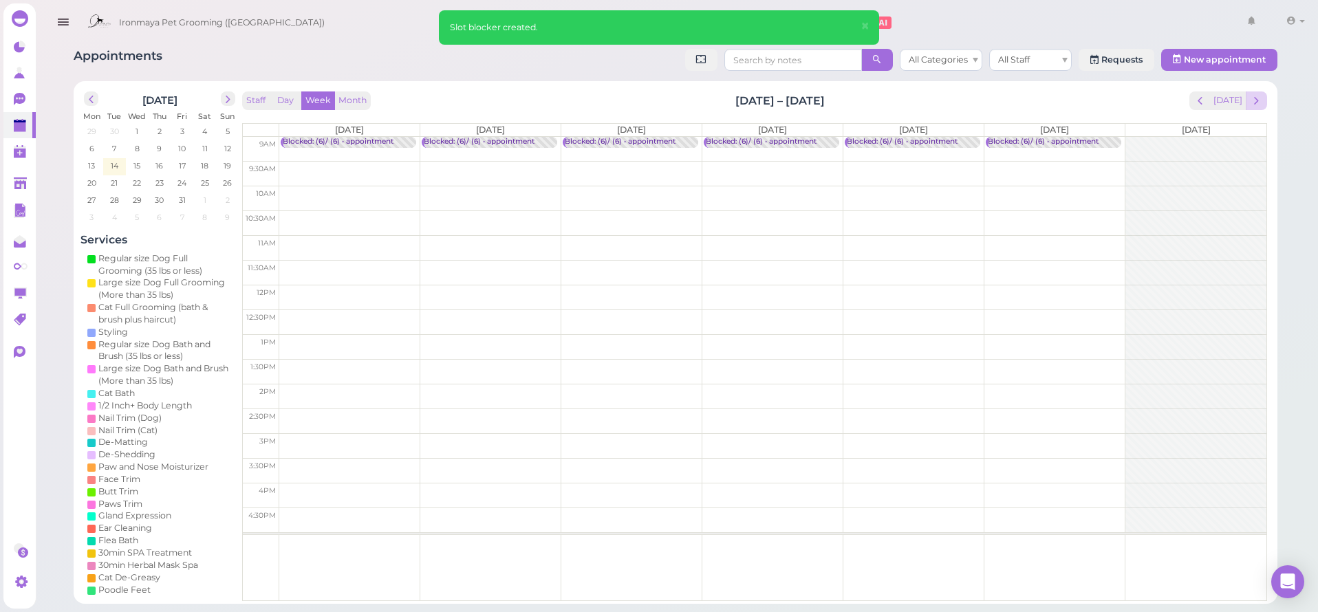
click at [1251, 103] on span "next" at bounding box center [1256, 100] width 13 height 13
click at [334, 145] on td at bounding box center [772, 149] width 987 height 25
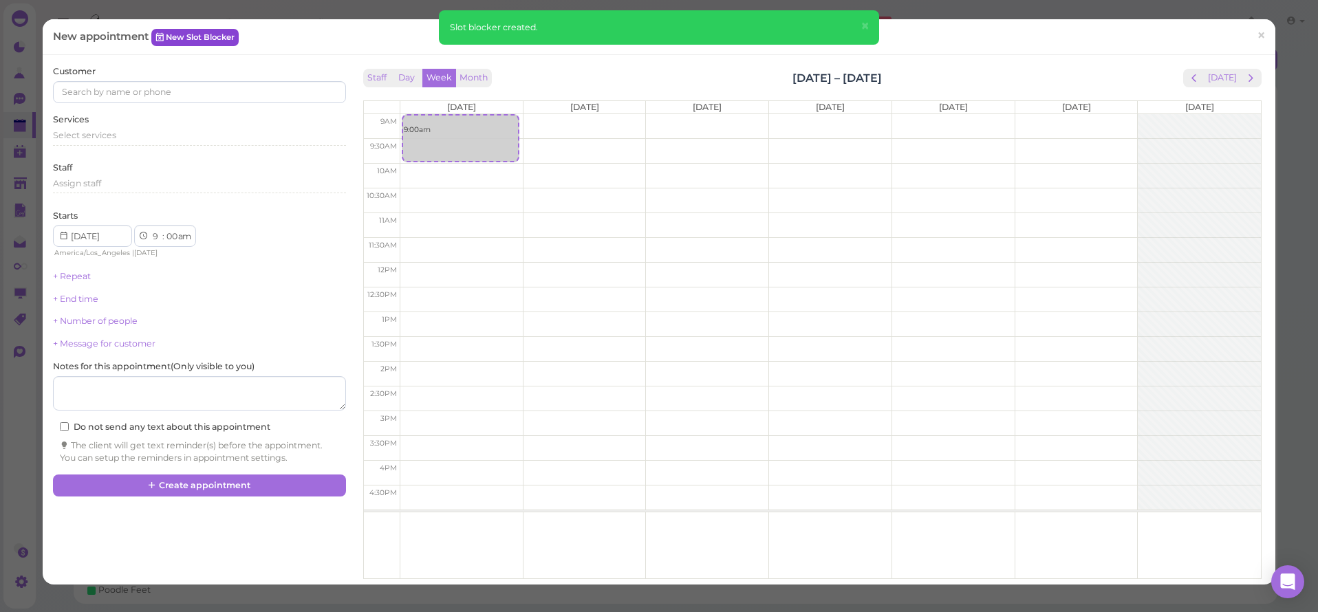
click at [211, 33] on link "New Slot Blocker" at bounding box center [194, 37] width 87 height 17
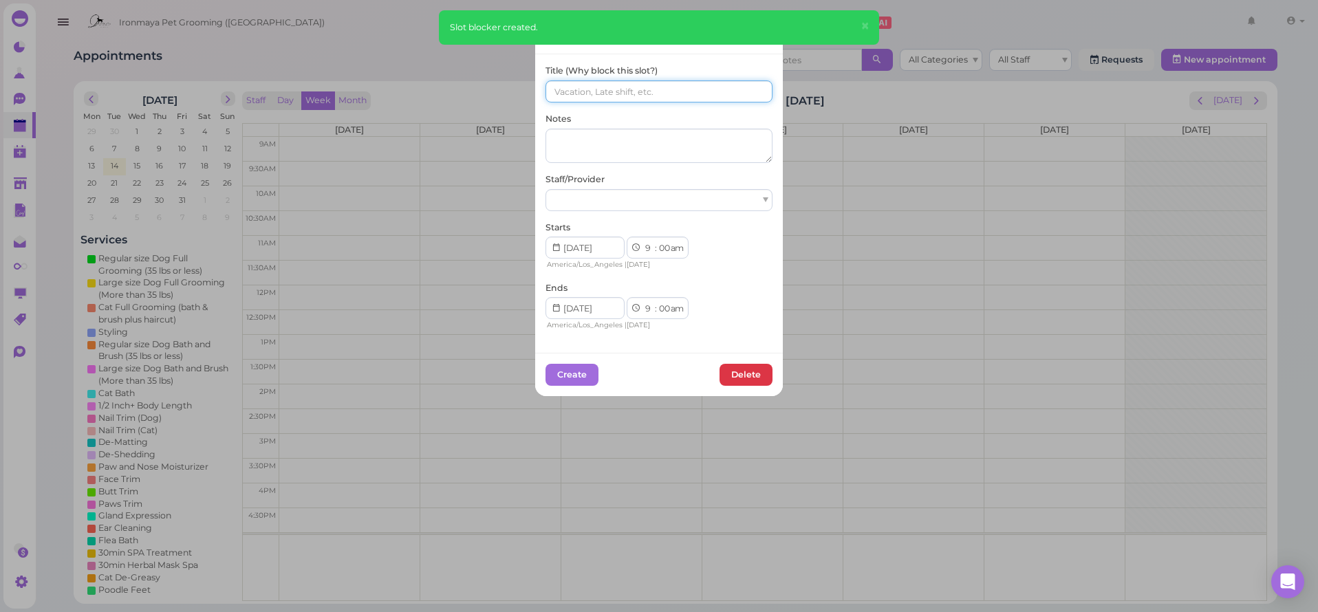
click at [568, 91] on input at bounding box center [659, 91] width 227 height 22
paste input "(6)/ (6)"
type input "(6)/ (6)"
click at [574, 202] on div at bounding box center [659, 200] width 227 height 22
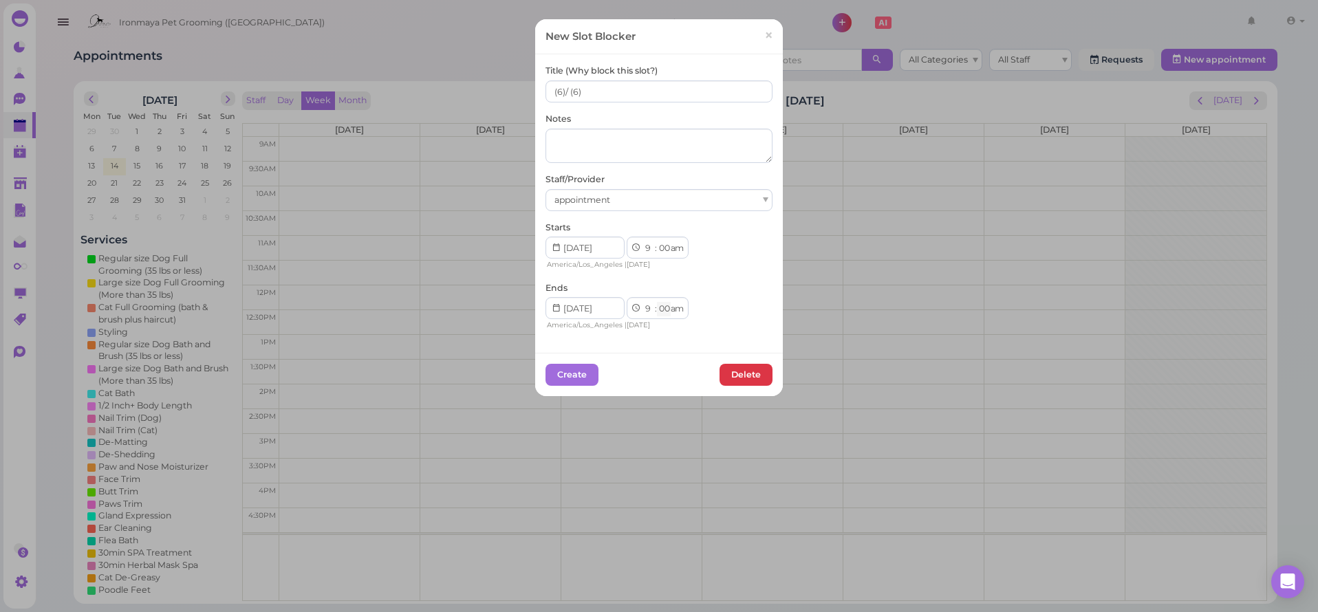
select select "15"
click at [582, 368] on button "Create" at bounding box center [572, 375] width 53 height 22
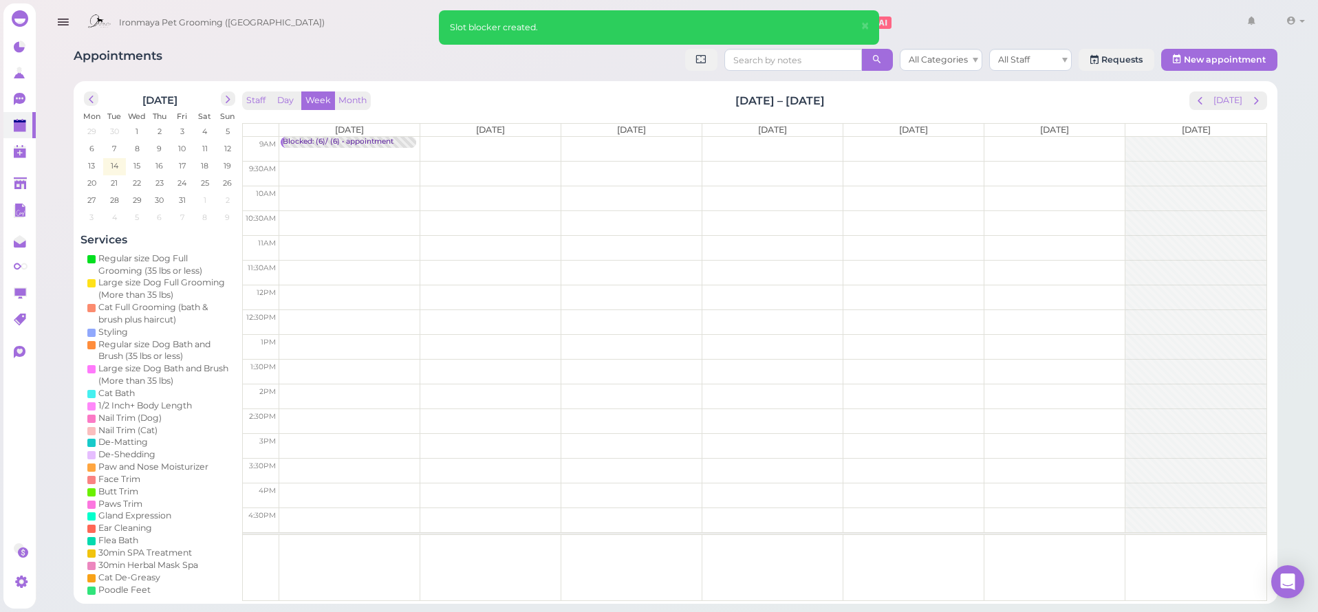
click at [520, 140] on td at bounding box center [772, 149] width 987 height 25
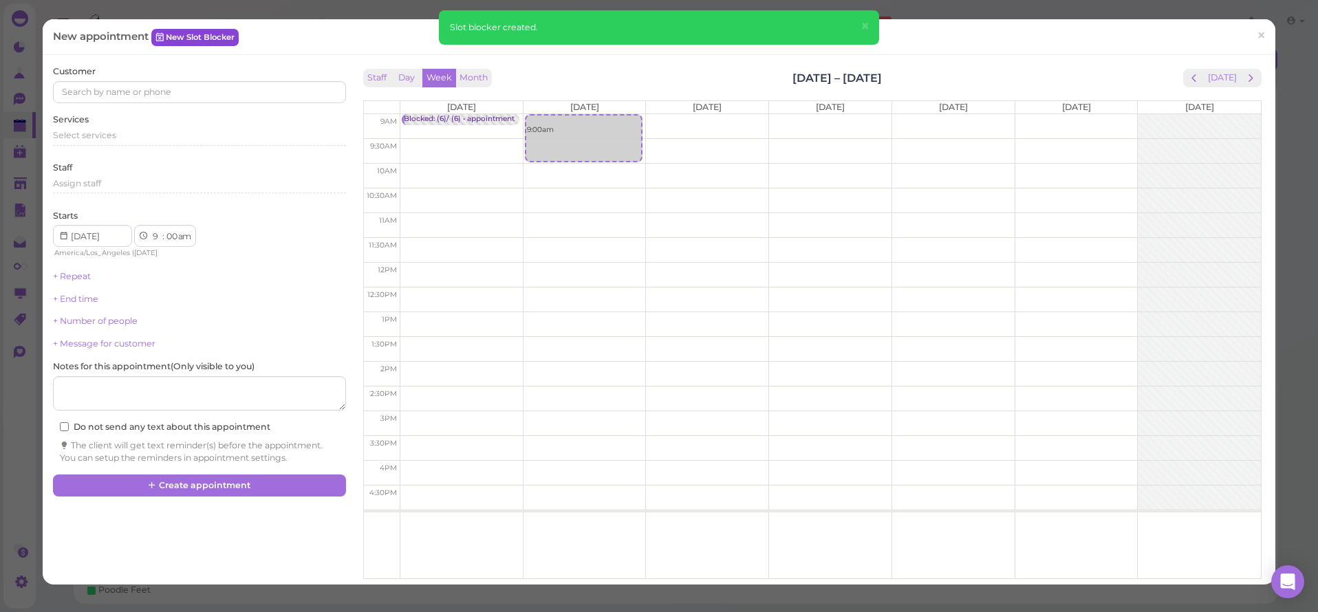
click at [204, 32] on link "New Slot Blocker" at bounding box center [194, 37] width 87 height 17
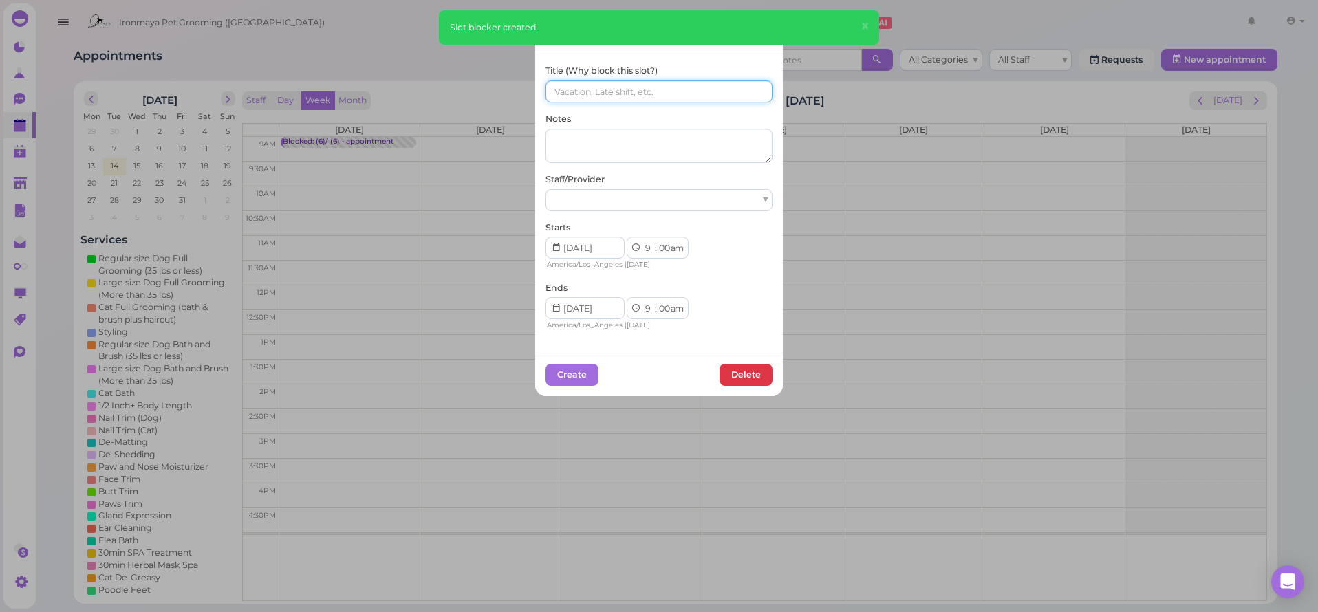
click at [570, 89] on input at bounding box center [659, 91] width 227 height 22
paste input "(6)/ (6)"
type input "(6)/ (6)"
click at [606, 193] on div at bounding box center [659, 200] width 227 height 22
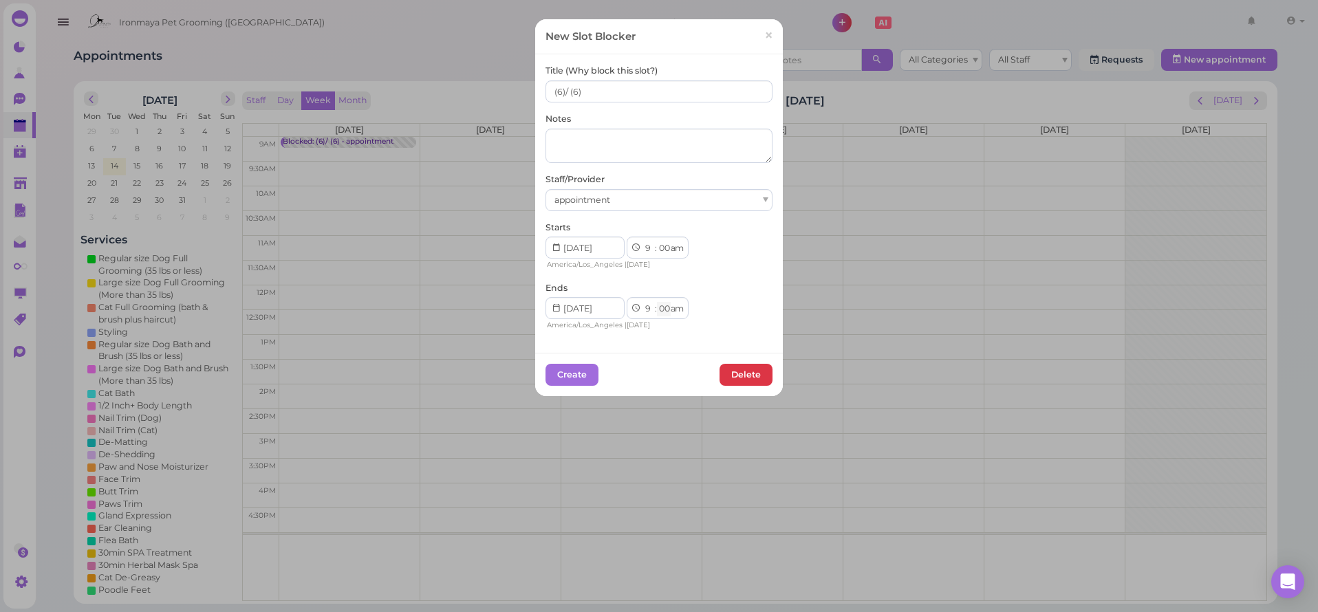
select select "15"
click at [579, 367] on button "Create" at bounding box center [572, 375] width 53 height 22
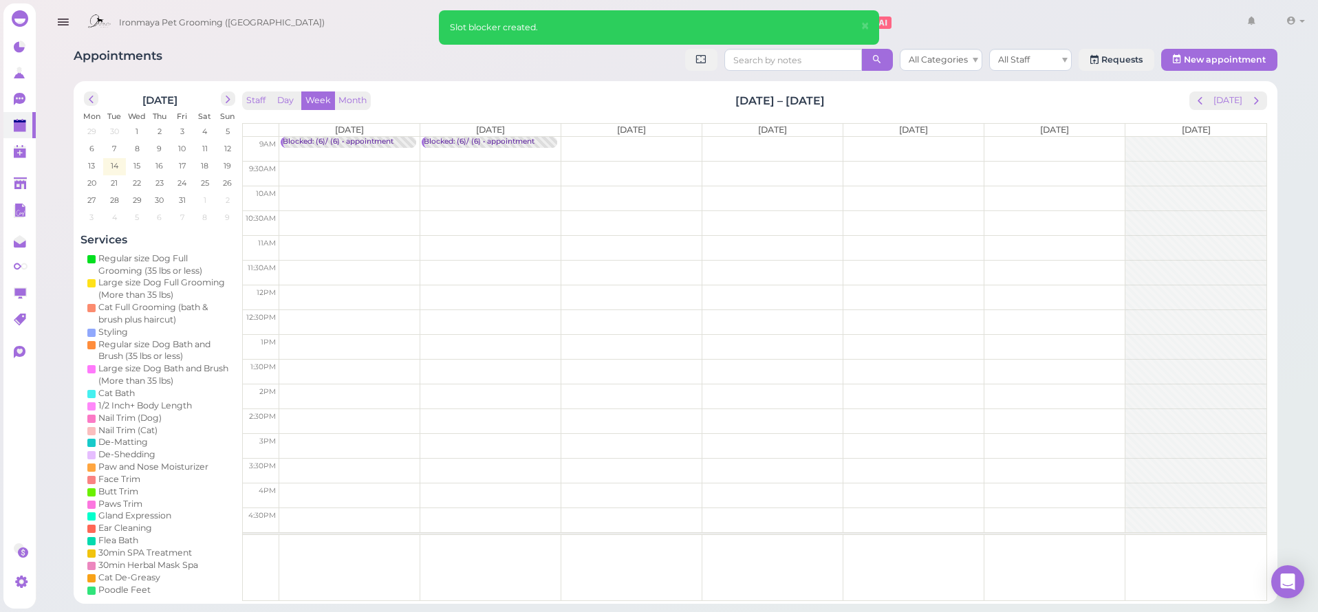
click at [612, 145] on td at bounding box center [772, 149] width 987 height 25
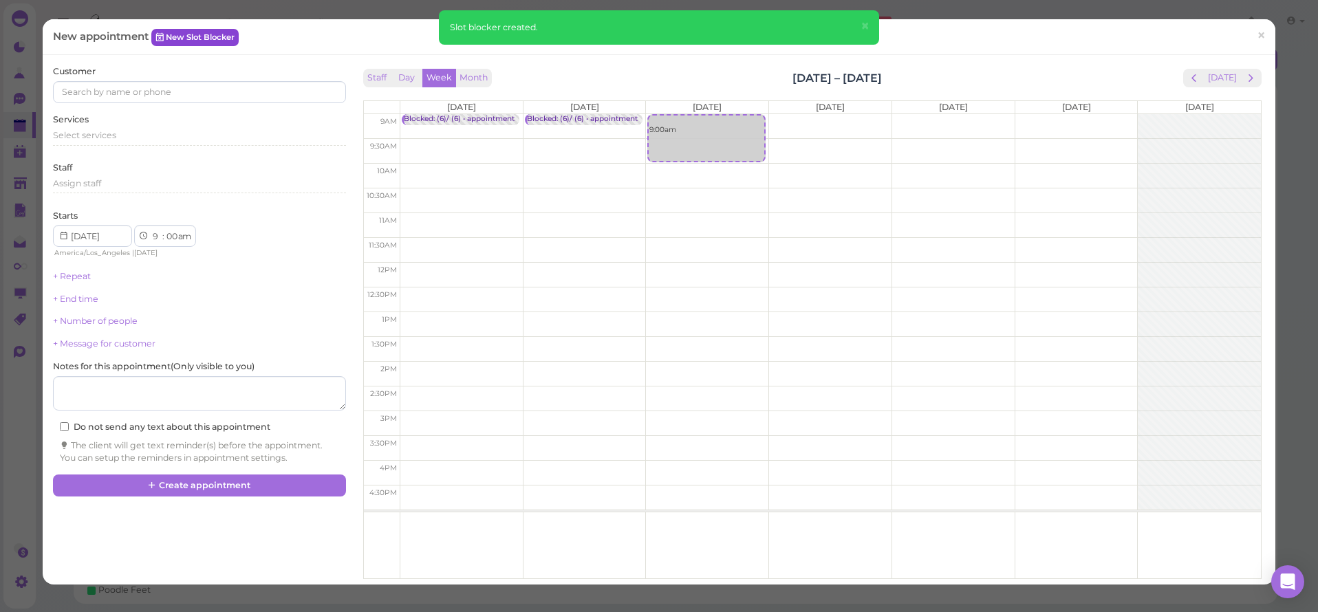
click at [227, 29] on link "New Slot Blocker" at bounding box center [194, 37] width 87 height 17
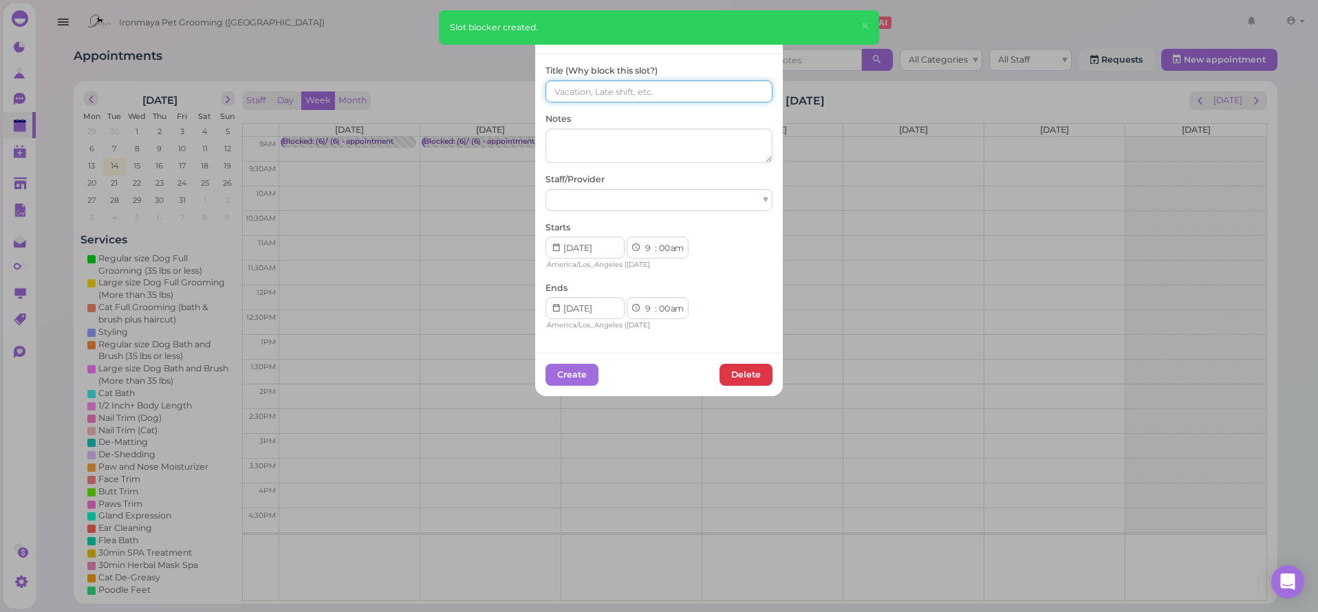
click at [587, 92] on input at bounding box center [659, 91] width 227 height 22
paste input "(6)/ (6)"
type input "(6)/ (6)"
click at [578, 193] on div at bounding box center [659, 200] width 227 height 22
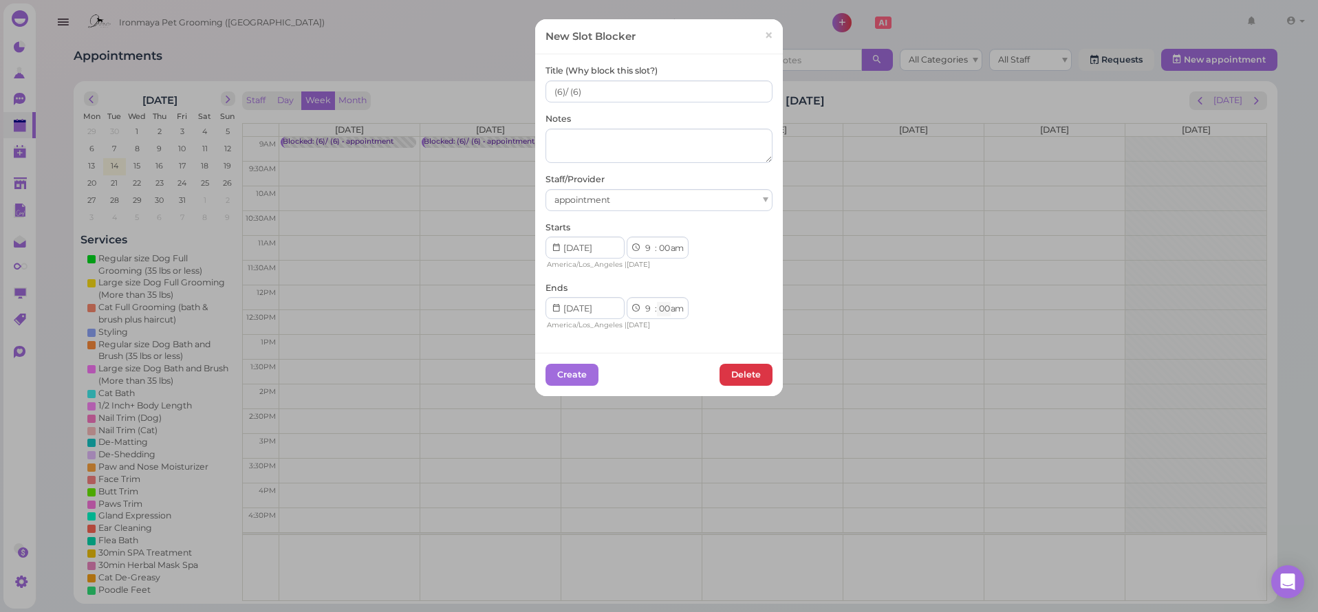
select select "15"
click at [566, 368] on button "Create" at bounding box center [572, 375] width 53 height 22
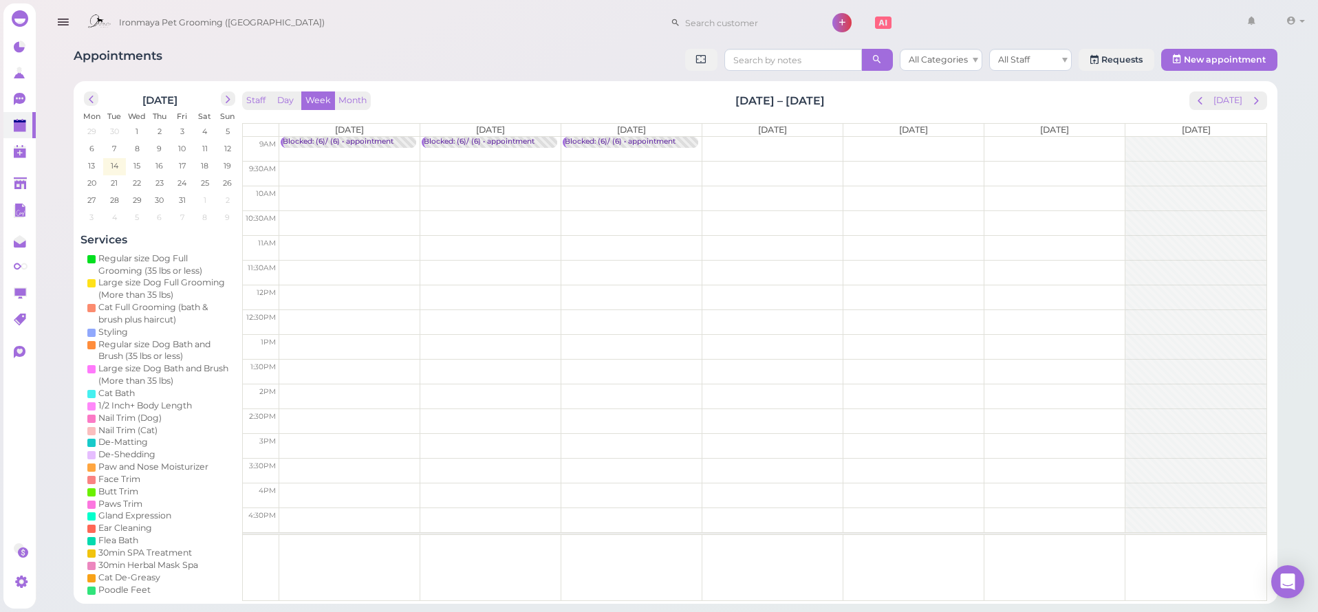
click at [744, 141] on td at bounding box center [772, 149] width 987 height 25
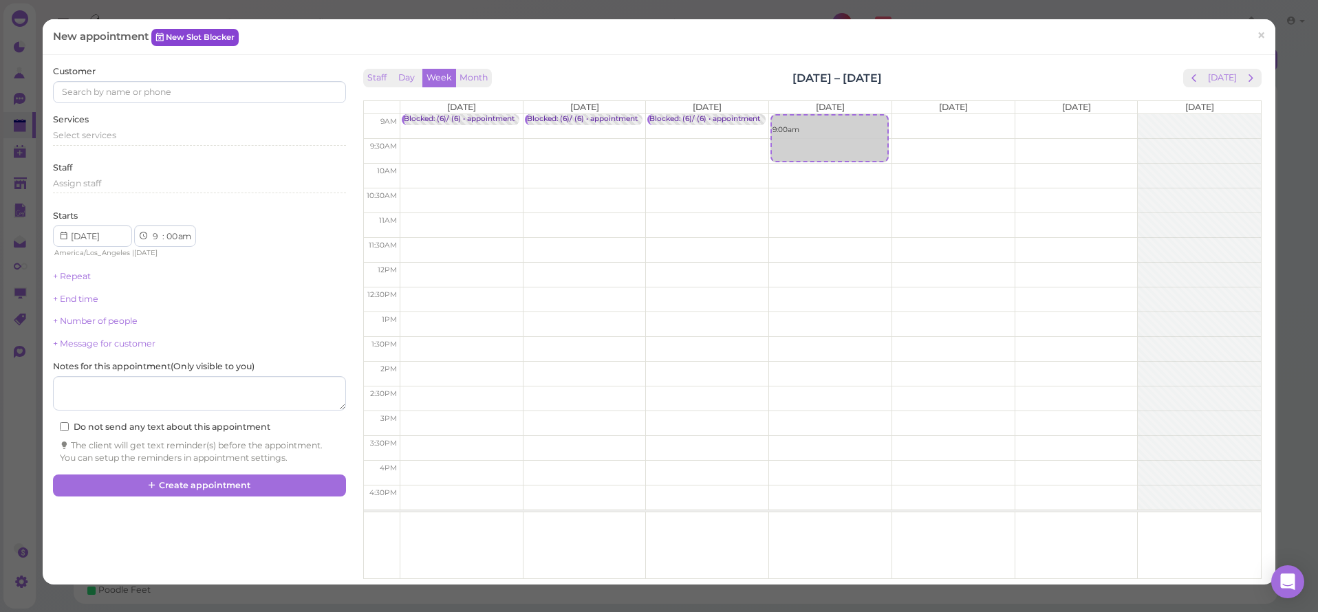
click at [195, 31] on link "New Slot Blocker" at bounding box center [194, 37] width 87 height 17
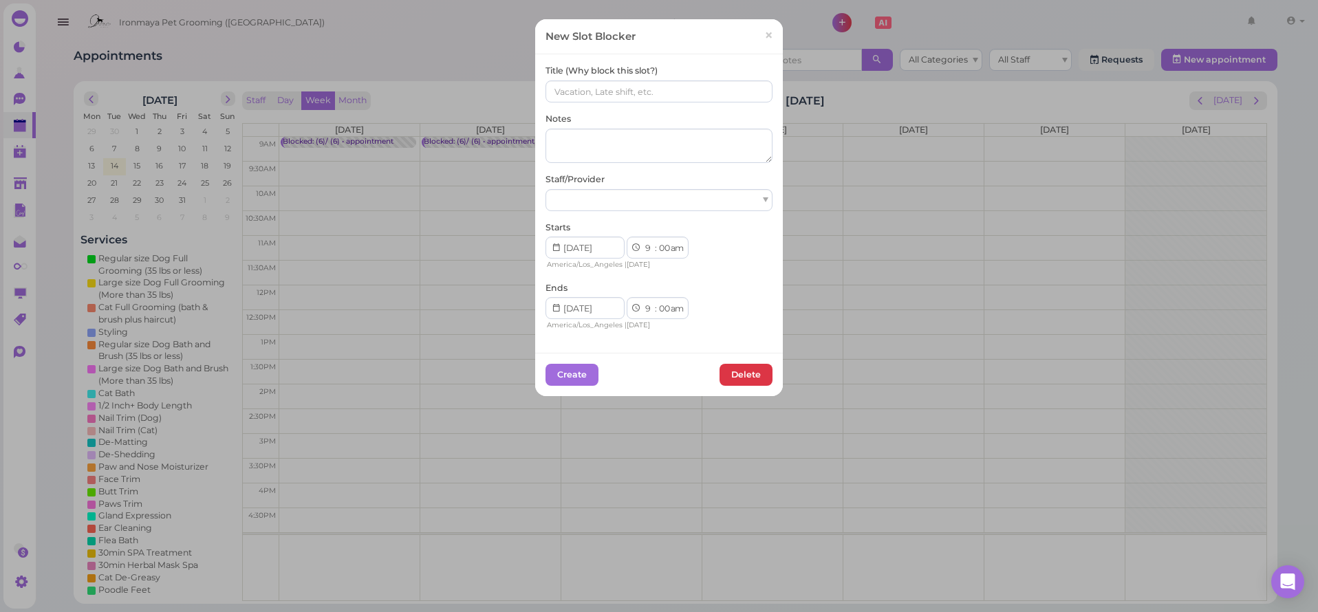
click at [643, 78] on div "Title (Why block this slot?)" at bounding box center [659, 84] width 227 height 38
click at [639, 85] on input at bounding box center [659, 91] width 227 height 22
paste input "(6)/ (6)"
type input "(6)/ (6)"
click at [616, 195] on div at bounding box center [659, 200] width 227 height 22
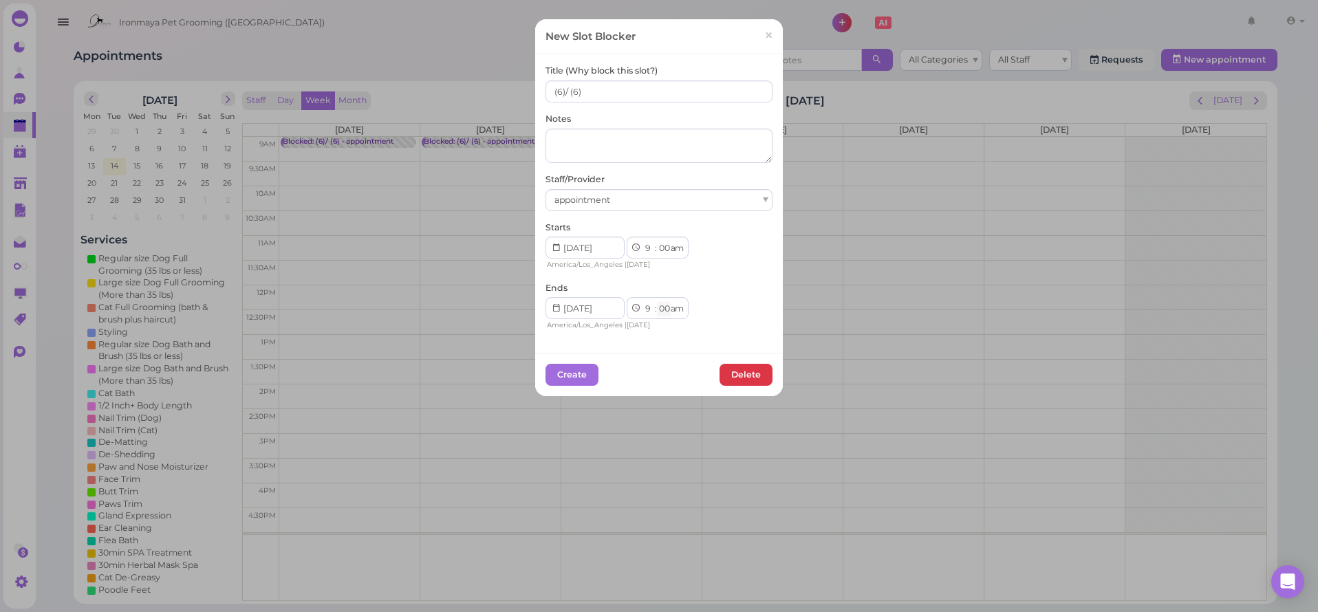
select select "15"
click at [581, 378] on button "Create" at bounding box center [572, 375] width 53 height 22
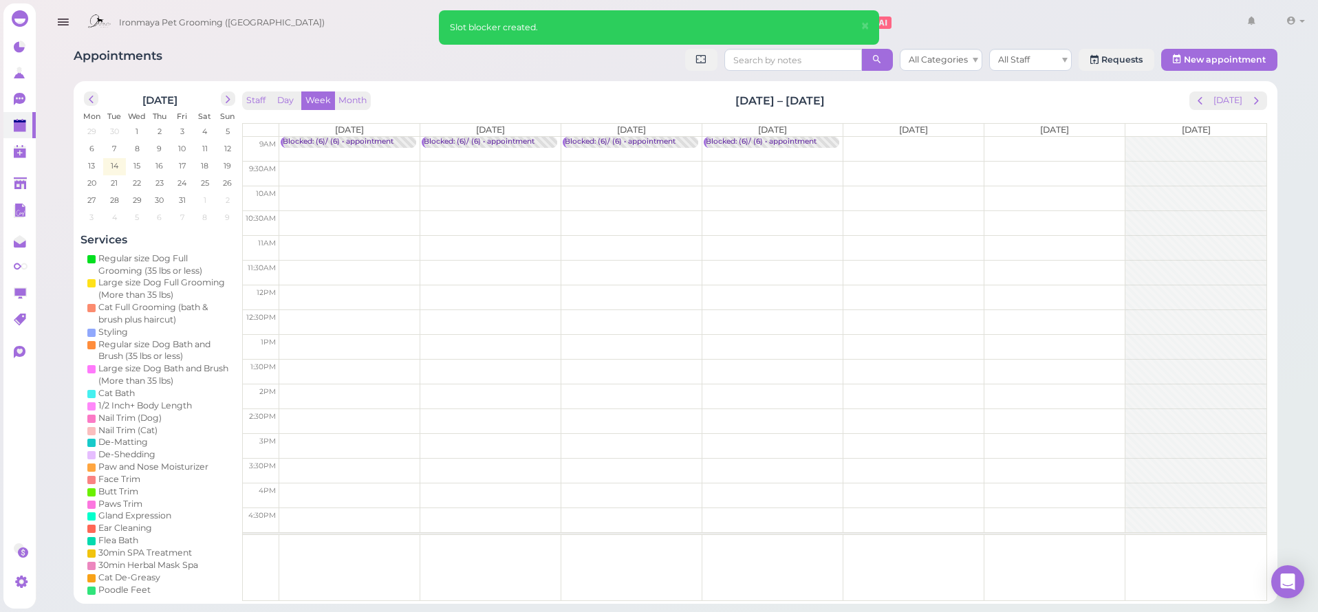
click at [934, 143] on td at bounding box center [772, 149] width 987 height 25
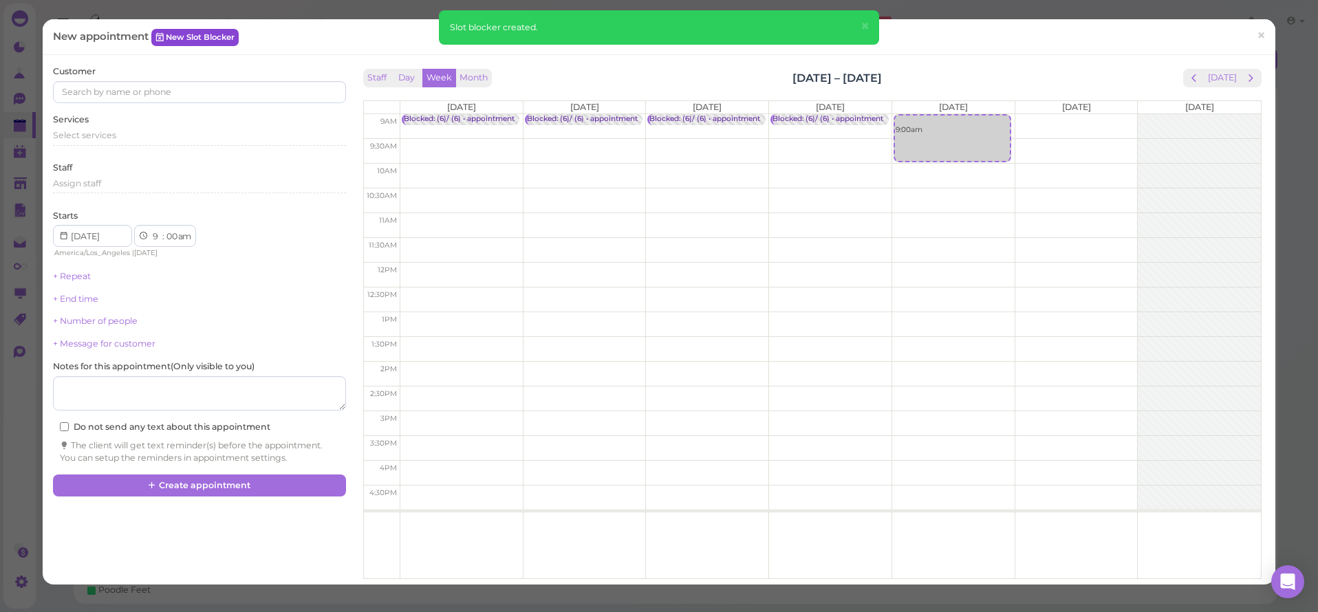
click at [221, 32] on link "New Slot Blocker" at bounding box center [194, 37] width 87 height 17
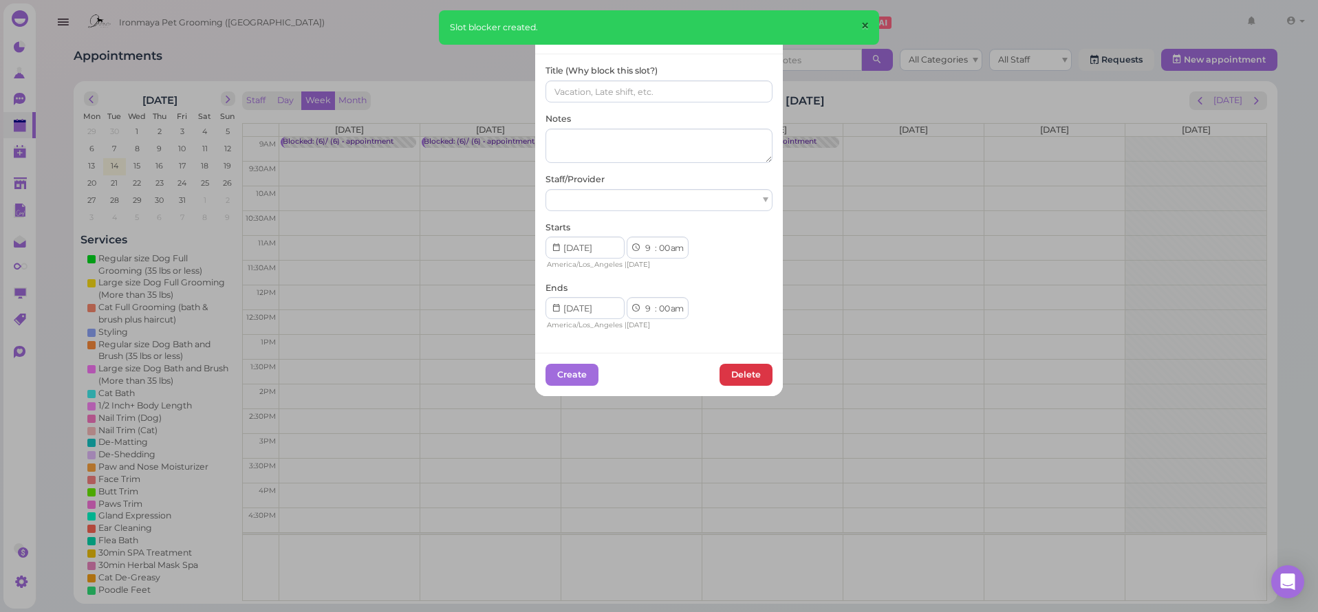
click at [867, 25] on span "×" at bounding box center [865, 26] width 9 height 19
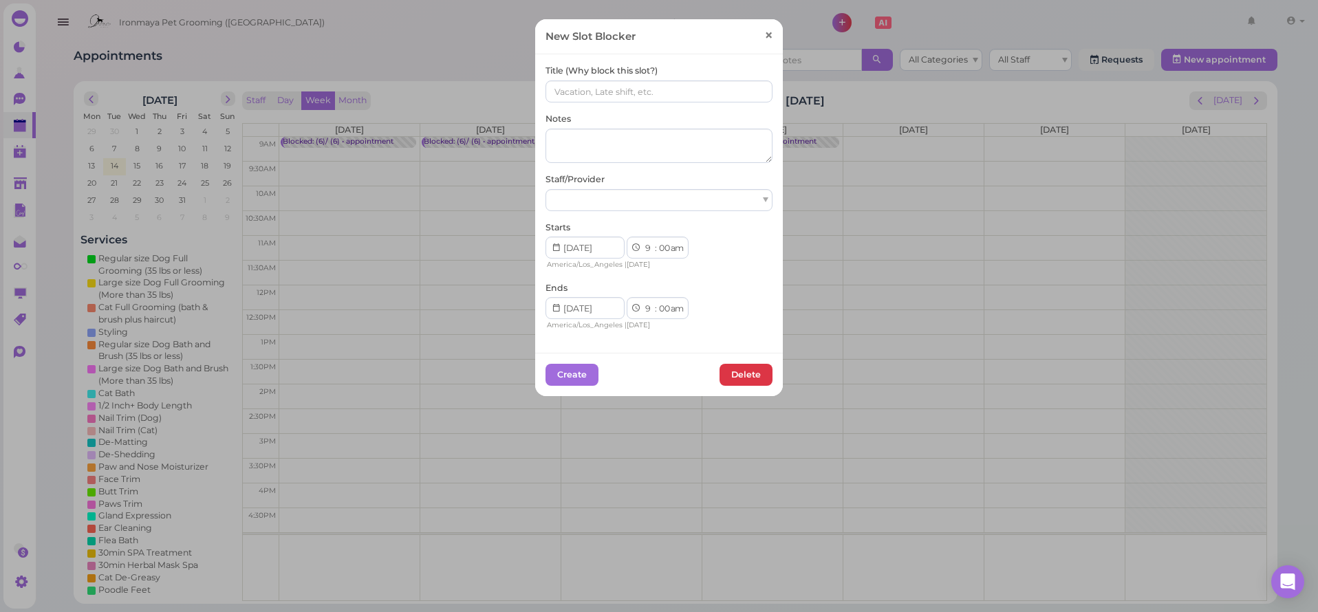
click at [757, 32] on link "×" at bounding box center [768, 36] width 25 height 32
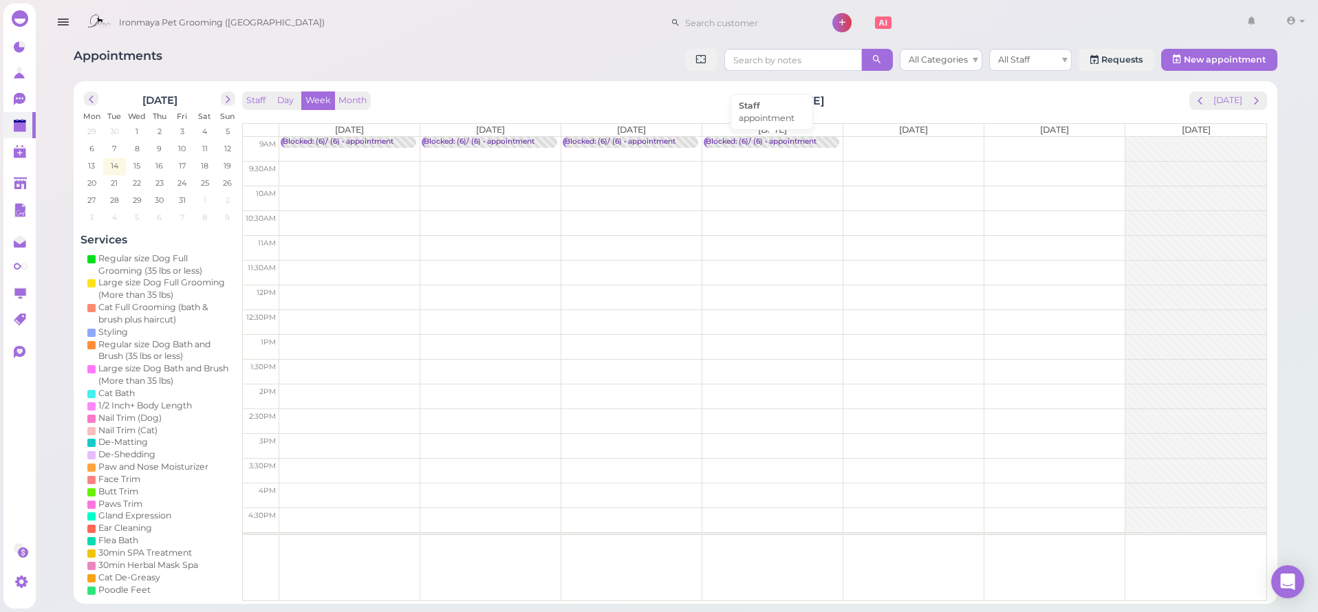
click at [758, 141] on div "Blocked: (6)/ (6) • appointment" at bounding box center [761, 142] width 111 height 10
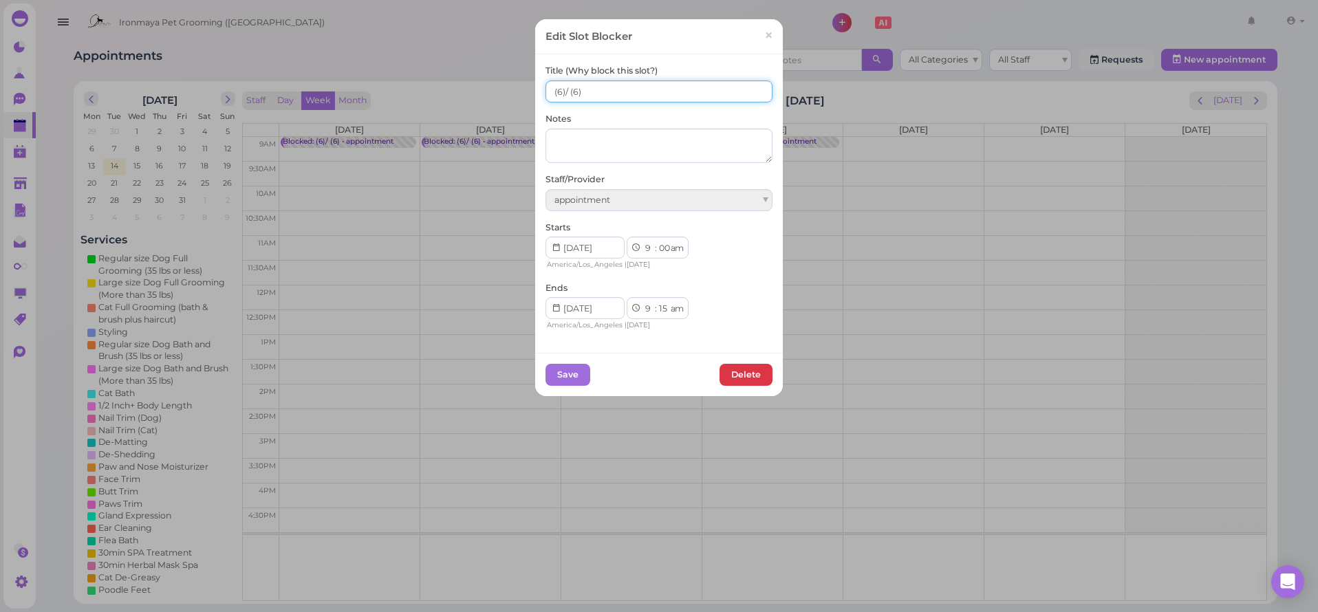
click at [612, 94] on input "(6)/ (6)" at bounding box center [659, 91] width 227 height 22
drag, startPoint x: 565, startPoint y: 83, endPoint x: 532, endPoint y: 80, distance: 33.8
click at [535, 80] on div "Title (Why block this slot?) (6)/ (6) Notes Staff/Provider appointment Starts 1…" at bounding box center [659, 203] width 248 height 298
type input "CHRISTMAS OFF"
select select "00"
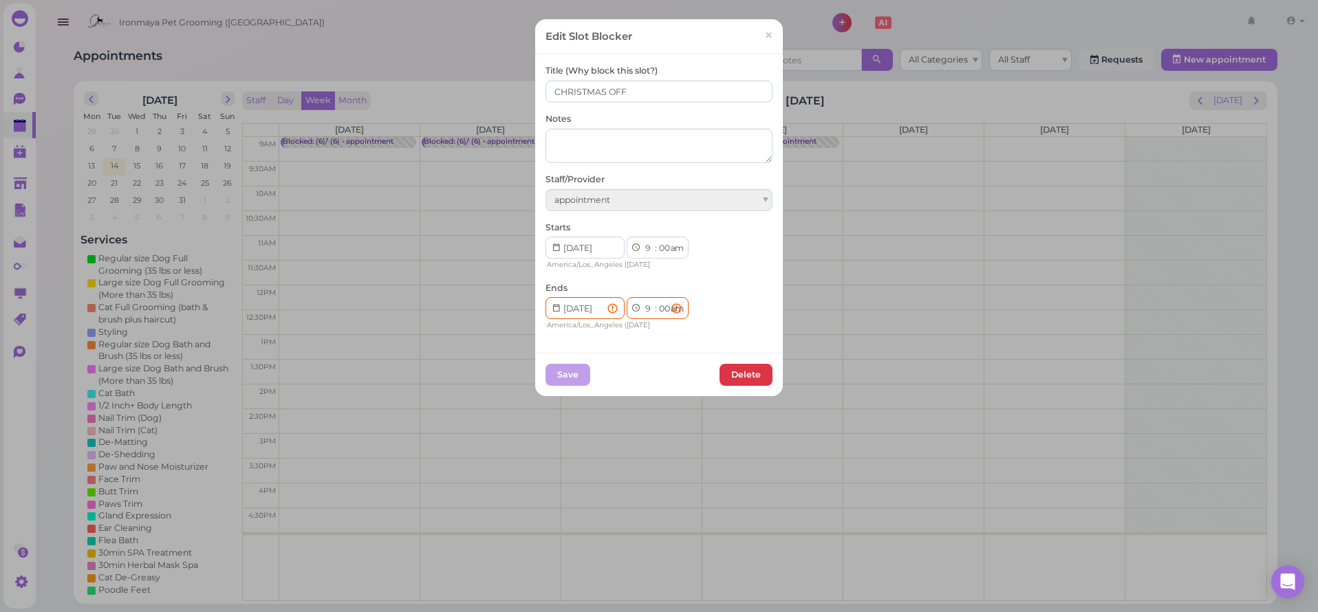
select select "pm"
click at [693, 326] on div "America/Los_Angeles | Thursday" at bounding box center [622, 325] width 153 height 12
click at [574, 374] on button "Save" at bounding box center [568, 375] width 45 height 22
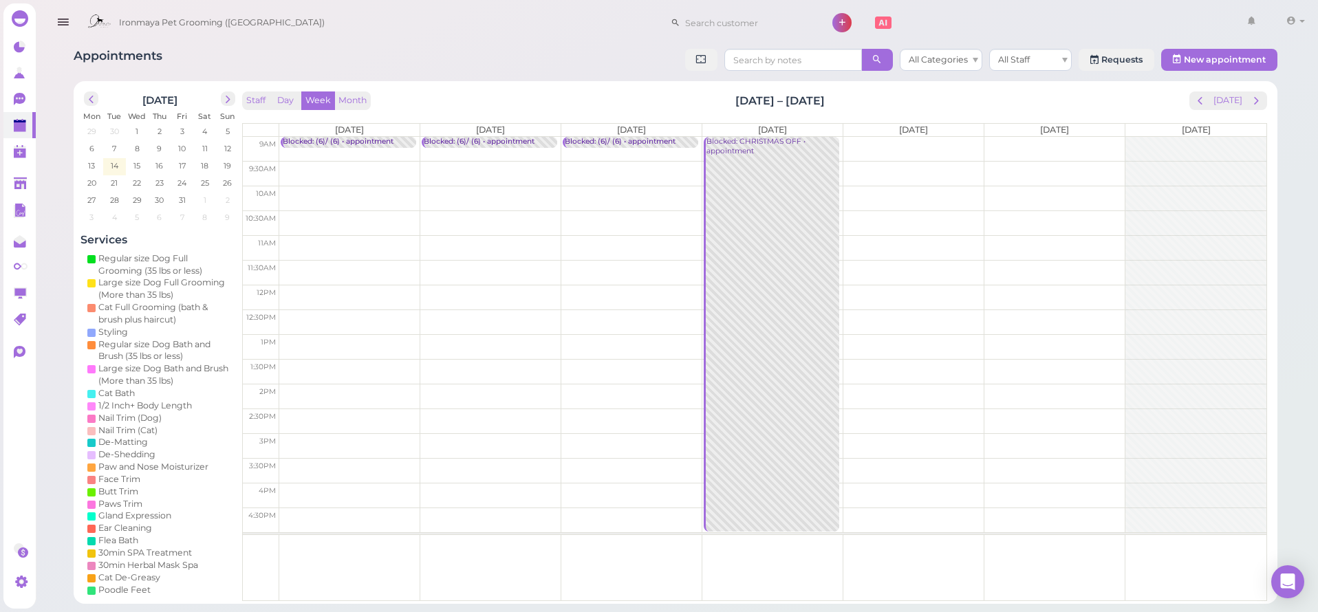
click at [892, 139] on td at bounding box center [772, 149] width 987 height 25
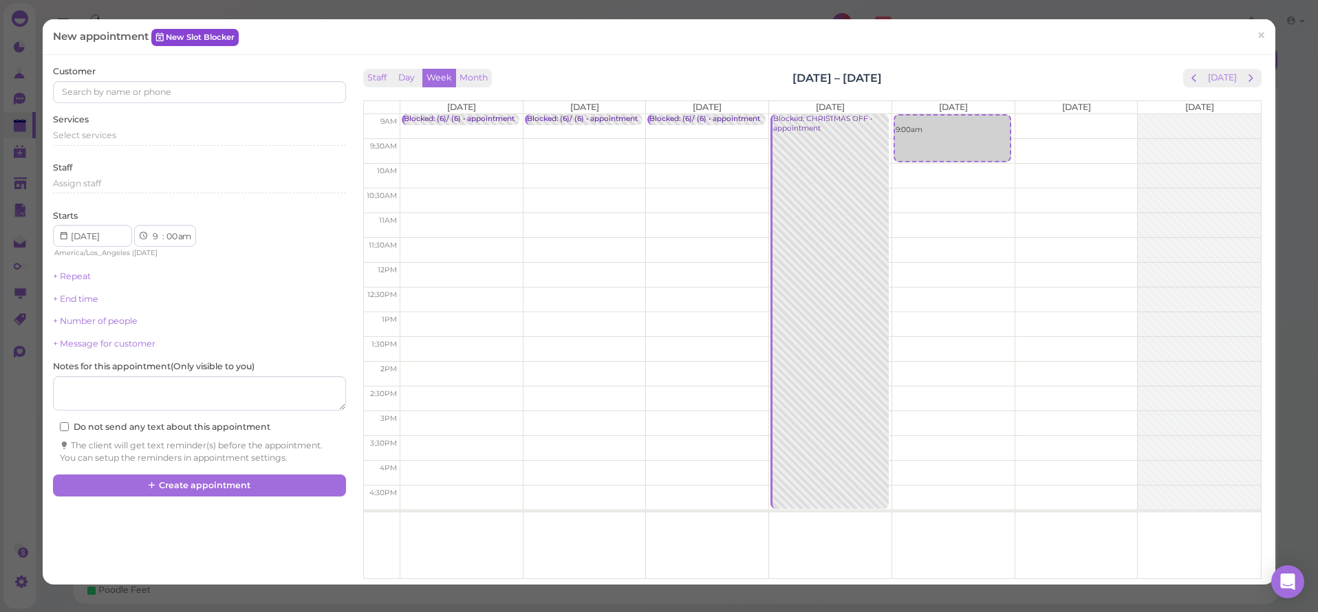
click at [200, 40] on link "New Slot Blocker" at bounding box center [194, 37] width 87 height 17
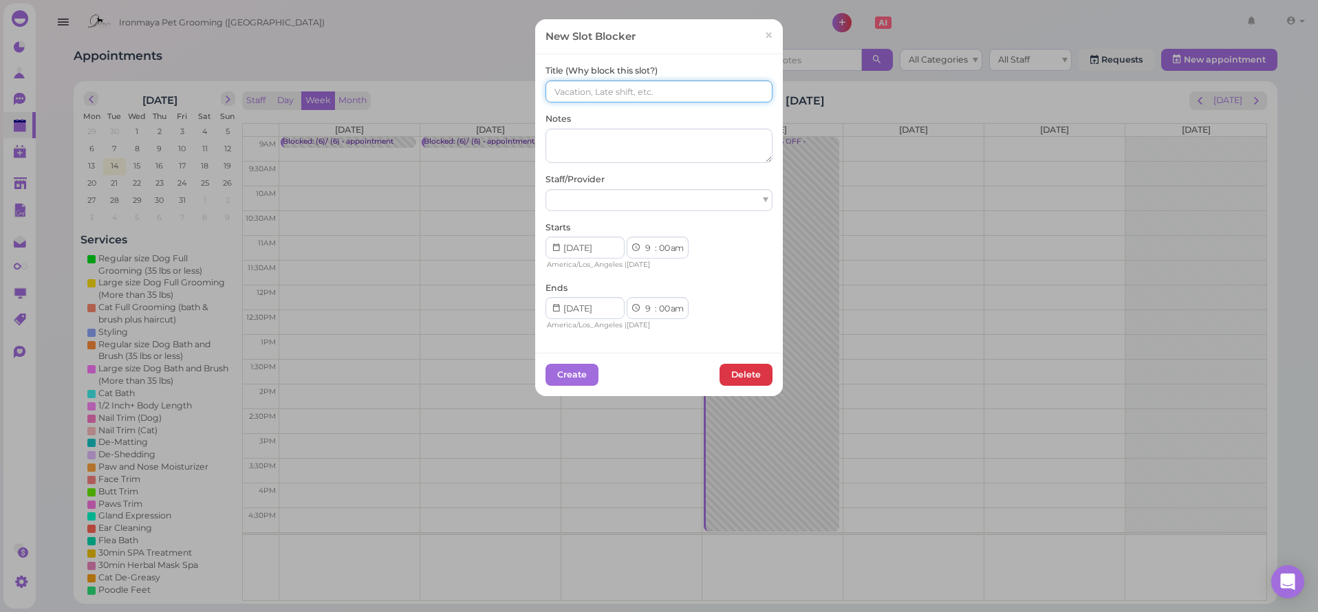
click at [643, 97] on input at bounding box center [659, 91] width 227 height 22
paste input "(6)/ (6)"
type input "(6)/ (6)"
click at [584, 191] on div at bounding box center [659, 200] width 227 height 22
select select "15"
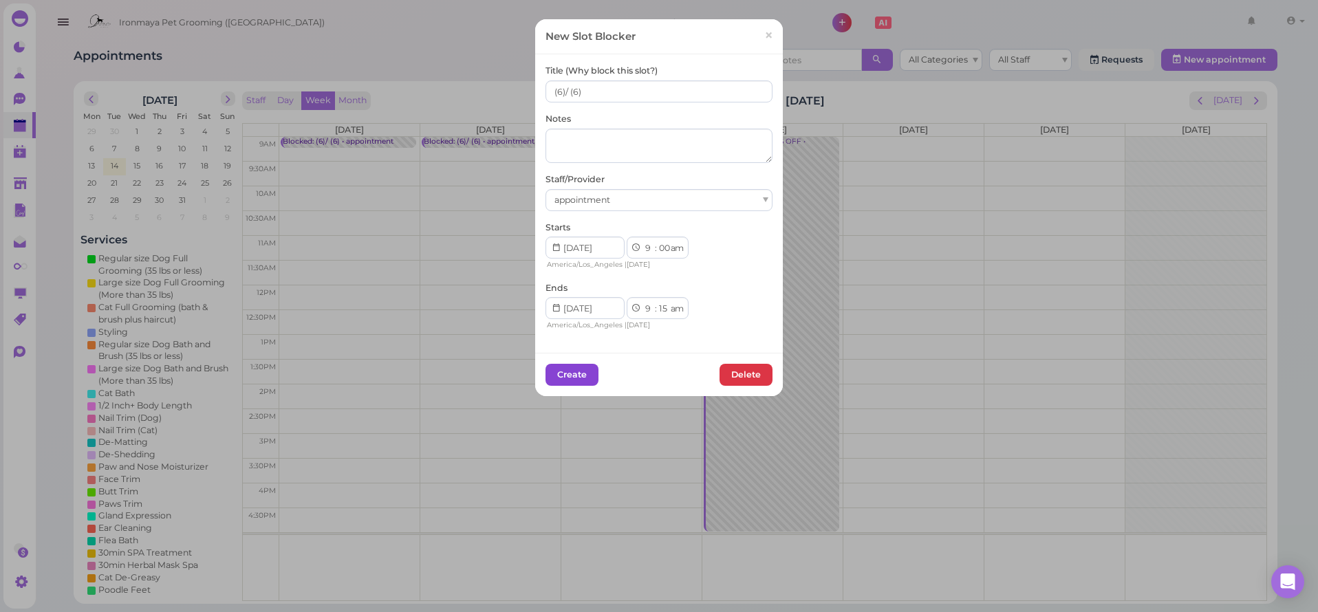
click at [583, 371] on button "Create" at bounding box center [572, 375] width 53 height 22
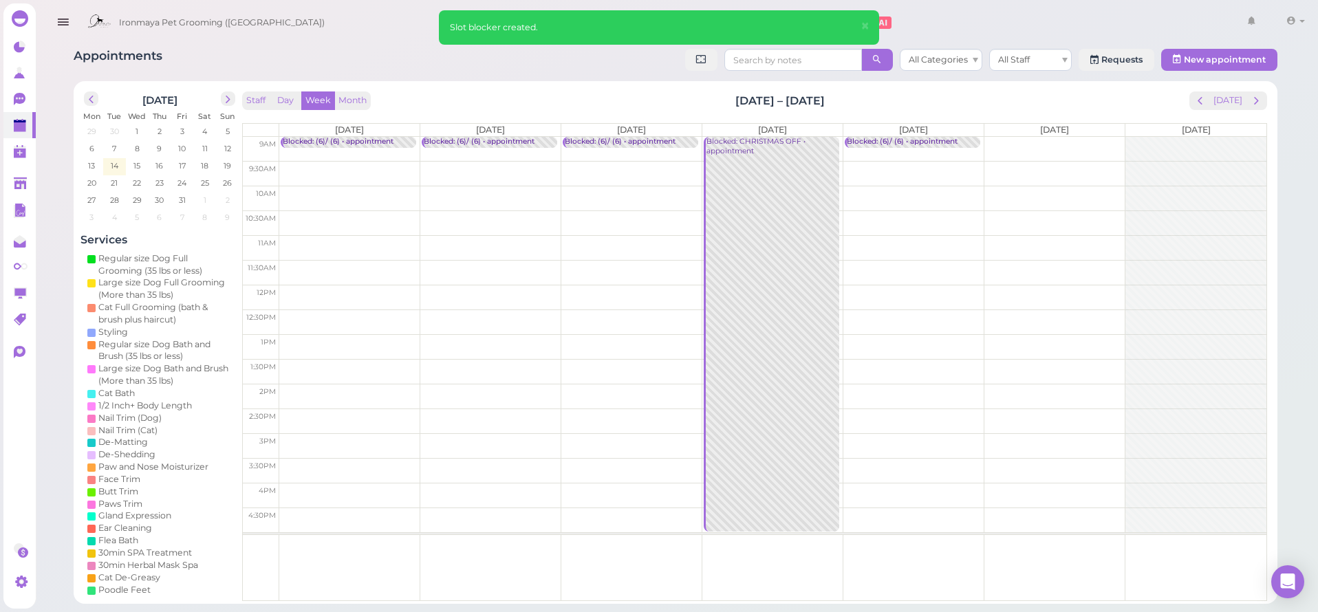
click at [1017, 138] on td at bounding box center [772, 149] width 987 height 25
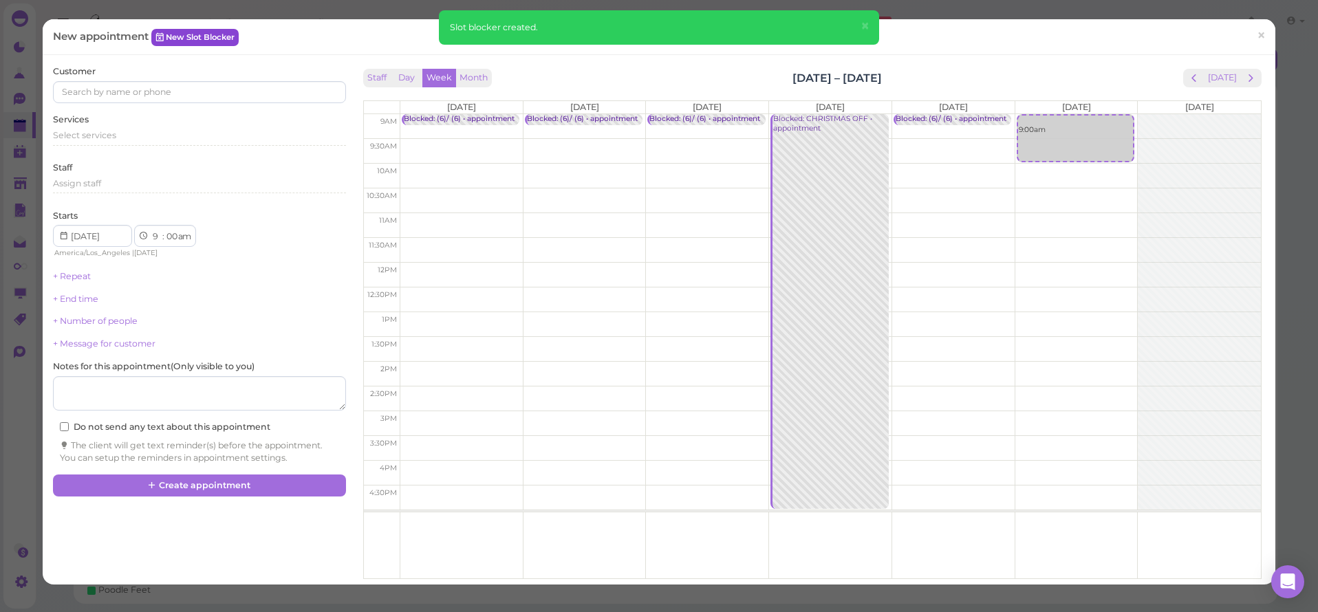
click at [201, 35] on link "New Slot Blocker" at bounding box center [194, 37] width 87 height 17
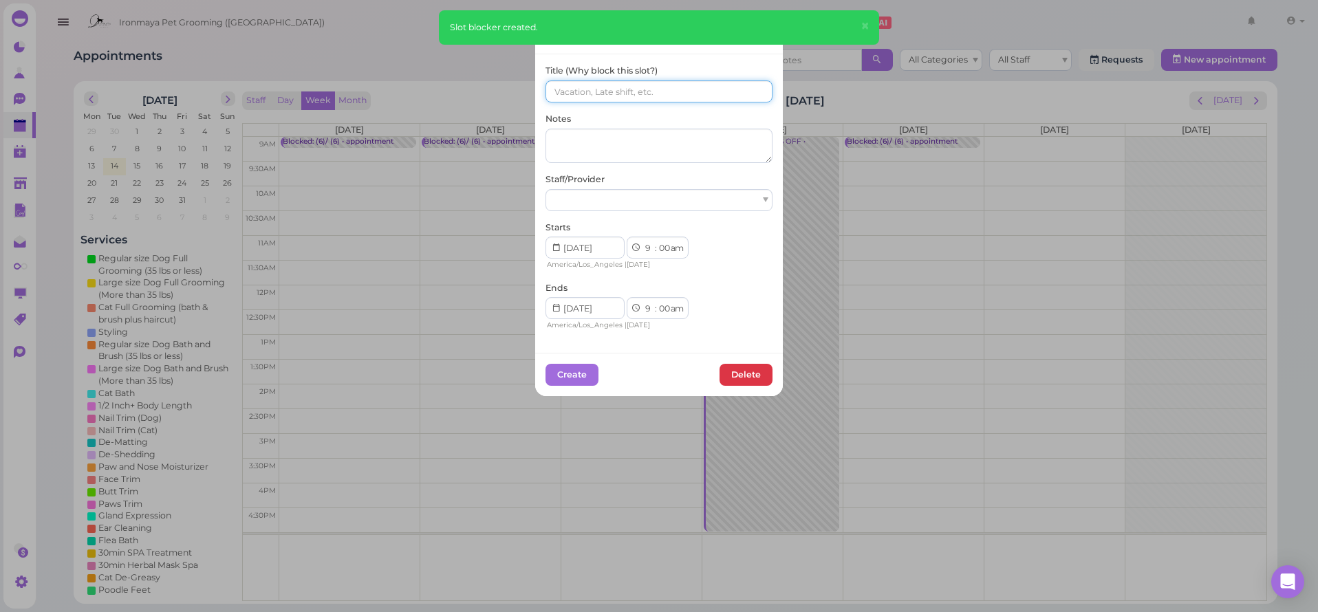
click at [570, 94] on input at bounding box center [659, 91] width 227 height 22
paste input "(6)/ (6)"
type input "(6)/ (6)"
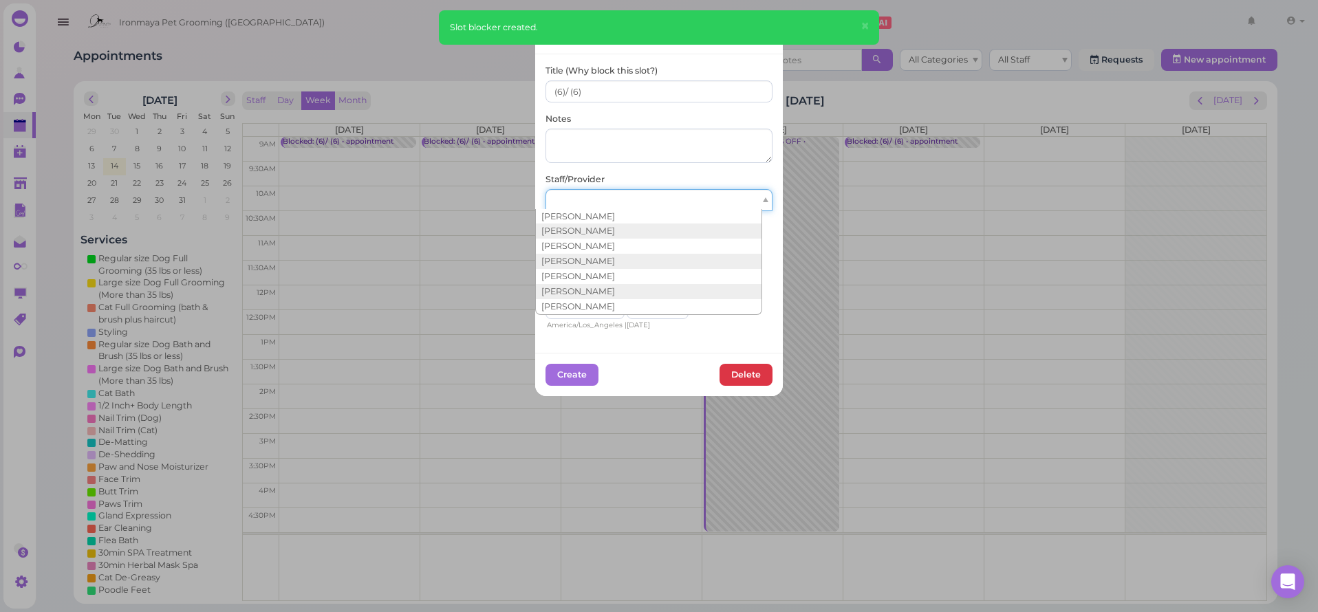
click at [593, 199] on div at bounding box center [659, 200] width 227 height 22
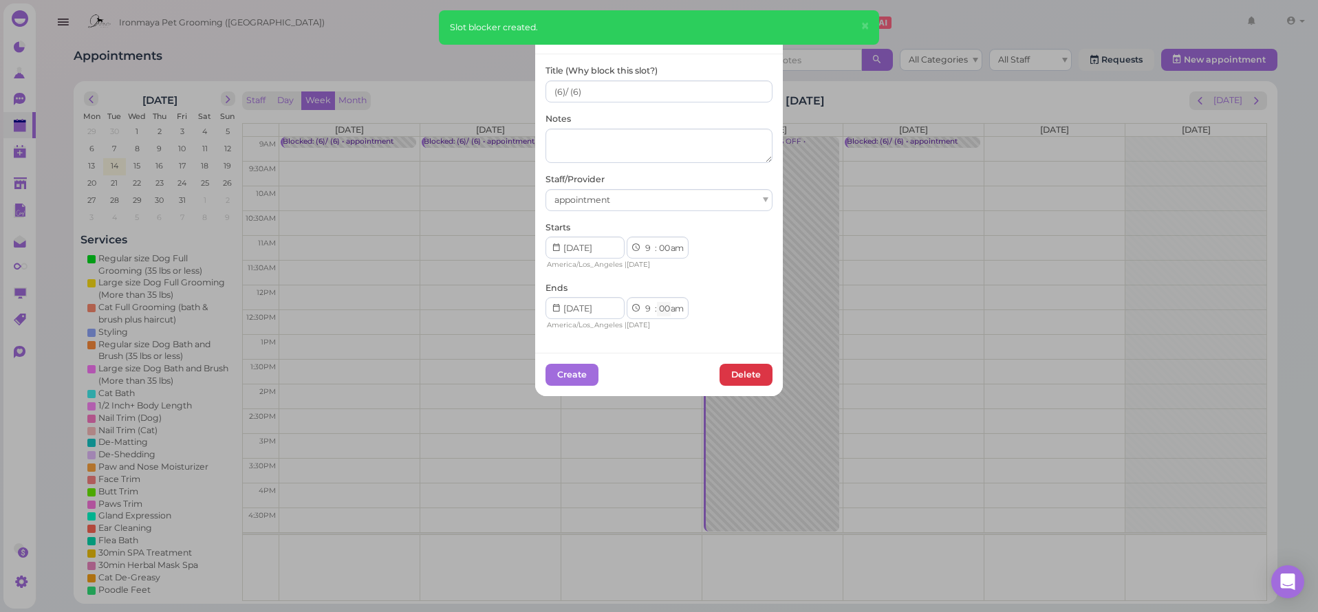
select select "15"
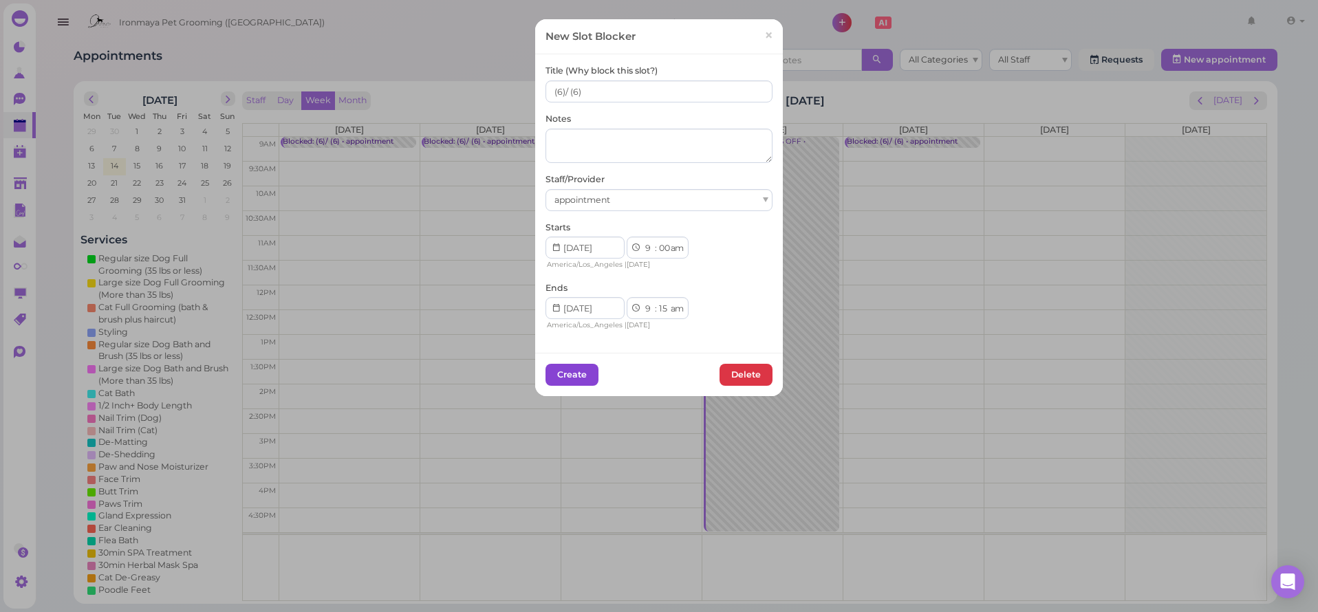
click at [579, 381] on button "Create" at bounding box center [572, 375] width 53 height 22
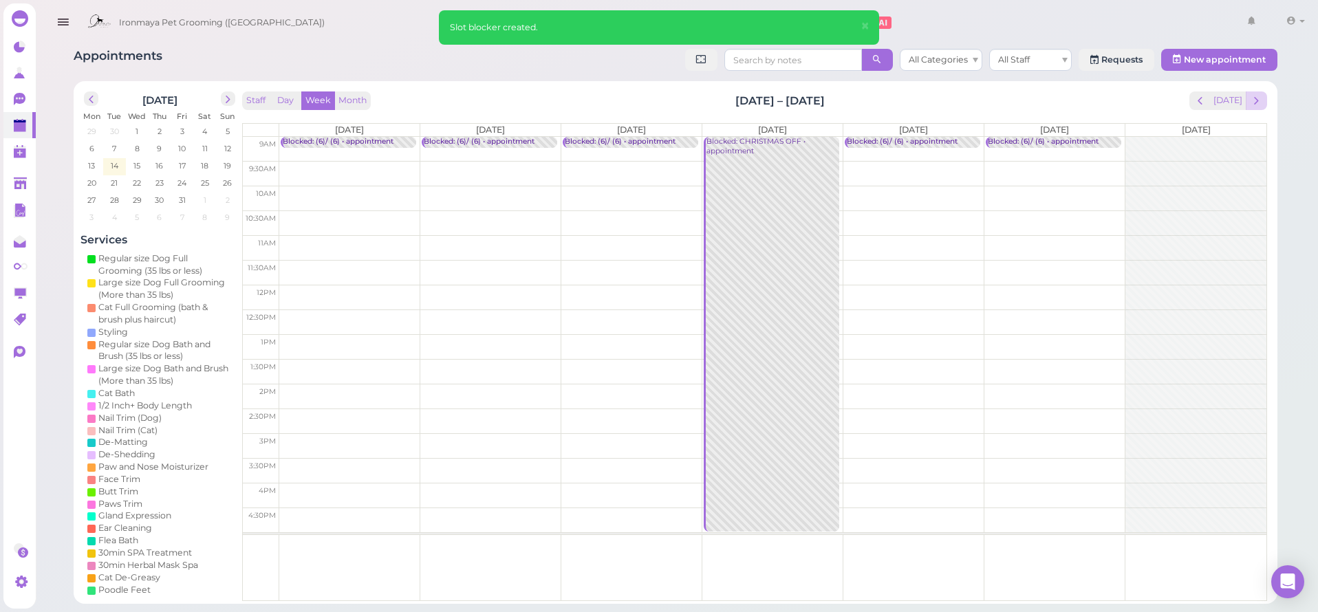
click at [1258, 103] on span "next" at bounding box center [1256, 100] width 13 height 13
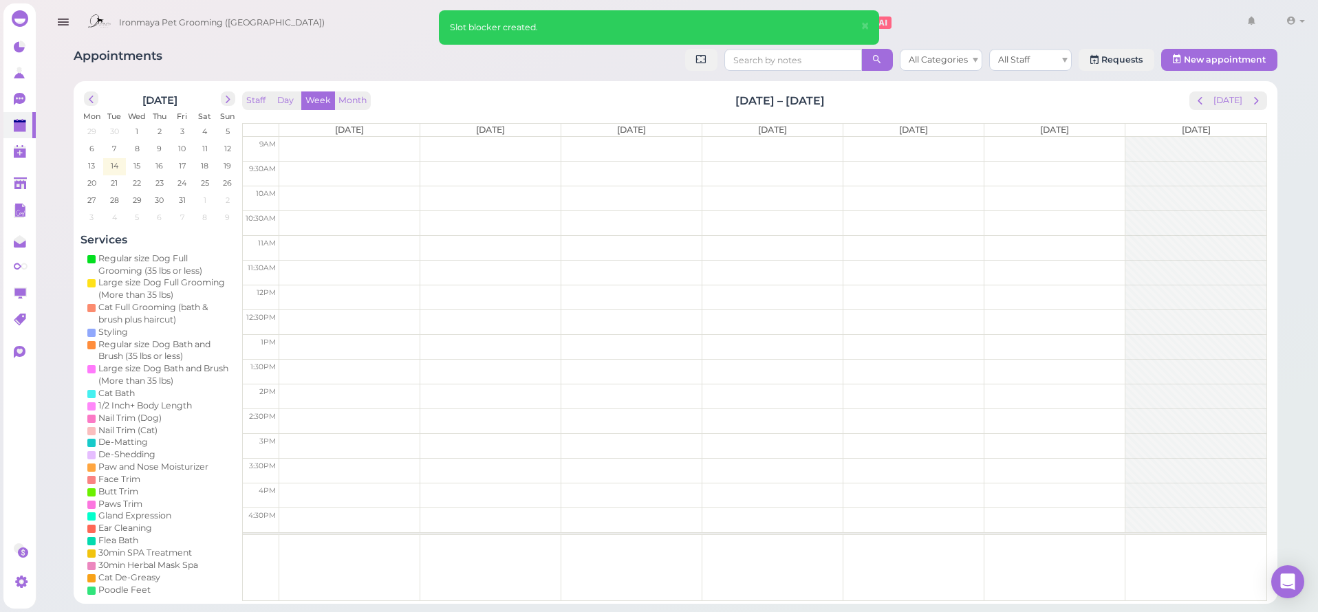
click at [376, 139] on td at bounding box center [772, 149] width 987 height 25
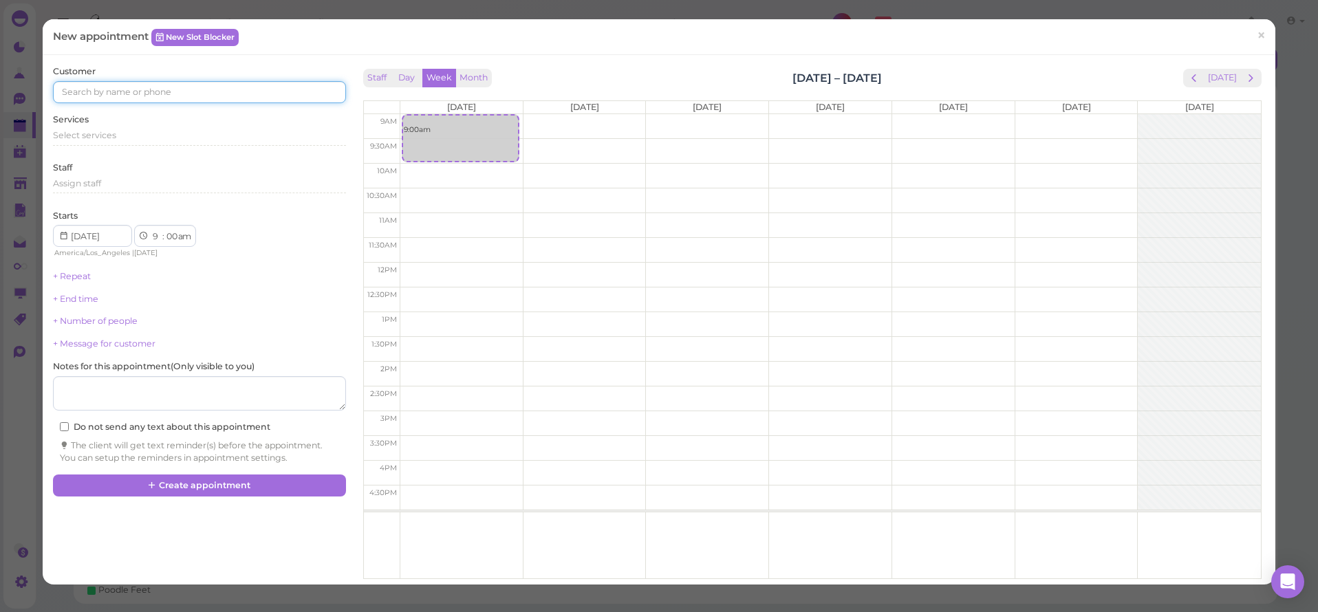
click at [244, 90] on input at bounding box center [199, 92] width 292 height 22
click at [229, 43] on link "New Slot Blocker" at bounding box center [194, 37] width 87 height 17
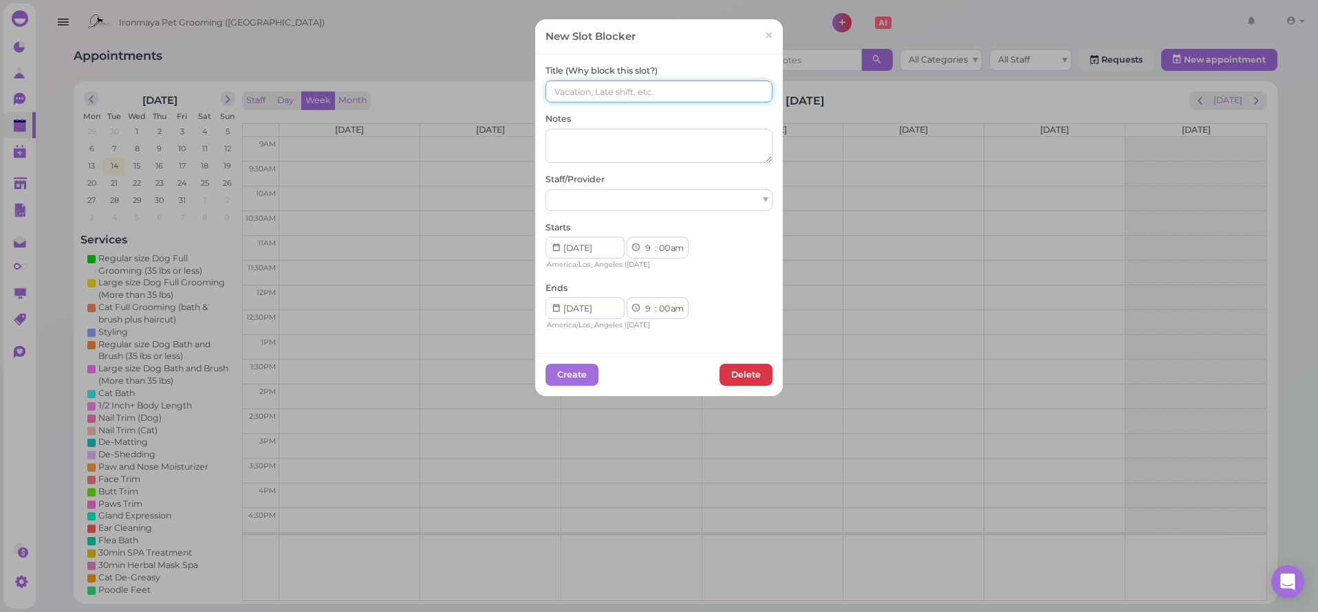
click at [584, 94] on input at bounding box center [659, 91] width 227 height 22
paste input "(6)/ (6)"
type input "(6)/ (6)"
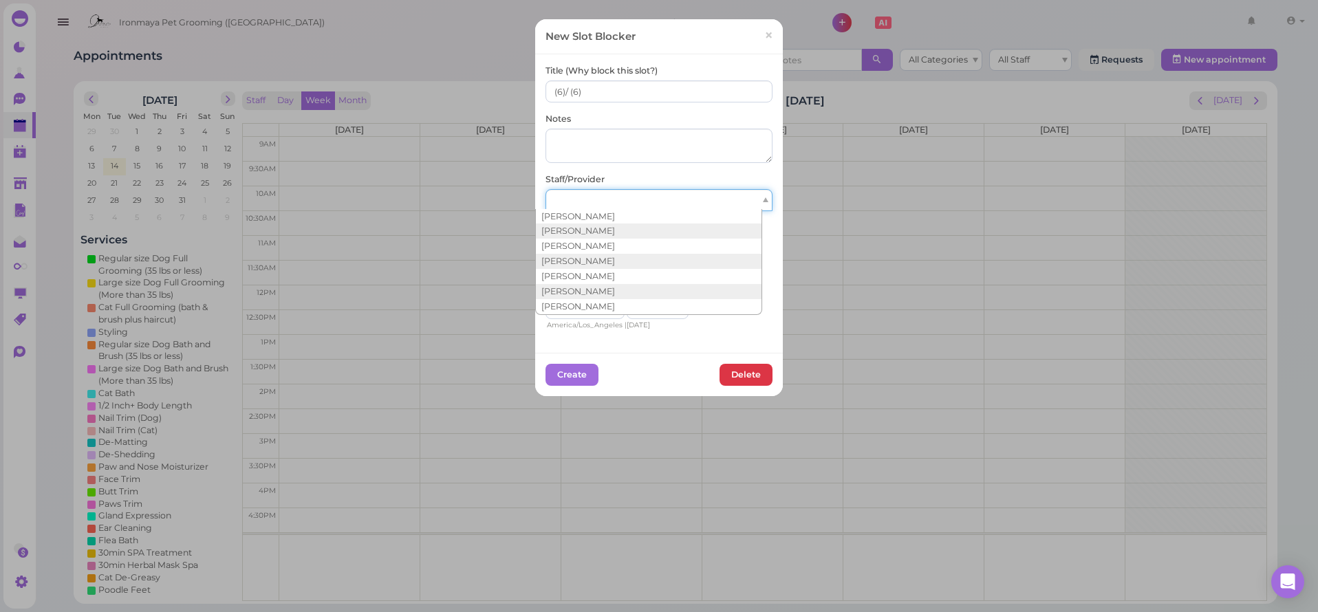
click at [580, 205] on div at bounding box center [659, 200] width 227 height 22
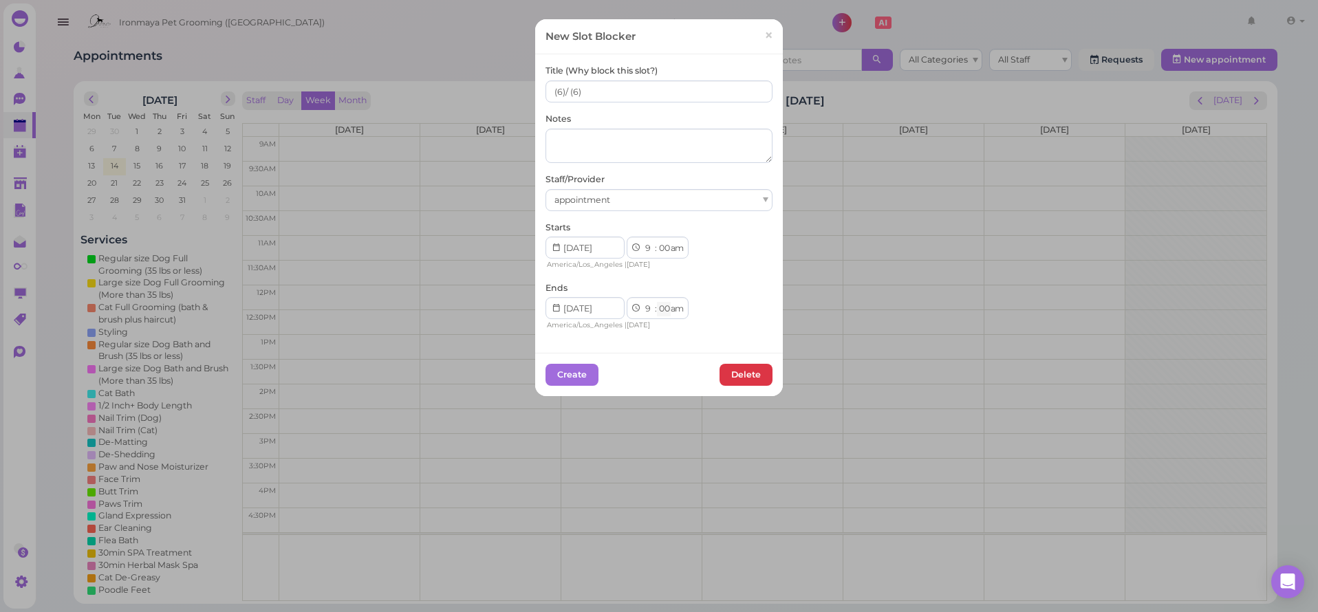
select select "15"
click at [568, 372] on button "Create" at bounding box center [572, 375] width 53 height 22
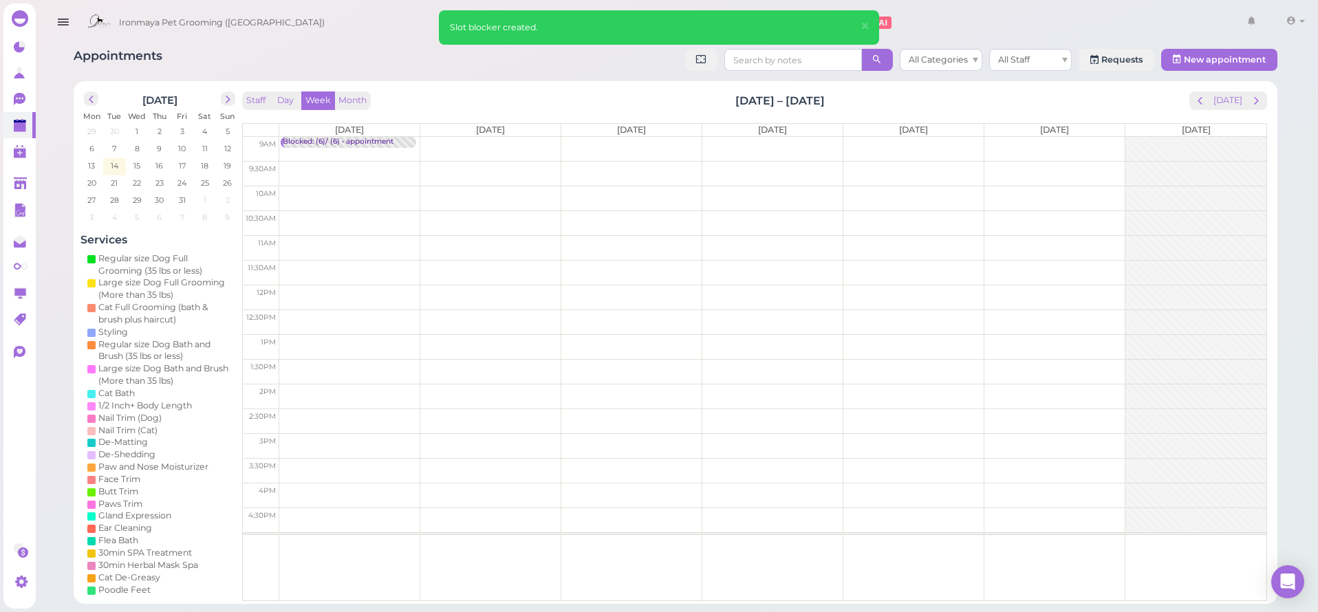
click at [510, 146] on td at bounding box center [772, 149] width 987 height 25
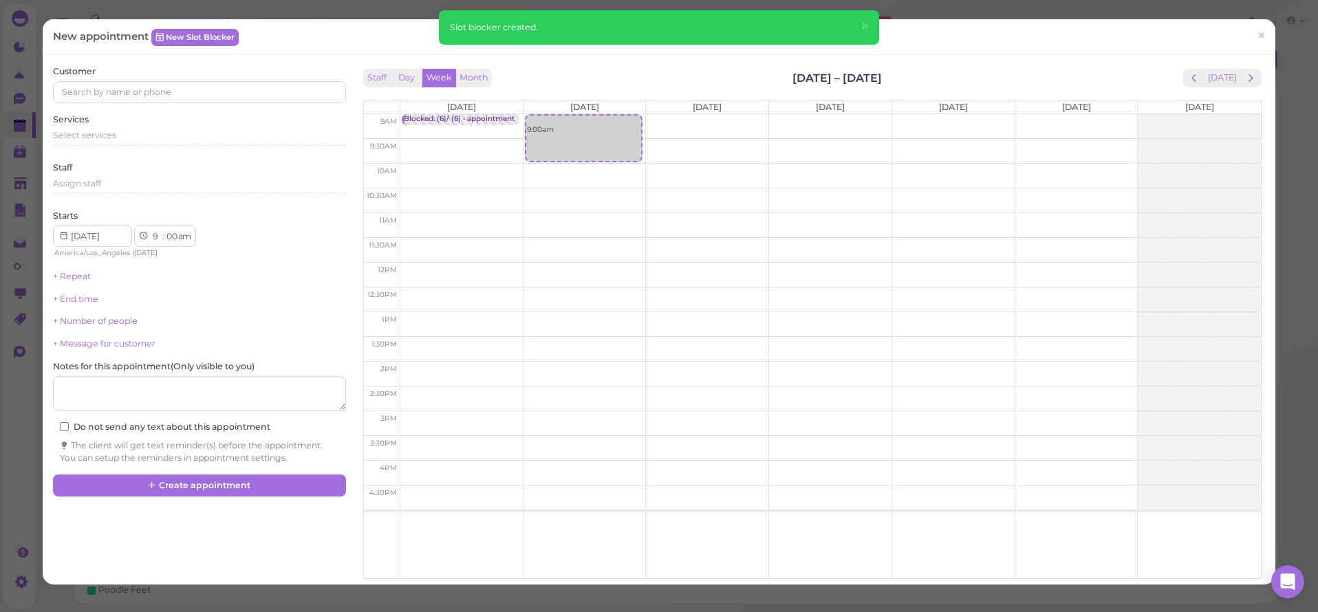
click at [179, 26] on div "New appointment New Slot Blocker ×" at bounding box center [659, 37] width 1233 height 36
click at [188, 35] on link "New Slot Blocker" at bounding box center [194, 37] width 87 height 17
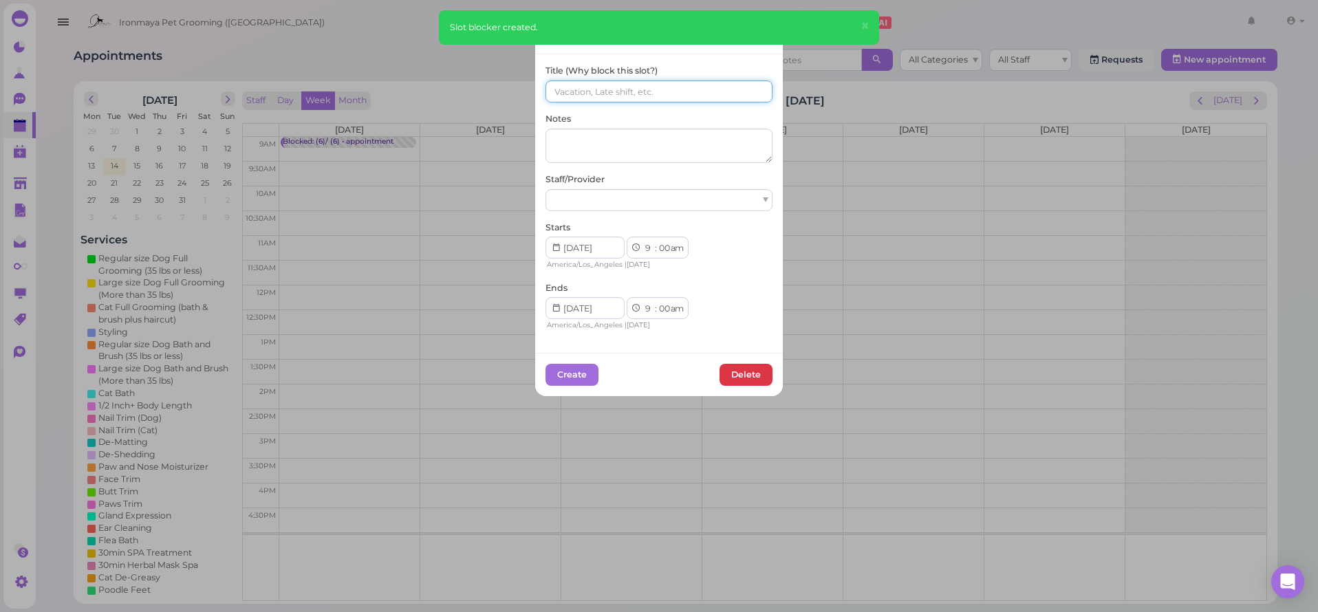
click at [554, 96] on input at bounding box center [659, 91] width 227 height 22
paste input "(6)/ (6)"
type input "(6)/ (6)"
click at [596, 189] on div at bounding box center [659, 200] width 227 height 22
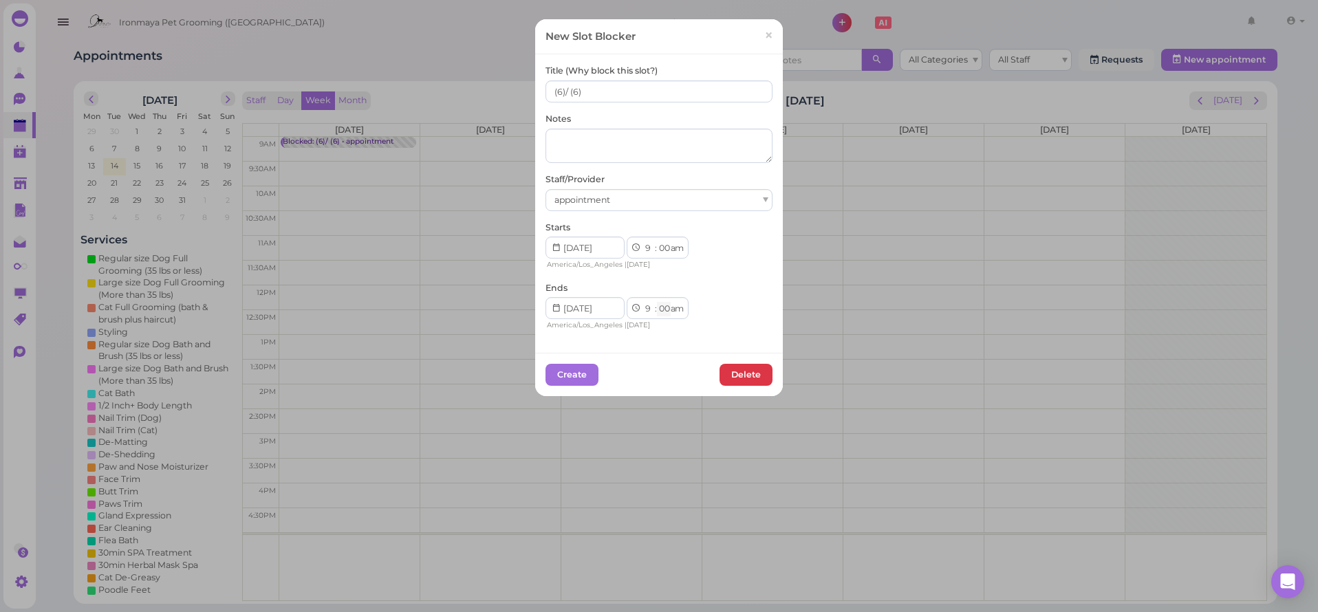
select select "15"
click at [603, 369] on div "Create Delete" at bounding box center [659, 375] width 227 height 22
click at [586, 372] on button "Create" at bounding box center [572, 375] width 53 height 22
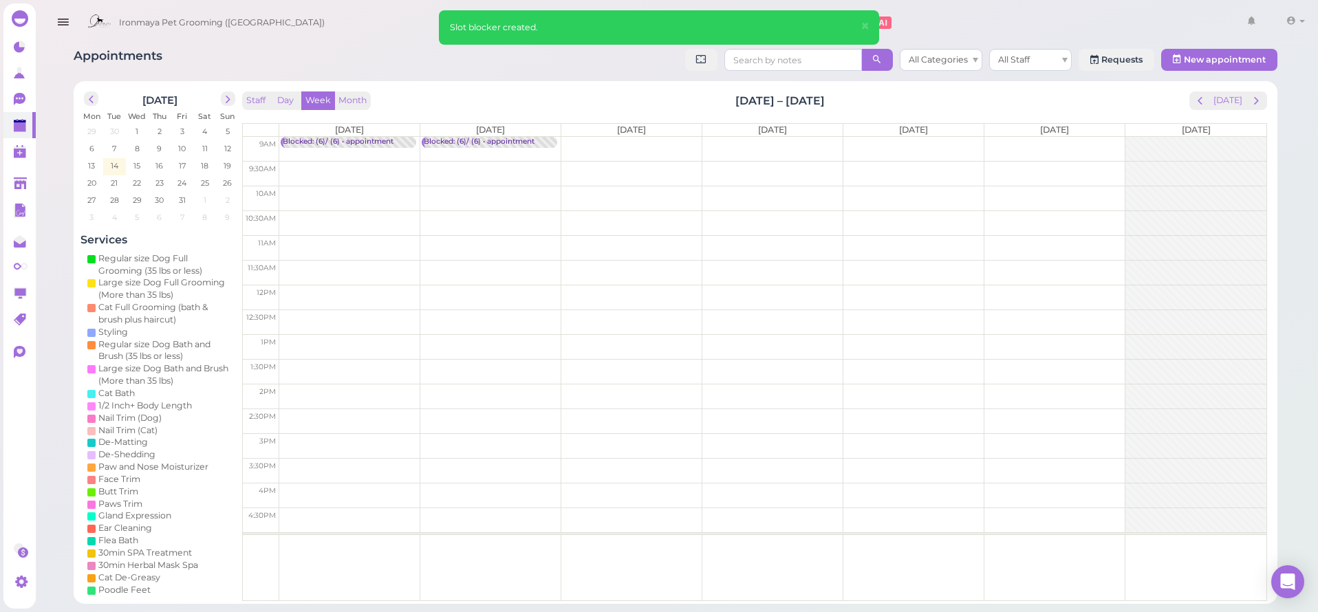
click at [625, 142] on td at bounding box center [772, 149] width 987 height 25
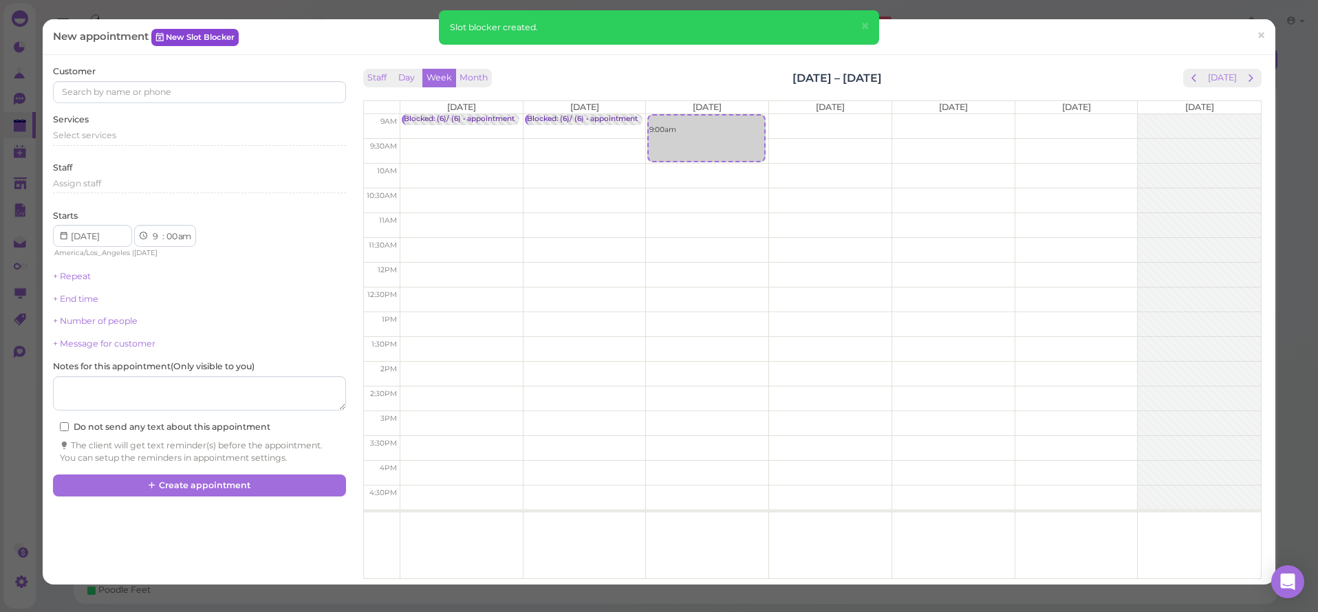
click at [226, 40] on link "New Slot Blocker" at bounding box center [194, 37] width 87 height 17
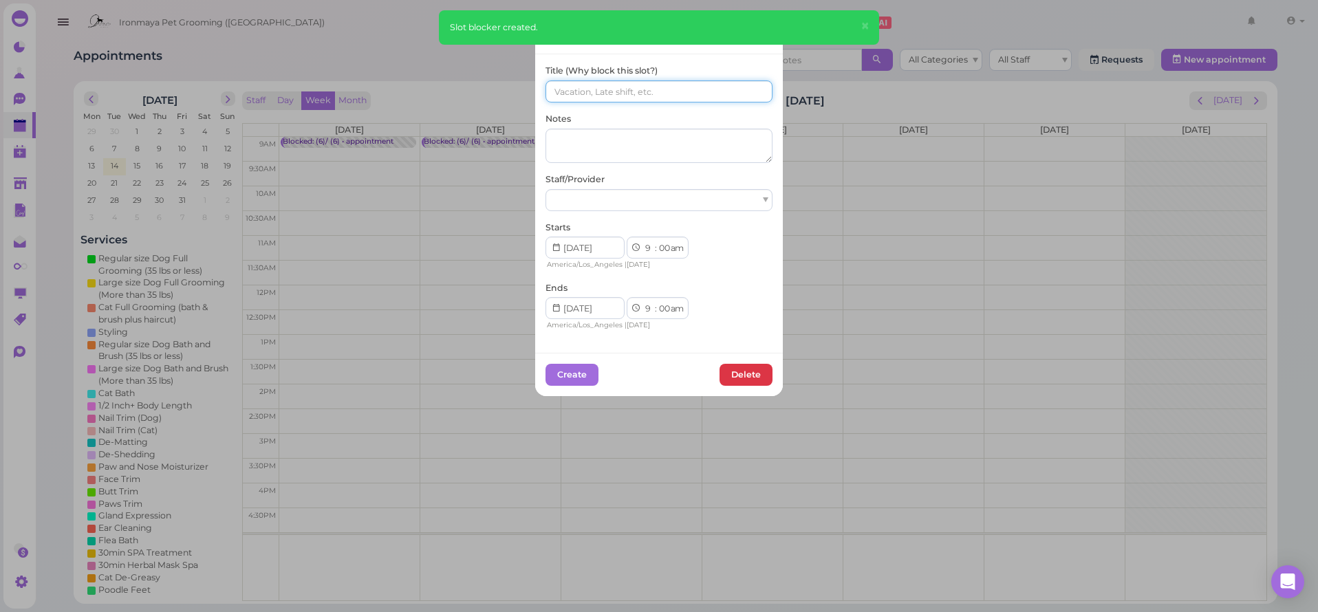
click at [594, 87] on input at bounding box center [659, 91] width 227 height 22
paste input "(6)/ (6)"
type input "(6)/ (6)"
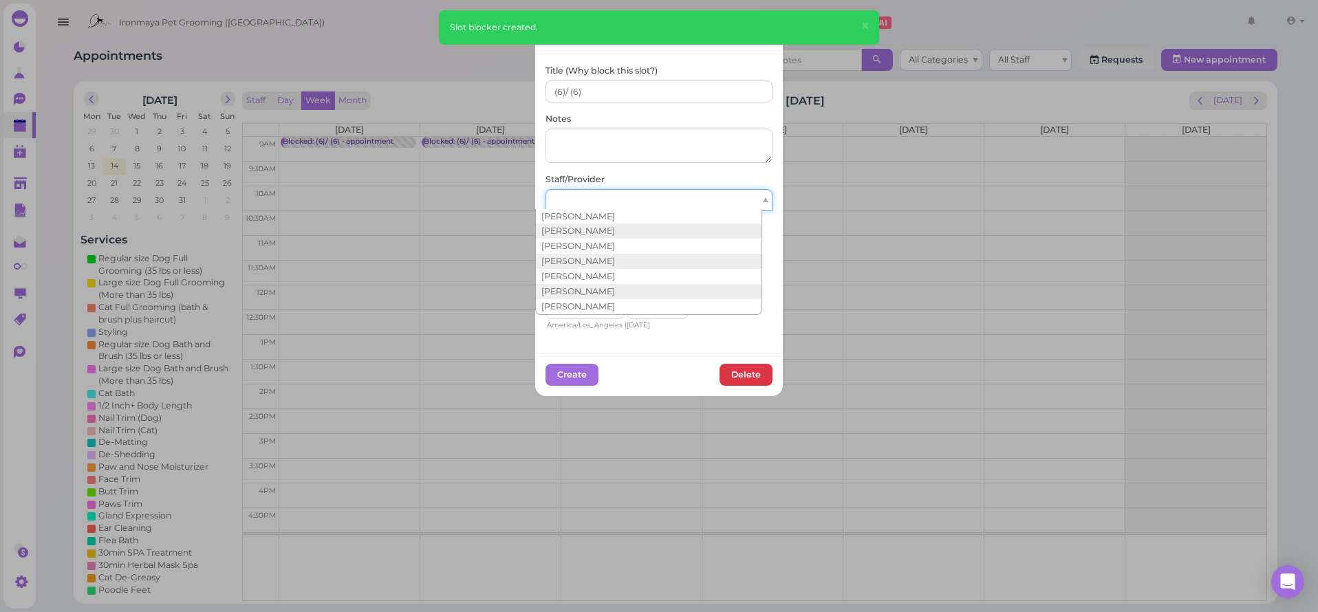
drag, startPoint x: 600, startPoint y: 200, endPoint x: 605, endPoint y: 224, distance: 25.2
click at [600, 200] on div at bounding box center [659, 200] width 227 height 22
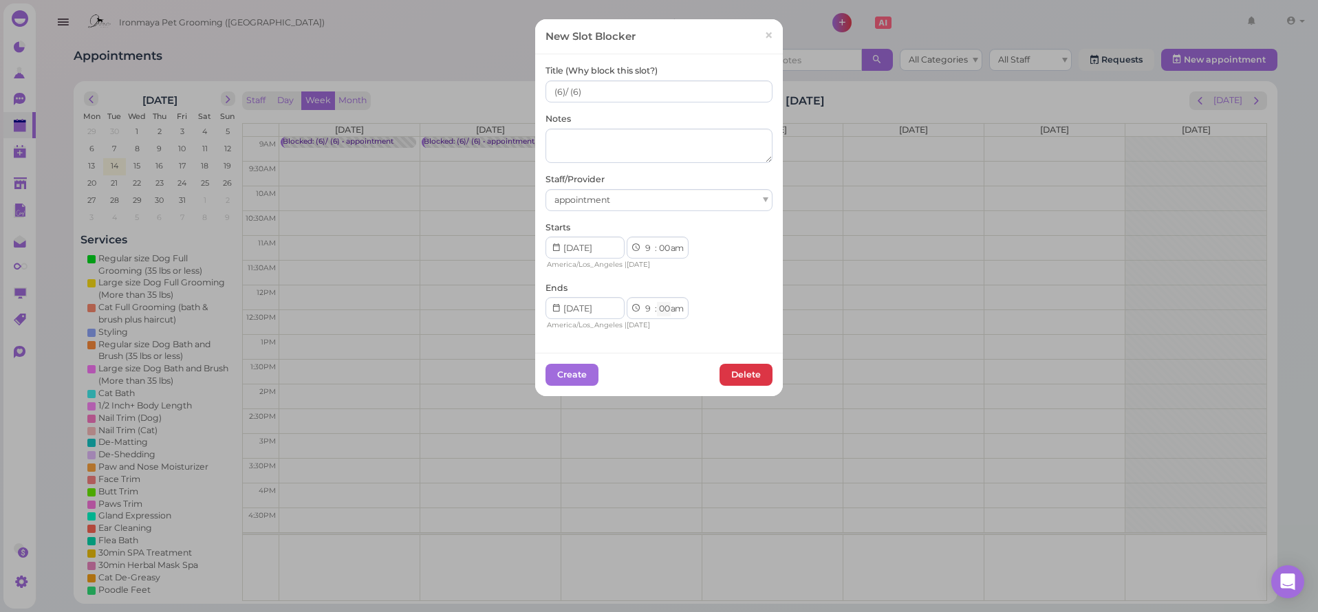
select select "15"
click at [587, 366] on div "Create Delete" at bounding box center [659, 375] width 227 height 22
click at [587, 366] on button "Create" at bounding box center [572, 375] width 53 height 22
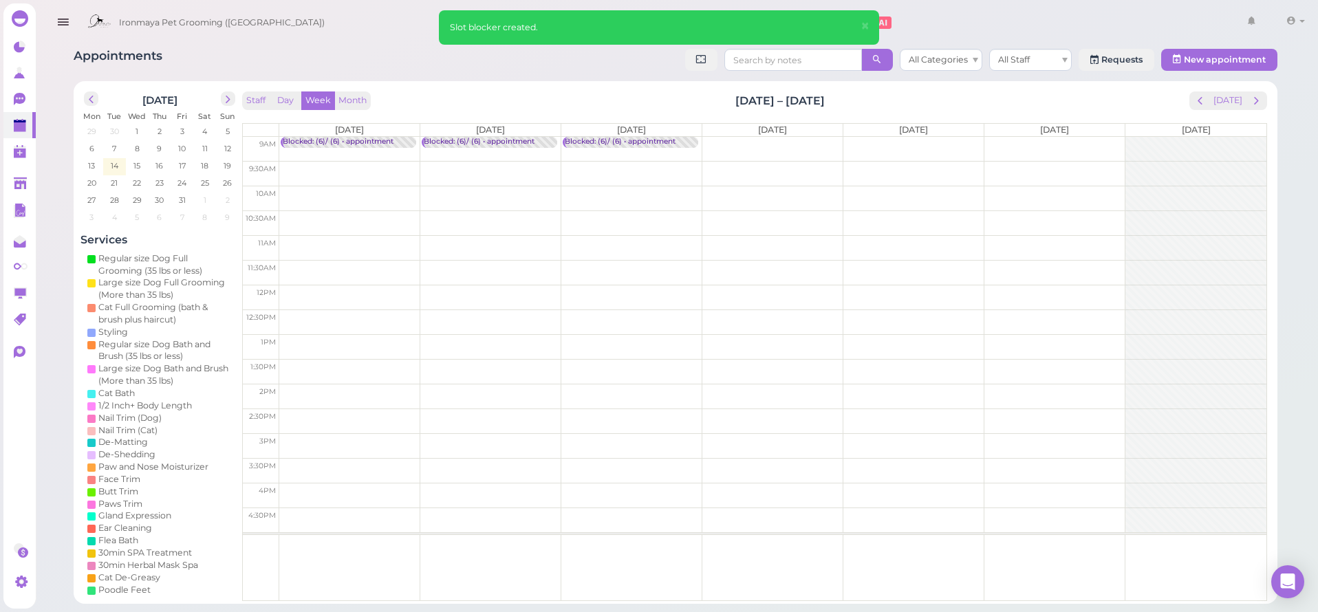
click at [788, 140] on td at bounding box center [772, 149] width 987 height 25
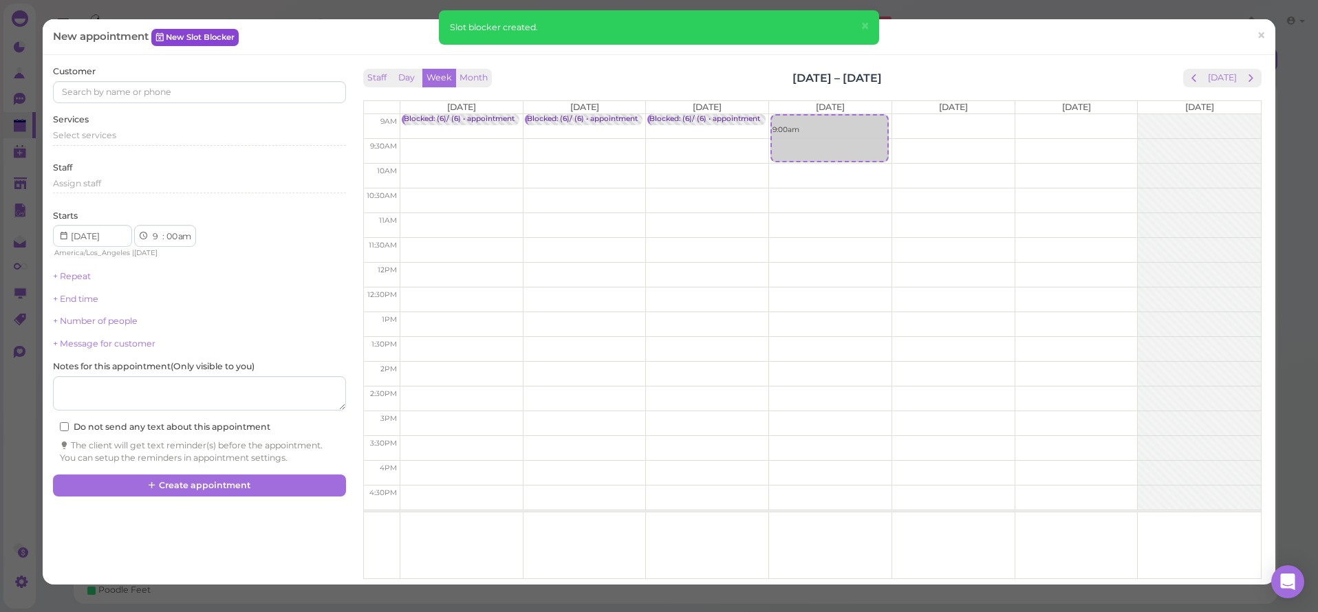
click at [227, 36] on link "New Slot Blocker" at bounding box center [194, 37] width 87 height 17
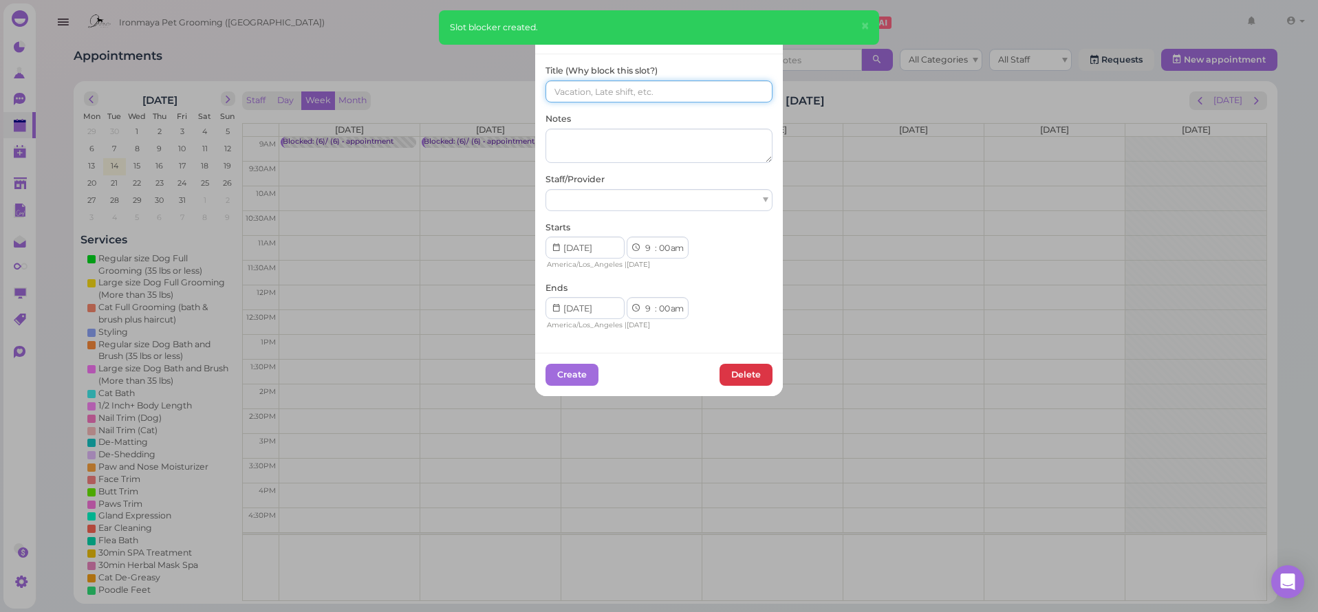
click at [561, 90] on input at bounding box center [659, 91] width 227 height 22
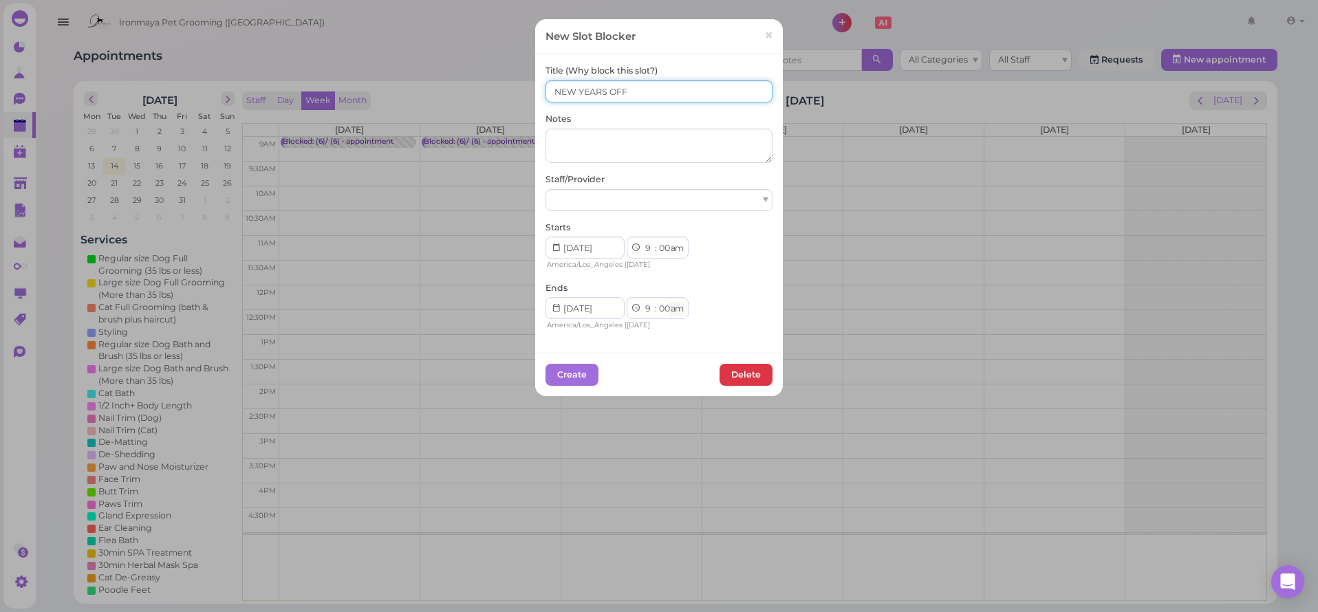
type input "NEW YEARS OFF"
select select "pm"
click at [561, 374] on button "Create" at bounding box center [572, 375] width 53 height 22
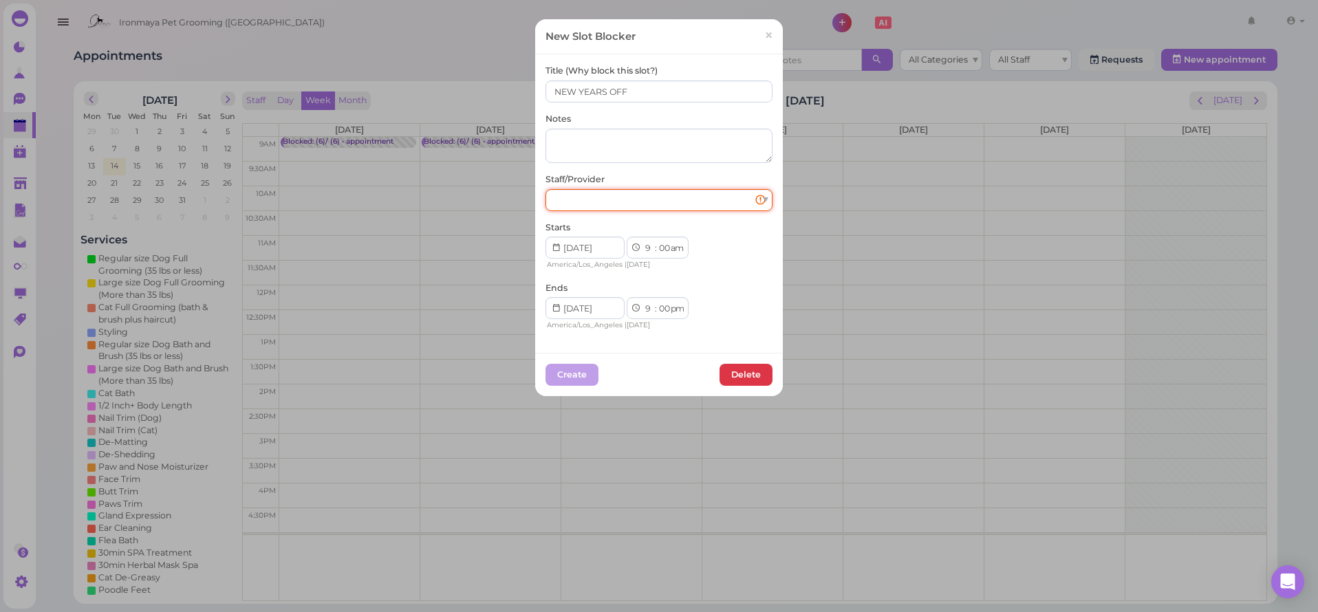
click at [643, 200] on div at bounding box center [659, 200] width 227 height 22
click at [583, 371] on button "Create" at bounding box center [572, 375] width 53 height 22
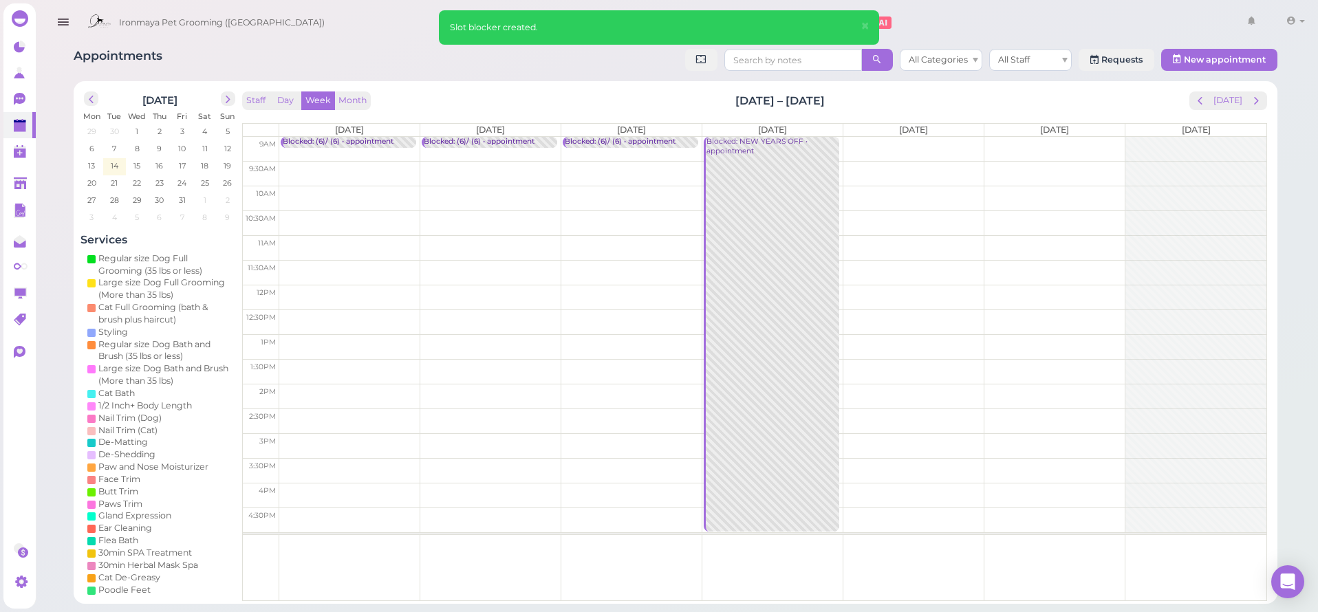
click at [902, 140] on td at bounding box center [772, 149] width 987 height 25
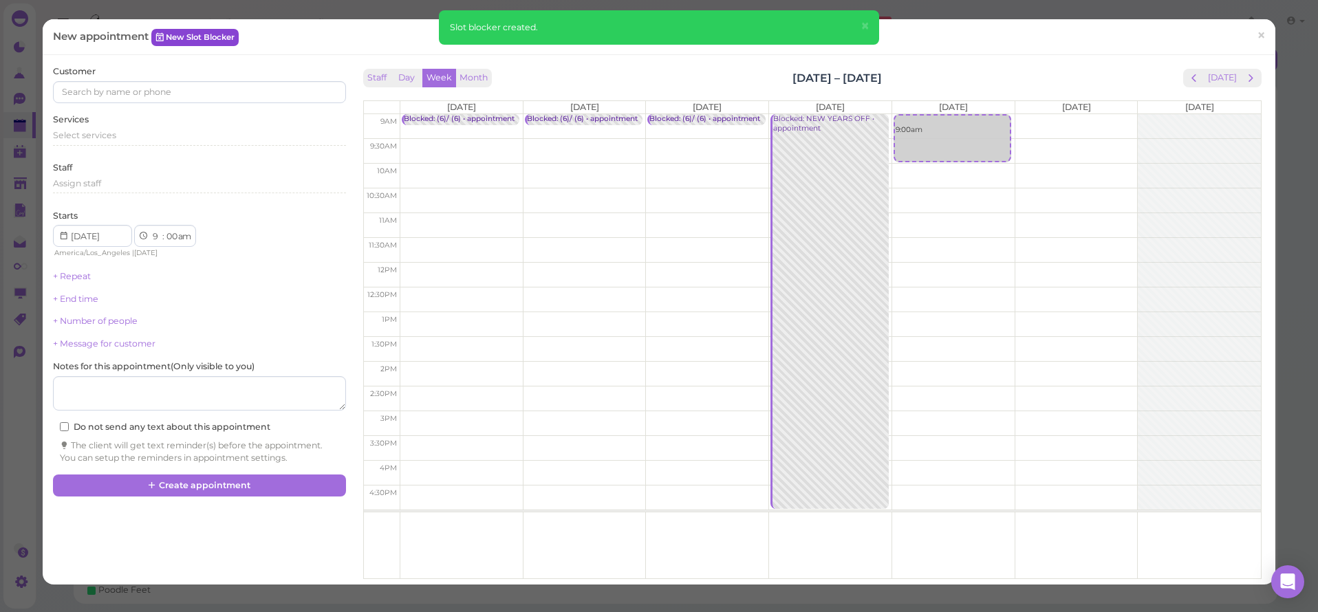
click at [204, 43] on link "New Slot Blocker" at bounding box center [194, 37] width 87 height 17
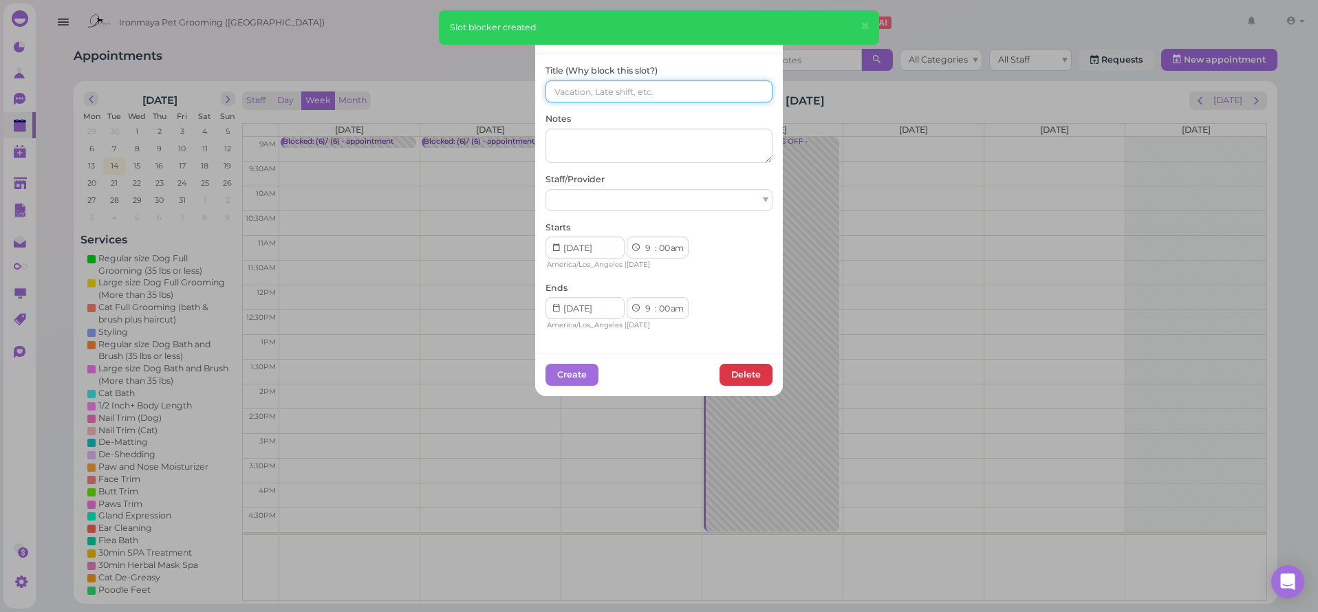
click at [603, 92] on input at bounding box center [659, 91] width 227 height 22
paste input "(6)/ (6)"
type input "(6)/ (6)"
click at [594, 203] on div at bounding box center [659, 200] width 227 height 22
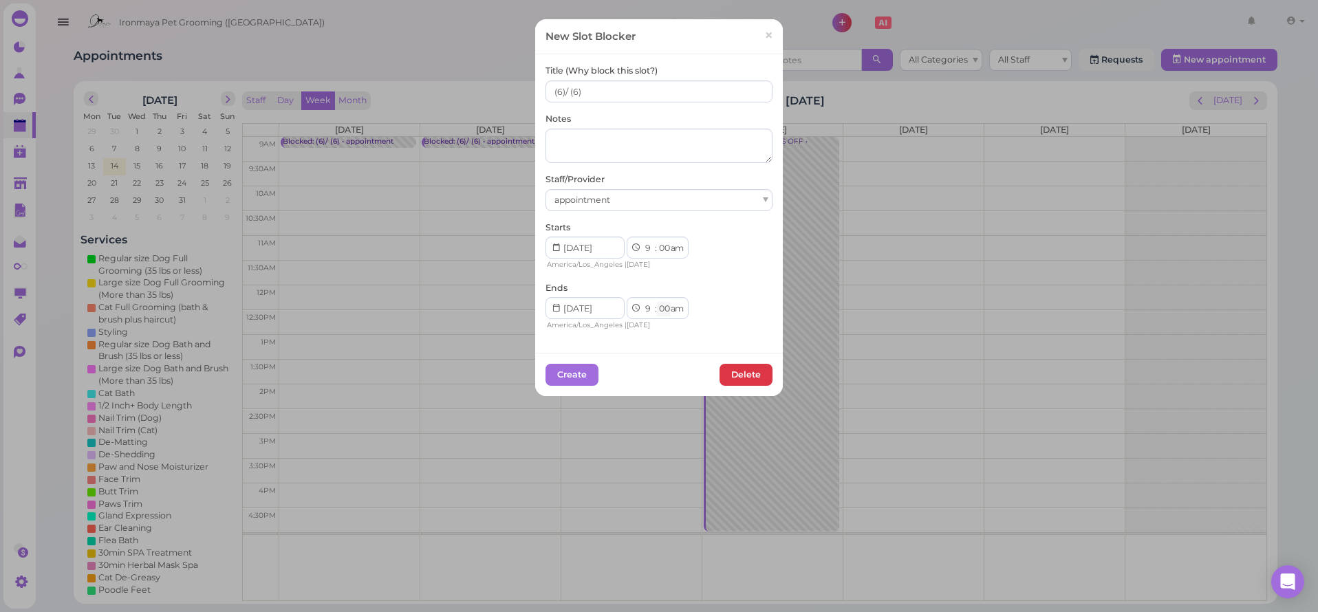
select select "15"
click at [583, 369] on button "Create" at bounding box center [572, 375] width 53 height 22
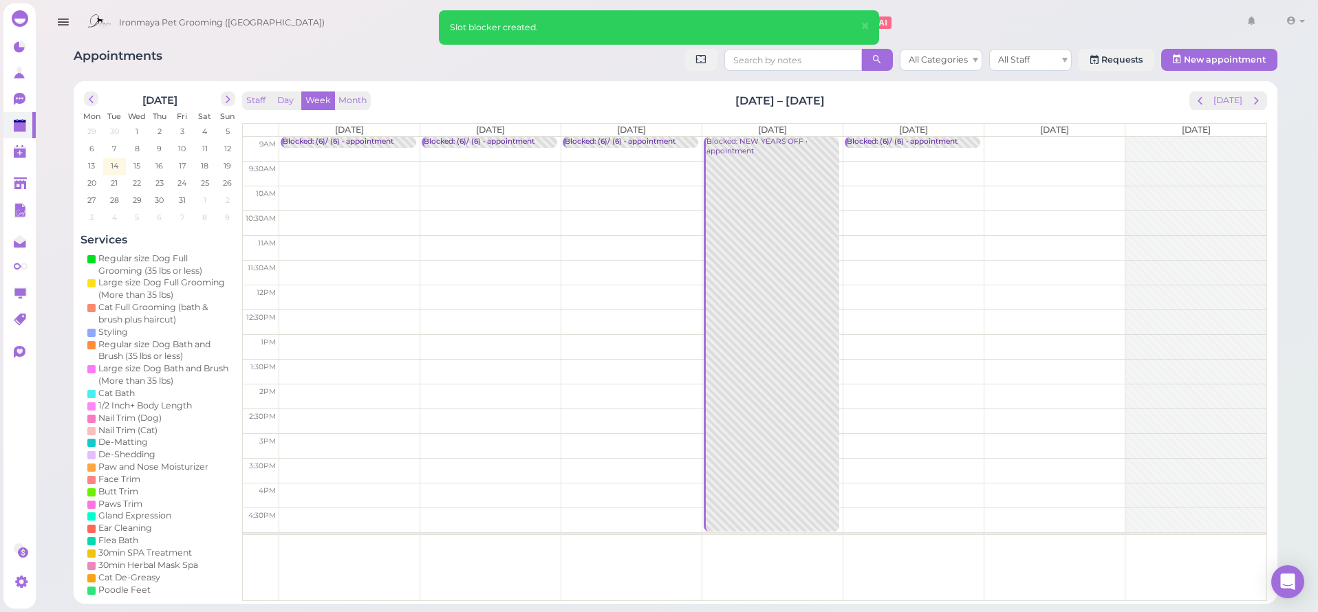
click at [1013, 144] on td at bounding box center [772, 149] width 987 height 25
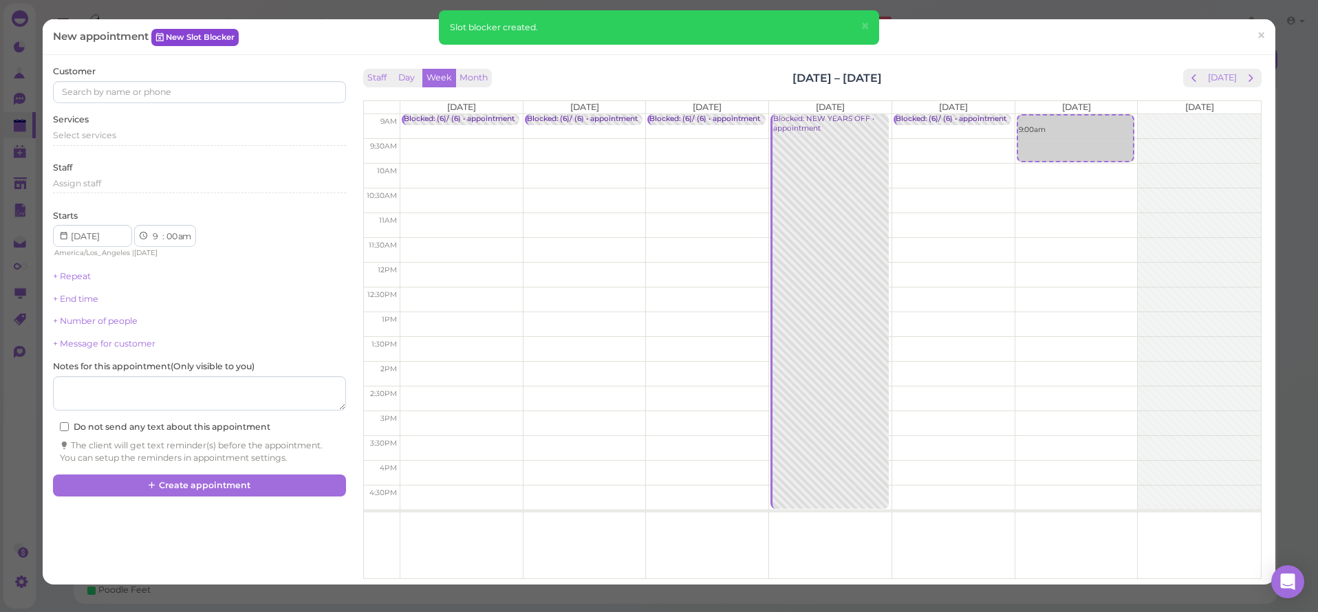
click at [222, 34] on link "New Slot Blocker" at bounding box center [194, 37] width 87 height 17
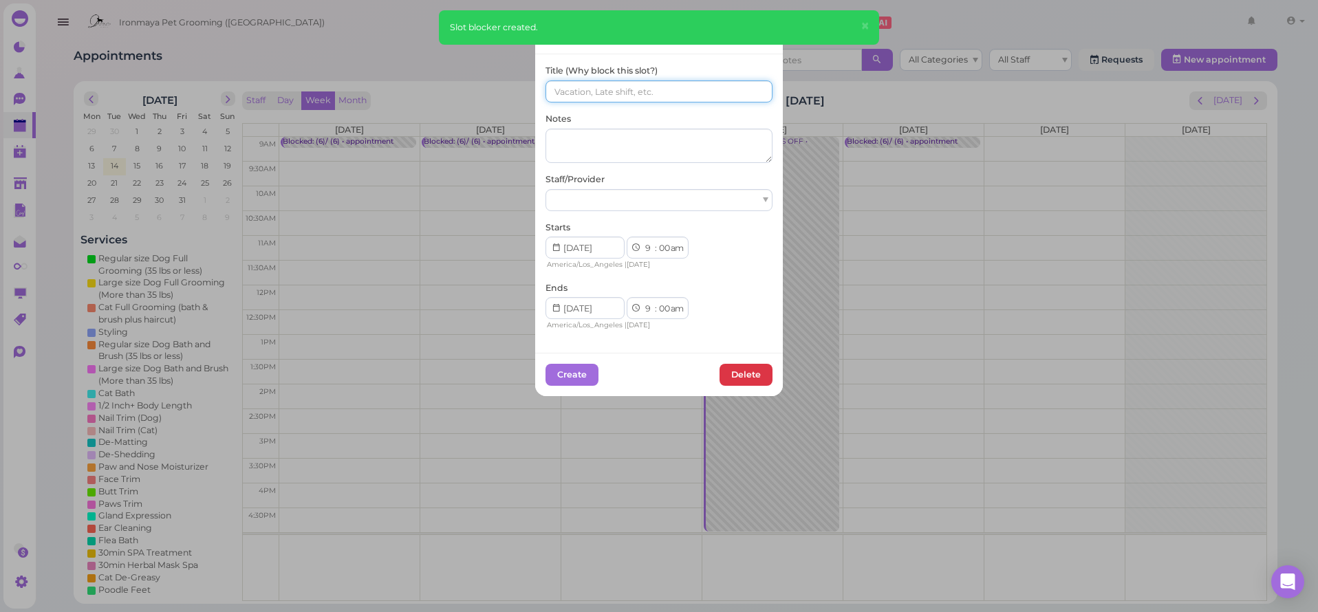
click at [600, 82] on input at bounding box center [659, 91] width 227 height 22
paste input "(6)/ (6)"
type input "(6)/ (6)"
drag, startPoint x: 581, startPoint y: 213, endPoint x: 581, endPoint y: 196, distance: 17.2
click at [581, 213] on div "Title (Why block this slot?) (6)/ (6) Notes Staff/Provider Starts 1 2 3 4 5 6 7…" at bounding box center [659, 198] width 227 height 267
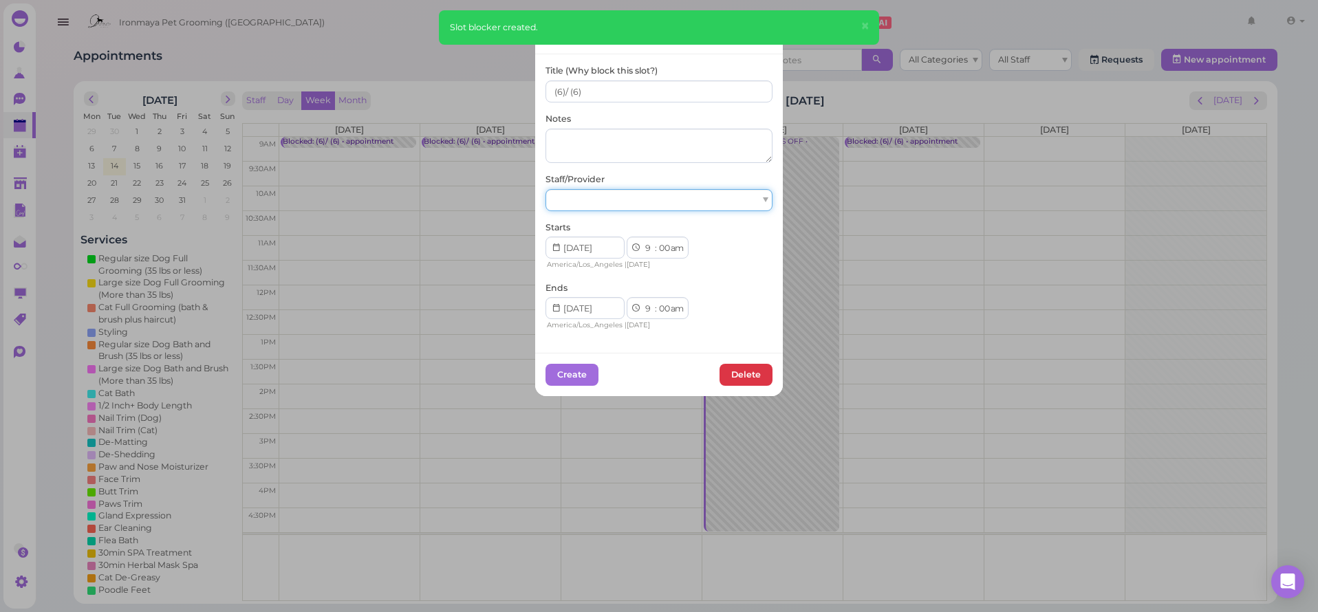
click at [581, 196] on div at bounding box center [659, 200] width 227 height 22
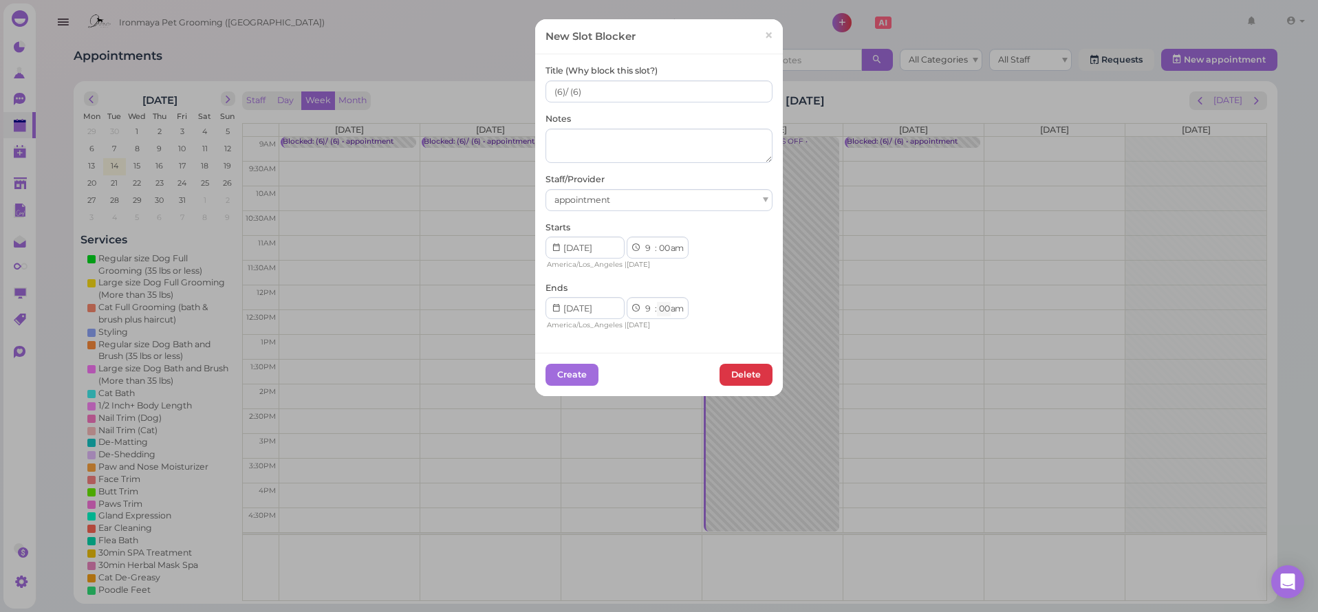
select select "15"
click at [579, 374] on button "Create" at bounding box center [572, 375] width 53 height 22
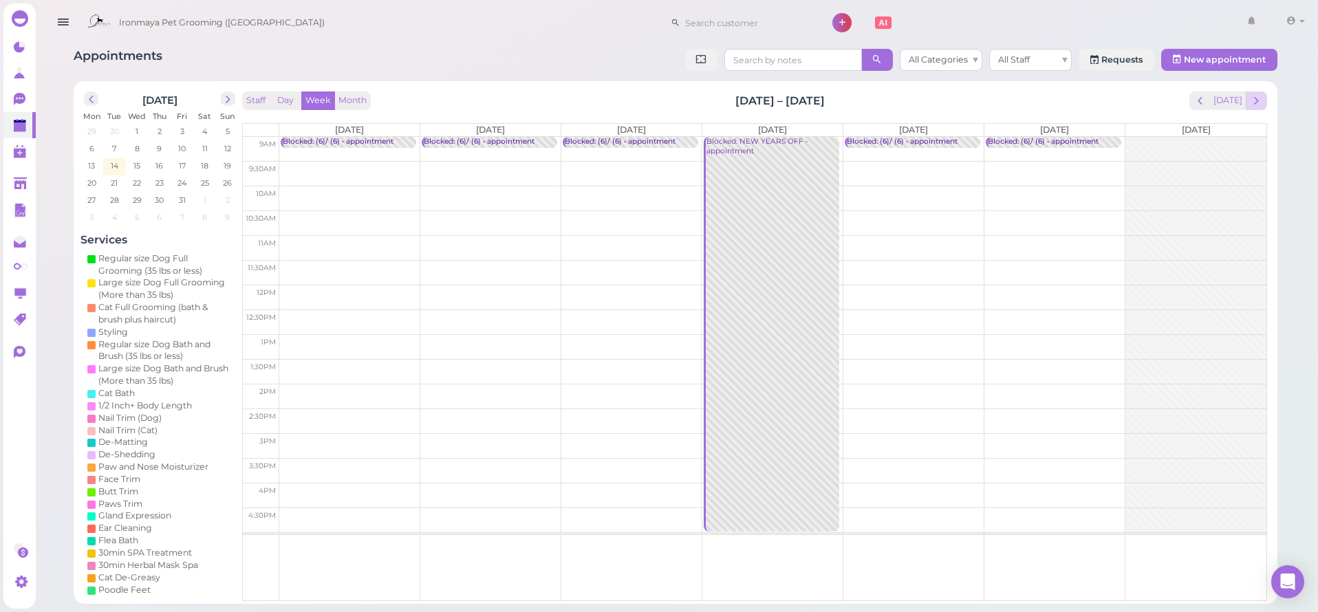
click at [1251, 96] on span "next" at bounding box center [1256, 100] width 13 height 13
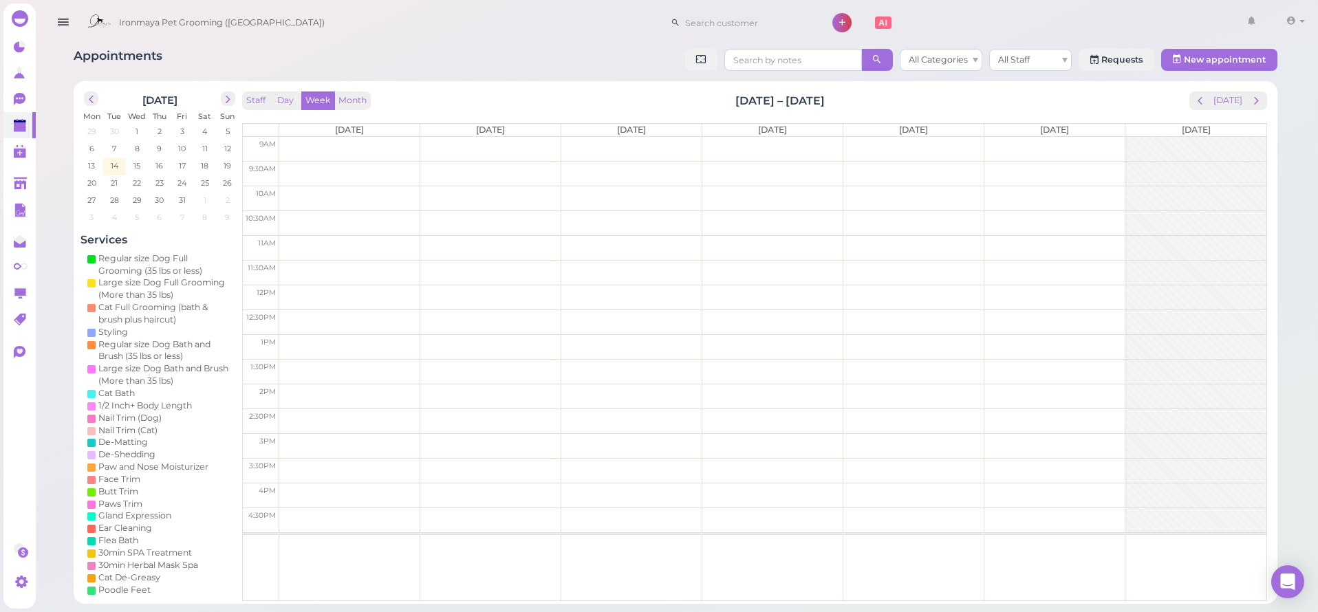
click at [1251, 96] on span "next" at bounding box center [1256, 100] width 13 height 13
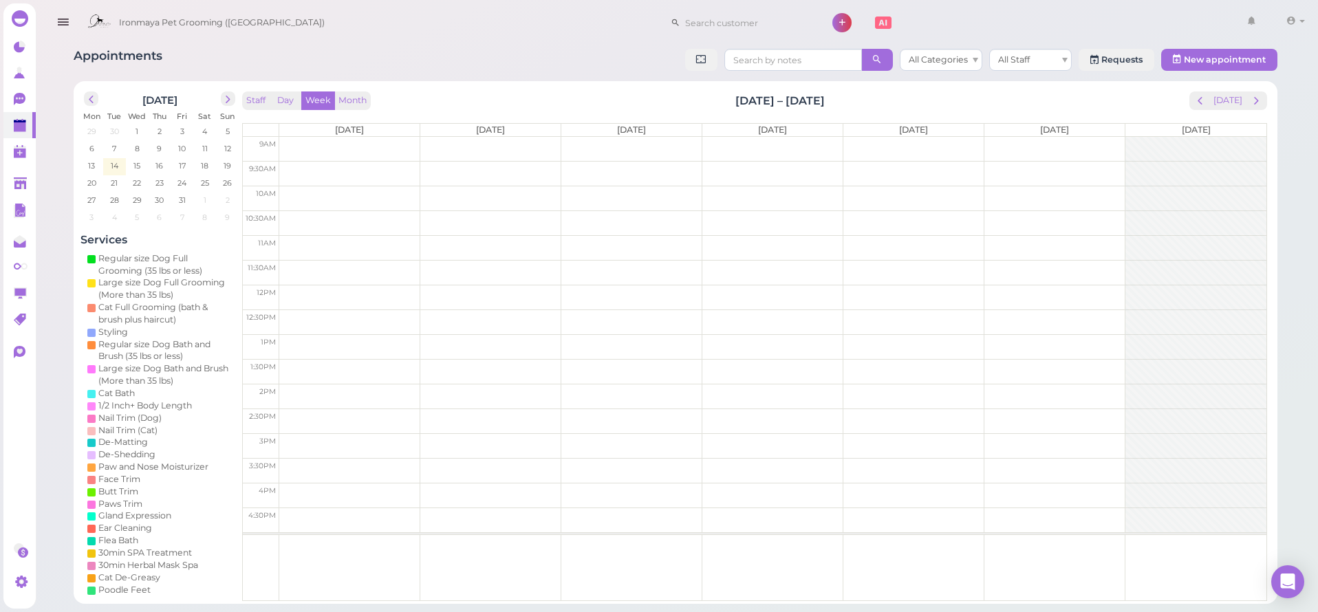
click at [1251, 96] on span "next" at bounding box center [1256, 100] width 13 height 13
click at [1206, 98] on span "prev" at bounding box center [1200, 100] width 13 height 13
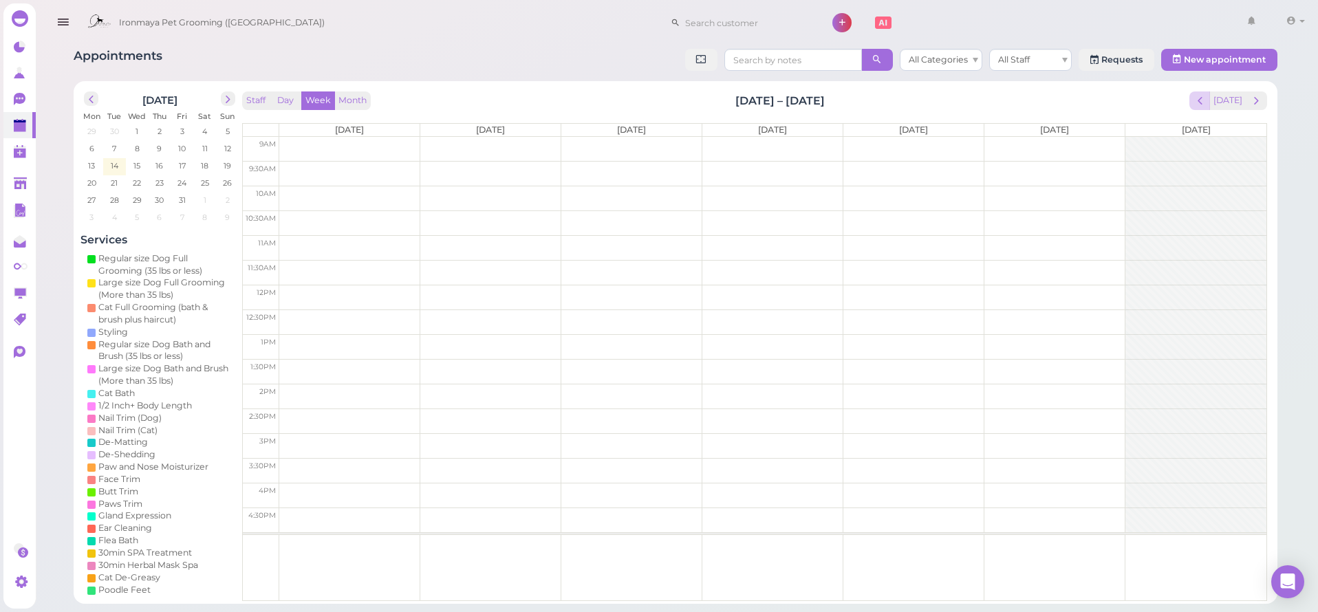
click at [1206, 98] on span "prev" at bounding box center [1200, 100] width 13 height 13
click at [1257, 103] on span "next" at bounding box center [1256, 100] width 13 height 13
click at [1229, 100] on button "[DATE]" at bounding box center [1227, 100] width 37 height 19
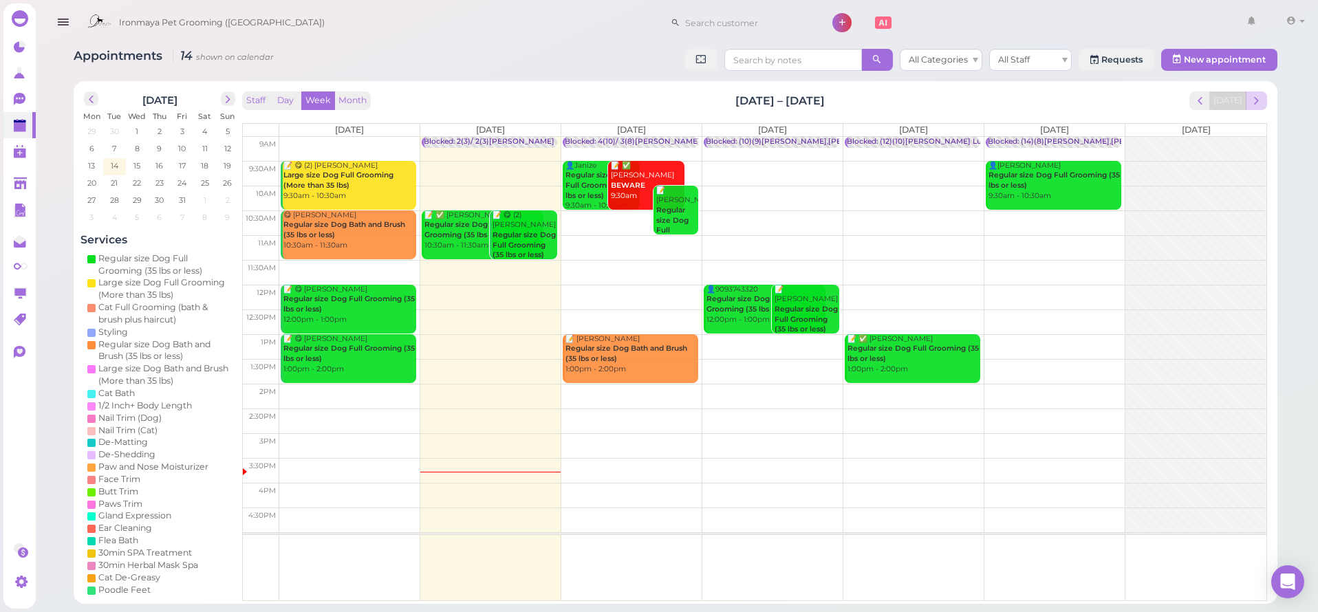
click at [1262, 101] on span "next" at bounding box center [1256, 100] width 13 height 13
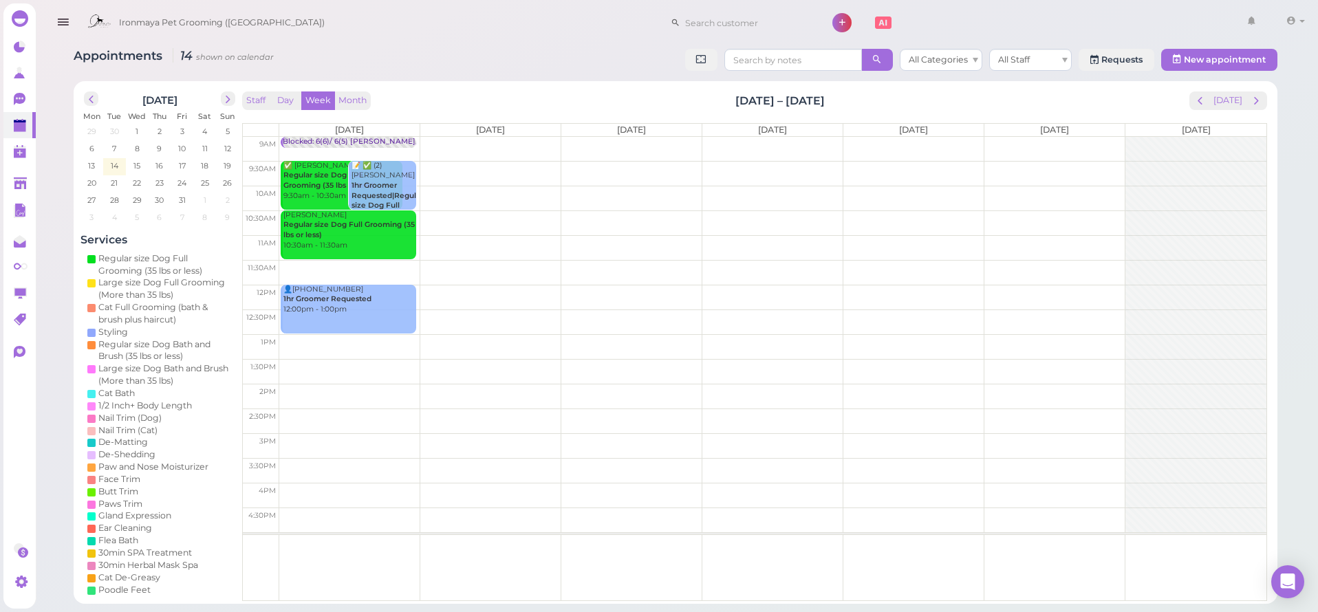
click at [1262, 101] on span "next" at bounding box center [1256, 100] width 13 height 13
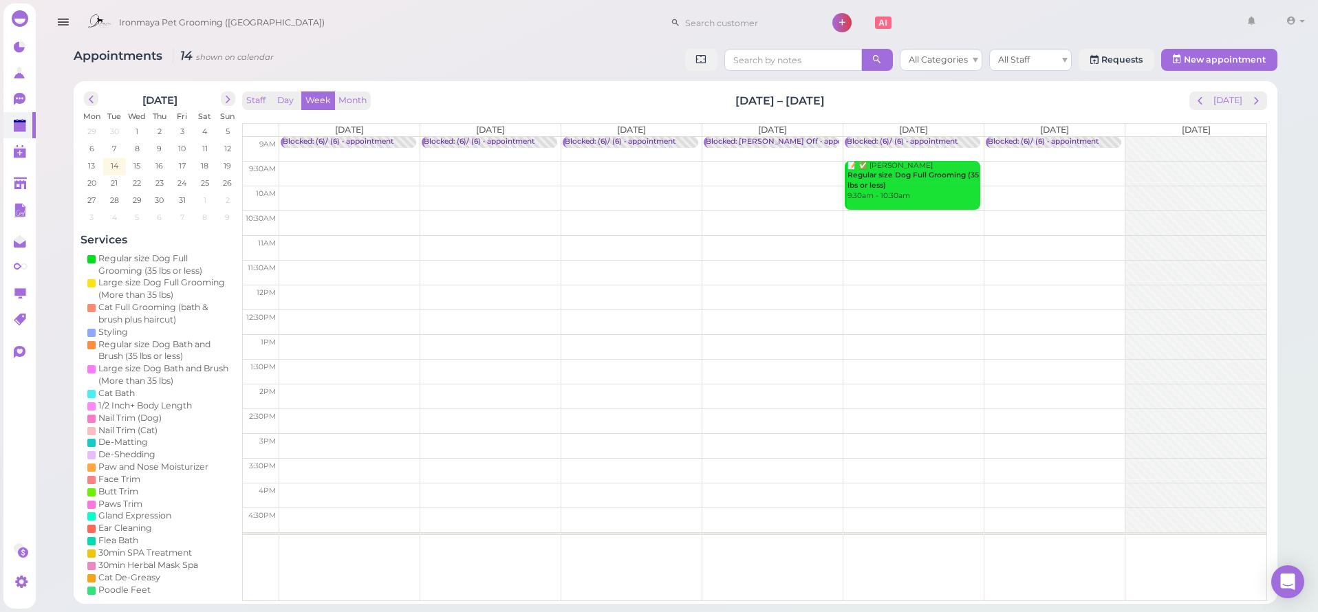
click at [1262, 101] on span "next" at bounding box center [1256, 100] width 13 height 13
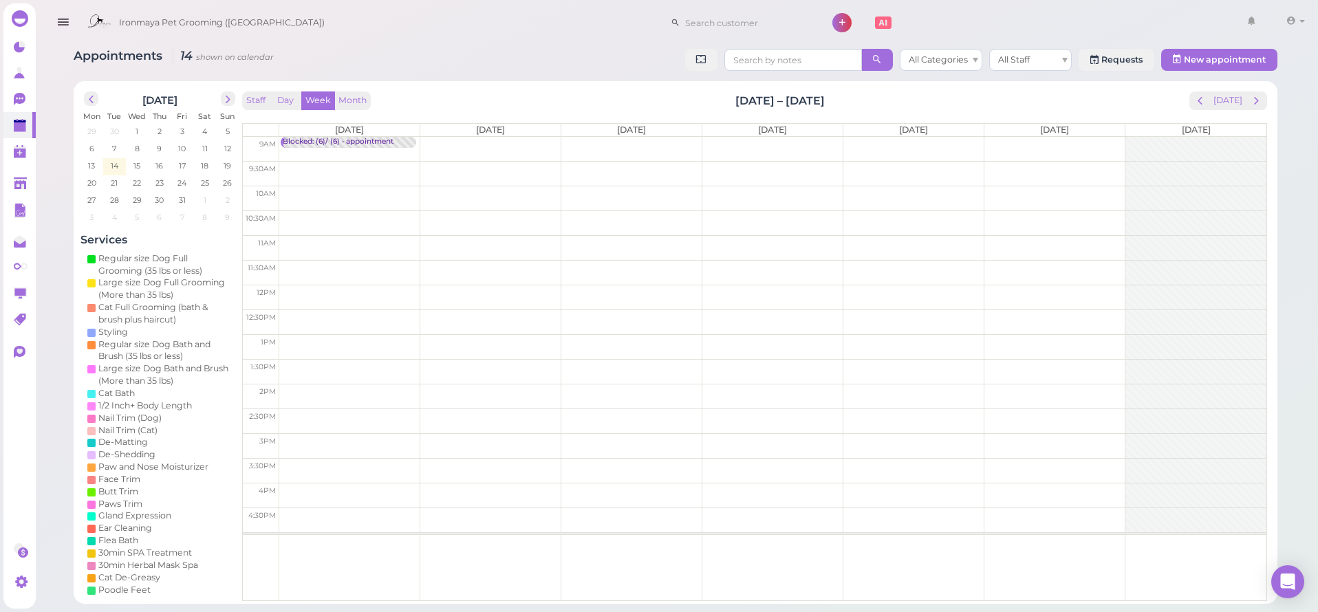
click at [1262, 101] on span "next" at bounding box center [1256, 100] width 13 height 13
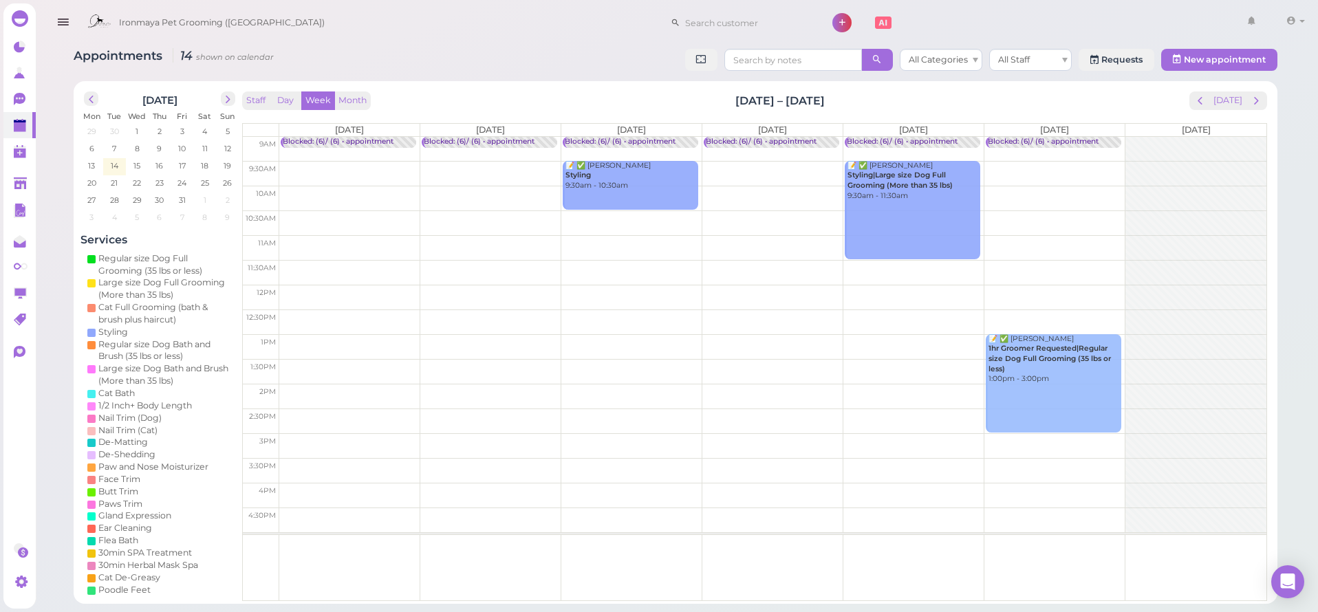
click at [1262, 101] on span "next" at bounding box center [1256, 100] width 13 height 13
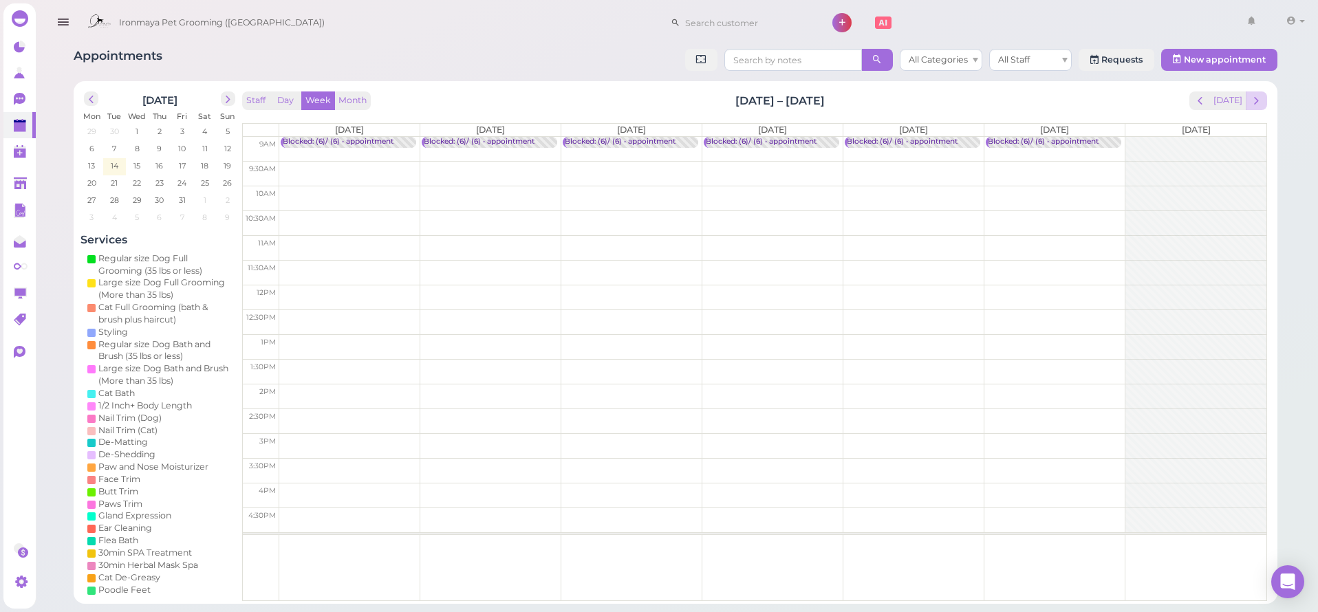
click at [1247, 98] on button "next" at bounding box center [1256, 100] width 21 height 19
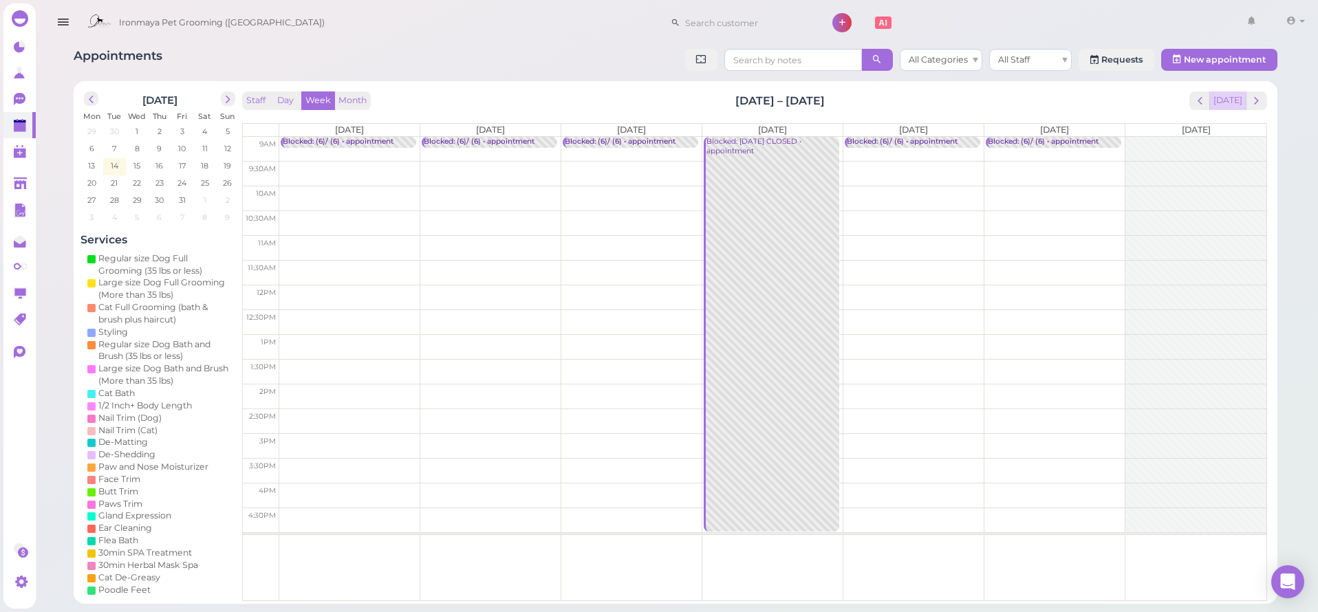
click at [1241, 100] on button "[DATE]" at bounding box center [1227, 100] width 37 height 19
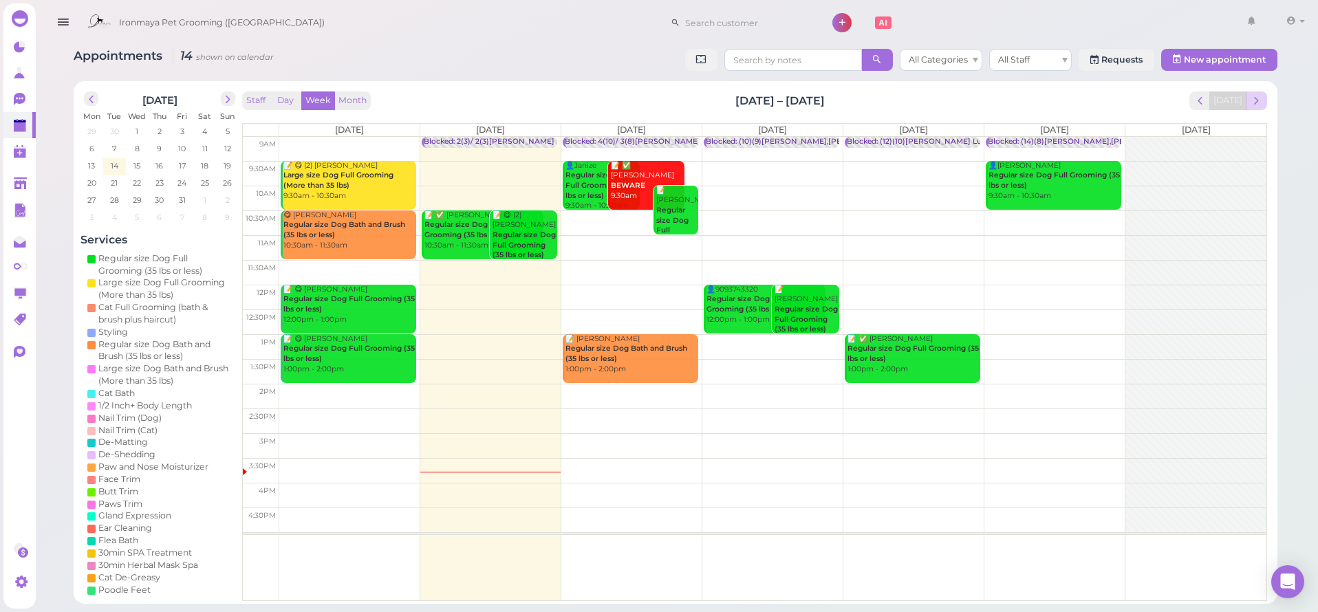
click at [1249, 104] on button "next" at bounding box center [1256, 100] width 21 height 19
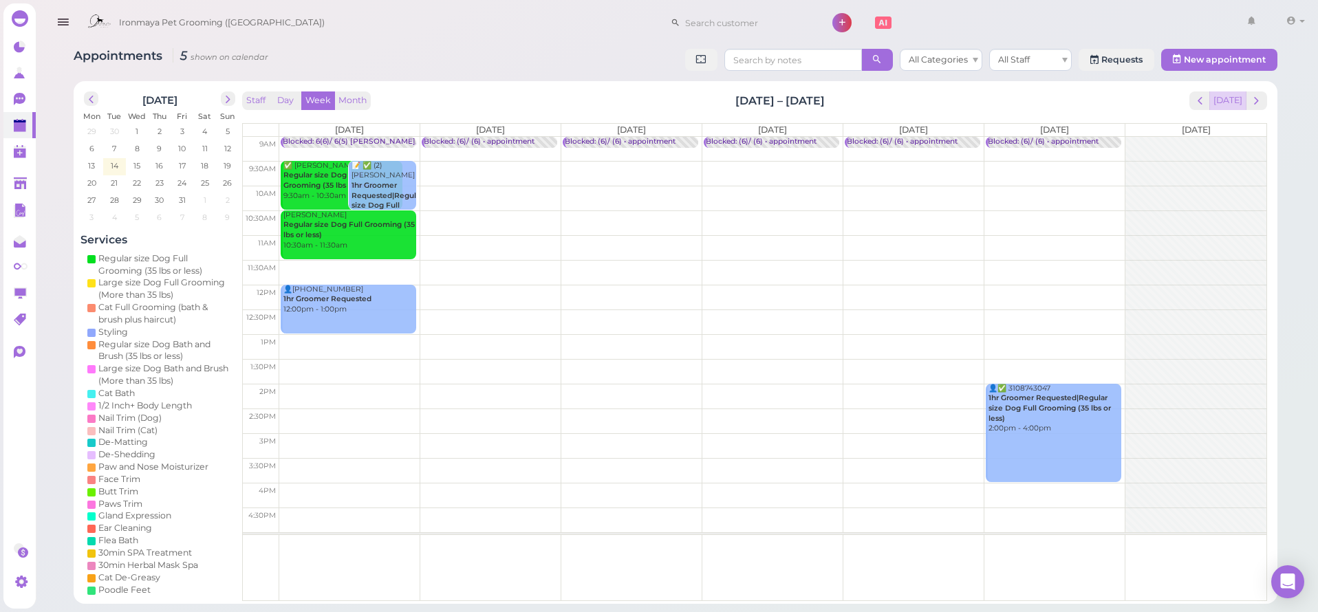
click at [1231, 91] on button "[DATE]" at bounding box center [1227, 100] width 37 height 19
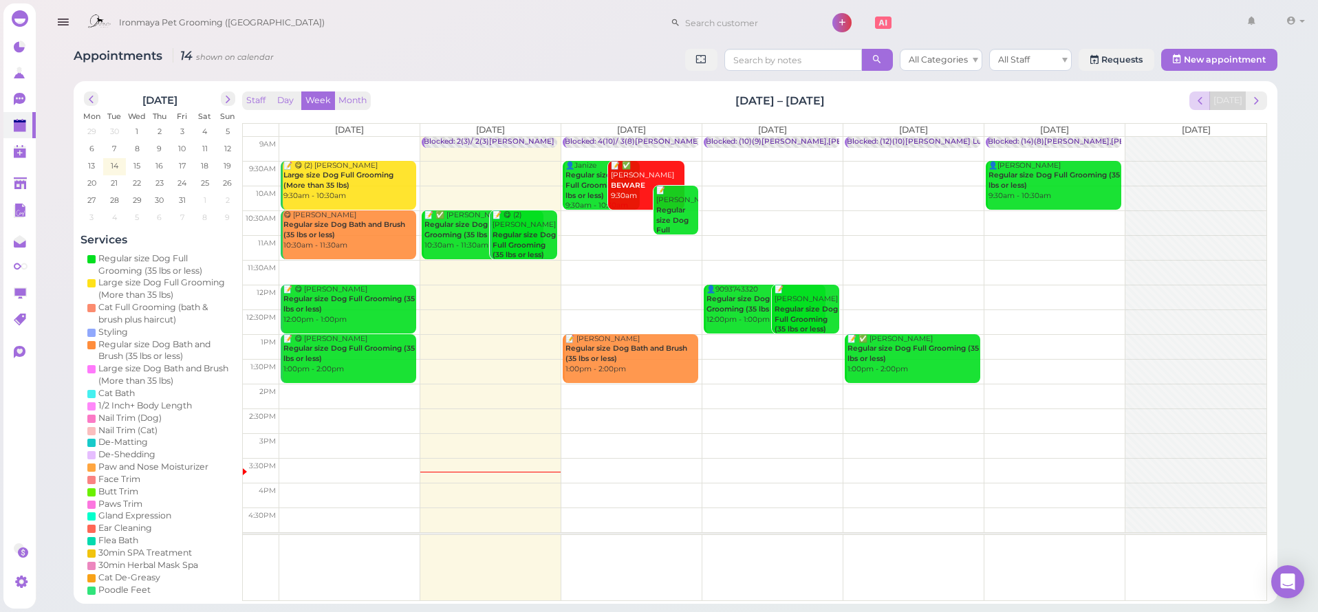
click at [1200, 98] on span "prev" at bounding box center [1200, 100] width 13 height 13
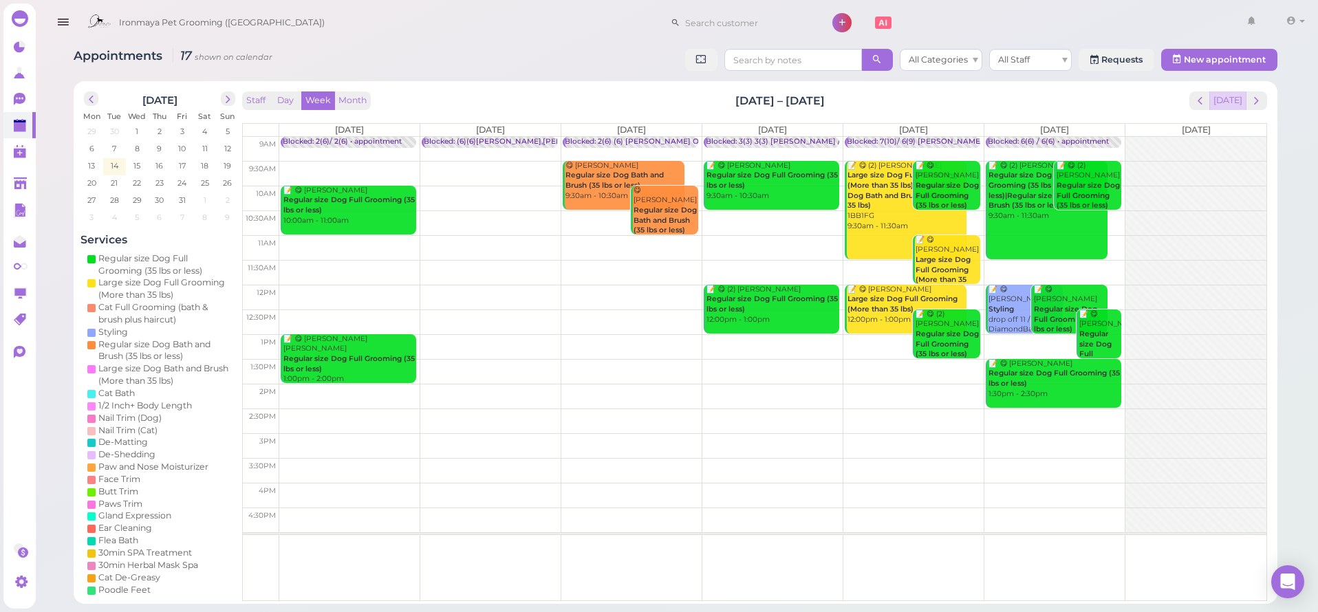
click at [1223, 104] on button "[DATE]" at bounding box center [1227, 100] width 37 height 19
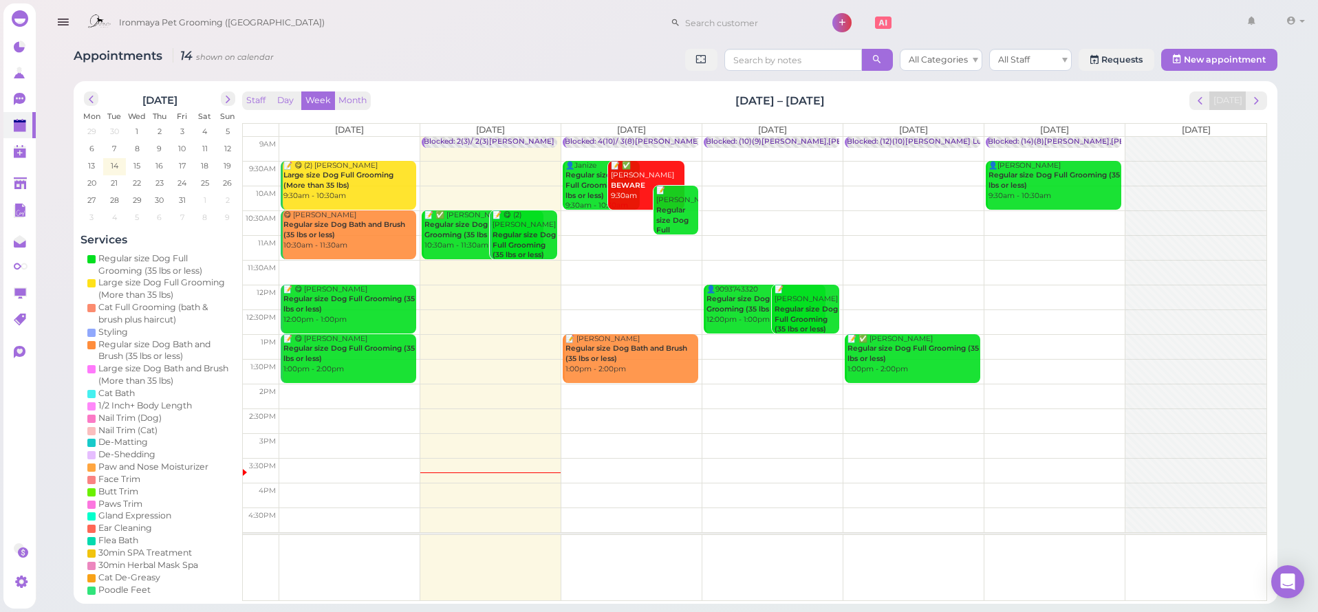
click at [330, 143] on td at bounding box center [772, 149] width 987 height 25
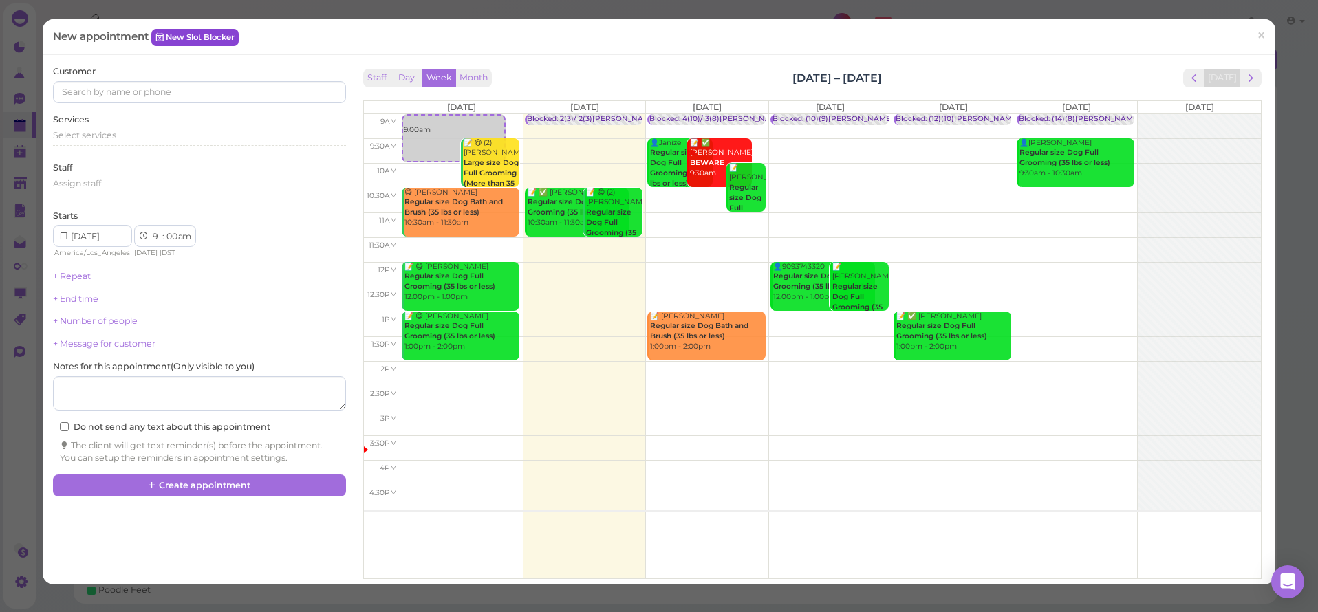
click at [197, 43] on link "New Slot Blocker" at bounding box center [194, 37] width 87 height 17
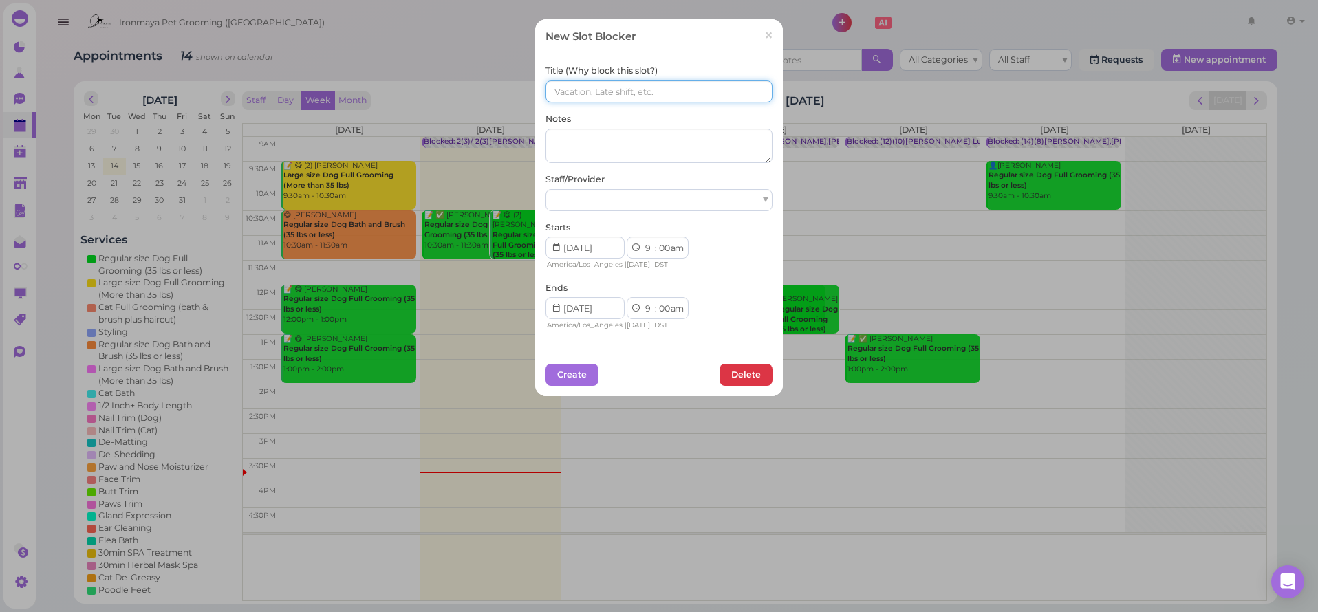
click at [554, 91] on input at bounding box center [659, 91] width 227 height 22
click at [553, 94] on input at bounding box center [659, 91] width 227 height 22
paste input "(6)/ (6)"
click at [550, 91] on input "(6)/ (6)" at bounding box center [659, 91] width 227 height 22
click at [570, 91] on input "5(6)/ (6)" at bounding box center [659, 91] width 227 height 22
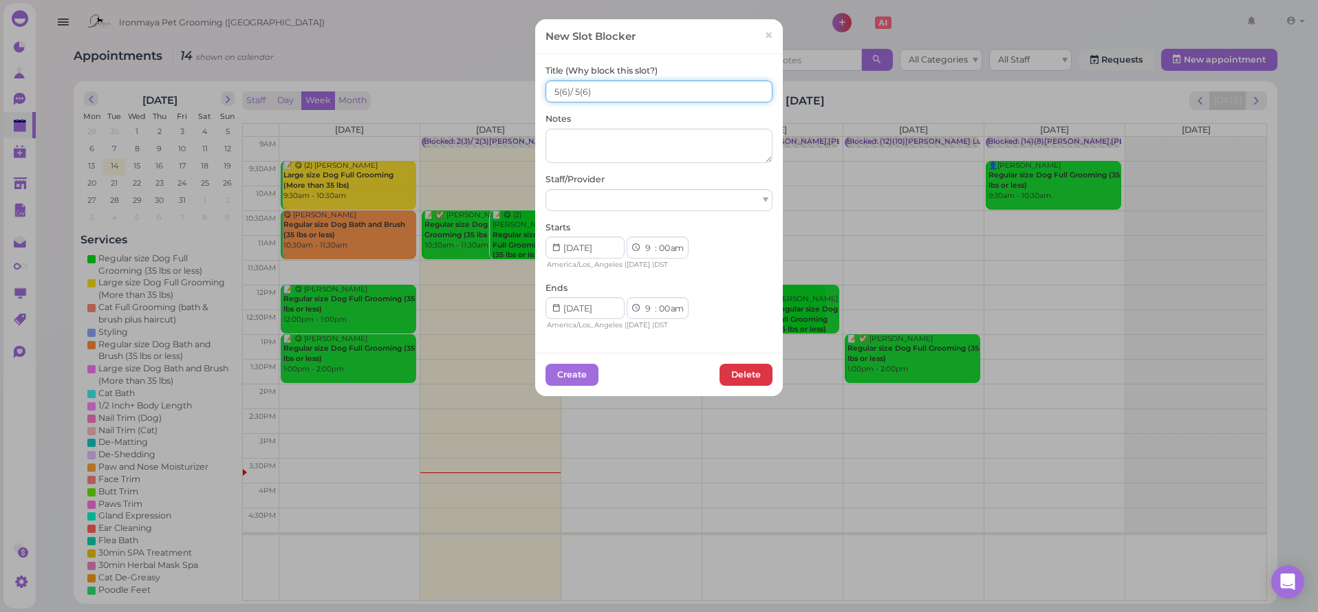
type input "5(6)/ 5(6)"
click at [579, 206] on div at bounding box center [659, 200] width 227 height 22
select select "15"
click at [574, 378] on button "Create" at bounding box center [572, 375] width 53 height 22
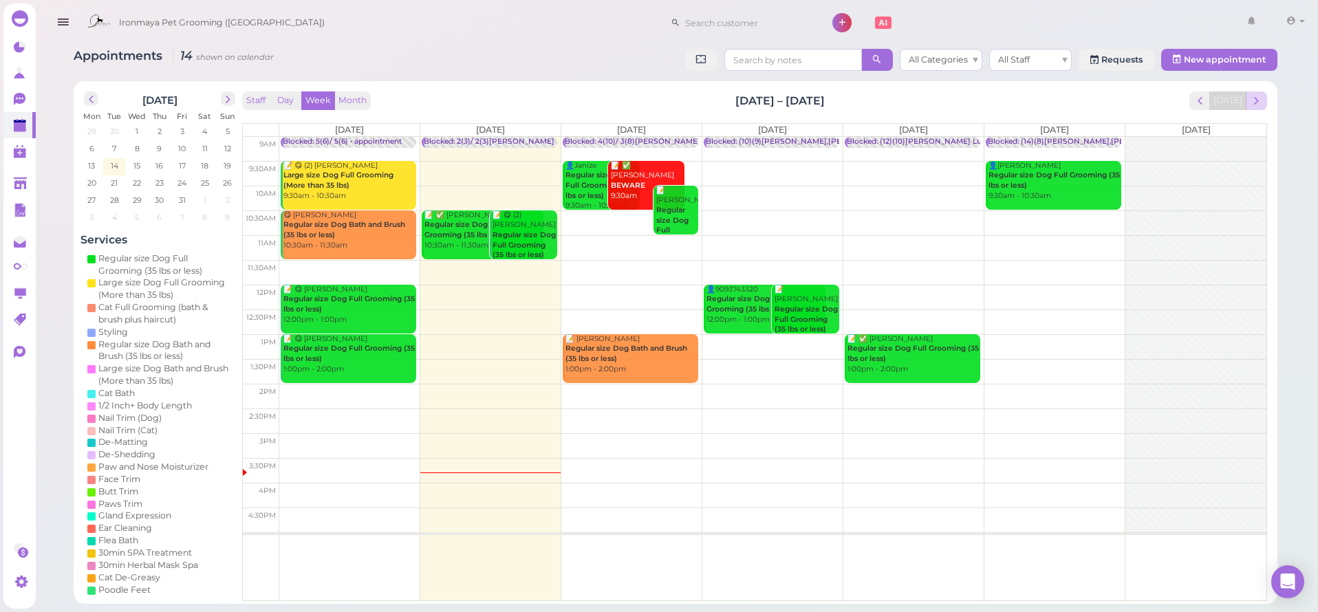
click at [1258, 105] on span "next" at bounding box center [1256, 100] width 13 height 13
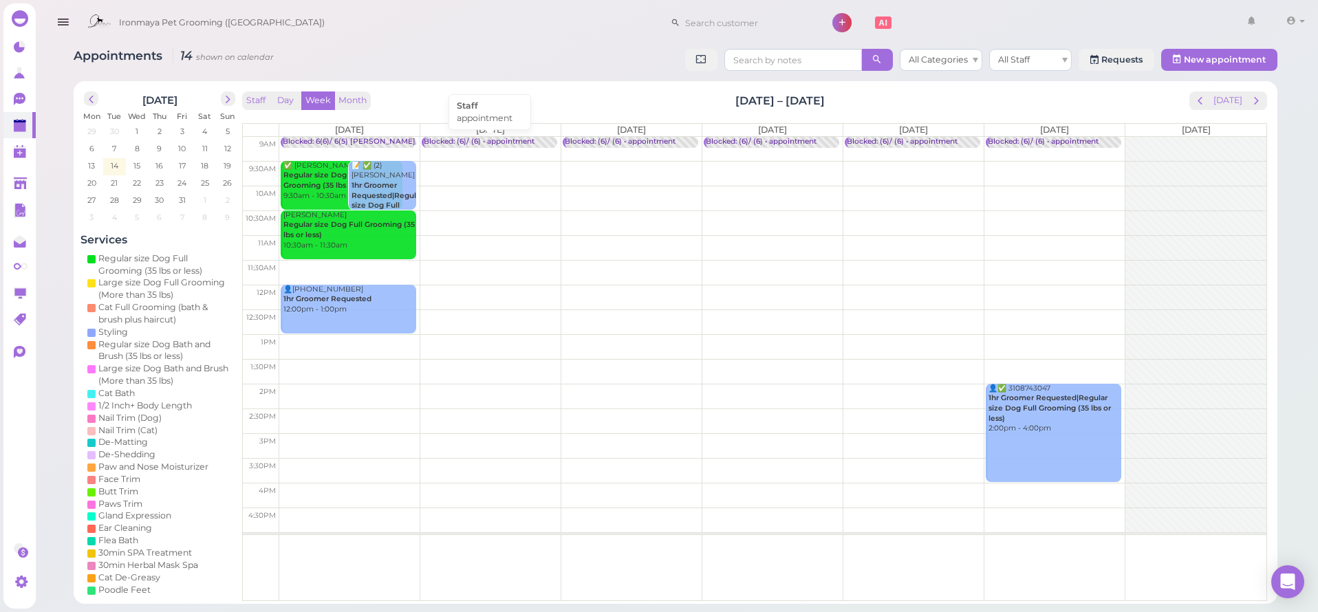
click at [548, 139] on div "Blocked: (6)/ (6) • appointment" at bounding box center [490, 142] width 133 height 10
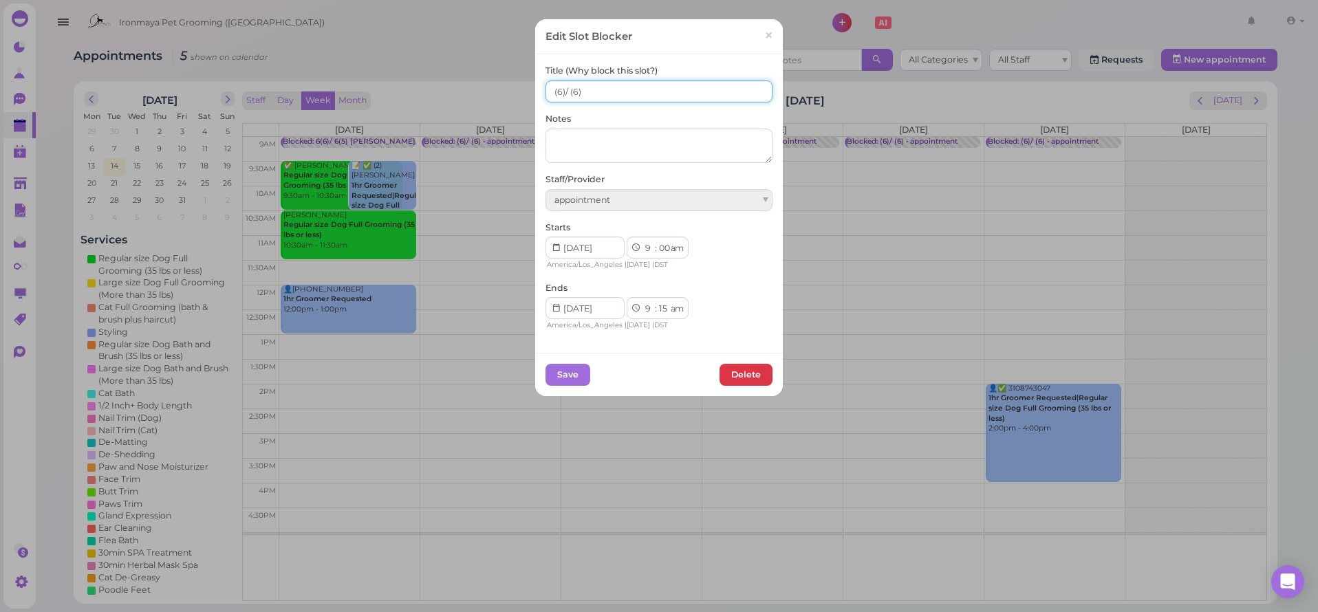
click at [597, 91] on input "(6)/ (6)" at bounding box center [659, 91] width 227 height 22
type input "(6)/ (6) SAM"
click at [569, 375] on button "Save" at bounding box center [568, 375] width 45 height 22
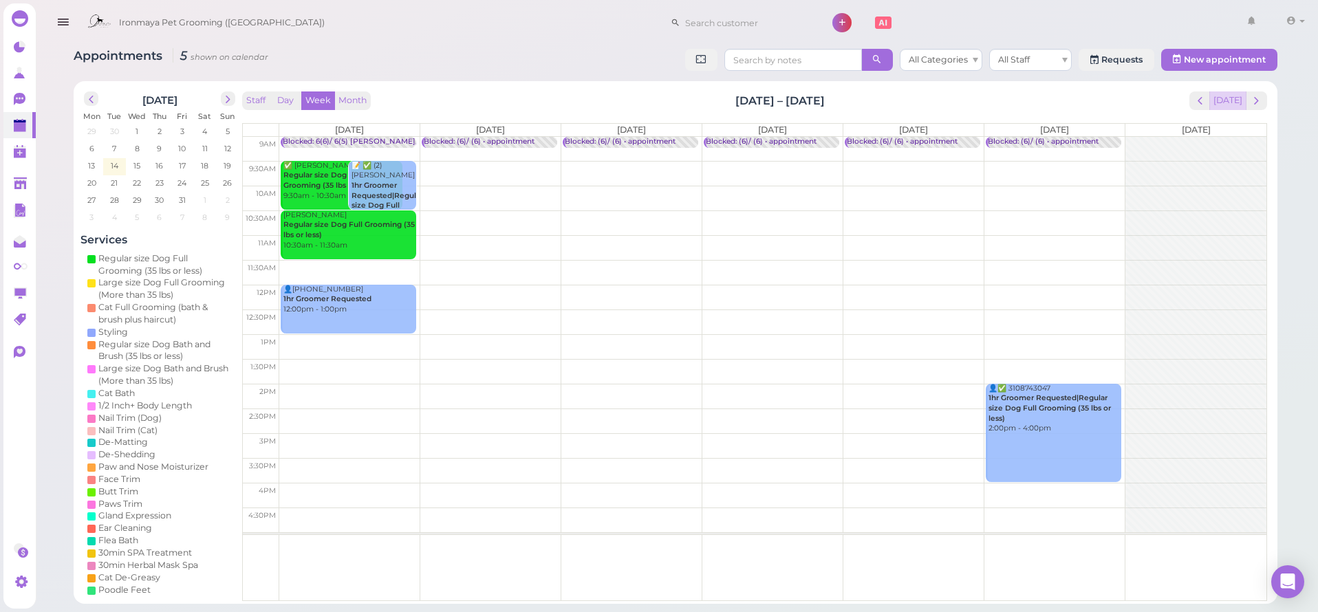
click at [1225, 99] on button "[DATE]" at bounding box center [1227, 100] width 37 height 19
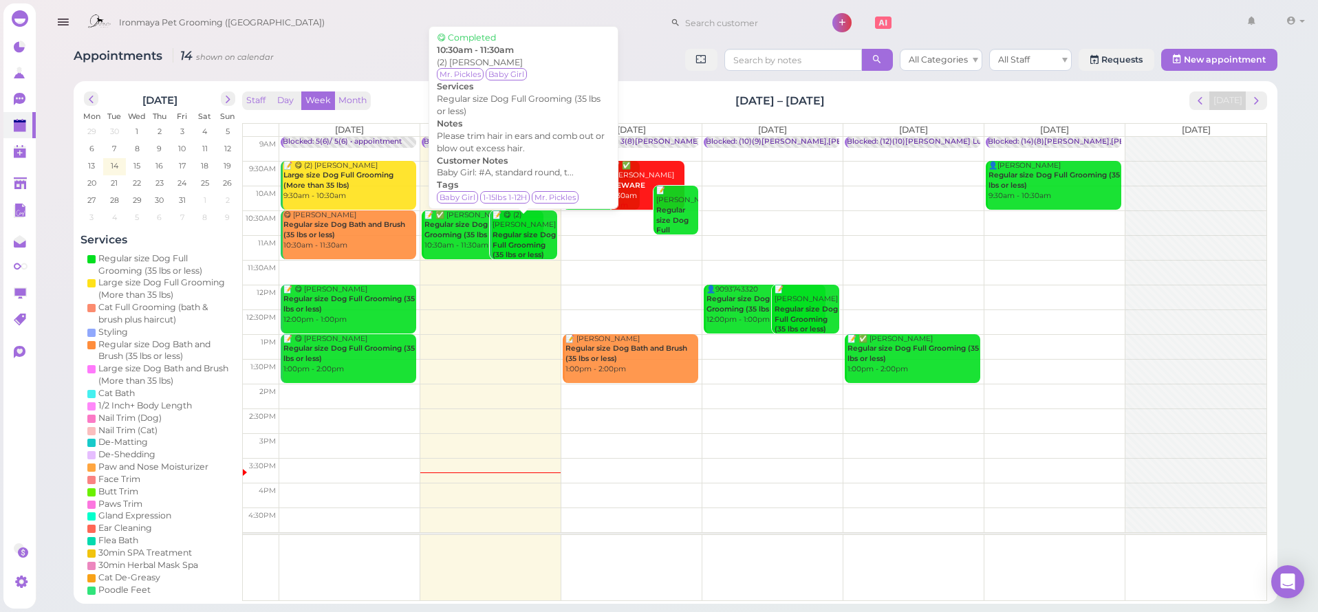
click at [522, 246] on b "Regular size Dog Full Grooming (35 lbs or less)" at bounding box center [524, 244] width 63 height 29
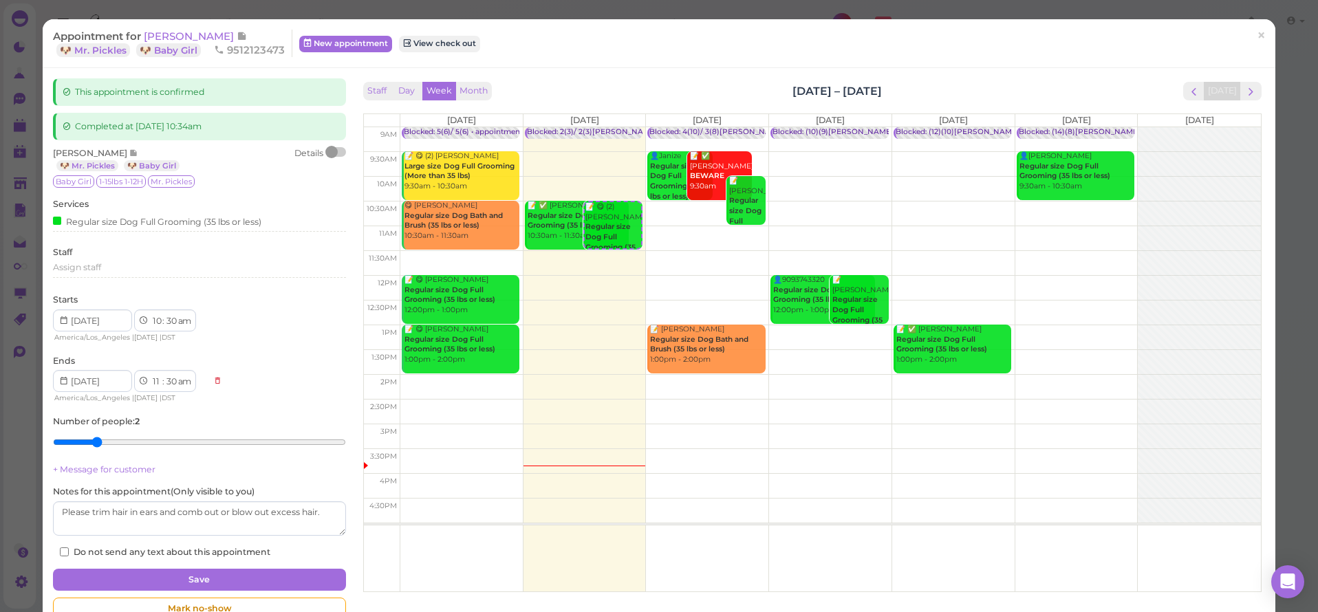
type input "1"
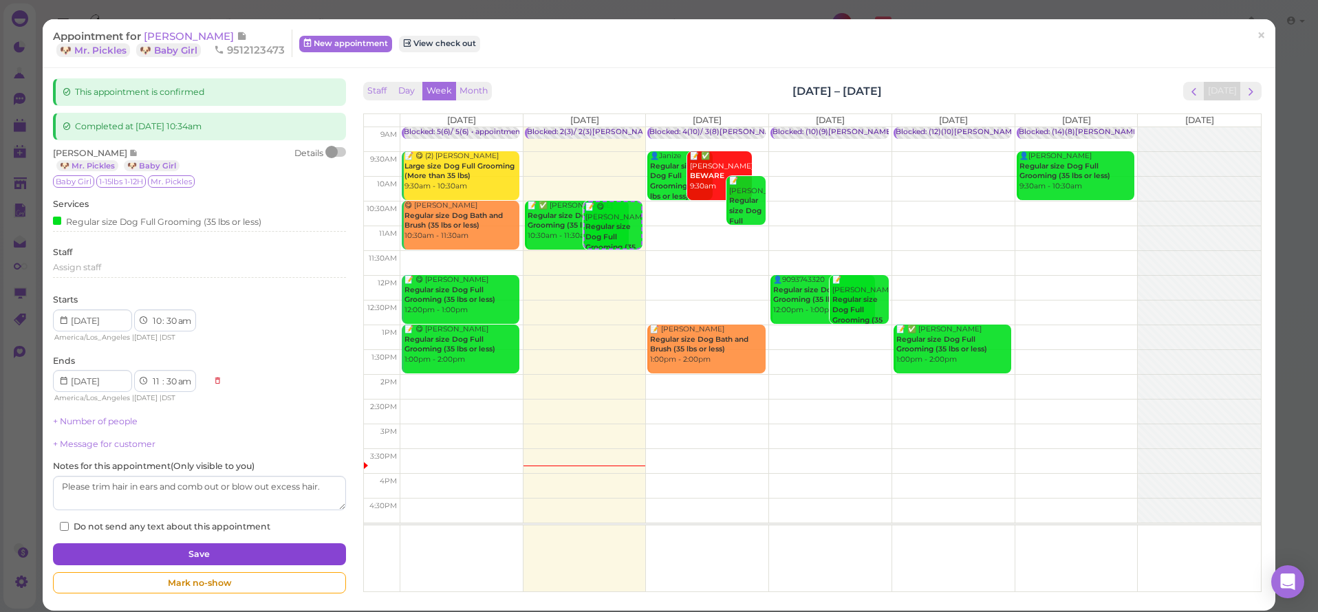
click at [166, 543] on button "Save" at bounding box center [199, 554] width 292 height 22
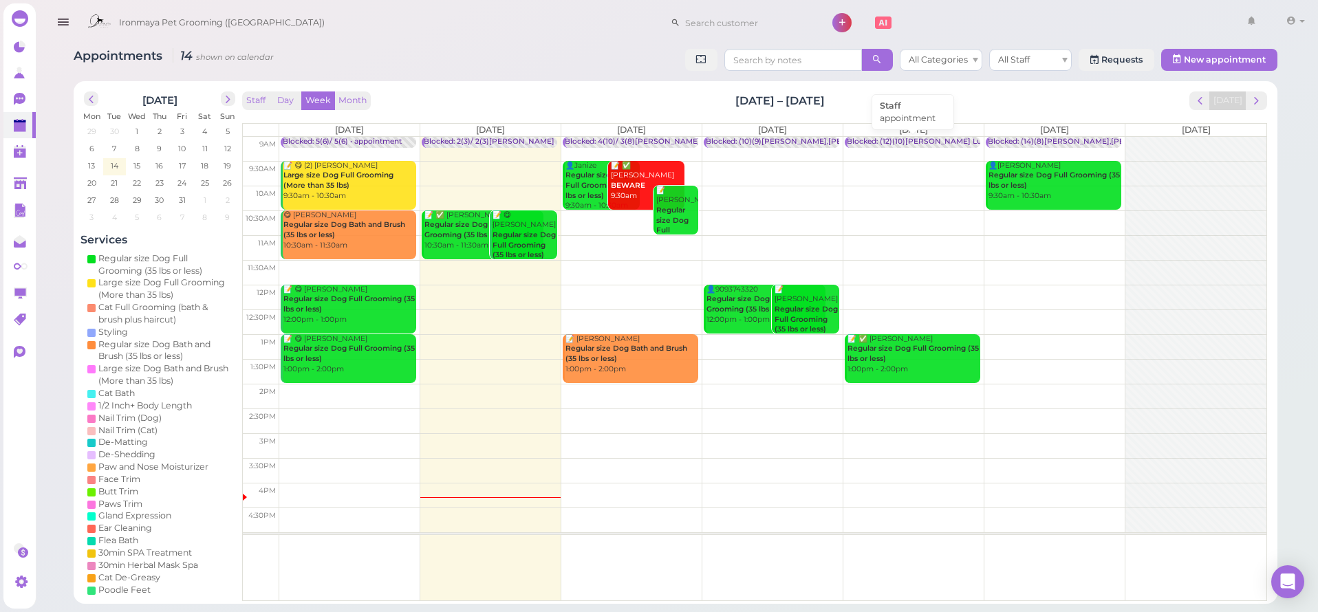
click at [950, 137] on div "Blocked: (12)(10)[PERSON_NAME] Lulu [PERSON_NAME] • appointment" at bounding box center [978, 142] width 263 height 10
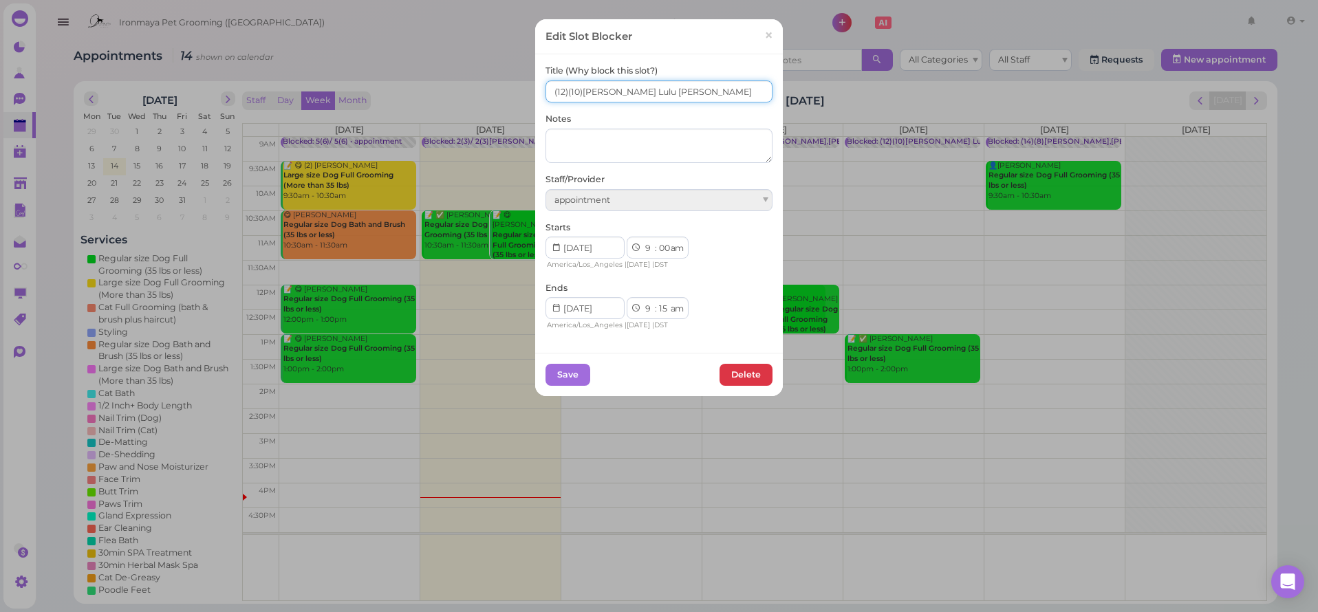
click at [682, 94] on input "(12)(10)[PERSON_NAME] Lulu [PERSON_NAME]" at bounding box center [659, 91] width 227 height 22
drag, startPoint x: 720, startPoint y: 92, endPoint x: 674, endPoint y: 96, distance: 46.3
click at [669, 85] on input "(12)(10)[PERSON_NAME] Lulu [PERSON_NAME] leave at 4" at bounding box center [659, 91] width 227 height 22
click at [707, 93] on input "(12)(10)[PERSON_NAME] Lulu [PERSON_NAME] leave at 4" at bounding box center [659, 91] width 227 height 22
type input "(12)(10)[PERSON_NAME] Lulu [PERSON_NAME]"
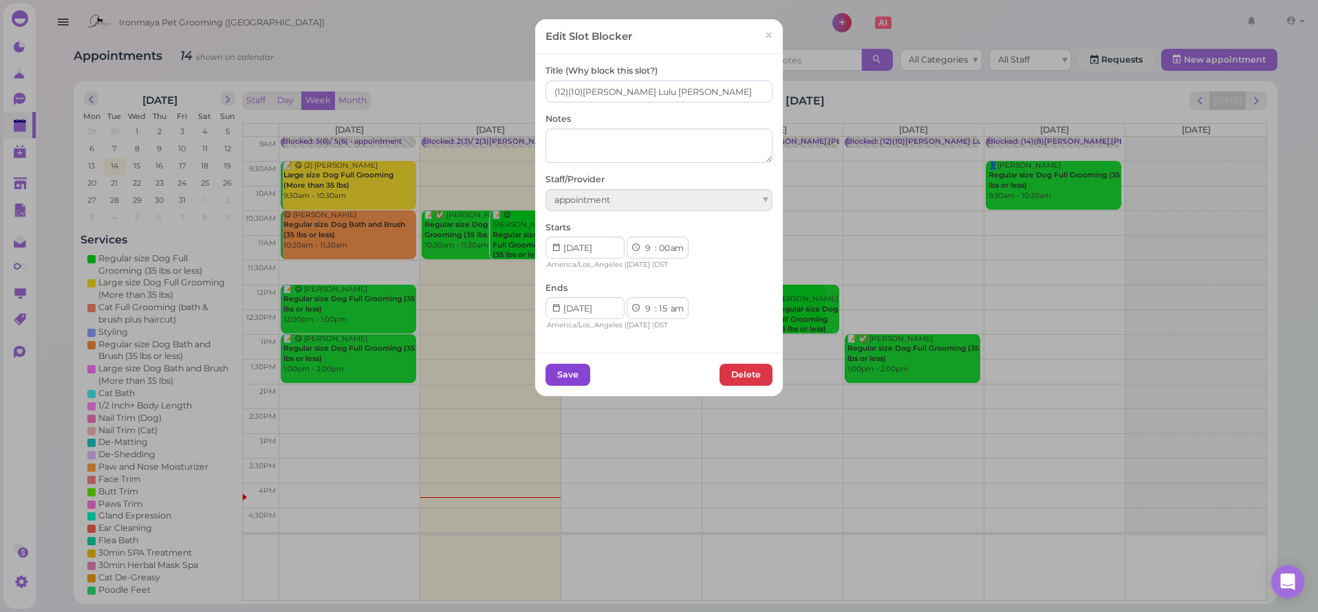
click at [554, 379] on button "Save" at bounding box center [568, 375] width 45 height 22
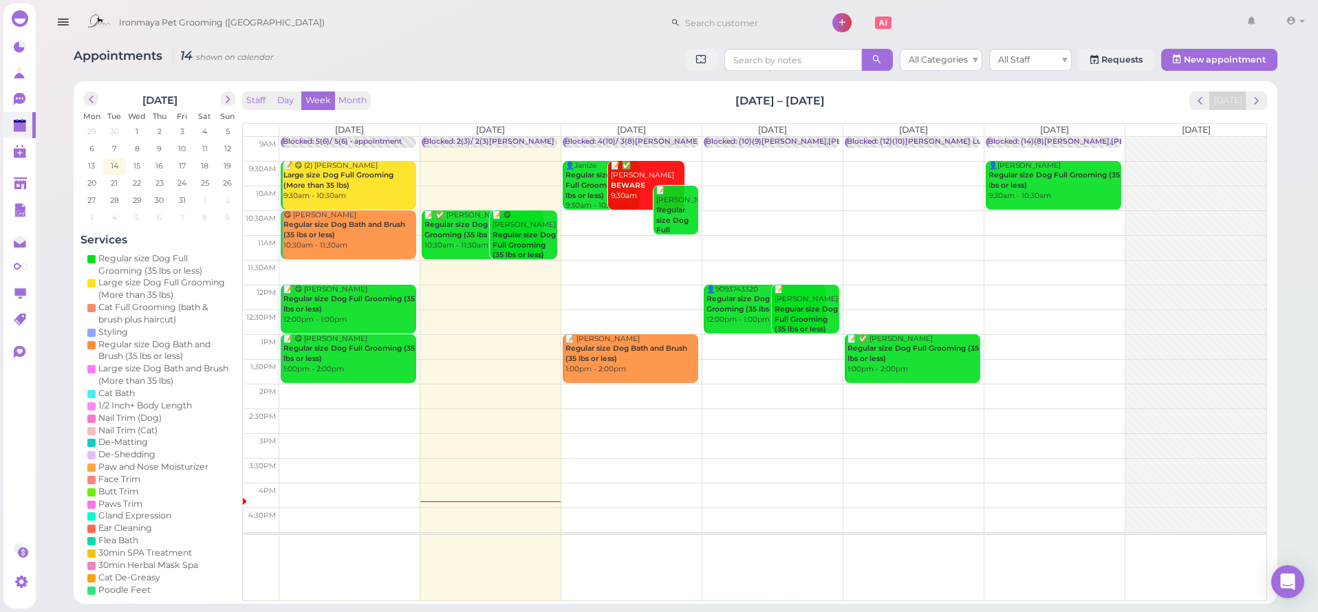
click at [323, 74] on div "Appointments 14 shown on calendar All Categories All Staff Requests New appoint…" at bounding box center [675, 321] width 1238 height 565
